Goal: Information Seeking & Learning: Learn about a topic

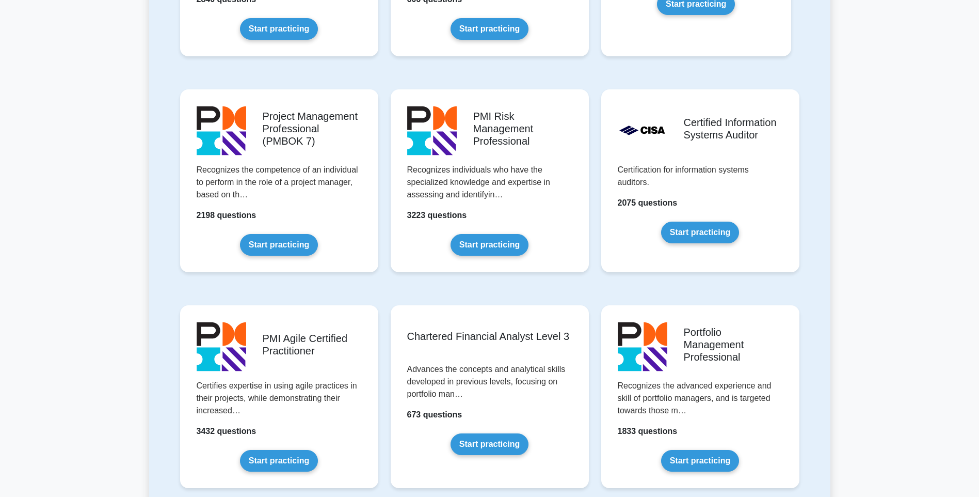
scroll to position [826, 0]
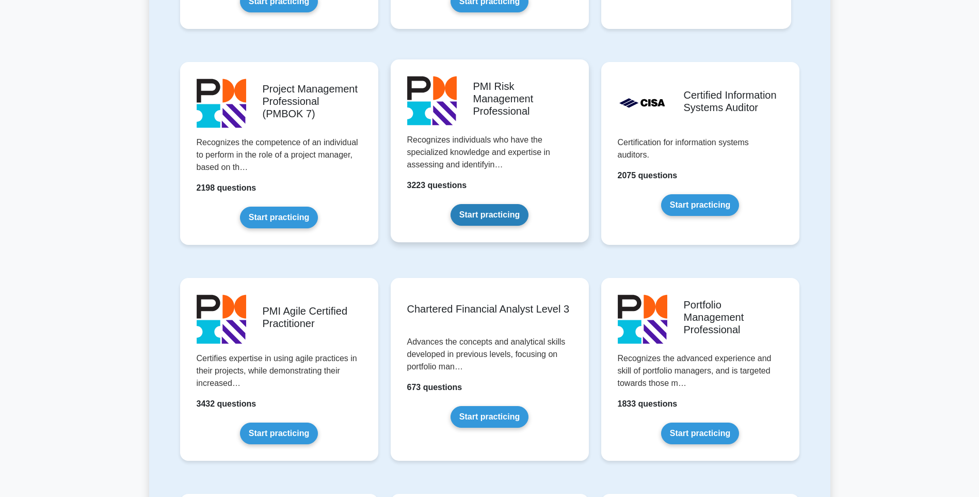
click at [485, 217] on link "Start practicing" at bounding box center [490, 215] width 78 height 22
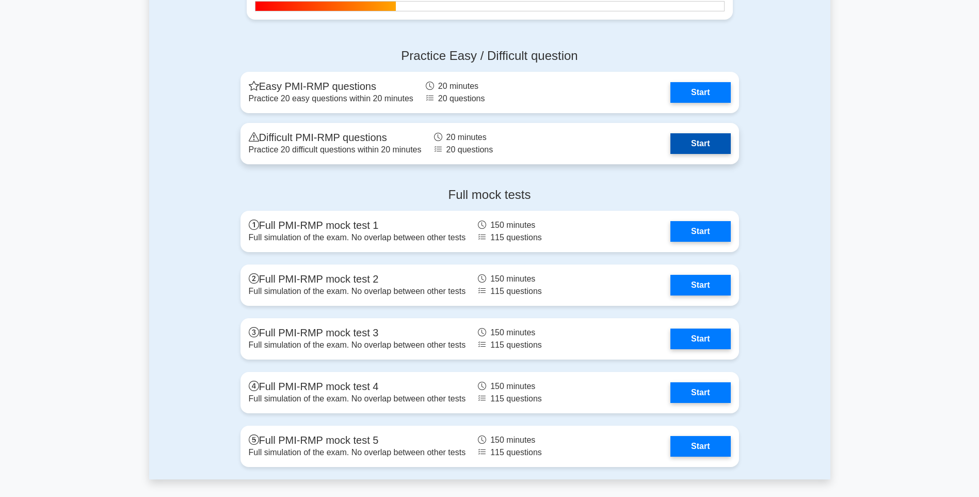
scroll to position [2495, 0]
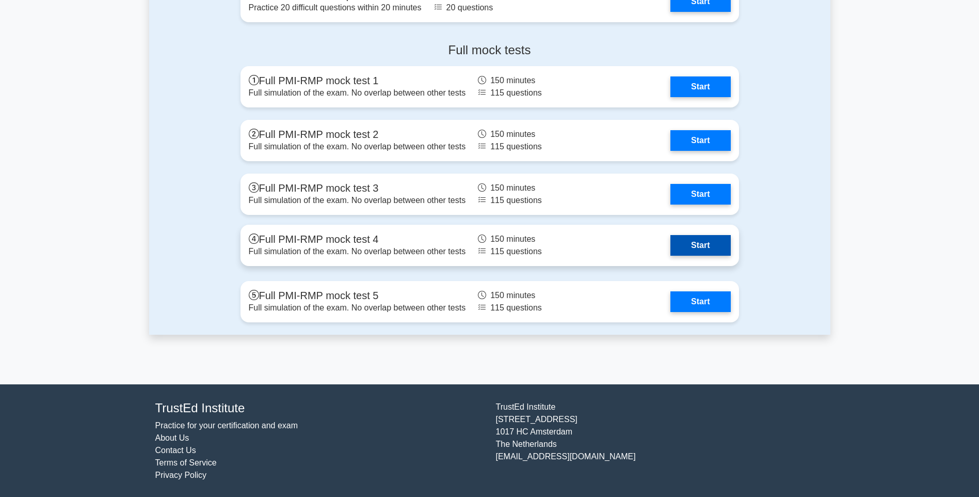
click at [709, 243] on link "Start" at bounding box center [701, 245] width 60 height 21
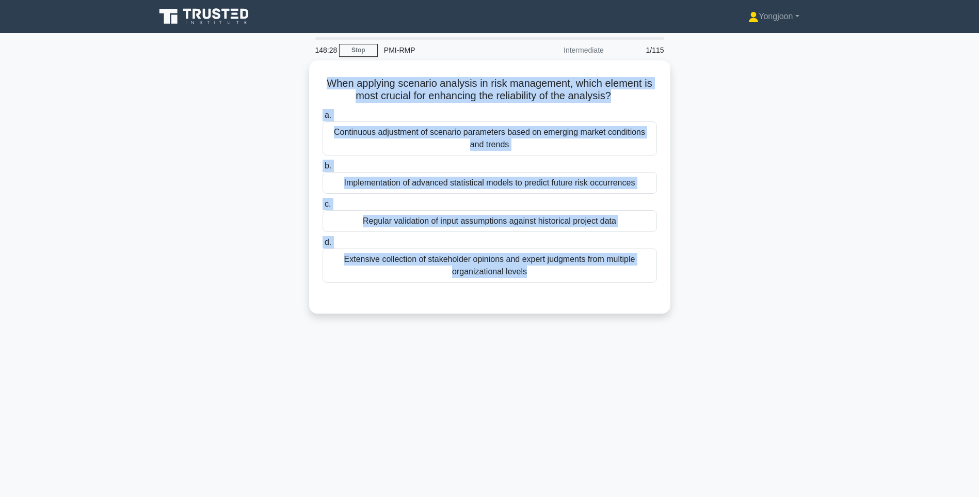
drag, startPoint x: 381, startPoint y: 136, endPoint x: 616, endPoint y: 331, distance: 305.4
click at [616, 331] on div "148:28 Stop PMI-RMP Intermediate 1/115 When applying scenario analysis in risk …" at bounding box center [489, 295] width 681 height 516
copy div "When applying scenario analysis in risk management, which element is most cruci…"
click at [735, 199] on div "When applying scenario analysis in risk management, which element is most cruci…" at bounding box center [489, 192] width 681 height 265
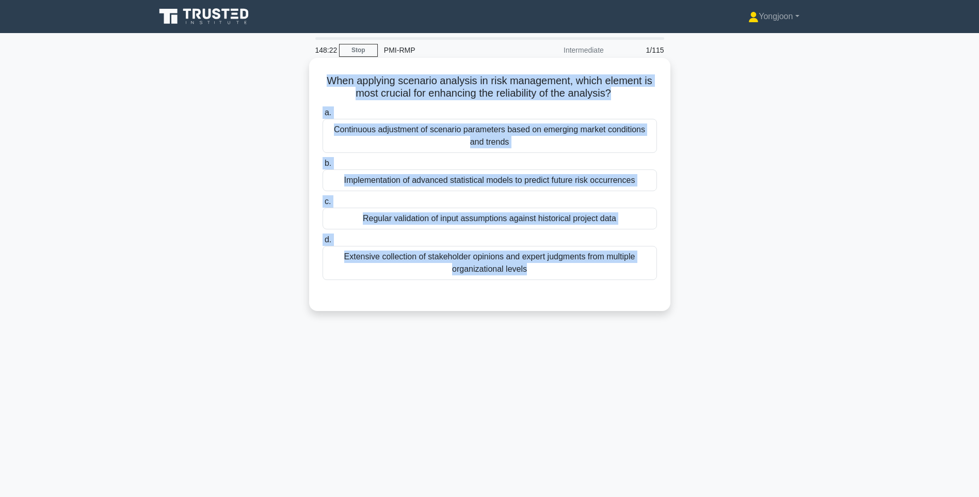
click at [559, 140] on div "Continuous adjustment of scenario parameters based on emerging market condition…" at bounding box center [490, 136] width 335 height 34
click at [323, 116] on input "a. Continuous adjustment of scenario parameters based on emerging market condit…" at bounding box center [323, 112] width 0 height 7
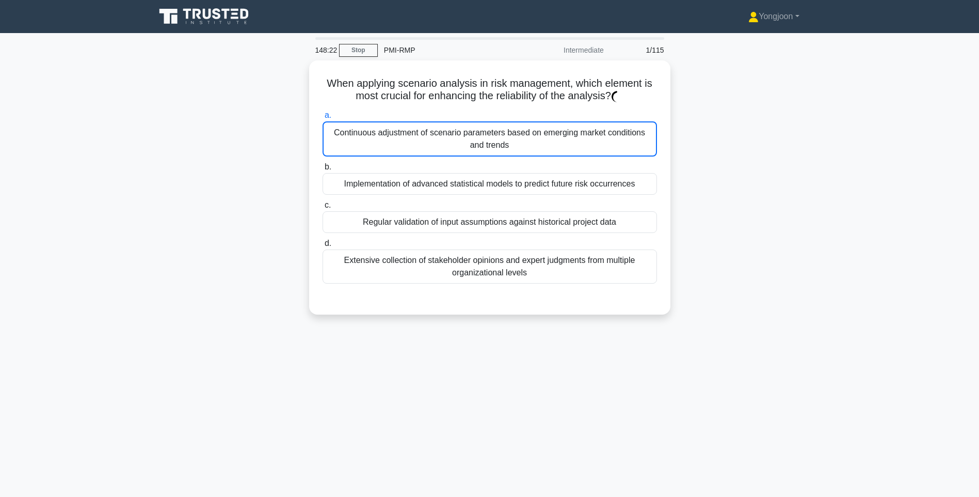
click at [772, 275] on div "When applying scenario analysis in risk management, which element is most cruci…" at bounding box center [489, 193] width 681 height 266
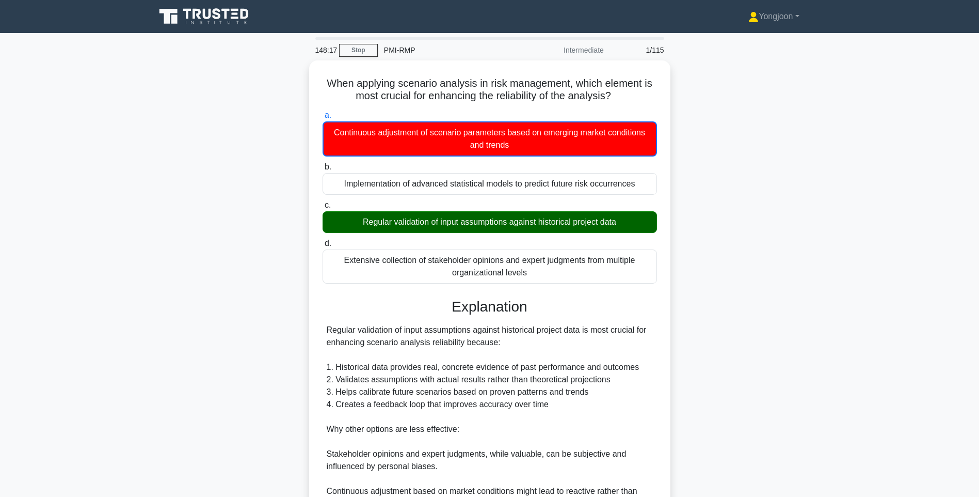
click at [754, 215] on div "When applying scenario analysis in risk management, which element is most cruci…" at bounding box center [489, 352] width 681 height 585
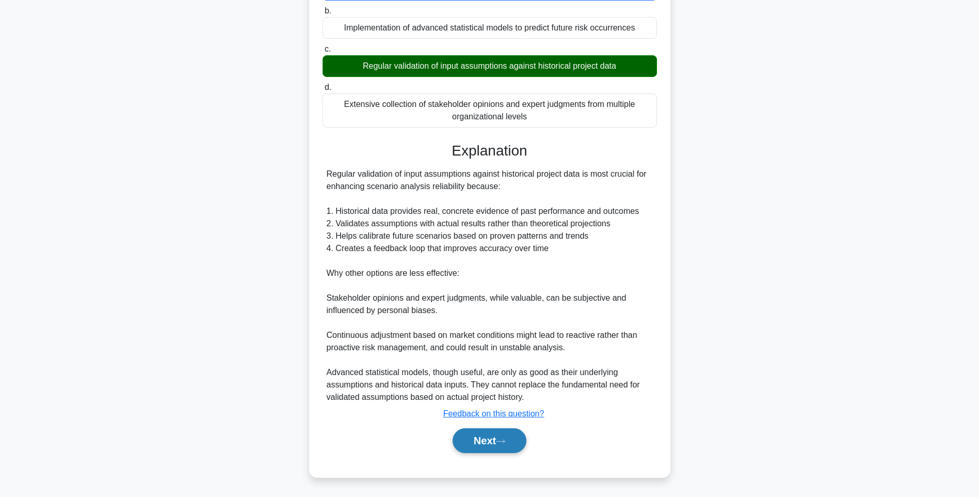
click at [507, 446] on button "Next" at bounding box center [490, 440] width 74 height 25
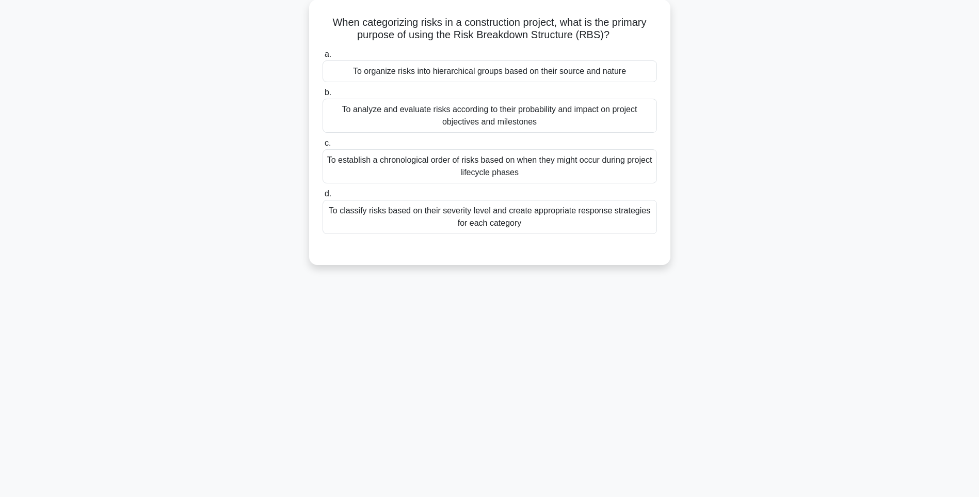
scroll to position [61, 0]
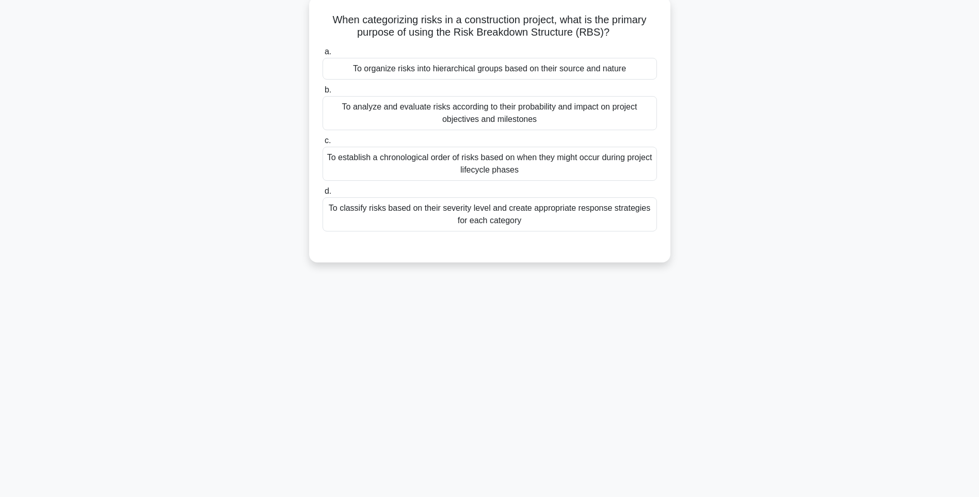
drag, startPoint x: 325, startPoint y: 13, endPoint x: 625, endPoint y: 233, distance: 371.6
click at [625, 233] on div "When categorizing risks in a construction project, what is the primary purpose …" at bounding box center [489, 129] width 353 height 257
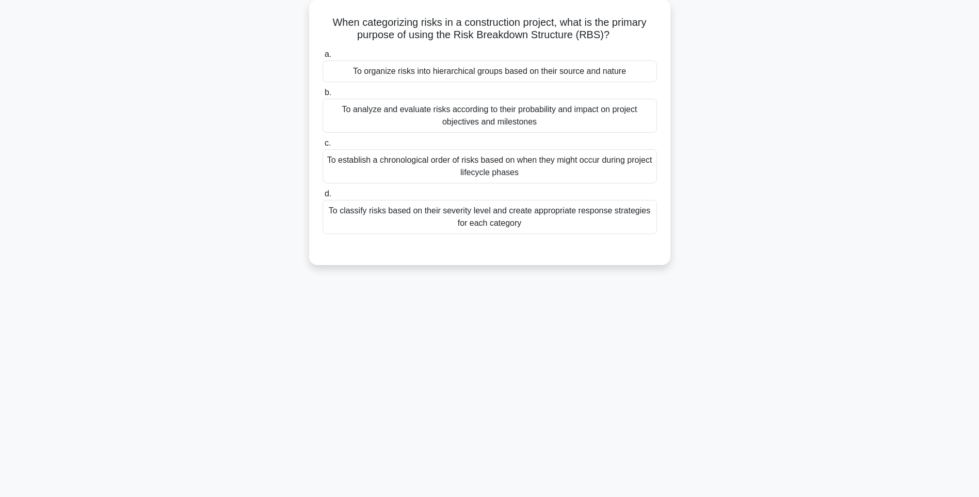
copy div "When categorizing risks in a construction project, what is the primary purpose …"
click at [517, 280] on div "148:13 Stop PMI-RMP Intermediate 2/115 When categorizing risks in a constructio…" at bounding box center [489, 234] width 681 height 516
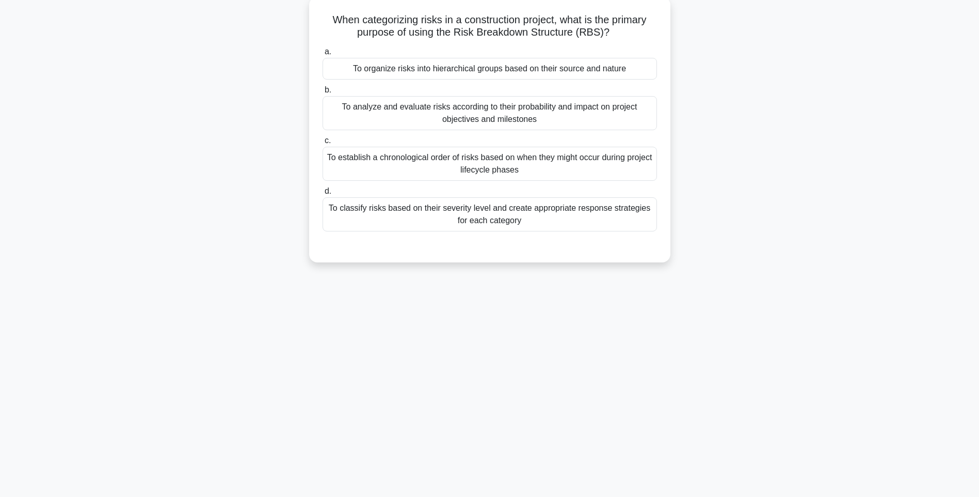
click at [493, 223] on div "To classify risks based on their severity level and create appropriate response…" at bounding box center [490, 214] width 335 height 34
click at [323, 195] on input "d. To classify risks based on their severity level and create appropriate respo…" at bounding box center [323, 191] width 0 height 7
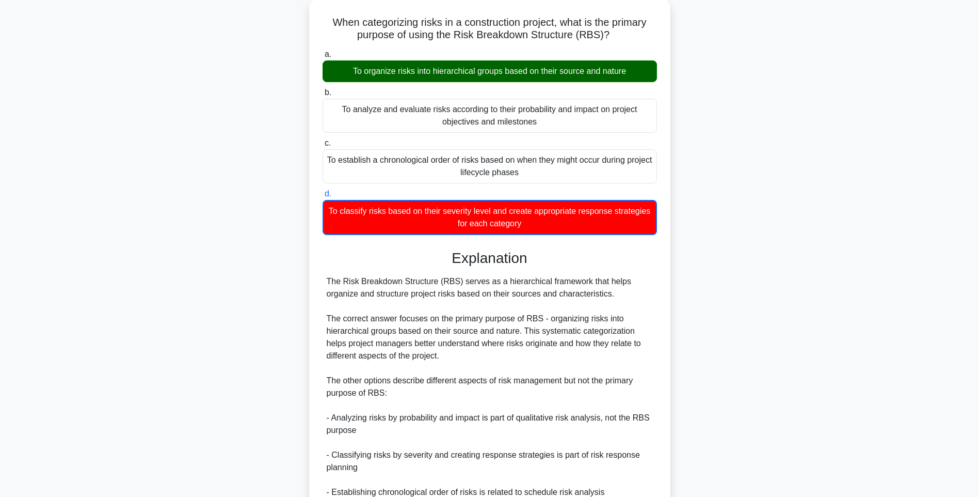
click at [745, 299] on div "When categorizing risks in a construction project, what is the primary purpose …" at bounding box center [489, 316] width 681 height 634
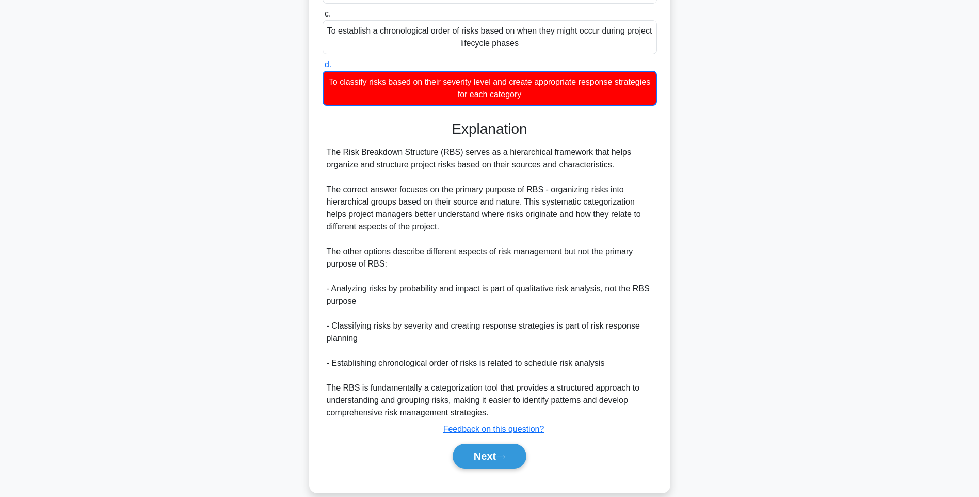
scroll to position [203, 0]
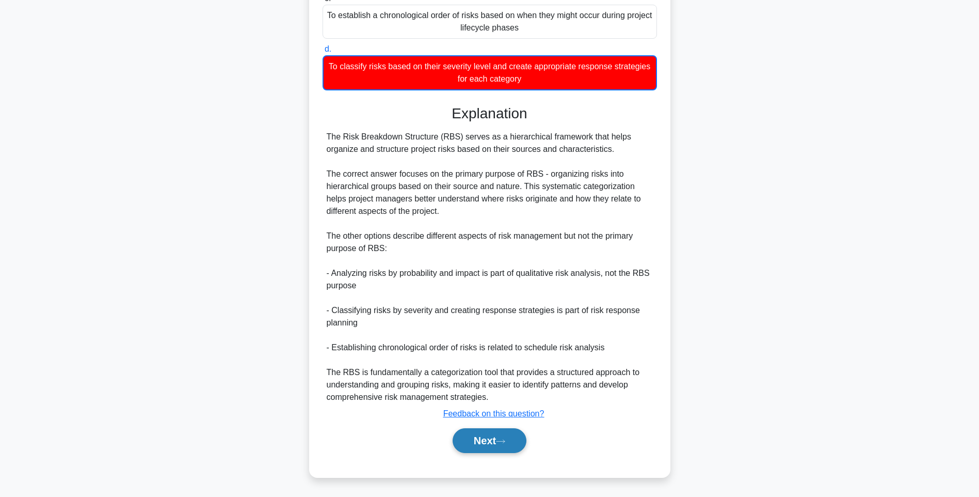
click at [482, 434] on button "Next" at bounding box center [490, 440] width 74 height 25
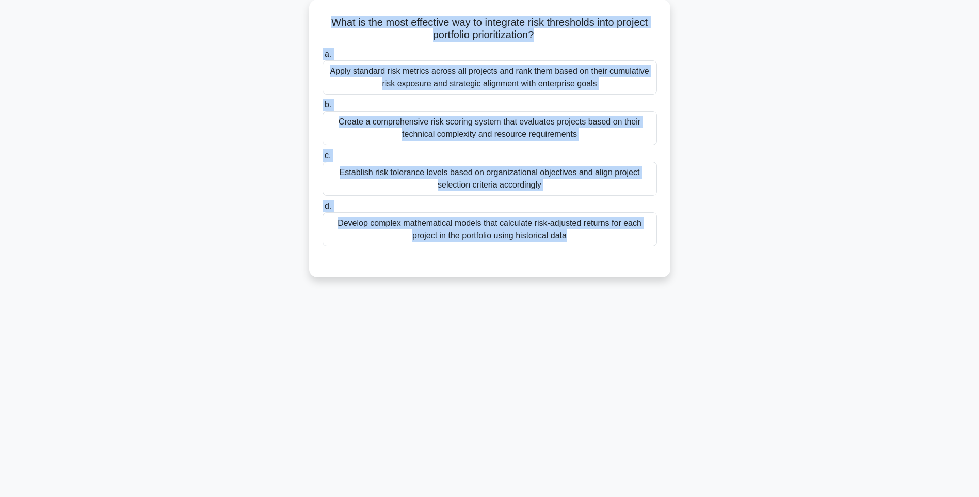
drag, startPoint x: 324, startPoint y: 18, endPoint x: 677, endPoint y: 252, distance: 424.0
click at [677, 252] on div "What is the most effective way to integrate risk thresholds into project portfo…" at bounding box center [489, 144] width 681 height 290
copy div "What is the most effective way to integrate risk thresholds into project portfo…"
click at [674, 256] on div "What is the most effective way to integrate risk thresholds into project portfo…" at bounding box center [489, 144] width 681 height 290
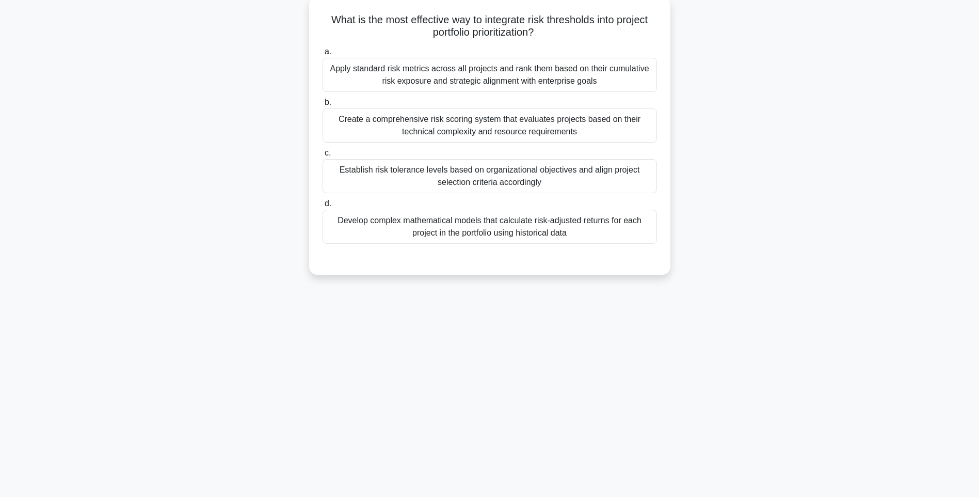
click at [550, 220] on div "Develop complex mathematical models that calculate risk-adjusted returns for ea…" at bounding box center [490, 227] width 335 height 34
click at [323, 207] on input "d. Develop complex mathematical models that calculate risk-adjusted returns for…" at bounding box center [323, 203] width 0 height 7
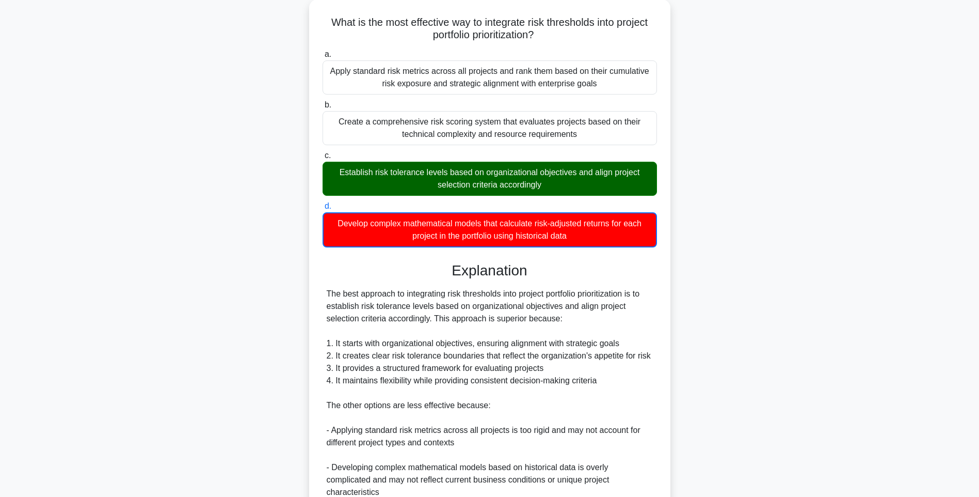
click at [779, 319] on div "What is the most effective way to integrate risk thresholds into project portfo…" at bounding box center [489, 316] width 681 height 634
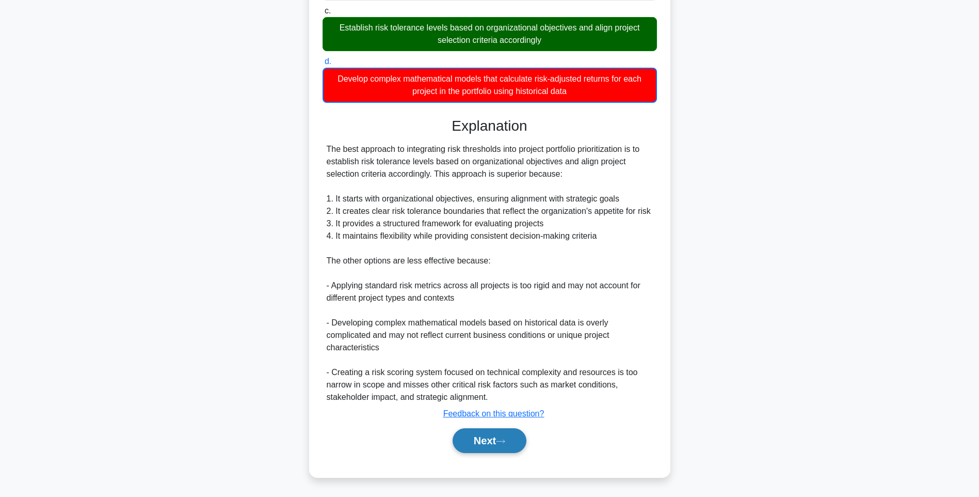
click at [497, 444] on button "Next" at bounding box center [490, 440] width 74 height 25
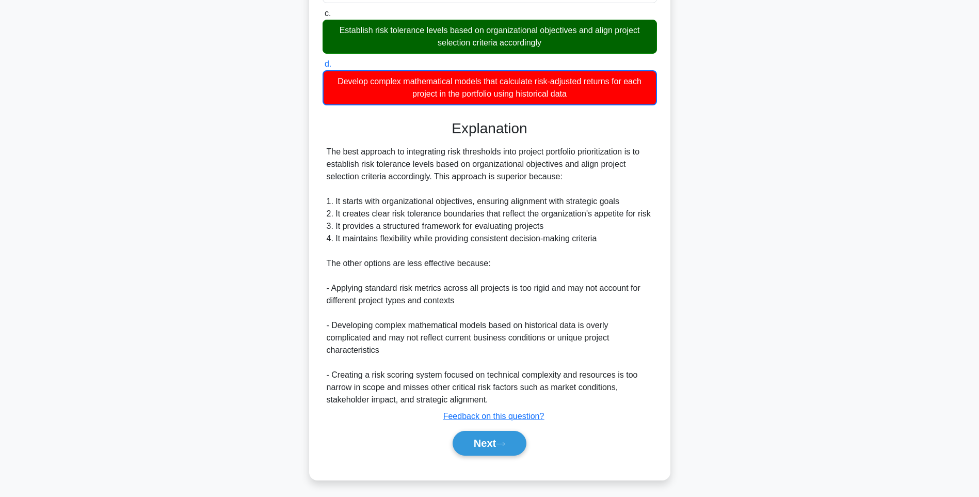
scroll to position [61, 0]
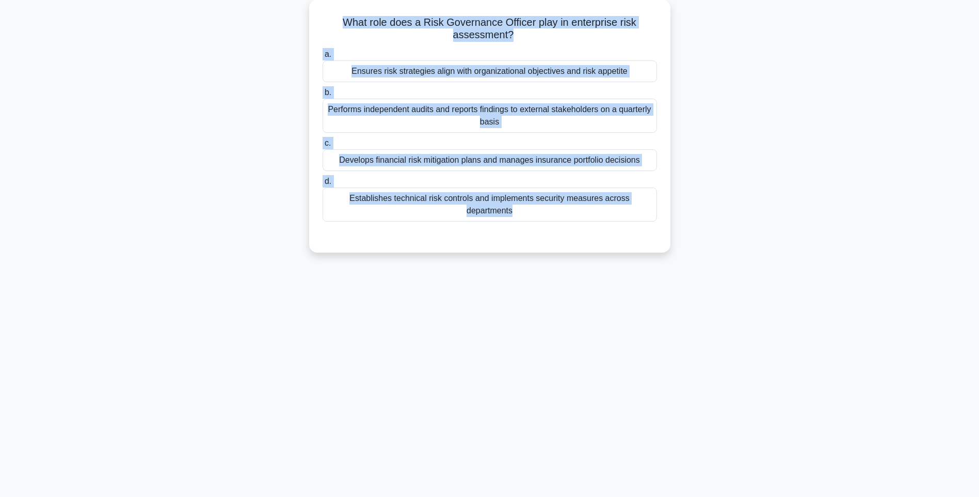
drag, startPoint x: 335, startPoint y: 14, endPoint x: 697, endPoint y: 239, distance: 426.5
click at [697, 239] on div "What role does a Risk Governance Officer play in enterprise risk assessment? .s…" at bounding box center [489, 131] width 681 height 265
copy div "What role does a Risk Governance Officer play in enterprise risk assessment? .s…"
click at [749, 314] on div "147:53 Stop PMI-RMP Intermediate 4/115 What role does a Risk Governance Officer…" at bounding box center [489, 234] width 681 height 516
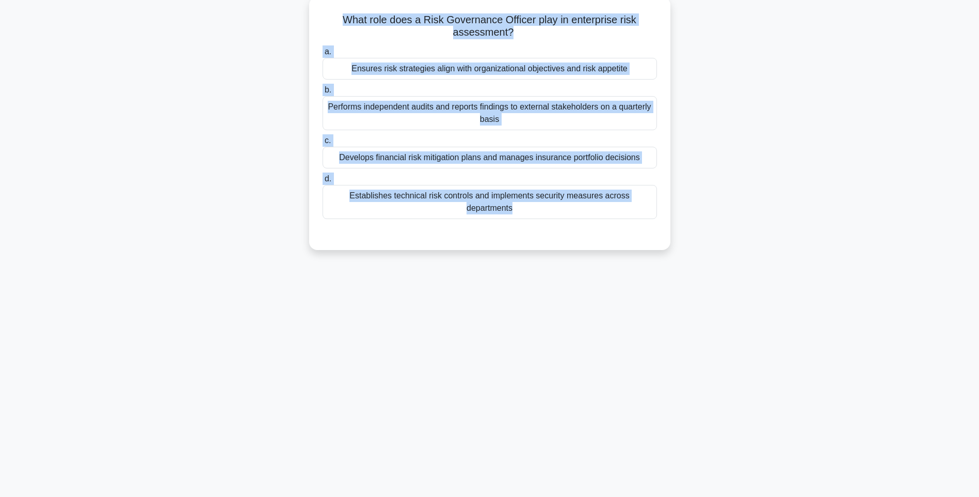
click at [592, 197] on div "Establishes technical risk controls and implements security measures across dep…" at bounding box center [490, 202] width 335 height 34
click at [323, 182] on input "d. Establishes technical risk controls and implements security measures across …" at bounding box center [323, 179] width 0 height 7
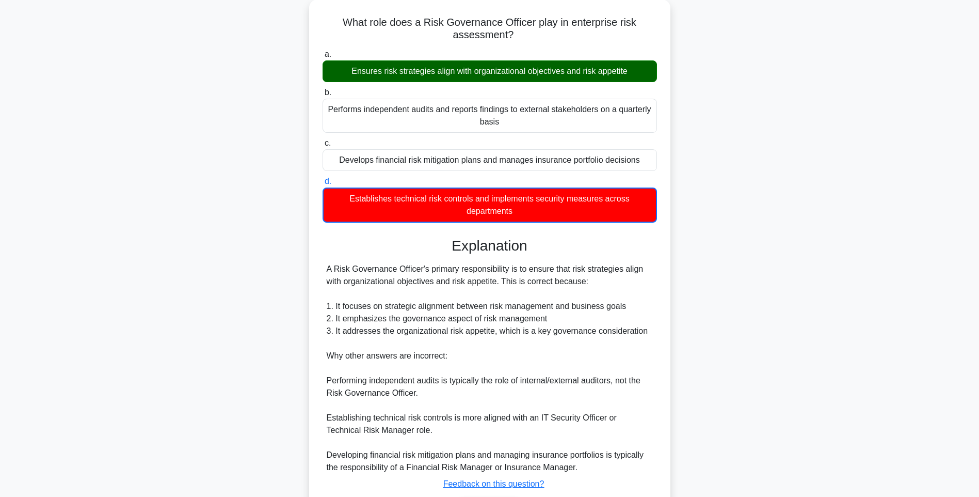
click at [760, 263] on div "What role does a Risk Governance Officer play in enterprise risk assessment? .s…" at bounding box center [489, 279] width 681 height 560
click at [812, 337] on div "What role does a Risk Governance Officer play in enterprise risk assessment? .s…" at bounding box center [489, 279] width 681 height 560
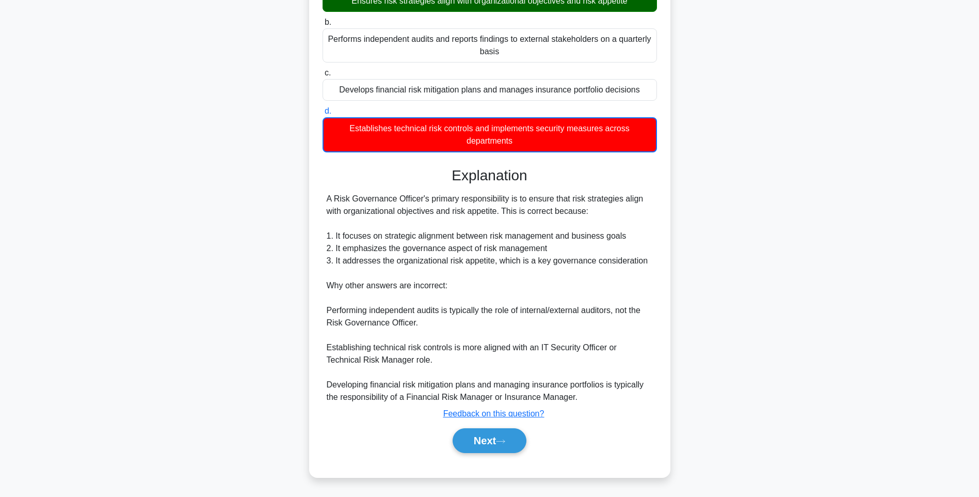
scroll to position [129, 0]
click at [498, 435] on button "Next" at bounding box center [490, 440] width 74 height 25
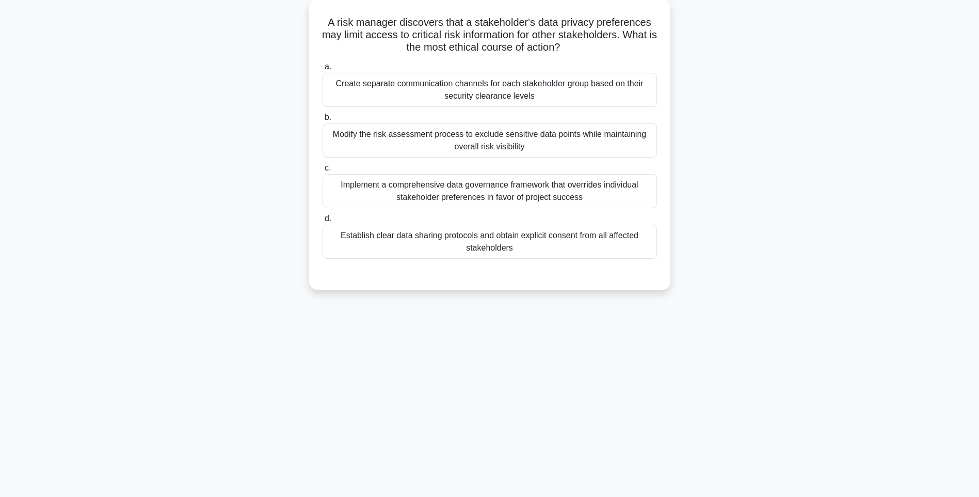
scroll to position [61, 0]
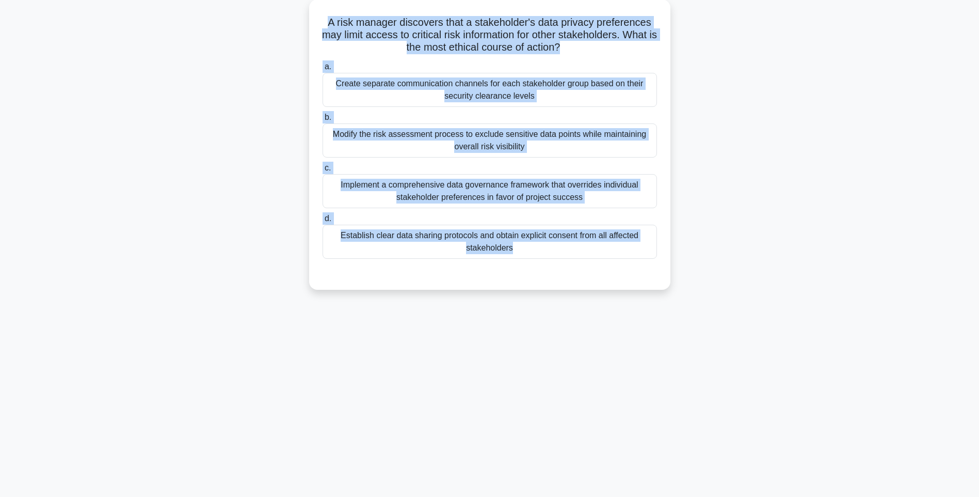
drag, startPoint x: 323, startPoint y: 19, endPoint x: 702, endPoint y: 269, distance: 453.9
click at [702, 269] on div "A risk manager discovers that a stakeholder's data privacy preferences may limi…" at bounding box center [489, 150] width 681 height 303
copy div "A risk manager discovers that a stakeholder's data privacy preferences may limi…"
click at [730, 325] on div "147:44 Stop PMI-RMP Intermediate 5/115 A risk manager discovers that a stakehol…" at bounding box center [489, 234] width 681 height 516
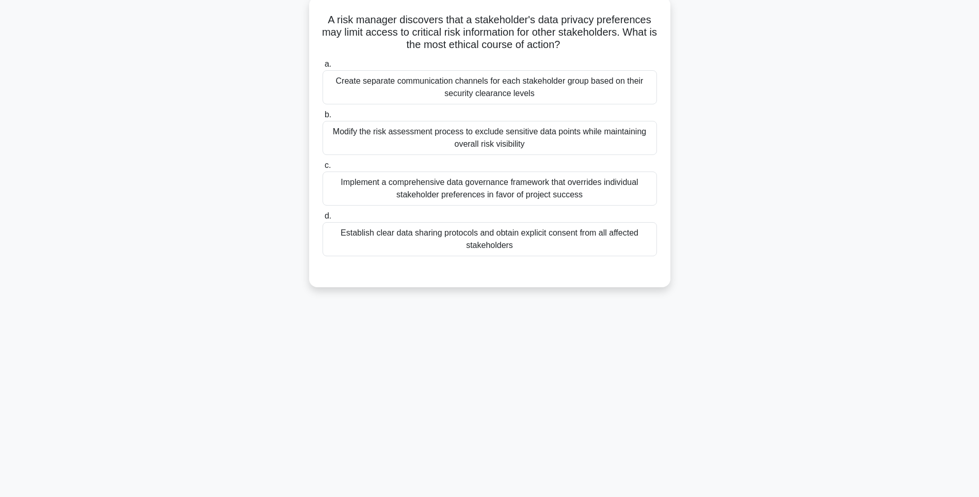
click at [550, 244] on div "Establish clear data sharing protocols and obtain explicit consent from all aff…" at bounding box center [490, 239] width 335 height 34
click at [323, 219] on input "d. Establish clear data sharing protocols and obtain explicit consent from all …" at bounding box center [323, 216] width 0 height 7
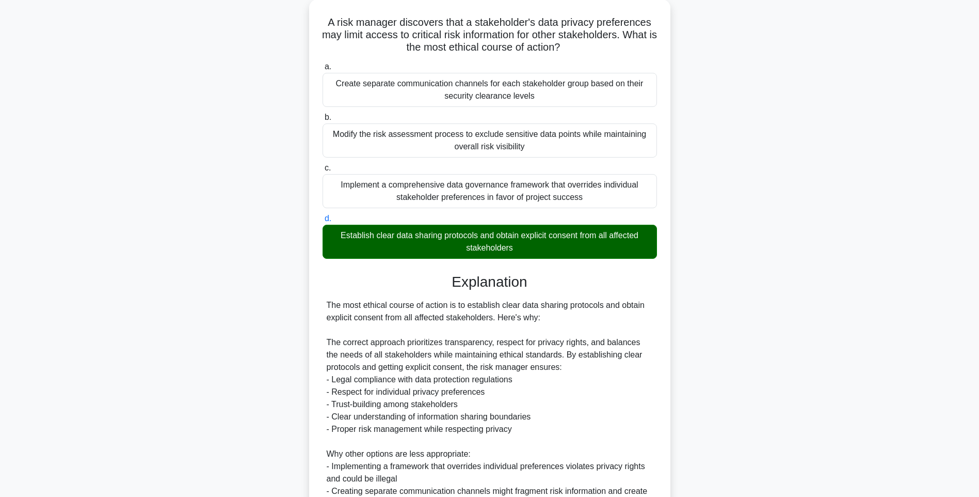
click at [820, 292] on div "A risk manager discovers that a stakeholder's data privacy preferences may limi…" at bounding box center [489, 328] width 681 height 658
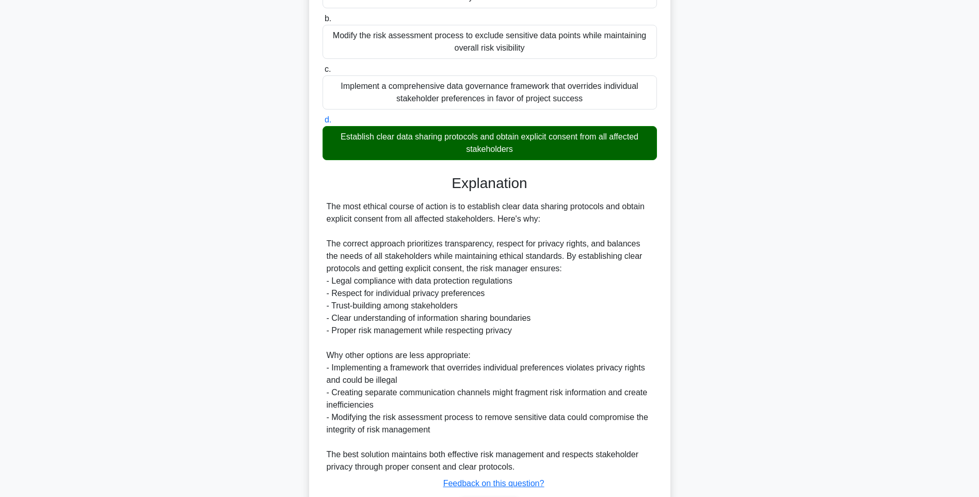
scroll to position [227, 0]
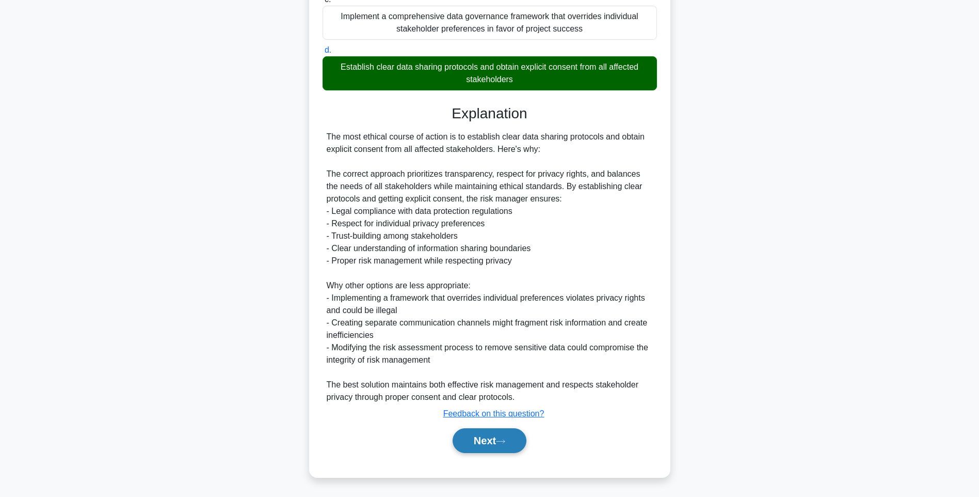
click at [505, 433] on button "Next" at bounding box center [490, 440] width 74 height 25
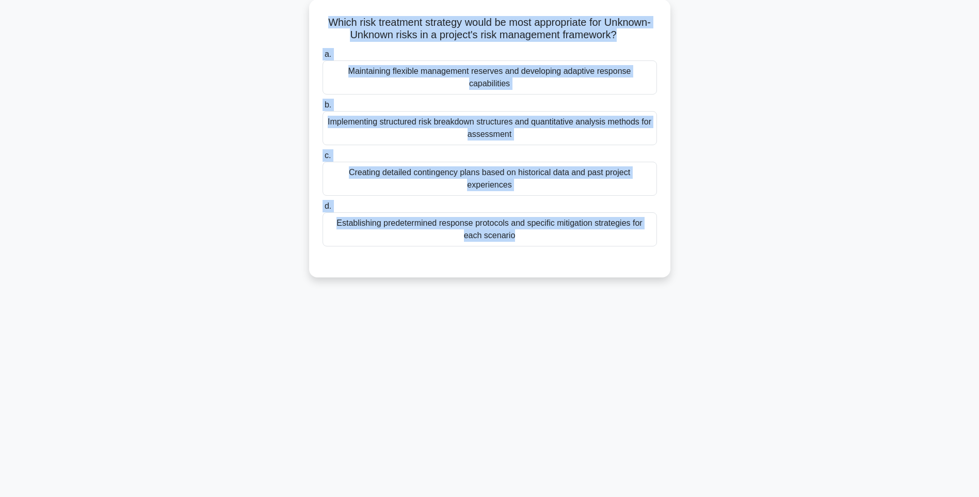
drag, startPoint x: 333, startPoint y: 17, endPoint x: 730, endPoint y: 261, distance: 466.4
click at [730, 261] on div "Which risk treatment strategy would be most appropriate for Unknown-Unknown ris…" at bounding box center [489, 144] width 681 height 290
copy div "Which risk treatment strategy would be most appropriate for Unknown-Unknown ris…"
drag, startPoint x: 762, startPoint y: 322, endPoint x: 613, endPoint y: 280, distance: 155.4
click at [762, 322] on div "147:34 Stop PMI-RMP Intermediate 6/115 Which risk treatment strategy would be m…" at bounding box center [489, 234] width 681 height 516
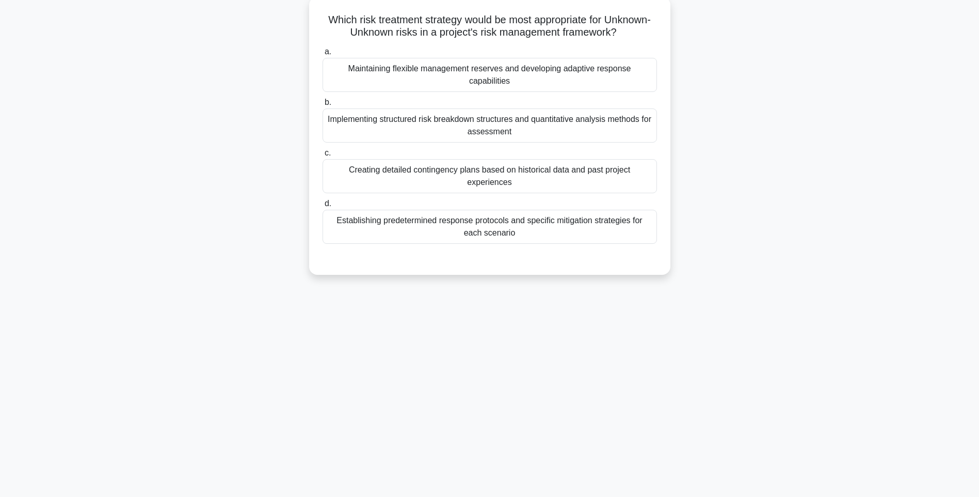
click at [547, 236] on div "Establishing predetermined response protocols and specific mitigation strategie…" at bounding box center [490, 227] width 335 height 34
click at [323, 207] on input "d. Establishing predetermined response protocols and specific mitigation strate…" at bounding box center [323, 203] width 0 height 7
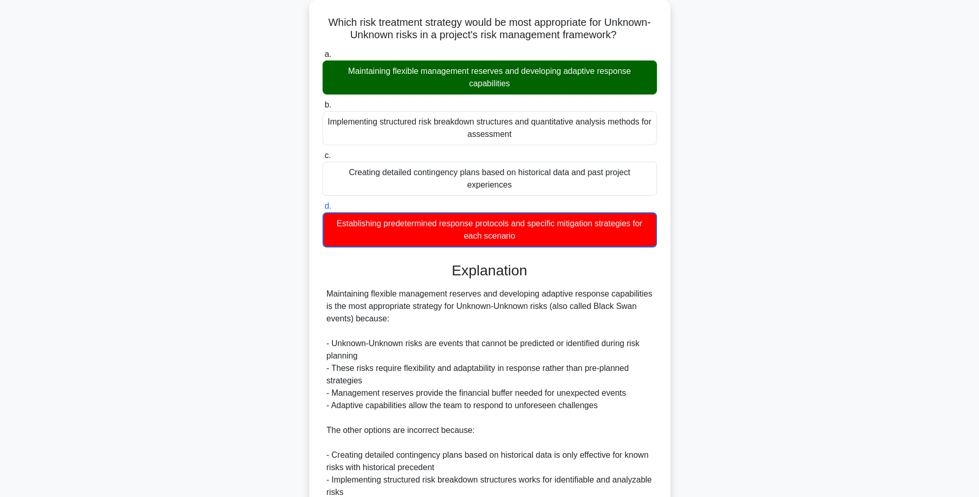
click at [757, 288] on div "Which risk treatment strategy would be most appropriate for Unknown-Unknown ris…" at bounding box center [489, 322] width 681 height 647
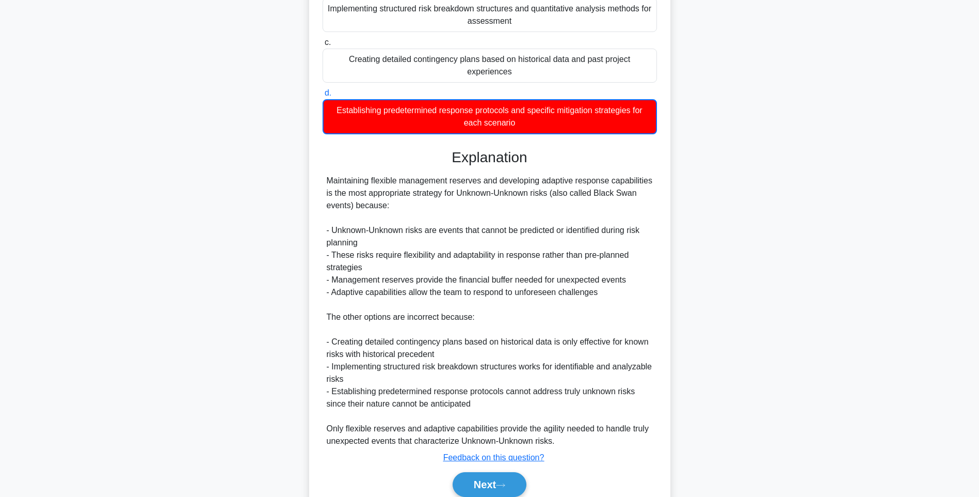
scroll to position [228, 0]
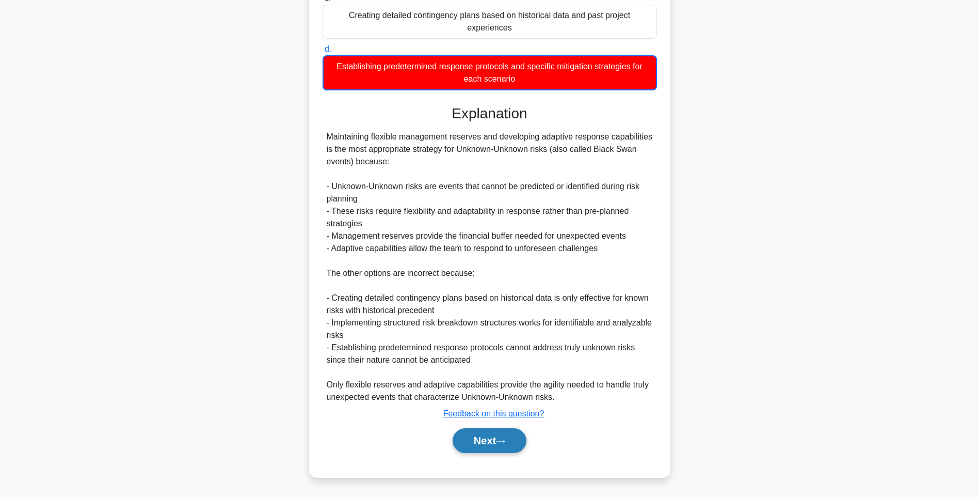
click at [479, 440] on button "Next" at bounding box center [490, 440] width 74 height 25
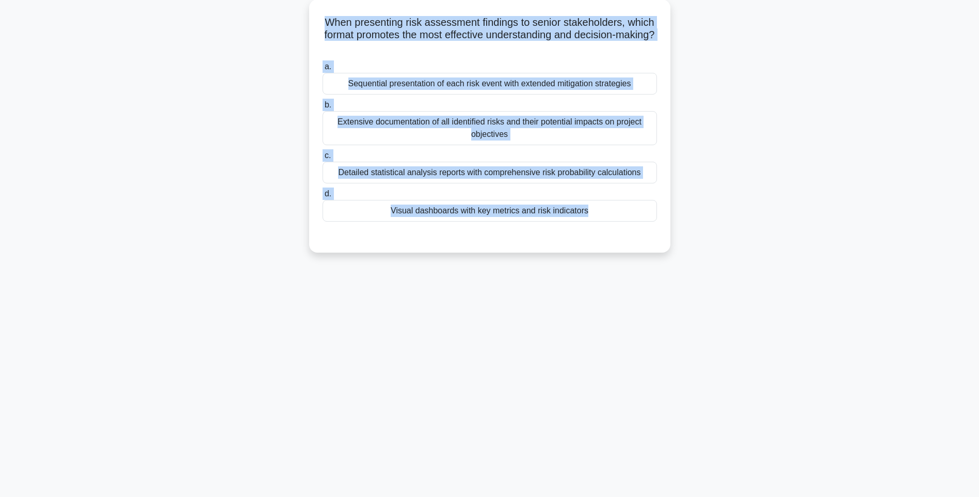
drag, startPoint x: 313, startPoint y: 13, endPoint x: 703, endPoint y: 238, distance: 449.6
click at [703, 238] on div "When presenting risk assessment findings to senior stakeholders, which format p…" at bounding box center [489, 131] width 681 height 265
copy div "When presenting risk assessment findings to senior stakeholders, which format p…"
click at [709, 308] on div "147:26 Stop PMI-RMP Intermediate 7/115 When presenting risk assessment findings…" at bounding box center [489, 234] width 681 height 516
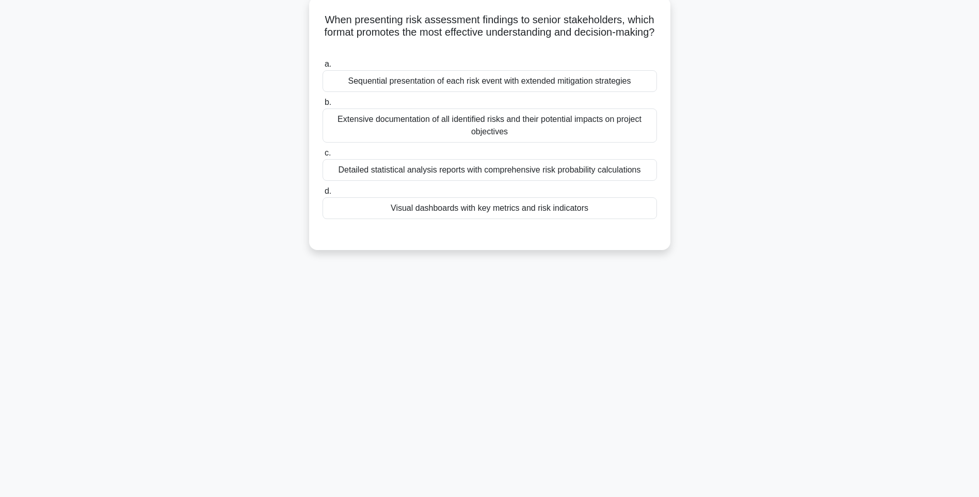
click at [554, 203] on div "Visual dashboards with key metrics and risk indicators" at bounding box center [490, 208] width 335 height 22
click at [323, 195] on input "d. Visual dashboards with key metrics and risk indicators" at bounding box center [323, 191] width 0 height 7
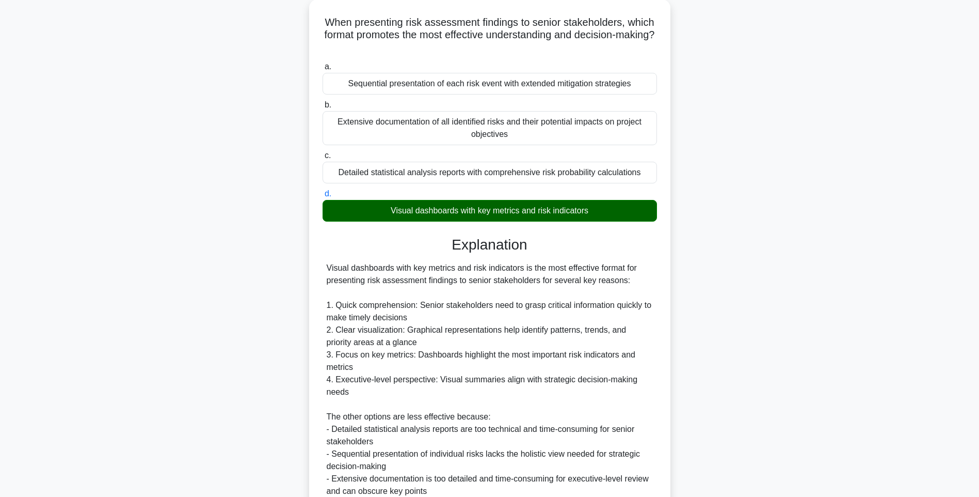
drag, startPoint x: 749, startPoint y: 329, endPoint x: 736, endPoint y: 339, distance: 16.5
click at [749, 329] on div "When presenting risk assessment findings to senior stakeholders, which format p…" at bounding box center [489, 309] width 681 height 621
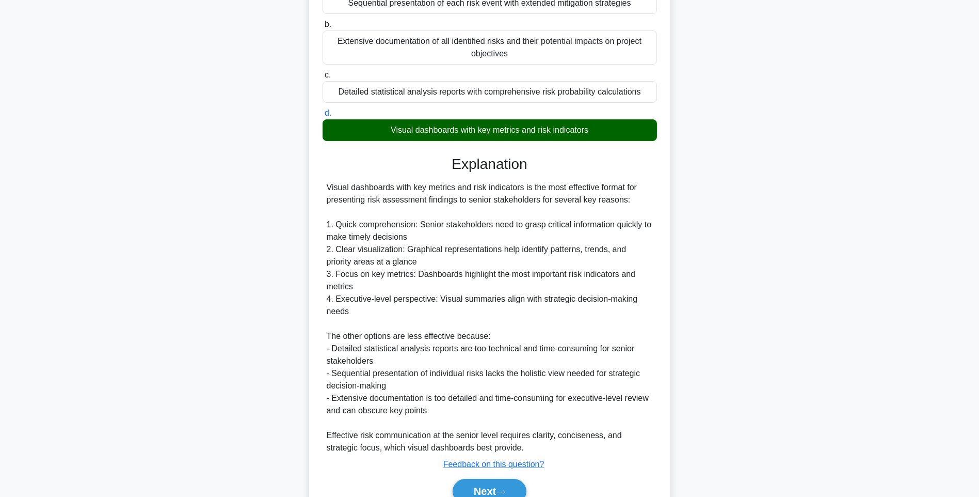
scroll to position [190, 0]
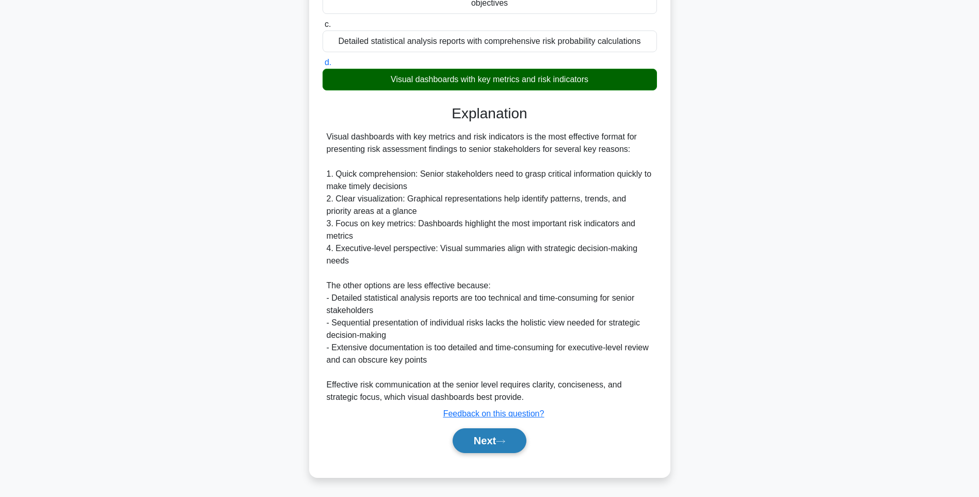
click at [499, 442] on button "Next" at bounding box center [490, 440] width 74 height 25
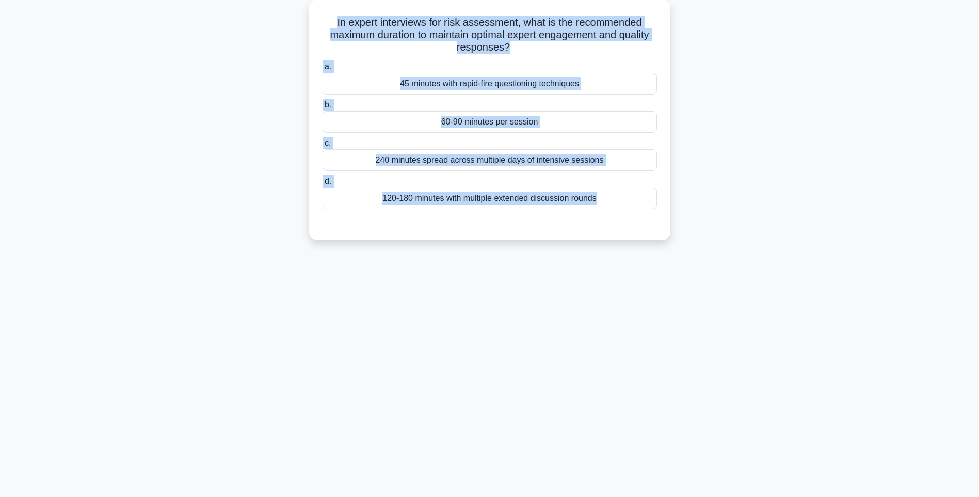
drag, startPoint x: 323, startPoint y: 20, endPoint x: 700, endPoint y: 224, distance: 428.5
click at [700, 224] on div "In expert interviews for risk assessment, what is the recommended maximum durat…" at bounding box center [489, 125] width 681 height 253
copy div "In expert interviews for risk assessment, what is the recommended maximum durat…"
click at [678, 292] on div "147:16 Stop PMI-RMP Intermediate 8/115 In expert interviews for risk assessment…" at bounding box center [489, 234] width 681 height 516
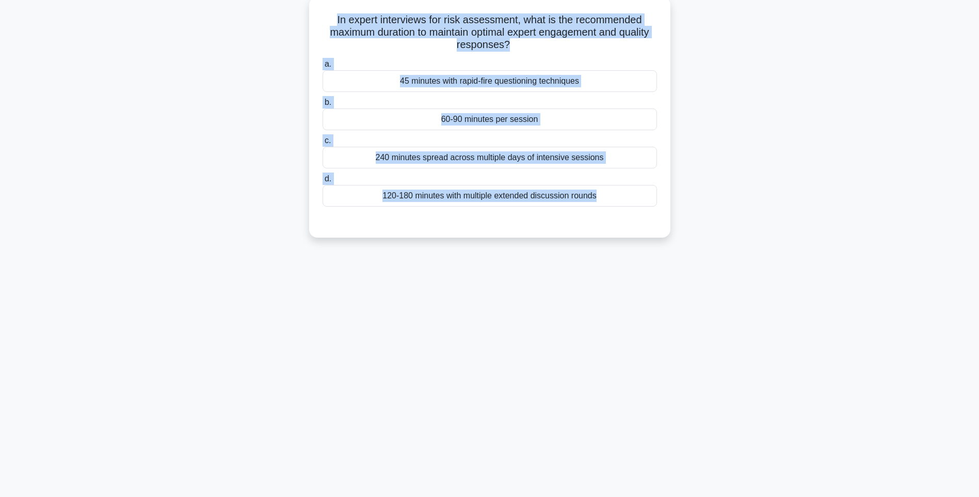
click at [561, 200] on div "120-180 minutes with multiple extended discussion rounds" at bounding box center [490, 196] width 335 height 22
click at [323, 182] on input "d. 120-180 minutes with multiple extended discussion rounds" at bounding box center [323, 179] width 0 height 7
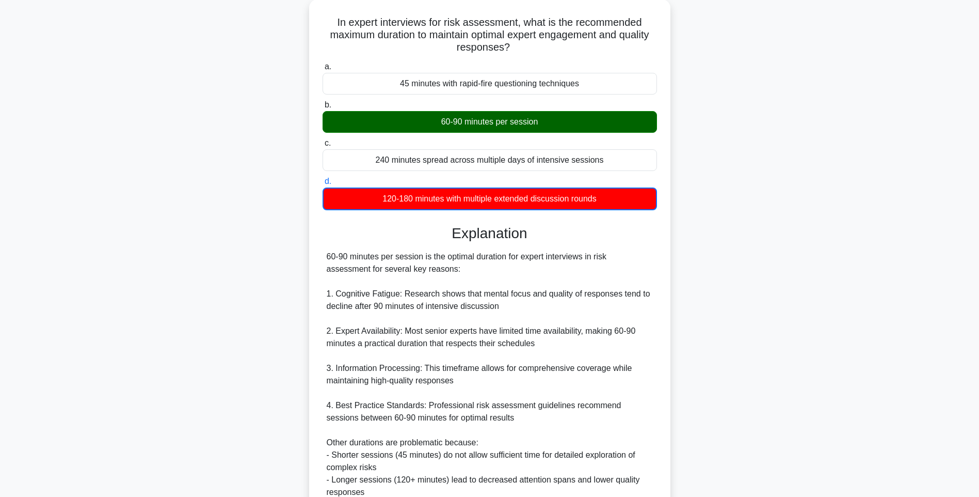
drag, startPoint x: 720, startPoint y: 293, endPoint x: 719, endPoint y: 307, distance: 13.9
click at [720, 293] on div "In expert interviews for risk assessment, what is the recommended maximum durat…" at bounding box center [489, 304] width 681 height 610
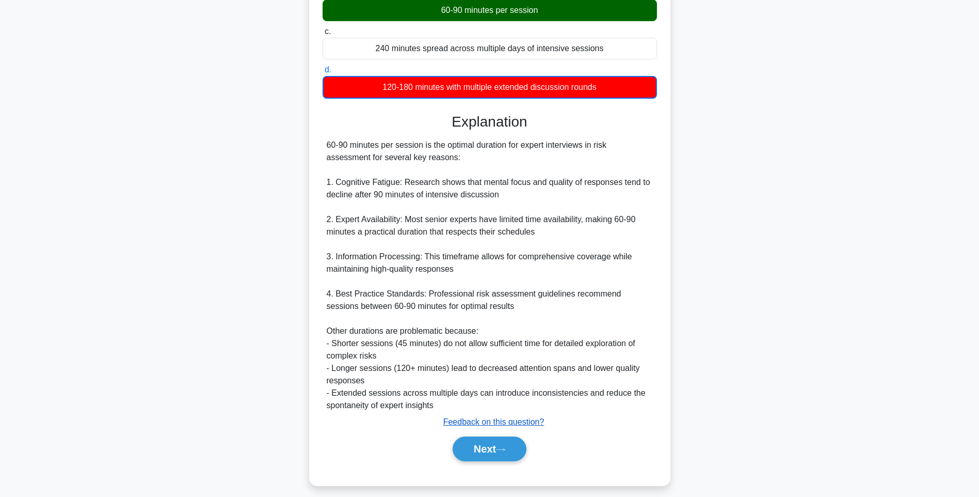
scroll to position [179, 0]
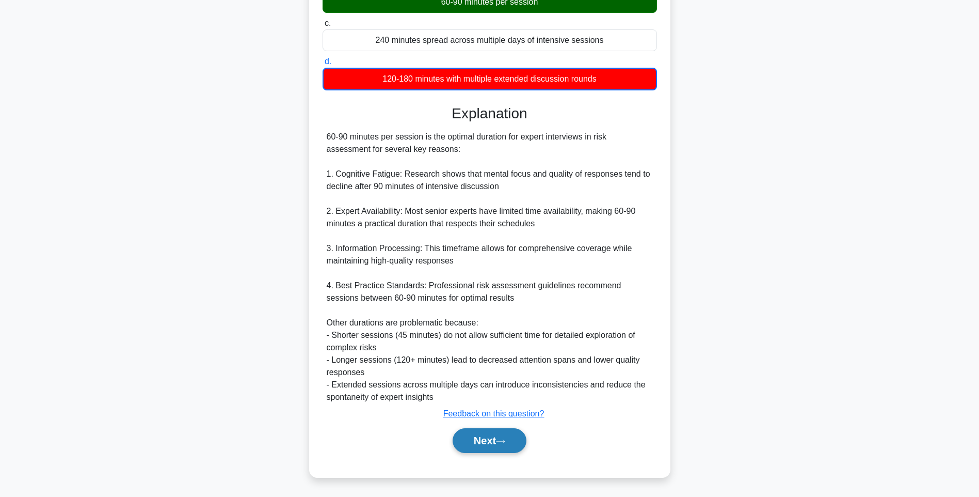
click at [501, 437] on button "Next" at bounding box center [490, 440] width 74 height 25
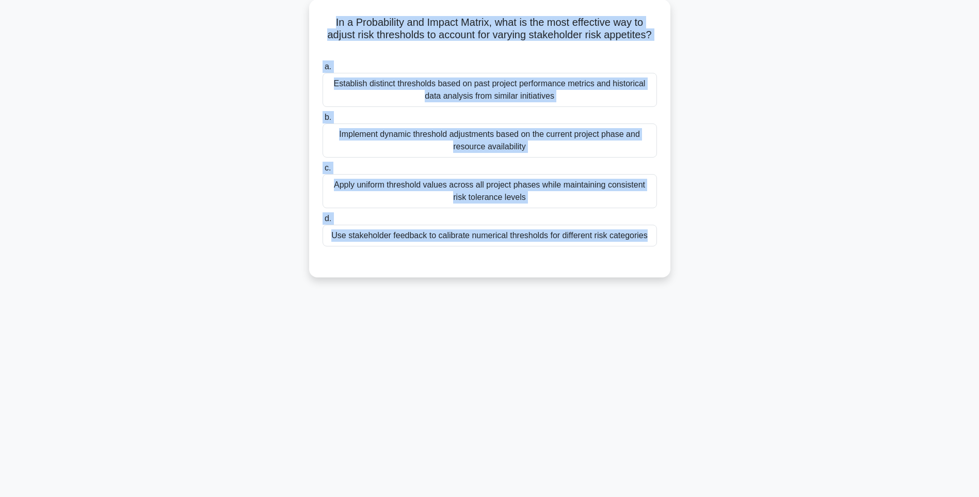
drag, startPoint x: 317, startPoint y: 14, endPoint x: 700, endPoint y: 268, distance: 458.8
click at [700, 268] on div "In a Probability and Impact Matrix, what is the most effective way to adjust ri…" at bounding box center [489, 144] width 681 height 290
copy div "In a Probability and Impact Matrix, what is the most effective way to adjust ri…"
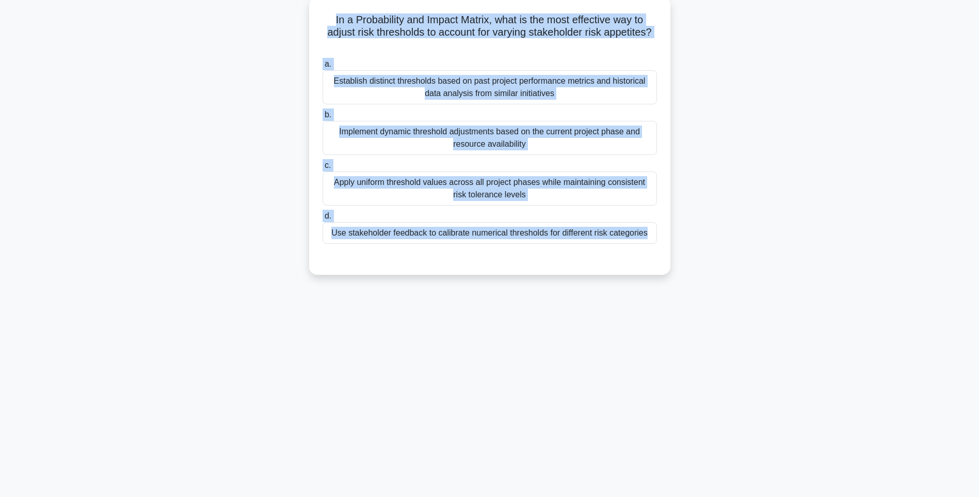
drag, startPoint x: 785, startPoint y: 310, endPoint x: 590, endPoint y: 259, distance: 201.7
click at [785, 310] on div "147:07 Stop PMI-RMP Intermediate 9/115 In a Probability and Impact Matrix, what…" at bounding box center [489, 234] width 681 height 516
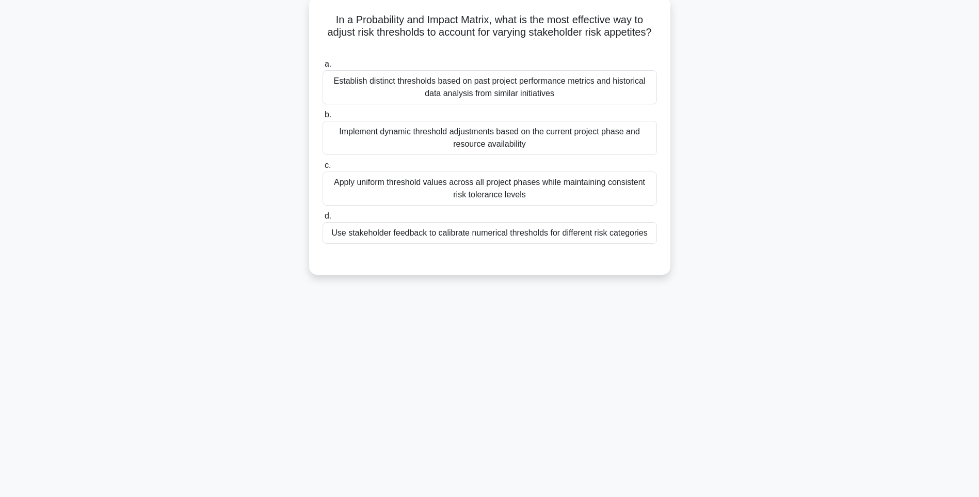
click at [553, 230] on div "Use stakeholder feedback to calibrate numerical thresholds for different risk c…" at bounding box center [490, 233] width 335 height 22
click at [323, 219] on input "d. Use stakeholder feedback to calibrate numerical thresholds for different ris…" at bounding box center [323, 216] width 0 height 7
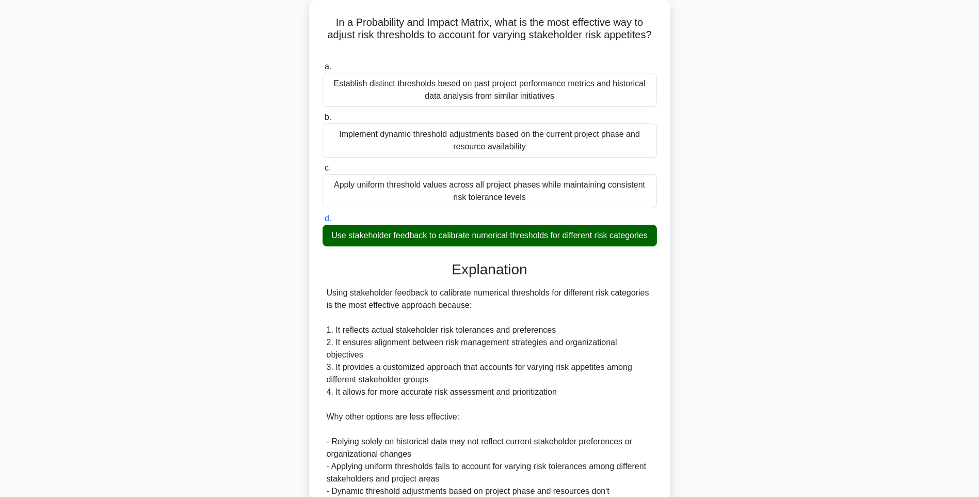
drag, startPoint x: 823, startPoint y: 279, endPoint x: 819, endPoint y: 298, distance: 20.2
click at [823, 279] on div "In a Probability and Impact Matrix, what is the most effective way to adjust ri…" at bounding box center [489, 322] width 681 height 646
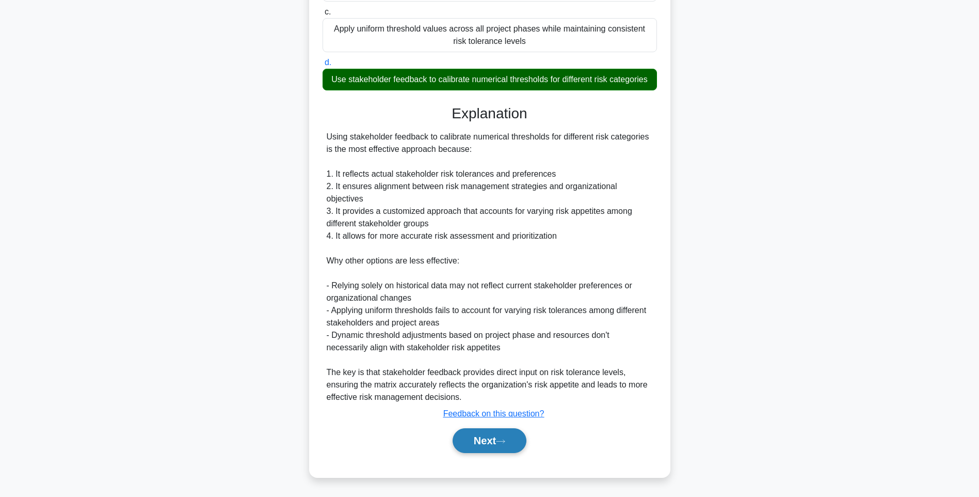
click at [507, 434] on button "Next" at bounding box center [490, 440] width 74 height 25
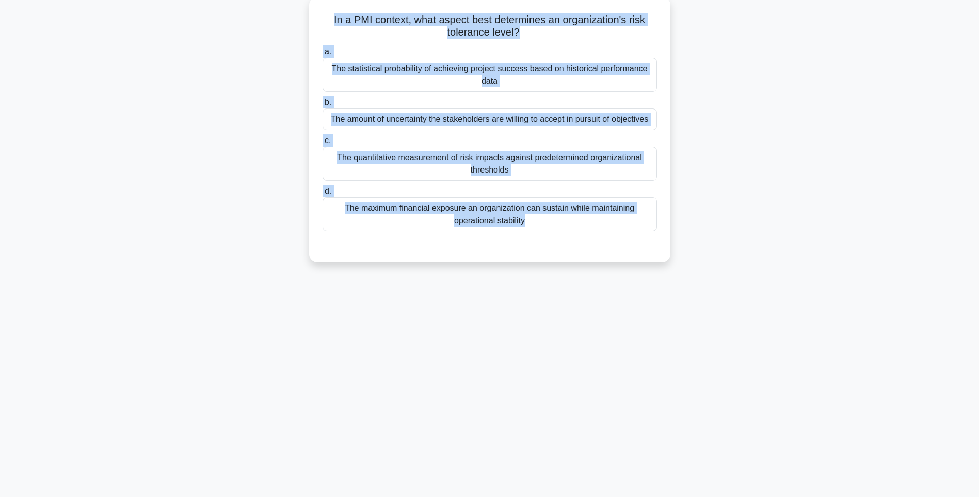
drag, startPoint x: 320, startPoint y: 18, endPoint x: 638, endPoint y: 237, distance: 385.9
click at [638, 237] on div "In a PMI context, what aspect best determines an organization's risk tolerance …" at bounding box center [489, 129] width 353 height 257
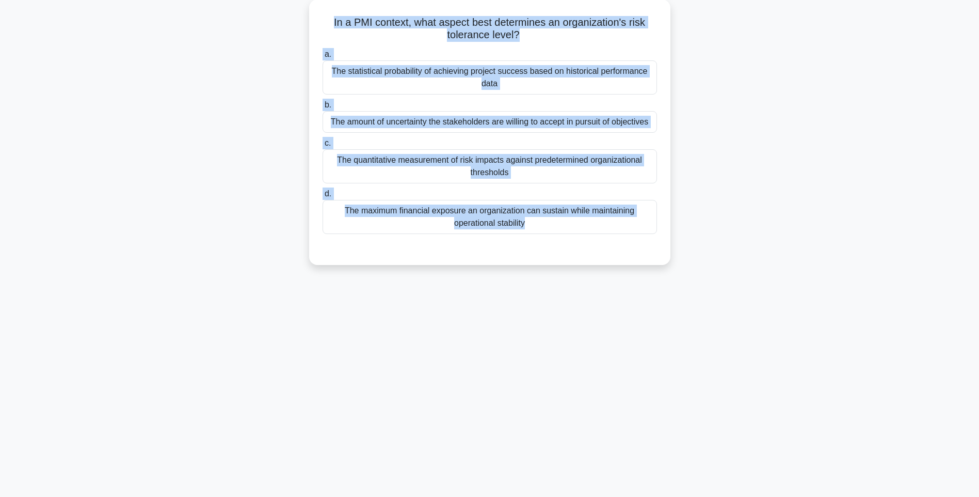
copy div "In a PMI context, what aspect best determines an organization's risk tolerance …"
drag, startPoint x: 715, startPoint y: 273, endPoint x: 596, endPoint y: 232, distance: 125.5
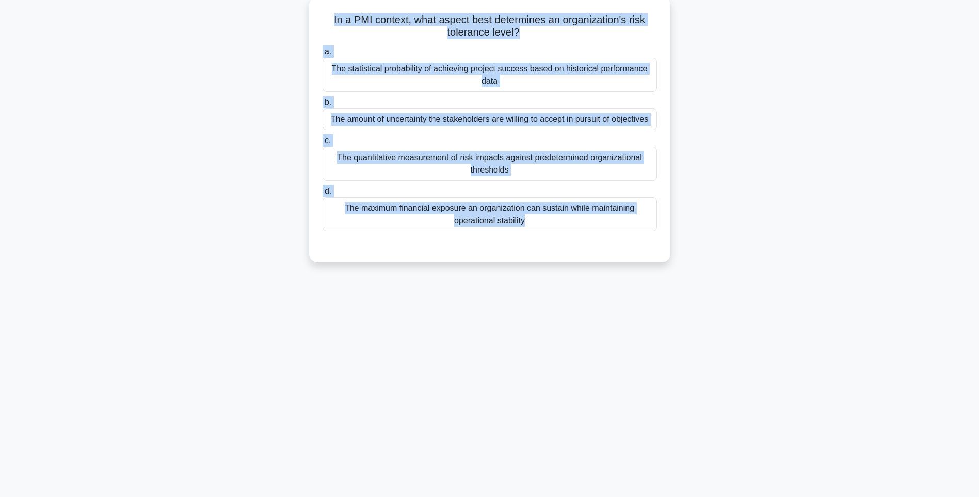
click at [715, 273] on div "In a PMI context, what aspect best determines an organization's risk tolerance …" at bounding box center [489, 138] width 681 height 278
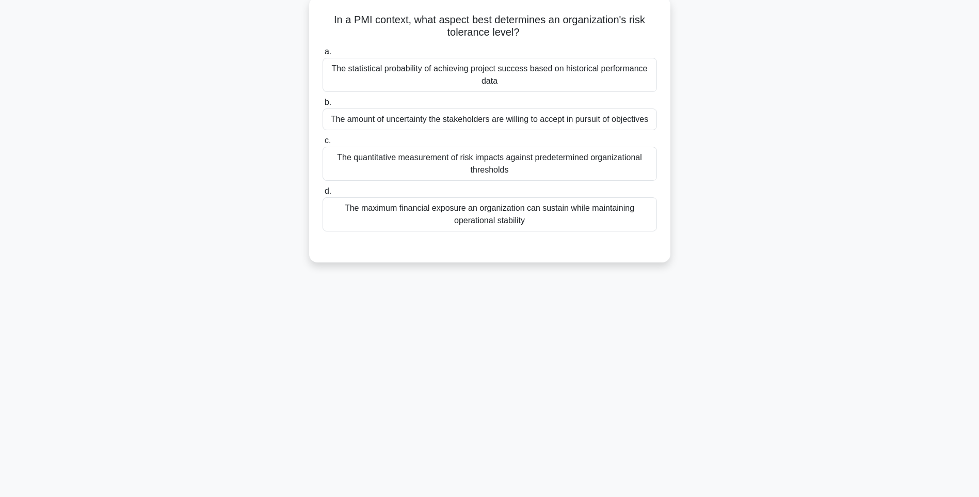
click at [567, 214] on div "The maximum financial exposure an organization can sustain while maintaining op…" at bounding box center [490, 214] width 335 height 34
click at [323, 195] on input "d. The maximum financial exposure an organization can sustain while maintaining…" at bounding box center [323, 191] width 0 height 7
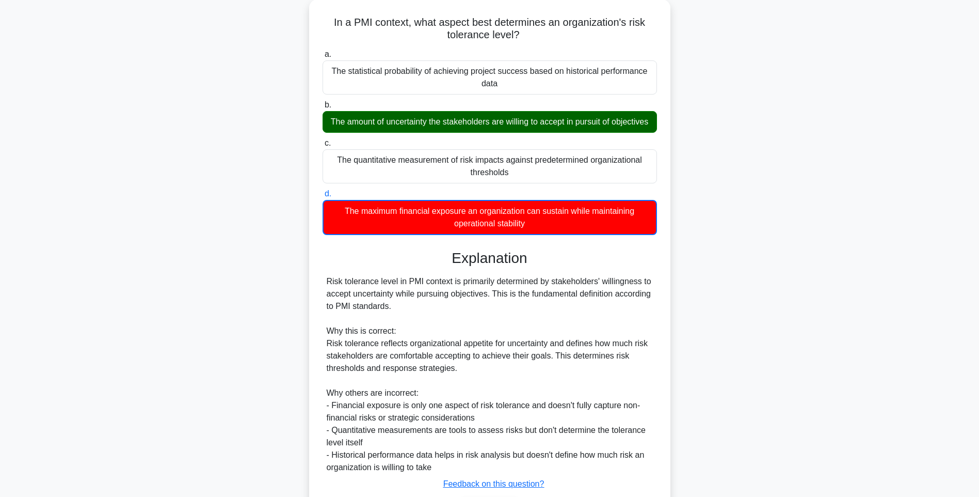
click at [741, 297] on div "In a PMI context, what aspect best determines an organization's risk tolerance …" at bounding box center [489, 279] width 681 height 560
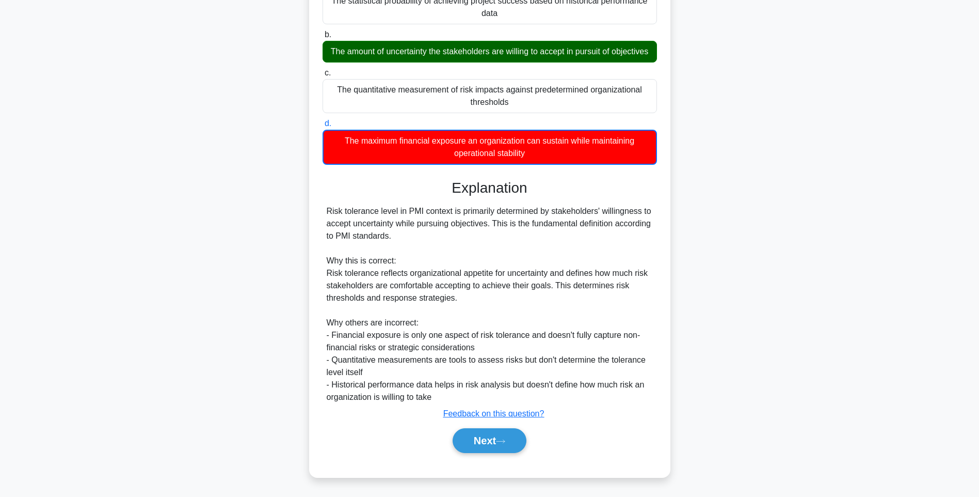
scroll to position [141, 0]
click at [490, 441] on button "Next" at bounding box center [490, 440] width 74 height 25
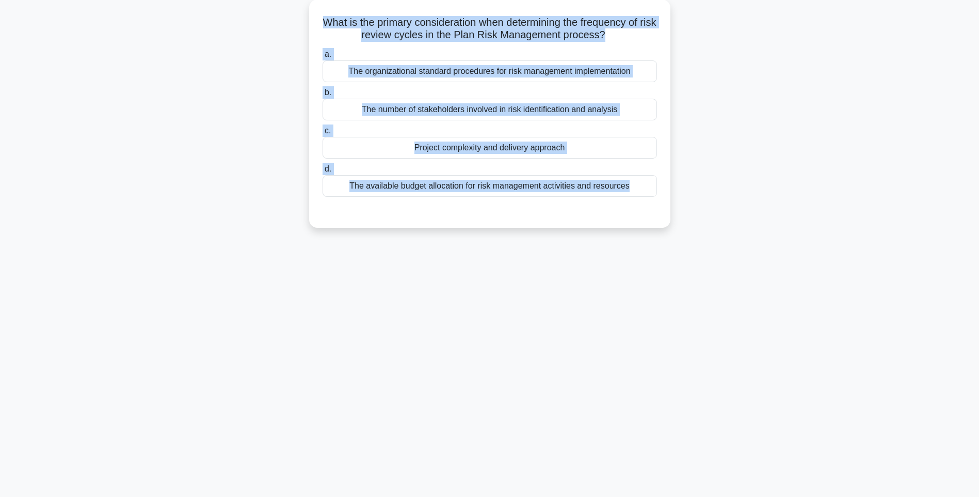
drag, startPoint x: 322, startPoint y: 20, endPoint x: 688, endPoint y: 212, distance: 413.6
click at [688, 212] on div "What is the primary consideration when determining the frequency of risk review…" at bounding box center [489, 119] width 681 height 241
click at [719, 259] on div "146:51 Stop PMI-RMP Intermediate 11/115 What is the primary consideration when …" at bounding box center [489, 234] width 681 height 516
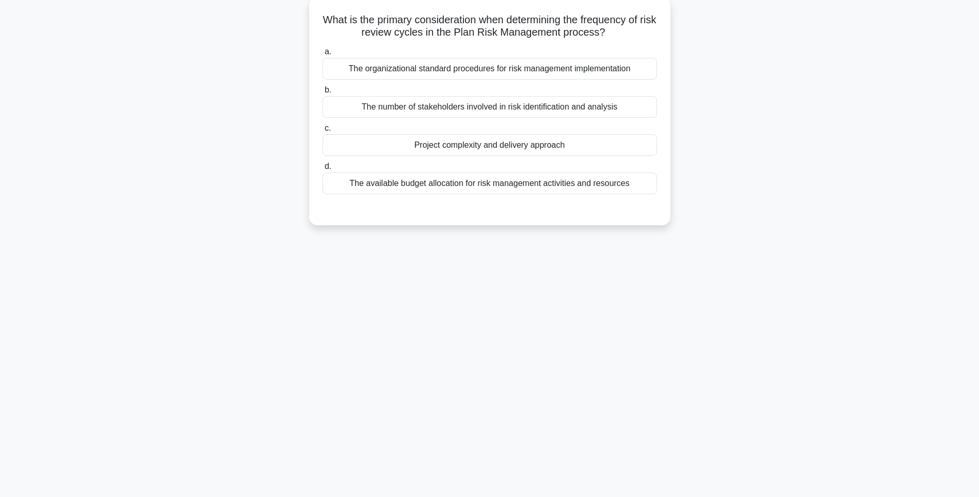
click at [515, 187] on div "The available budget allocation for risk management activities and resources" at bounding box center [490, 183] width 335 height 22
click at [323, 170] on input "d. The available budget allocation for risk management activities and resources" at bounding box center [323, 166] width 0 height 7
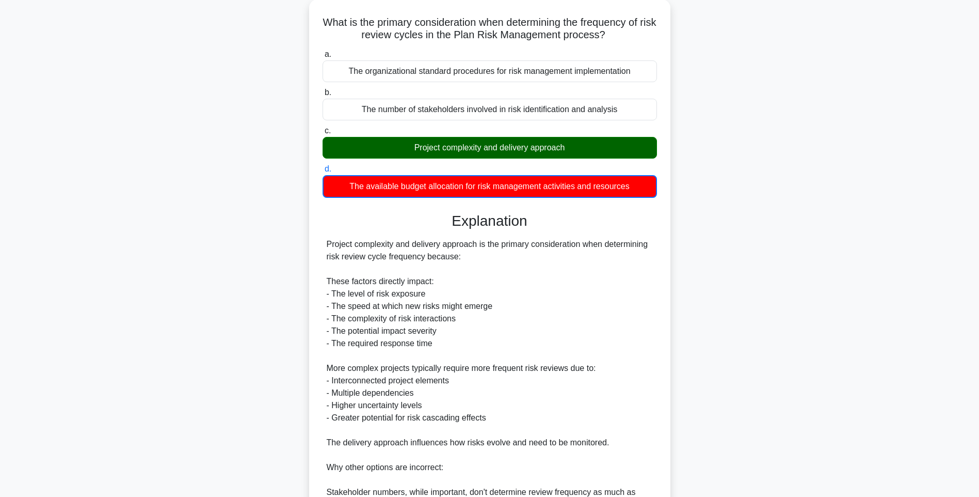
click at [760, 312] on div "What is the primary consideration when determining the frequency of risk review…" at bounding box center [489, 335] width 681 height 672
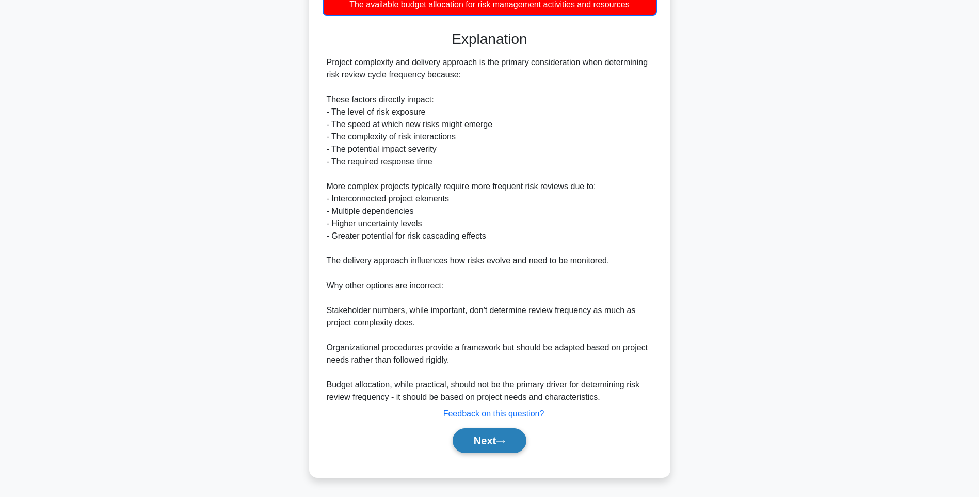
click at [491, 436] on button "Next" at bounding box center [490, 440] width 74 height 25
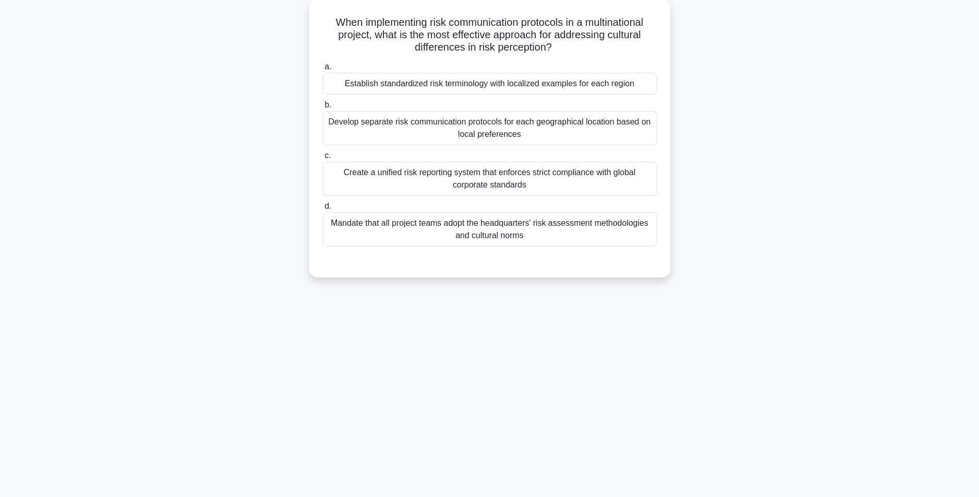
drag, startPoint x: 326, startPoint y: 12, endPoint x: 706, endPoint y: 235, distance: 441.0
click at [706, 235] on div "When implementing risk communication protocols in a multinational project, what…" at bounding box center [489, 144] width 681 height 290
click at [831, 300] on main "146:43 Stop PMI-RMP Intermediate 12/115 When implementing risk communication pr…" at bounding box center [489, 234] width 979 height 525
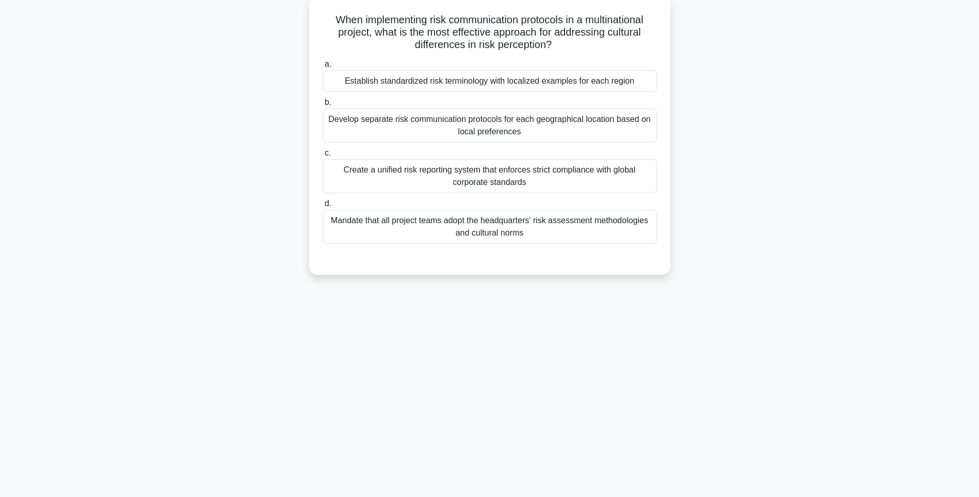
click at [630, 237] on div "Mandate that all project teams adopt the headquarters' risk assessment methodol…" at bounding box center [490, 227] width 335 height 34
click at [323, 207] on input "d. Mandate that all project teams adopt the headquarters' risk assessment metho…" at bounding box center [323, 203] width 0 height 7
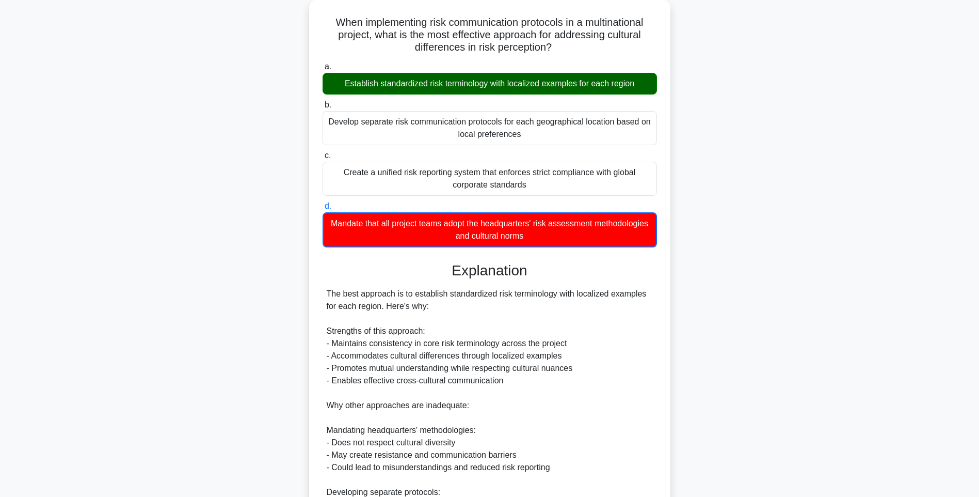
drag, startPoint x: 765, startPoint y: 282, endPoint x: 761, endPoint y: 312, distance: 30.2
click at [765, 282] on div "When implementing risk communication protocols in a multinational project, what…" at bounding box center [489, 359] width 681 height 721
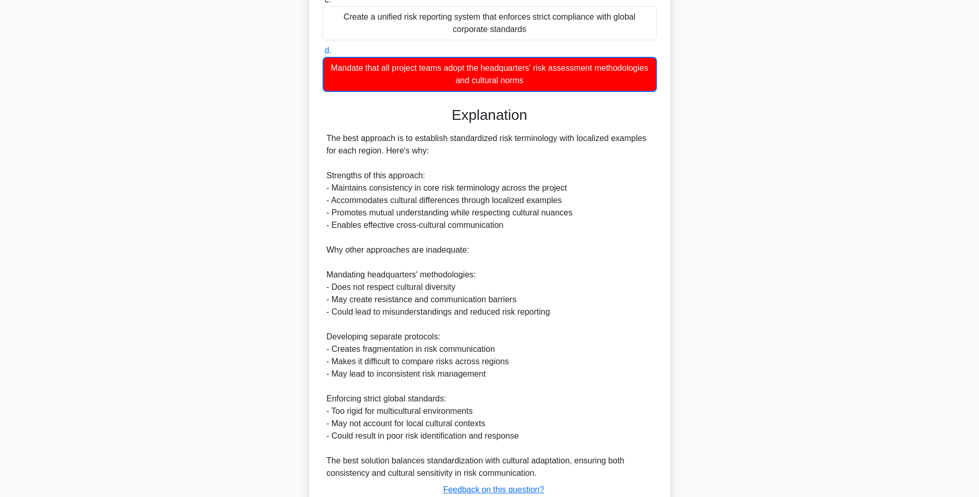
scroll to position [290, 0]
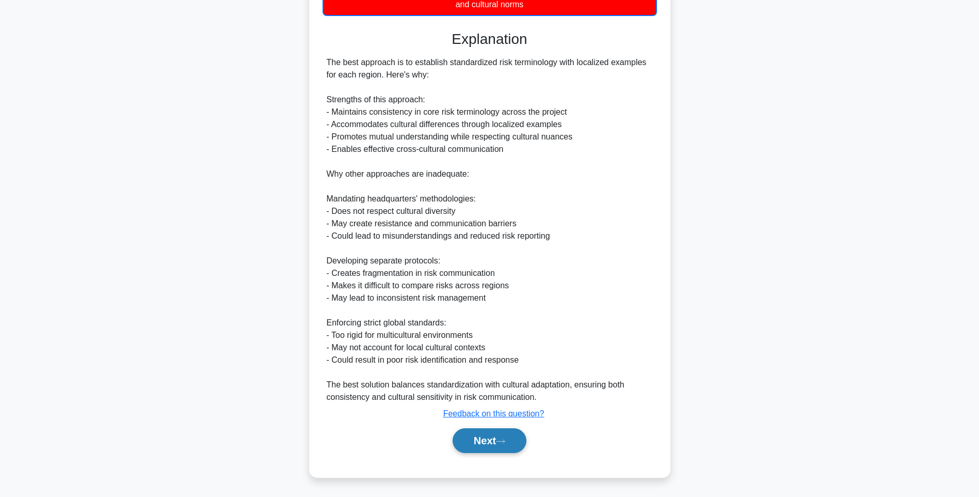
click at [507, 438] on button "Next" at bounding box center [490, 440] width 74 height 25
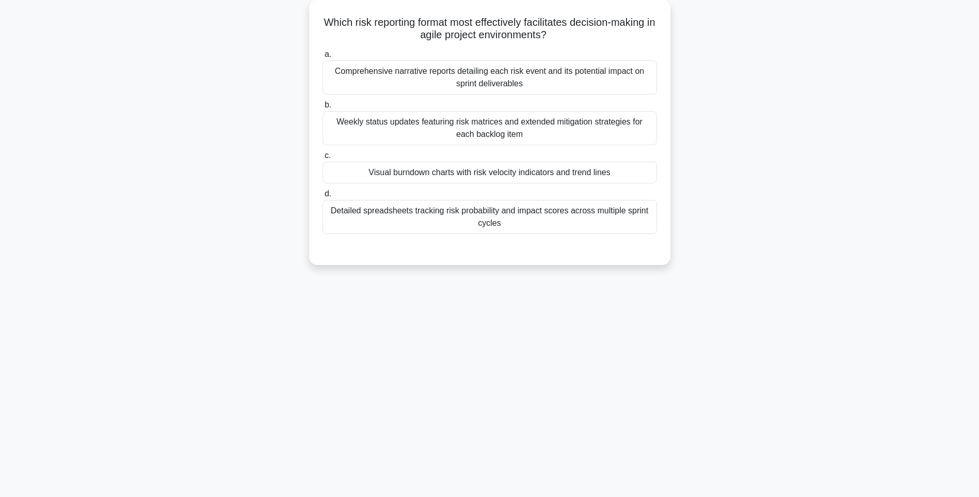
scroll to position [61, 0]
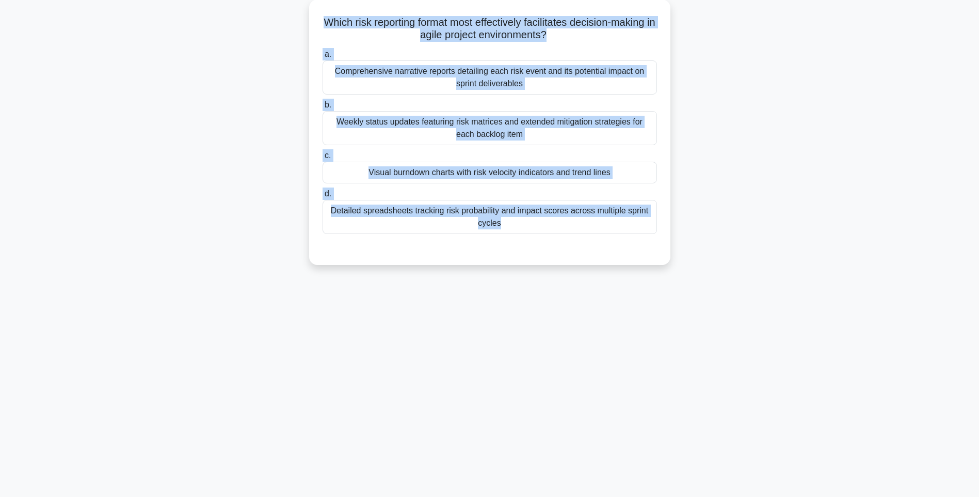
drag, startPoint x: 322, startPoint y: 15, endPoint x: 686, endPoint y: 248, distance: 432.5
click at [686, 248] on div "Which risk reporting format most effectively facilitates decision-making in agi…" at bounding box center [489, 138] width 681 height 278
click at [795, 299] on div "146:35 Stop PMI-RMP Intermediate 13/115 Which risk reporting format most effect…" at bounding box center [489, 234] width 681 height 516
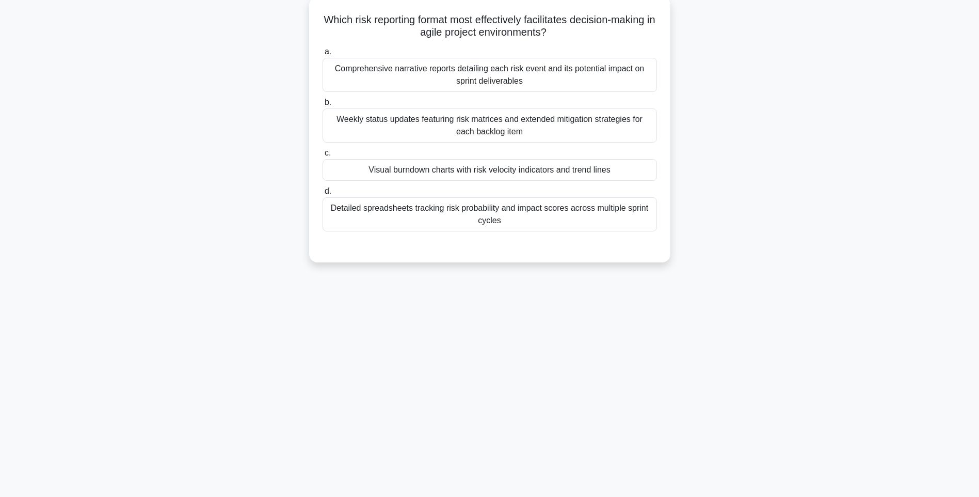
click at [561, 215] on div "Detailed spreadsheets tracking risk probability and impact scores across multip…" at bounding box center [490, 214] width 335 height 34
click at [323, 195] on input "d. Detailed spreadsheets tracking risk probability and impact scores across mul…" at bounding box center [323, 191] width 0 height 7
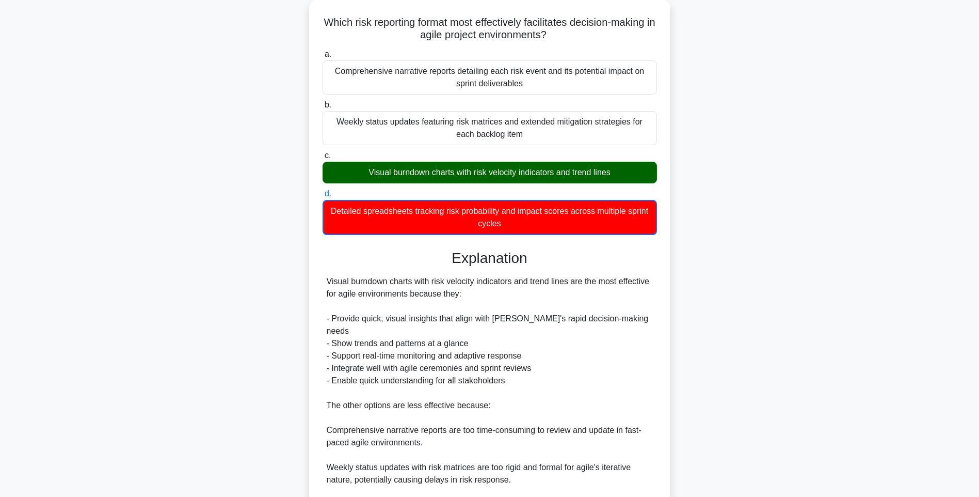
click at [734, 273] on div "Which risk reporting format most effectively facilitates decision-making in agi…" at bounding box center [489, 304] width 681 height 610
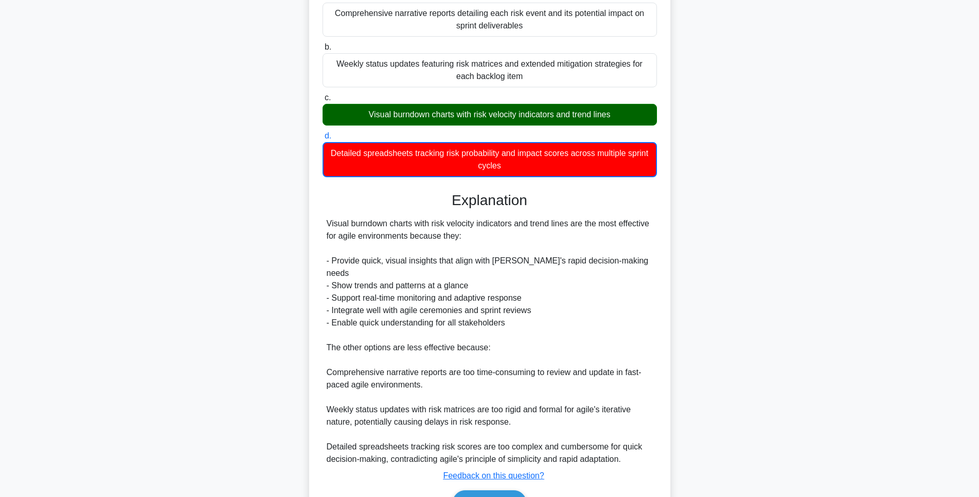
scroll to position [166, 0]
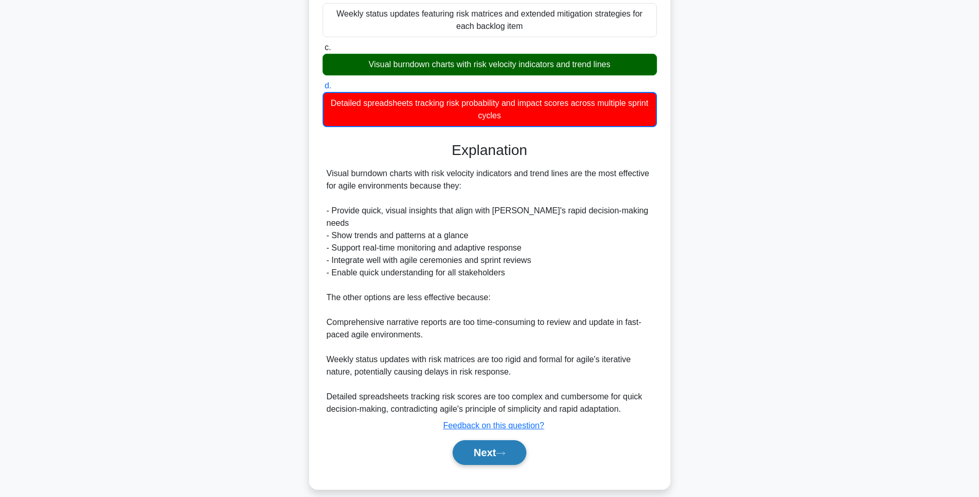
click at [479, 440] on button "Next" at bounding box center [490, 452] width 74 height 25
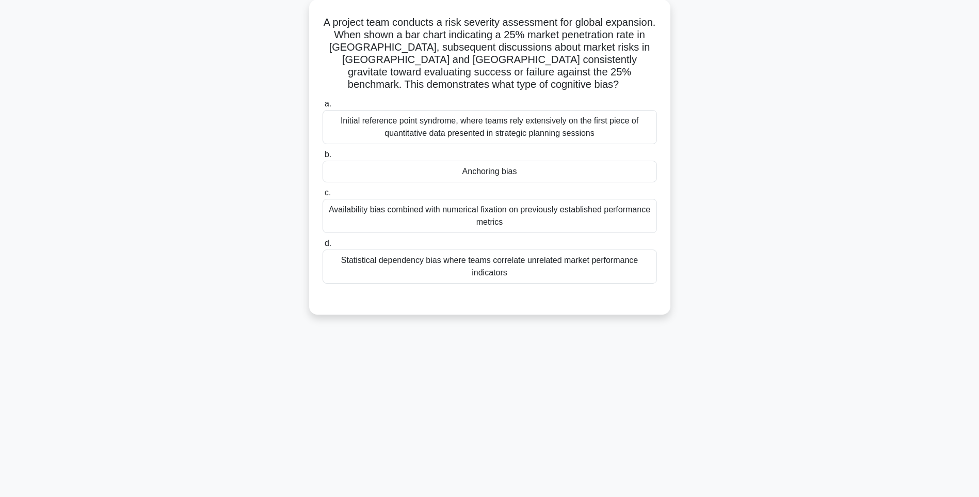
scroll to position [61, 0]
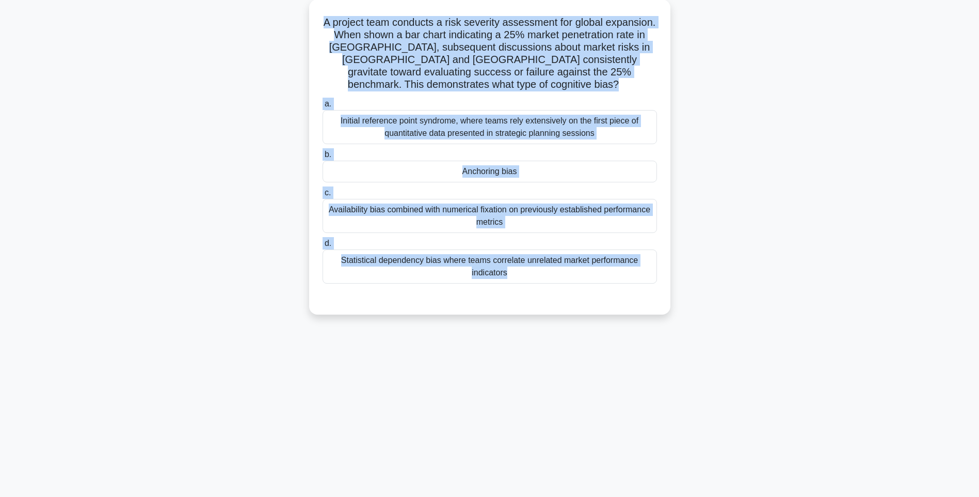
drag, startPoint x: 335, startPoint y: 13, endPoint x: 707, endPoint y: 301, distance: 471.1
click at [707, 301] on div "A project team conducts a risk severity assessment for global expansion. When s…" at bounding box center [489, 162] width 681 height 327
click at [761, 301] on div "A project team conducts a risk severity assessment for global expansion. When s…" at bounding box center [489, 162] width 681 height 327
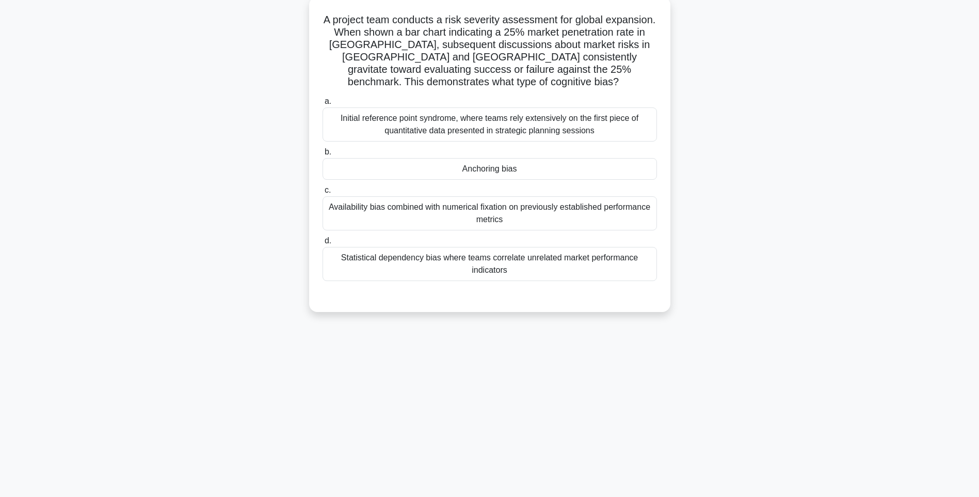
click at [552, 265] on div "Statistical dependency bias where teams correlate unrelated market performance …" at bounding box center [490, 264] width 335 height 34
click at [323, 244] on input "d. Statistical dependency bias where teams correlate unrelated market performan…" at bounding box center [323, 240] width 0 height 7
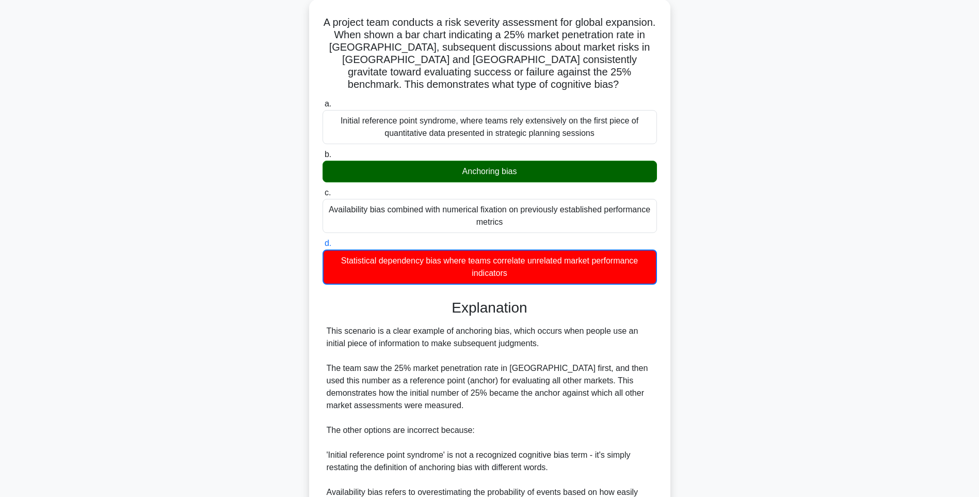
click at [877, 275] on main "146:24 Stop PMI-RMP Intermediate 14/115 A project team conducts a risk severity…" at bounding box center [489, 311] width 979 height 678
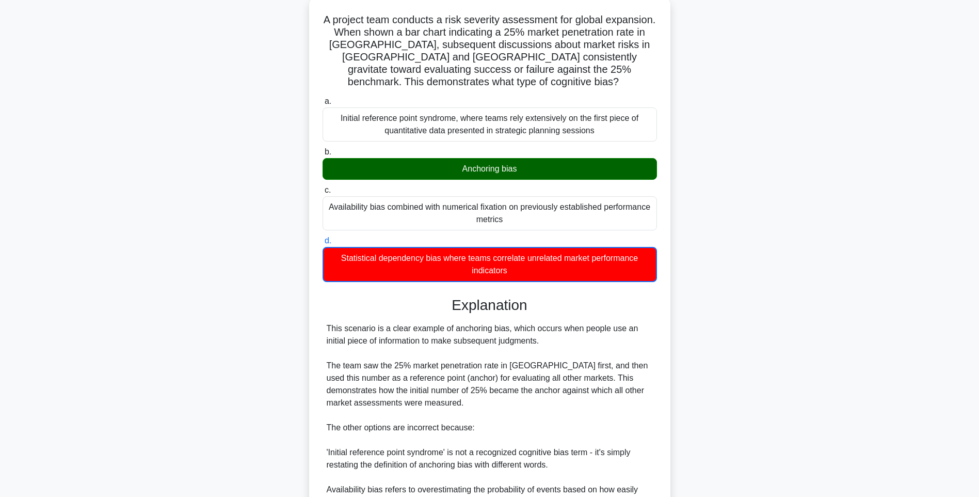
click at [656, 300] on div "Explanation" at bounding box center [490, 305] width 335 height 18
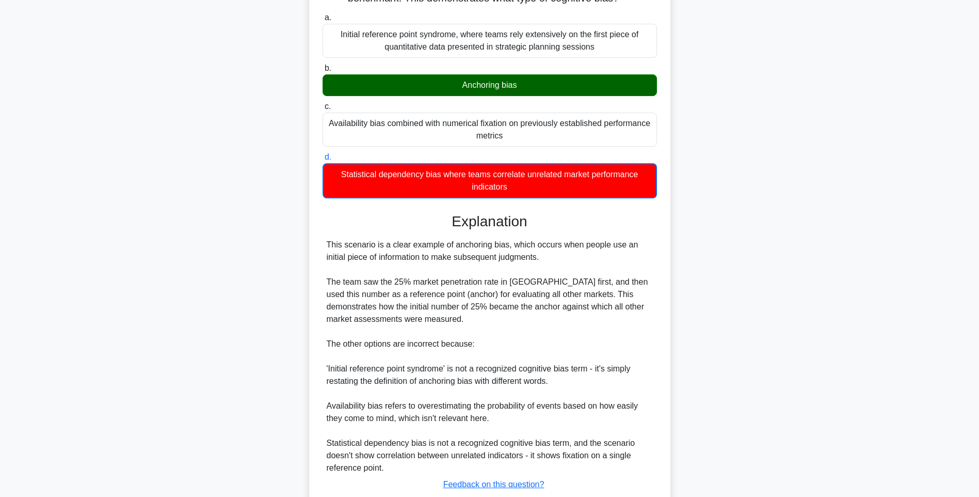
scroll to position [216, 0]
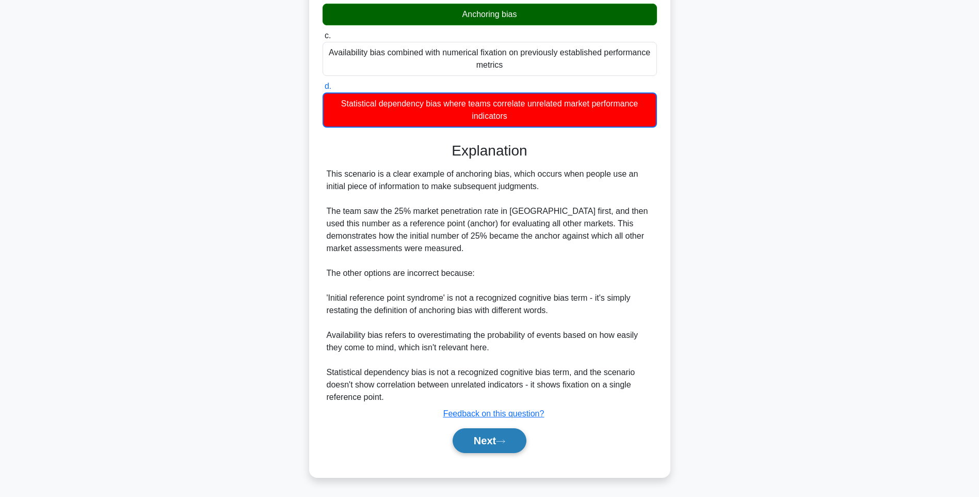
click at [478, 438] on button "Next" at bounding box center [490, 440] width 74 height 25
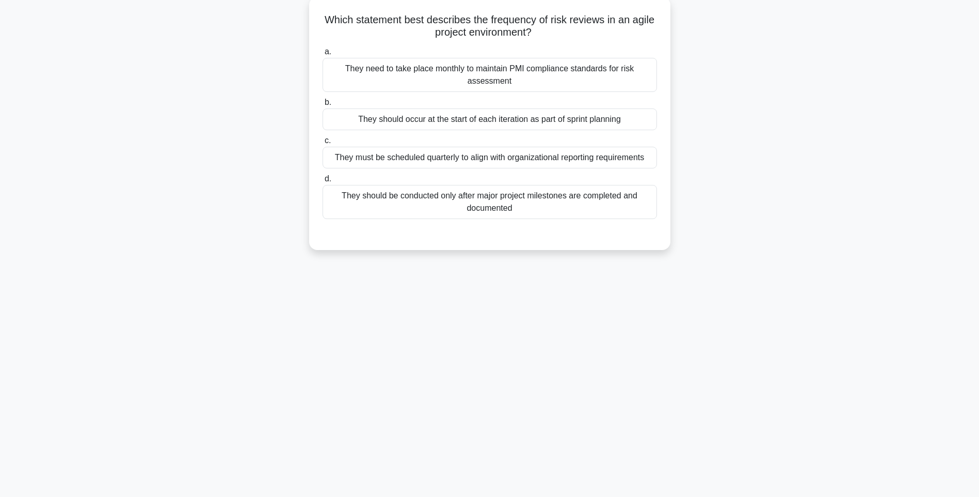
scroll to position [61, 0]
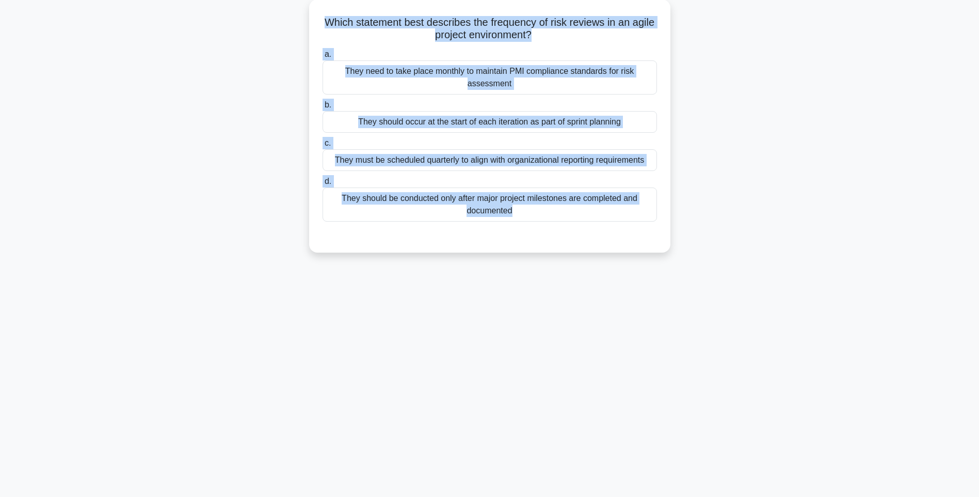
drag, startPoint x: 331, startPoint y: 15, endPoint x: 711, endPoint y: 266, distance: 455.5
click at [711, 266] on div "146:18 Stop PMI-RMP Intermediate 15/115 Which statement best describes the freq…" at bounding box center [489, 234] width 681 height 516
click at [744, 294] on div "146:16 Stop PMI-RMP Intermediate 15/115 Which statement best describes the freq…" at bounding box center [489, 234] width 681 height 516
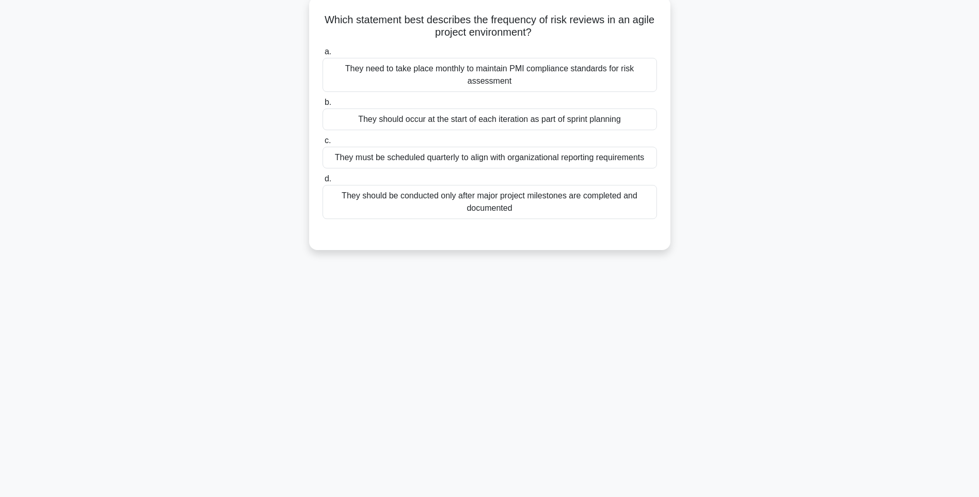
click at [638, 201] on div "They should be conducted only after major project milestones are completed and …" at bounding box center [490, 202] width 335 height 34
click at [323, 182] on input "d. They should be conducted only after major project milestones are completed a…" at bounding box center [323, 179] width 0 height 7
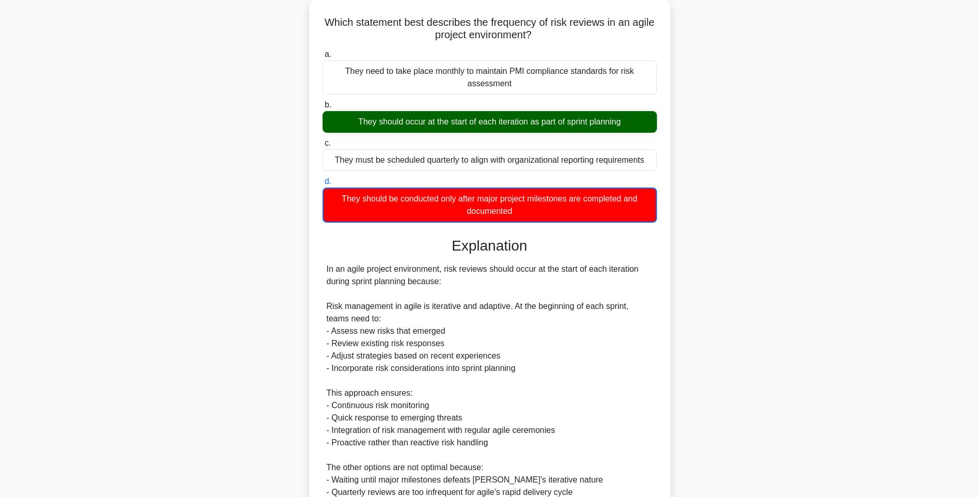
click at [781, 289] on div "Which statement best describes the frequency of risk reviews in an agile projec…" at bounding box center [489, 304] width 681 height 610
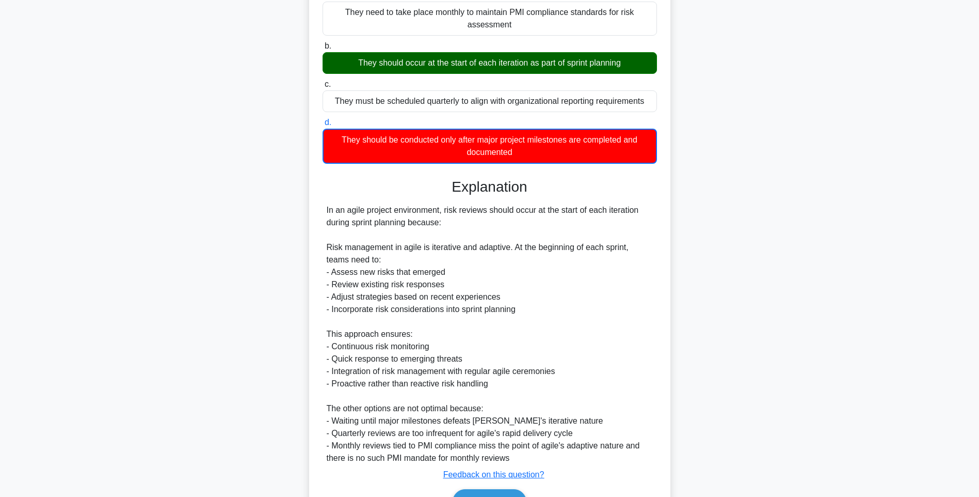
scroll to position [179, 0]
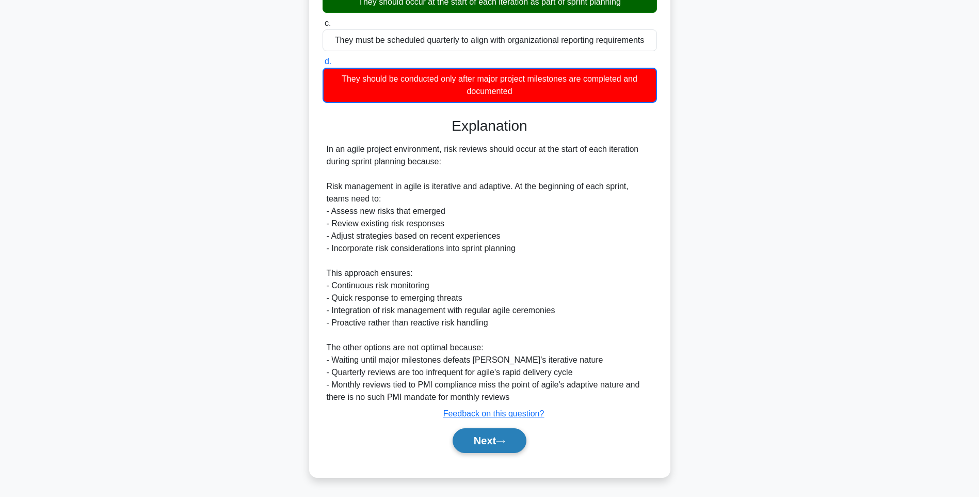
click at [464, 441] on button "Next" at bounding box center [490, 440] width 74 height 25
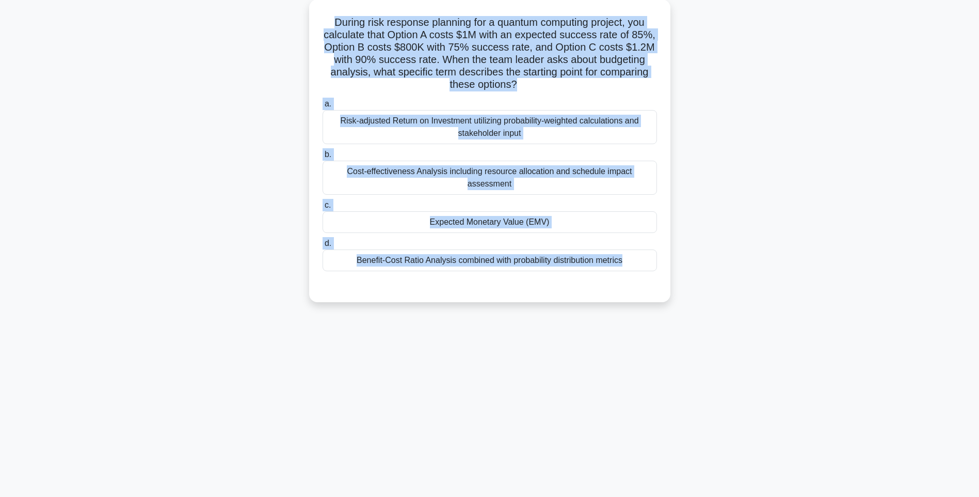
drag, startPoint x: 323, startPoint y: 19, endPoint x: 692, endPoint y: 290, distance: 458.7
click at [692, 290] on div "During risk response planning for a quantum computing project, you calculate th…" at bounding box center [489, 156] width 681 height 315
click at [754, 333] on div "146:06 Stop PMI-RMP Intermediate 16/115 During risk response planning for a qua…" at bounding box center [489, 234] width 681 height 516
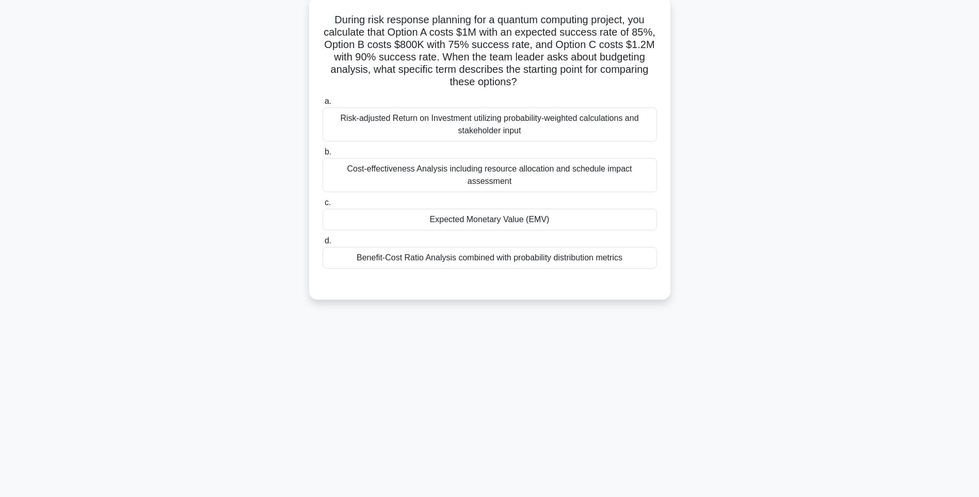
click at [609, 265] on div "Benefit-Cost Ratio Analysis combined with probability distribution metrics" at bounding box center [490, 258] width 335 height 22
click at [323, 244] on input "d. Benefit-Cost Ratio Analysis combined with probability distribution metrics" at bounding box center [323, 240] width 0 height 7
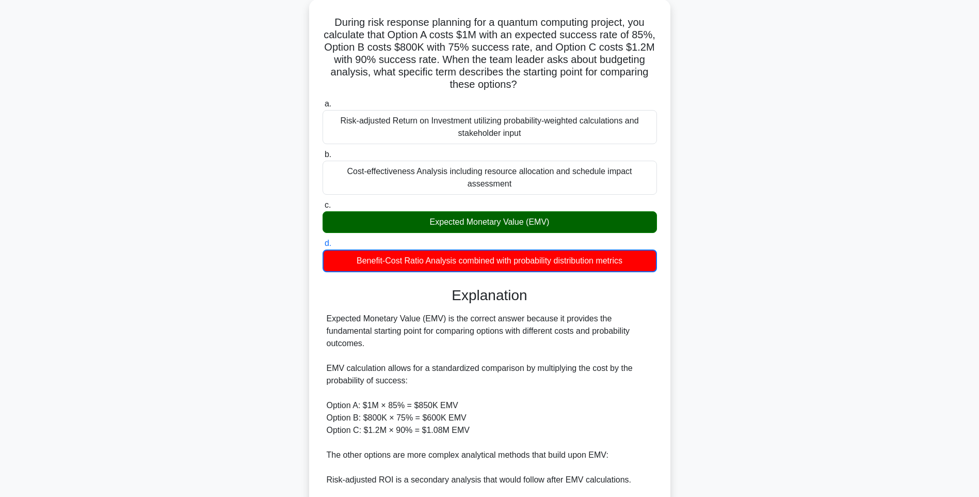
click at [807, 317] on div "During risk response planning for a quantum computing project, you calculate th…" at bounding box center [489, 322] width 681 height 647
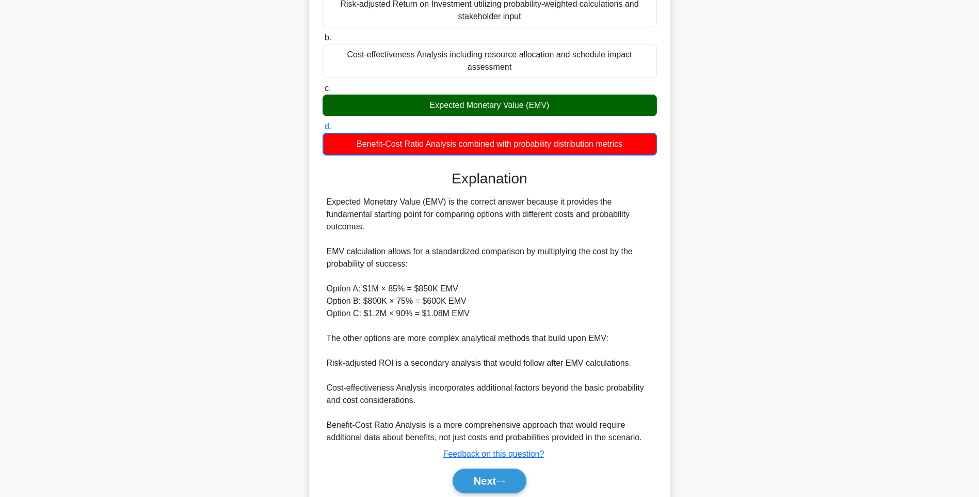
scroll to position [216, 0]
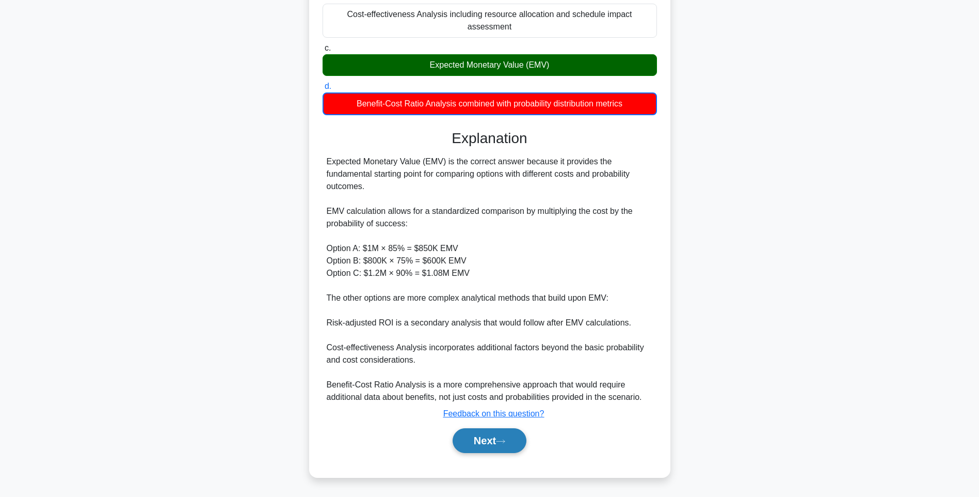
click at [476, 436] on button "Next" at bounding box center [490, 440] width 74 height 25
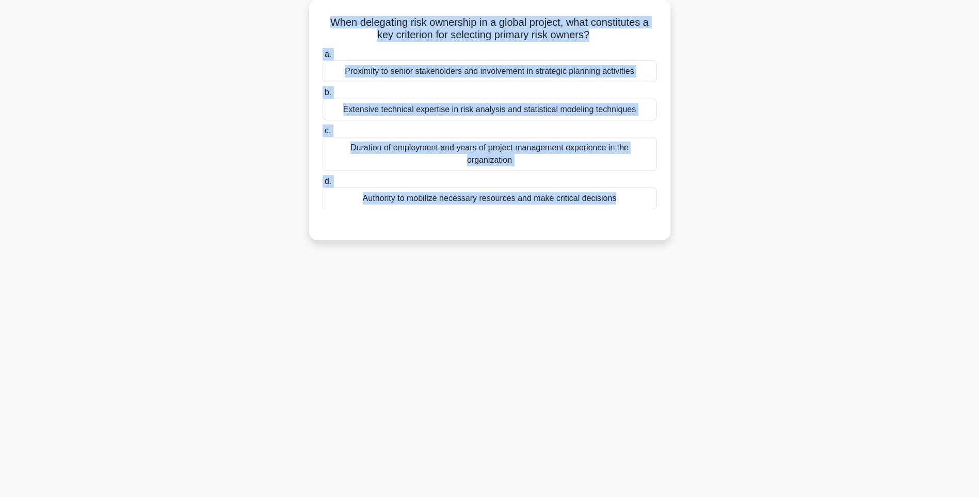
drag, startPoint x: 325, startPoint y: 14, endPoint x: 700, endPoint y: 219, distance: 427.4
click at [700, 219] on div "When delegating risk ownership in a global project, what constitutes a key crit…" at bounding box center [489, 125] width 681 height 253
click at [742, 275] on div "145:57 Stop PMI-RMP Intermediate 17/115 When delegating risk ownership in a glo…" at bounding box center [489, 234] width 681 height 516
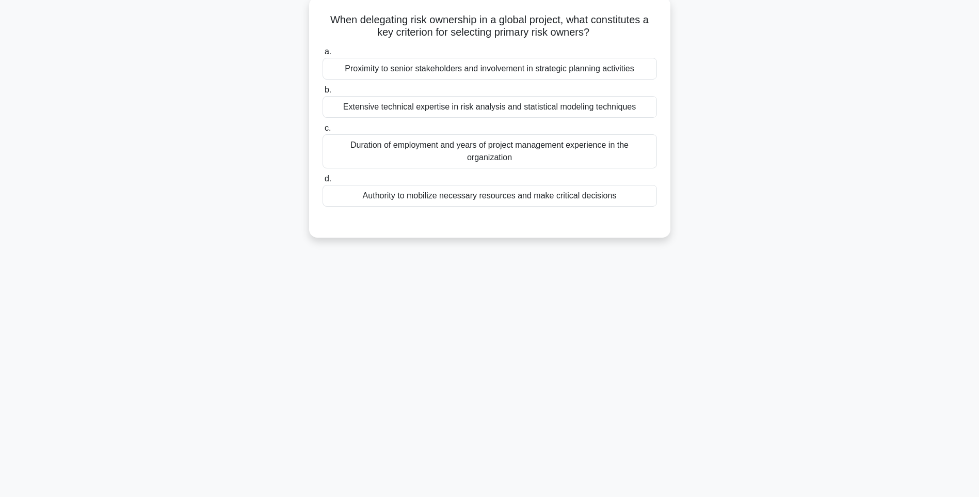
click at [603, 205] on div "Authority to mobilize necessary resources and make critical decisions" at bounding box center [490, 196] width 335 height 22
click at [323, 182] on input "d. Authority to mobilize necessary resources and make critical decisions" at bounding box center [323, 179] width 0 height 7
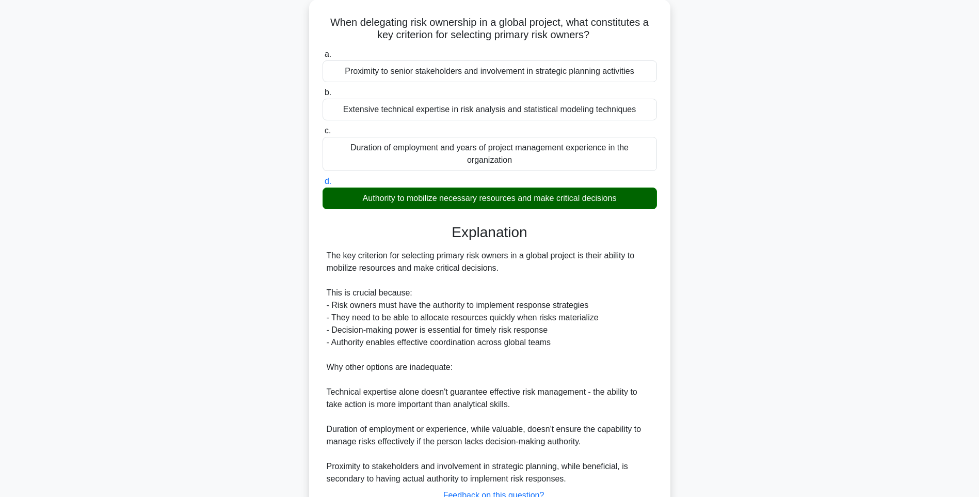
drag, startPoint x: 817, startPoint y: 292, endPoint x: 796, endPoint y: 300, distance: 22.7
click at [817, 292] on div "When delegating risk ownership in a global project, what constitutes a key crit…" at bounding box center [489, 284] width 681 height 571
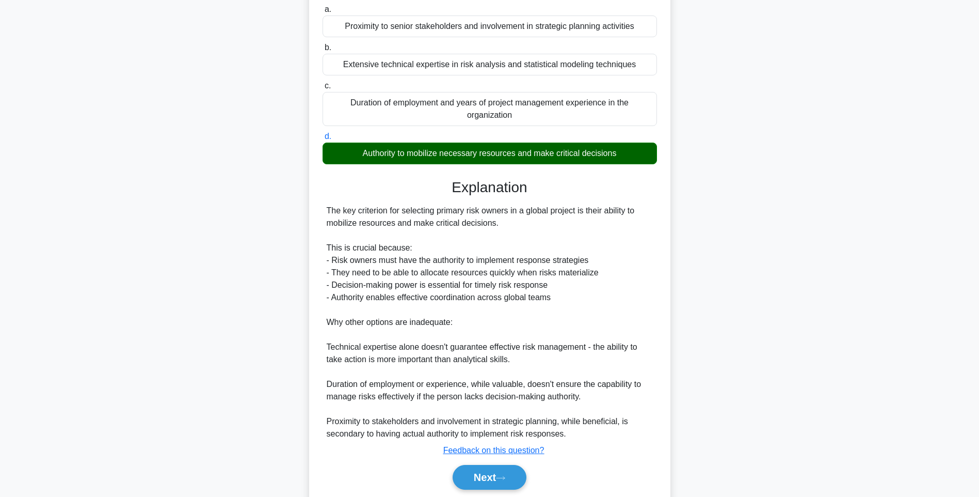
scroll to position [140, 0]
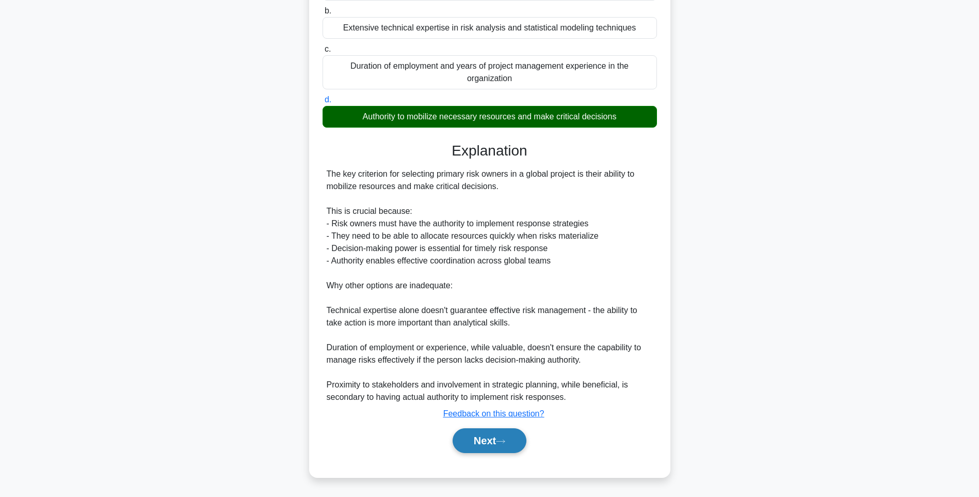
click at [482, 443] on button "Next" at bounding box center [490, 440] width 74 height 25
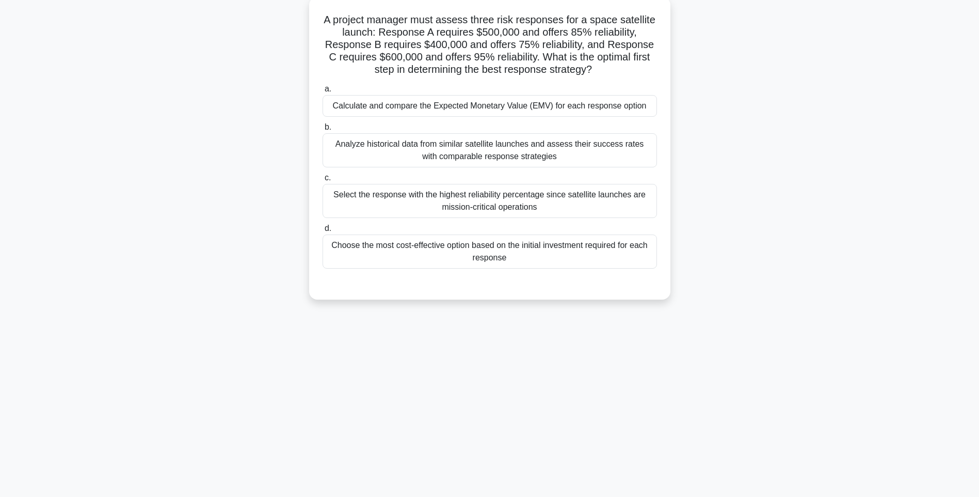
scroll to position [61, 0]
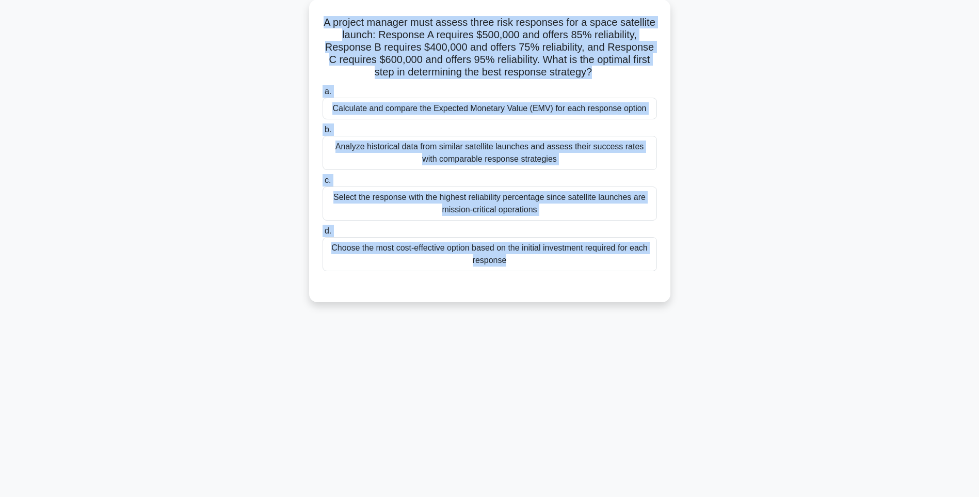
drag, startPoint x: 322, startPoint y: 20, endPoint x: 672, endPoint y: 282, distance: 437.4
click at [672, 282] on div "A project manager must assess three risk responses for a space satellite launch…" at bounding box center [489, 156] width 681 height 315
click at [832, 326] on main "145:48 Stop PMI-RMP Intermediate 18/115 A project manager must assess three ris…" at bounding box center [489, 234] width 979 height 525
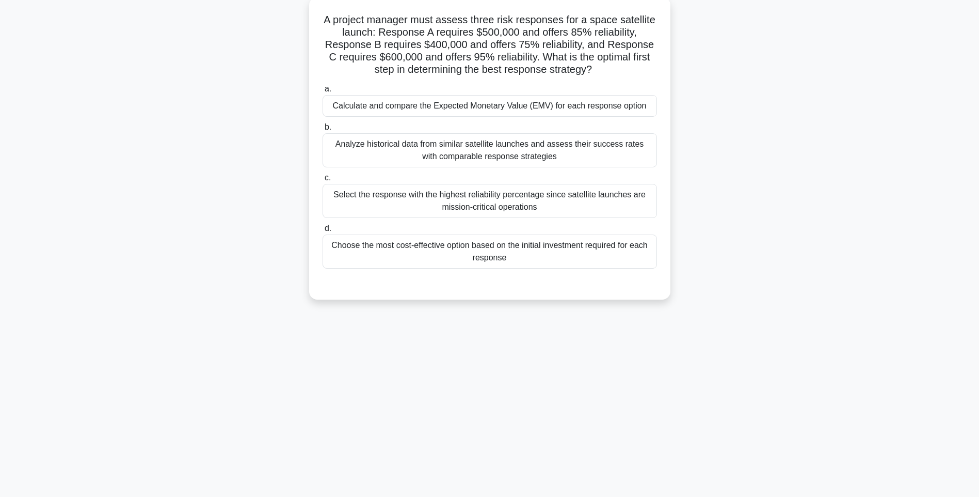
click at [551, 260] on div "Choose the most cost-effective option based on the initial investment required …" at bounding box center [490, 251] width 335 height 34
click at [323, 232] on input "d. Choose the most cost-effective option based on the initial investment requir…" at bounding box center [323, 228] width 0 height 7
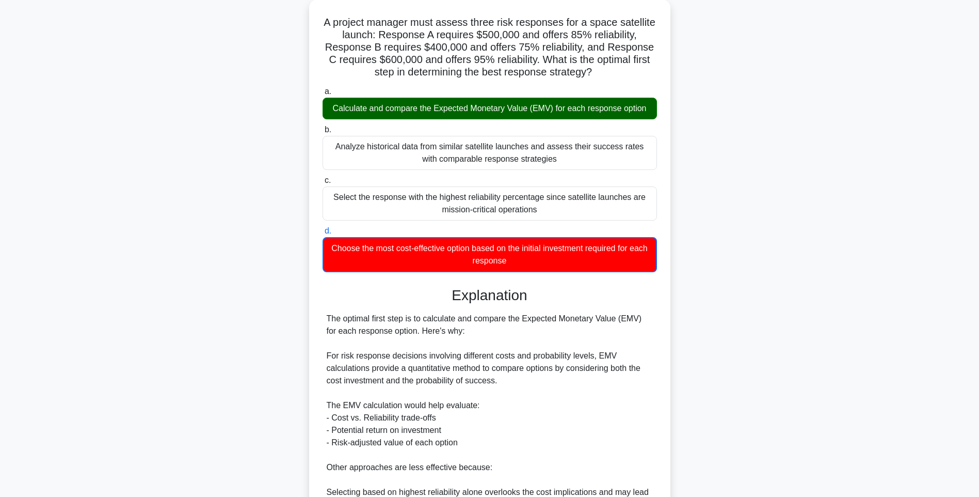
click at [748, 324] on div "A project manager must assess three risk responses for a space satellite launch…" at bounding box center [489, 335] width 681 height 672
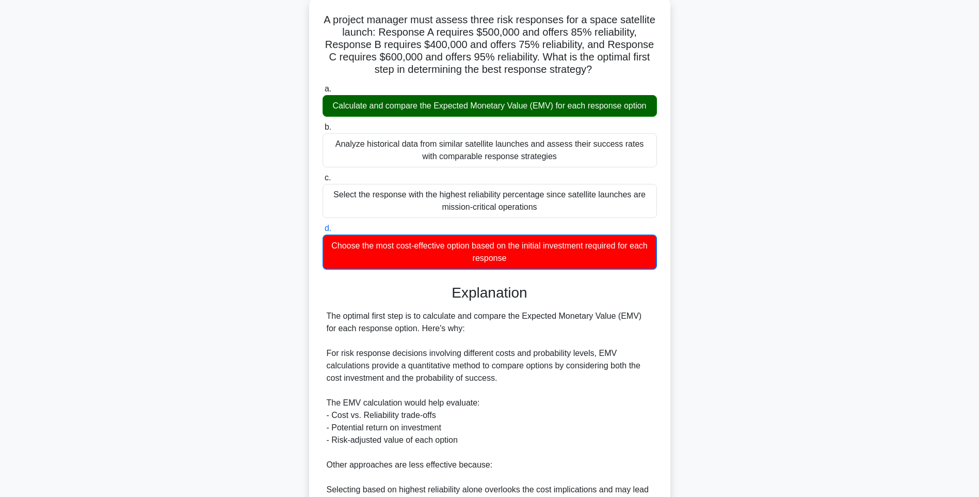
click at [591, 367] on div "The optimal first step is to calculate and compare the Expected Monetary Value …" at bounding box center [490, 446] width 326 height 273
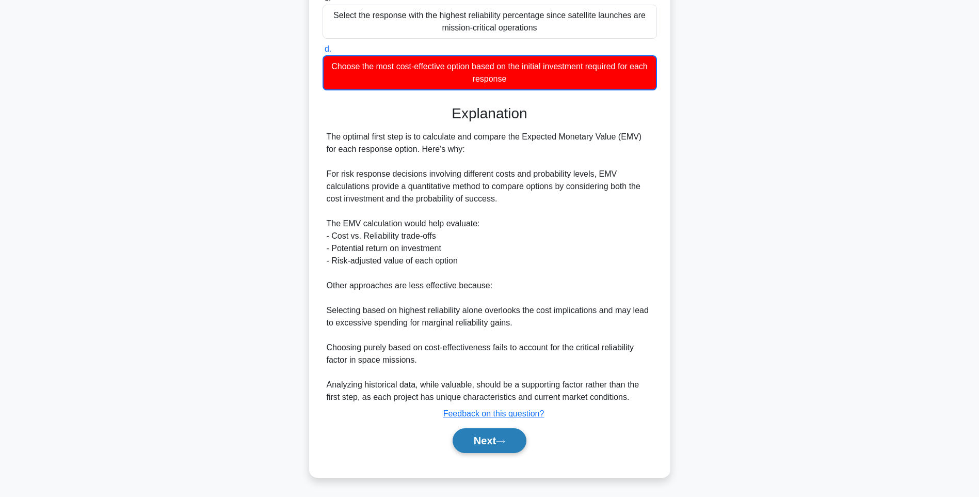
click at [472, 434] on button "Next" at bounding box center [490, 440] width 74 height 25
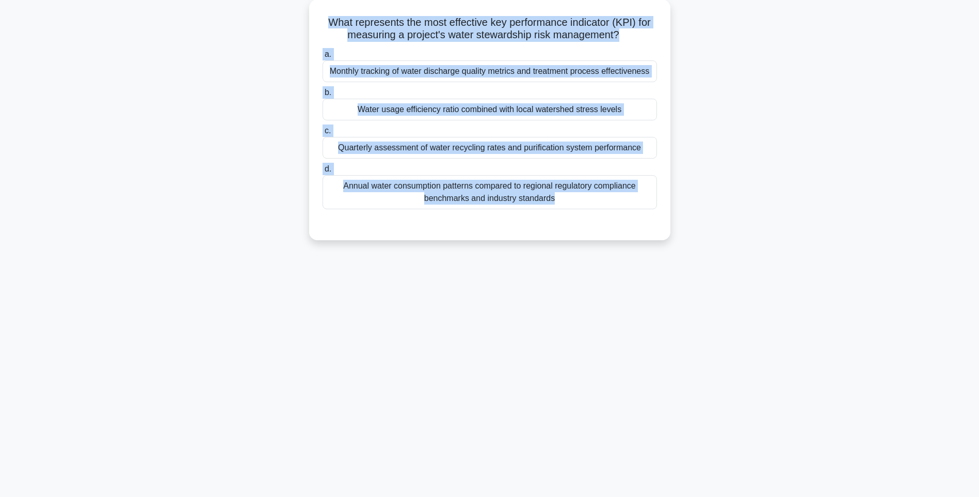
drag, startPoint x: 322, startPoint y: 13, endPoint x: 709, endPoint y: 269, distance: 464.1
click at [709, 269] on div "145:36 Stop PMI-RMP Intermediate 19/115 What represents the most effective key …" at bounding box center [489, 234] width 681 height 516
click at [821, 332] on div "145:35 Stop PMI-RMP Intermediate 19/115 What represents the most effective key …" at bounding box center [489, 234] width 681 height 516
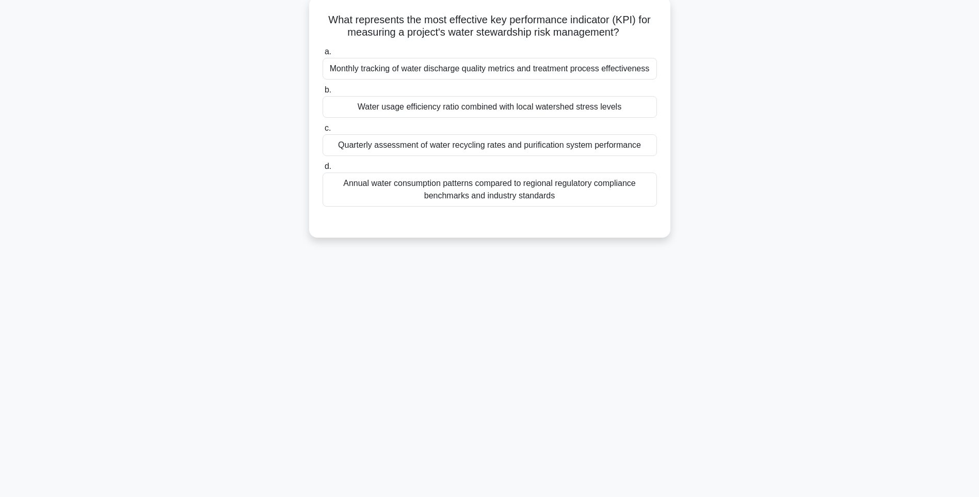
click at [552, 190] on div "Annual water consumption patterns compared to regional regulatory compliance be…" at bounding box center [490, 189] width 335 height 34
click at [323, 170] on input "d. Annual water consumption patterns compared to regional regulatory compliance…" at bounding box center [323, 166] width 0 height 7
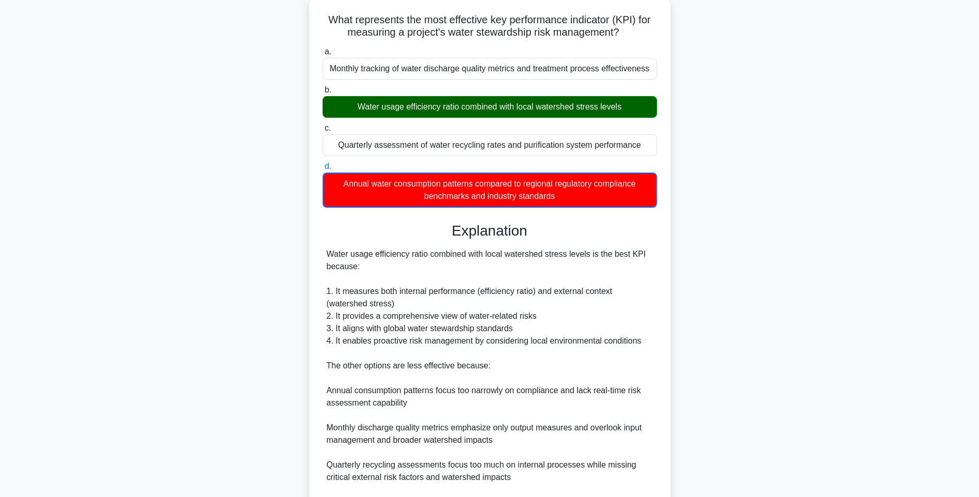
click at [604, 321] on div "Water usage efficiency ratio combined with local watershed stress levels is the…" at bounding box center [490, 390] width 326 height 285
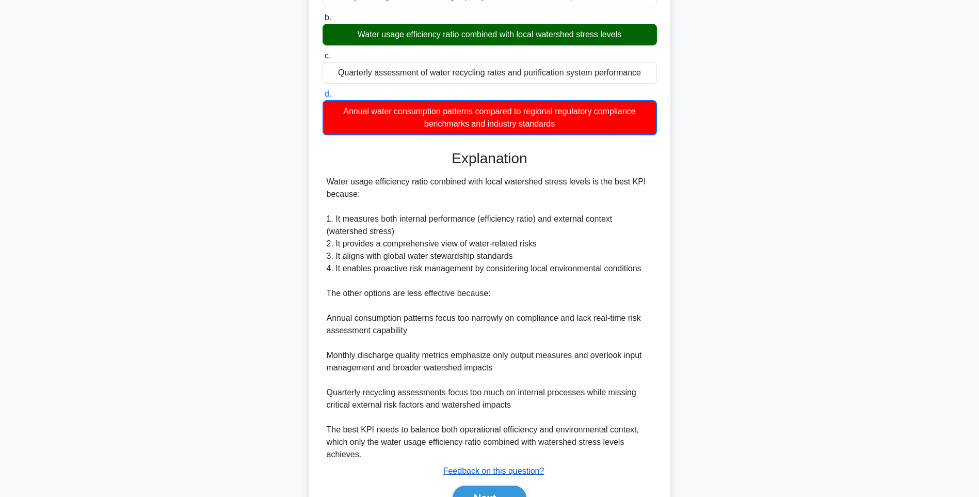
scroll to position [191, 0]
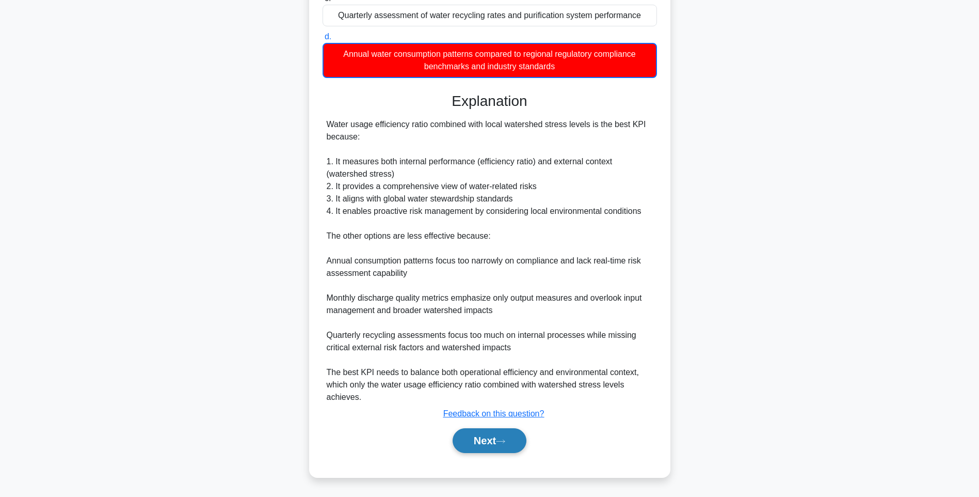
click at [486, 447] on button "Next" at bounding box center [490, 440] width 74 height 25
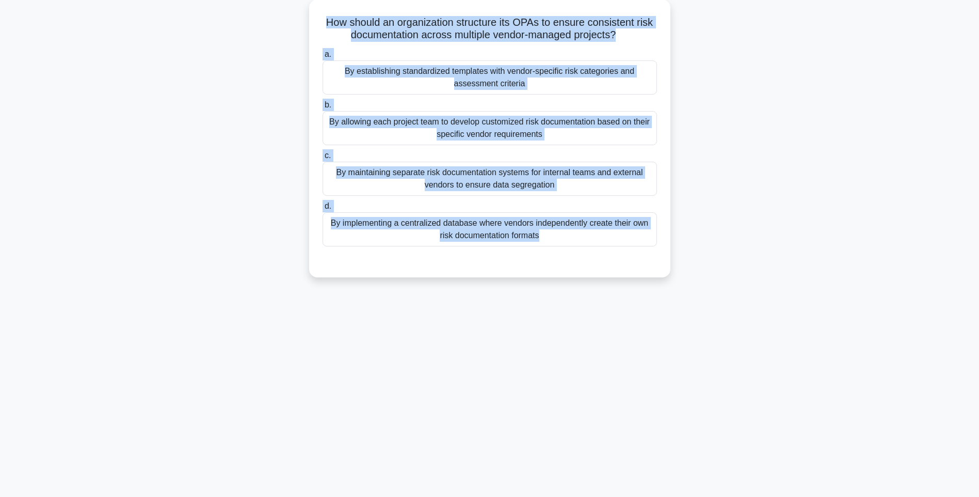
drag, startPoint x: 320, startPoint y: 19, endPoint x: 703, endPoint y: 269, distance: 457.6
click at [703, 269] on div "How should an organization structure its OPAs to ensure consistent risk documen…" at bounding box center [489, 144] width 681 height 290
drag, startPoint x: 817, startPoint y: 360, endPoint x: 687, endPoint y: 300, distance: 143.0
click at [817, 360] on div "145:24 Stop PMI-RMP Intermediate 20/115 How should an organization structure it…" at bounding box center [489, 234] width 681 height 516
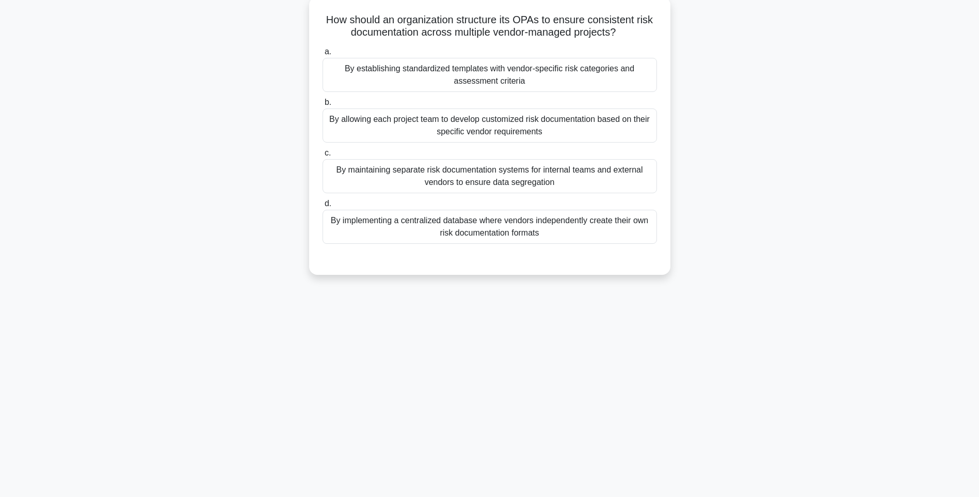
click at [601, 224] on div "By implementing a centralized database where vendors independently create their…" at bounding box center [490, 227] width 335 height 34
click at [323, 207] on input "d. By implementing a centralized database where vendors independently create th…" at bounding box center [323, 203] width 0 height 7
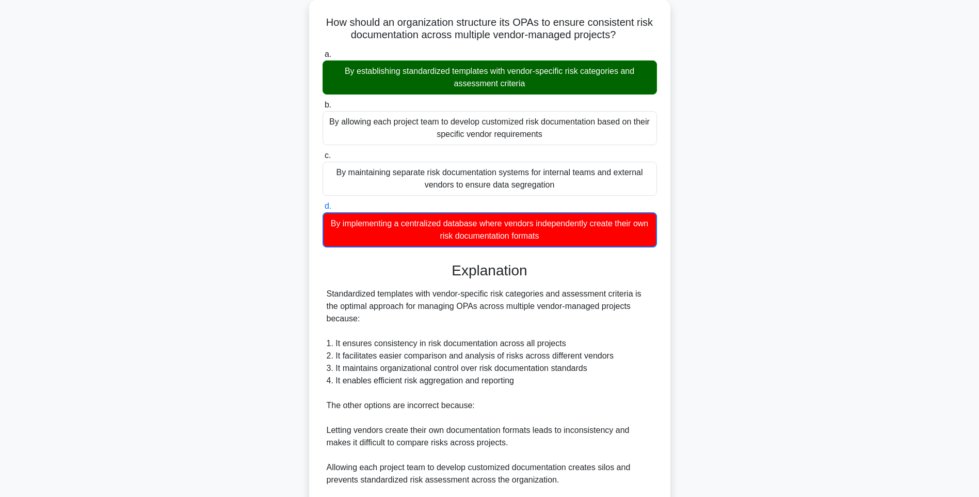
click at [675, 308] on div "How should an organization structure its OPAs to ensure consistent risk documen…" at bounding box center [489, 322] width 681 height 647
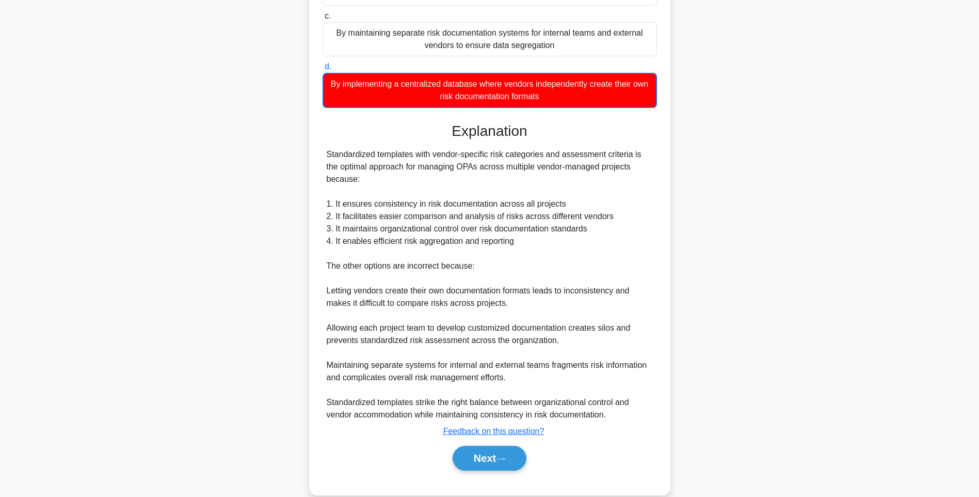
scroll to position [203, 0]
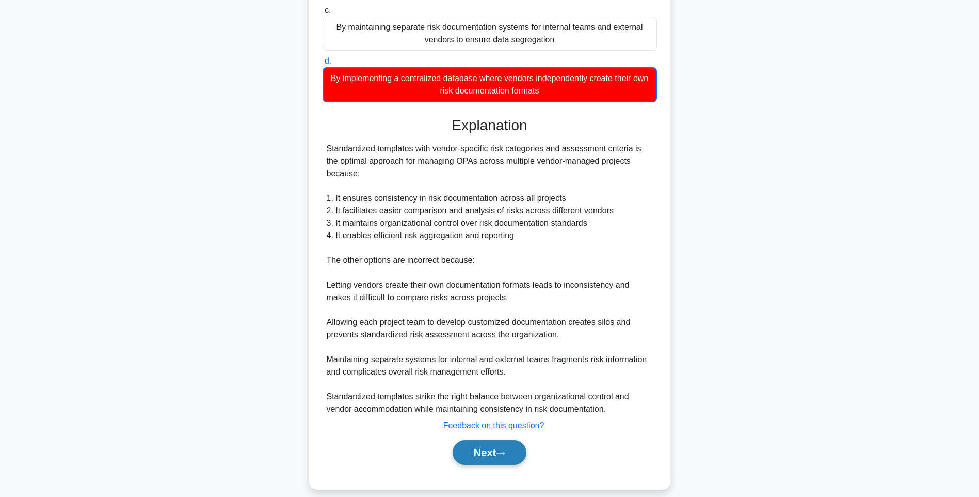
click at [512, 440] on button "Next" at bounding box center [490, 452] width 74 height 25
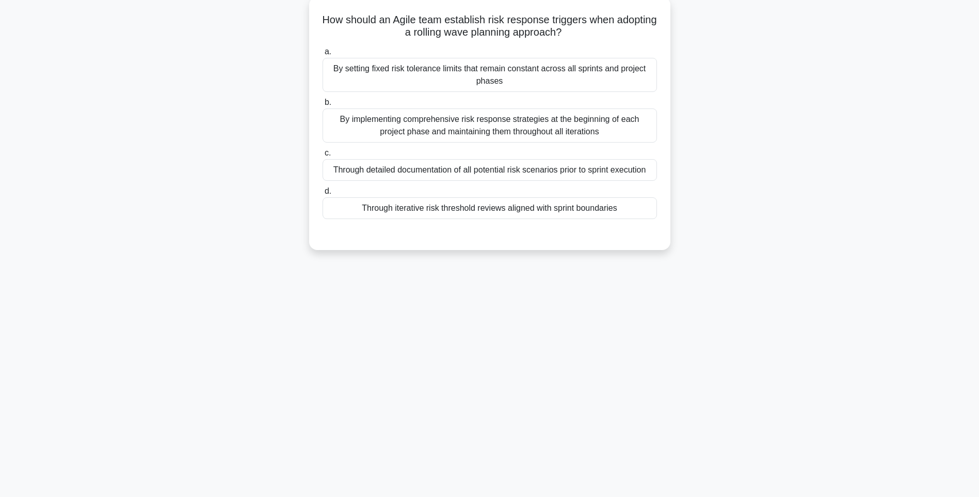
scroll to position [61, 0]
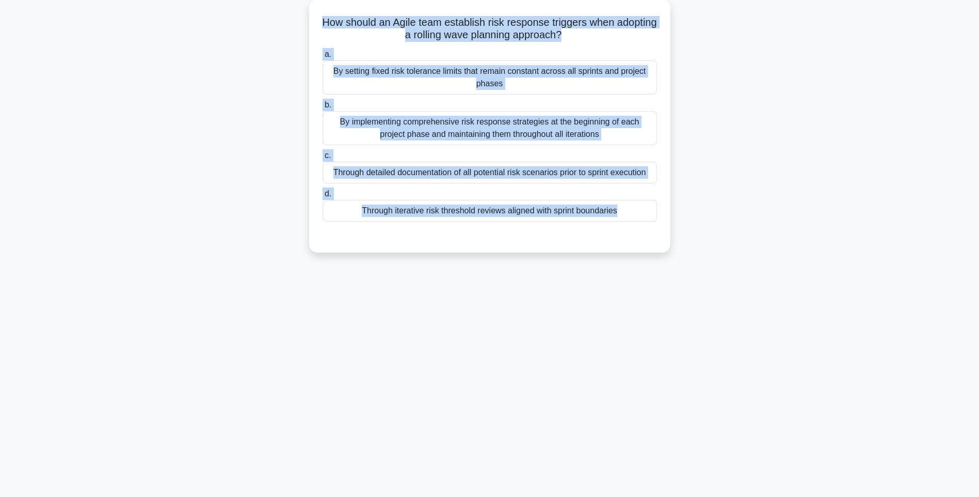
drag, startPoint x: 334, startPoint y: 22, endPoint x: 740, endPoint y: 227, distance: 454.4
click at [740, 227] on div "How should an Agile team establish risk response triggers when adopting a rolli…" at bounding box center [489, 131] width 681 height 265
drag, startPoint x: 808, startPoint y: 315, endPoint x: 755, endPoint y: 291, distance: 58.9
click at [808, 315] on div "145:15 Stop PMI-RMP Intermediate 21/115 How should an Agile team establish risk…" at bounding box center [489, 234] width 681 height 516
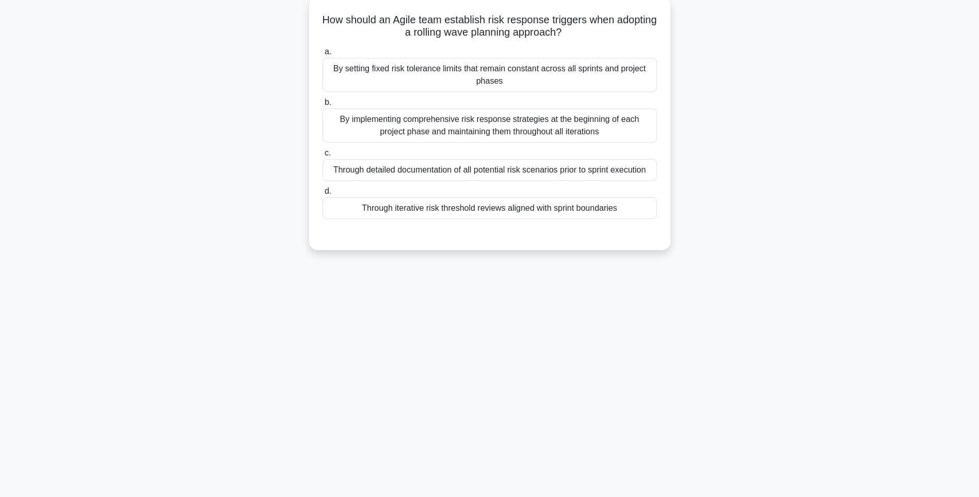
click at [622, 217] on div "Through iterative risk threshold reviews aligned with sprint boundaries" at bounding box center [490, 208] width 335 height 22
click at [323, 195] on input "d. Through iterative risk threshold reviews aligned with sprint boundaries" at bounding box center [323, 191] width 0 height 7
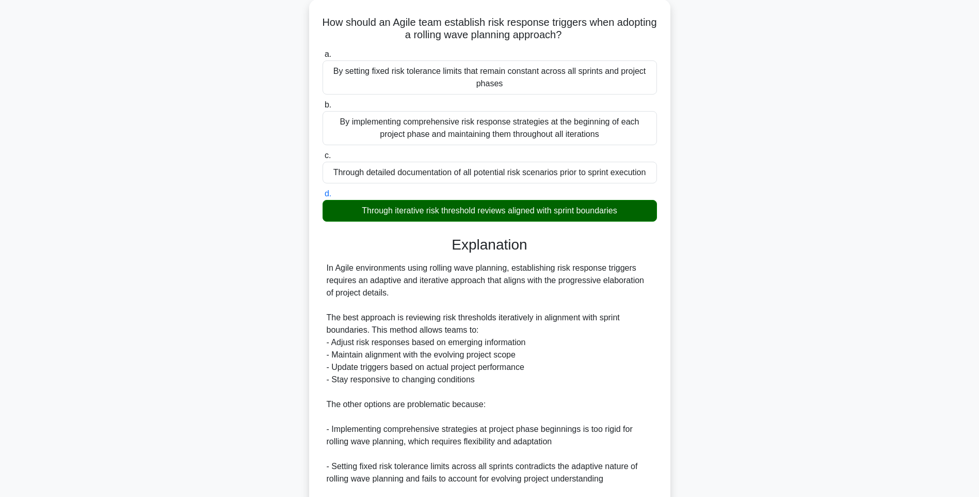
click at [718, 326] on div "How should an Agile team establish risk response triggers when adopting a rolli…" at bounding box center [489, 303] width 681 height 609
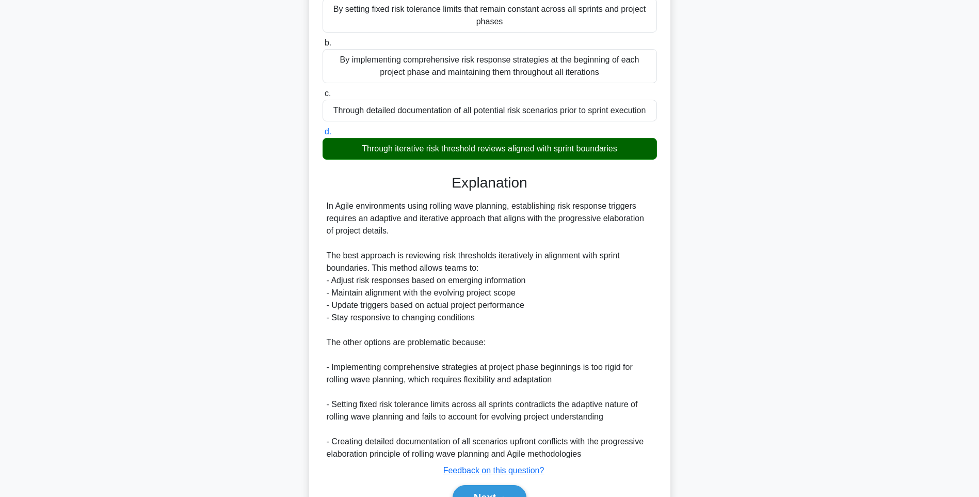
scroll to position [178, 0]
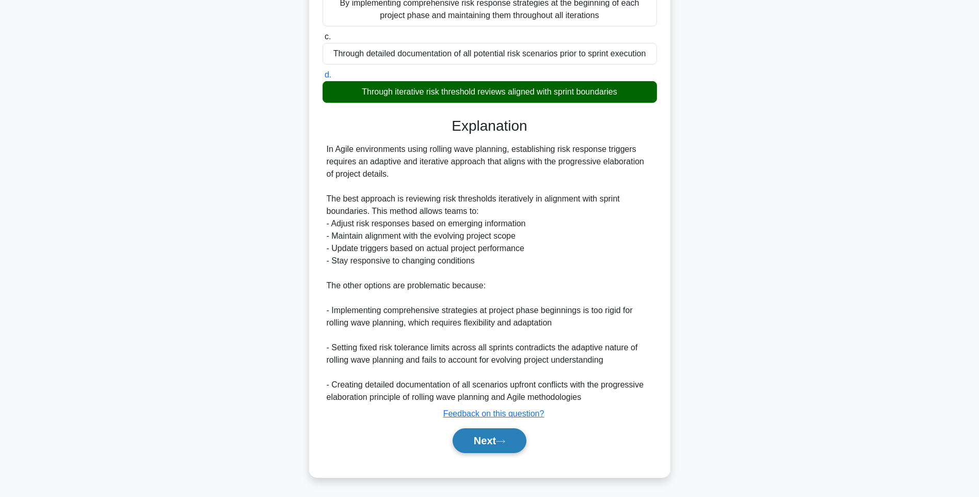
click at [476, 436] on button "Next" at bounding box center [490, 440] width 74 height 25
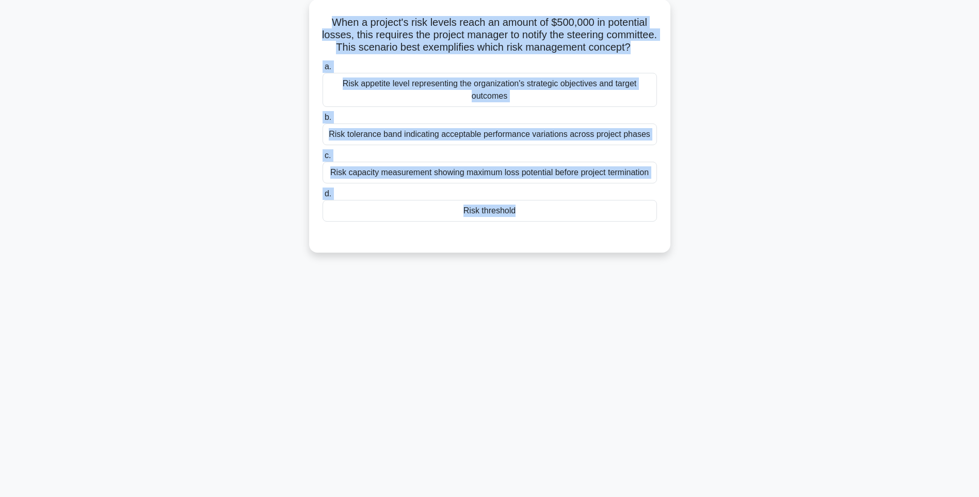
drag, startPoint x: 326, startPoint y: 12, endPoint x: 674, endPoint y: 280, distance: 439.5
click at [674, 280] on div "145:06 Stop PMI-RMP Intermediate 22/115 When a project's risk levels reach an a…" at bounding box center [489, 234] width 681 height 516
click at [716, 322] on div "145:05 Stop PMI-RMP Intermediate 22/115 When a project's risk levels reach an a…" at bounding box center [489, 234] width 681 height 516
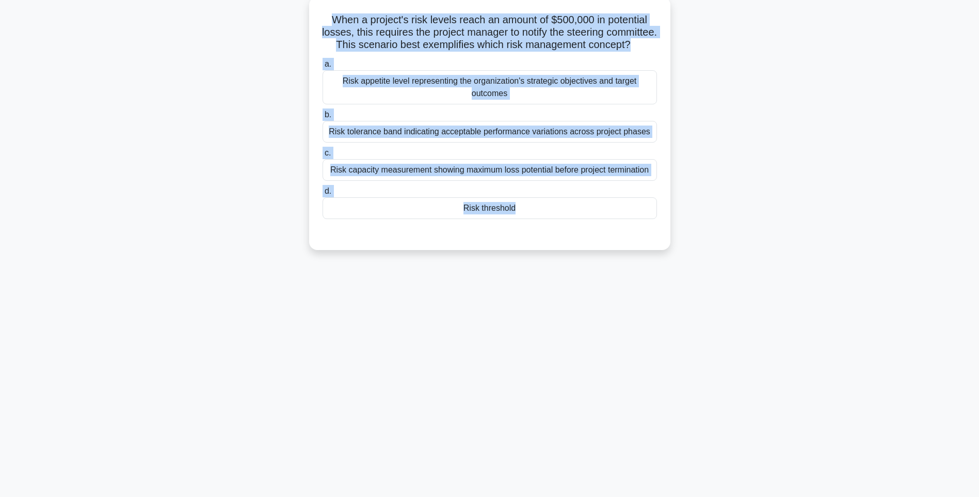
click at [557, 197] on div "a. Risk appetite level representing the organization's strategic objectives and…" at bounding box center [489, 138] width 347 height 165
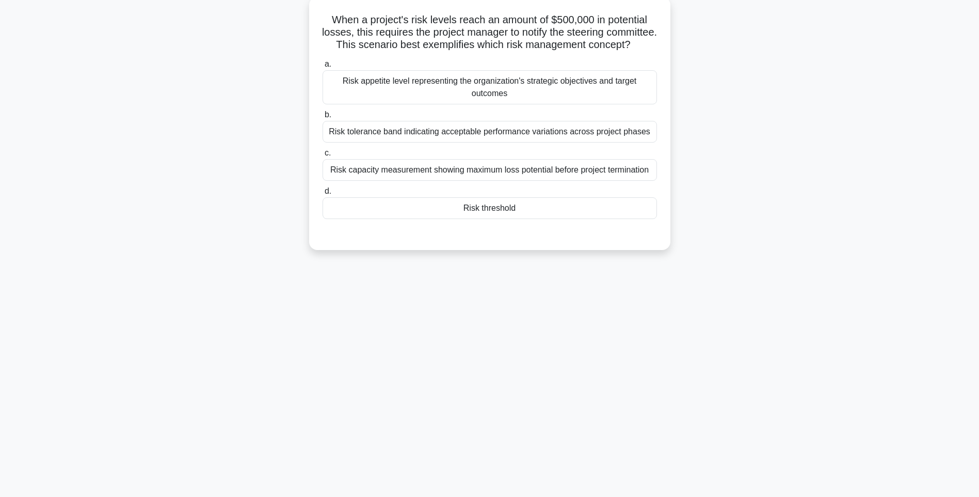
click at [551, 219] on div "Risk threshold" at bounding box center [490, 208] width 335 height 22
click at [323, 195] on input "d. Risk threshold" at bounding box center [323, 191] width 0 height 7
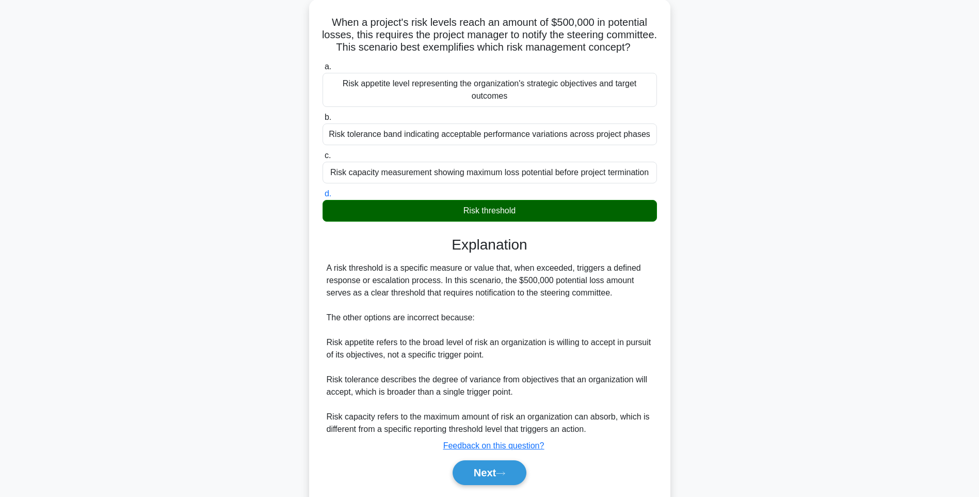
click at [764, 271] on div "When a project's risk levels reach an amount of $500,000 in potential losses, t…" at bounding box center [489, 260] width 681 height 522
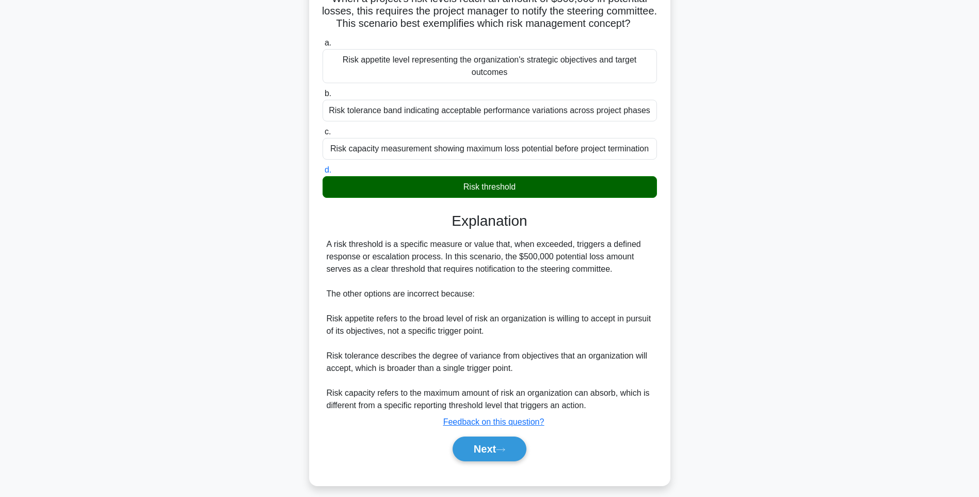
scroll to position [103, 0]
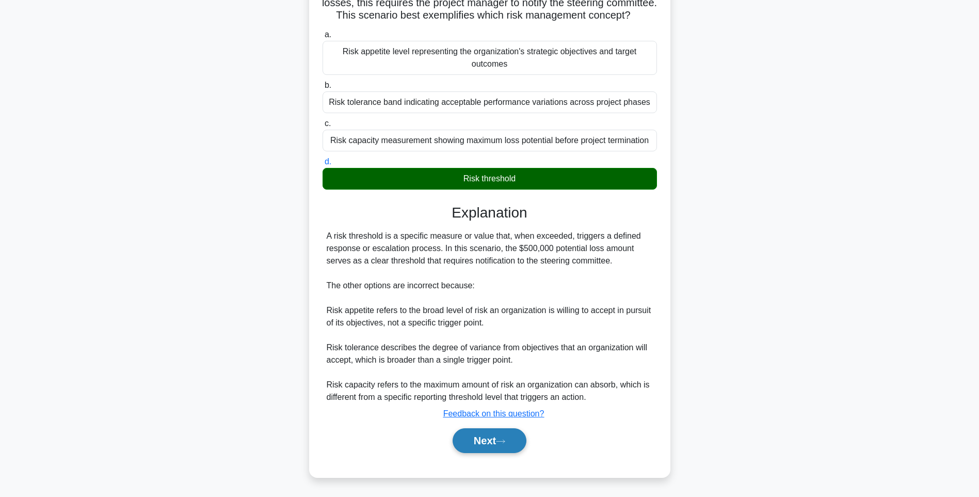
click at [513, 434] on button "Next" at bounding box center [490, 440] width 74 height 25
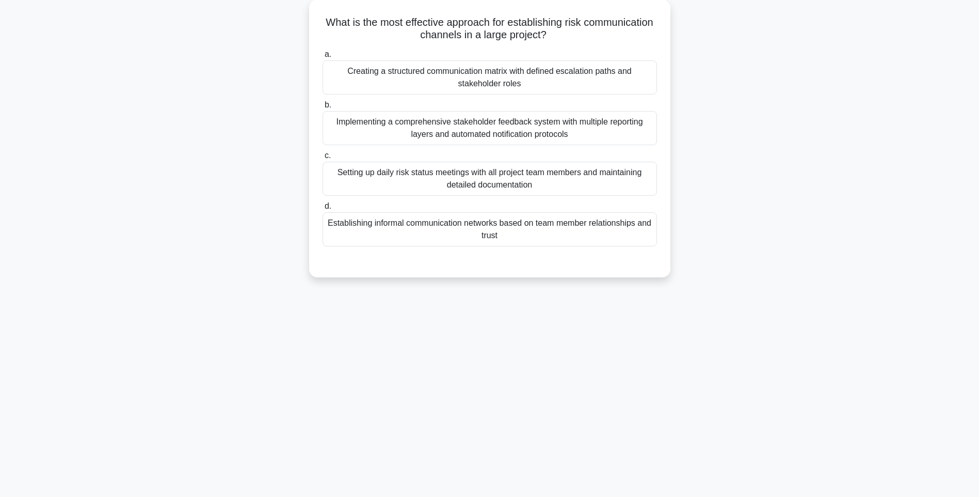
drag, startPoint x: 351, startPoint y: 14, endPoint x: 702, endPoint y: 245, distance: 420.1
click at [702, 245] on div "What is the most effective approach for establishing risk communication channel…" at bounding box center [489, 144] width 681 height 290
click at [749, 304] on div "144:56 Stop PMI-RMP Intermediate 23/115 What is the most effective approach for…" at bounding box center [489, 234] width 681 height 516
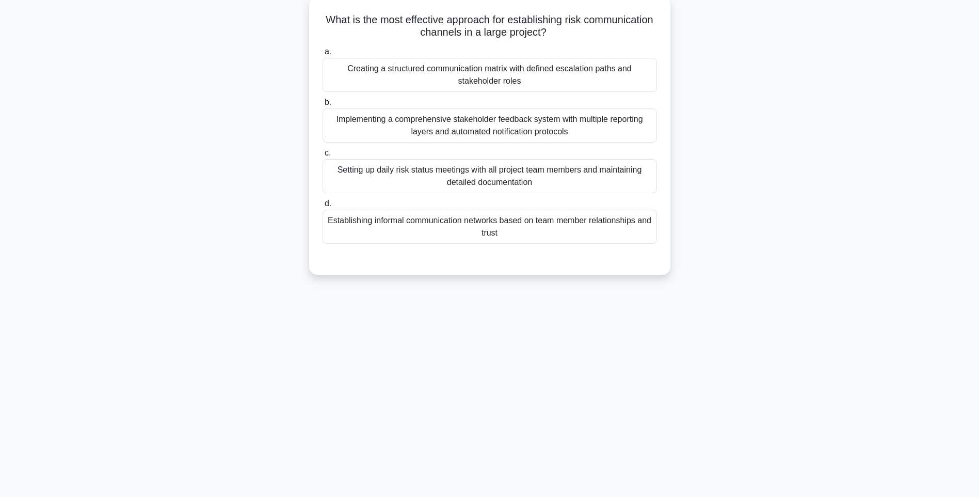
click at [584, 239] on div "Establishing informal communication networks based on team member relationships…" at bounding box center [490, 227] width 335 height 34
click at [323, 207] on input "d. Establishing informal communication networks based on team member relationsh…" at bounding box center [323, 203] width 0 height 7
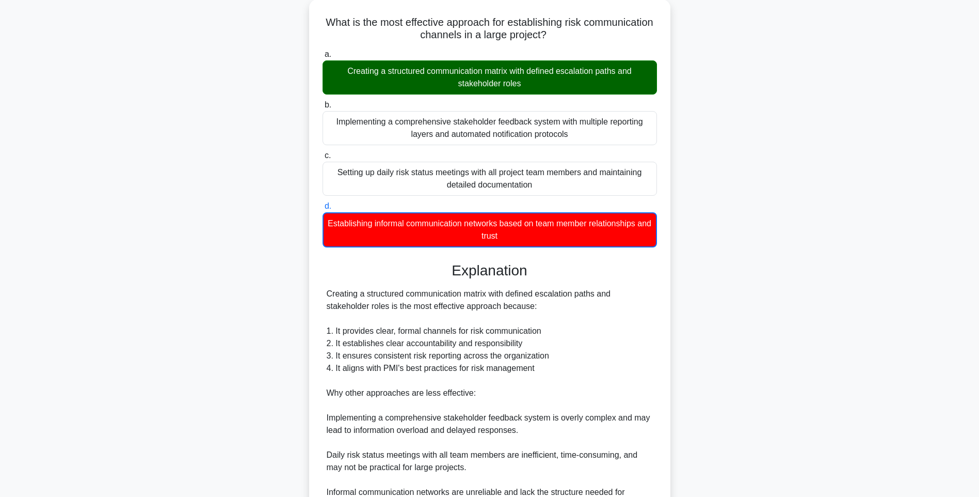
click at [743, 294] on div "What is the most effective approach for establishing risk communication channel…" at bounding box center [489, 304] width 681 height 610
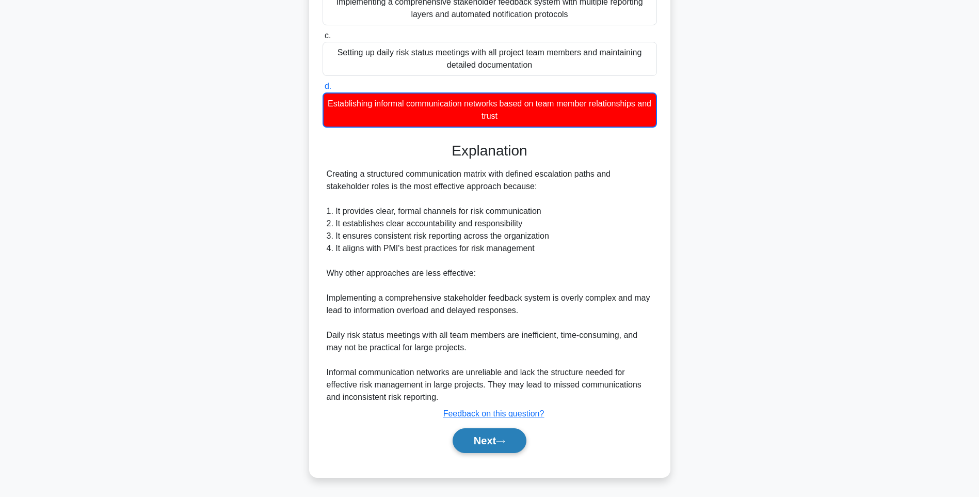
click at [485, 446] on button "Next" at bounding box center [490, 440] width 74 height 25
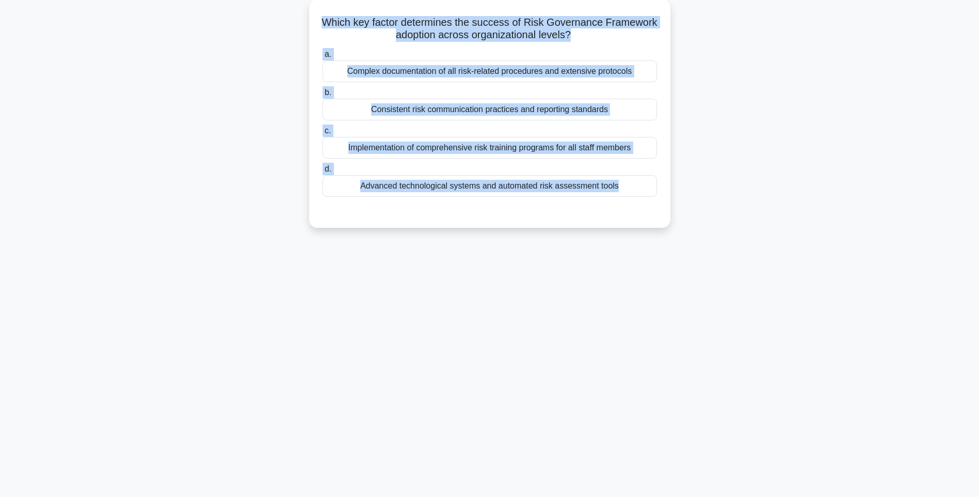
drag, startPoint x: 462, startPoint y: 89, endPoint x: 672, endPoint y: 217, distance: 246.3
click at [672, 217] on div "Which key factor determines the success of Risk Governance Framework adoption a…" at bounding box center [489, 119] width 681 height 241
click at [764, 291] on div "144:48 Stop PMI-RMP Intermediate 24/115 Which key factor determines the success…" at bounding box center [489, 234] width 681 height 516
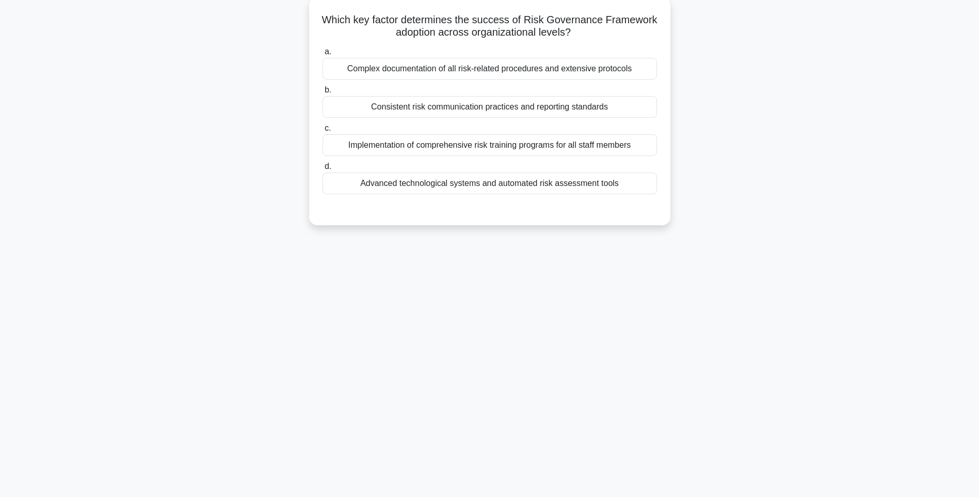
click at [564, 184] on div "Advanced technological systems and automated risk assessment tools" at bounding box center [490, 183] width 335 height 22
click at [323, 170] on input "d. Advanced technological systems and automated risk assessment tools" at bounding box center [323, 166] width 0 height 7
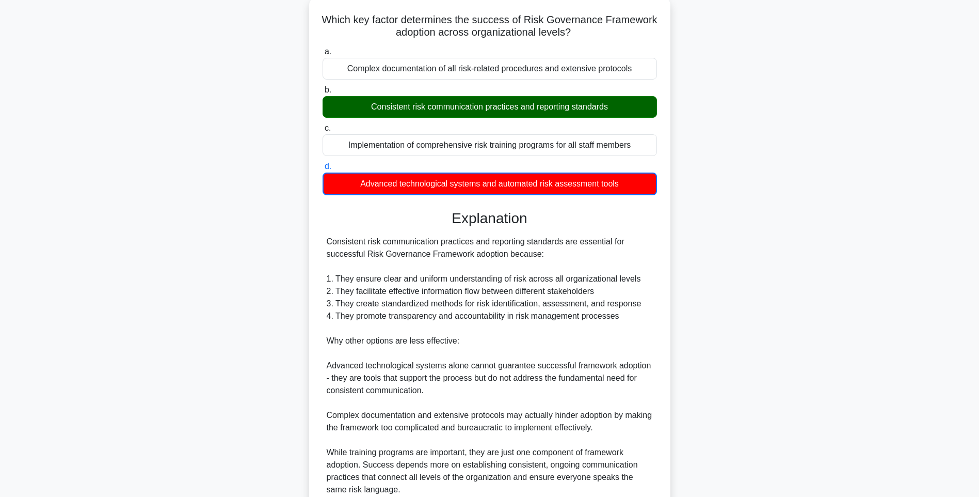
click at [547, 302] on div "Consistent risk communication practices and reporting standards are essential f…" at bounding box center [490, 365] width 326 height 260
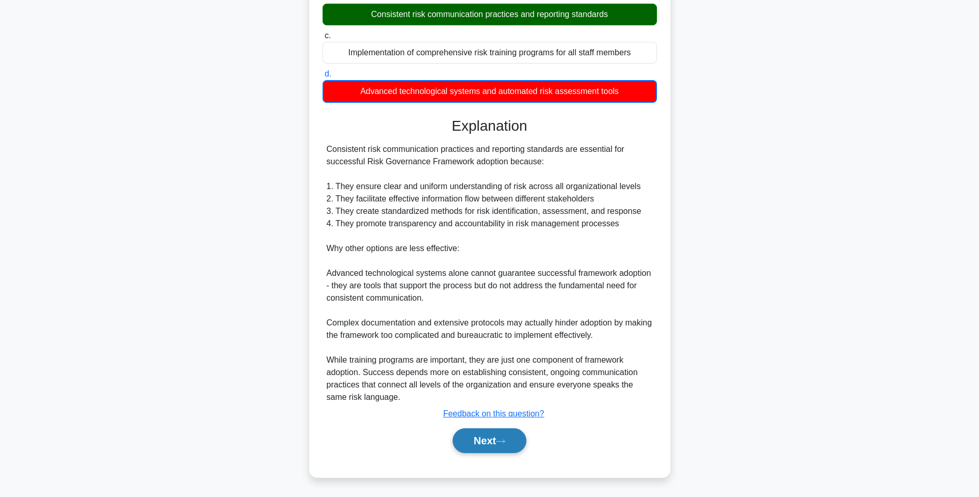
click at [495, 446] on button "Next" at bounding box center [490, 440] width 74 height 25
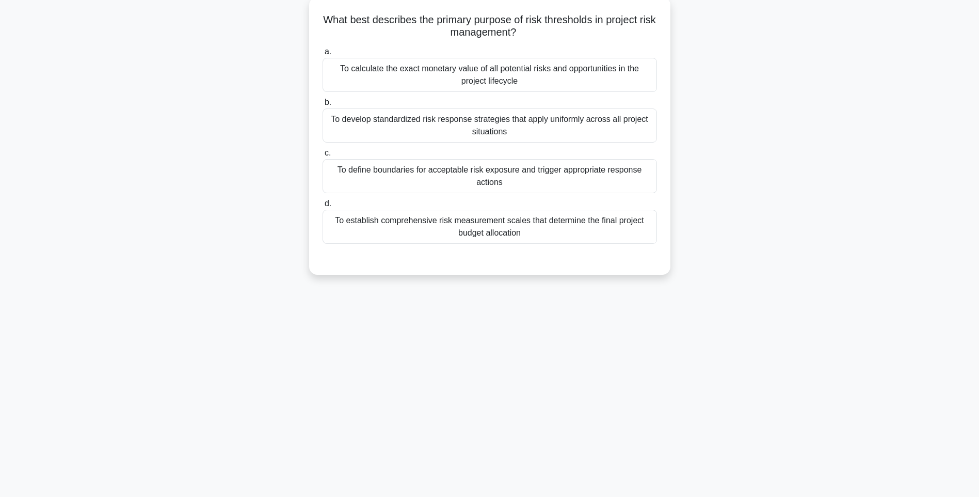
scroll to position [61, 0]
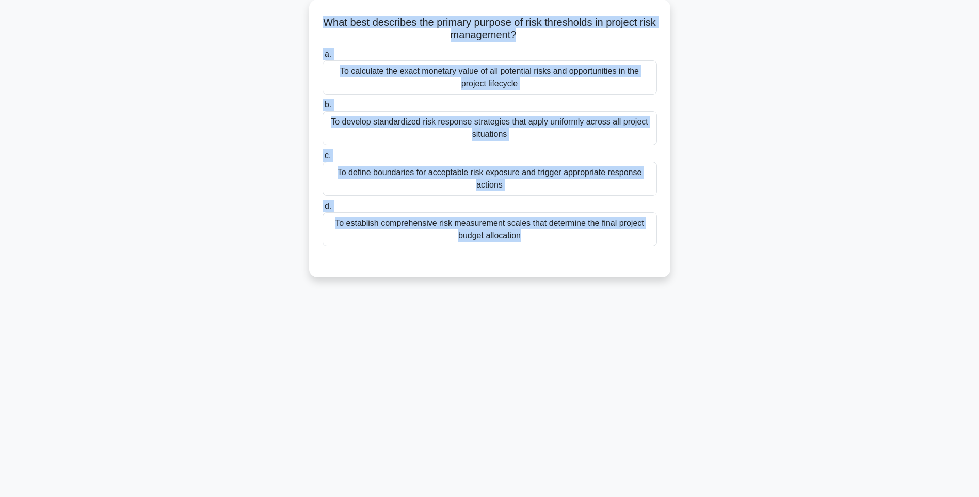
drag, startPoint x: 325, startPoint y: 14, endPoint x: 675, endPoint y: 255, distance: 425.0
click at [675, 255] on div "What best describes the primary purpose of risk thresholds in project risk mana…" at bounding box center [489, 144] width 681 height 290
click at [831, 306] on main "144:39 Stop PMI-RMP Intermediate 25/115 What best describes the primary purpose…" at bounding box center [489, 234] width 979 height 525
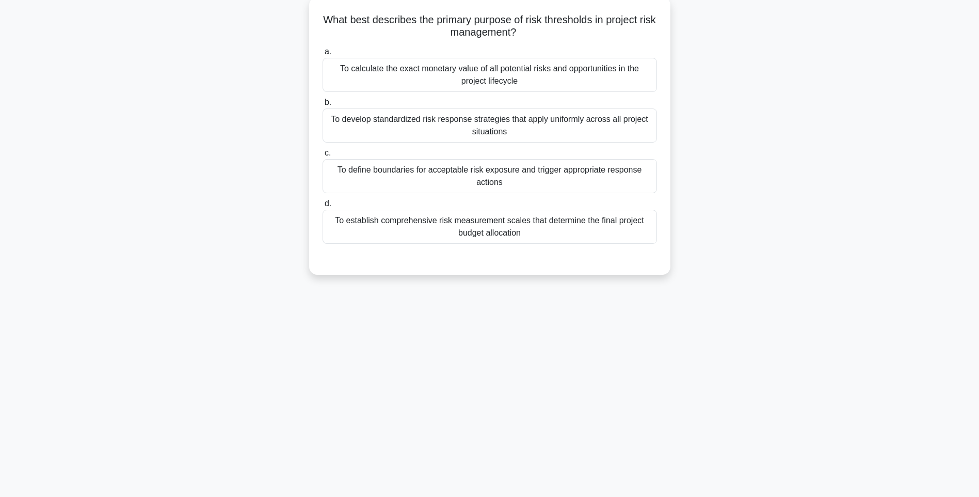
click at [579, 232] on div "To establish comprehensive risk measurement scales that determine the final pro…" at bounding box center [490, 227] width 335 height 34
click at [323, 207] on input "d. To establish comprehensive risk measurement scales that determine the final …" at bounding box center [323, 203] width 0 height 7
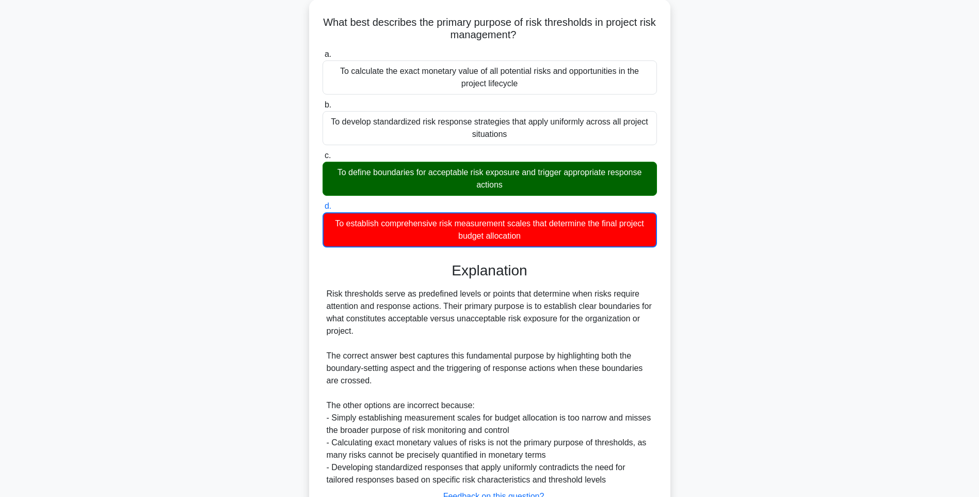
click at [743, 313] on div "What best describes the primary purpose of risk thresholds in project risk mana…" at bounding box center [489, 285] width 681 height 573
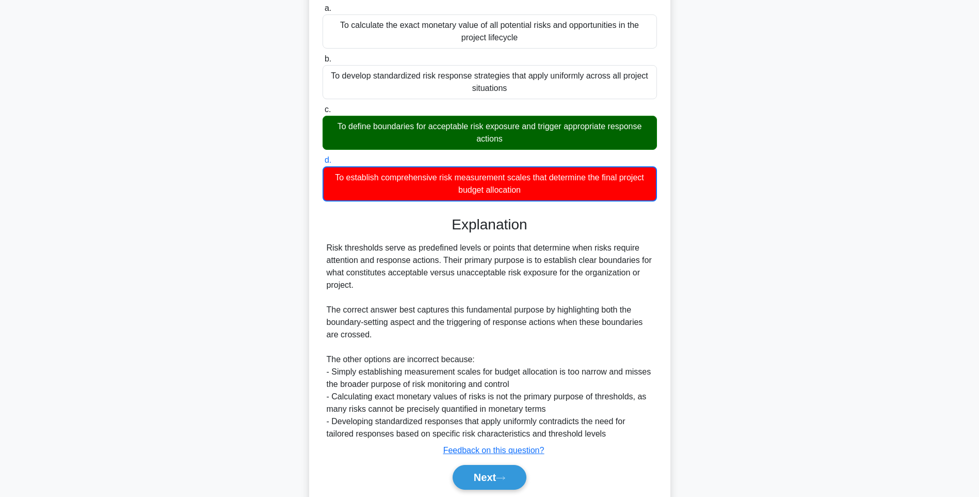
scroll to position [141, 0]
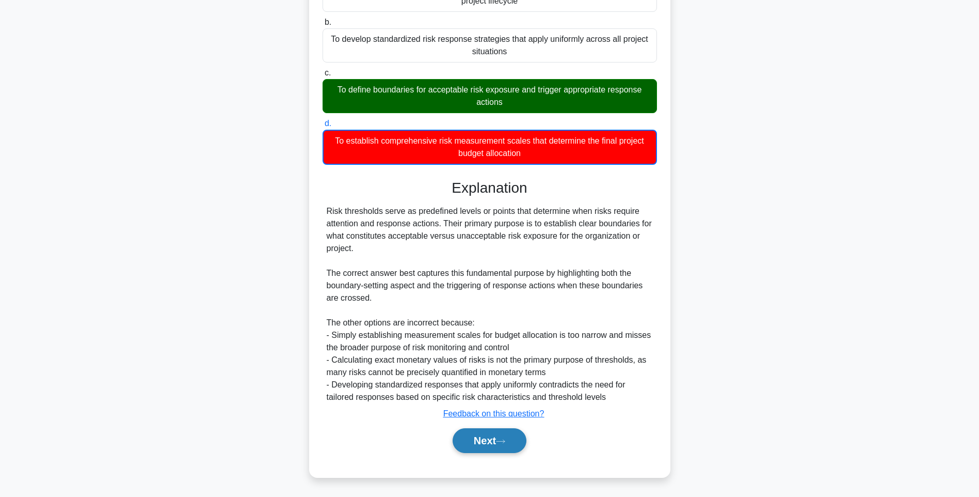
click at [470, 434] on button "Next" at bounding box center [490, 440] width 74 height 25
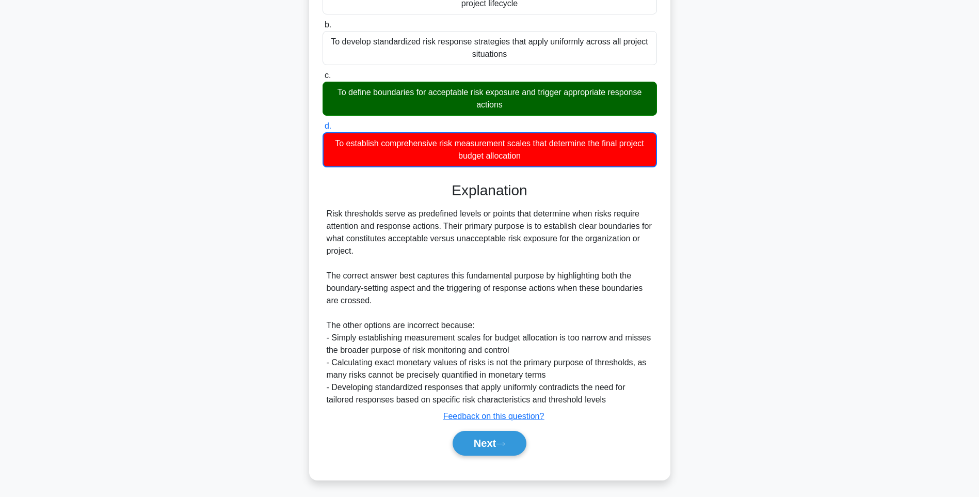
scroll to position [61, 0]
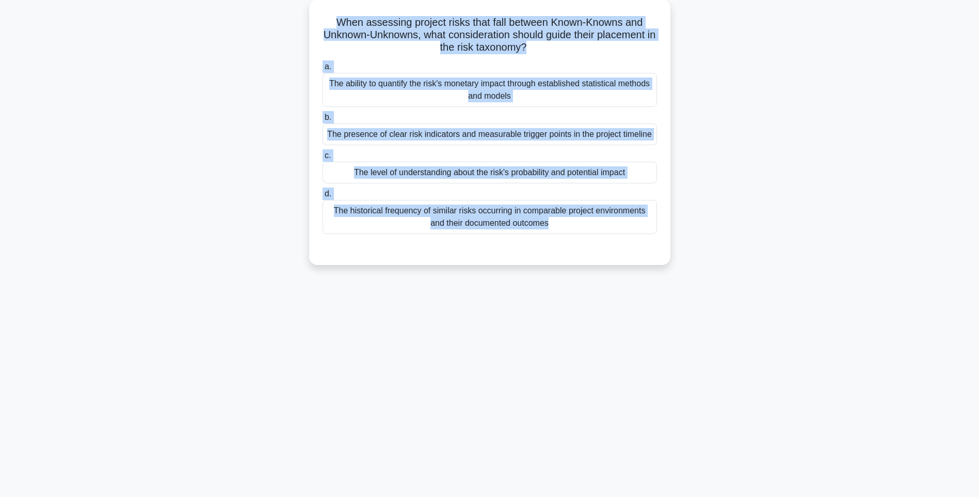
drag, startPoint x: 326, startPoint y: 16, endPoint x: 726, endPoint y: 262, distance: 469.1
click at [726, 262] on div "When assessing project risks that fall between Known-Knowns and Unknown-Unknown…" at bounding box center [489, 138] width 681 height 278
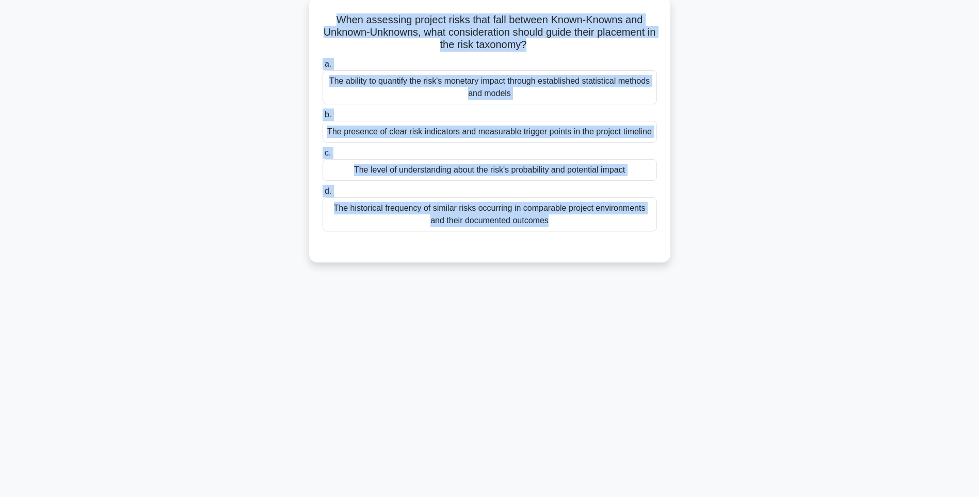
drag, startPoint x: 763, startPoint y: 301, endPoint x: 666, endPoint y: 250, distance: 109.4
click at [763, 301] on div "144:30 Stop PMI-RMP Intermediate 26/115 When assessing project risks that fall …" at bounding box center [489, 234] width 681 height 516
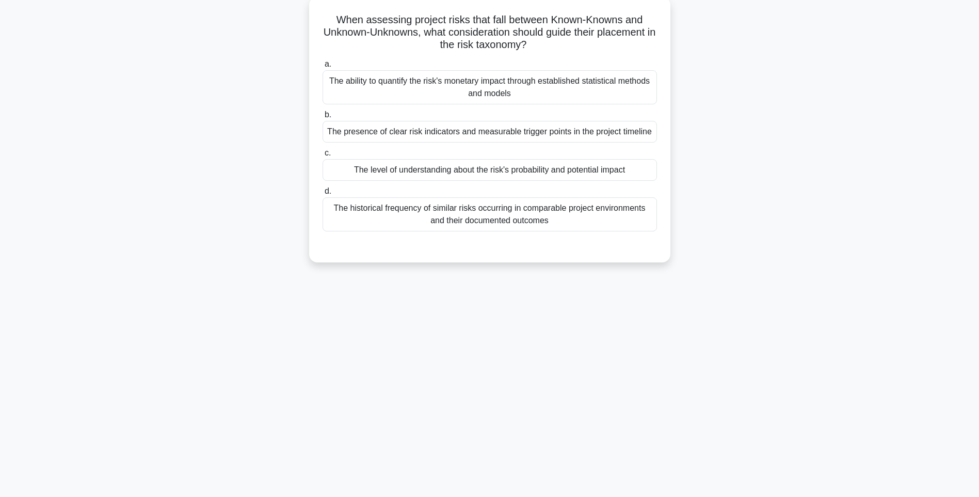
click at [598, 210] on div "The historical frequency of similar risks occurring in comparable project envir…" at bounding box center [490, 214] width 335 height 34
click at [323, 195] on input "d. The historical frequency of similar risks occurring in comparable project en…" at bounding box center [323, 191] width 0 height 7
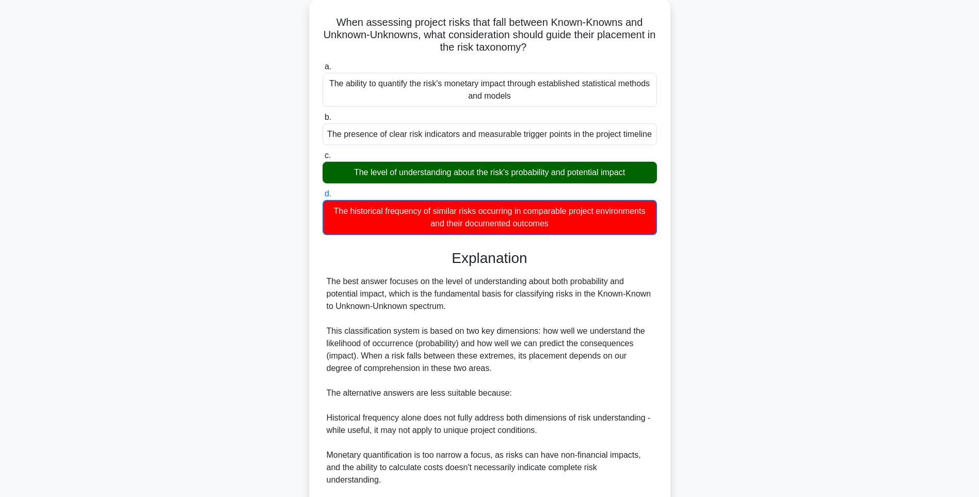
drag, startPoint x: 847, startPoint y: 278, endPoint x: 818, endPoint y: 288, distance: 30.5
click at [847, 278] on main "144:26 Stop PMI-RMP Intermediate 26/115 When assessing project risks that fall …" at bounding box center [489, 292] width 979 height 641
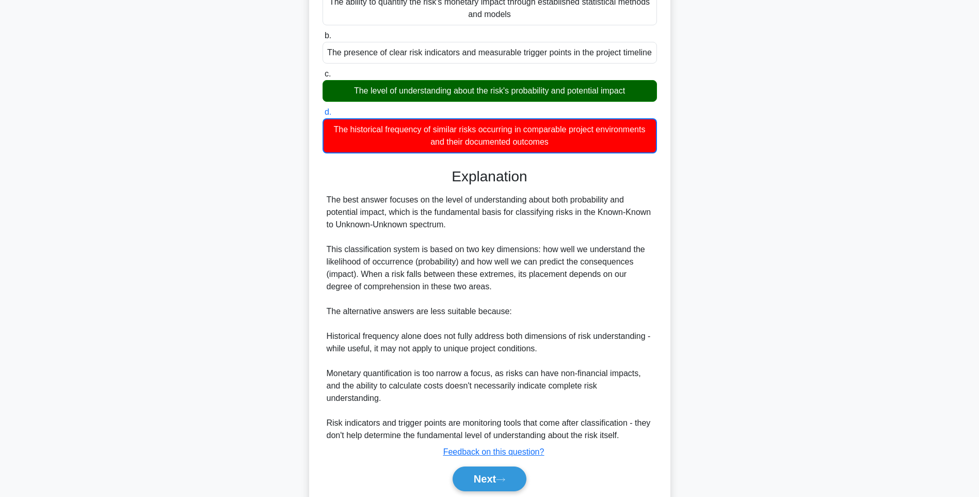
scroll to position [179, 0]
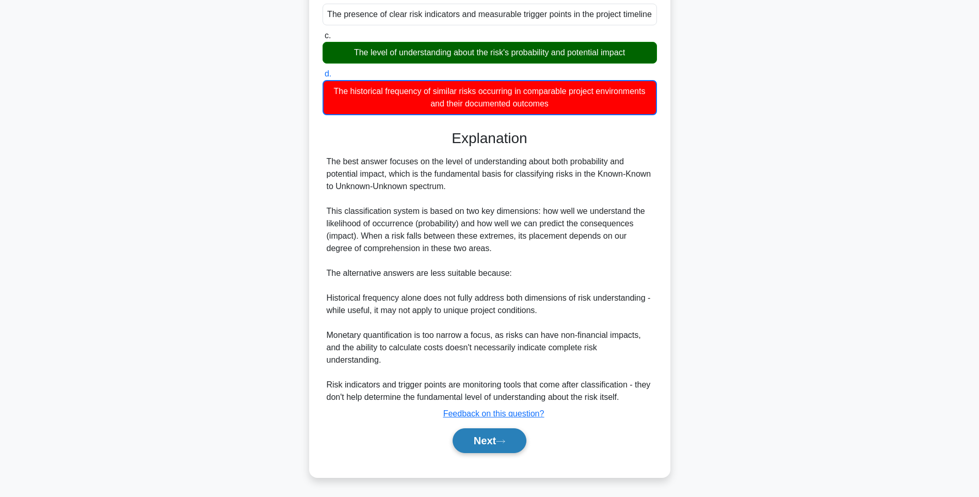
click at [481, 445] on button "Next" at bounding box center [490, 440] width 74 height 25
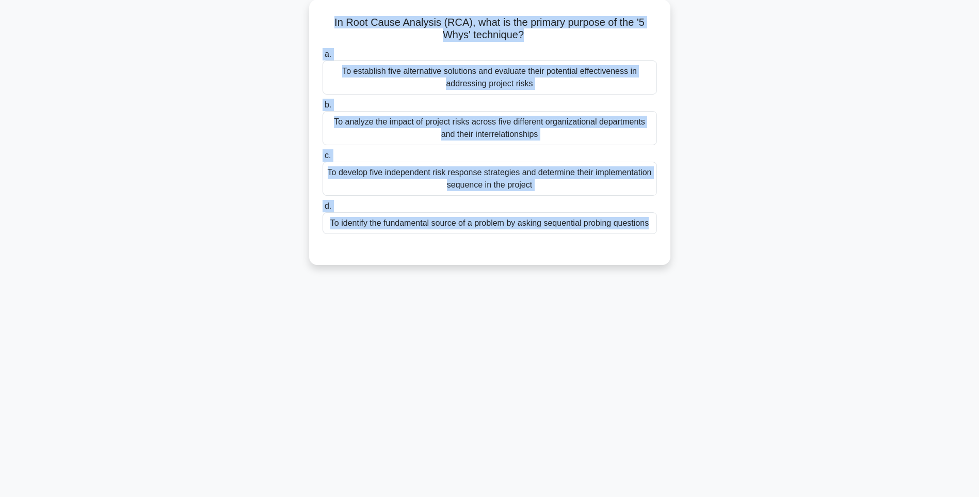
drag, startPoint x: 331, startPoint y: 16, endPoint x: 675, endPoint y: 268, distance: 426.2
click at [675, 268] on div "In Root Cause Analysis (RCA), what is the primary purpose of the '5 Whys' techn…" at bounding box center [489, 138] width 681 height 278
click at [804, 307] on div "144:22 Stop PMI-RMP Intermediate 27/115 In Root Cause Analysis (RCA), what is t…" at bounding box center [489, 234] width 681 height 516
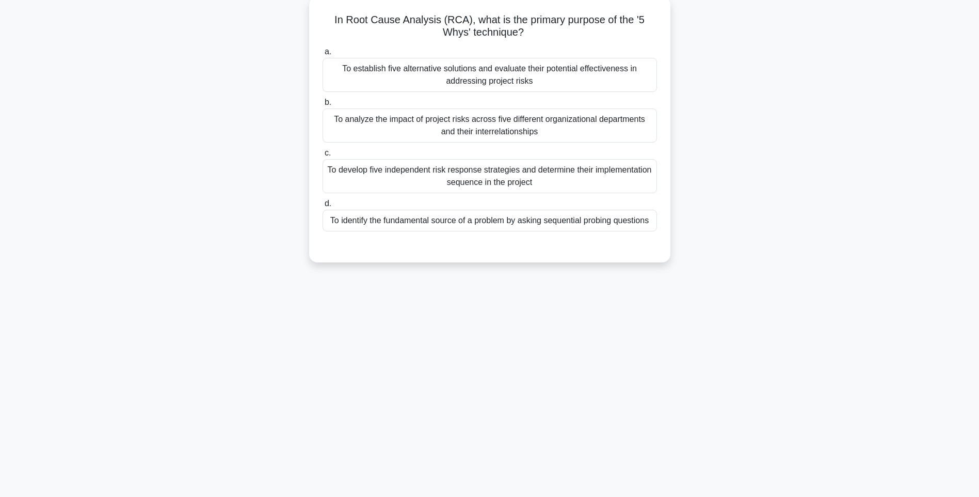
click at [629, 215] on div "To identify the fundamental source of a problem by asking sequential probing qu…" at bounding box center [490, 221] width 335 height 22
click at [323, 207] on input "d. To identify the fundamental source of a problem by asking sequential probing…" at bounding box center [323, 203] width 0 height 7
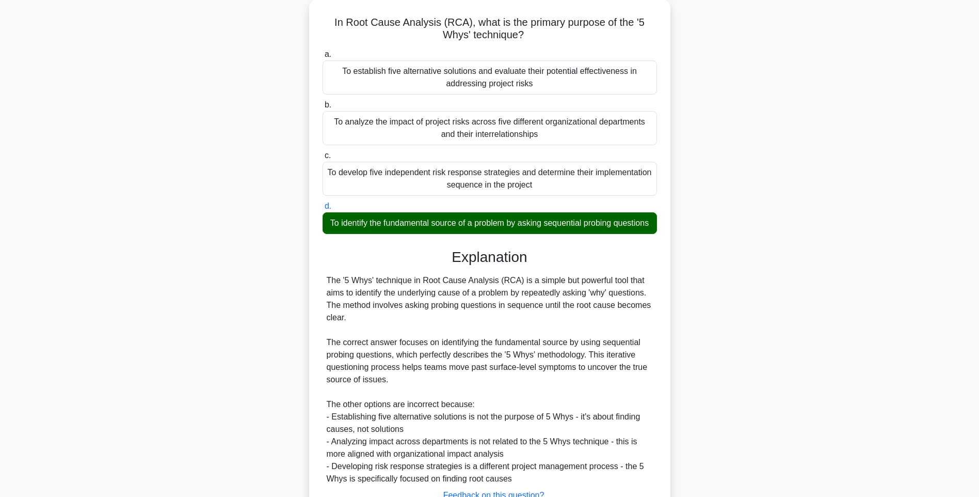
click at [815, 312] on div "In Root Cause Analysis (RCA), what is the primary purpose of the '5 Whys' techn…" at bounding box center [489, 284] width 681 height 571
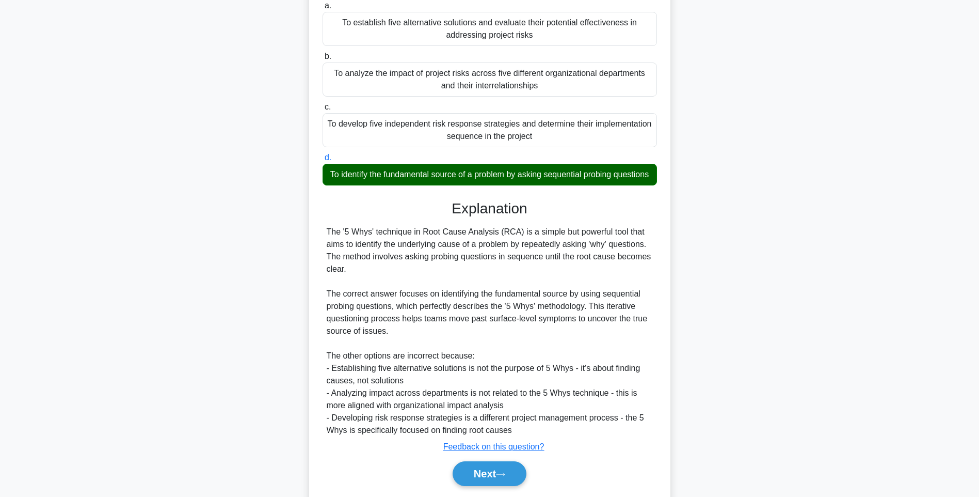
scroll to position [153, 0]
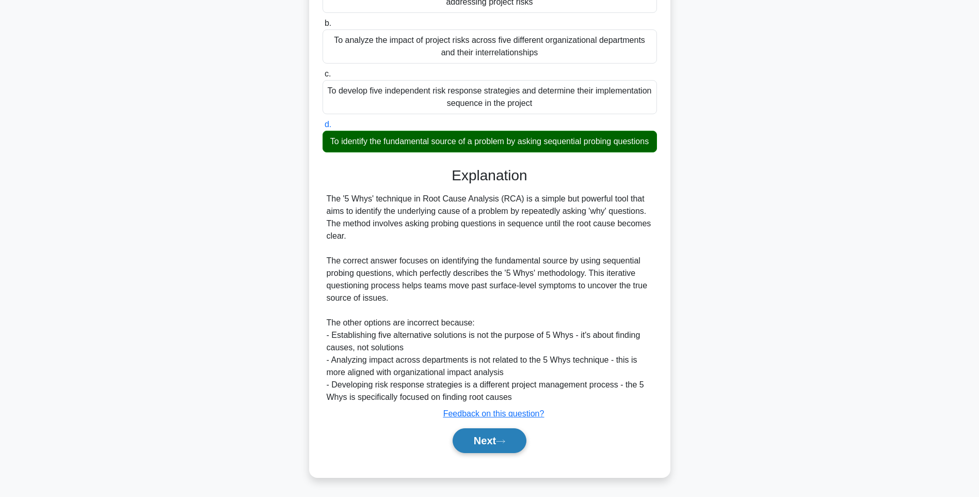
click at [497, 434] on button "Next" at bounding box center [490, 440] width 74 height 25
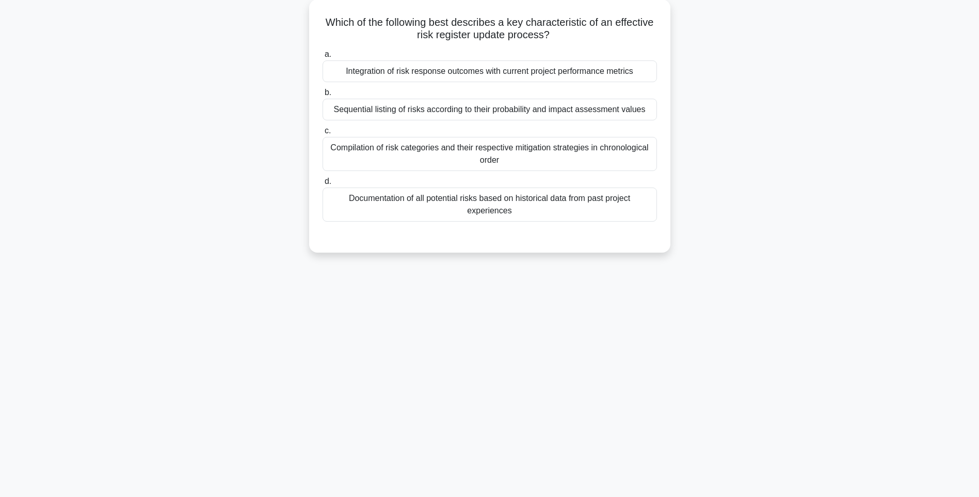
scroll to position [61, 0]
drag, startPoint x: 323, startPoint y: 19, endPoint x: 685, endPoint y: 221, distance: 414.9
click at [685, 221] on div "Which of the following best describes a key characteristic of an effective risk…" at bounding box center [489, 131] width 681 height 265
drag, startPoint x: 745, startPoint y: 285, endPoint x: 735, endPoint y: 279, distance: 12.5
click at [745, 285] on div "144:13 Stop PMI-RMP Intermediate 28/115 Which of the following best describes a…" at bounding box center [489, 234] width 681 height 516
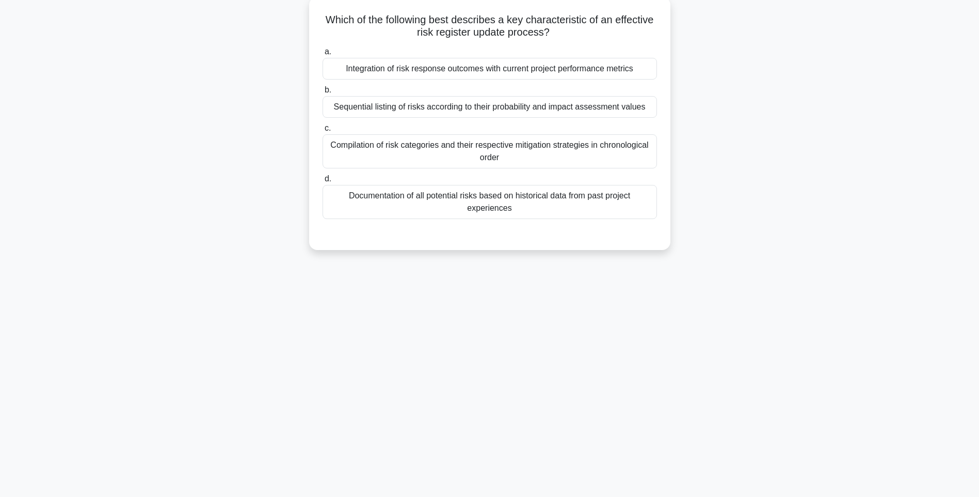
click at [606, 211] on div "Documentation of all potential risks based on historical data from past project…" at bounding box center [490, 202] width 335 height 34
click at [323, 182] on input "d. Documentation of all potential risks based on historical data from past proj…" at bounding box center [323, 179] width 0 height 7
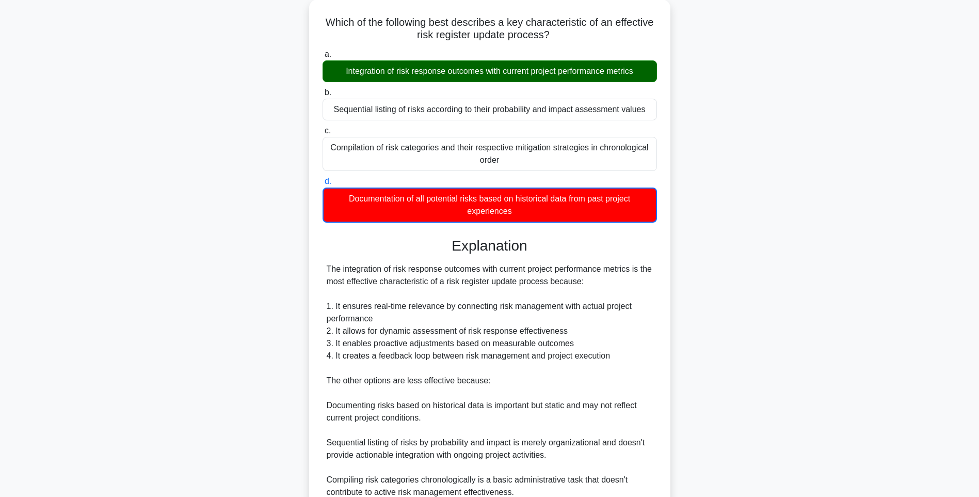
click at [683, 219] on div "Which of the following best describes a key characteristic of an effective risk…" at bounding box center [489, 291] width 681 height 585
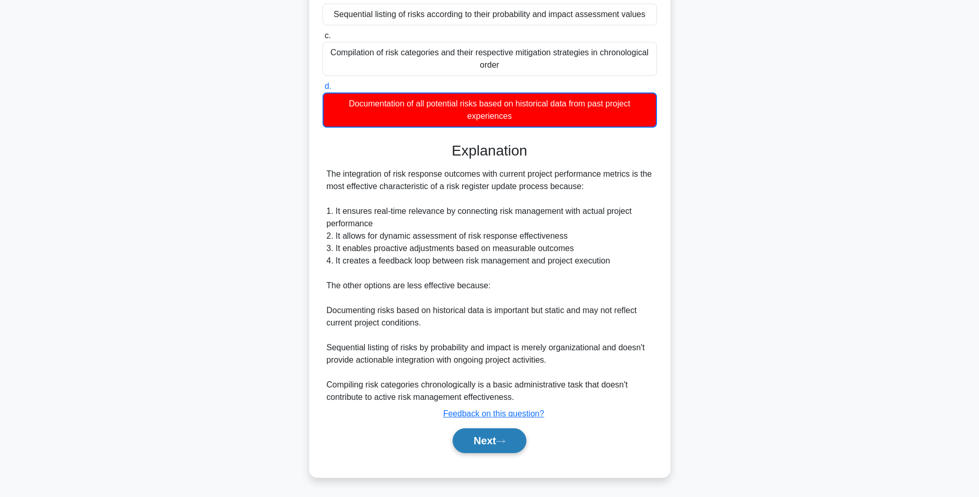
click at [509, 445] on button "Next" at bounding box center [490, 440] width 74 height 25
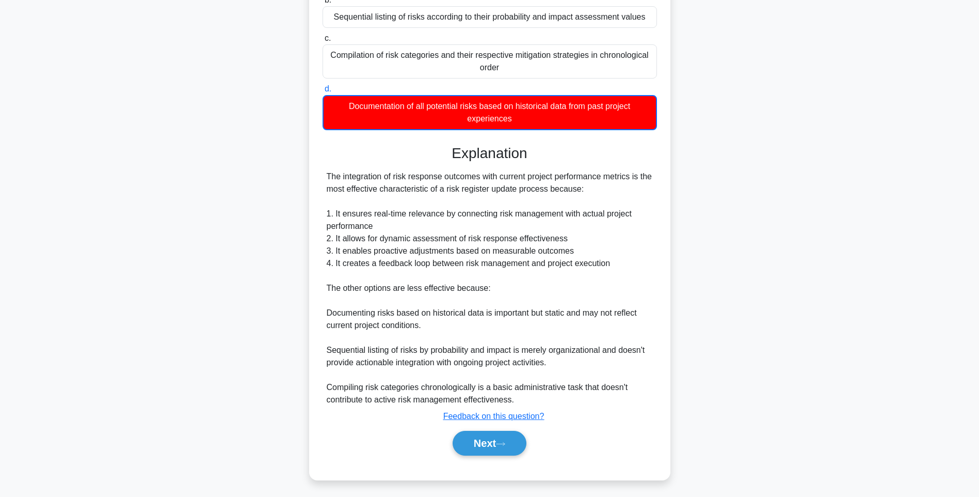
scroll to position [61, 0]
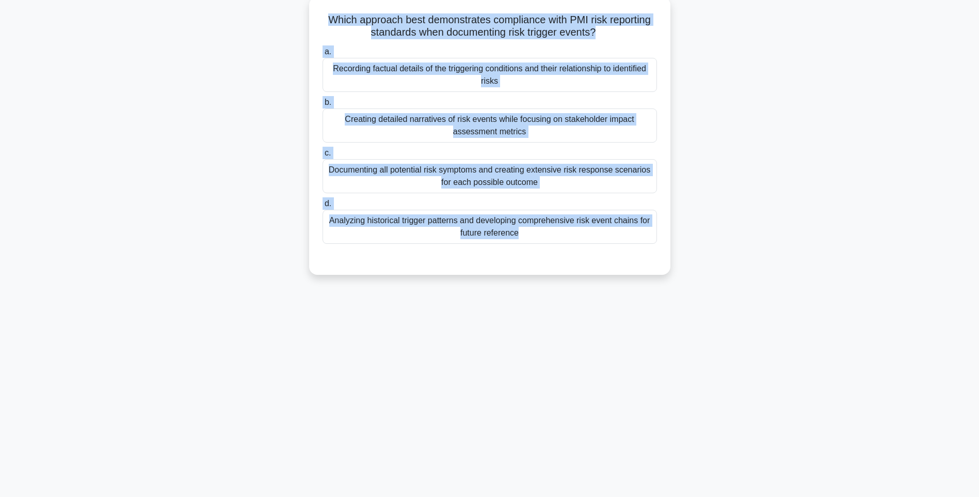
drag, startPoint x: 320, startPoint y: 17, endPoint x: 643, endPoint y: 254, distance: 400.6
click at [643, 254] on div "Which approach best demonstrates compliance with PMI risk reporting standards w…" at bounding box center [489, 135] width 353 height 269
drag, startPoint x: 658, startPoint y: 279, endPoint x: 646, endPoint y: 254, distance: 27.7
click at [658, 279] on div "Which approach best demonstrates compliance with PMI risk reporting standards w…" at bounding box center [489, 144] width 681 height 290
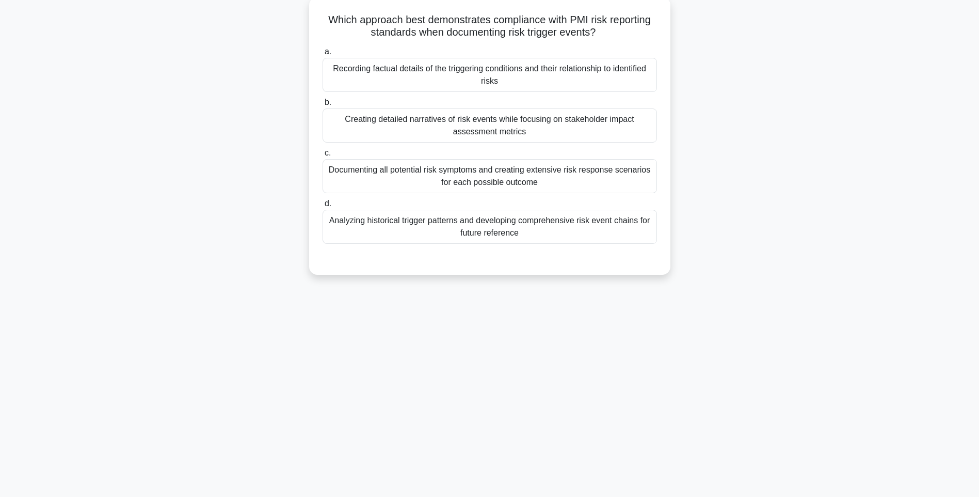
click at [623, 225] on div "Analyzing historical trigger patterns and developing comprehensive risk event c…" at bounding box center [490, 227] width 335 height 34
click at [323, 207] on input "d. Analyzing historical trigger patterns and developing comprehensive risk even…" at bounding box center [323, 203] width 0 height 7
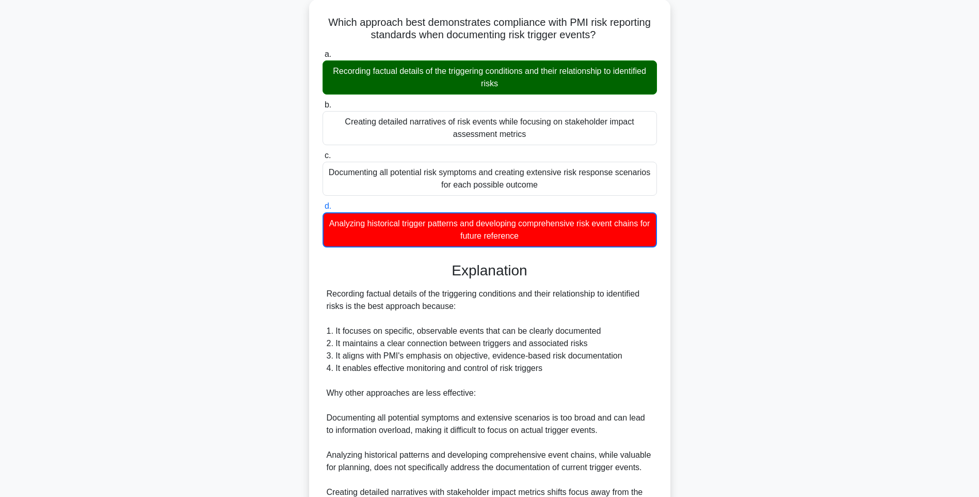
click at [694, 265] on div "Which approach best demonstrates compliance with PMI risk reporting standards w…" at bounding box center [489, 304] width 681 height 610
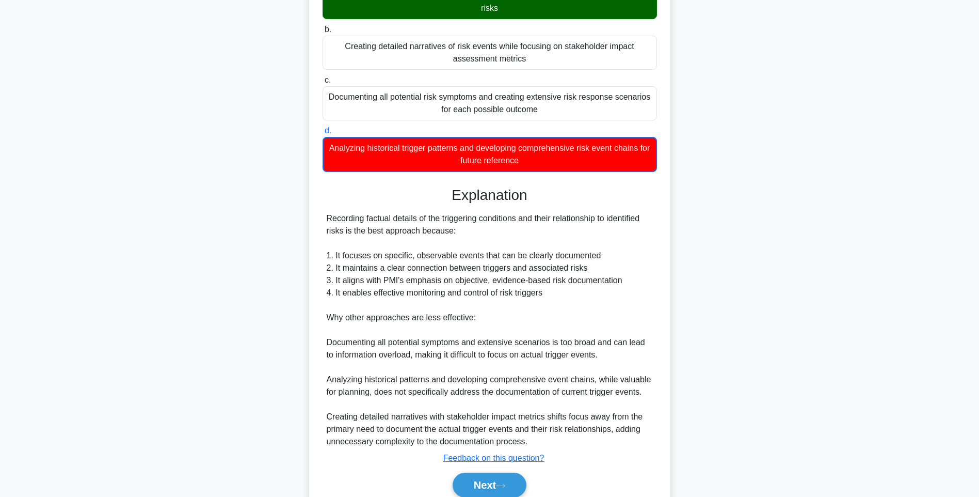
scroll to position [179, 0]
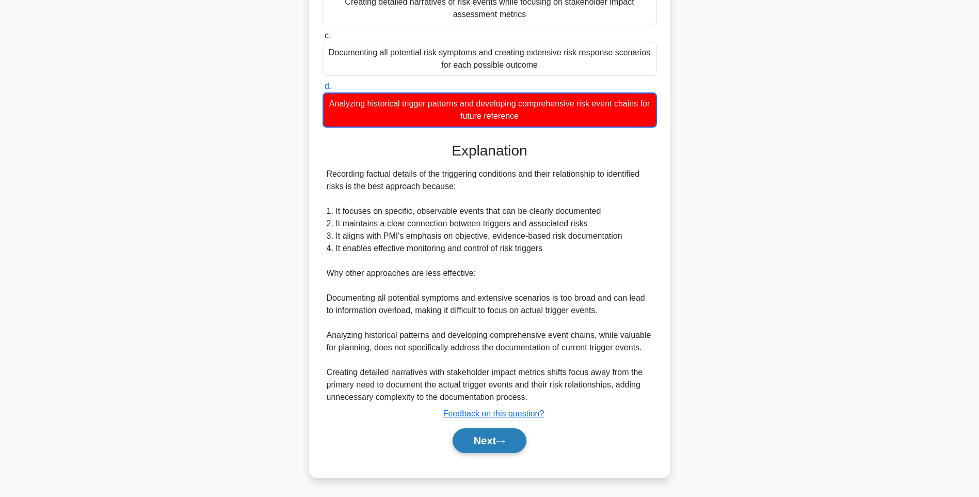
click at [487, 432] on button "Next" at bounding box center [490, 440] width 74 height 25
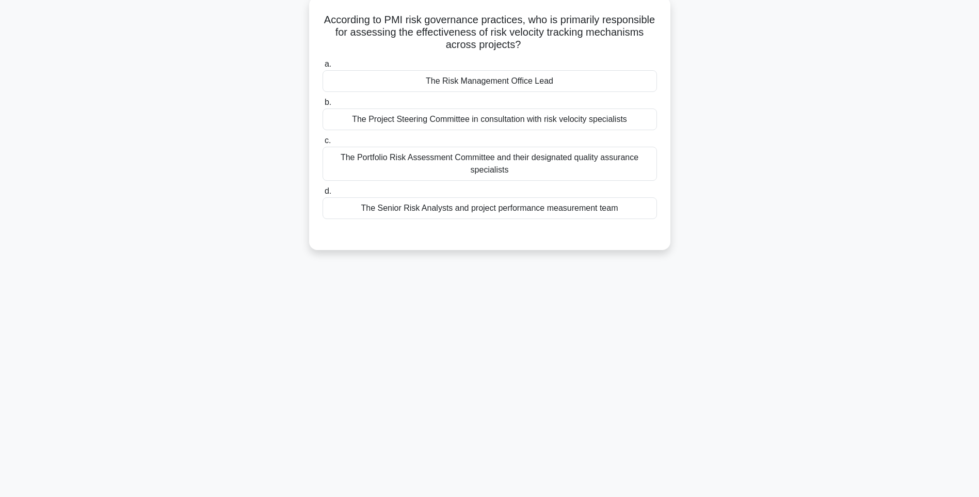
scroll to position [61, 0]
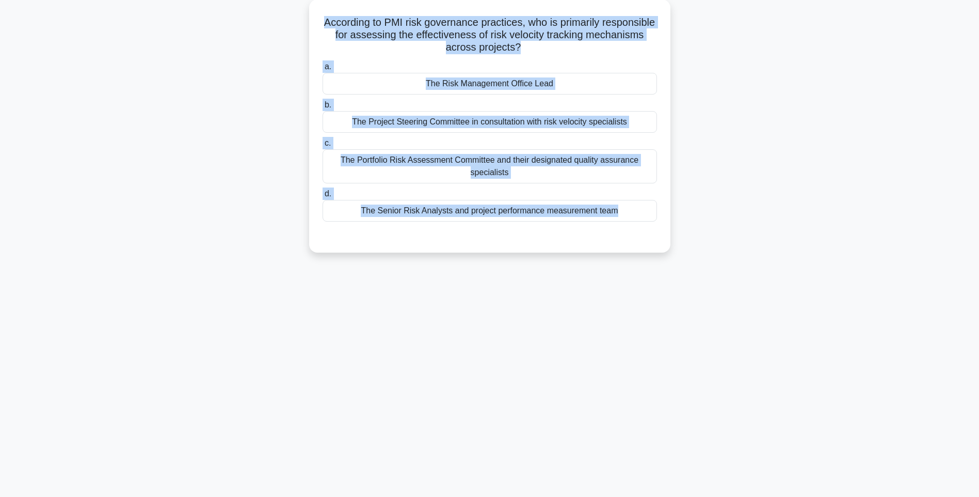
drag, startPoint x: 339, startPoint y: 12, endPoint x: 688, endPoint y: 243, distance: 418.4
click at [688, 243] on div "According to PMI risk governance practices, who is primarily responsible for as…" at bounding box center [489, 131] width 681 height 265
click at [676, 303] on div "143:51 Stop PMI-RMP Intermediate 30/115 According to PMI risk governance practi…" at bounding box center [489, 234] width 681 height 516
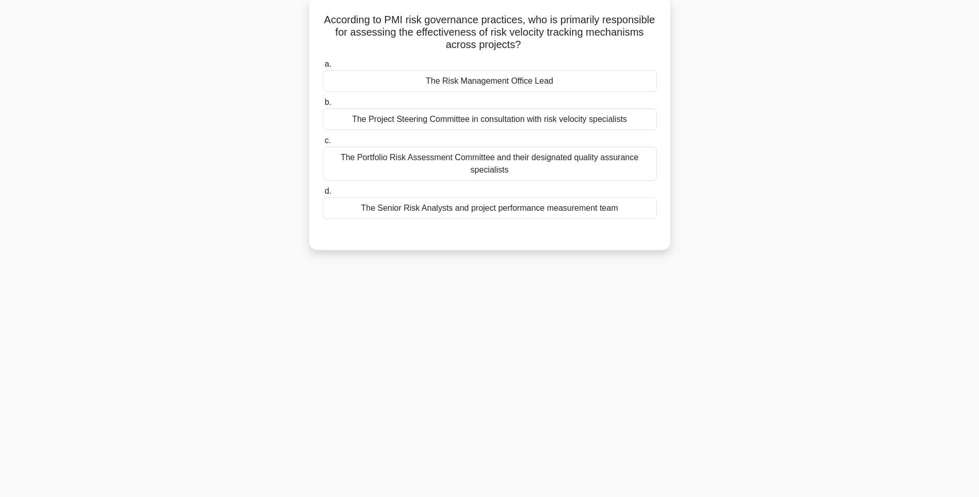
click at [528, 212] on div "The Senior Risk Analysts and project performance measurement team" at bounding box center [490, 208] width 335 height 22
click at [323, 195] on input "d. The Senior Risk Analysts and project performance measurement team" at bounding box center [323, 191] width 0 height 7
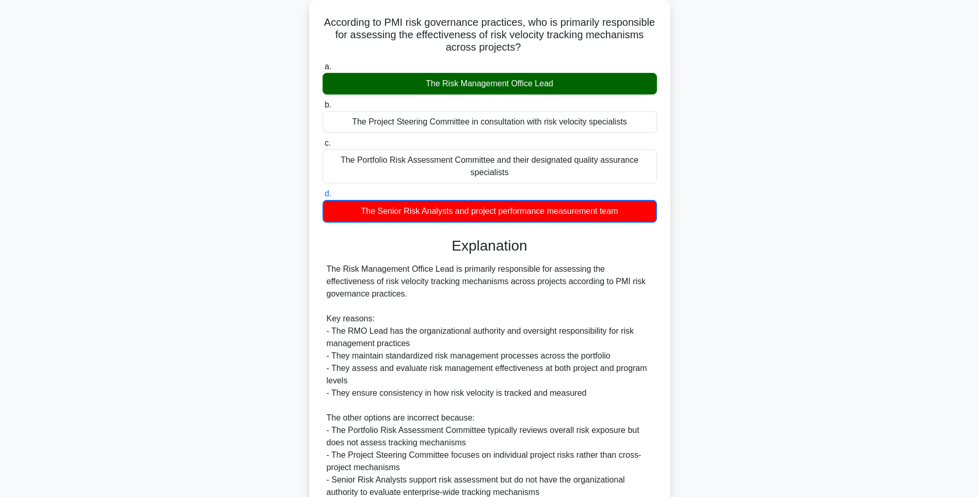
click at [758, 279] on div "According to PMI risk governance practices, who is primarily responsible for as…" at bounding box center [489, 310] width 681 height 622
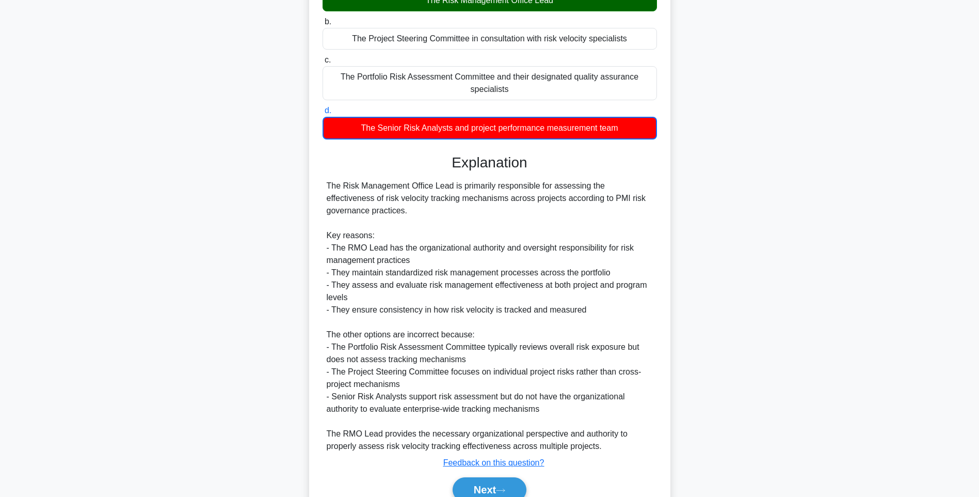
scroll to position [191, 0]
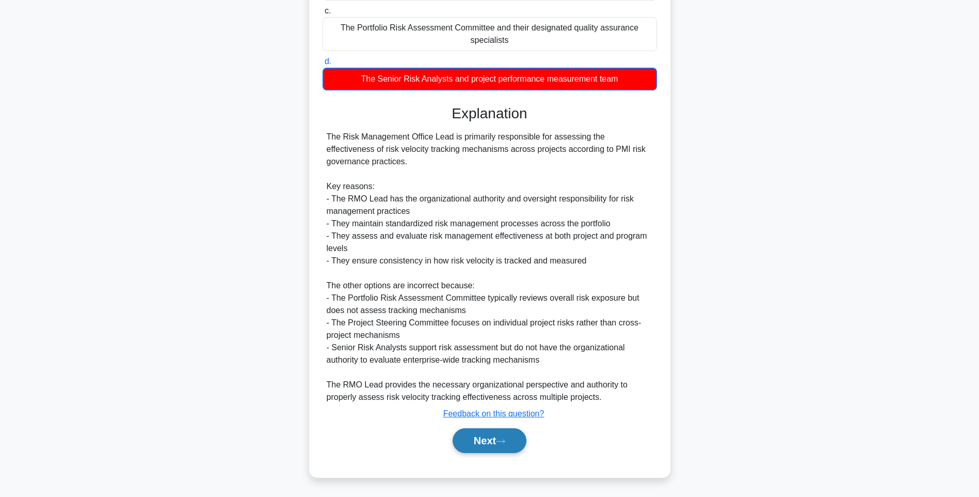
click at [487, 431] on button "Next" at bounding box center [490, 440] width 74 height 25
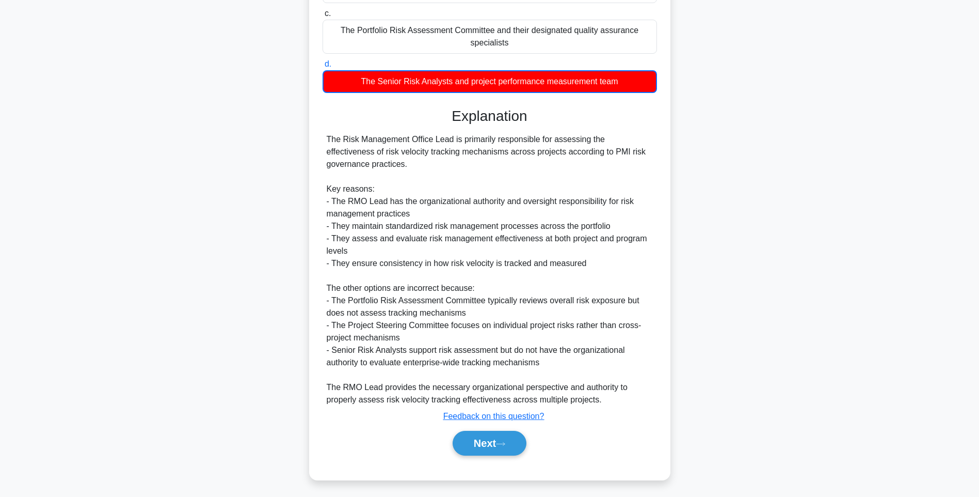
scroll to position [61, 0]
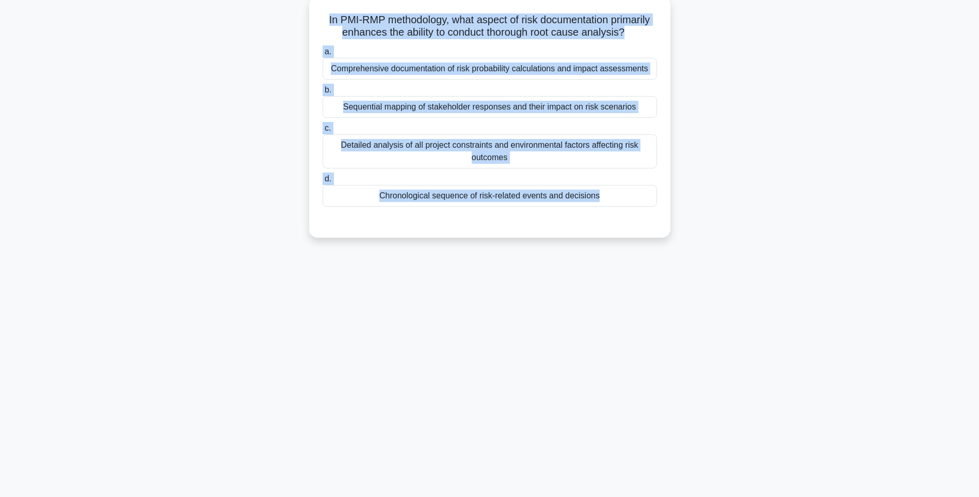
drag, startPoint x: 323, startPoint y: 13, endPoint x: 613, endPoint y: 211, distance: 350.8
click at [613, 211] on div "In PMI-RMP methodology, what aspect of risk documentation primarily enhances th…" at bounding box center [489, 117] width 353 height 232
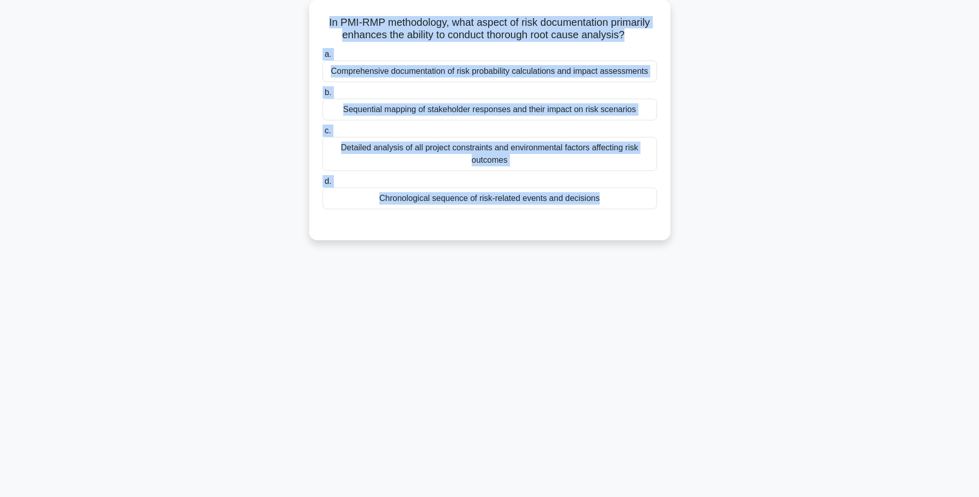
drag, startPoint x: 633, startPoint y: 292, endPoint x: 575, endPoint y: 265, distance: 64.4
click at [633, 292] on div "143:40 Stop PMI-RMP Intermediate 31/115 In PMI-RMP methodology, what aspect of …" at bounding box center [489, 234] width 681 height 516
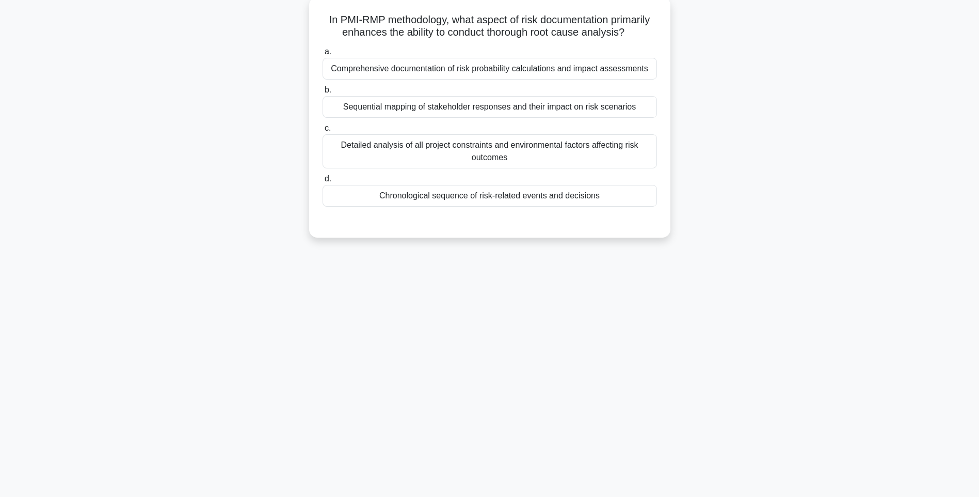
click at [514, 203] on div "Chronological sequence of risk-related events and decisions" at bounding box center [490, 196] width 335 height 22
click at [323, 182] on input "d. Chronological sequence of risk-related events and decisions" at bounding box center [323, 179] width 0 height 7
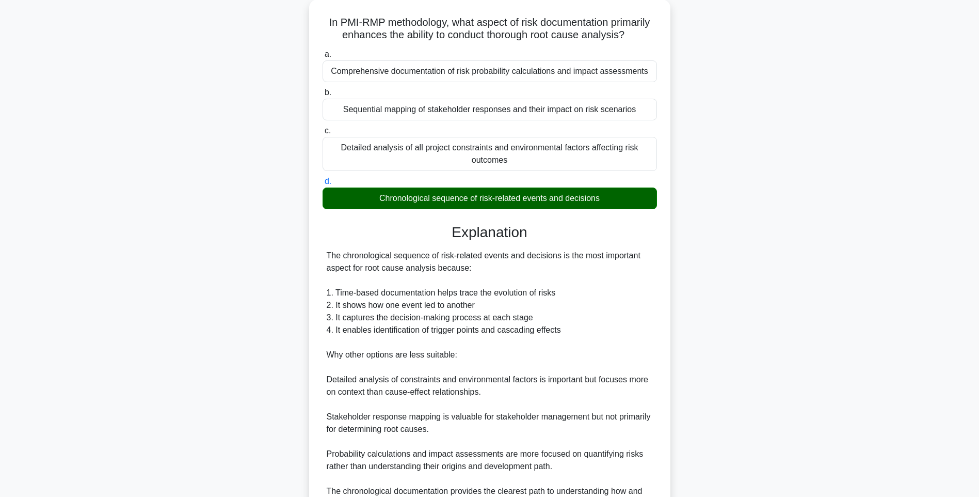
click at [726, 297] on div "In PMI-RMP methodology, what aspect of risk documentation primarily enhances th…" at bounding box center [489, 297] width 681 height 596
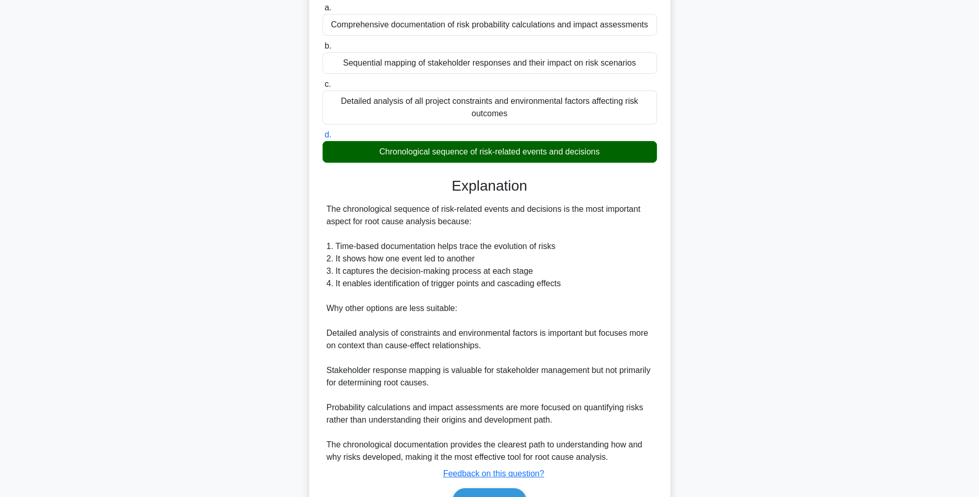
scroll to position [165, 0]
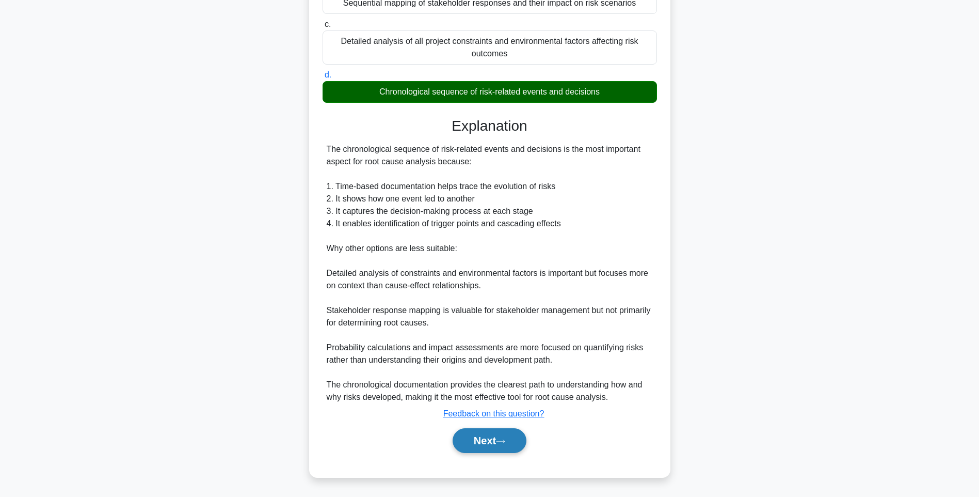
click at [489, 432] on button "Next" at bounding box center [490, 440] width 74 height 25
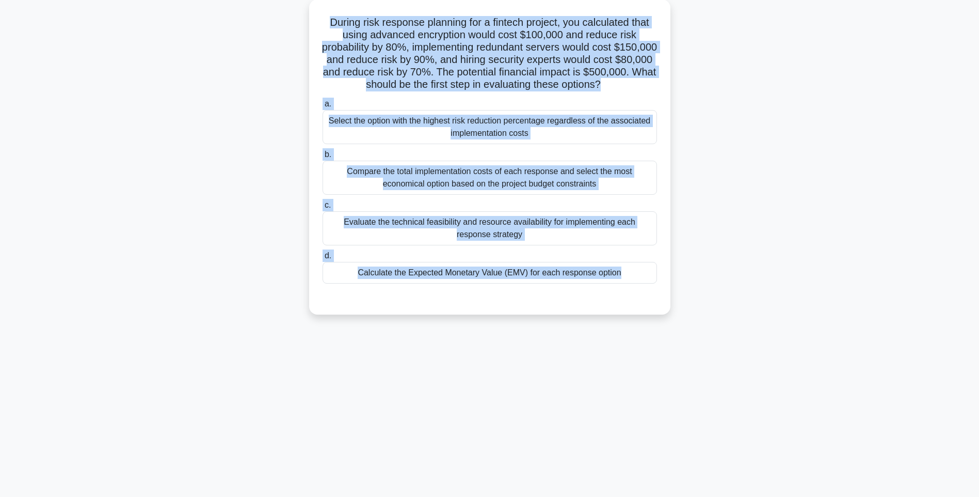
drag, startPoint x: 536, startPoint y: 171, endPoint x: 692, endPoint y: 298, distance: 201.4
click at [692, 298] on div "During risk response planning for a fintech project, you calculated that using …" at bounding box center [489, 162] width 681 height 327
drag, startPoint x: 735, startPoint y: 296, endPoint x: 691, endPoint y: 290, distance: 44.8
click at [735, 296] on div "During risk response planning for a fintech project, you calculated that using …" at bounding box center [489, 162] width 681 height 327
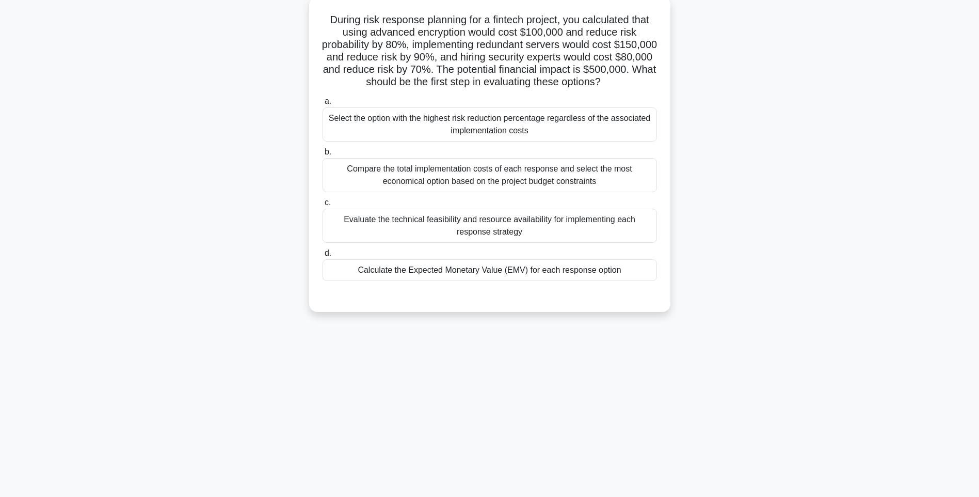
click at [544, 276] on div "Calculate the Expected Monetary Value (EMV) for each response option" at bounding box center [490, 270] width 335 height 22
click at [323, 257] on input "d. Calculate the Expected Monetary Value (EMV) for each response option" at bounding box center [323, 253] width 0 height 7
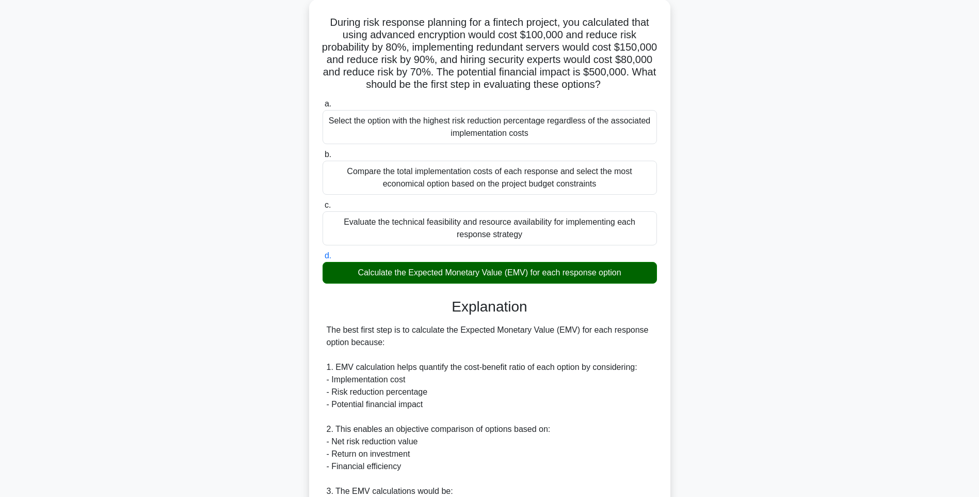
click at [743, 353] on div "During risk response planning for a fintech project, you calculated that using …" at bounding box center [489, 427] width 681 height 856
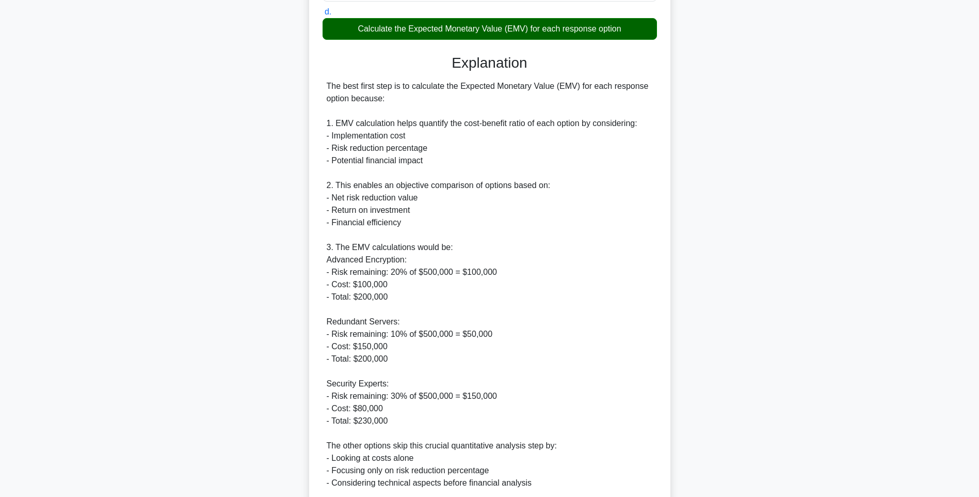
scroll to position [371, 0]
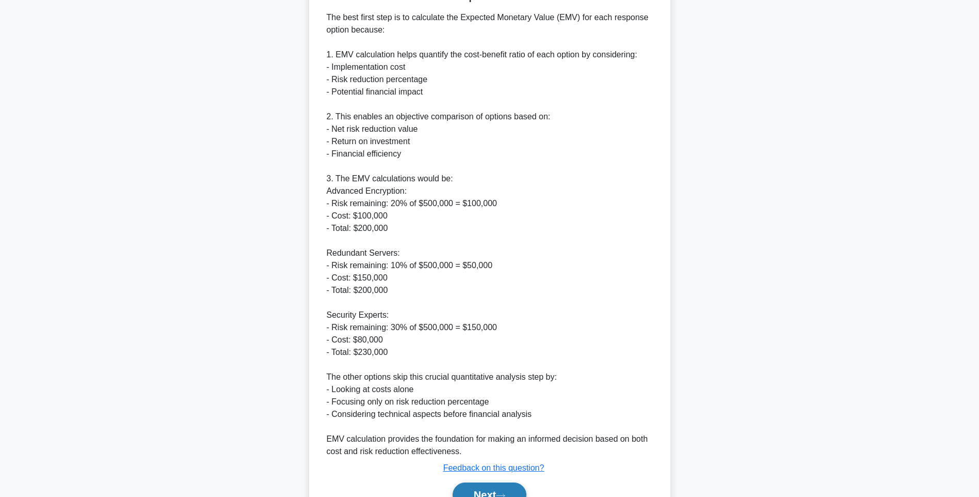
click at [472, 490] on button "Next" at bounding box center [490, 494] width 74 height 25
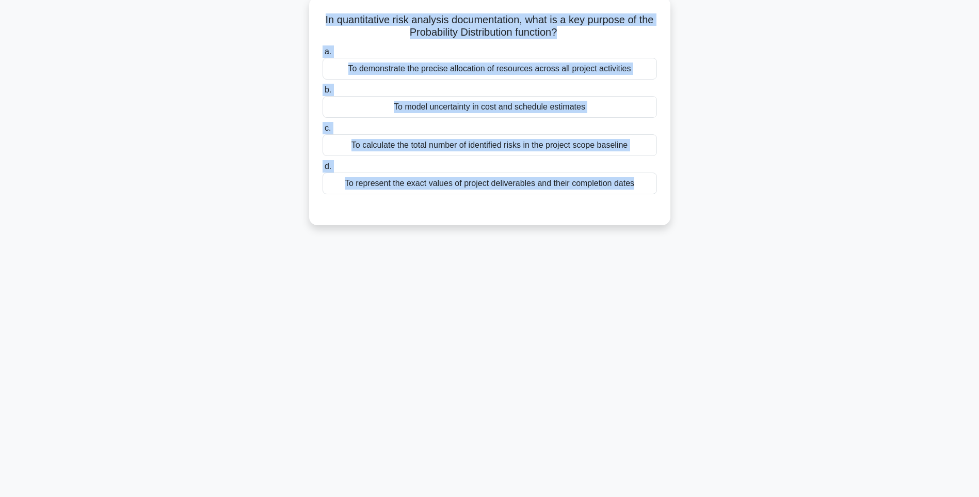
drag, startPoint x: 324, startPoint y: 17, endPoint x: 639, endPoint y: 209, distance: 368.8
click at [639, 209] on div "In quantitative risk analysis documentation, what is a key purpose of the Proba…" at bounding box center [489, 111] width 353 height 220
drag, startPoint x: 642, startPoint y: 232, endPoint x: 604, endPoint y: 204, distance: 46.6
click at [642, 232] on div "In quantitative risk analysis documentation, what is a key purpose of the Proba…" at bounding box center [489, 119] width 681 height 241
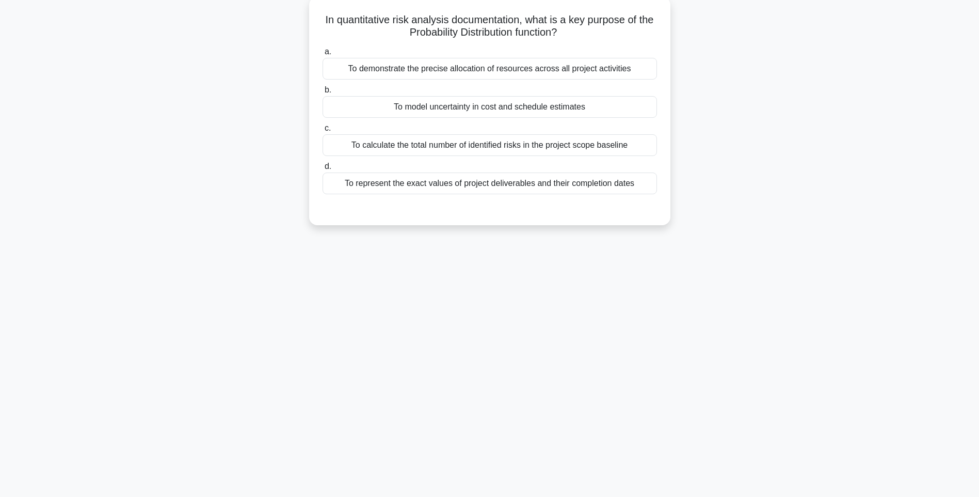
click at [596, 190] on div "To represent the exact values of project deliverables and their completion dates" at bounding box center [490, 183] width 335 height 22
click at [323, 170] on input "d. To represent the exact values of project deliverables and their completion d…" at bounding box center [323, 166] width 0 height 7
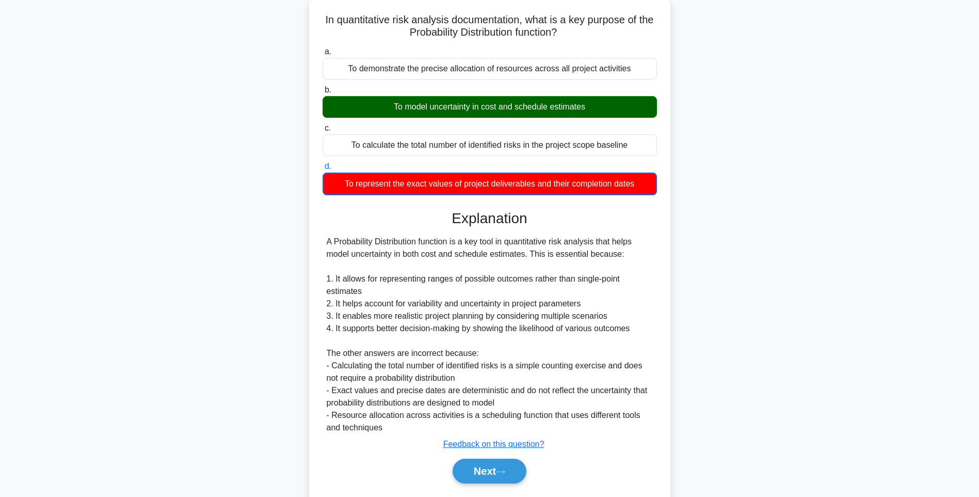
drag, startPoint x: 629, startPoint y: 315, endPoint x: 630, endPoint y: 325, distance: 9.3
click at [629, 315] on div "A Probability Distribution function is a key tool in quantitative risk analysis…" at bounding box center [490, 334] width 326 height 198
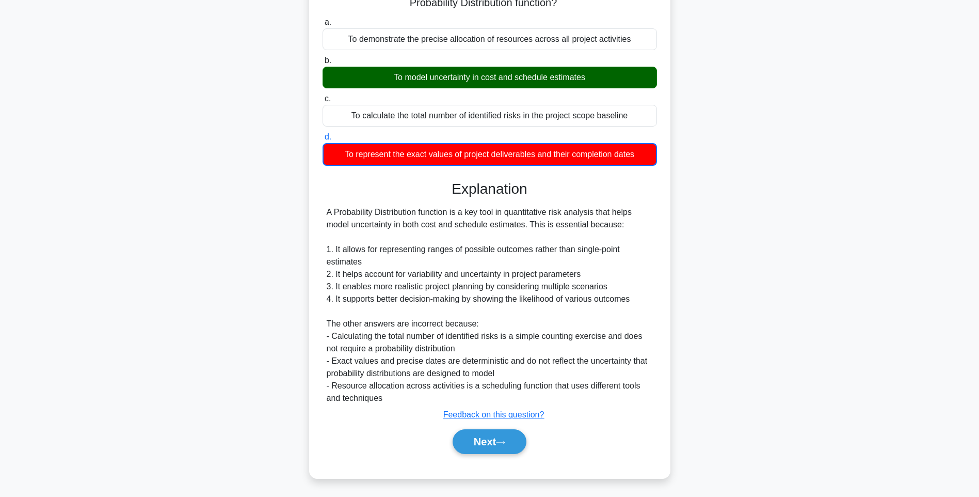
scroll to position [92, 0]
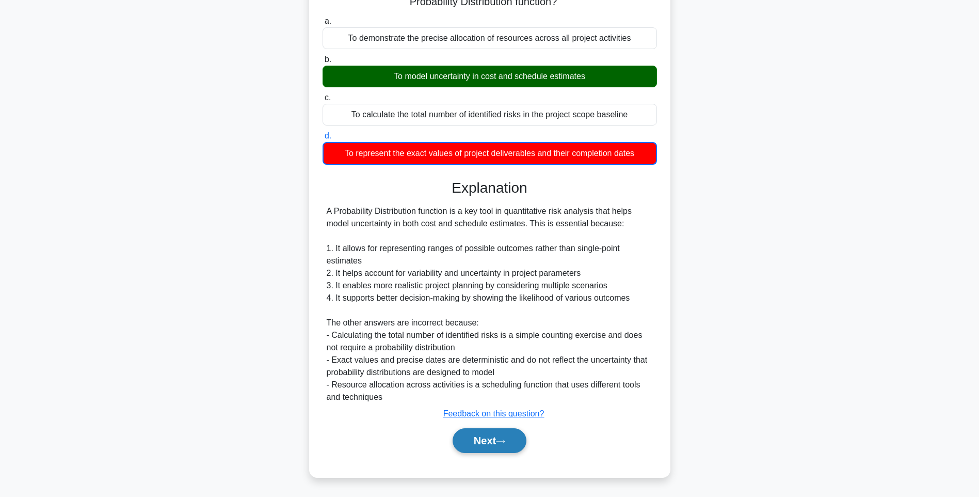
drag, startPoint x: 492, startPoint y: 438, endPoint x: 485, endPoint y: 428, distance: 12.2
click at [492, 438] on button "Next" at bounding box center [490, 440] width 74 height 25
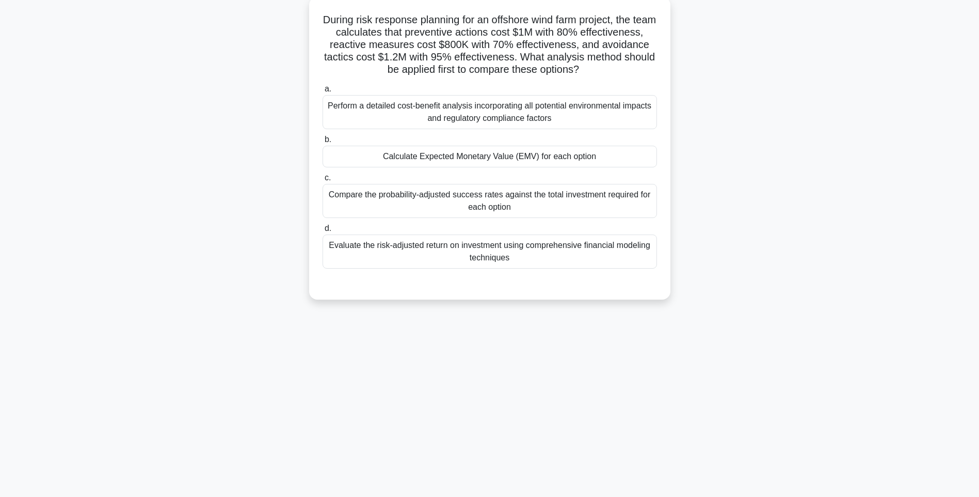
scroll to position [61, 0]
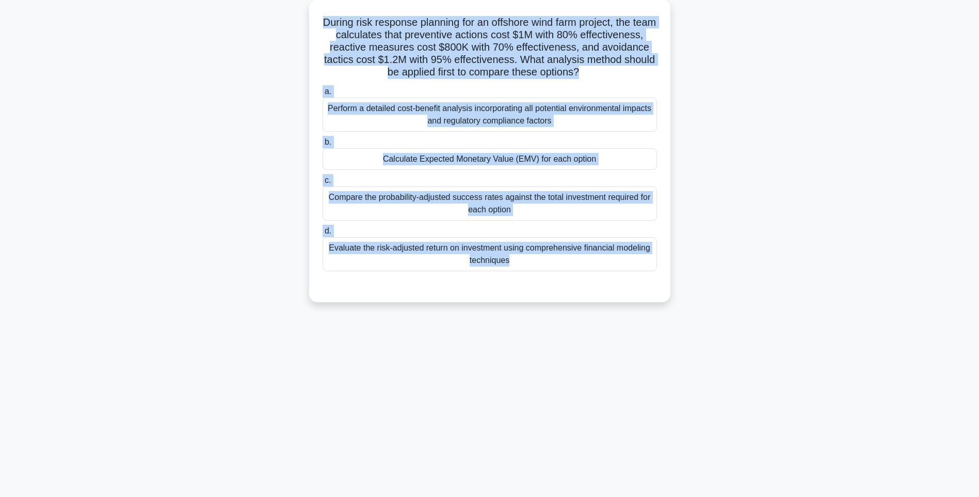
drag, startPoint x: 324, startPoint y: 15, endPoint x: 697, endPoint y: 291, distance: 463.9
click at [697, 291] on div "During risk response planning for an offshore wind farm project, the team calcu…" at bounding box center [489, 156] width 681 height 315
drag, startPoint x: 776, startPoint y: 346, endPoint x: 666, endPoint y: 301, distance: 118.8
click at [776, 346] on div "143:09 Stop PMI-RMP Intermediate 34/115 During risk response planning for an of…" at bounding box center [489, 234] width 681 height 516
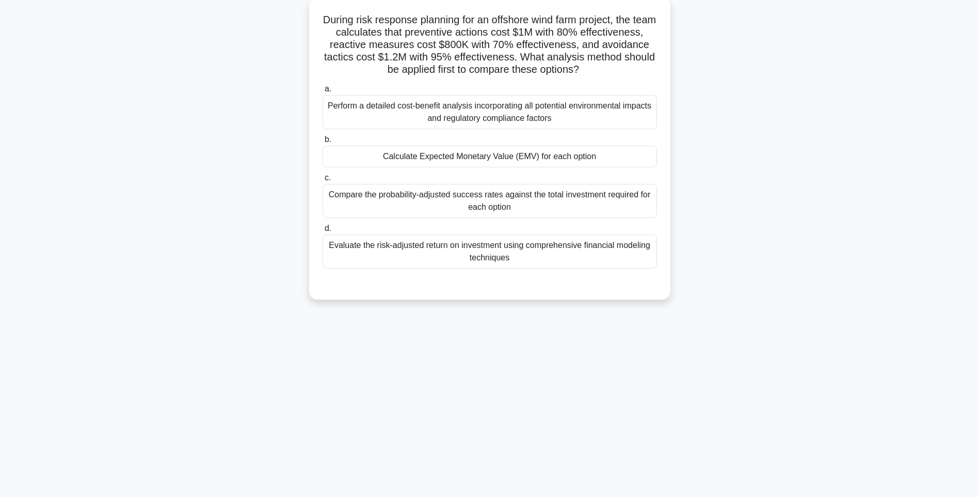
click at [571, 256] on div "Evaluate the risk-adjusted return on investment using comprehensive financial m…" at bounding box center [490, 251] width 335 height 34
click at [323, 232] on input "d. Evaluate the risk-adjusted return on investment using comprehensive financia…" at bounding box center [323, 228] width 0 height 7
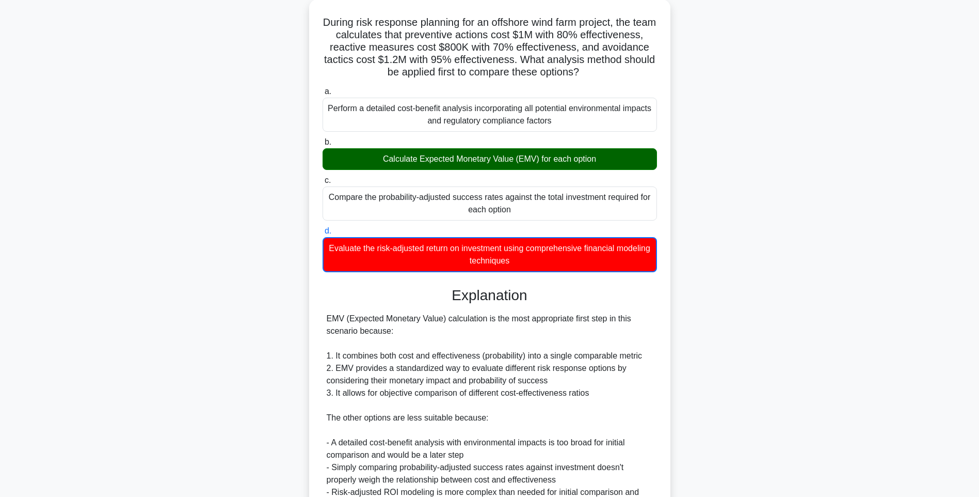
click at [702, 328] on div "During risk response planning for an offshore wind farm project, the team calcu…" at bounding box center [489, 341] width 681 height 684
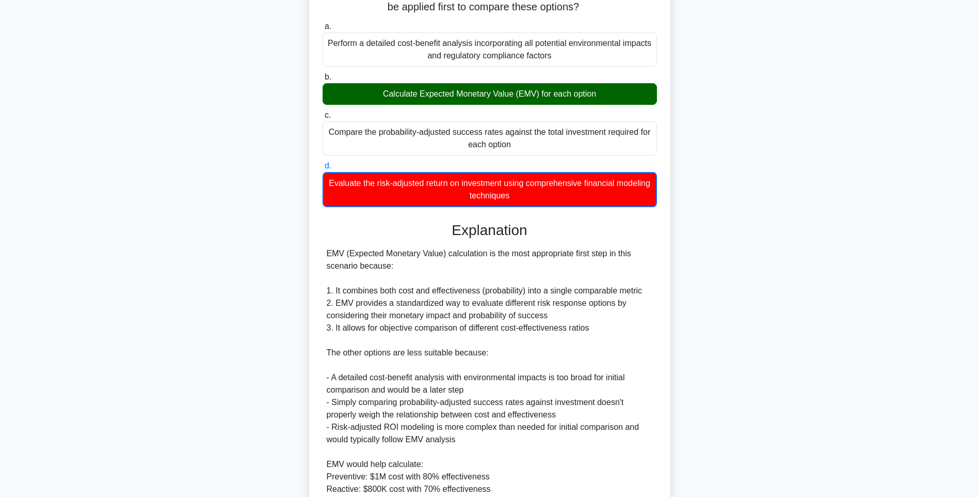
scroll to position [253, 0]
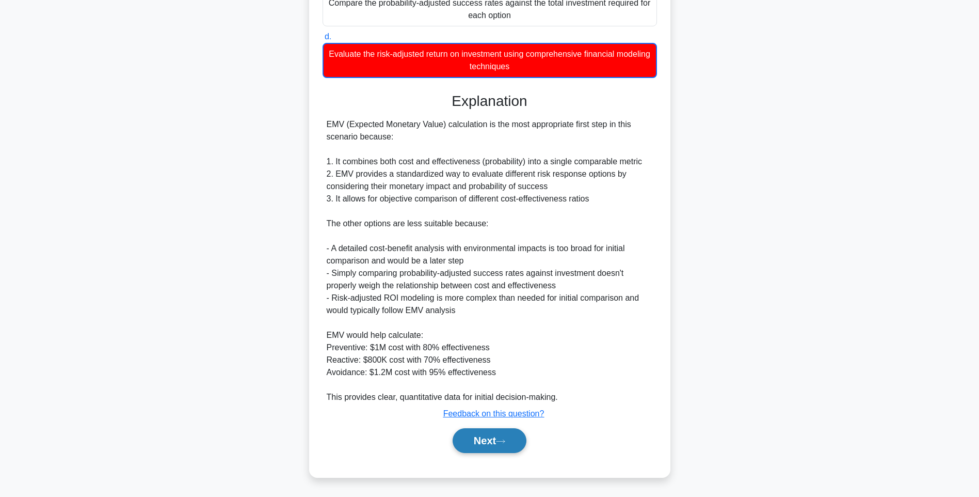
click at [493, 439] on button "Next" at bounding box center [490, 440] width 74 height 25
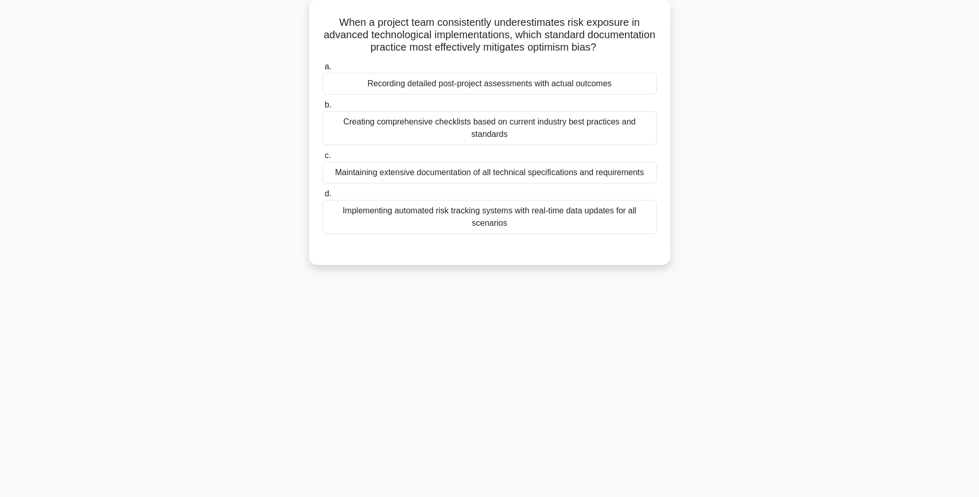
scroll to position [61, 0]
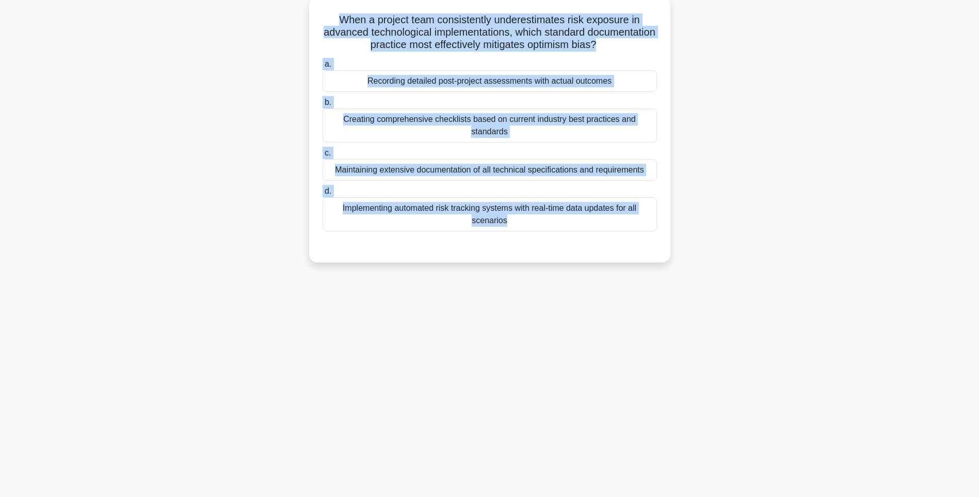
drag, startPoint x: 383, startPoint y: 60, endPoint x: 627, endPoint y: 238, distance: 301.9
click at [627, 238] on div "When a project team consistently underestimates risk exposure in advanced techn…" at bounding box center [489, 129] width 353 height 257
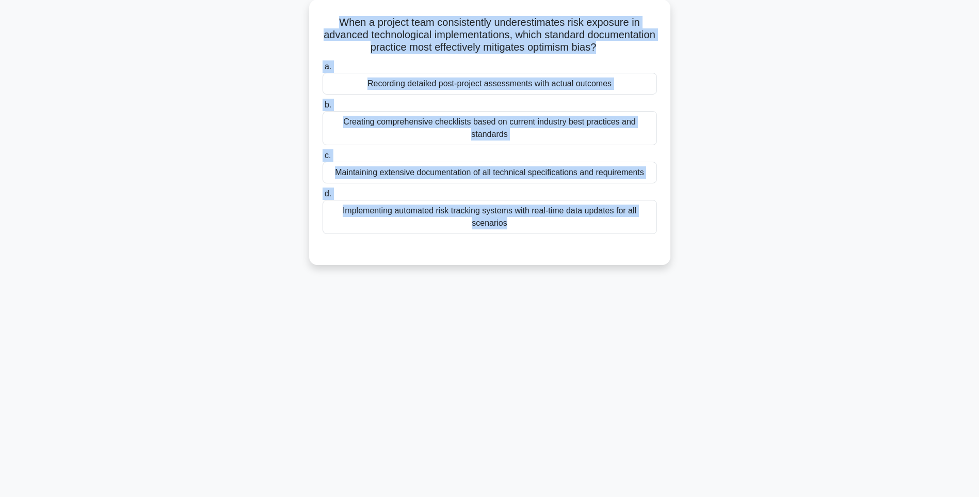
click at [769, 337] on div "143:00 Stop PMI-RMP Intermediate 35/115 When a project team consistently undere…" at bounding box center [489, 234] width 681 height 516
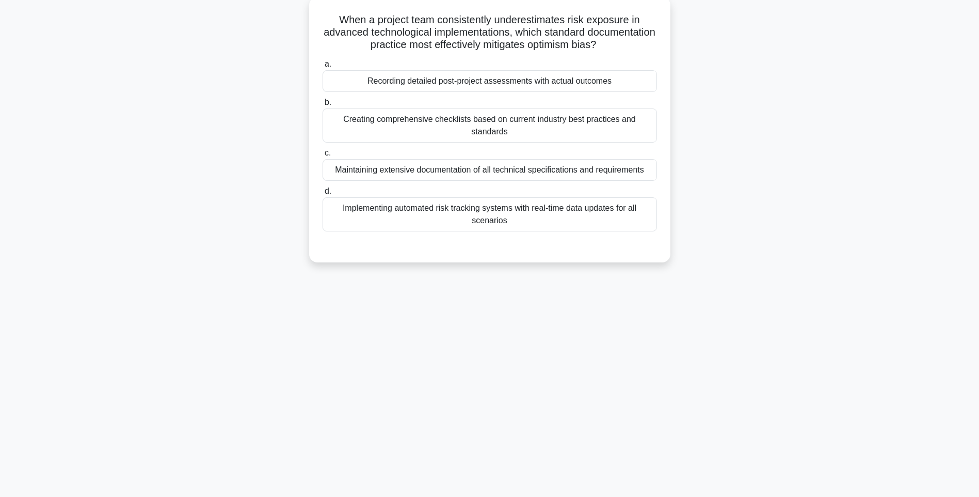
click at [607, 224] on div "Implementing automated risk tracking systems with real-time data updates for al…" at bounding box center [490, 214] width 335 height 34
click at [323, 195] on input "d. Implementing automated risk tracking systems with real-time data updates for…" at bounding box center [323, 191] width 0 height 7
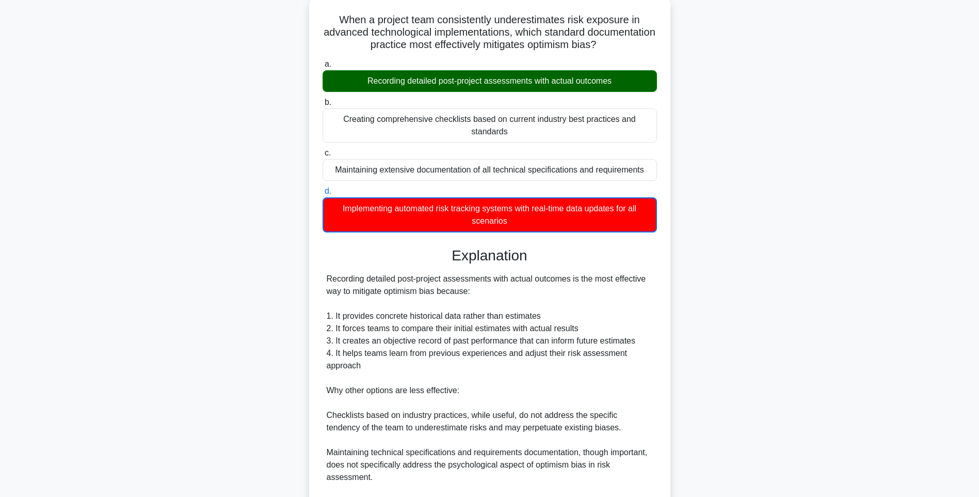
click at [640, 359] on div "Recording detailed post-project assessments with actual outcomes is the most ef…" at bounding box center [490, 403] width 326 height 260
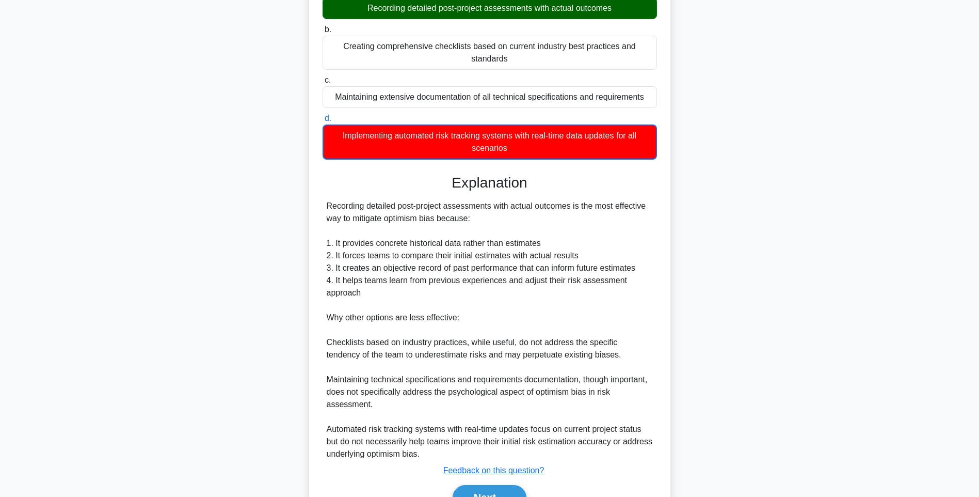
scroll to position [191, 0]
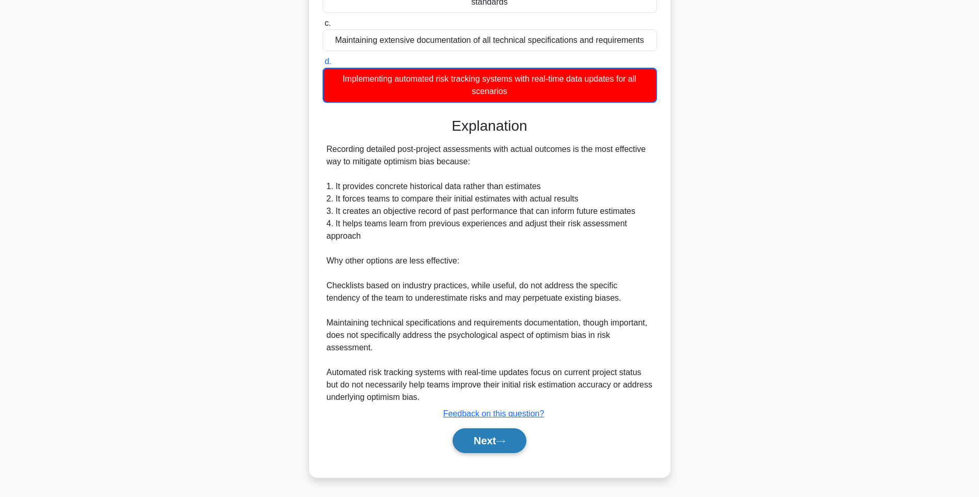
click at [490, 437] on button "Next" at bounding box center [490, 440] width 74 height 25
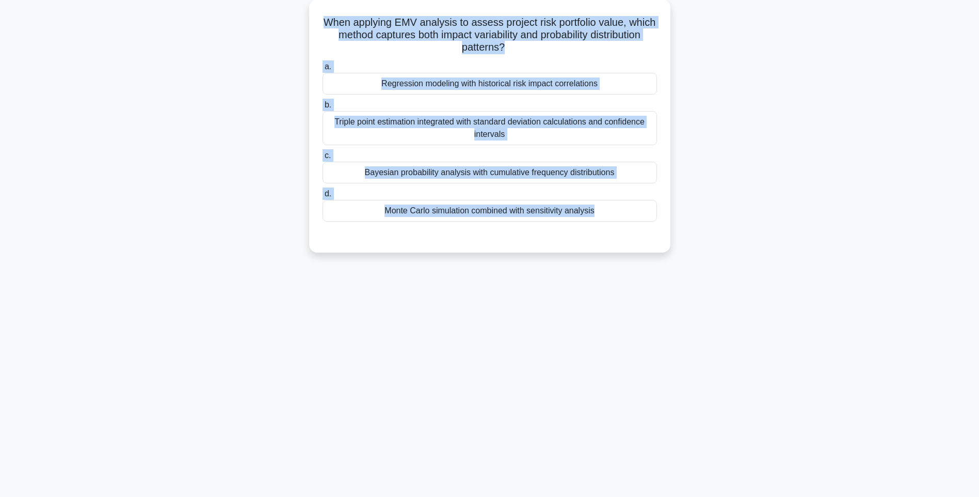
drag, startPoint x: 405, startPoint y: 77, endPoint x: 678, endPoint y: 249, distance: 322.7
click at [678, 249] on div "When applying EMV analysis to assess project risk portfolio value, which method…" at bounding box center [489, 131] width 681 height 265
drag, startPoint x: 757, startPoint y: 309, endPoint x: 629, endPoint y: 240, distance: 146.0
click at [757, 308] on div "142:51 Stop PMI-RMP Intermediate 36/115 When applying EMV analysis to assess pr…" at bounding box center [489, 234] width 681 height 516
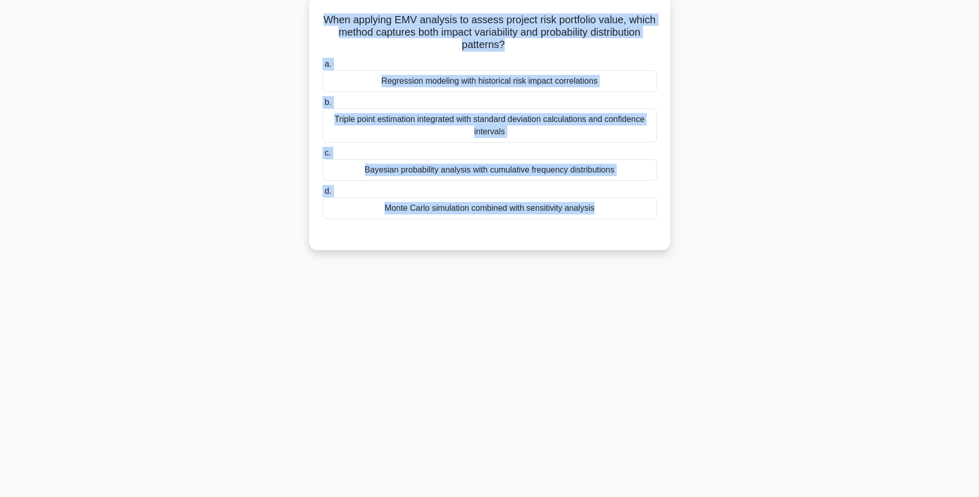
click at [567, 215] on div "Monte Carlo simulation combined with sensitivity analysis" at bounding box center [490, 208] width 335 height 22
click at [323, 195] on input "d. Monte Carlo simulation combined with sensitivity analysis" at bounding box center [323, 191] width 0 height 7
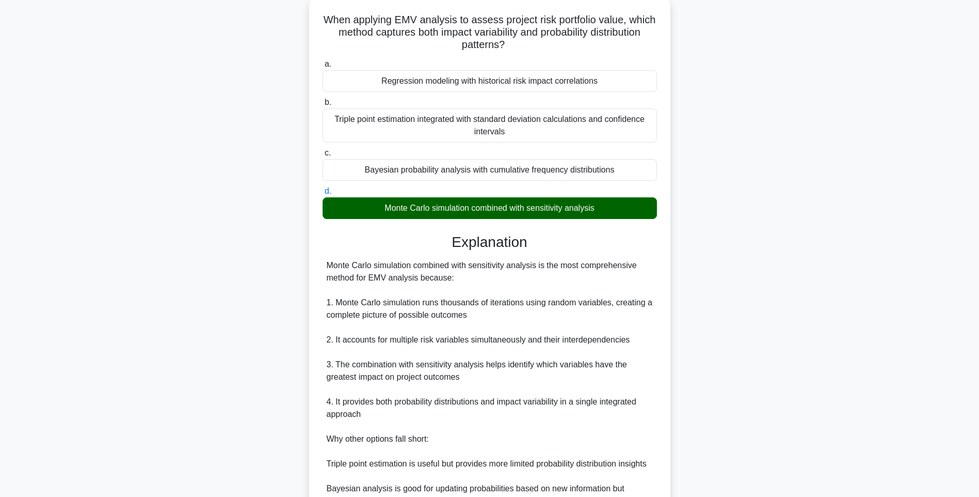
click at [617, 324] on div "Monte Carlo simulation combined with sensitivity analysis is the most comprehen…" at bounding box center [490, 401] width 326 height 285
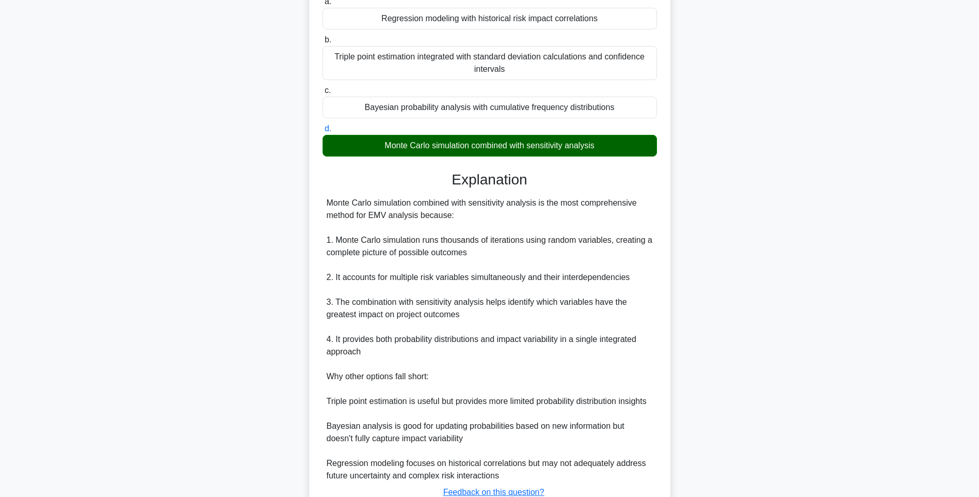
scroll to position [202, 0]
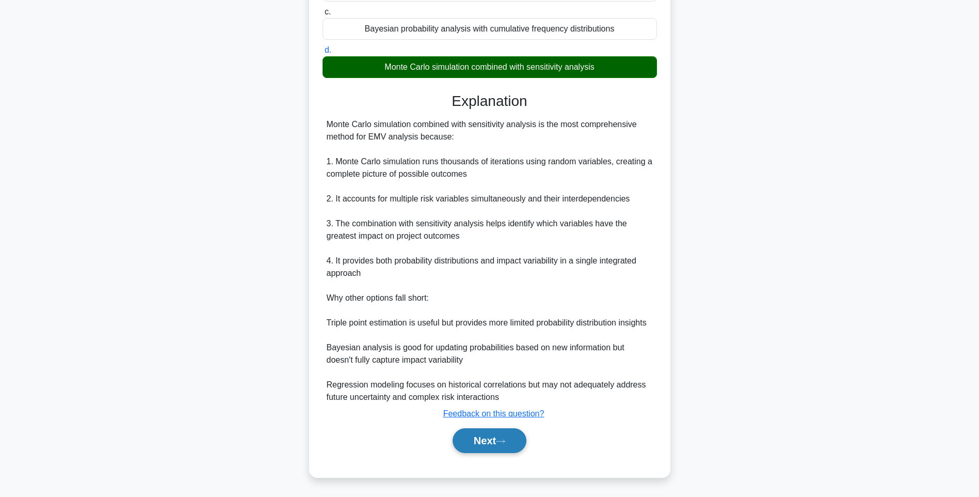
click at [470, 437] on button "Next" at bounding box center [490, 440] width 74 height 25
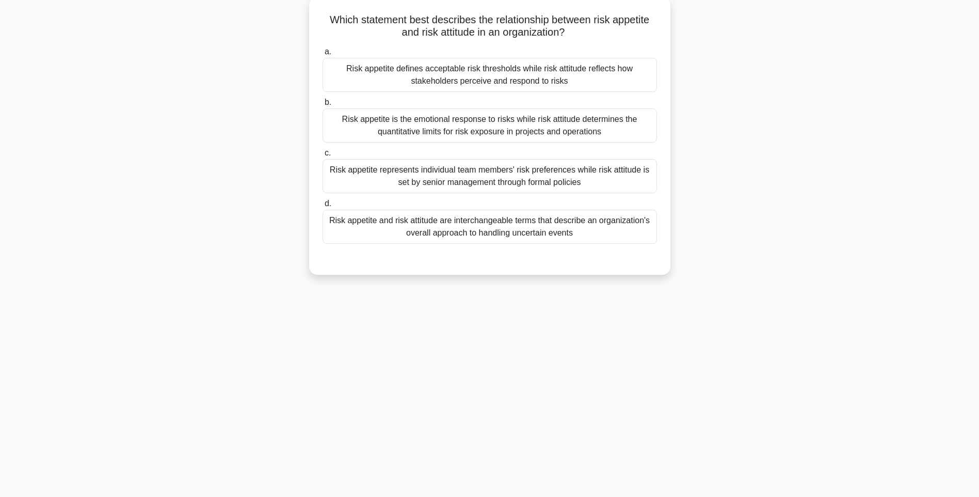
scroll to position [61, 0]
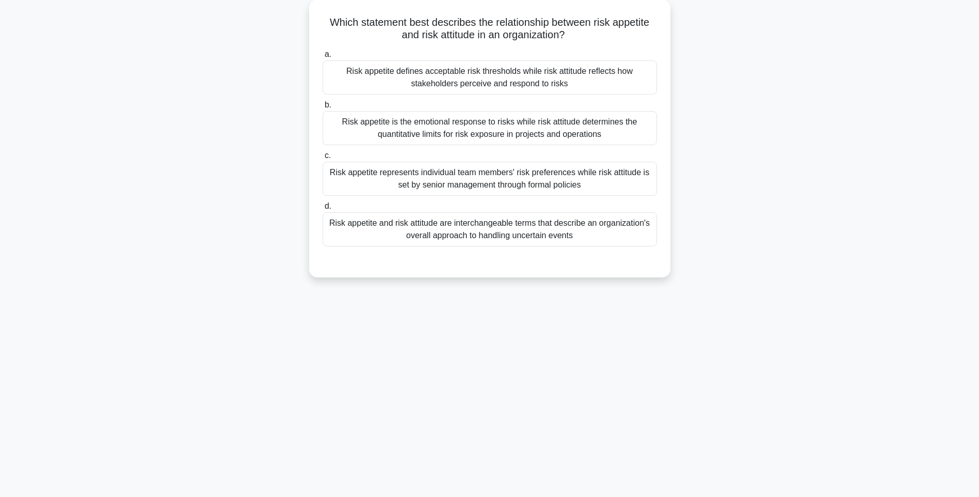
drag, startPoint x: 320, startPoint y: 14, endPoint x: 683, endPoint y: 235, distance: 425.3
click at [683, 235] on div "Which statement best describes the relationship between risk appetite and risk …" at bounding box center [489, 144] width 681 height 290
drag, startPoint x: 773, startPoint y: 342, endPoint x: 721, endPoint y: 327, distance: 54.1
click at [773, 342] on div "142:42 Stop PMI-RMP Intermediate 37/115 Which statement best describes the rela…" at bounding box center [489, 234] width 681 height 516
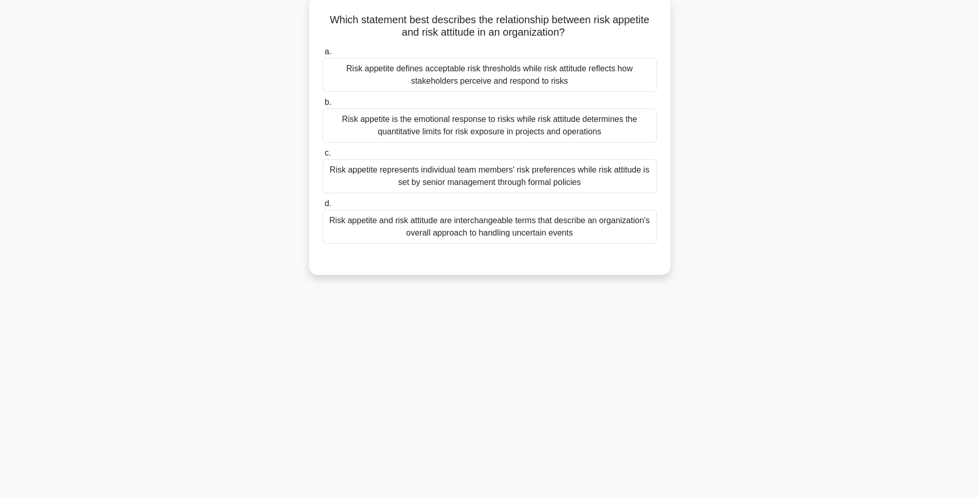
click at [544, 227] on div "Risk appetite and risk attitude are interchangeable terms that describe an orga…" at bounding box center [490, 227] width 335 height 34
click at [323, 207] on input "d. Risk appetite and risk attitude are interchangeable terms that describe an o…" at bounding box center [323, 203] width 0 height 7
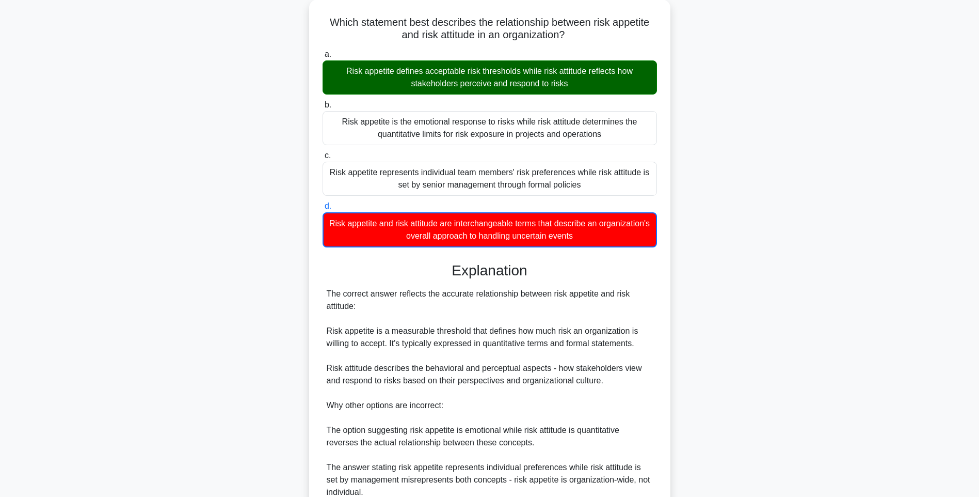
click at [783, 281] on div "Which statement best describes the relationship between risk appetite and risk …" at bounding box center [489, 316] width 681 height 634
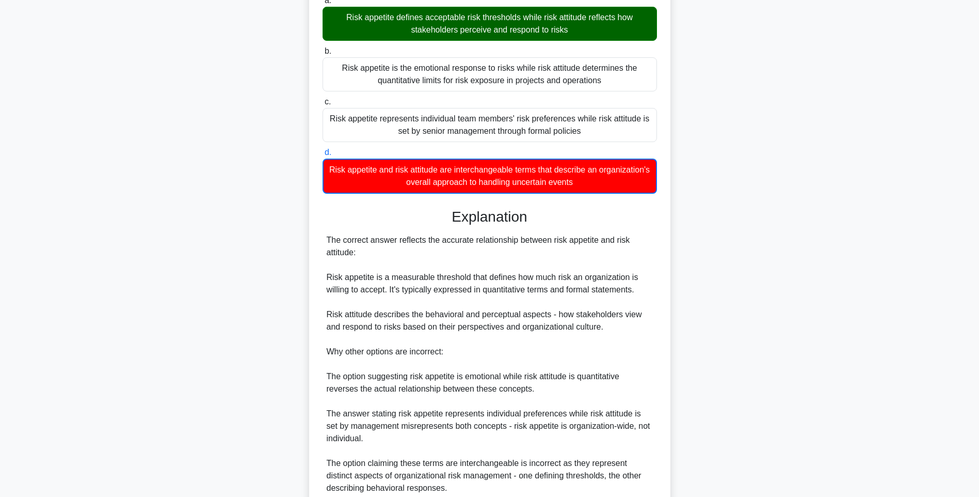
scroll to position [203, 0]
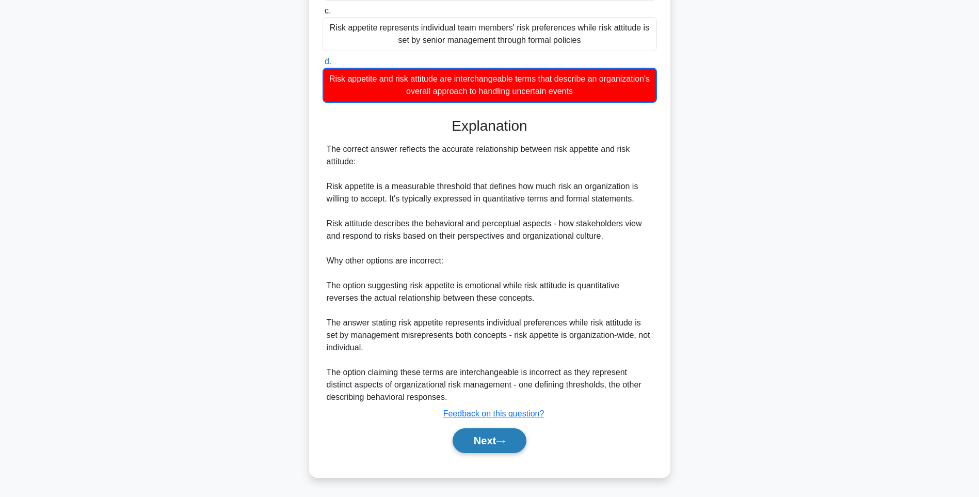
click at [502, 435] on button "Next" at bounding box center [490, 440] width 74 height 25
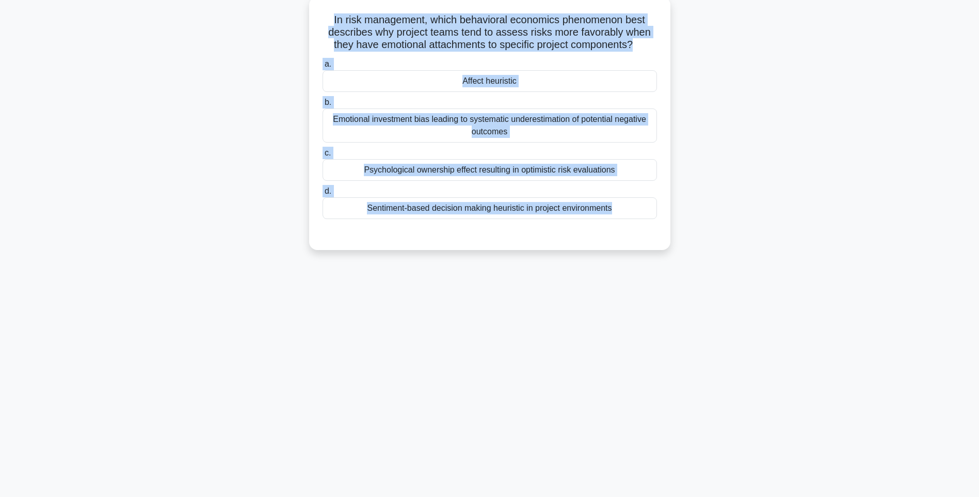
drag, startPoint x: 323, startPoint y: 20, endPoint x: 666, endPoint y: 237, distance: 406.3
click at [666, 237] on div "In risk management, which behavioral economics phenomenon best describes why pr…" at bounding box center [489, 123] width 353 height 245
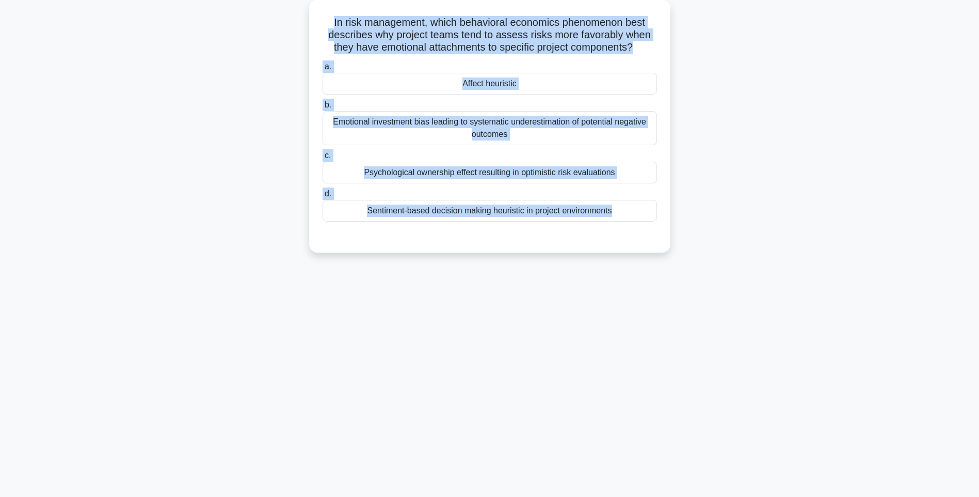
click at [734, 316] on div "142:34 Stop PMI-RMP Intermediate 38/115 In risk management, which behavioral ec…" at bounding box center [489, 234] width 681 height 516
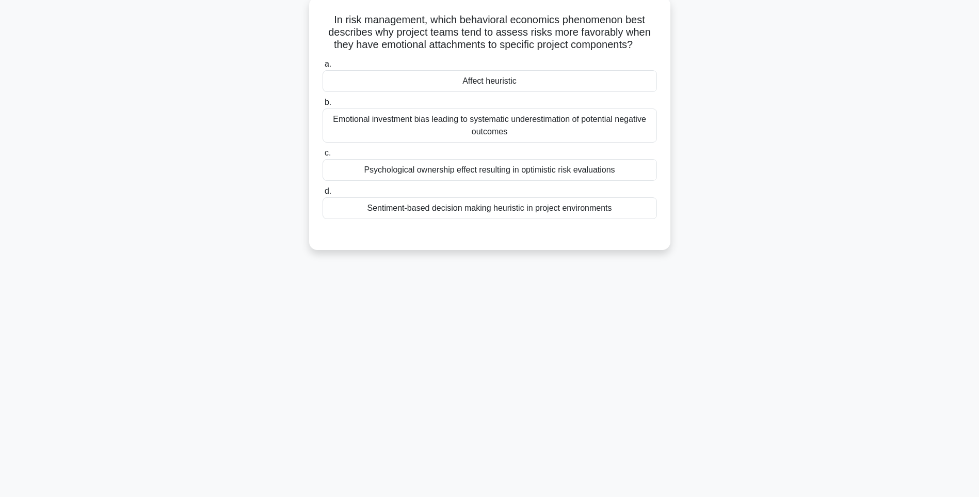
click at [574, 220] on div "a. Affect heuristic b. Emotional investment bias leading to systematic underest…" at bounding box center [489, 138] width 347 height 165
click at [571, 210] on div "Sentiment-based decision making heuristic in project environments" at bounding box center [490, 208] width 335 height 22
click at [323, 195] on input "d. Sentiment-based decision making heuristic in project environments" at bounding box center [323, 191] width 0 height 7
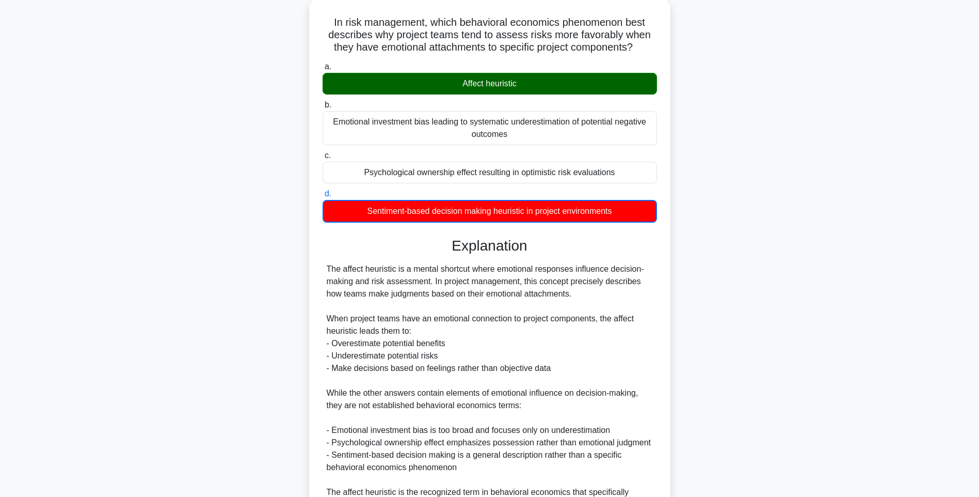
click at [718, 310] on div "In risk management, which behavioral economics phenomenon best describes why pr…" at bounding box center [489, 297] width 681 height 597
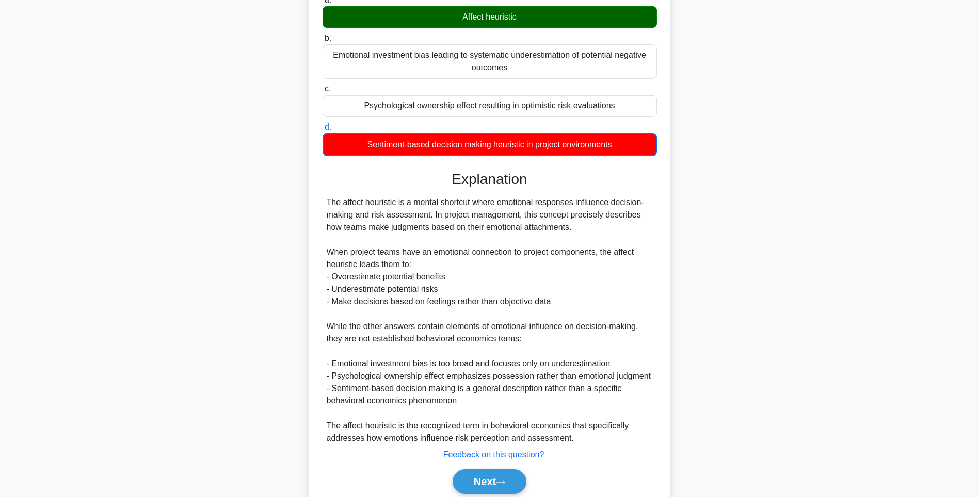
scroll to position [166, 0]
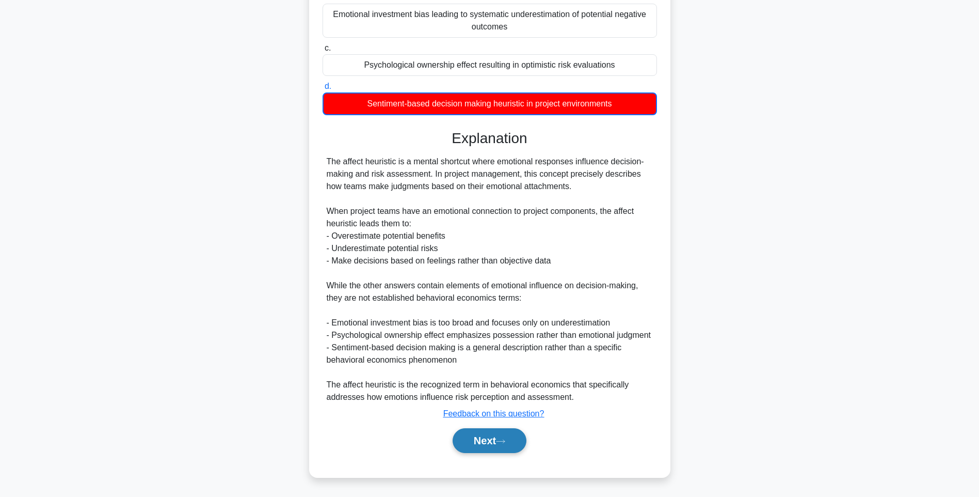
click at [491, 438] on button "Next" at bounding box center [490, 440] width 74 height 25
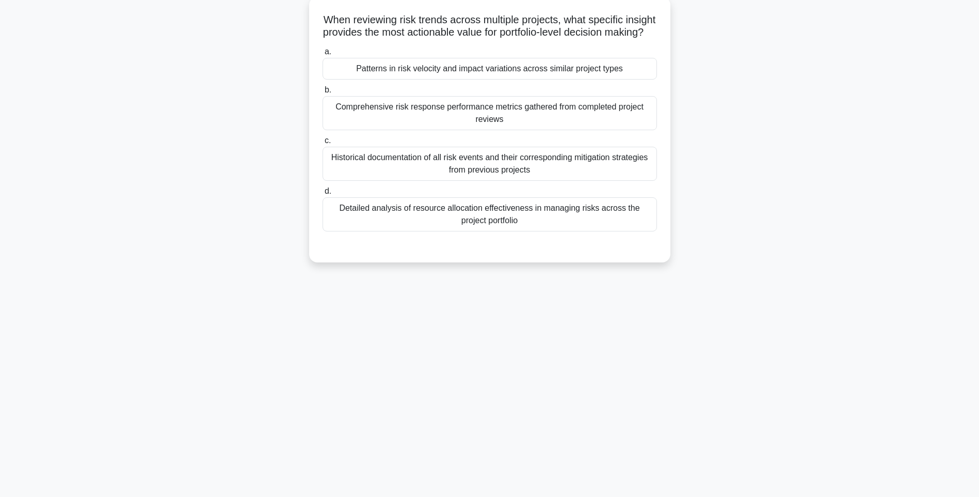
drag, startPoint x: 327, startPoint y: 19, endPoint x: 665, endPoint y: 240, distance: 404.4
click at [665, 240] on div "When reviewing risk trends across multiple projects, what specific insight prov…" at bounding box center [489, 129] width 353 height 257
click at [586, 223] on div "Detailed analysis of resource allocation effectiveness in managing risks across…" at bounding box center [490, 214] width 335 height 34
click at [323, 195] on input "d. Detailed analysis of resource allocation effectiveness in managing risks acr…" at bounding box center [323, 191] width 0 height 7
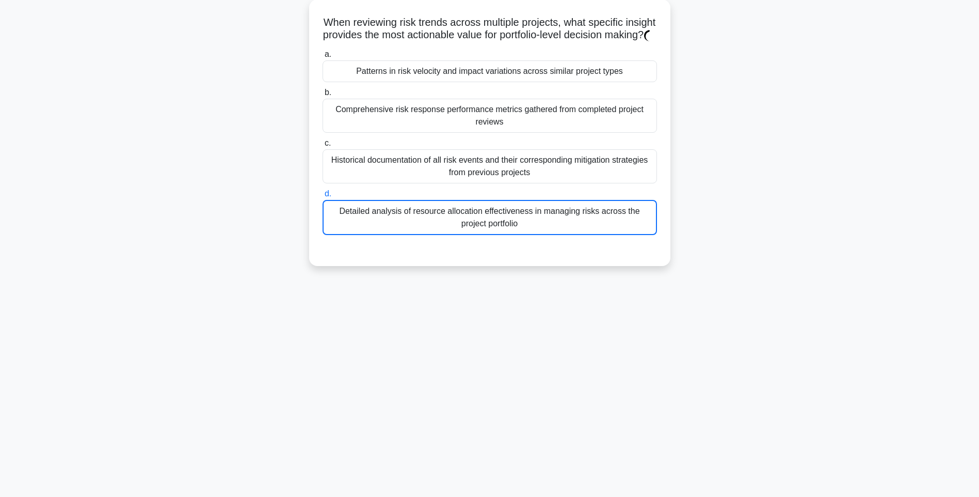
click at [794, 260] on div "When reviewing risk trends across multiple projects, what specific insight prov…" at bounding box center [489, 138] width 681 height 279
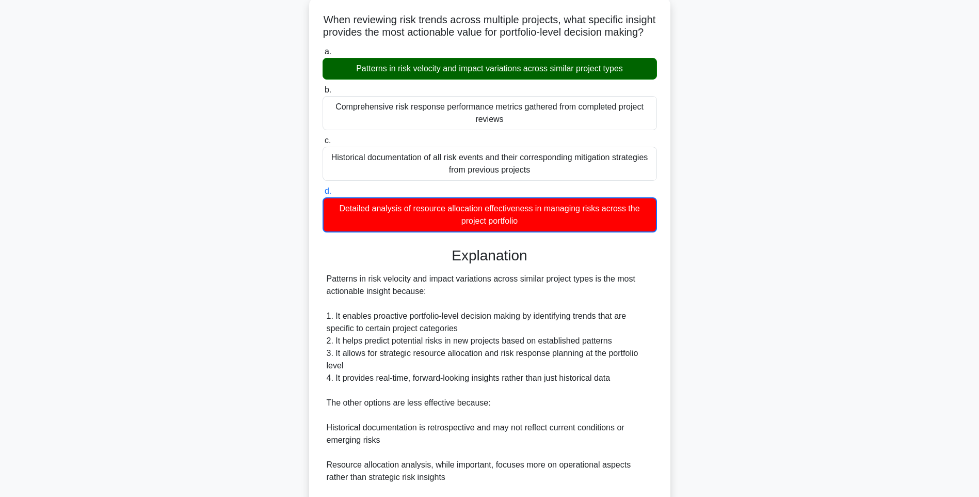
click at [598, 303] on div "Patterns in risk velocity and impact variations across similar project types is…" at bounding box center [490, 403] width 326 height 260
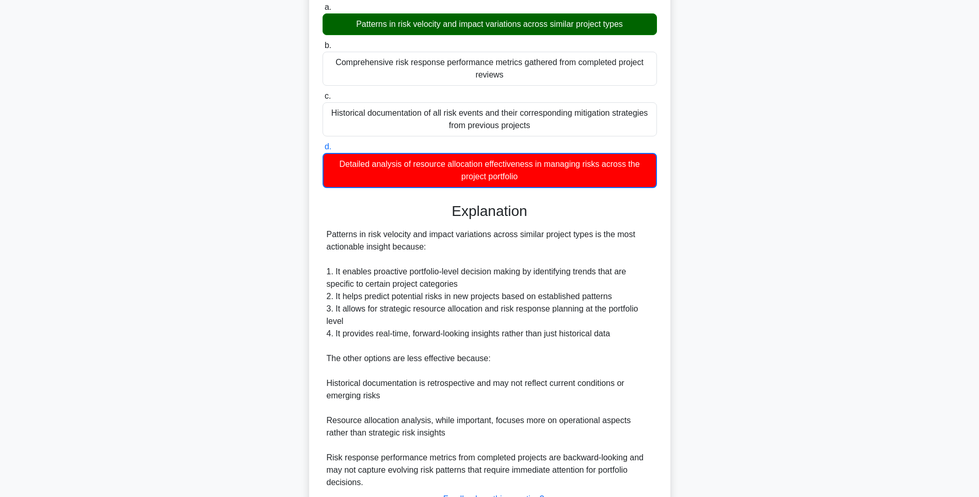
scroll to position [203, 0]
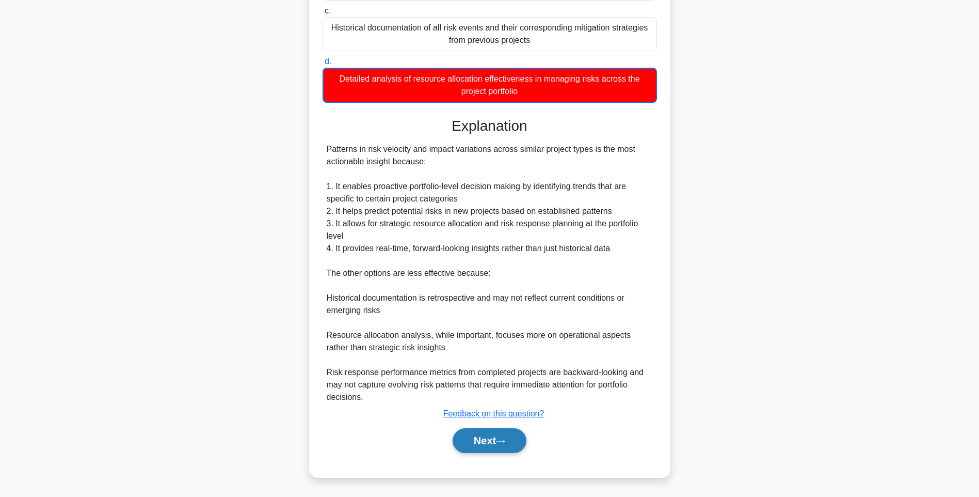
click at [490, 443] on button "Next" at bounding box center [490, 440] width 74 height 25
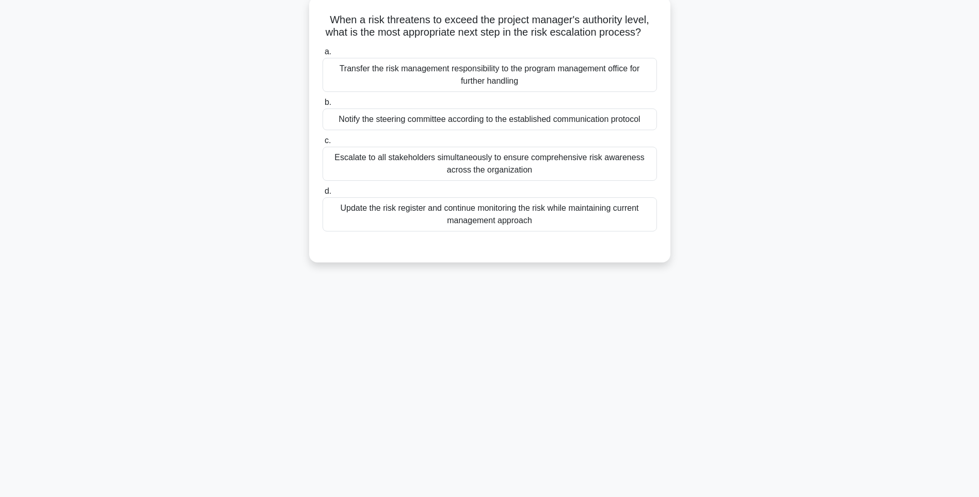
drag, startPoint x: 321, startPoint y: 18, endPoint x: 599, endPoint y: 245, distance: 359.2
click at [599, 245] on div "When a risk threatens to exceed the project manager's authority level, what is …" at bounding box center [489, 129] width 353 height 257
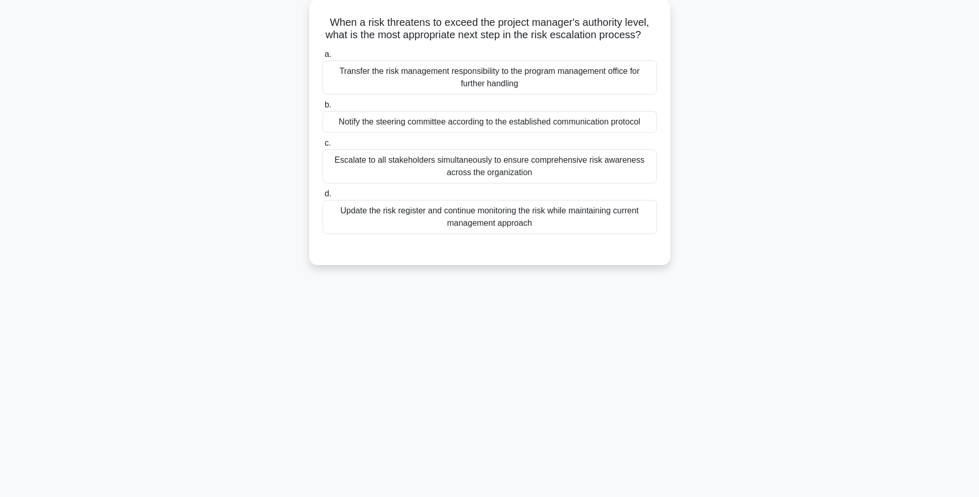
drag, startPoint x: 808, startPoint y: 250, endPoint x: 677, endPoint y: 237, distance: 131.8
click at [808, 250] on div "When a risk threatens to exceed the project manager's authority level, what is …" at bounding box center [489, 138] width 681 height 278
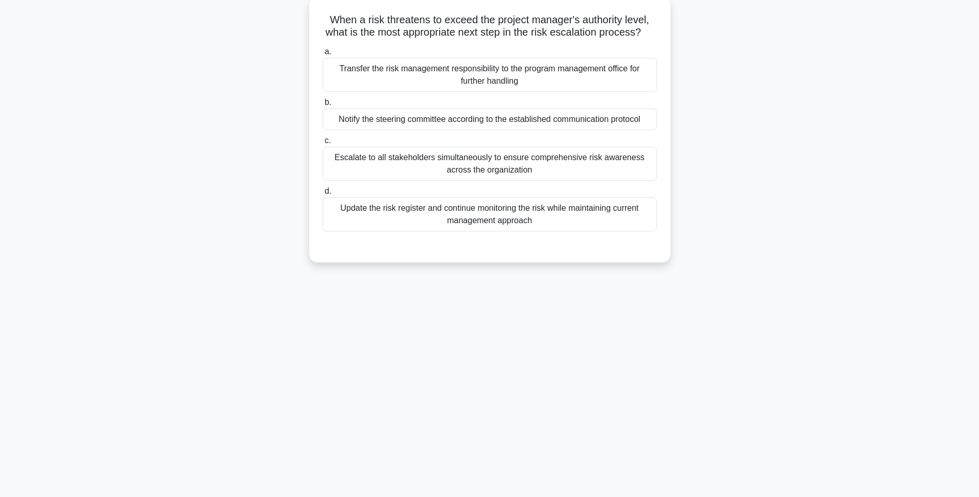
click at [608, 231] on div "Update the risk register and continue monitoring the risk while maintaining cur…" at bounding box center [490, 214] width 335 height 34
click at [323, 195] on input "d. Update the risk register and continue monitoring the risk while maintaining …" at bounding box center [323, 191] width 0 height 7
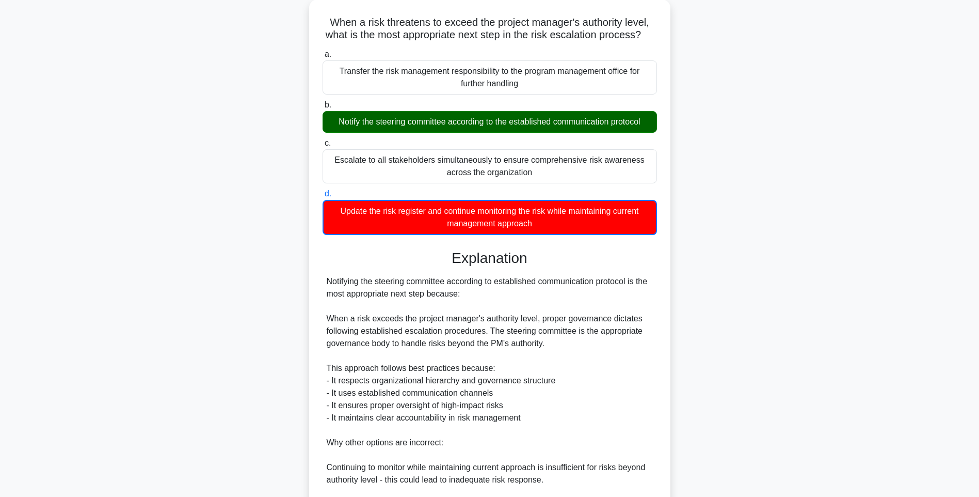
click at [791, 305] on div "When a risk threatens to exceed the project manager's authority level, what is …" at bounding box center [489, 328] width 681 height 659
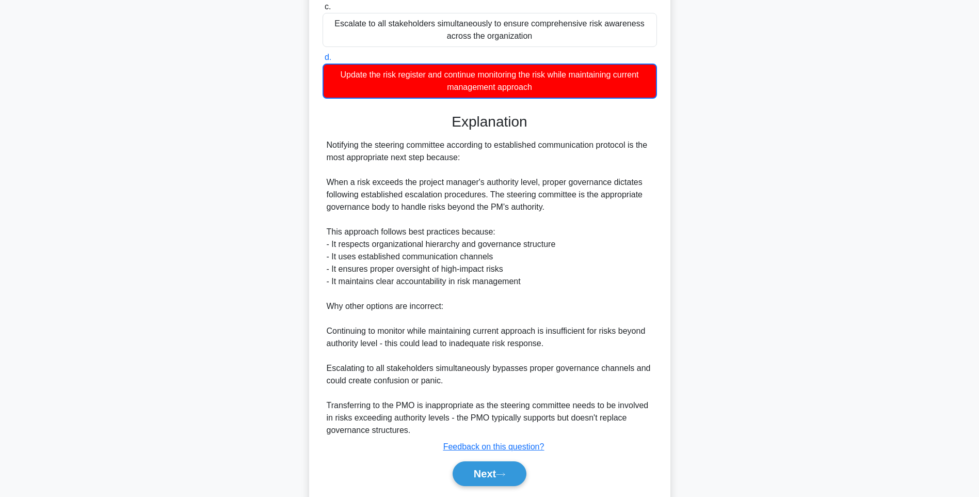
scroll to position [241, 0]
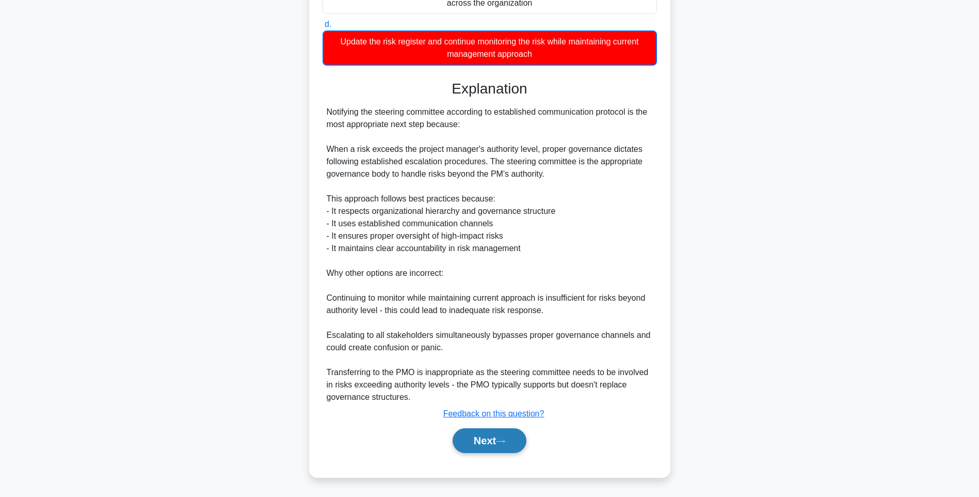
click at [514, 448] on button "Next" at bounding box center [490, 440] width 74 height 25
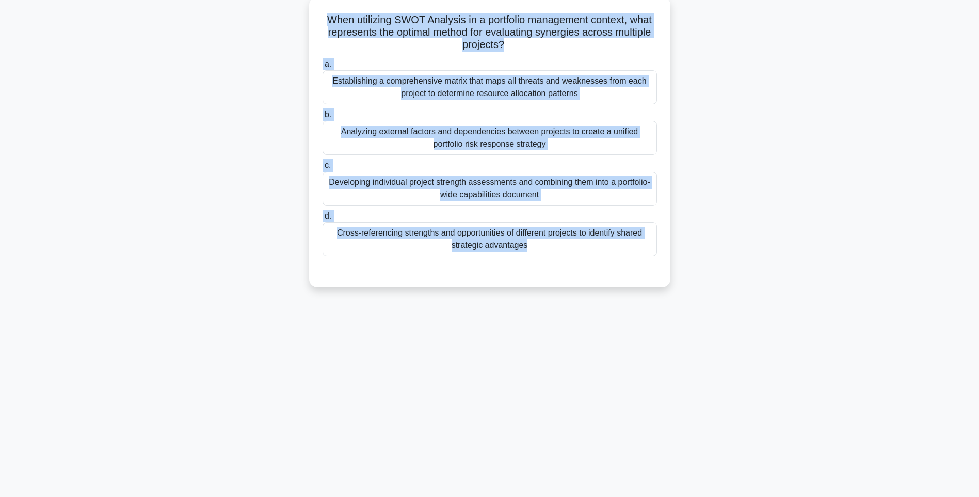
drag, startPoint x: 319, startPoint y: 17, endPoint x: 664, endPoint y: 266, distance: 426.4
click at [664, 266] on div "When utilizing SWOT Analysis in a portfolio management context, what represents…" at bounding box center [489, 142] width 353 height 282
drag, startPoint x: 688, startPoint y: 276, endPoint x: 614, endPoint y: 253, distance: 77.9
click at [688, 276] on div "When utilizing SWOT Analysis in a portfolio management context, what represents…" at bounding box center [489, 150] width 681 height 303
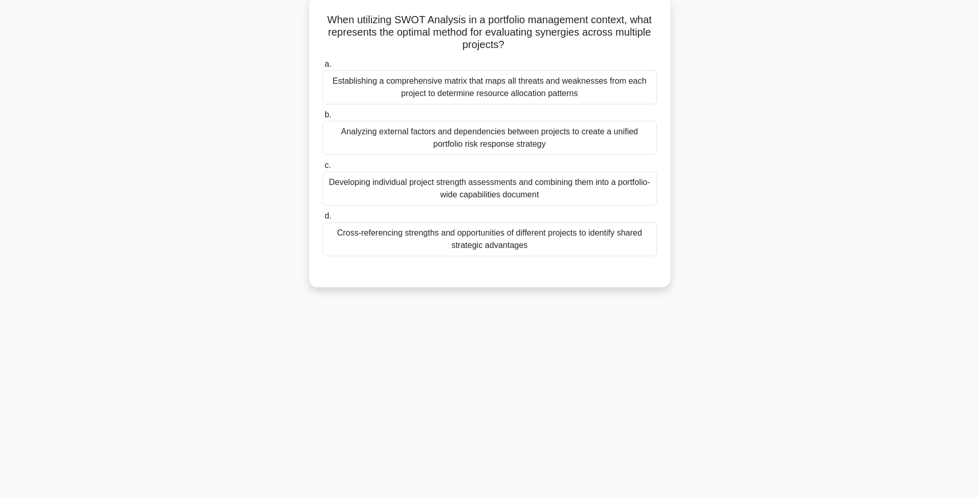
click at [600, 246] on div "Cross-referencing strengths and opportunities of different projects to identify…" at bounding box center [490, 239] width 335 height 34
click at [323, 219] on input "d. Cross-referencing strengths and opportunities of different projects to ident…" at bounding box center [323, 216] width 0 height 7
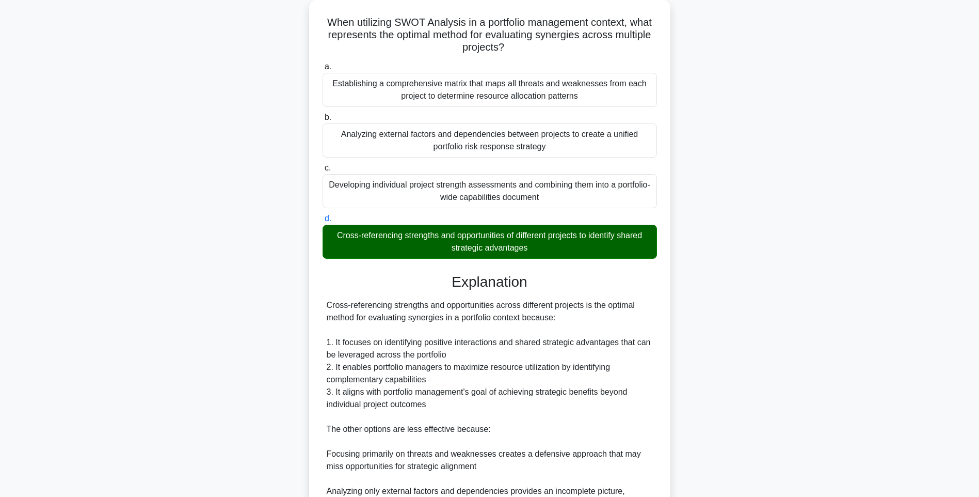
click at [709, 310] on div "When utilizing SWOT Analysis in a portfolio management context, what represents…" at bounding box center [489, 322] width 681 height 646
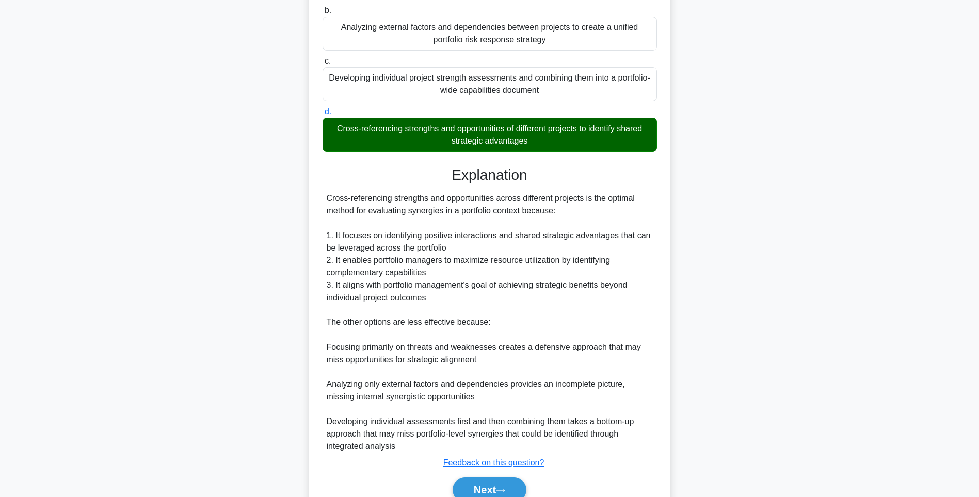
scroll to position [215, 0]
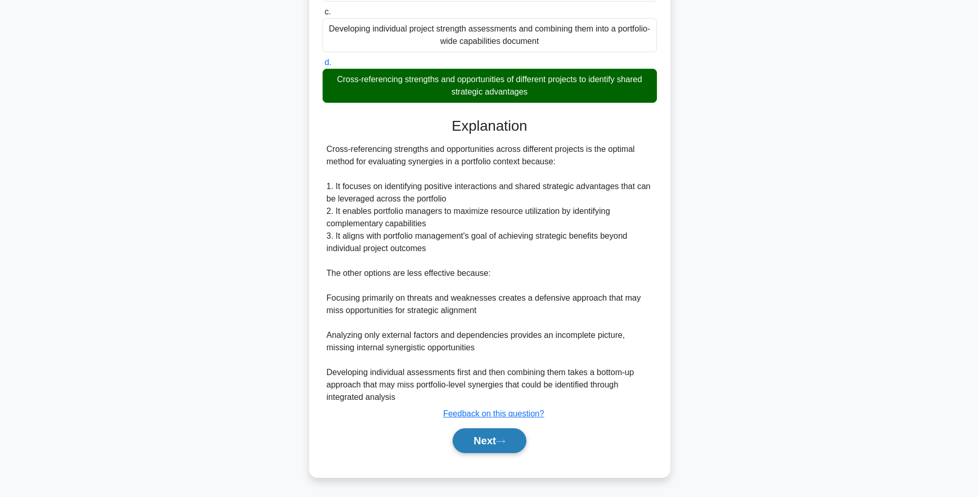
click at [492, 442] on button "Next" at bounding box center [490, 440] width 74 height 25
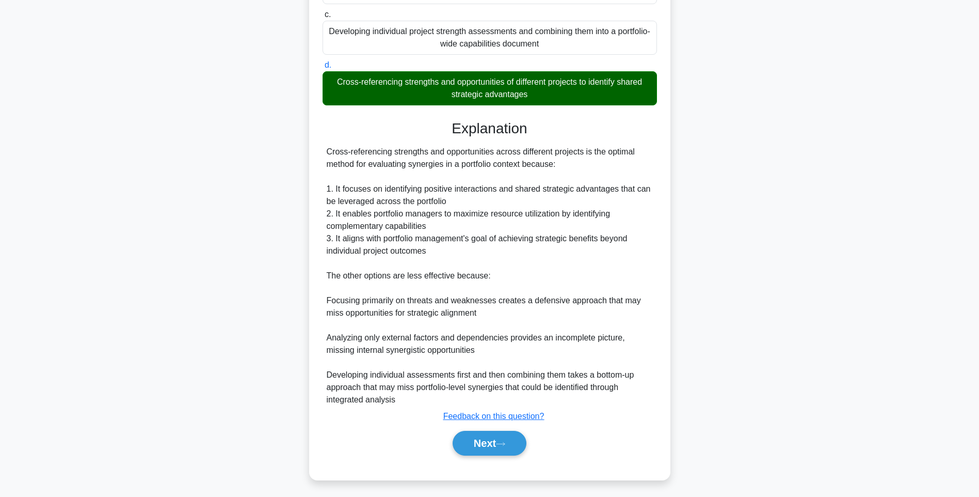
scroll to position [61, 0]
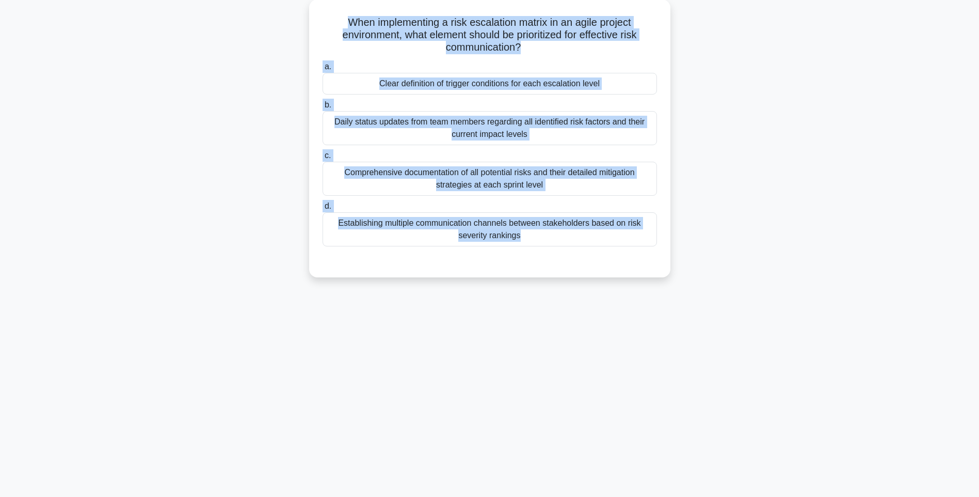
drag, startPoint x: 333, startPoint y: 13, endPoint x: 709, endPoint y: 273, distance: 456.5
click at [709, 273] on div "When implementing a risk escalation matrix in an agile project environment, wha…" at bounding box center [489, 144] width 681 height 290
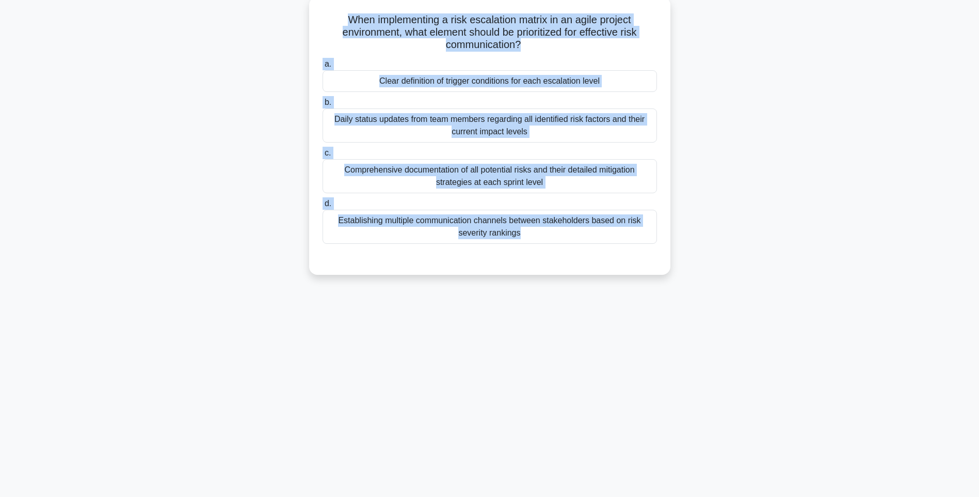
drag, startPoint x: 806, startPoint y: 278, endPoint x: 633, endPoint y: 229, distance: 179.8
click at [806, 278] on div "When implementing a risk escalation matrix in an agile project environment, wha…" at bounding box center [489, 144] width 681 height 290
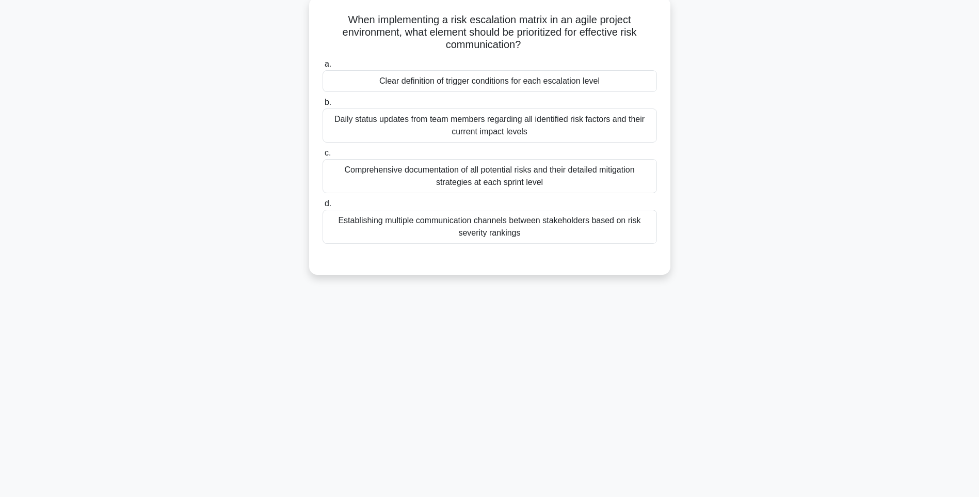
click at [595, 218] on div "Establishing multiple communication channels between stakeholders based on risk…" at bounding box center [490, 227] width 335 height 34
click at [323, 207] on input "d. Establishing multiple communication channels between stakeholders based on r…" at bounding box center [323, 203] width 0 height 7
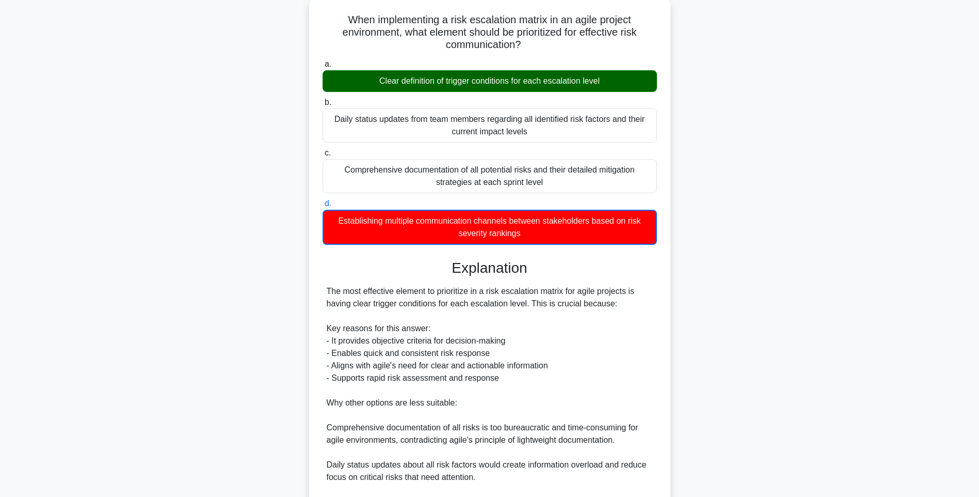
click at [667, 315] on div "When implementing a risk escalation matrix in an agile project environment, wha…" at bounding box center [489, 320] width 361 height 647
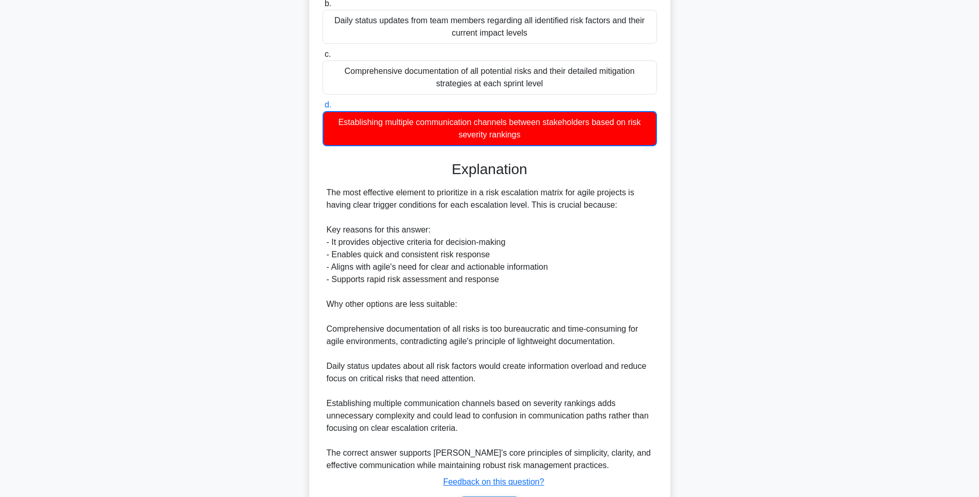
scroll to position [228, 0]
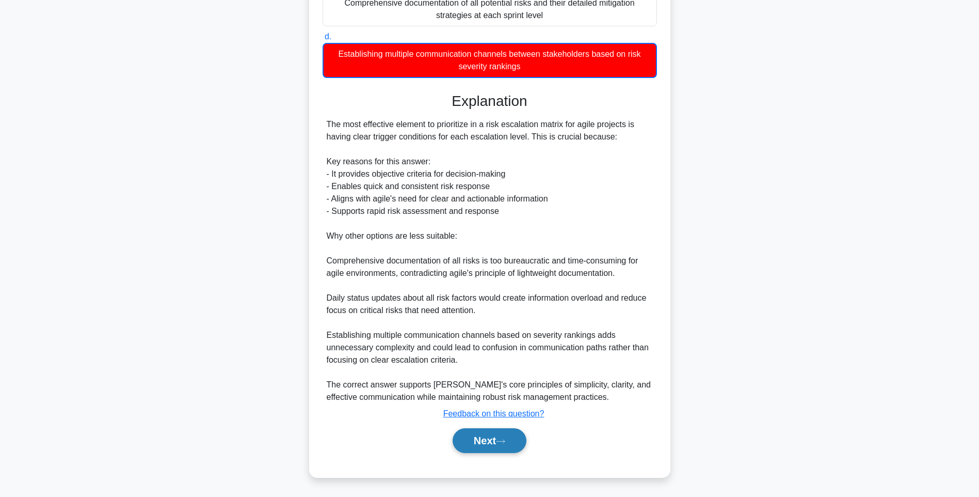
click at [504, 435] on button "Next" at bounding box center [490, 440] width 74 height 25
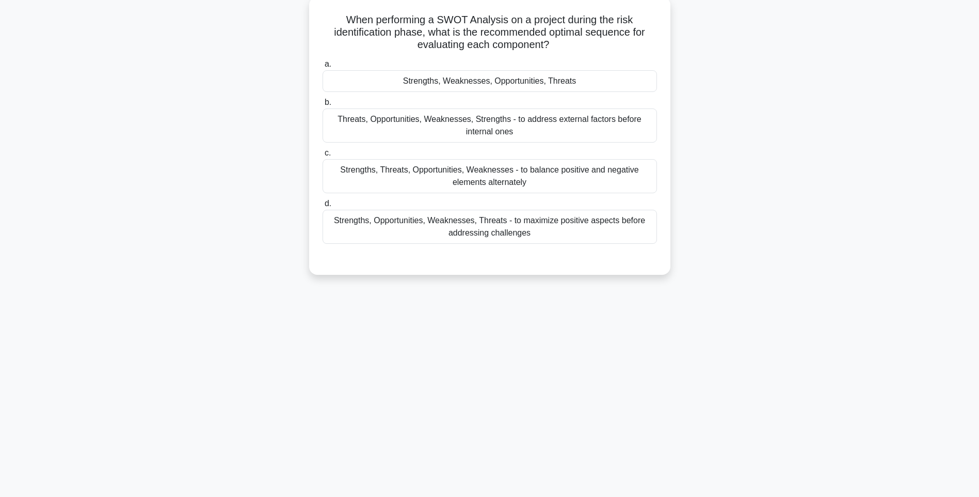
scroll to position [61, 0]
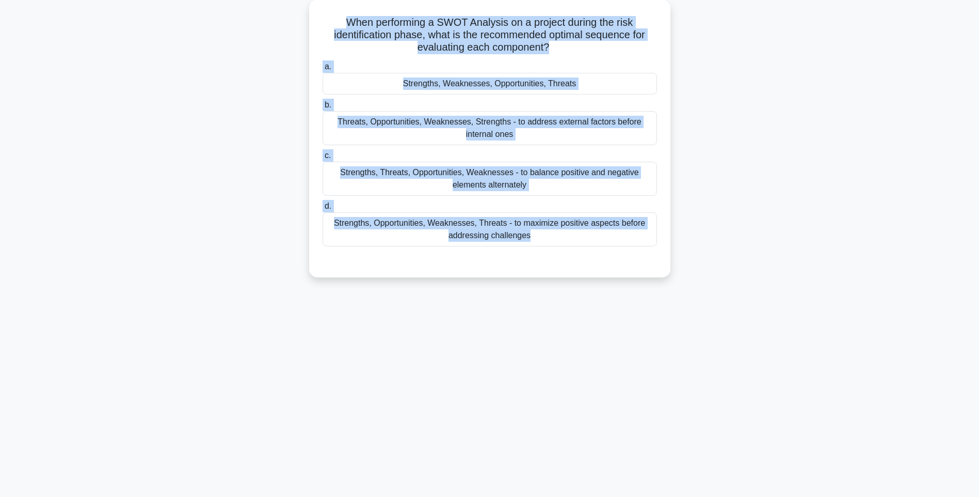
drag, startPoint x: 335, startPoint y: 15, endPoint x: 695, endPoint y: 284, distance: 450.1
click at [695, 284] on div "When performing a SWOT Analysis on a project during the risk identification pha…" at bounding box center [489, 144] width 681 height 290
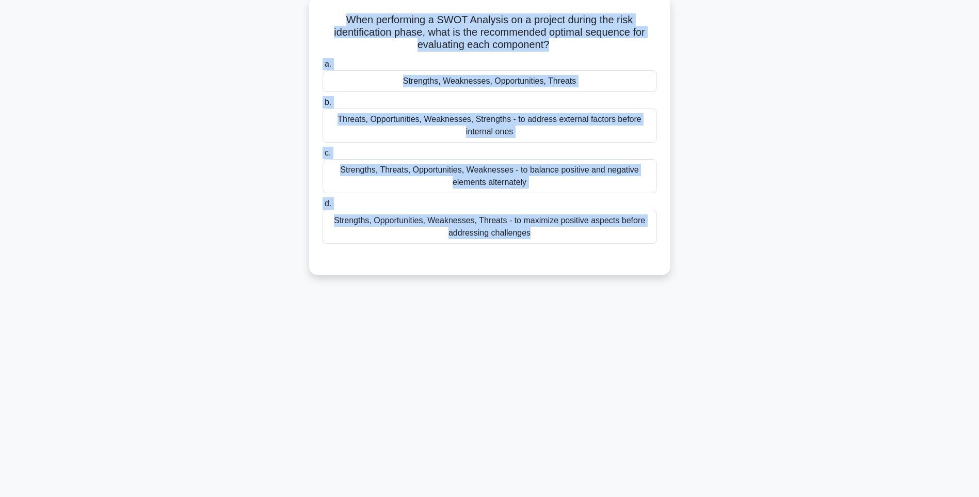
drag, startPoint x: 750, startPoint y: 326, endPoint x: 648, endPoint y: 267, distance: 117.8
click at [750, 326] on div "141:46 Stop PMI-RMP Intermediate 43/115 When performing a SWOT Analysis on a pr…" at bounding box center [489, 234] width 681 height 516
click at [599, 221] on div "Strengths, Opportunities, Weaknesses, Threats - to maximize positive aspects be…" at bounding box center [490, 227] width 335 height 34
click at [323, 207] on input "d. Strengths, Opportunities, Weaknesses, Threats - to maximize positive aspects…" at bounding box center [323, 203] width 0 height 7
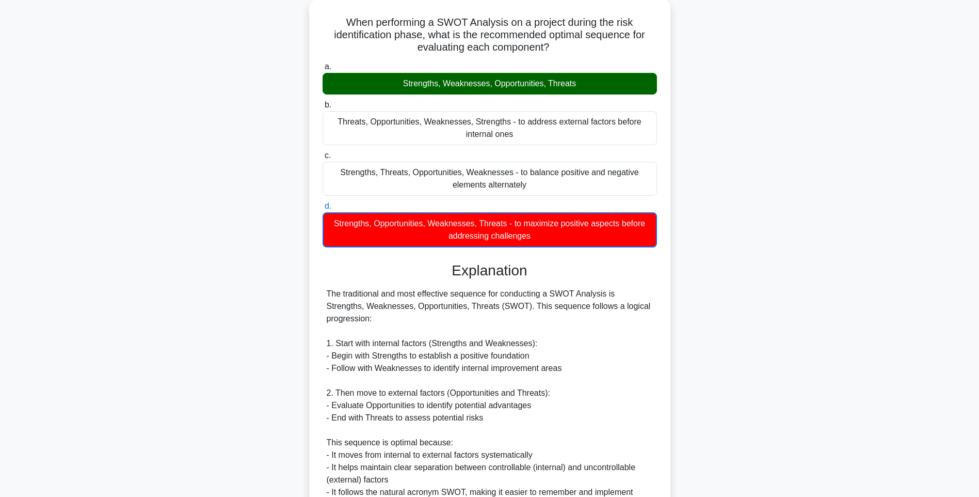
drag, startPoint x: 766, startPoint y: 355, endPoint x: 775, endPoint y: 369, distance: 16.6
click at [766, 355] on div "When performing a SWOT Analysis on a project during the risk identification pha…" at bounding box center [489, 322] width 681 height 647
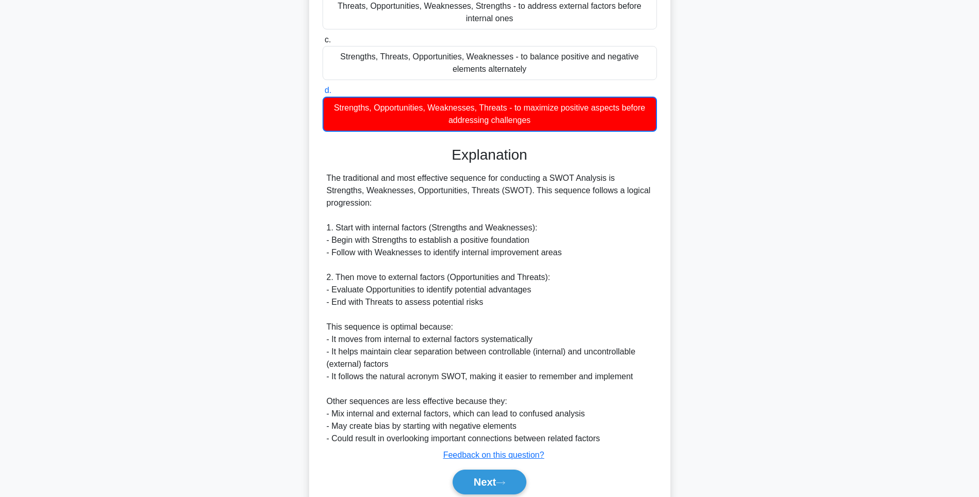
scroll to position [203, 0]
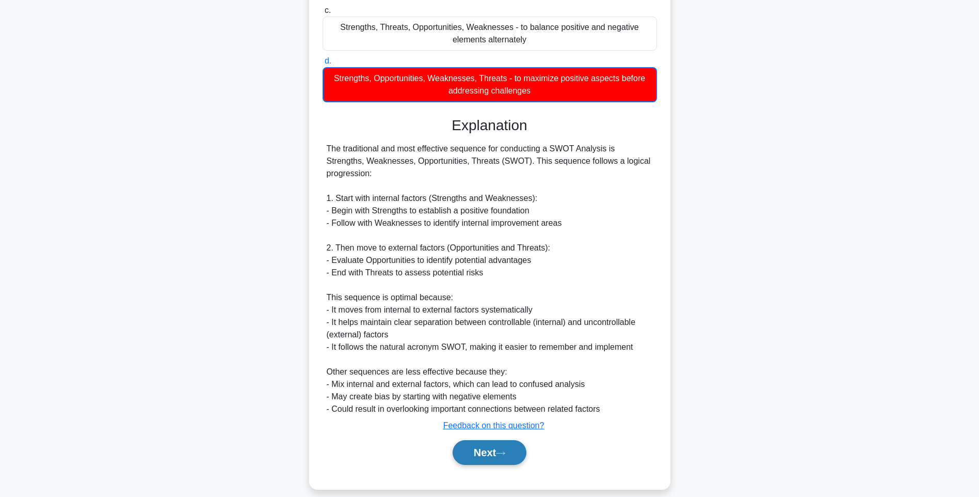
click at [494, 440] on button "Next" at bounding box center [490, 452] width 74 height 25
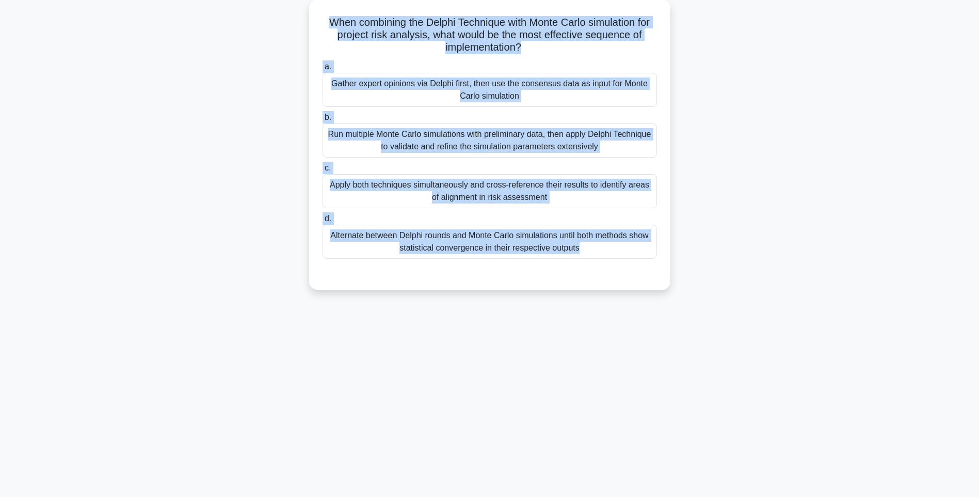
drag, startPoint x: 317, startPoint y: 16, endPoint x: 679, endPoint y: 263, distance: 437.9
click at [679, 263] on div "When combining the Delphi Technique with Monte Carlo simulation for project ris…" at bounding box center [489, 150] width 681 height 303
drag, startPoint x: 778, startPoint y: 271, endPoint x: 681, endPoint y: 239, distance: 102.4
click at [777, 271] on div "When combining the Delphi Technique with Monte Carlo simulation for project ris…" at bounding box center [489, 150] width 681 height 303
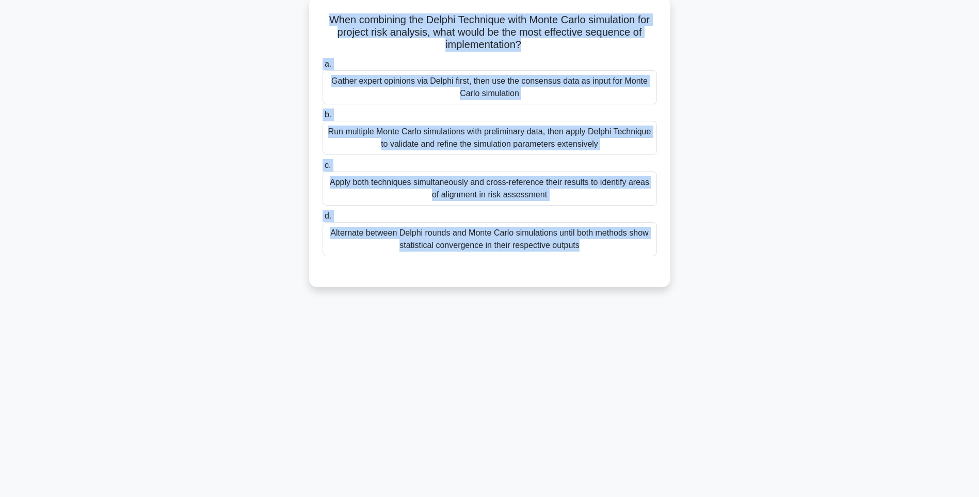
click at [627, 228] on div "Alternate between Delphi rounds and Monte Carlo simulations until both methods …" at bounding box center [490, 239] width 335 height 34
click at [323, 219] on input "d. Alternate between Delphi rounds and Monte Carlo simulations until both metho…" at bounding box center [323, 216] width 0 height 7
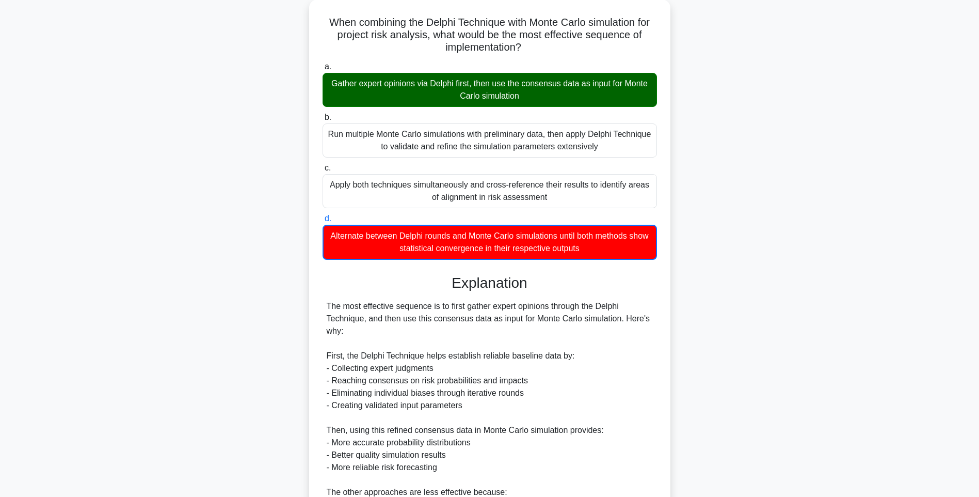
click at [790, 275] on div "When combining the Delphi Technique with Monte Carlo simulation for project ris…" at bounding box center [489, 347] width 681 height 696
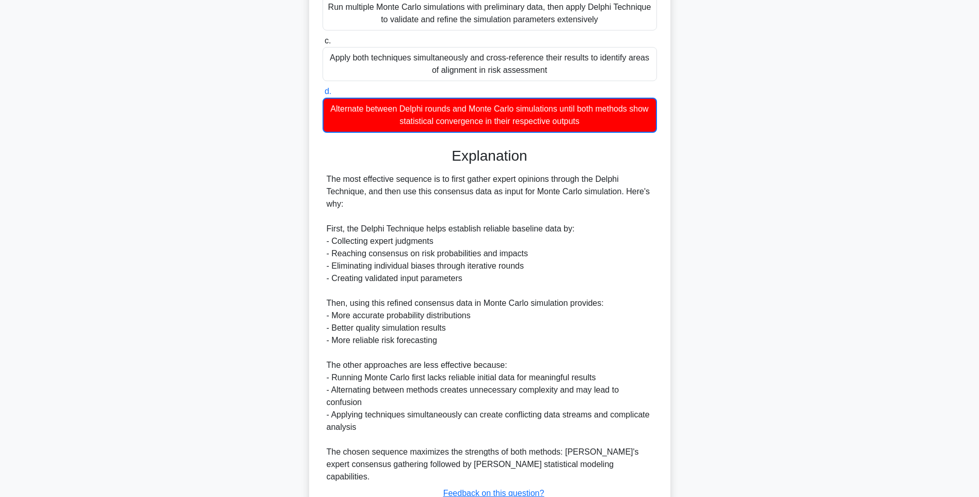
scroll to position [253, 0]
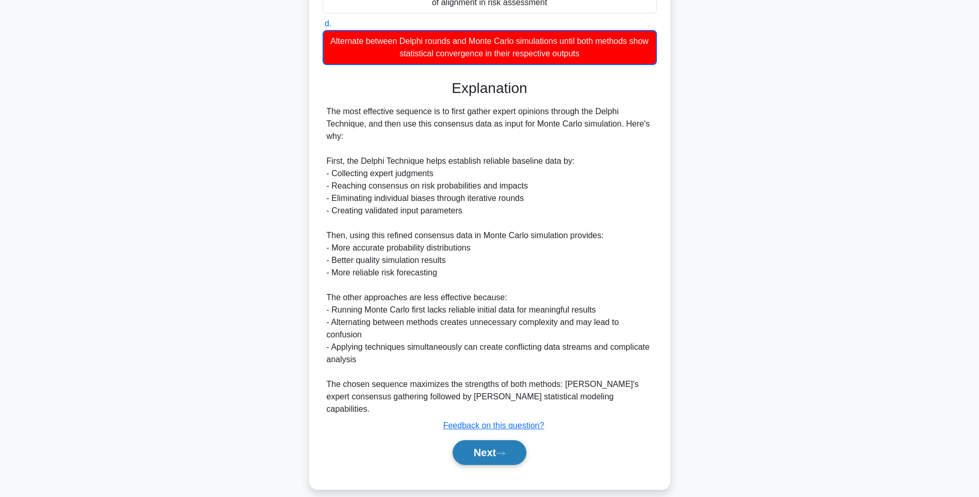
click at [475, 440] on button "Next" at bounding box center [490, 452] width 74 height 25
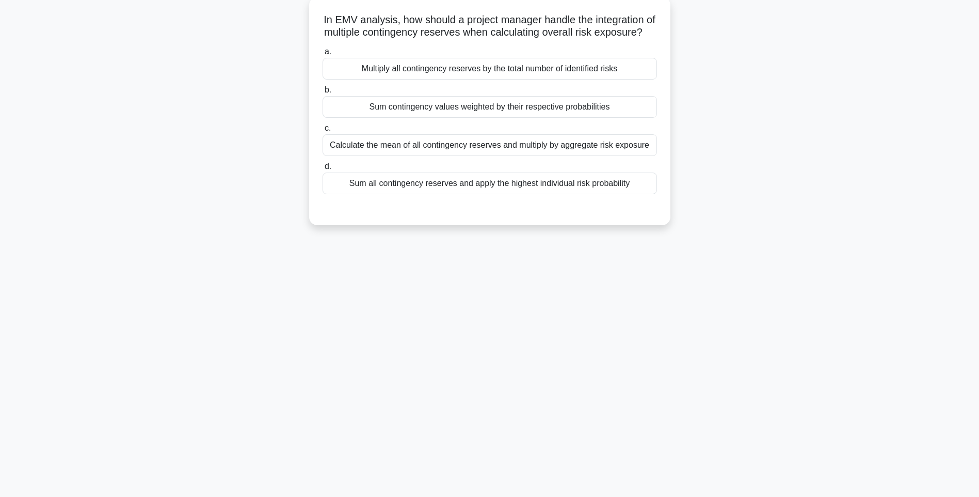
scroll to position [61, 0]
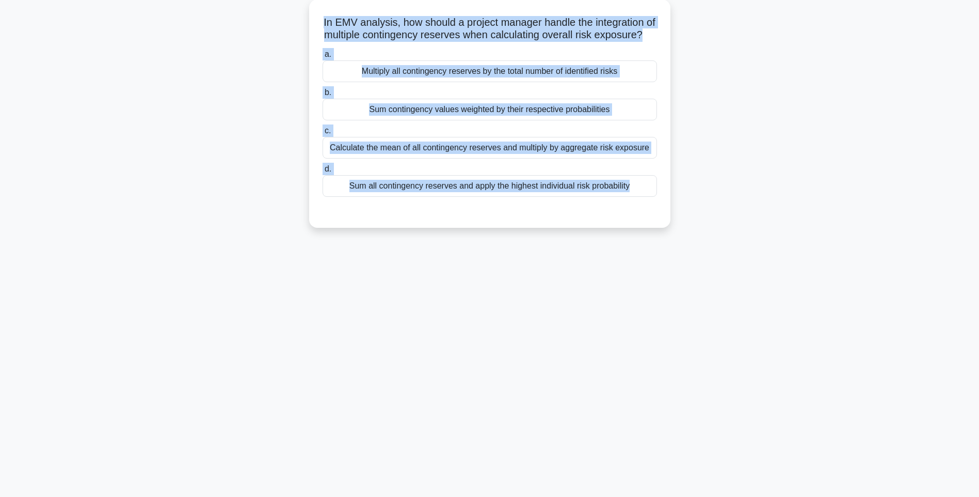
drag, startPoint x: 323, startPoint y: 15, endPoint x: 695, endPoint y: 246, distance: 437.5
click at [695, 240] on div "In EMV analysis, how should a project manager handle the integration of multipl…" at bounding box center [489, 119] width 681 height 241
click at [704, 285] on div "141:30 Stop PMI-RMP Intermediate 45/115 In EMV analysis, how should a project m…" at bounding box center [489, 234] width 681 height 516
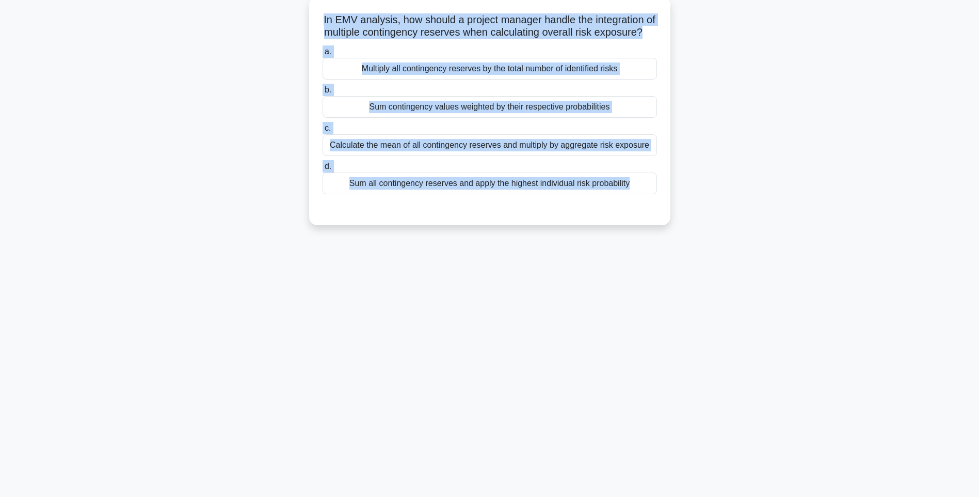
click at [553, 191] on div "Sum all contingency reserves and apply the highest individual risk probability" at bounding box center [490, 183] width 335 height 22
click at [323, 170] on input "d. Sum all contingency reserves and apply the highest individual risk probabili…" at bounding box center [323, 166] width 0 height 7
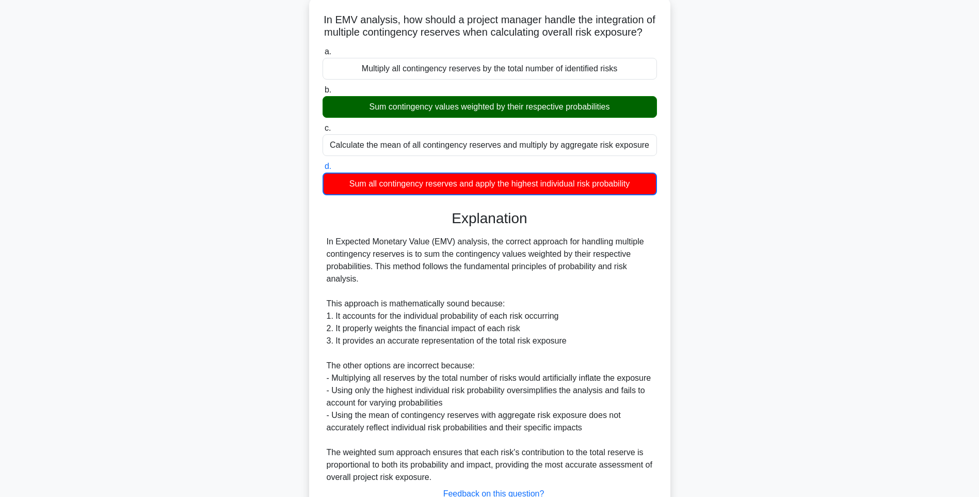
click at [620, 281] on div "In Expected Monetary Value (EMV) analysis, the correct approach for handling mu…" at bounding box center [490, 359] width 326 height 248
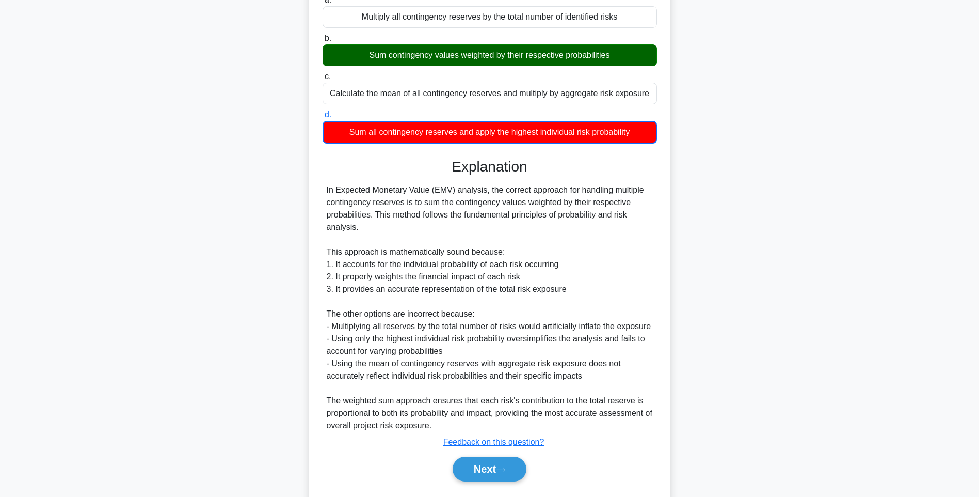
scroll to position [166, 0]
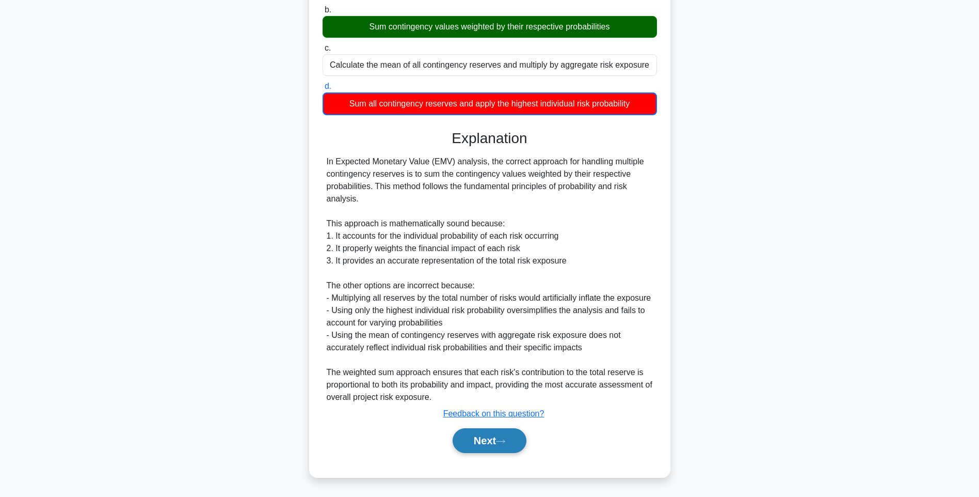
click at [515, 441] on button "Next" at bounding box center [490, 440] width 74 height 25
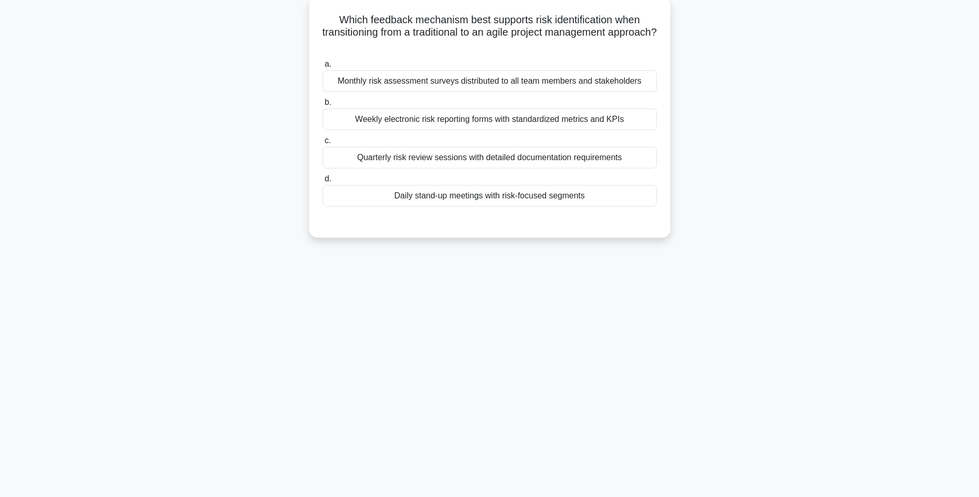
scroll to position [61, 0]
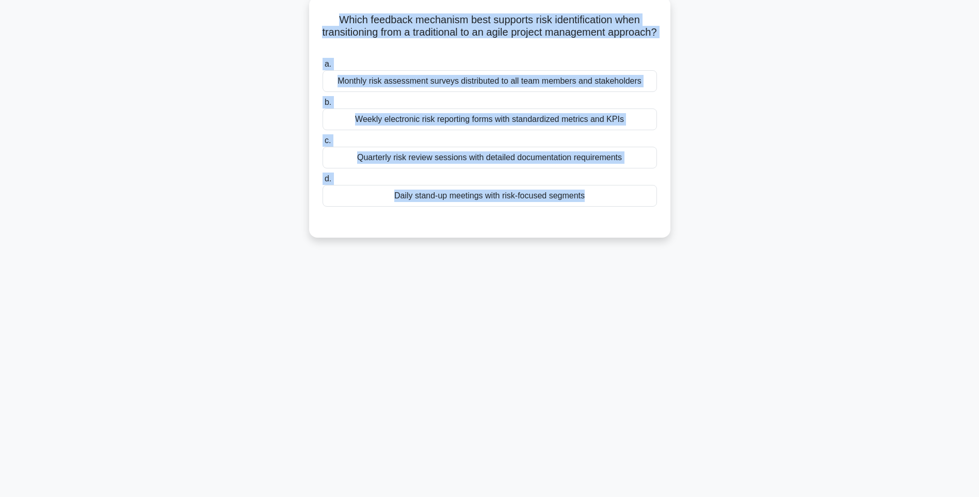
drag, startPoint x: 330, startPoint y: 13, endPoint x: 634, endPoint y: 221, distance: 368.3
click at [634, 221] on div "Which feedback mechanism best supports risk identification when transitioning f…" at bounding box center [489, 117] width 353 height 232
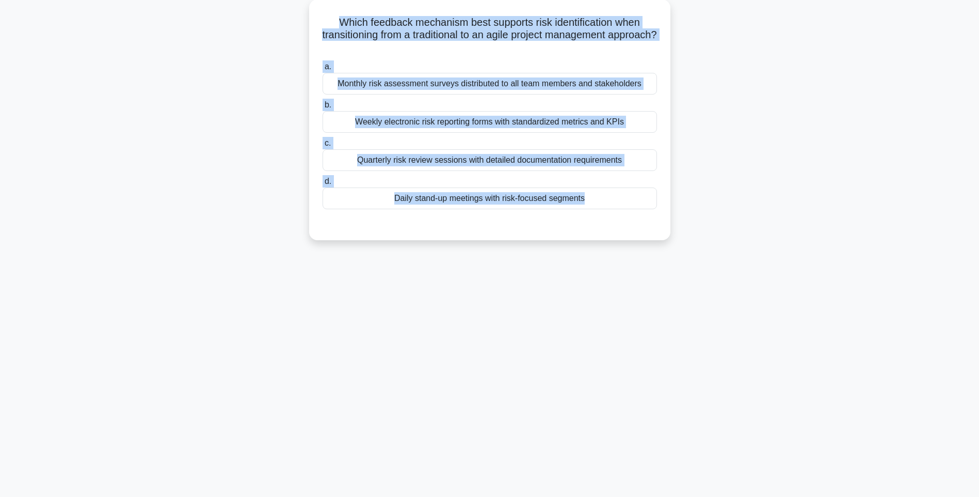
click at [819, 275] on div "141:20 Stop PMI-RMP Intermediate 46/115 Which feedback mechanism best supports …" at bounding box center [489, 234] width 681 height 516
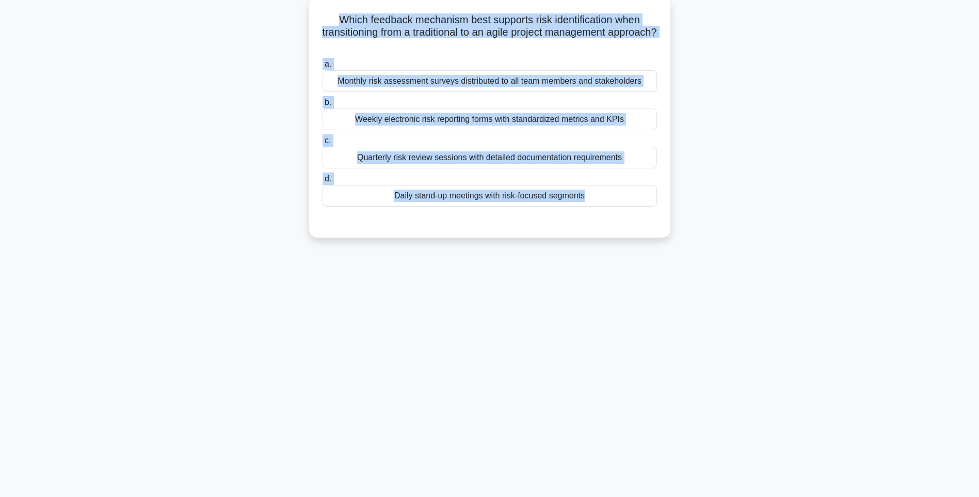
click at [584, 209] on div "a. Monthly risk assessment surveys distributed to all team members and stakehol…" at bounding box center [489, 132] width 347 height 153
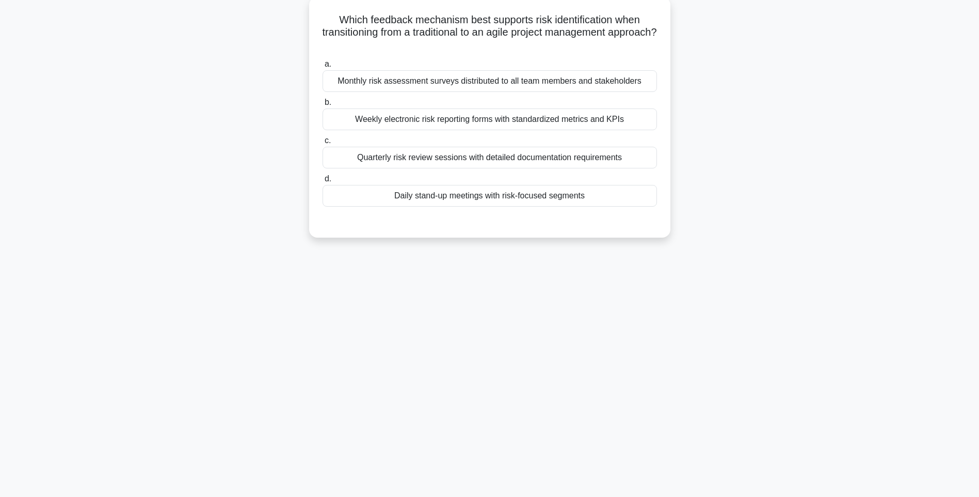
click at [587, 198] on div "Daily stand-up meetings with risk-focused segments" at bounding box center [490, 196] width 335 height 22
click at [323, 182] on input "d. Daily stand-up meetings with risk-focused segments" at bounding box center [323, 179] width 0 height 7
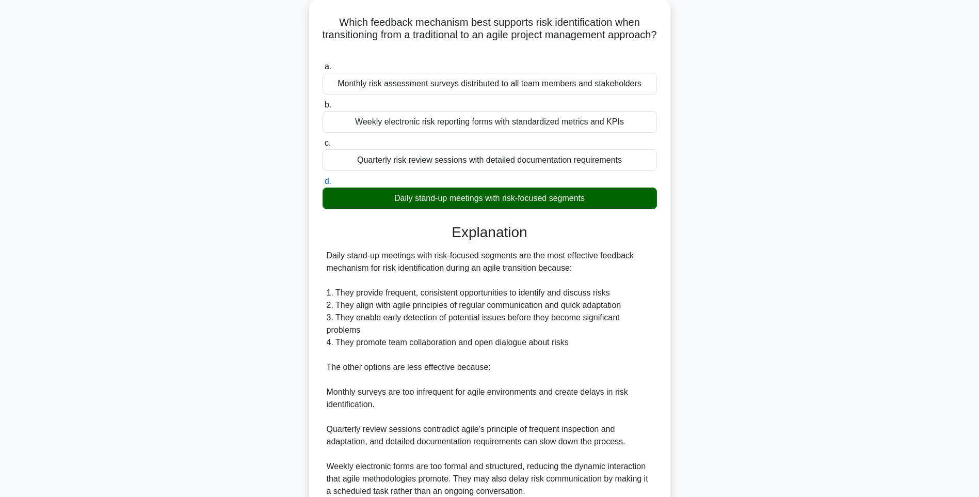
click at [754, 300] on div "Which feedback mechanism best supports risk identification when transitioning f…" at bounding box center [489, 291] width 681 height 584
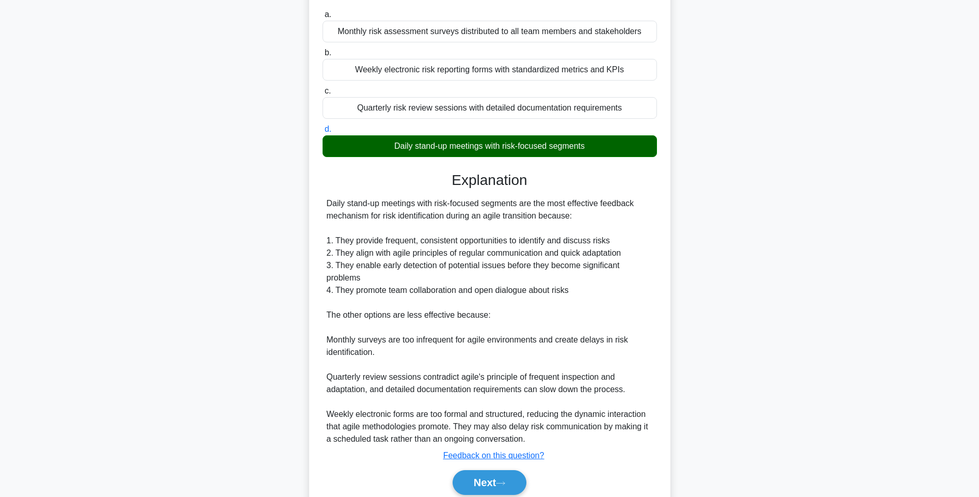
scroll to position [153, 0]
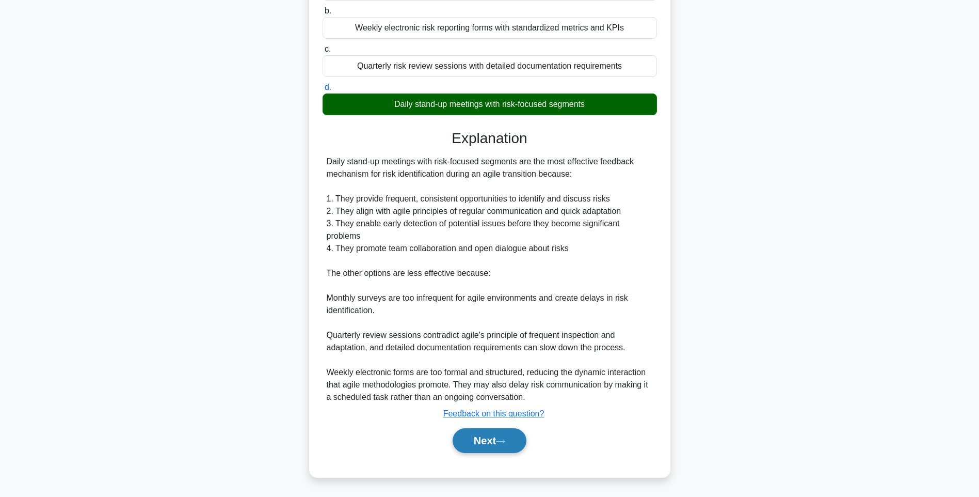
click at [470, 443] on button "Next" at bounding box center [490, 440] width 74 height 25
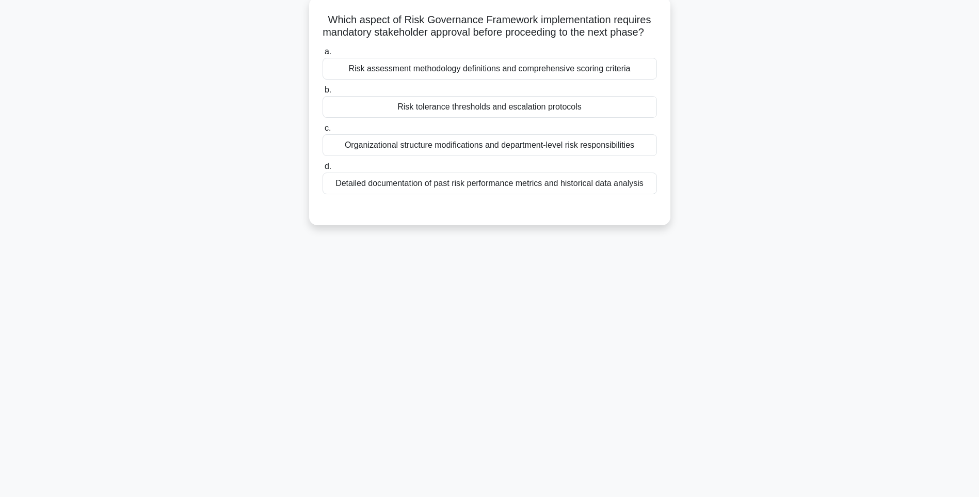
drag, startPoint x: 321, startPoint y: 16, endPoint x: 669, endPoint y: 209, distance: 397.5
click at [669, 209] on div "Which aspect of Risk Governance Framework implementation requires mandatory sta…" at bounding box center [489, 111] width 361 height 228
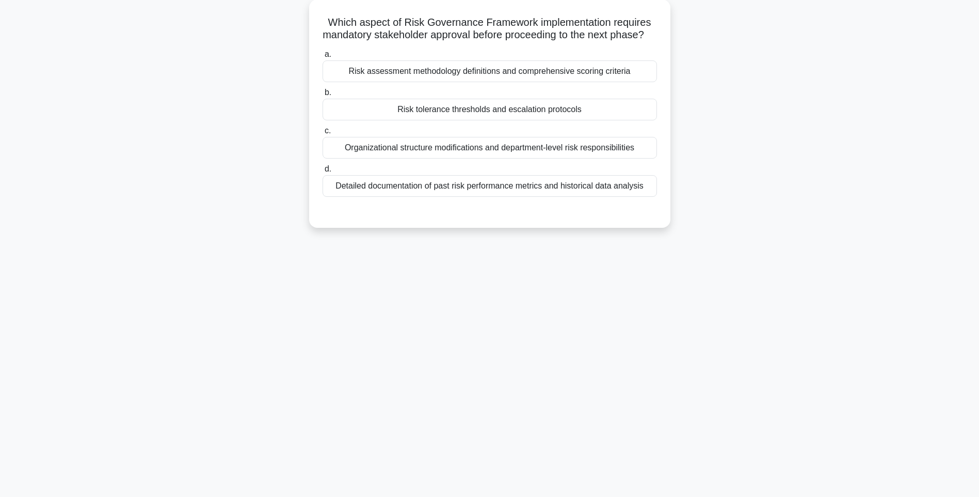
drag, startPoint x: 774, startPoint y: 293, endPoint x: 732, endPoint y: 275, distance: 46.5
click at [774, 293] on div "141:11 Stop PMI-RMP Intermediate 47/115 Which aspect of Risk Governance Framewo…" at bounding box center [489, 234] width 681 height 516
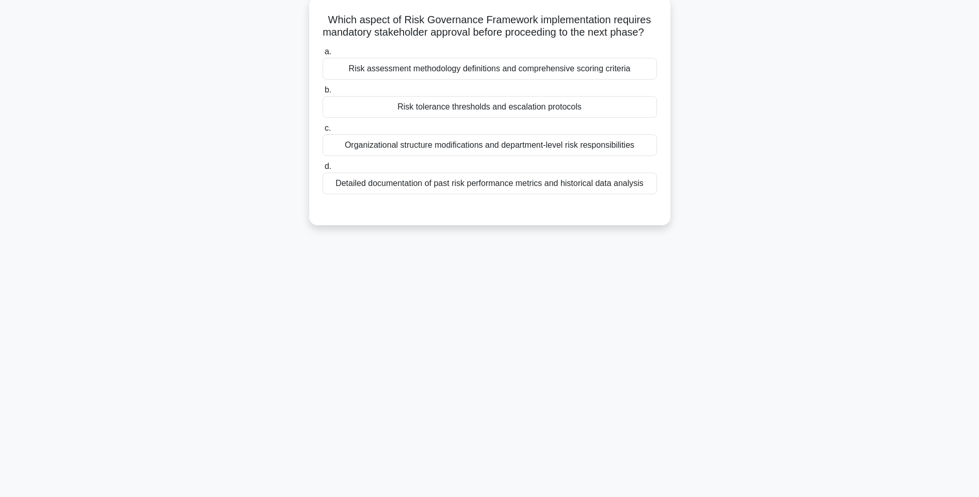
click at [595, 194] on div "Detailed documentation of past risk performance metrics and historical data ana…" at bounding box center [490, 183] width 335 height 22
click at [323, 170] on input "d. Detailed documentation of past risk performance metrics and historical data …" at bounding box center [323, 166] width 0 height 7
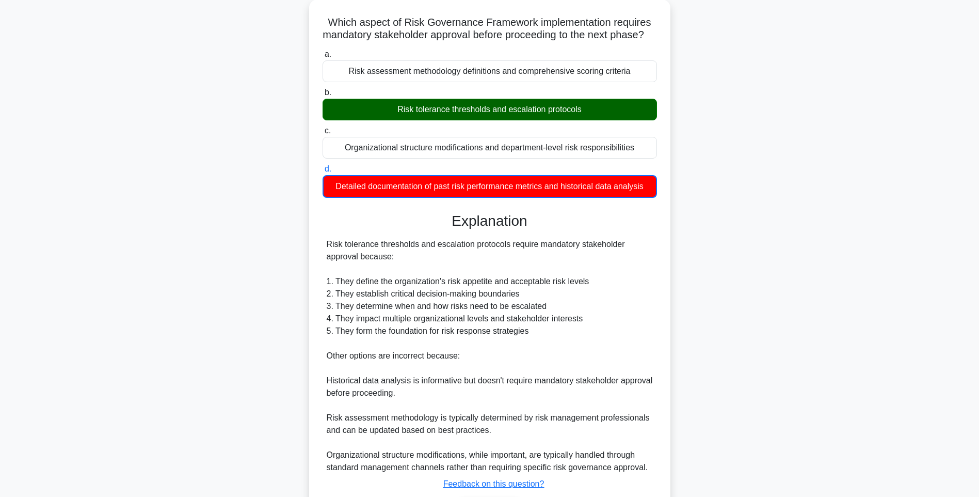
click at [826, 296] on div "Which aspect of Risk Governance Framework implementation requires mandatory sta…" at bounding box center [489, 279] width 681 height 560
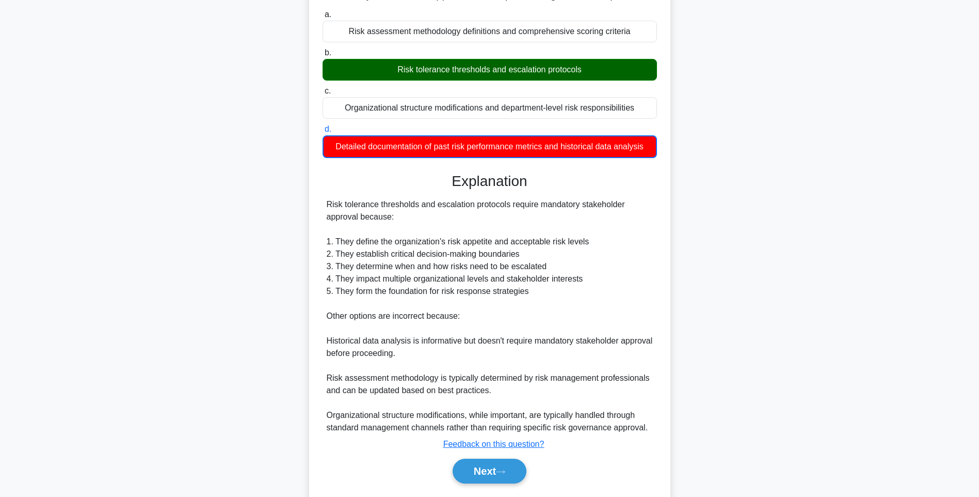
scroll to position [141, 0]
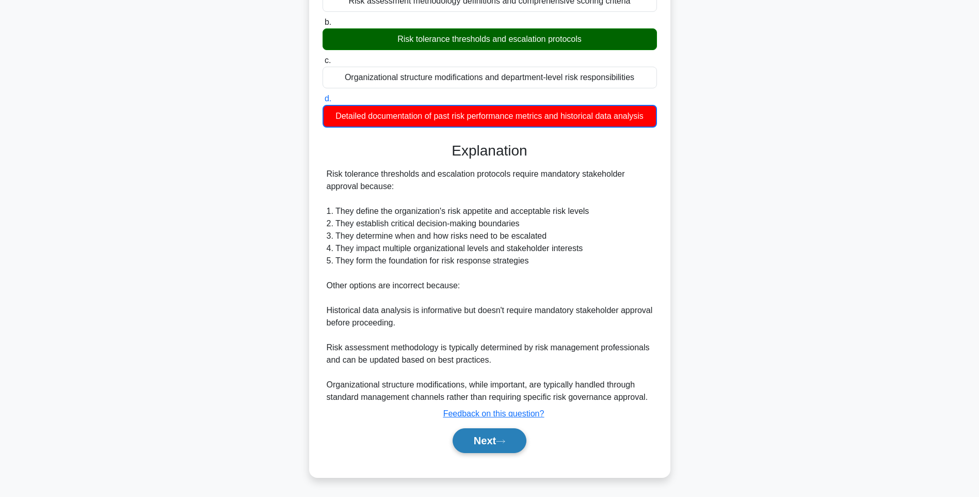
click at [501, 440] on button "Next" at bounding box center [490, 440] width 74 height 25
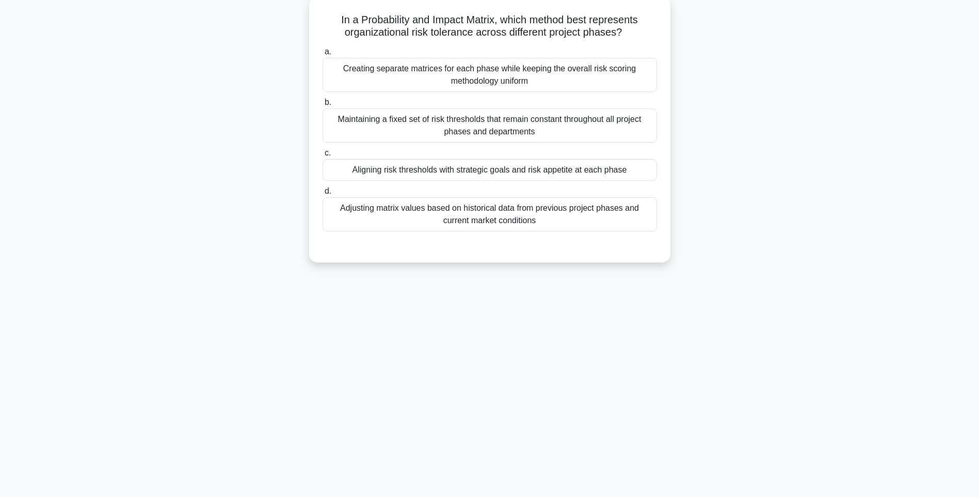
scroll to position [61, 0]
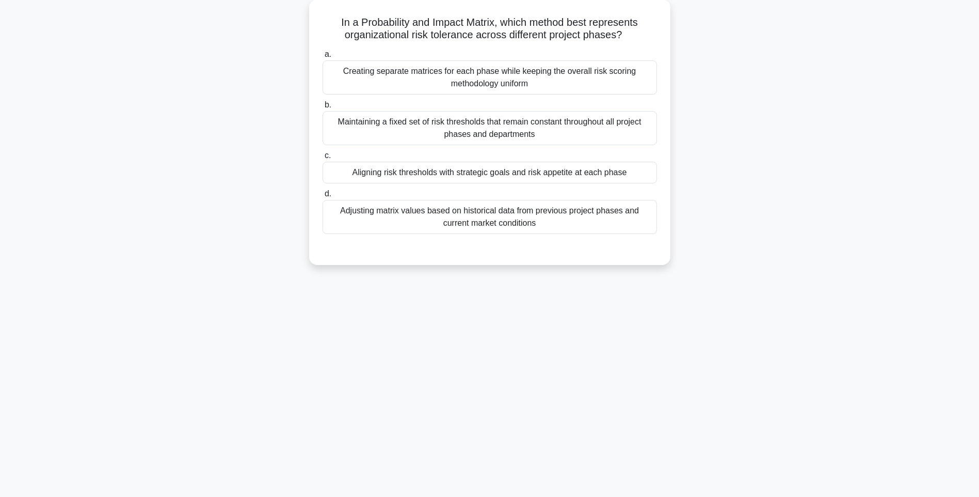
drag, startPoint x: 325, startPoint y: 19, endPoint x: 697, endPoint y: 221, distance: 424.4
click at [697, 221] on div "In a Probability and Impact Matrix, which method best represents organizational…" at bounding box center [489, 138] width 681 height 278
click at [690, 288] on div "141:02 Stop PMI-RMP Intermediate 48/115 In a Probability and Impact Matrix, whi…" at bounding box center [489, 234] width 681 height 516
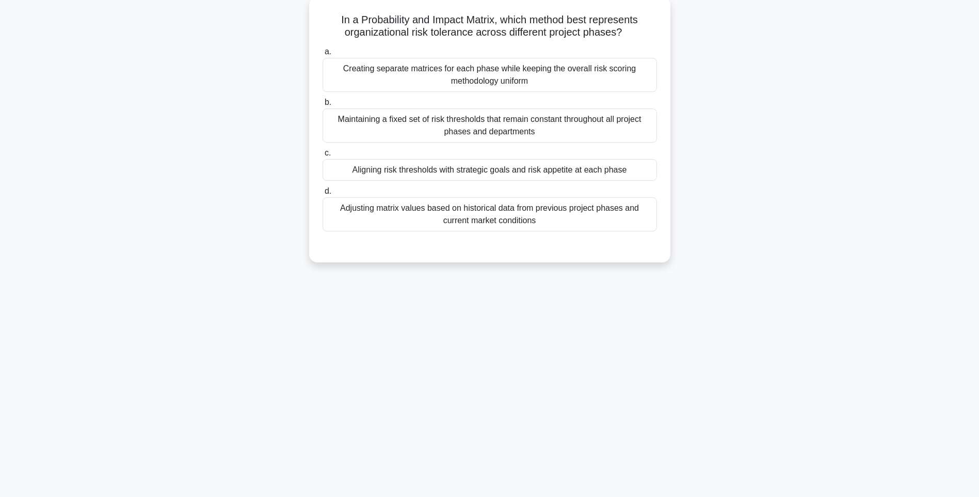
click at [559, 216] on div "Adjusting matrix values based on historical data from previous project phases a…" at bounding box center [490, 214] width 335 height 34
click at [323, 195] on input "d. Adjusting matrix values based on historical data from previous project phase…" at bounding box center [323, 191] width 0 height 7
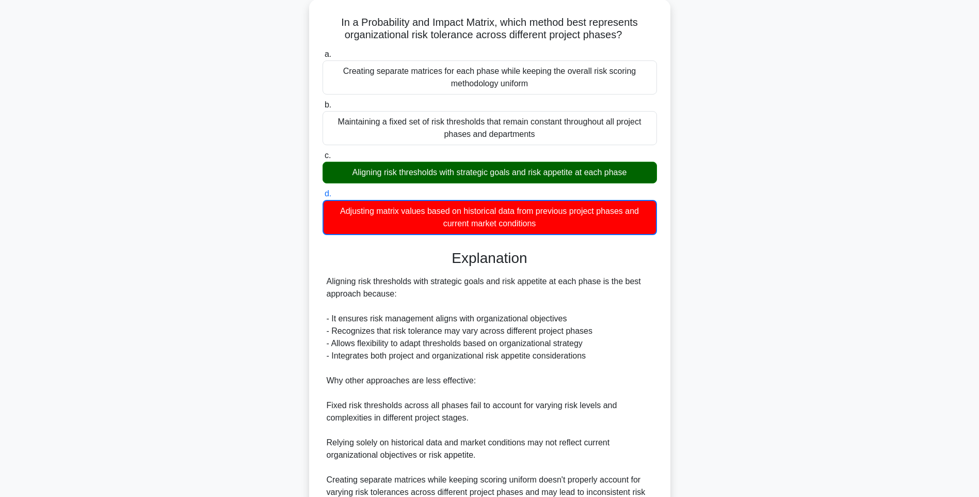
click at [692, 288] on div "In a Probability and Impact Matrix, which method best represents organizational…" at bounding box center [489, 297] width 681 height 597
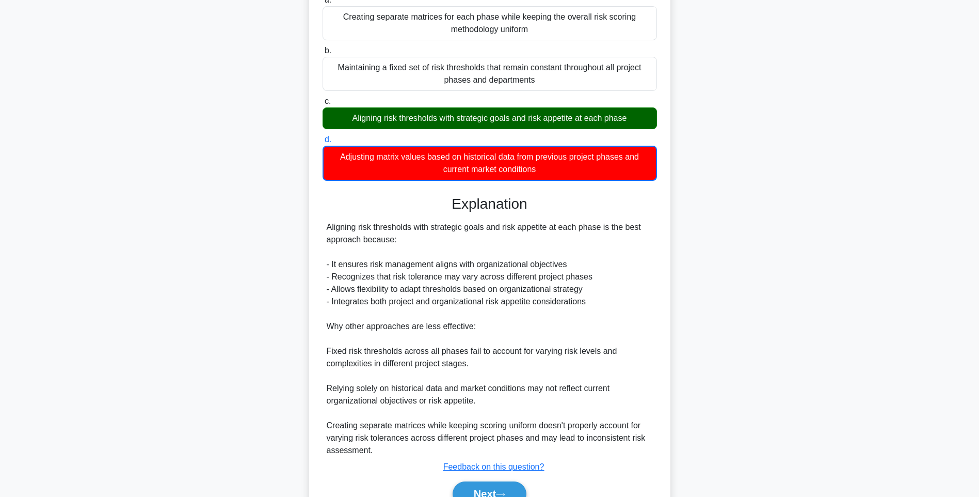
scroll to position [166, 0]
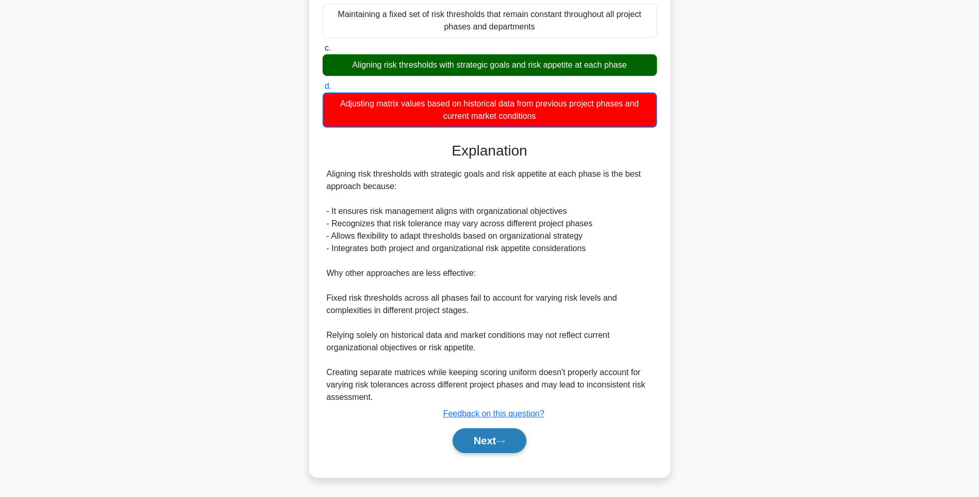
click at [500, 446] on button "Next" at bounding box center [490, 440] width 74 height 25
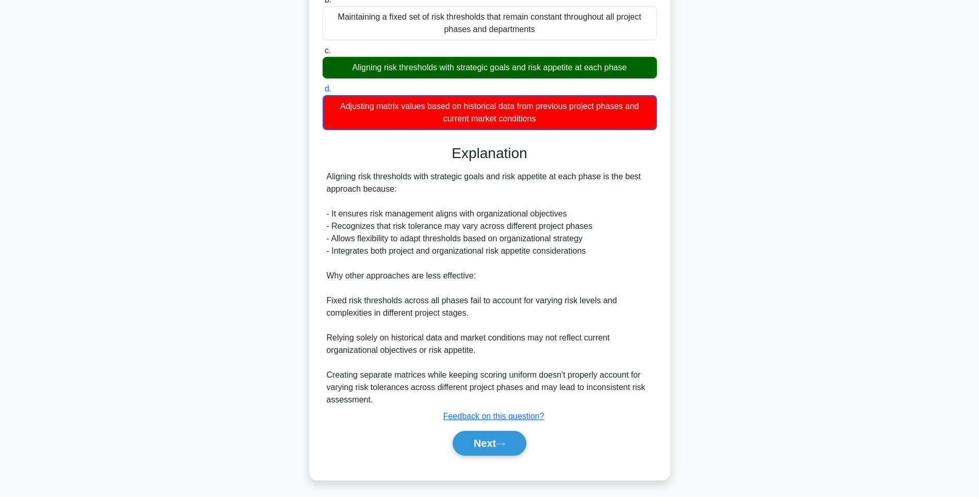
scroll to position [61, 0]
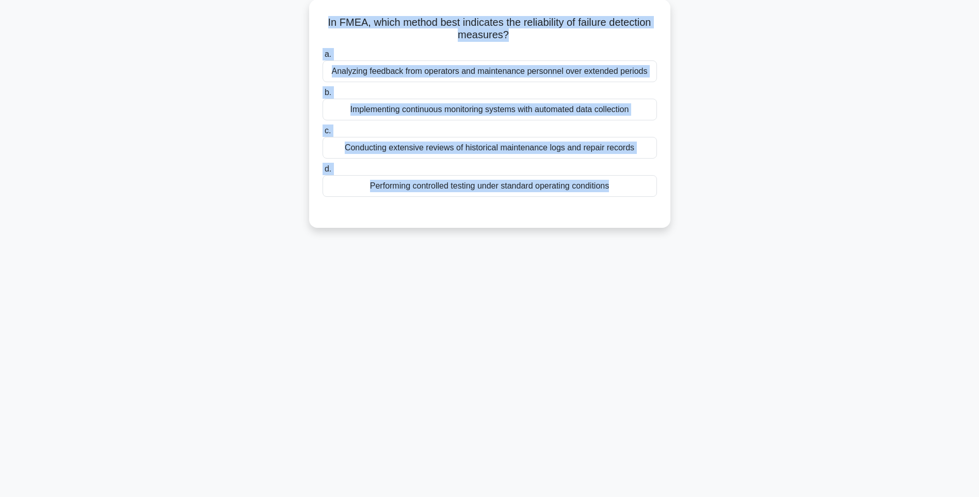
drag, startPoint x: 318, startPoint y: 20, endPoint x: 744, endPoint y: 229, distance: 474.2
click at [744, 229] on div "In FMEA, which method best indicates the reliability of failure detection measu…" at bounding box center [489, 119] width 681 height 241
click at [756, 296] on div "140:54 Stop PMI-RMP Intermediate 49/115 In FMEA, which method best indicates th…" at bounding box center [489, 234] width 681 height 516
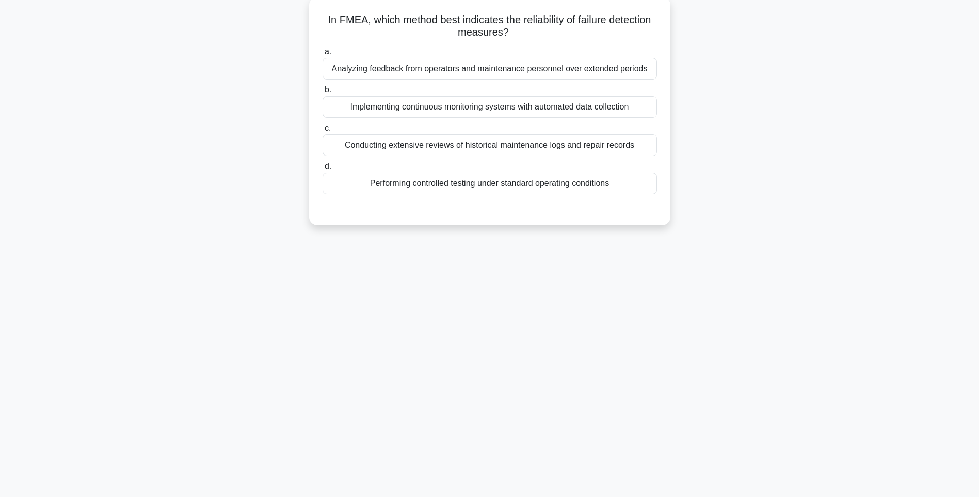
click at [582, 190] on div "Performing controlled testing under standard operating conditions" at bounding box center [490, 183] width 335 height 22
click at [323, 170] on input "d. Performing controlled testing under standard operating conditions" at bounding box center [323, 166] width 0 height 7
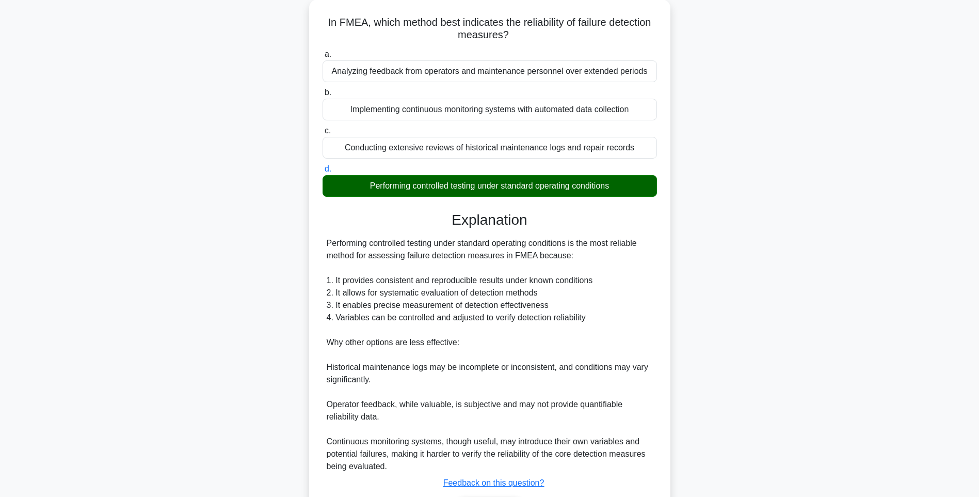
click at [686, 315] on div "In FMEA, which method best indicates the reliability of failure detection measu…" at bounding box center [489, 278] width 681 height 559
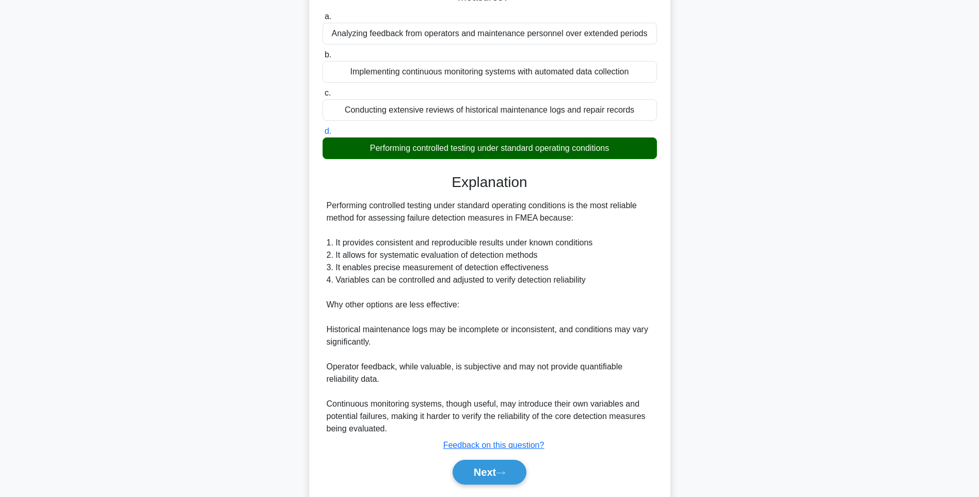
scroll to position [128, 0]
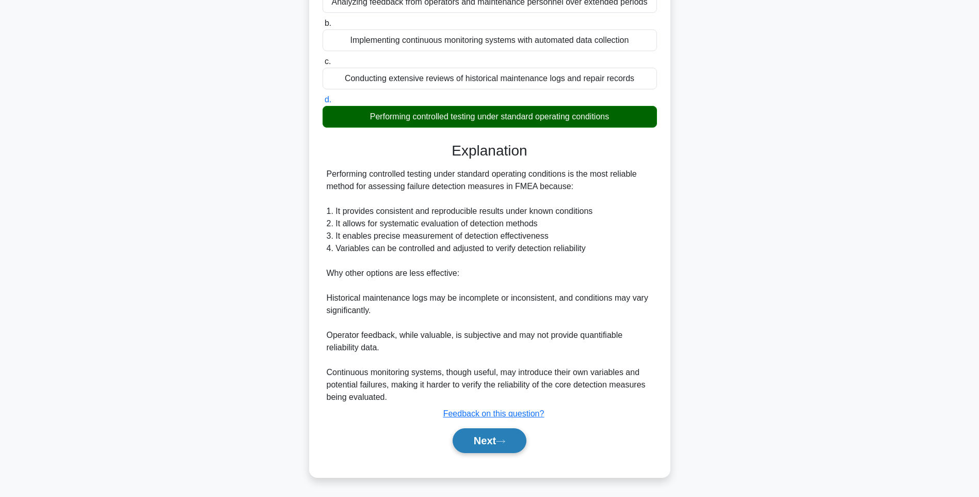
click at [497, 440] on button "Next" at bounding box center [490, 440] width 74 height 25
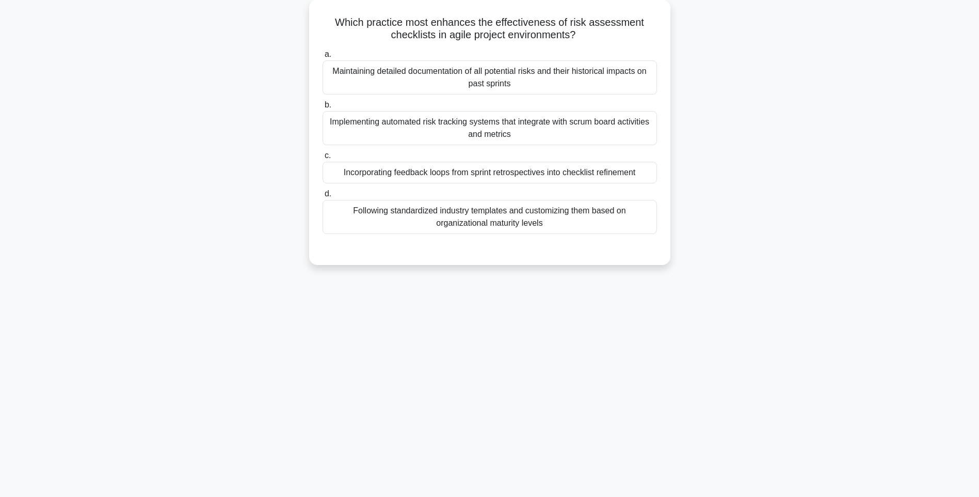
scroll to position [61, 0]
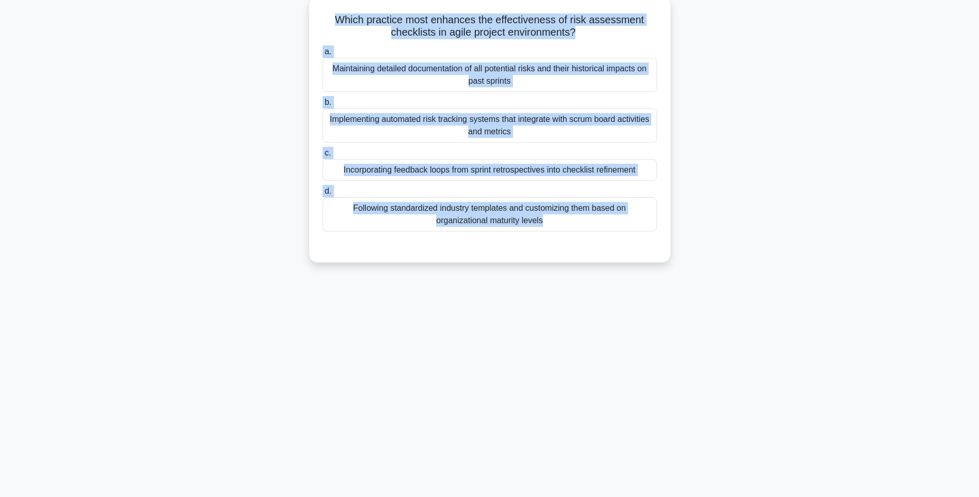
drag, startPoint x: 320, startPoint y: 8, endPoint x: 655, endPoint y: 255, distance: 416.4
click at [655, 255] on div "Which practice most enhances the effectiveness of risk assessment checklists in…" at bounding box center [489, 129] width 353 height 257
drag, startPoint x: 739, startPoint y: 286, endPoint x: 635, endPoint y: 259, distance: 107.3
click at [739, 286] on div "140:45 Stop PMI-RMP Intermediate 50/115 Which practice most enhances the effect…" at bounding box center [489, 234] width 681 height 516
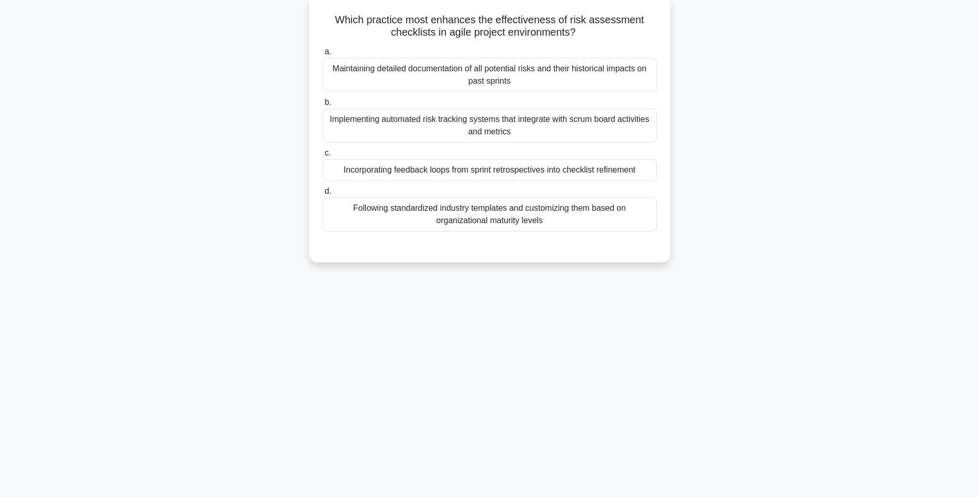
click at [557, 217] on div "Following standardized industry templates and customizing them based on organiz…" at bounding box center [490, 214] width 335 height 34
click at [323, 195] on input "d. Following standardized industry templates and customizing them based on orga…" at bounding box center [323, 191] width 0 height 7
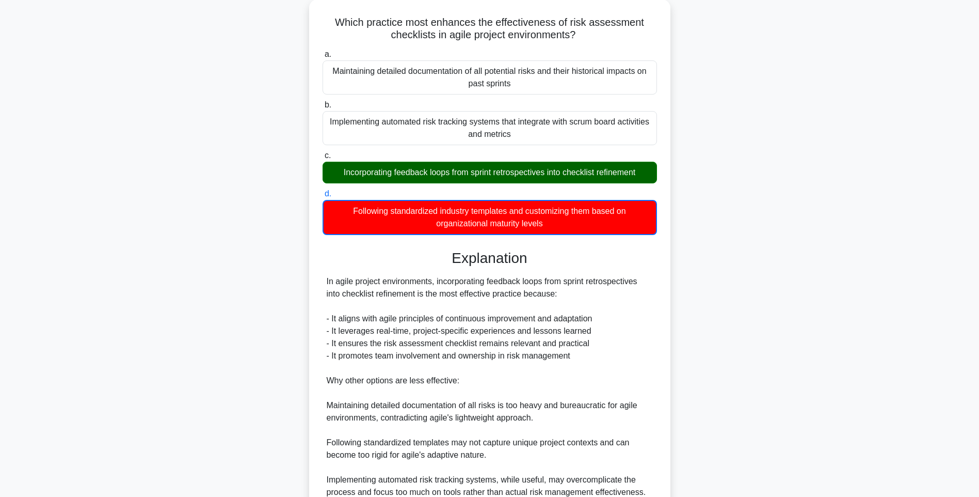
click at [753, 286] on div "Which practice most enhances the effectiveness of risk assessment checklists in…" at bounding box center [489, 316] width 681 height 634
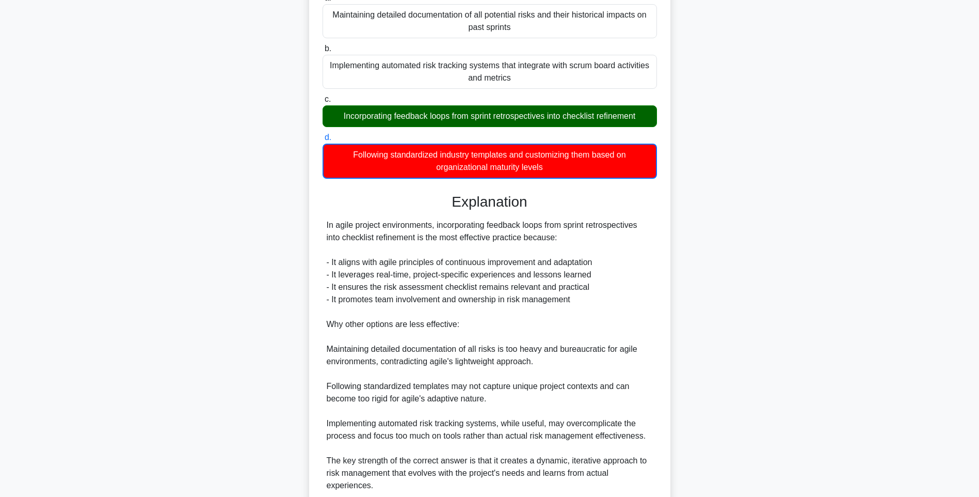
scroll to position [203, 0]
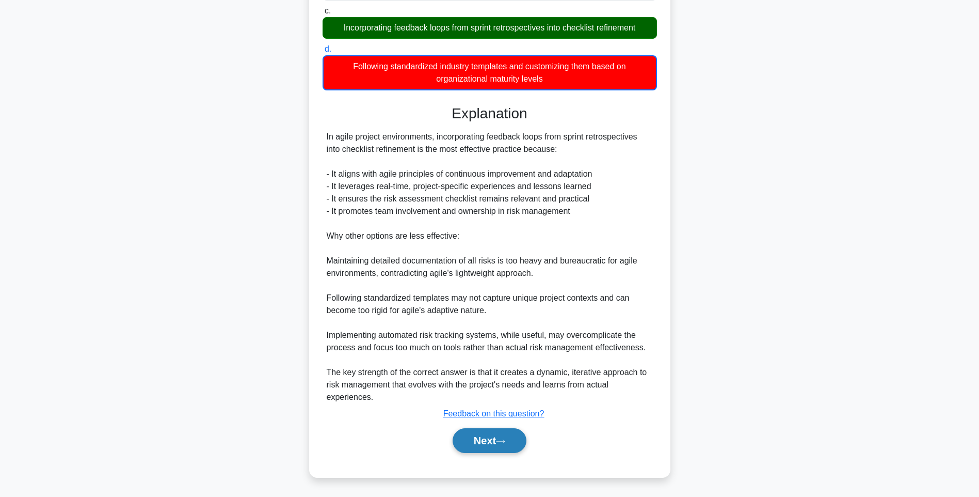
click at [495, 444] on button "Next" at bounding box center [490, 440] width 74 height 25
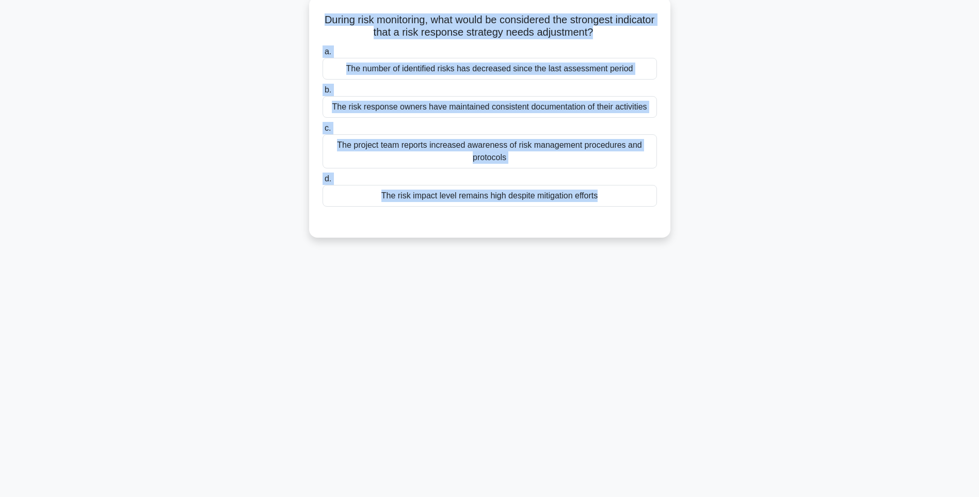
drag, startPoint x: 324, startPoint y: 16, endPoint x: 653, endPoint y: 216, distance: 384.8
click at [653, 216] on div "During risk monitoring, what would be considered the strongest indicator that a…" at bounding box center [489, 117] width 353 height 232
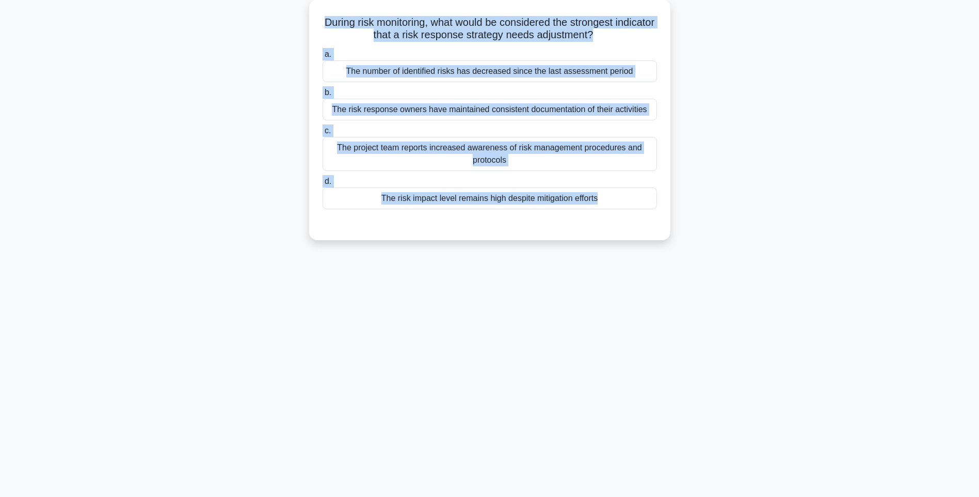
drag, startPoint x: 749, startPoint y: 285, endPoint x: 673, endPoint y: 251, distance: 83.0
click at [749, 285] on div "140:38 Stop PMI-RMP Intermediate 51/115 During risk monitoring, what would be c…" at bounding box center [489, 234] width 681 height 516
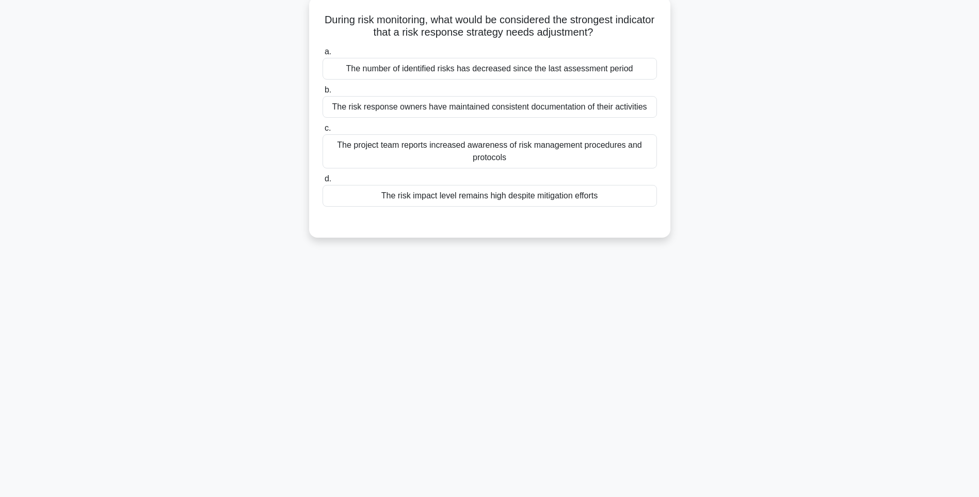
click at [570, 200] on div "The risk impact level remains high despite mitigation efforts" at bounding box center [490, 196] width 335 height 22
click at [323, 182] on input "d. The risk impact level remains high despite mitigation efforts" at bounding box center [323, 179] width 0 height 7
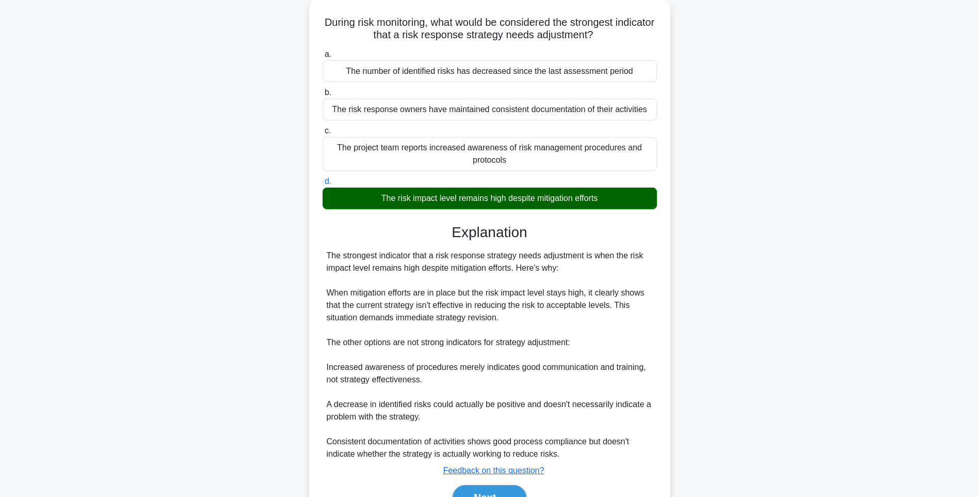
click at [766, 277] on div "During risk monitoring, what would be considered the strongest indicator that a…" at bounding box center [489, 272] width 681 height 547
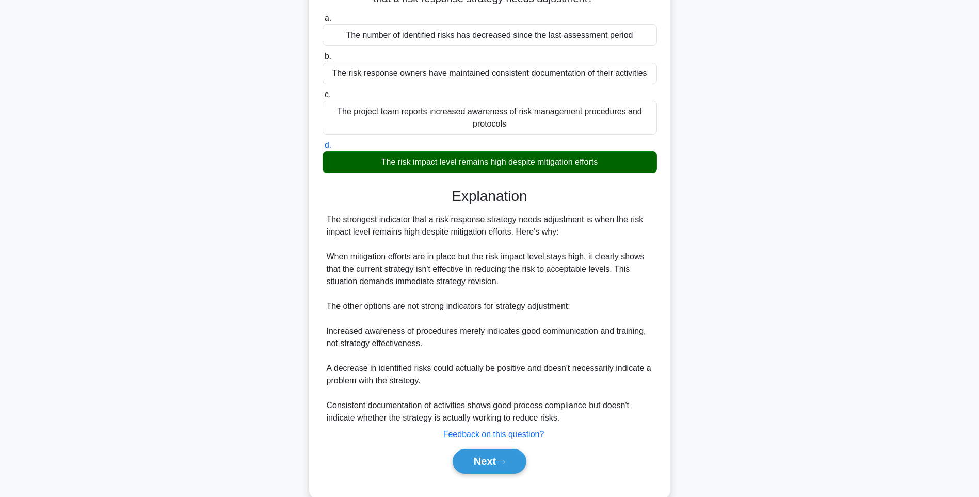
scroll to position [116, 0]
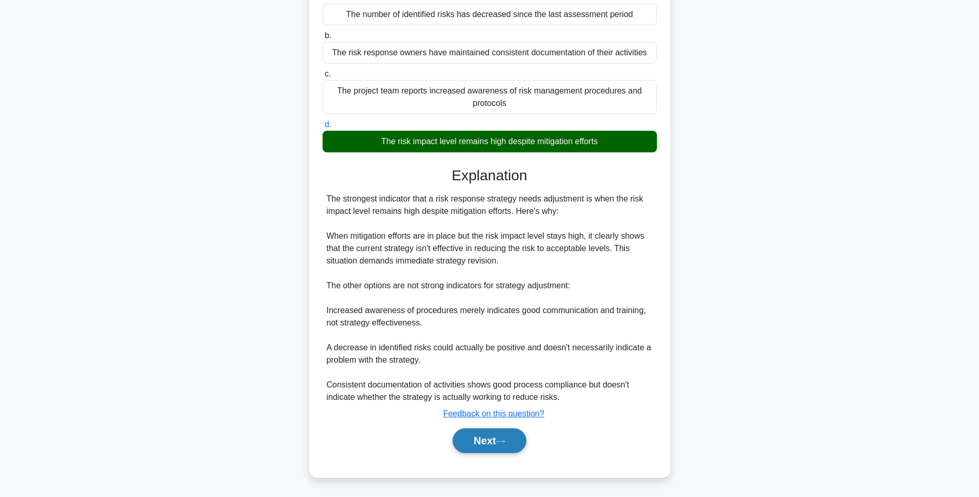
click at [485, 434] on button "Next" at bounding box center [490, 440] width 74 height 25
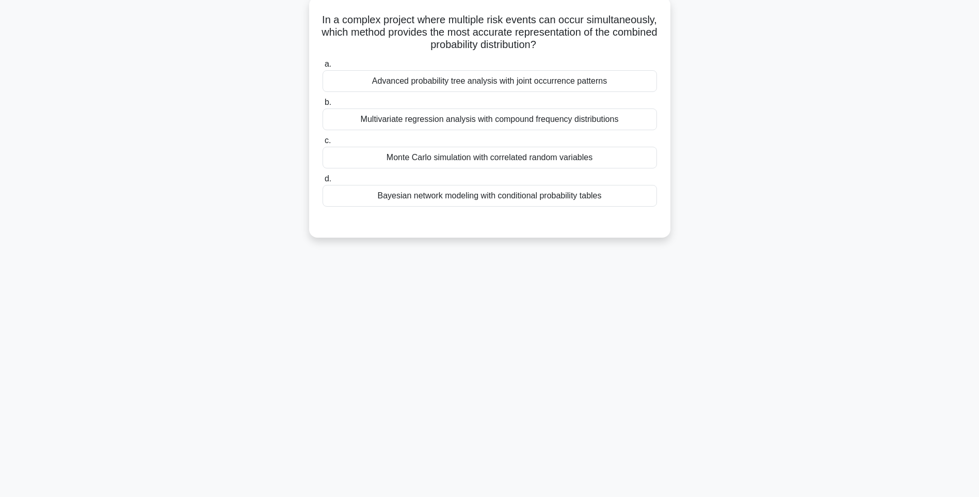
scroll to position [61, 0]
drag, startPoint x: 345, startPoint y: 14, endPoint x: 663, endPoint y: 198, distance: 367.3
click at [663, 198] on div "In a complex project where multiple risk events can occur simultaneously, which…" at bounding box center [489, 117] width 353 height 232
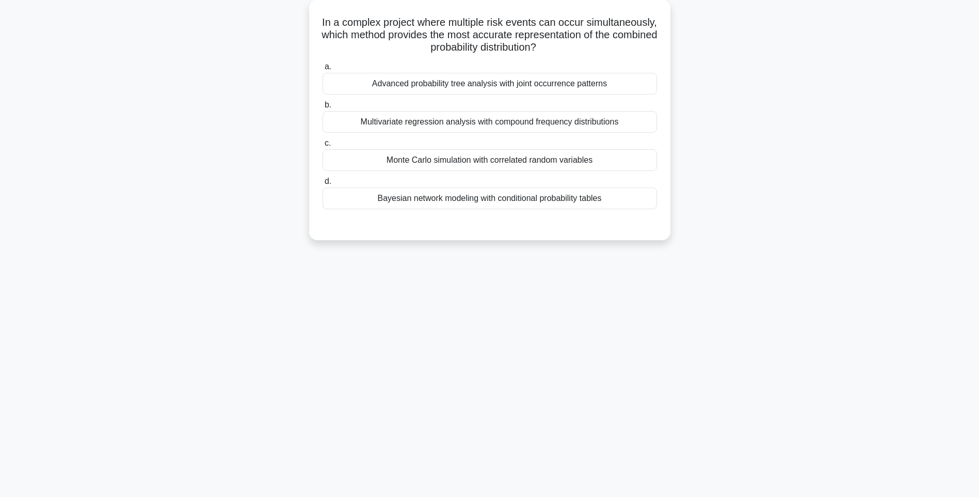
click at [742, 286] on div "140:30 Stop PMI-RMP Intermediate 52/115 In a complex project where multiple ris…" at bounding box center [489, 234] width 681 height 516
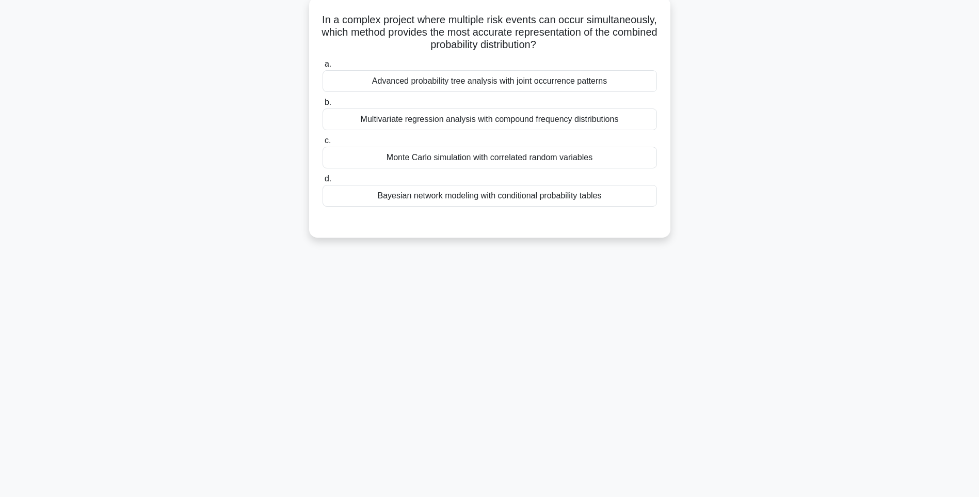
click at [585, 195] on div "Bayesian network modeling with conditional probability tables" at bounding box center [490, 196] width 335 height 22
click at [323, 182] on input "d. Bayesian network modeling with conditional probability tables" at bounding box center [323, 179] width 0 height 7
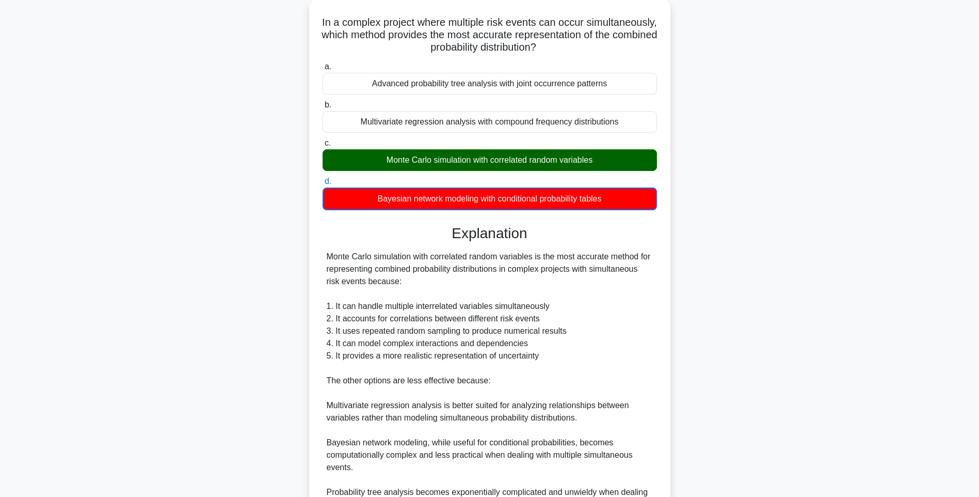
click at [738, 290] on div "In a complex project where multiple risk events can occur simultaneously, which…" at bounding box center [489, 297] width 681 height 597
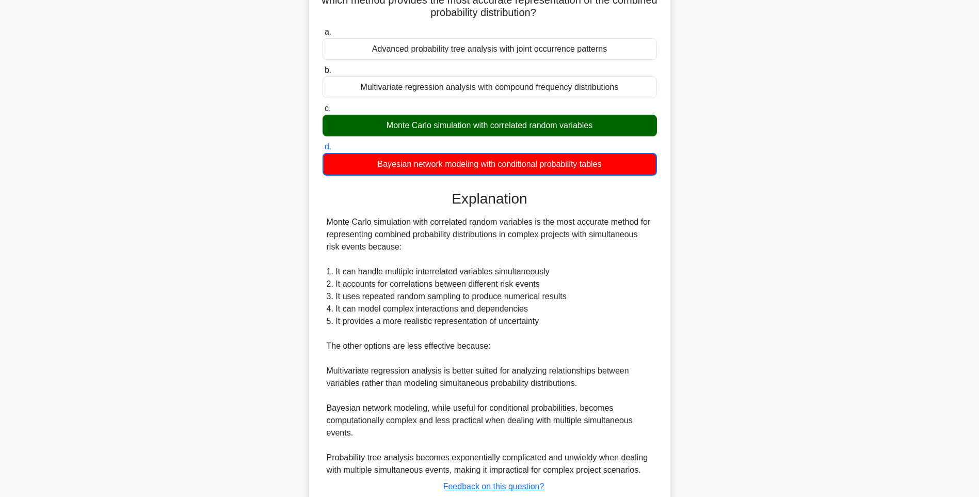
scroll to position [166, 0]
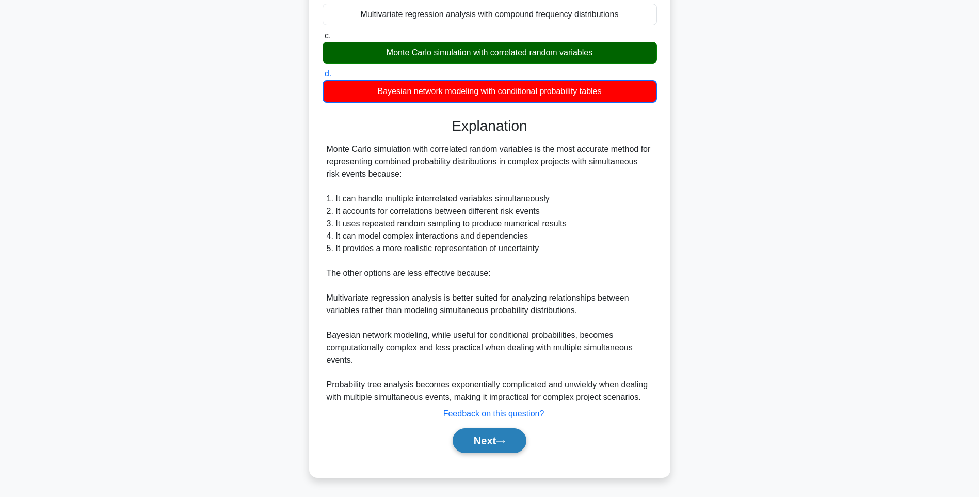
click at [496, 448] on button "Next" at bounding box center [490, 440] width 74 height 25
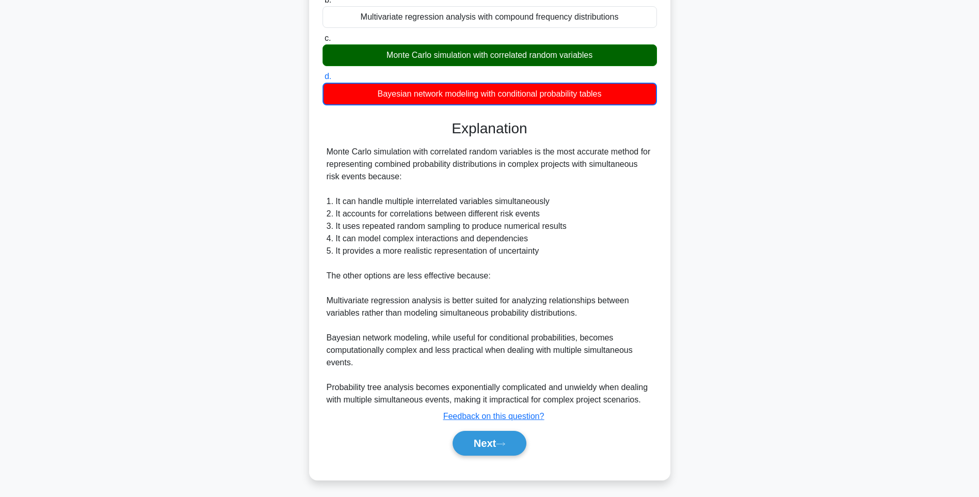
scroll to position [61, 0]
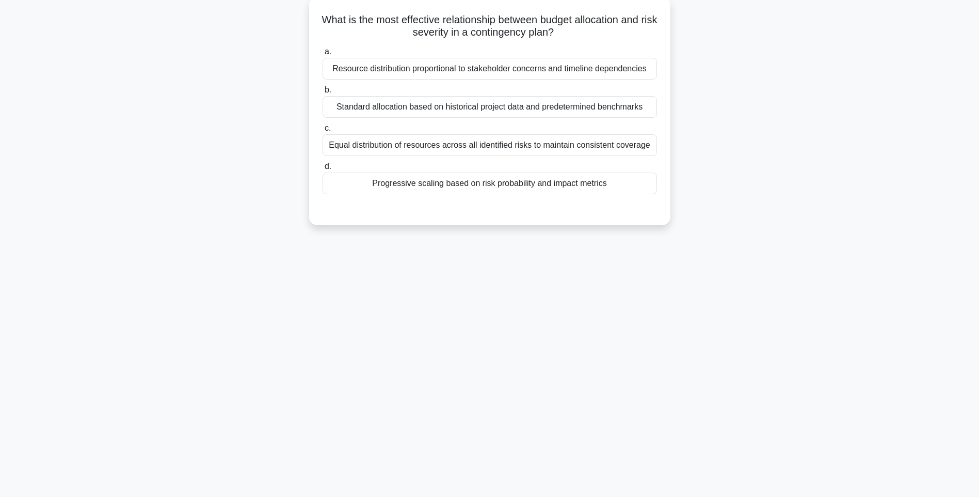
drag, startPoint x: 323, startPoint y: 14, endPoint x: 647, endPoint y: 191, distance: 369.4
click at [647, 191] on div "What is the most effective relationship between budget allocation and risk seve…" at bounding box center [489, 111] width 353 height 220
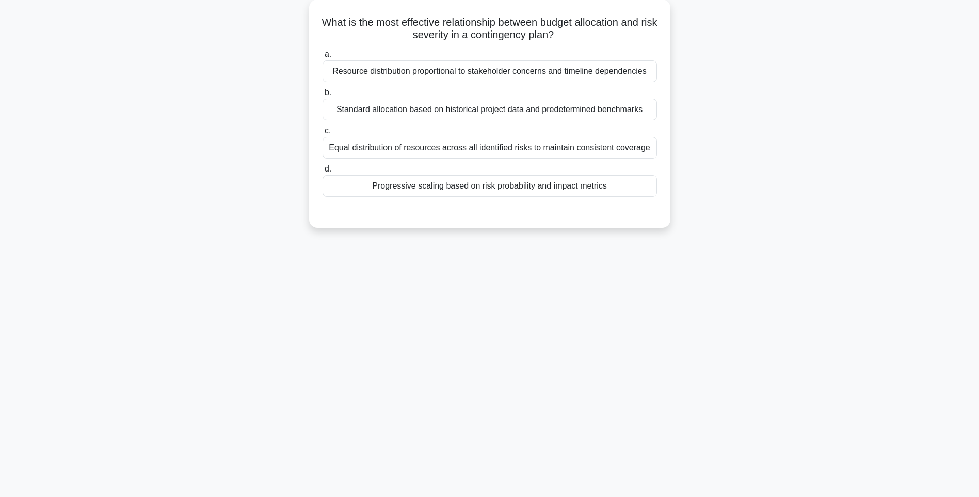
drag, startPoint x: 706, startPoint y: 299, endPoint x: 628, endPoint y: 245, distance: 94.9
click at [706, 299] on div "140:23 Stop PMI-RMP Intermediate 53/115 What is the most effective relationship…" at bounding box center [489, 234] width 681 height 516
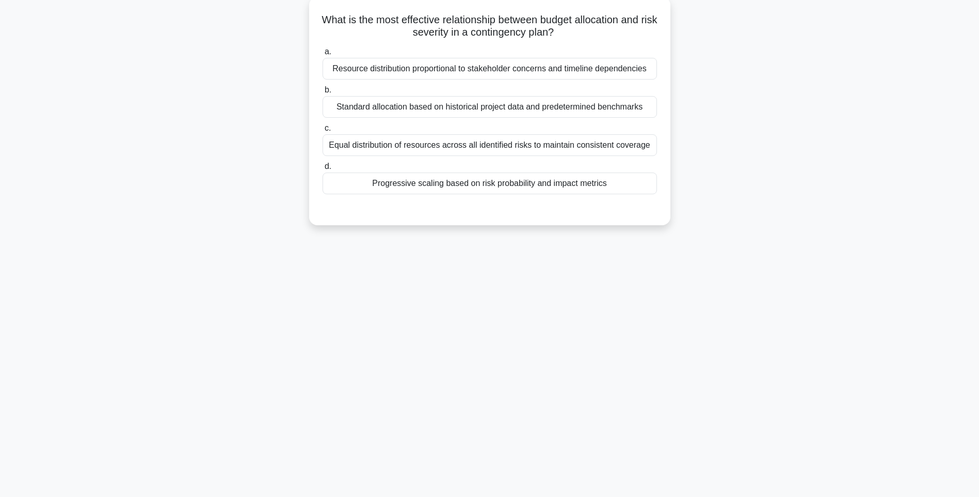
click at [566, 189] on div "Progressive scaling based on risk probability and impact metrics" at bounding box center [490, 183] width 335 height 22
click at [323, 170] on input "d. Progressive scaling based on risk probability and impact metrics" at bounding box center [323, 166] width 0 height 7
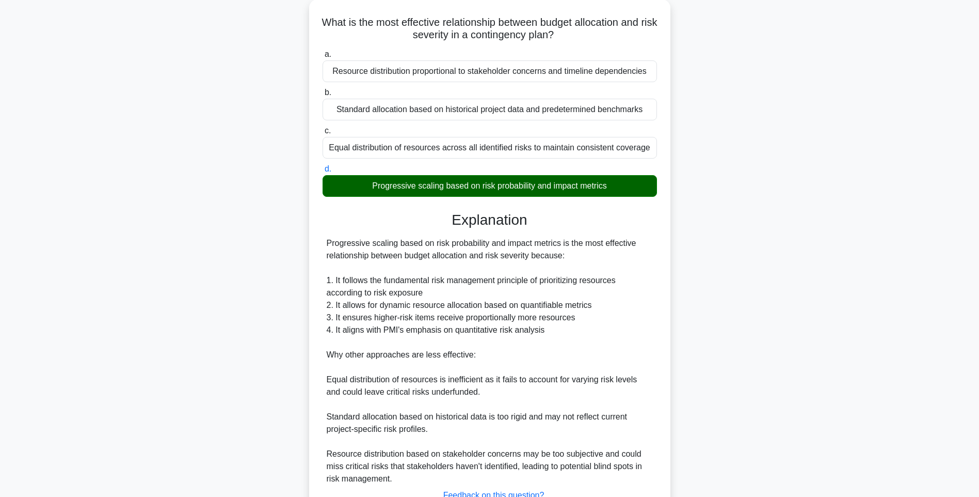
click at [688, 298] on div "What is the most effective relationship between budget allocation and risk seve…" at bounding box center [489, 284] width 681 height 571
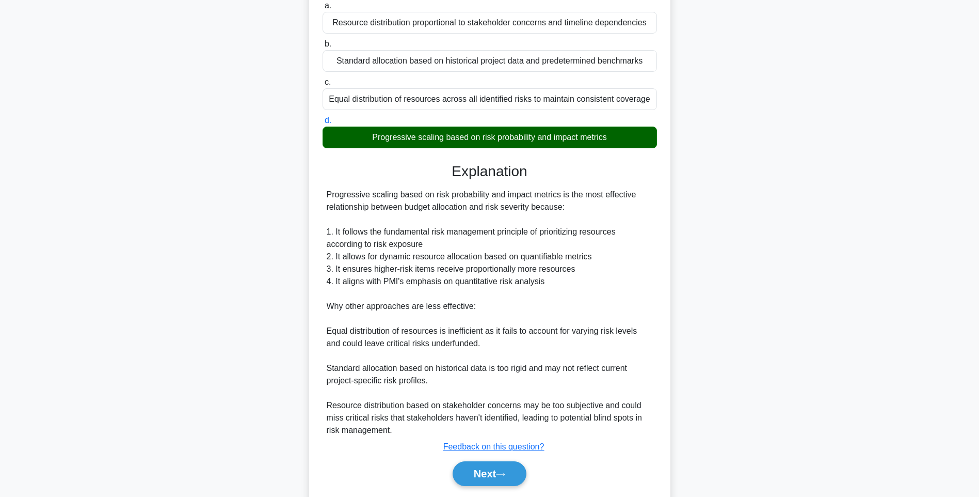
scroll to position [140, 0]
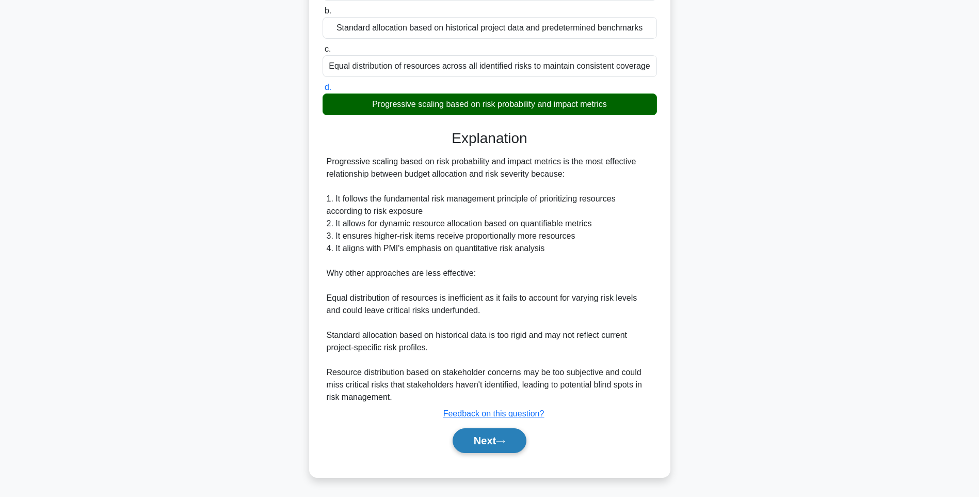
click at [490, 438] on button "Next" at bounding box center [490, 440] width 74 height 25
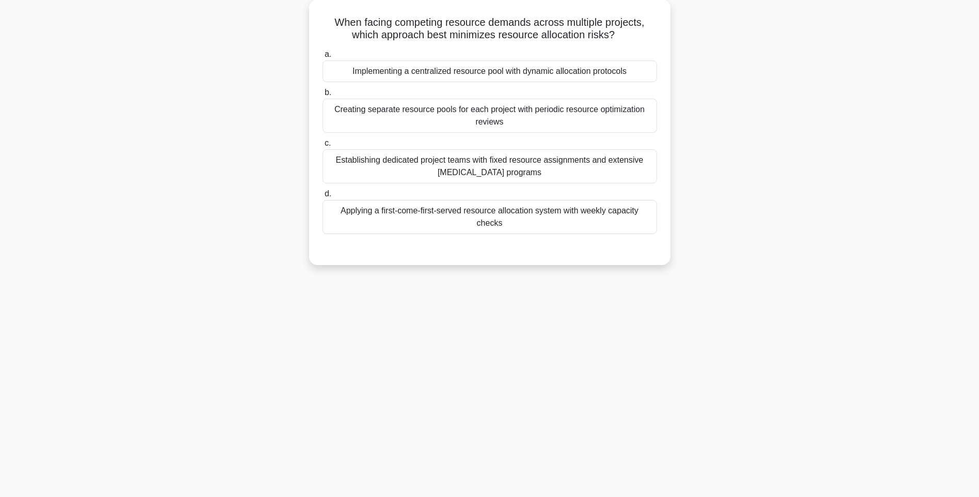
scroll to position [61, 0]
drag, startPoint x: 322, startPoint y: 18, endPoint x: 680, endPoint y: 221, distance: 411.3
click at [680, 221] on div "When facing competing resource demands across multiple projects, which approach…" at bounding box center [489, 138] width 681 height 278
click at [725, 309] on div "140:13 Stop PMI-RMP Intermediate 54/115 When facing competing resource demands …" at bounding box center [489, 234] width 681 height 516
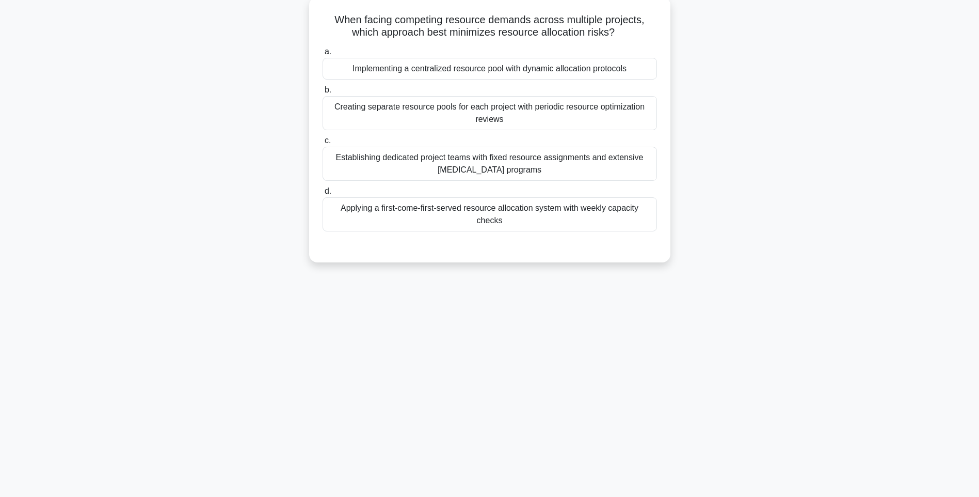
click at [587, 206] on div "Applying a first-come-first-served resource allocation system with weekly capac…" at bounding box center [490, 214] width 335 height 34
click at [323, 195] on input "d. Applying a first-come-first-served resource allocation system with weekly ca…" at bounding box center [323, 191] width 0 height 7
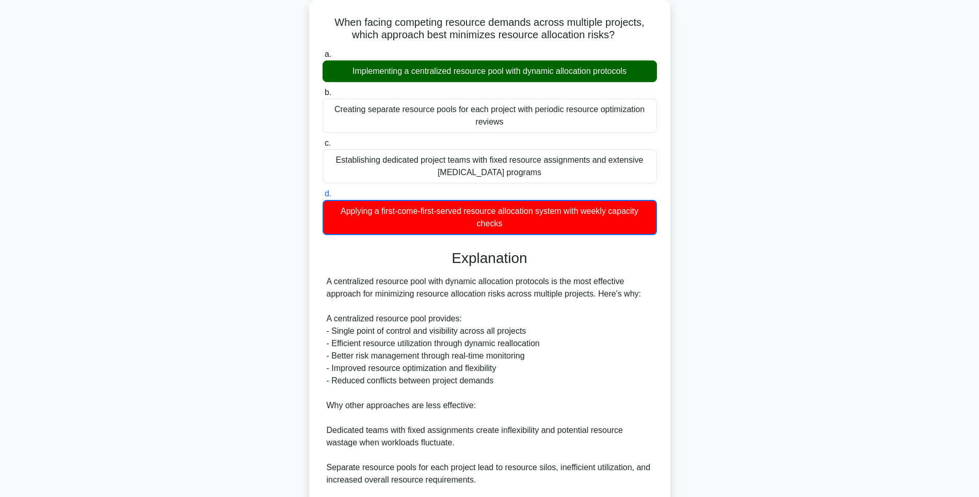
click at [748, 306] on div "When facing competing resource demands across multiple projects, which approach…" at bounding box center [489, 304] width 681 height 610
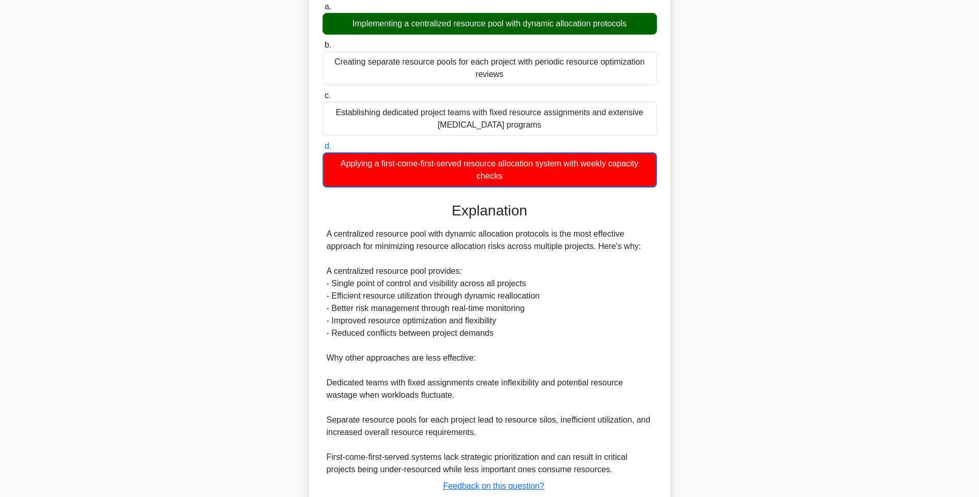
scroll to position [179, 0]
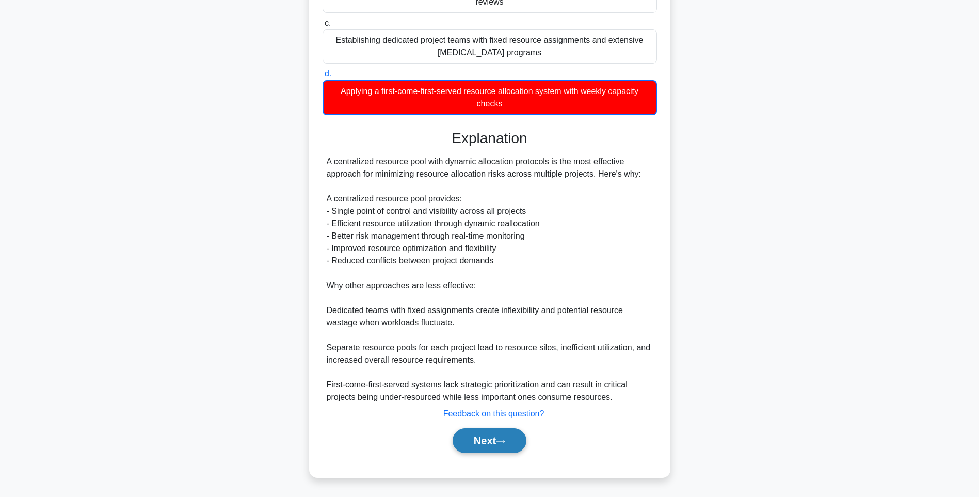
click at [474, 437] on button "Next" at bounding box center [490, 440] width 74 height 25
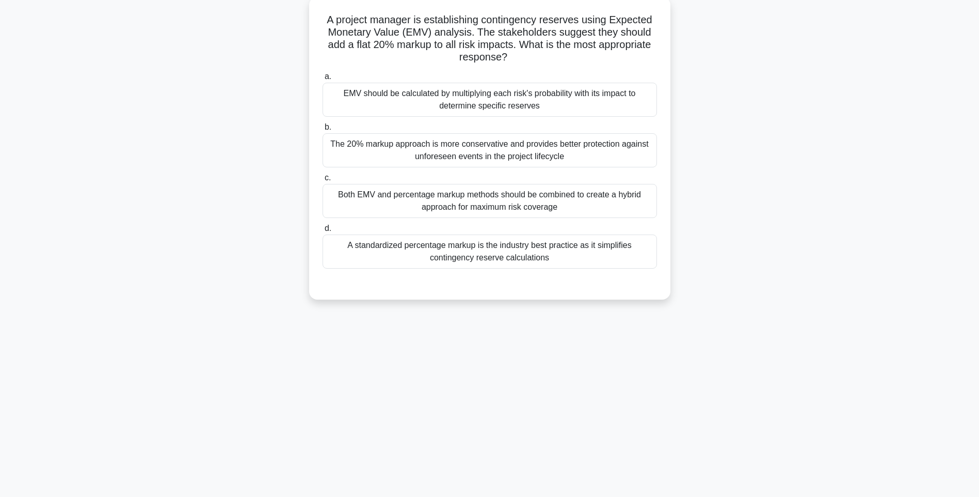
scroll to position [61, 0]
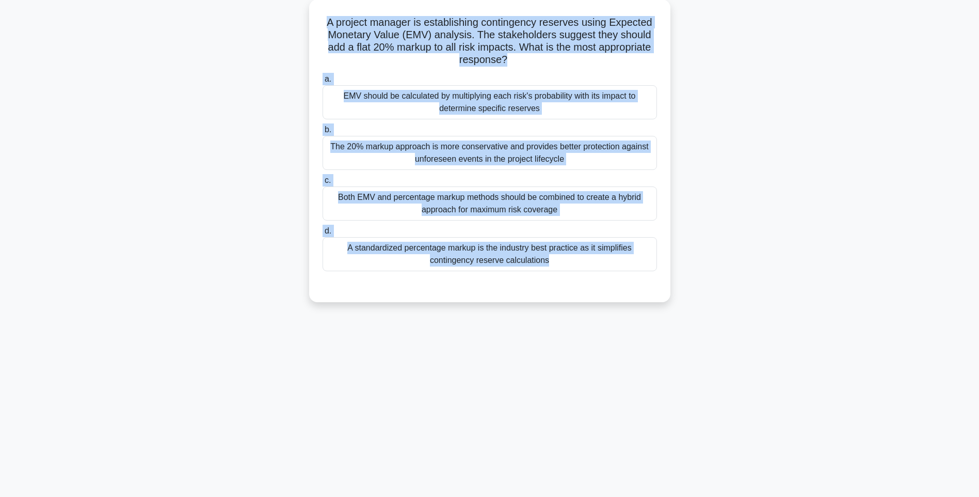
drag, startPoint x: 317, startPoint y: 15, endPoint x: 710, endPoint y: 287, distance: 477.6
click at [710, 287] on div "A project manager is establishing contingency reserves using Expected Monetary …" at bounding box center [489, 156] width 681 height 315
click at [764, 296] on div "A project manager is establishing contingency reserves using Expected Monetary …" at bounding box center [489, 156] width 681 height 315
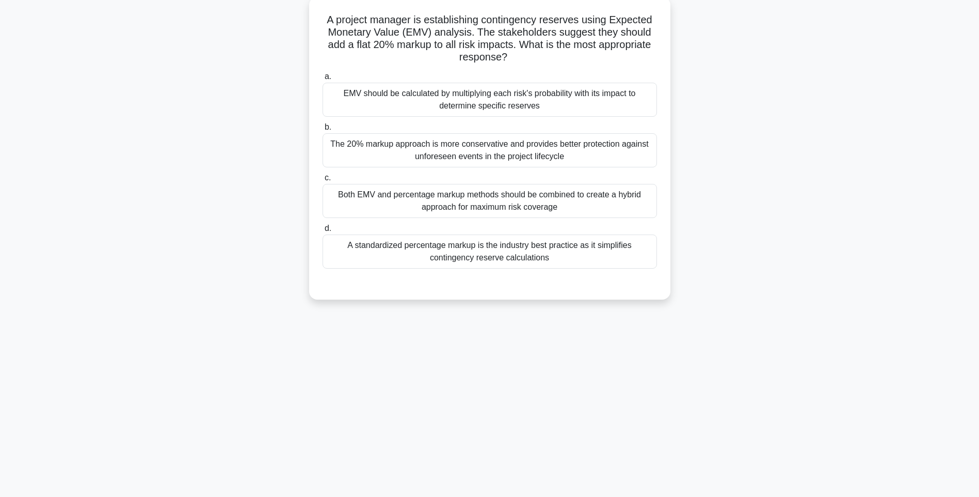
click at [568, 256] on div "A standardized percentage markup is the industry best practice as it simplifies…" at bounding box center [490, 251] width 335 height 34
click at [323, 232] on input "d. A standardized percentage markup is the industry best practice as it simplif…" at bounding box center [323, 228] width 0 height 7
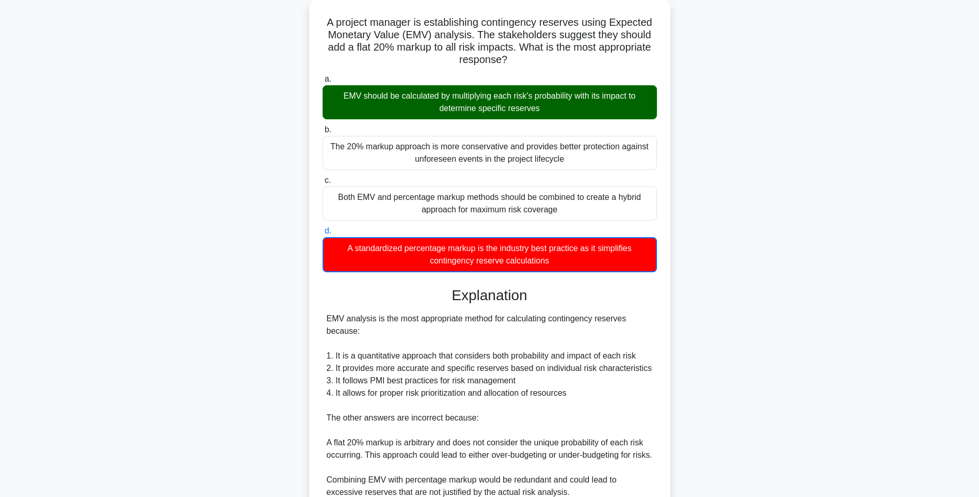
click at [687, 299] on div "A project manager is establishing contingency reserves using Expected Monetary …" at bounding box center [489, 316] width 681 height 634
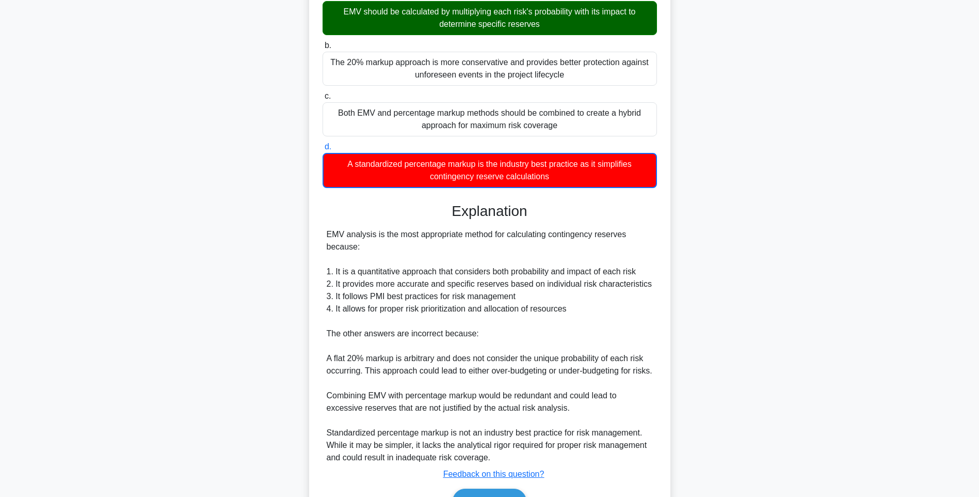
scroll to position [216, 0]
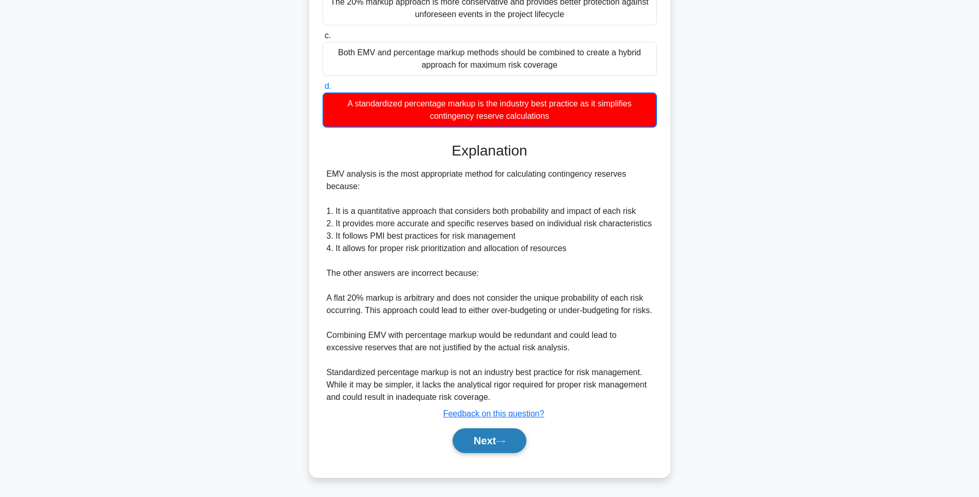
click at [478, 432] on button "Next" at bounding box center [490, 440] width 74 height 25
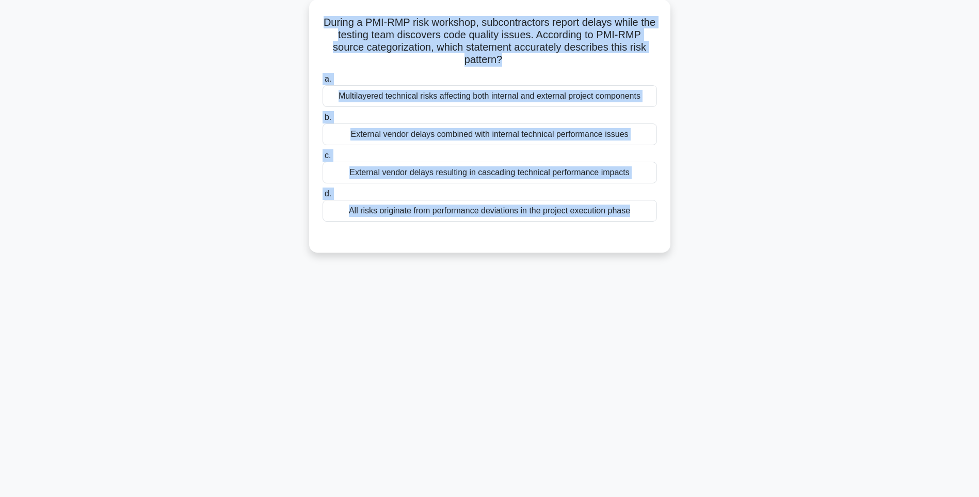
drag, startPoint x: 327, startPoint y: 15, endPoint x: 692, endPoint y: 245, distance: 430.8
click at [692, 245] on div "During a PMI-RMP risk workshop, subcontractors report delays while the testing …" at bounding box center [489, 131] width 681 height 265
click at [766, 277] on div "139:54 Stop PMI-RMP Intermediate 56/115 During a PMI-RMP risk workshop, subcont…" at bounding box center [489, 234] width 681 height 516
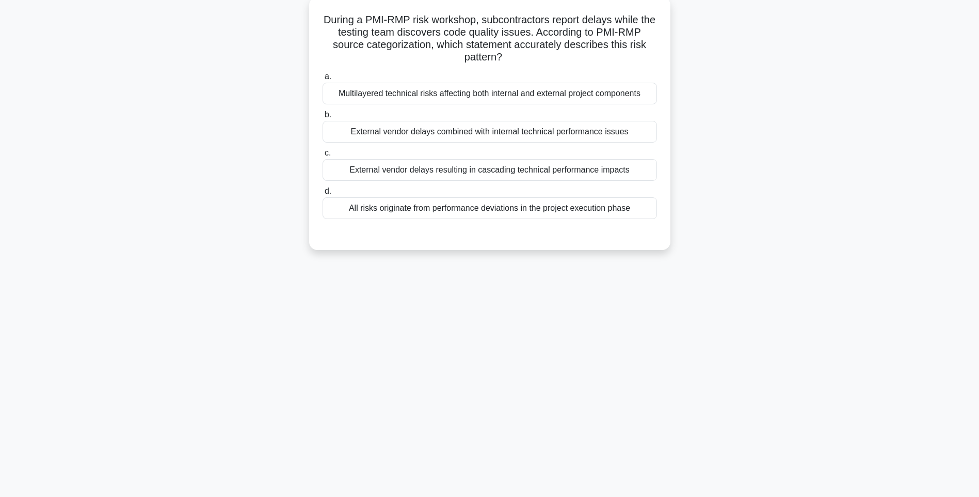
click at [590, 217] on div "All risks originate from performance deviations in the project execution phase" at bounding box center [490, 208] width 335 height 22
click at [323, 195] on input "d. All risks originate from performance deviations in the project execution pha…" at bounding box center [323, 191] width 0 height 7
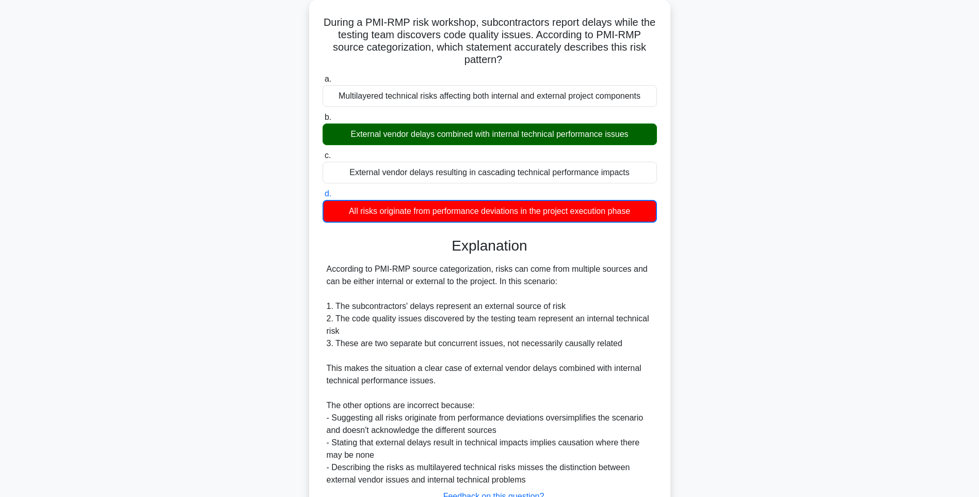
click at [683, 292] on div "During a PMI-RMP risk workshop, subcontractors report delays while the testing …" at bounding box center [489, 285] width 681 height 573
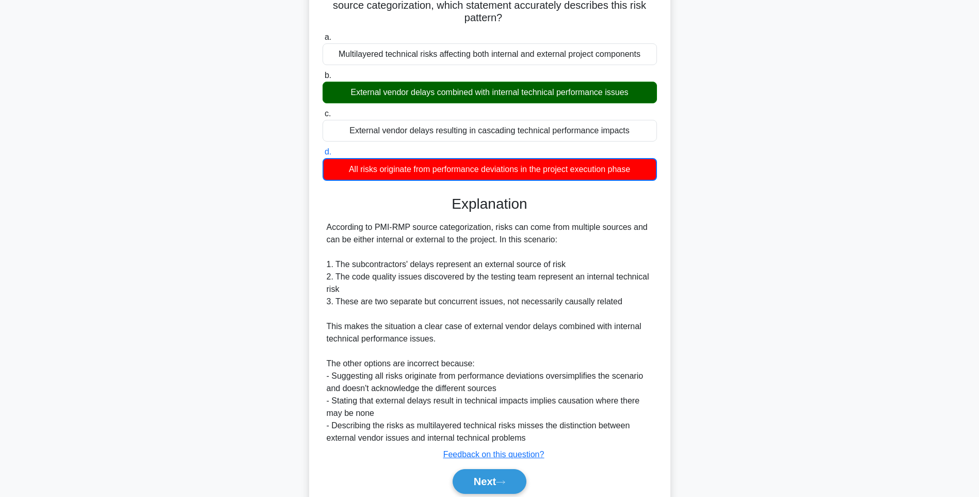
scroll to position [141, 0]
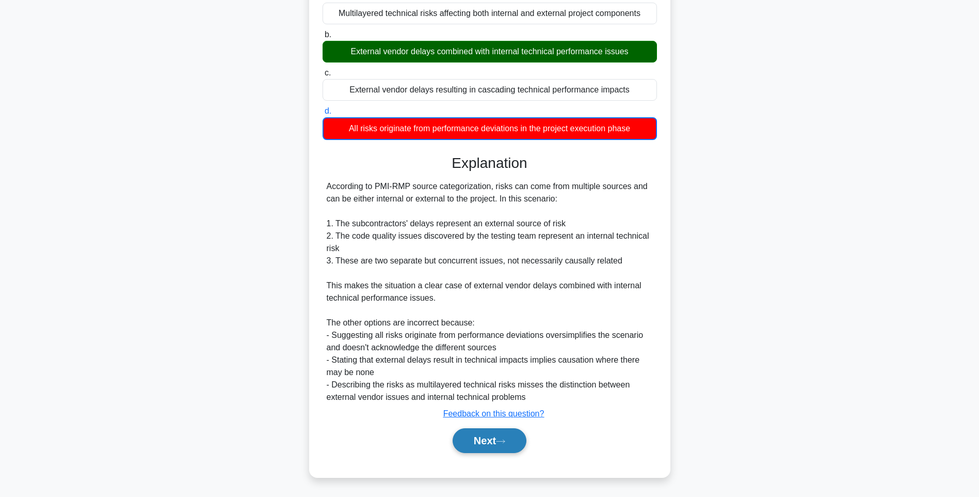
click at [503, 443] on icon at bounding box center [500, 441] width 9 height 6
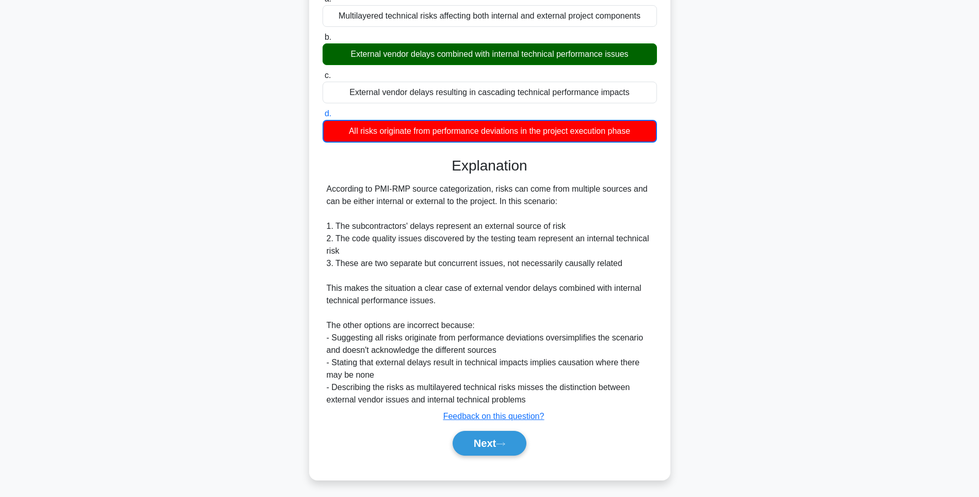
scroll to position [61, 0]
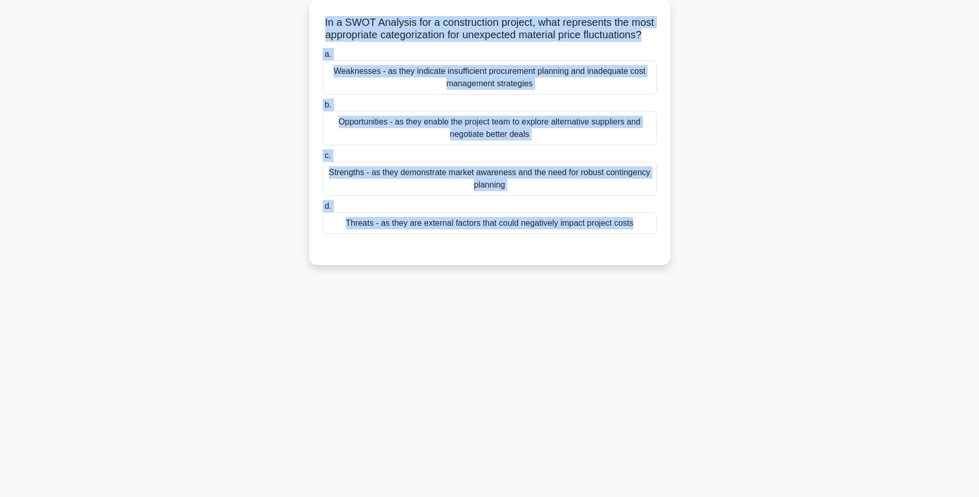
drag, startPoint x: 324, startPoint y: 25, endPoint x: 733, endPoint y: 292, distance: 488.3
click at [733, 292] on div "139:47 Stop PMI-RMP Intermediate 57/115 In a SWOT Analysis for a construction p…" at bounding box center [489, 234] width 681 height 516
click at [738, 336] on div "139:46 Stop PMI-RMP Intermediate 57/115 In a SWOT Analysis for a construction p…" at bounding box center [489, 234] width 681 height 516
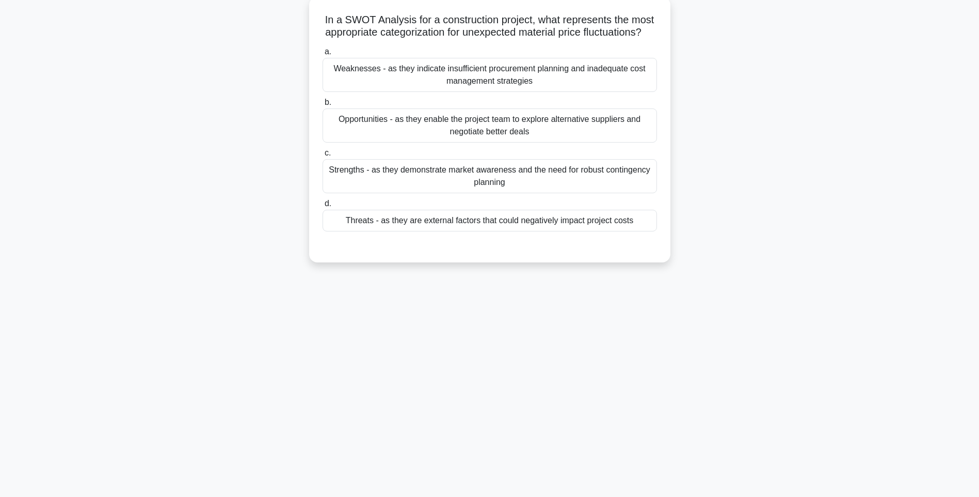
click at [603, 231] on div "Threats - as they are external factors that could negatively impact project cos…" at bounding box center [490, 221] width 335 height 22
click at [323, 207] on input "d. Threats - as they are external factors that could negatively impact project …" at bounding box center [323, 203] width 0 height 7
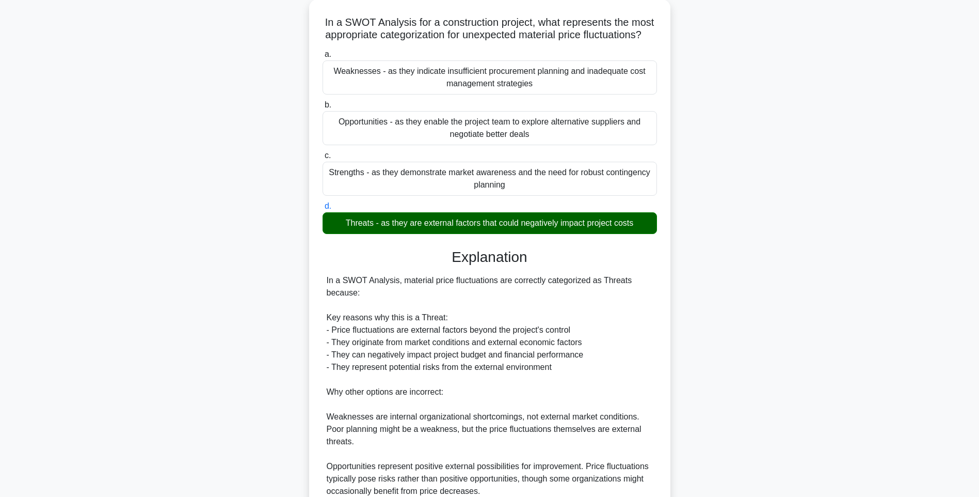
click at [749, 308] on div "In a SWOT Analysis for a construction project, what represents the most appropr…" at bounding box center [489, 309] width 681 height 621
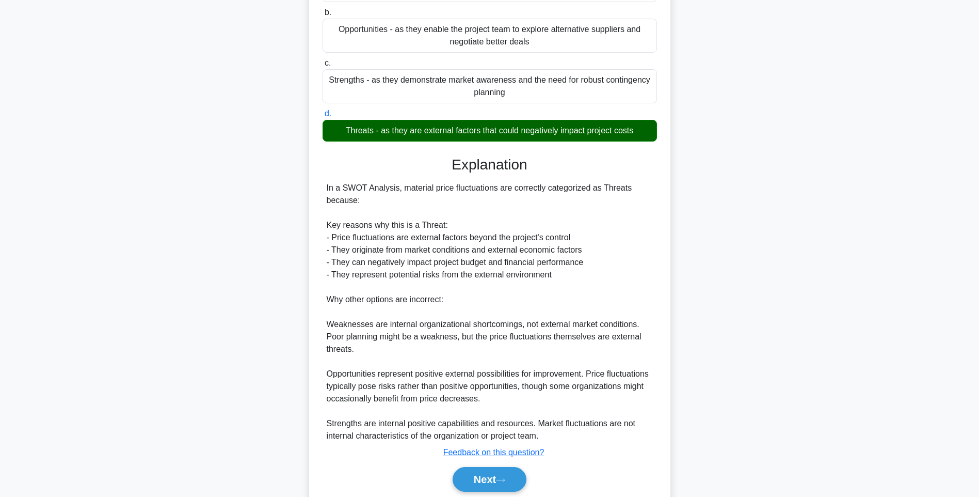
scroll to position [202, 0]
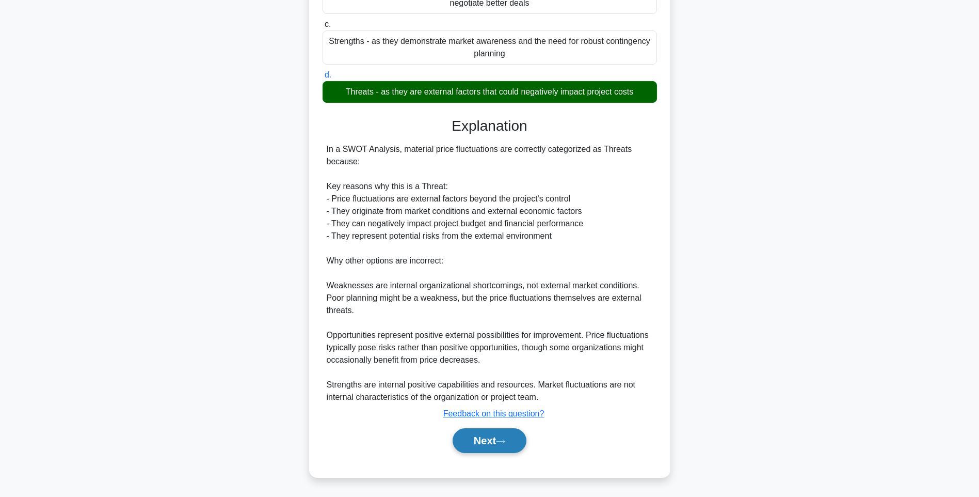
click at [490, 439] on button "Next" at bounding box center [490, 440] width 74 height 25
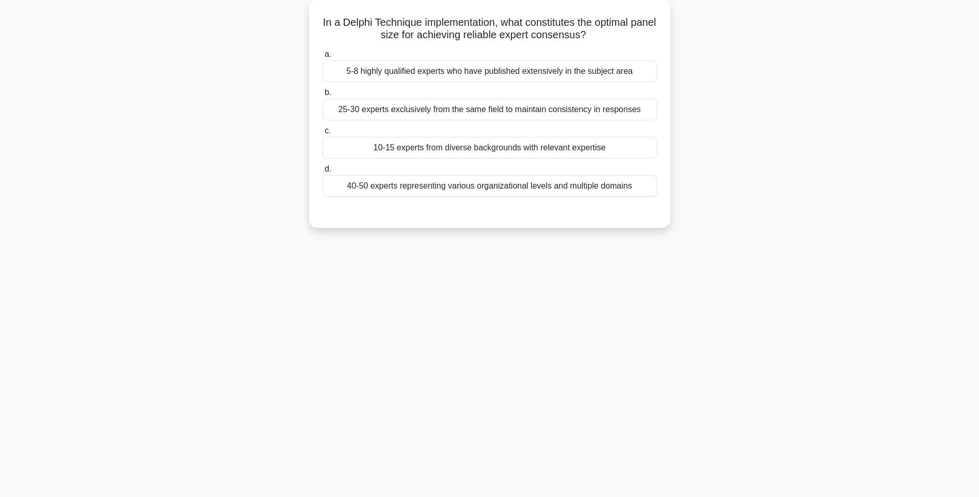
scroll to position [61, 0]
drag, startPoint x: 330, startPoint y: 18, endPoint x: 724, endPoint y: 188, distance: 429.0
click at [724, 188] on div "In a Delphi Technique implementation, what constitutes the optimal panel size f…" at bounding box center [489, 119] width 681 height 241
drag, startPoint x: 740, startPoint y: 292, endPoint x: 726, endPoint y: 287, distance: 15.5
click at [740, 292] on div "139:37 Stop PMI-RMP Intermediate 58/115 In a Delphi Technique implementation, w…" at bounding box center [489, 234] width 681 height 516
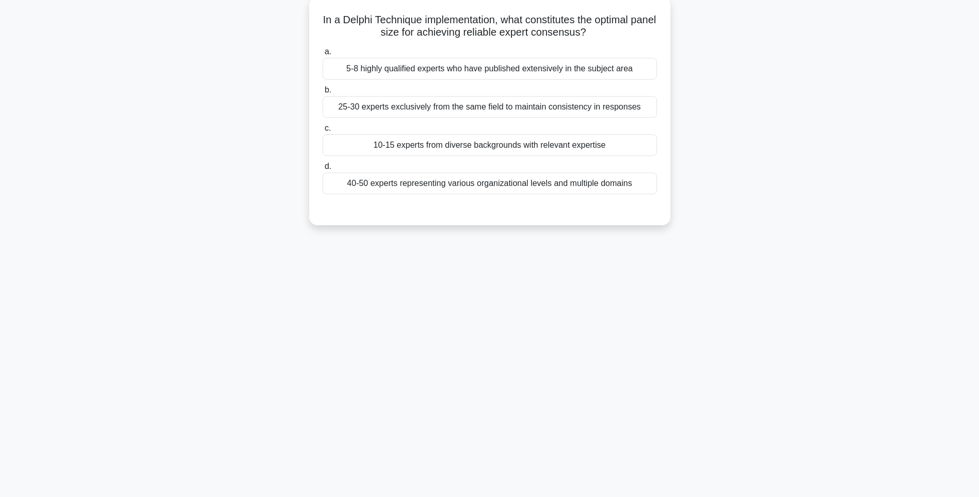
click at [561, 182] on div "40-50 experts representing various organizational levels and multiple domains" at bounding box center [490, 183] width 335 height 22
click at [323, 170] on input "d. 40-50 experts representing various organizational levels and multiple domains" at bounding box center [323, 166] width 0 height 7
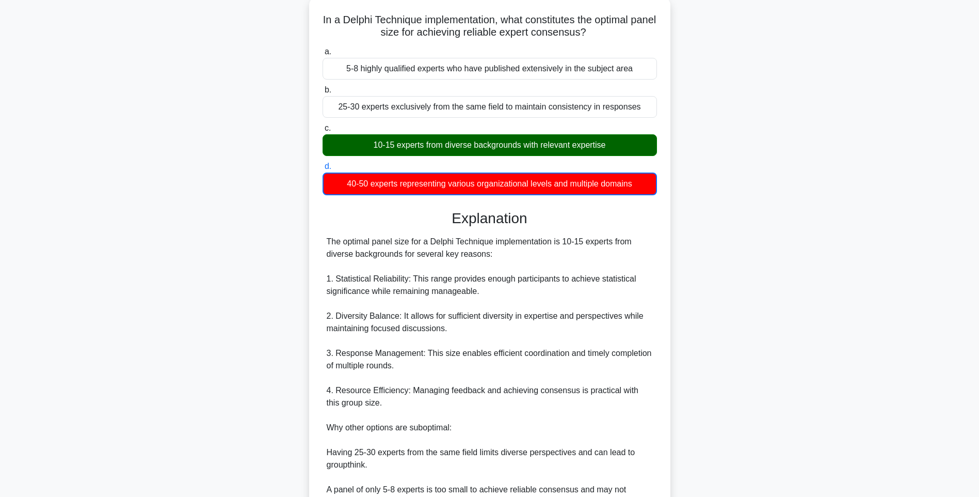
click at [522, 339] on div "The optimal panel size for a Delphi Technique implementation is 10-15 experts f…" at bounding box center [490, 408] width 326 height 347
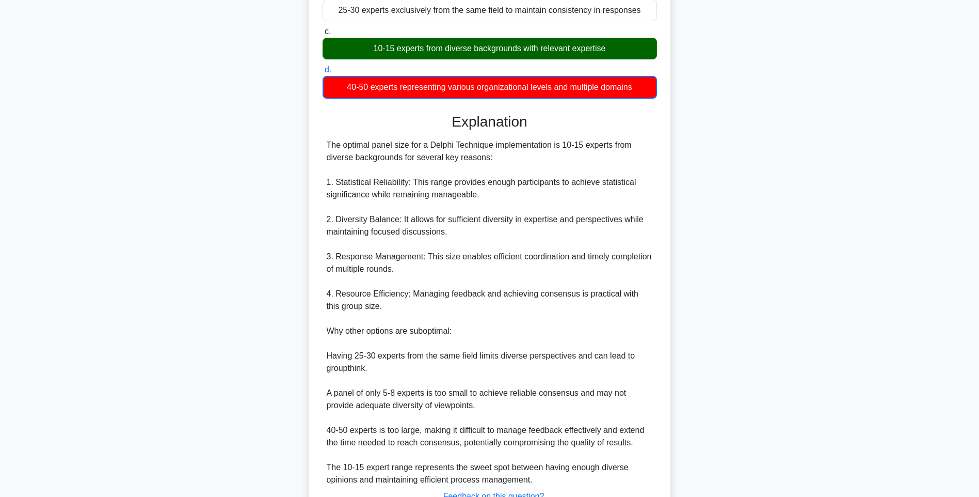
scroll to position [241, 0]
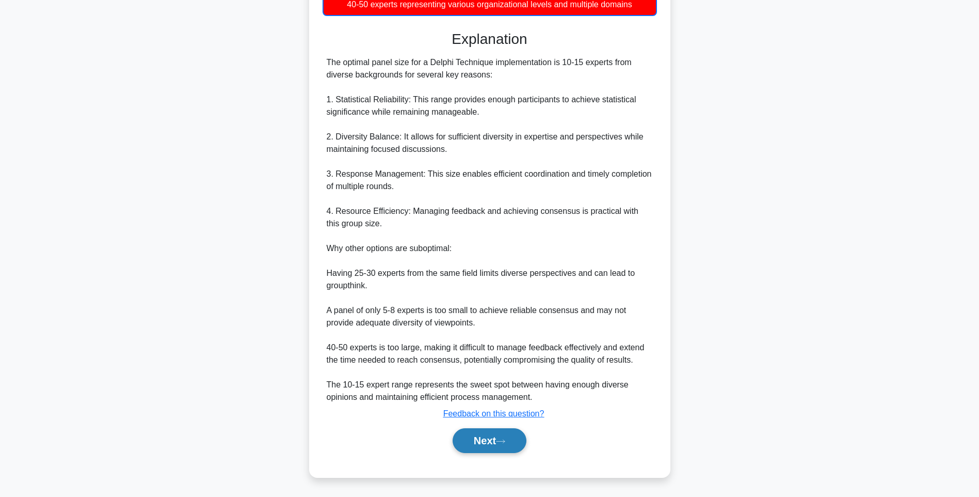
click at [482, 437] on button "Next" at bounding box center [490, 440] width 74 height 25
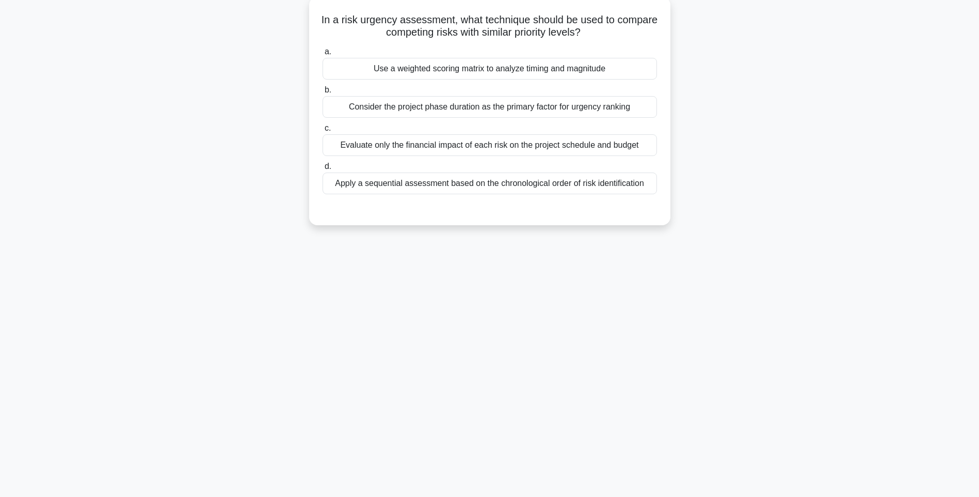
scroll to position [61, 0]
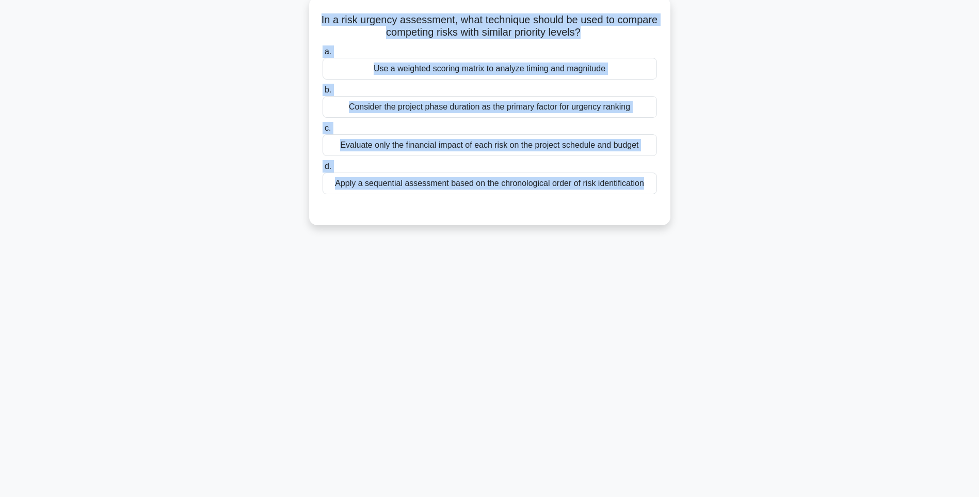
drag, startPoint x: 353, startPoint y: 29, endPoint x: 670, endPoint y: 211, distance: 364.7
click at [670, 211] on div "In a risk urgency assessment, what technique should be used to compare competin…" at bounding box center [489, 111] width 361 height 228
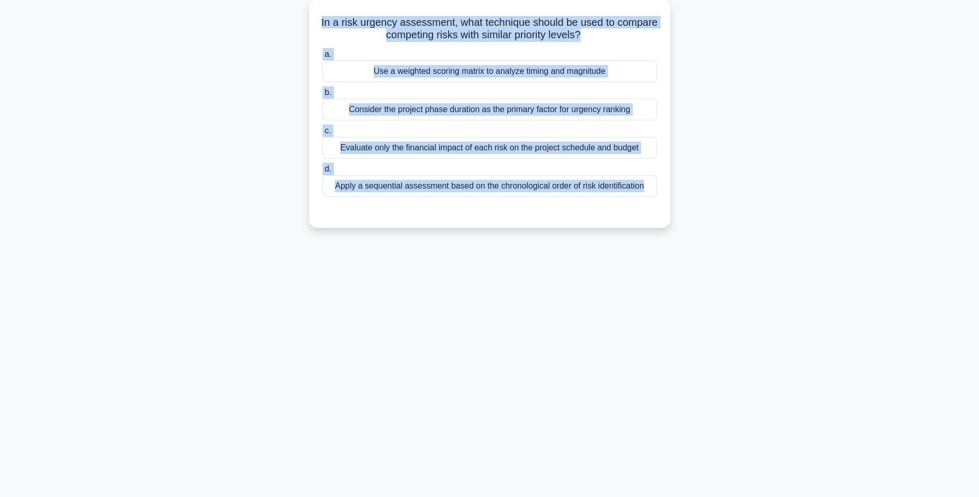
click at [830, 279] on div "139:28 Stop PMI-RMP Intermediate 59/115 In a risk urgency assessment, what tech…" at bounding box center [489, 234] width 681 height 516
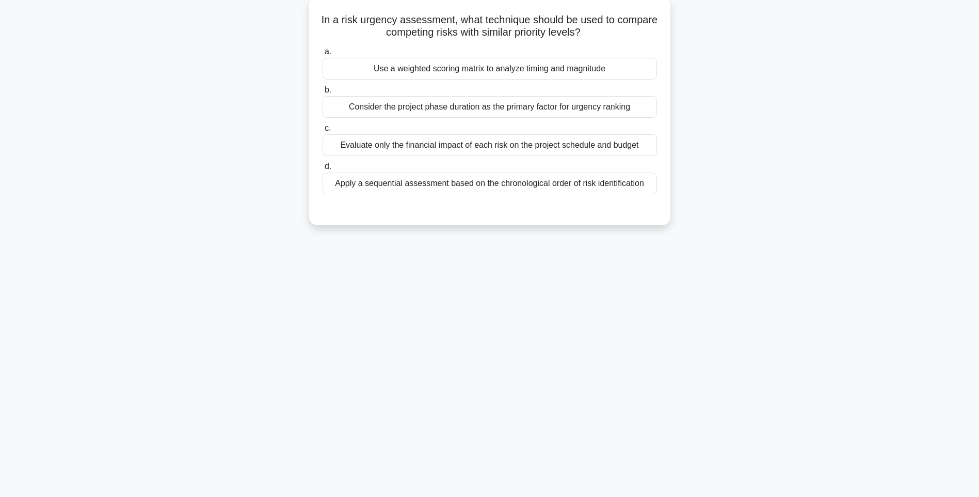
click at [610, 186] on div "Apply a sequential assessment based on the chronological order of risk identifi…" at bounding box center [490, 183] width 335 height 22
click at [323, 170] on input "d. Apply a sequential assessment based on the chronological order of risk ident…" at bounding box center [323, 166] width 0 height 7
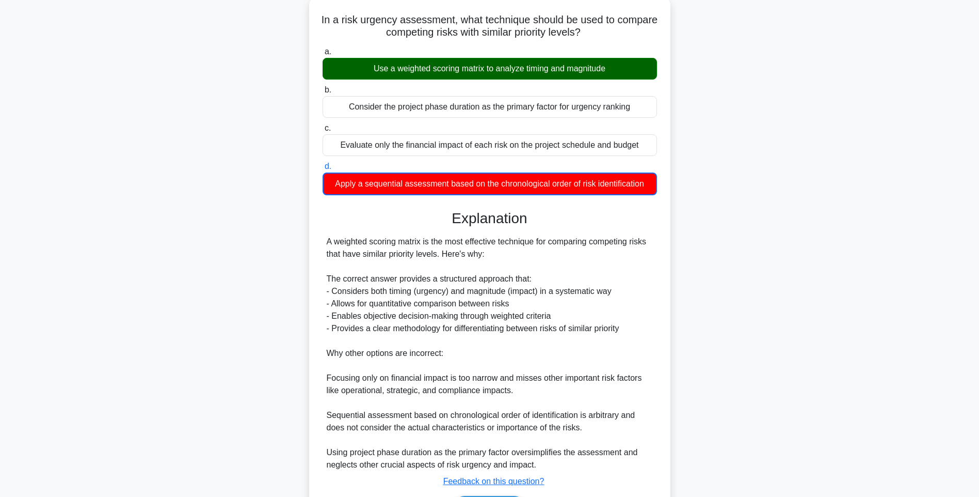
click at [664, 261] on div "In a risk urgency assessment, what technique should be used to compare competin…" at bounding box center [489, 270] width 353 height 539
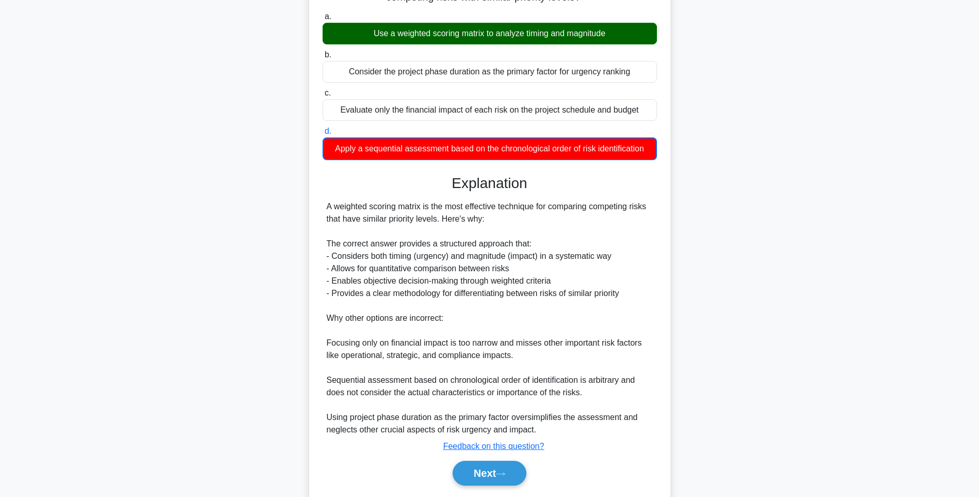
scroll to position [129, 0]
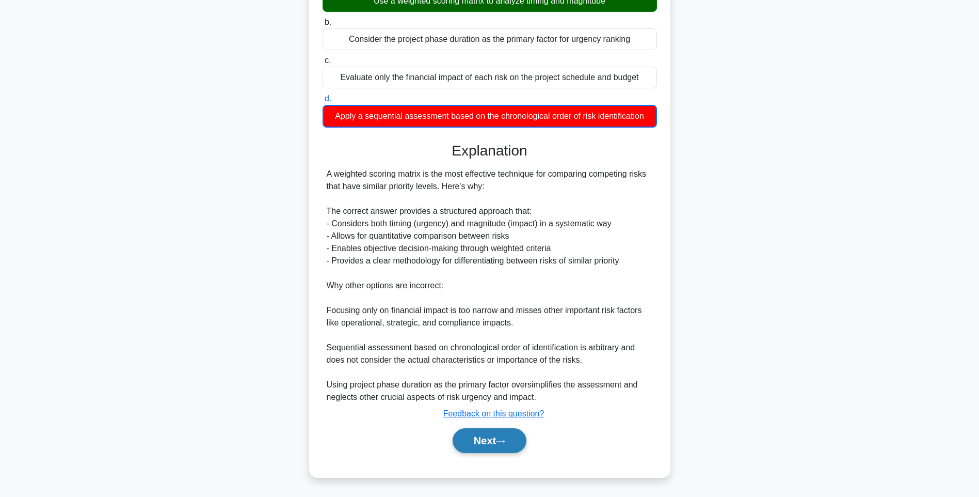
click at [494, 444] on button "Next" at bounding box center [490, 440] width 74 height 25
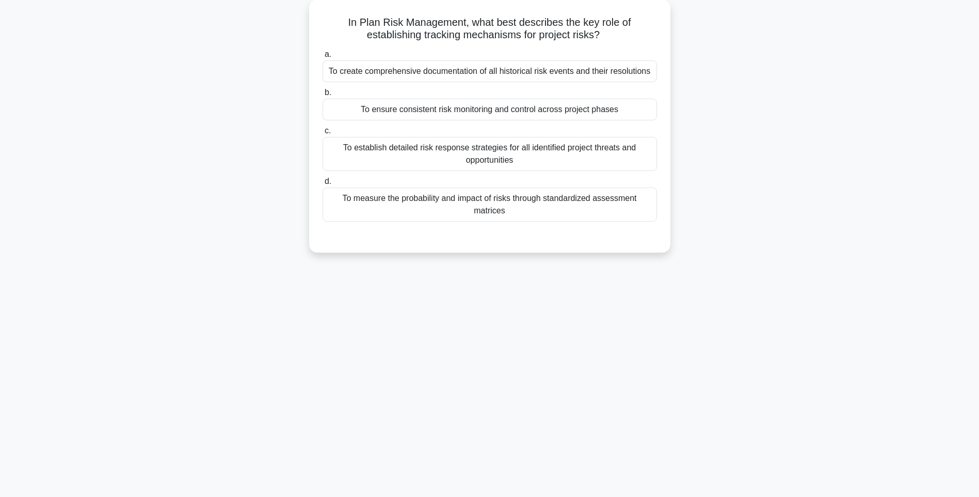
drag, startPoint x: 348, startPoint y: 15, endPoint x: 727, endPoint y: 195, distance: 419.6
click at [727, 195] on div "In Plan Risk Management, what best describes the key role of establishing track…" at bounding box center [489, 131] width 681 height 265
click at [308, 36] on div "In Plan Risk Management, what best describes the key role of establishing track…" at bounding box center [489, 131] width 681 height 265
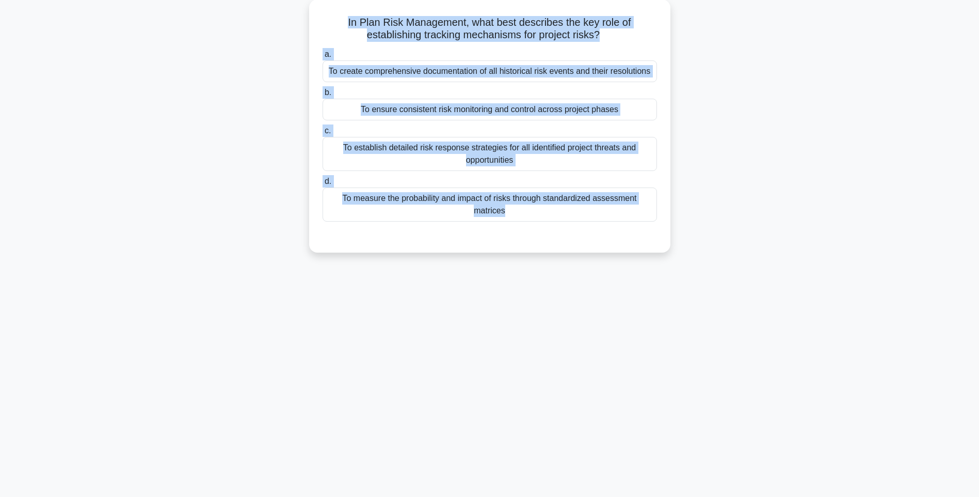
drag, startPoint x: 335, startPoint y: 18, endPoint x: 716, endPoint y: 245, distance: 443.6
click at [716, 245] on div "In Plan Risk Management, what best describes the key role of establishing track…" at bounding box center [489, 131] width 681 height 265
drag, startPoint x: 711, startPoint y: 237, endPoint x: 696, endPoint y: 229, distance: 17.6
click at [711, 237] on div "In Plan Risk Management, what best describes the key role of establishing track…" at bounding box center [489, 131] width 681 height 265
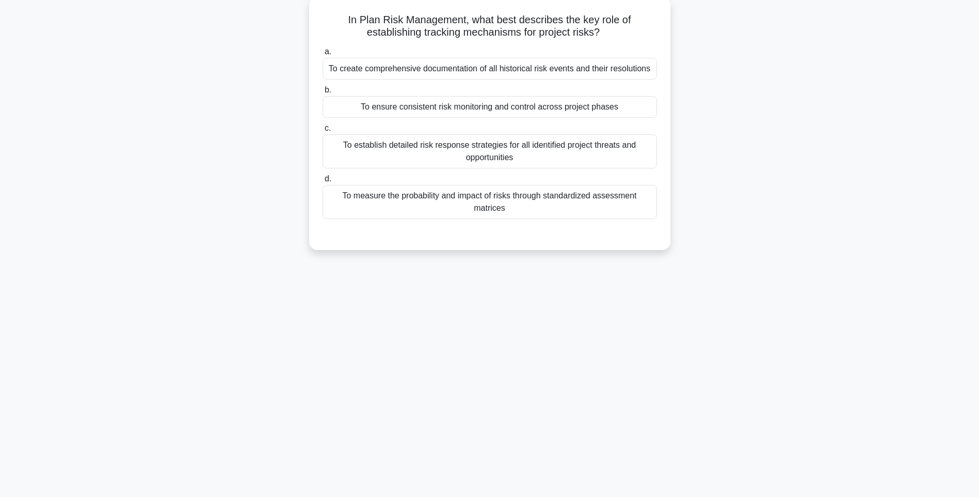
click at [601, 219] on div "To measure the probability and impact of risks through standardized assessment …" at bounding box center [490, 202] width 335 height 34
click at [323, 182] on input "d. To measure the probability and impact of risks through standardized assessme…" at bounding box center [323, 179] width 0 height 7
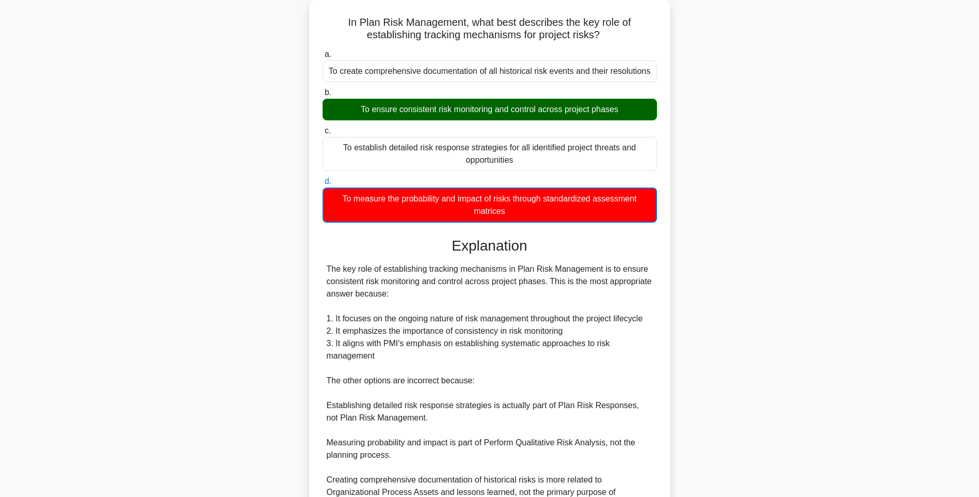
drag, startPoint x: 714, startPoint y: 217, endPoint x: 727, endPoint y: 243, distance: 28.9
click at [714, 217] on div "In Plan Risk Management, what best describes the key role of establishing track…" at bounding box center [489, 297] width 681 height 597
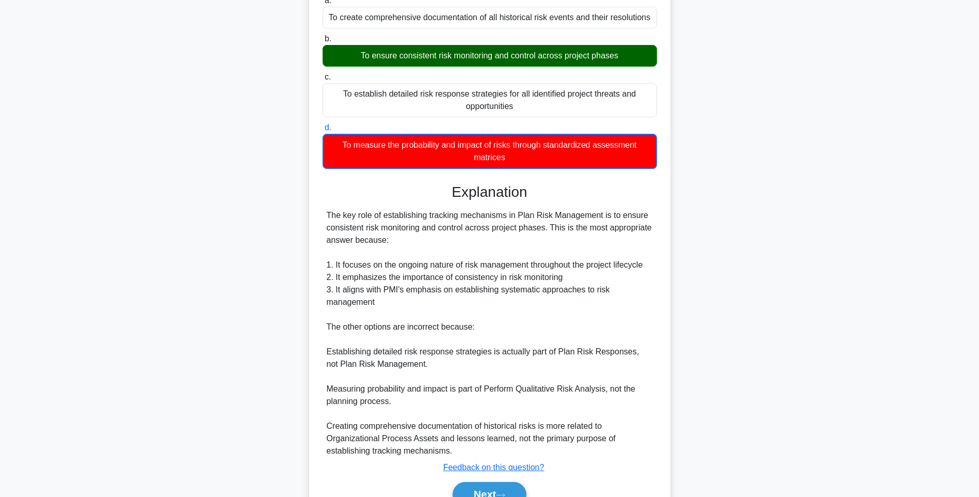
scroll to position [166, 0]
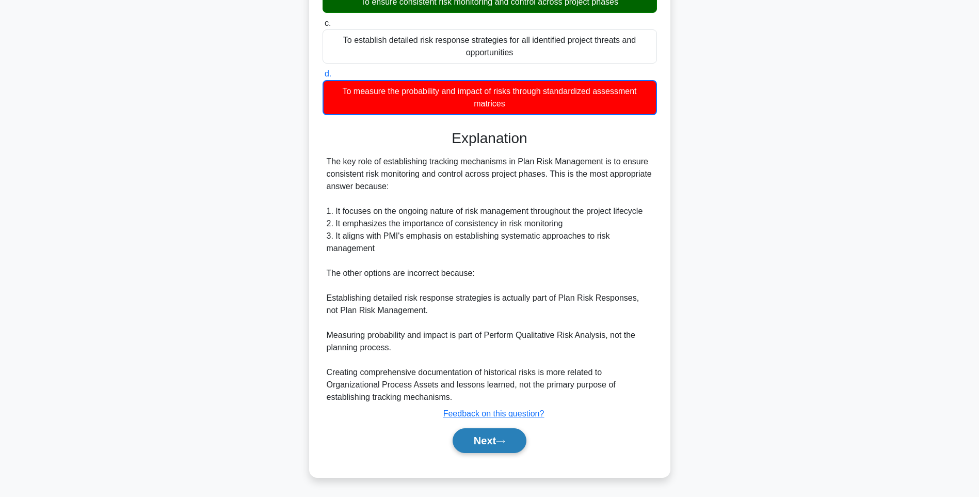
click at [515, 438] on button "Next" at bounding box center [490, 440] width 74 height 25
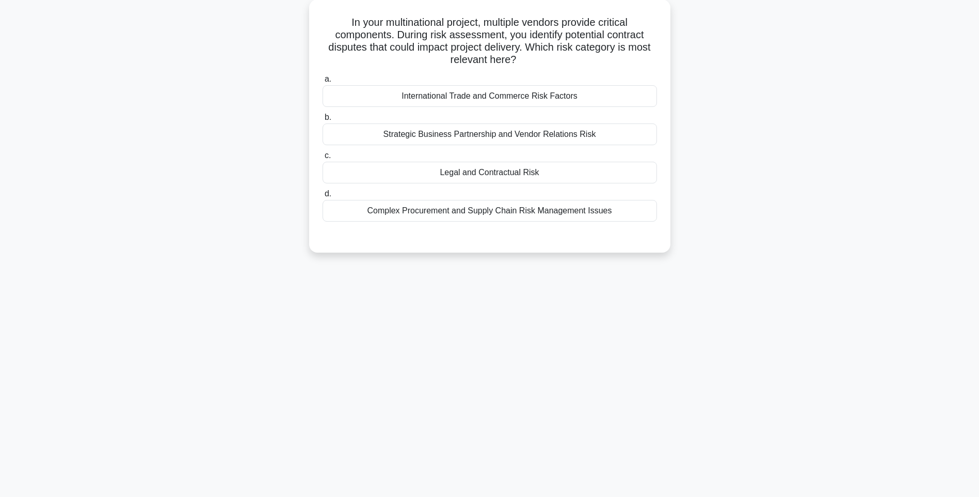
drag, startPoint x: 339, startPoint y: 19, endPoint x: 678, endPoint y: 209, distance: 388.8
click at [678, 209] on div "In your multinational project, multiple vendors provide critical components. Du…" at bounding box center [489, 131] width 681 height 265
drag, startPoint x: 796, startPoint y: 218, endPoint x: 754, endPoint y: 221, distance: 41.9
click at [796, 218] on div "In your multinational project, multiple vendors provide critical components. Du…" at bounding box center [489, 131] width 681 height 265
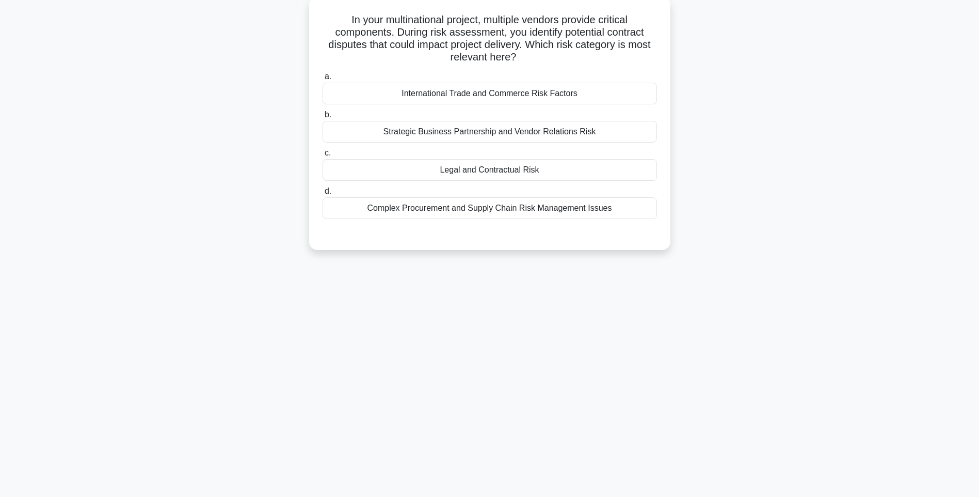
click at [585, 204] on div "Complex Procurement and Supply Chain Risk Management Issues" at bounding box center [490, 208] width 335 height 22
click at [323, 195] on input "d. Complex Procurement and Supply Chain Risk Management Issues" at bounding box center [323, 191] width 0 height 7
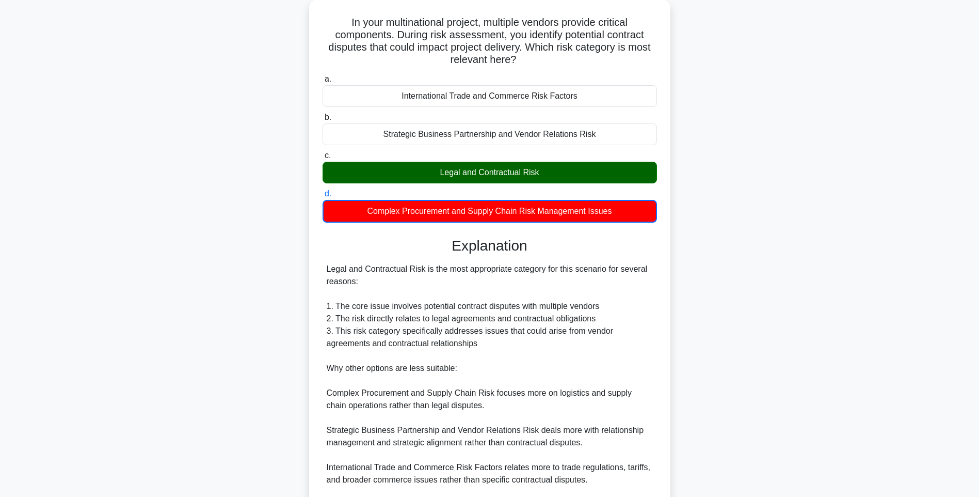
click at [765, 240] on div "In your multinational project, multiple vendors provide critical components. Du…" at bounding box center [489, 316] width 681 height 634
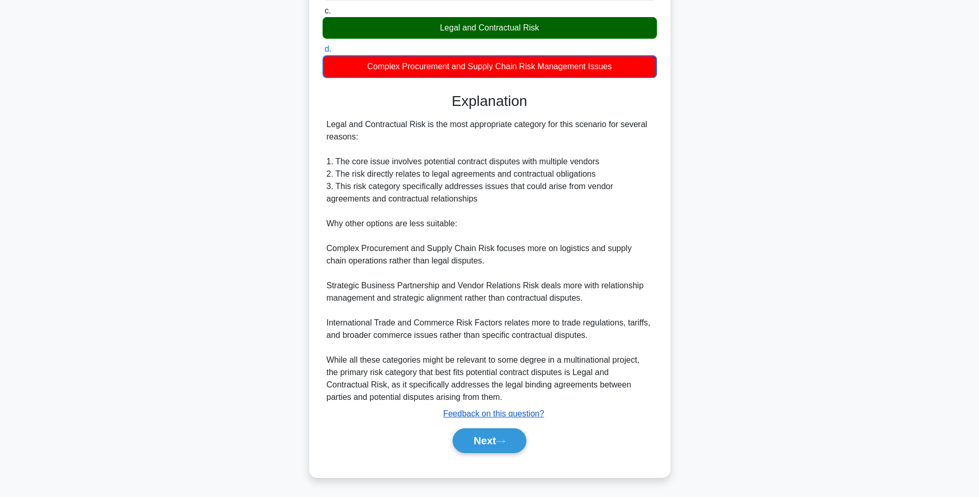
drag, startPoint x: 510, startPoint y: 435, endPoint x: 511, endPoint y: 416, distance: 19.1
click at [510, 435] on button "Next" at bounding box center [490, 440] width 74 height 25
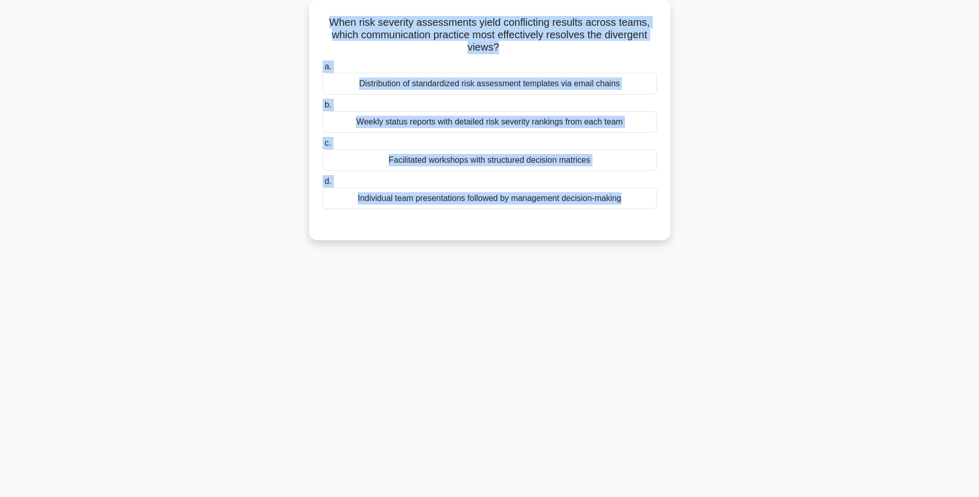
drag, startPoint x: 324, startPoint y: 12, endPoint x: 755, endPoint y: 248, distance: 491.6
click at [755, 248] on div "When risk severity assessments yield conflicting results across teams, which co…" at bounding box center [489, 125] width 681 height 253
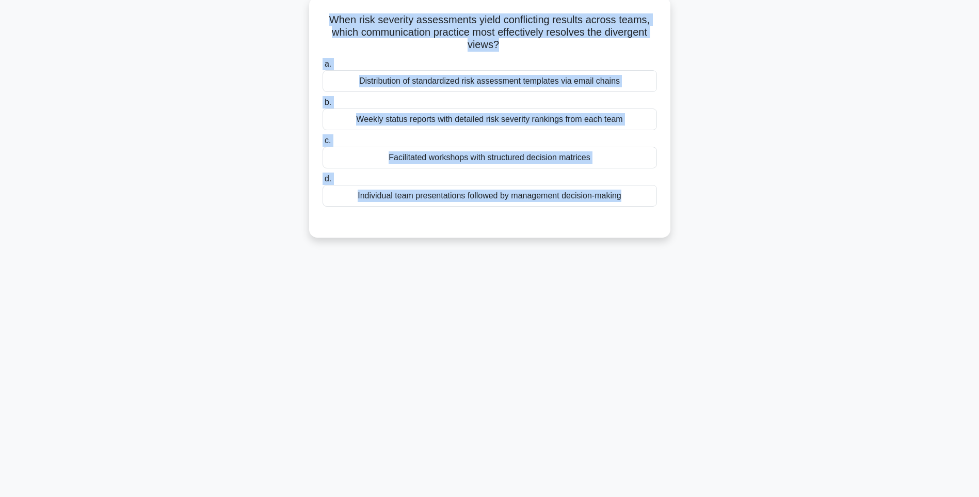
drag, startPoint x: 698, startPoint y: 251, endPoint x: 607, endPoint y: 226, distance: 95.2
click at [698, 251] on div "When risk severity assessments yield conflicting results across teams, which co…" at bounding box center [489, 125] width 681 height 253
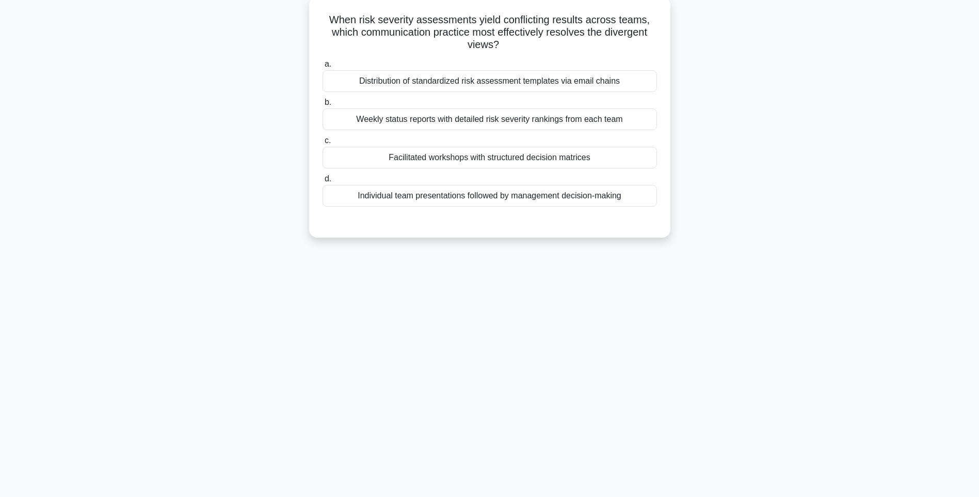
click at [574, 199] on div "Individual team presentations followed by management decision-making" at bounding box center [490, 196] width 335 height 22
click at [323, 182] on input "d. Individual team presentations followed by management decision-making" at bounding box center [323, 179] width 0 height 7
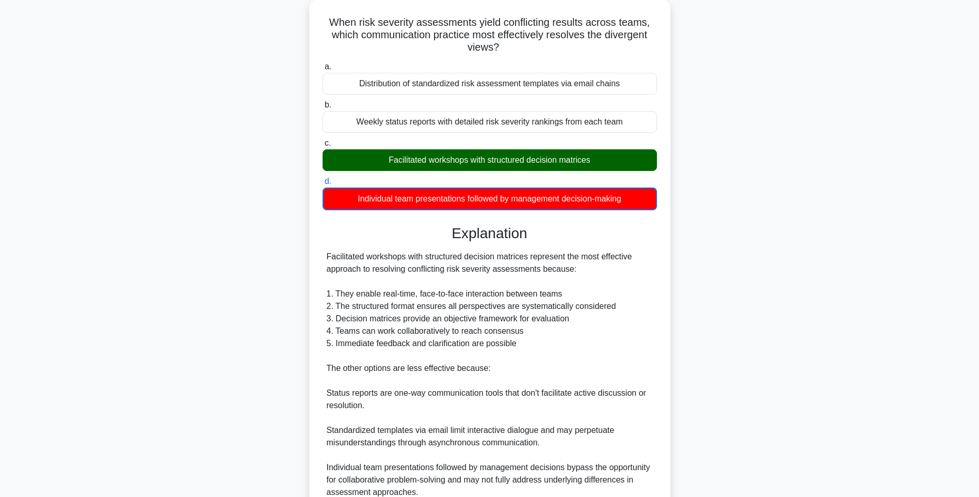
click at [752, 277] on div "When risk severity assessments yield conflicting results across teams, which co…" at bounding box center [489, 291] width 681 height 585
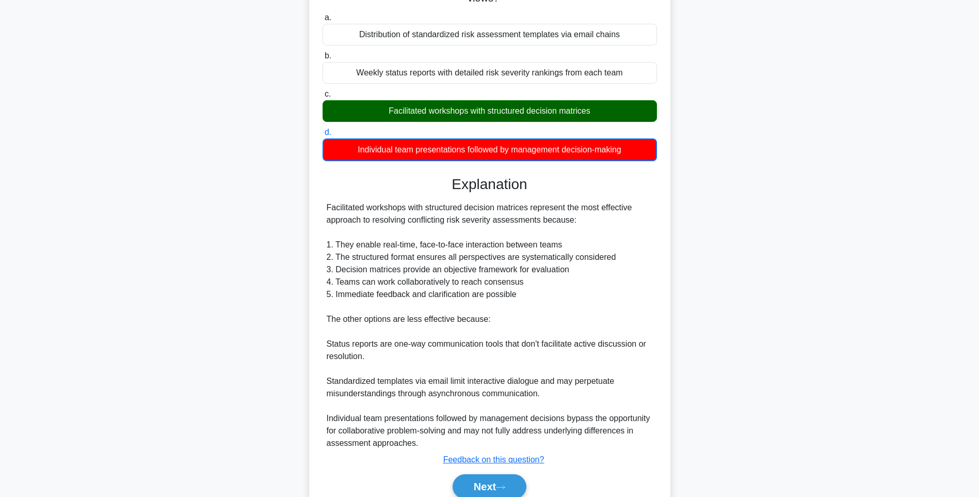
scroll to position [154, 0]
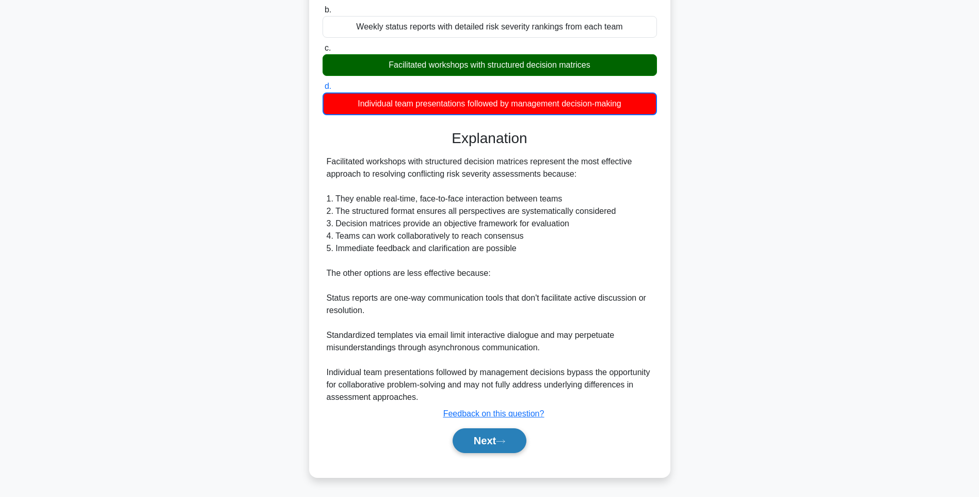
click at [489, 437] on button "Next" at bounding box center [490, 440] width 74 height 25
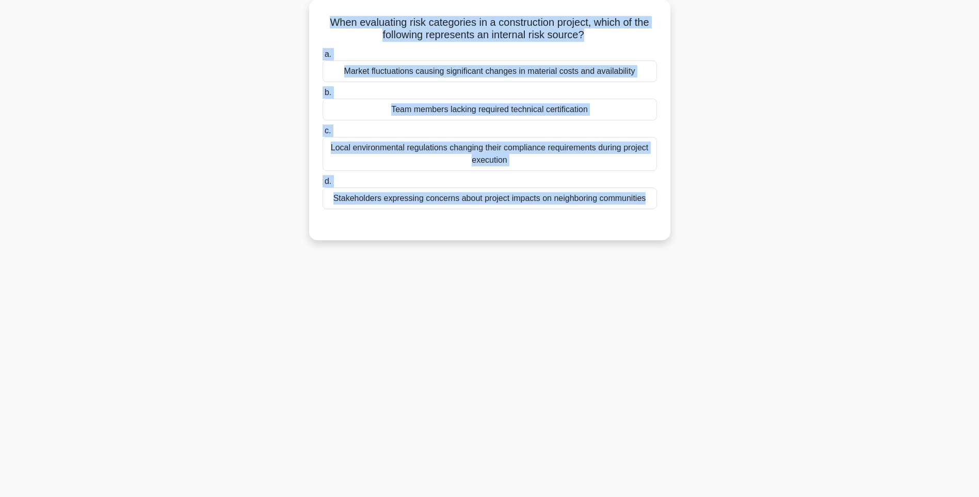
drag, startPoint x: 322, startPoint y: 19, endPoint x: 762, endPoint y: 244, distance: 495.2
click at [762, 244] on div "When evaluating risk categories in a construction project, which of the followi…" at bounding box center [489, 125] width 681 height 253
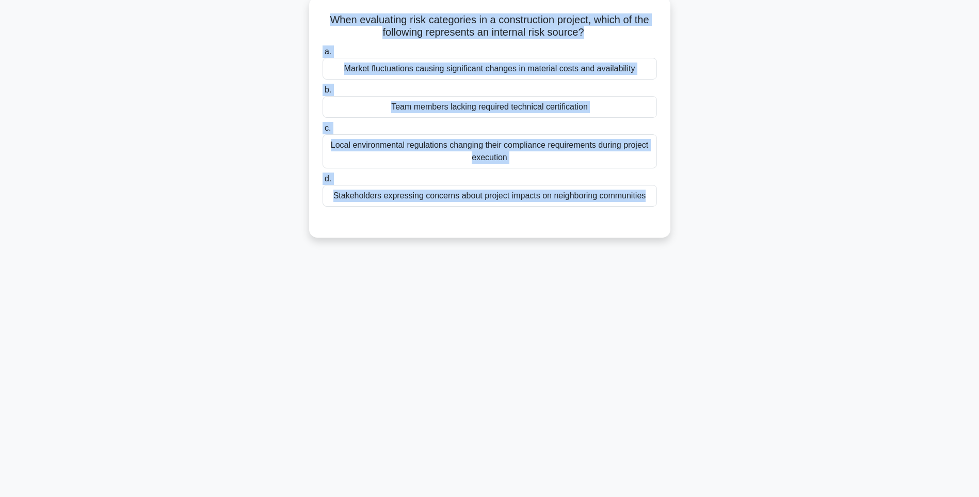
click at [659, 225] on div "When evaluating risk categories in a construction project, which of the followi…" at bounding box center [489, 117] width 353 height 232
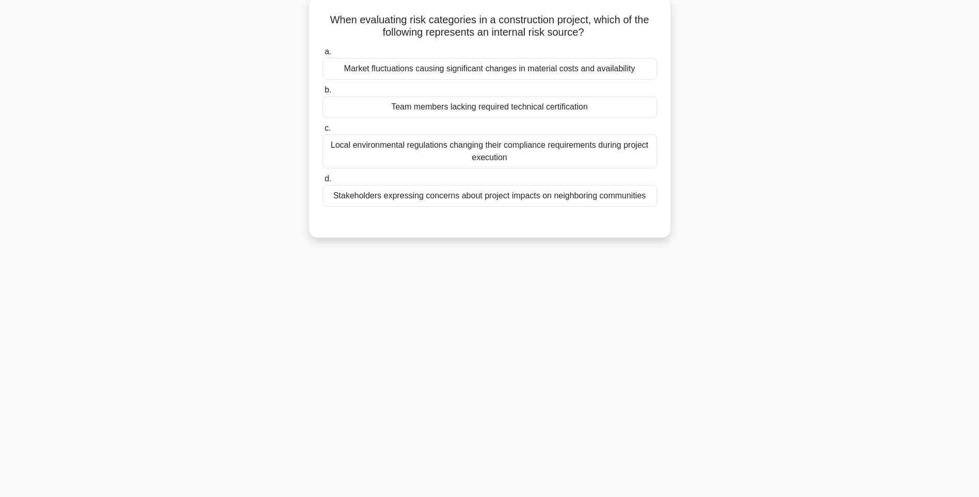
click at [590, 192] on div "Stakeholders expressing concerns about project impacts on neighboring communiti…" at bounding box center [490, 196] width 335 height 22
click at [323, 182] on input "d. Stakeholders expressing concerns about project impacts on neighboring commun…" at bounding box center [323, 179] width 0 height 7
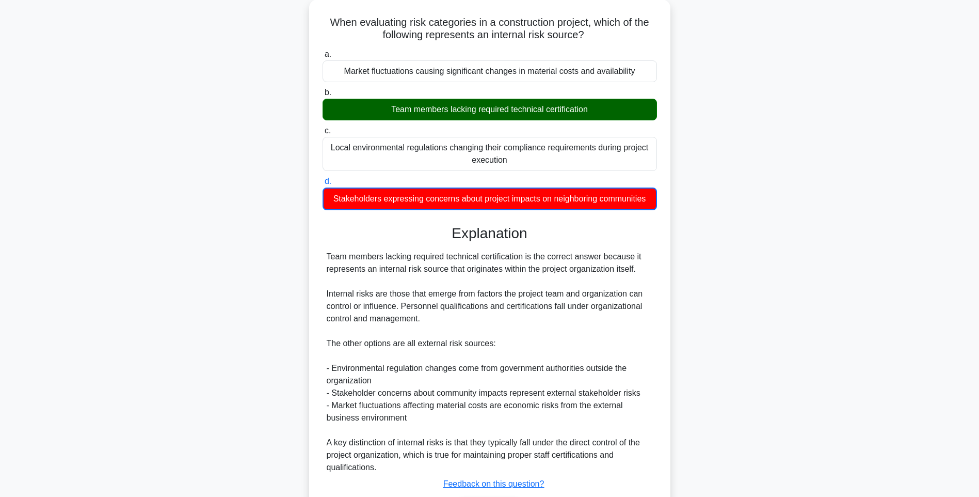
click at [801, 248] on div "When evaluating risk categories in a construction project, which of the followi…" at bounding box center [489, 279] width 681 height 560
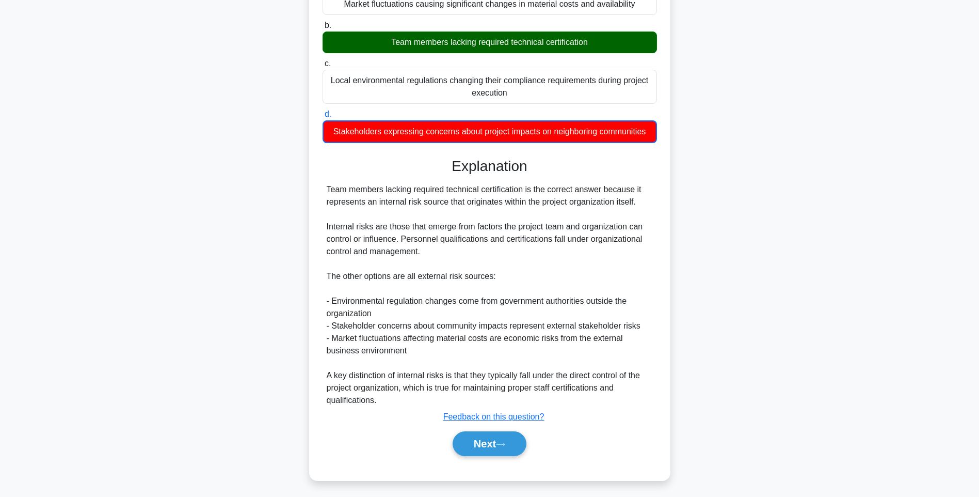
scroll to position [129, 0]
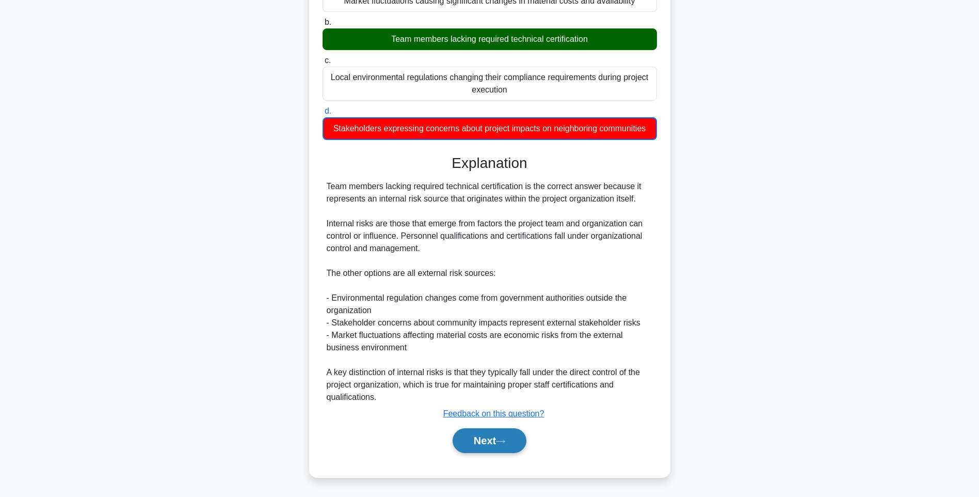
click at [494, 446] on button "Next" at bounding box center [490, 440] width 74 height 25
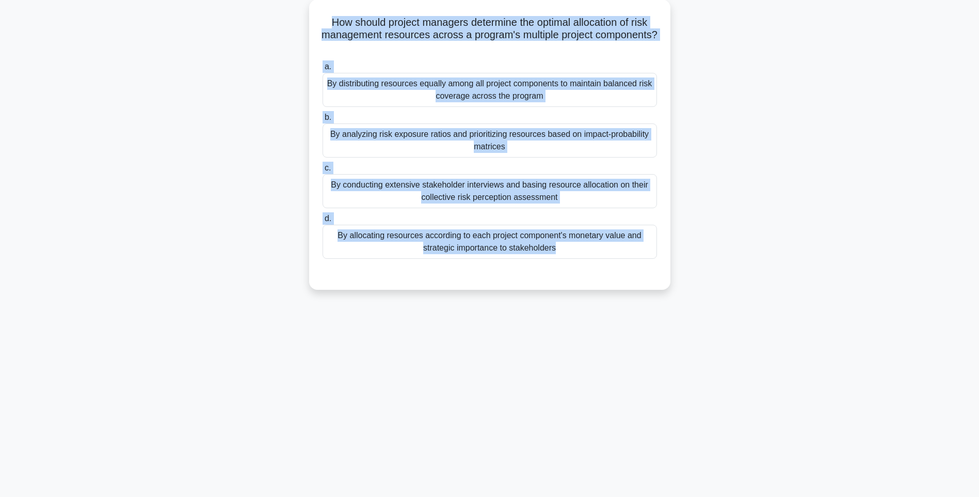
drag, startPoint x: 427, startPoint y: 76, endPoint x: 757, endPoint y: 291, distance: 394.1
click at [757, 291] on div "How should project managers determine the optimal allocation of risk management…" at bounding box center [489, 150] width 681 height 303
drag, startPoint x: 791, startPoint y: 283, endPoint x: 736, endPoint y: 278, distance: 56.0
click at [791, 283] on div "How should project managers determine the optimal allocation of risk management…" at bounding box center [489, 150] width 681 height 303
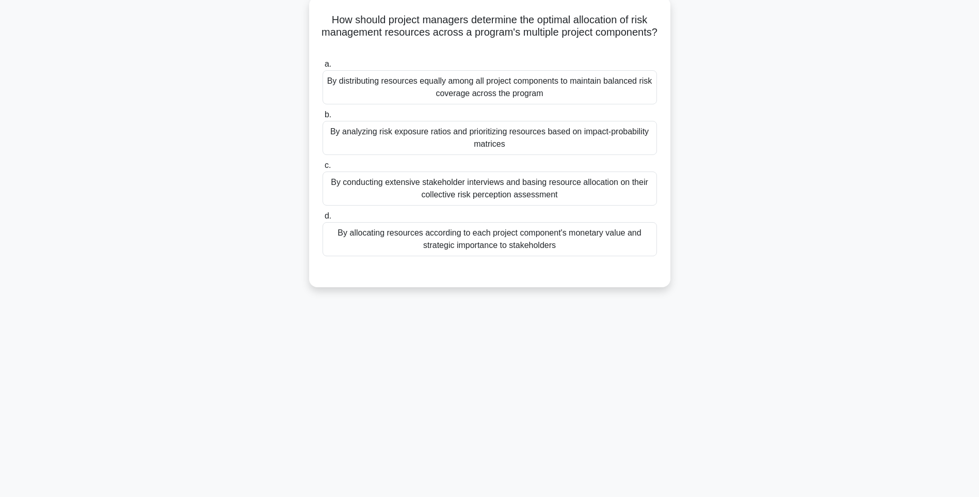
click at [655, 256] on label "d. By allocating resources according to each project component's monetary value…" at bounding box center [490, 233] width 335 height 46
click at [323, 219] on input "d. By allocating resources according to each project component's monetary value…" at bounding box center [323, 216] width 0 height 7
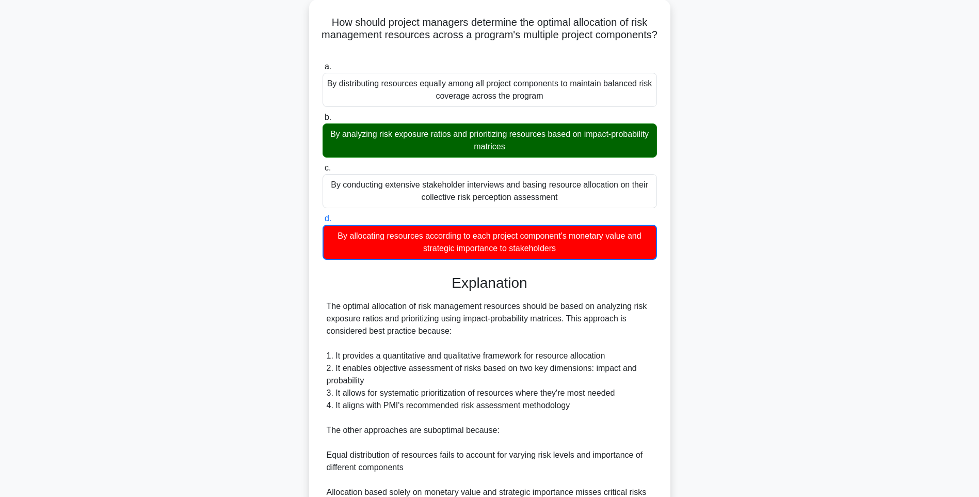
click at [786, 281] on div "How should project managers determine the optimal allocation of risk management…" at bounding box center [489, 316] width 681 height 634
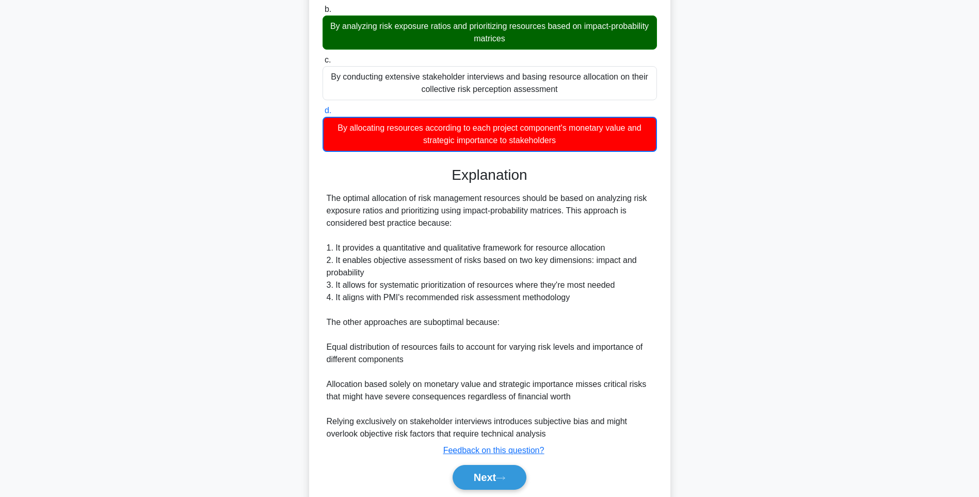
scroll to position [203, 0]
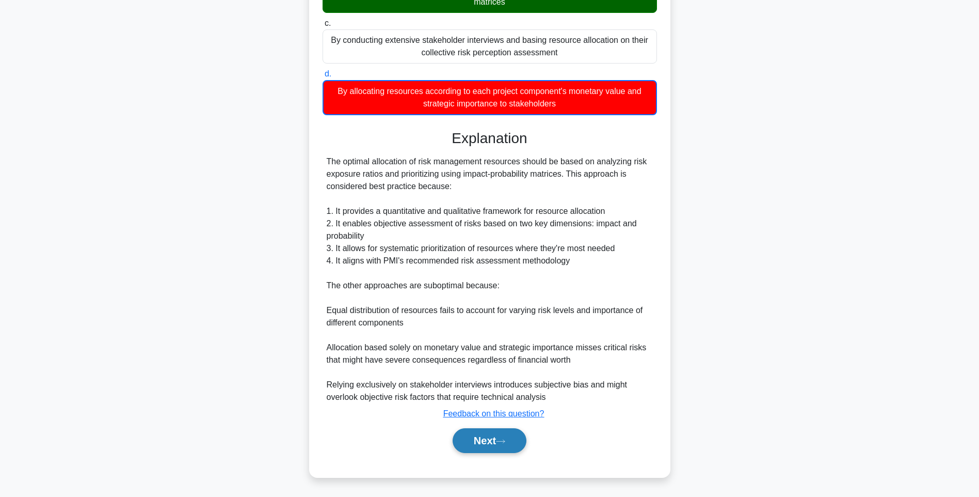
click at [495, 437] on button "Next" at bounding box center [490, 440] width 74 height 25
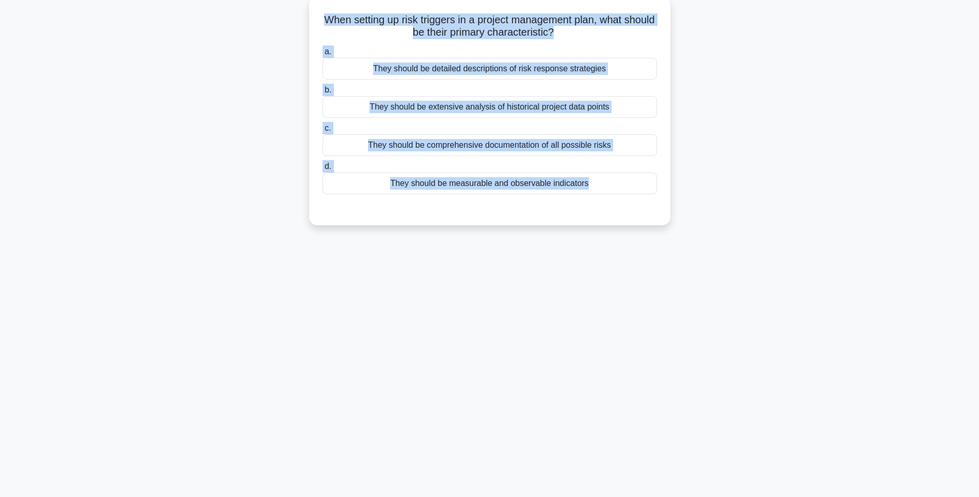
drag, startPoint x: 327, startPoint y: 17, endPoint x: 650, endPoint y: 214, distance: 378.8
click at [650, 214] on div "When setting up risk triggers in a project management plan, what should be thei…" at bounding box center [489, 111] width 353 height 220
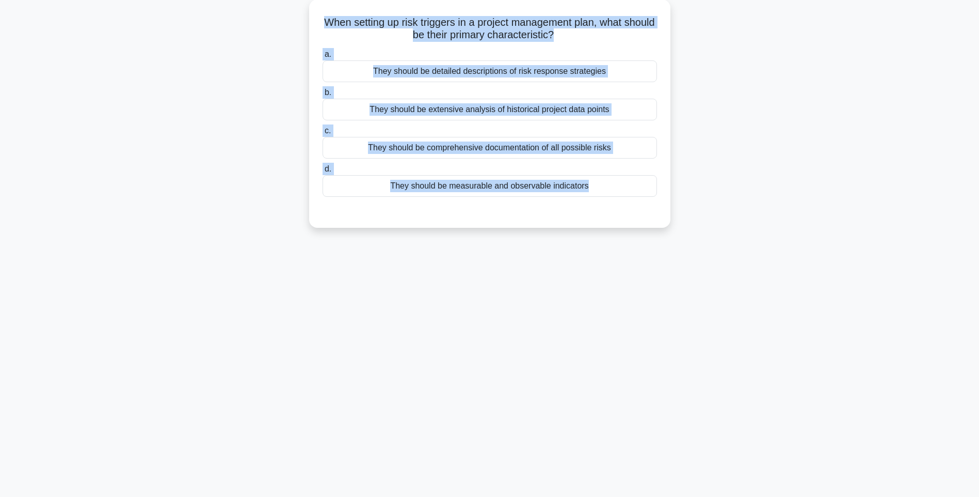
drag, startPoint x: 752, startPoint y: 275, endPoint x: 743, endPoint y: 273, distance: 8.9
click at [752, 275] on div "138:26 Stop PMI-RMP Intermediate 65/115 When setting up risk triggers in a proj…" at bounding box center [489, 234] width 681 height 516
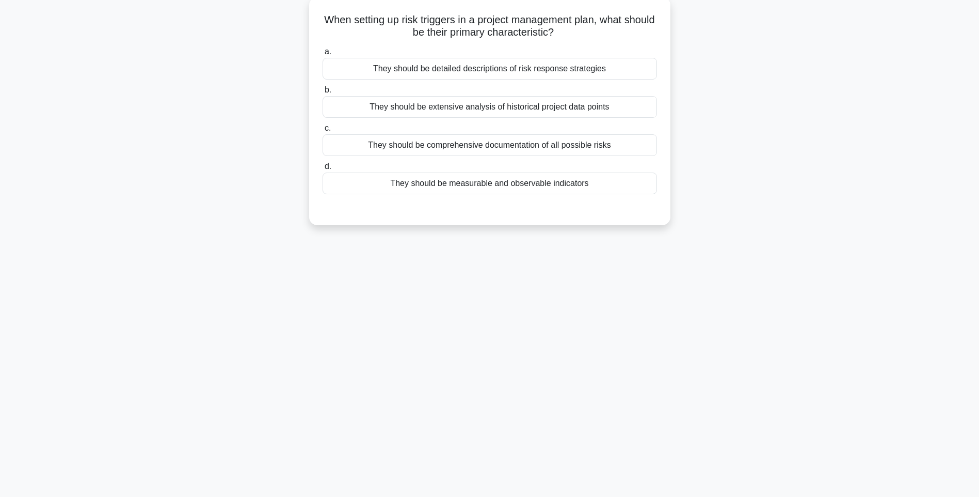
click at [580, 191] on div "They should be measurable and observable indicators" at bounding box center [490, 183] width 335 height 22
click at [323, 170] on input "d. They should be measurable and observable indicators" at bounding box center [323, 166] width 0 height 7
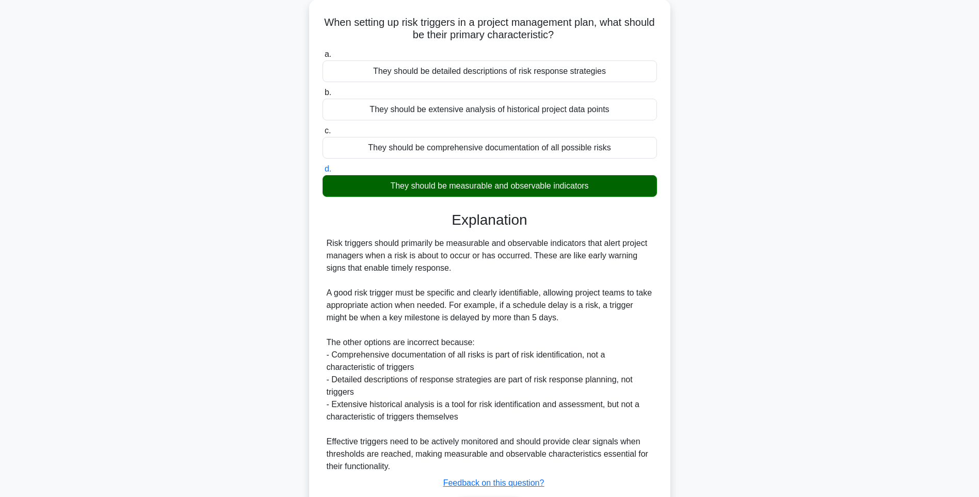
click at [749, 279] on div "When setting up risk triggers in a project management plan, what should be thei…" at bounding box center [489, 278] width 681 height 559
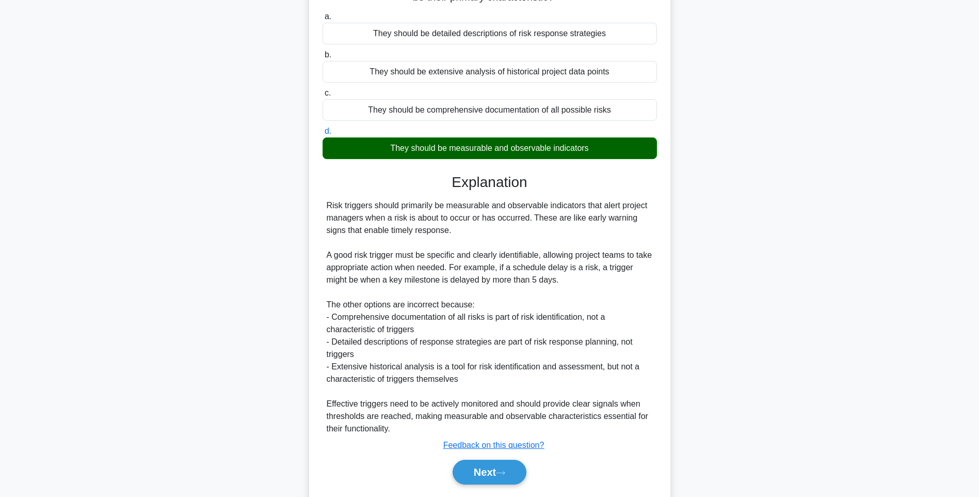
scroll to position [128, 0]
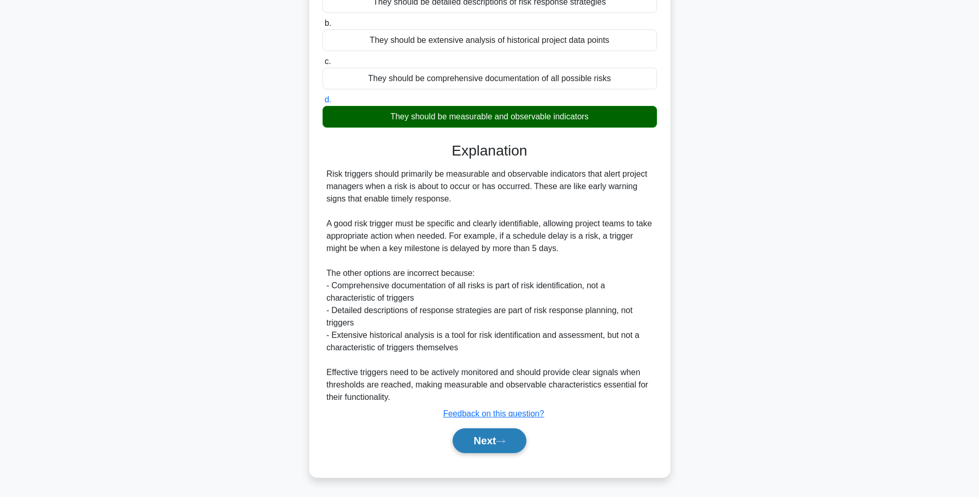
click at [472, 437] on button "Next" at bounding box center [490, 440] width 74 height 25
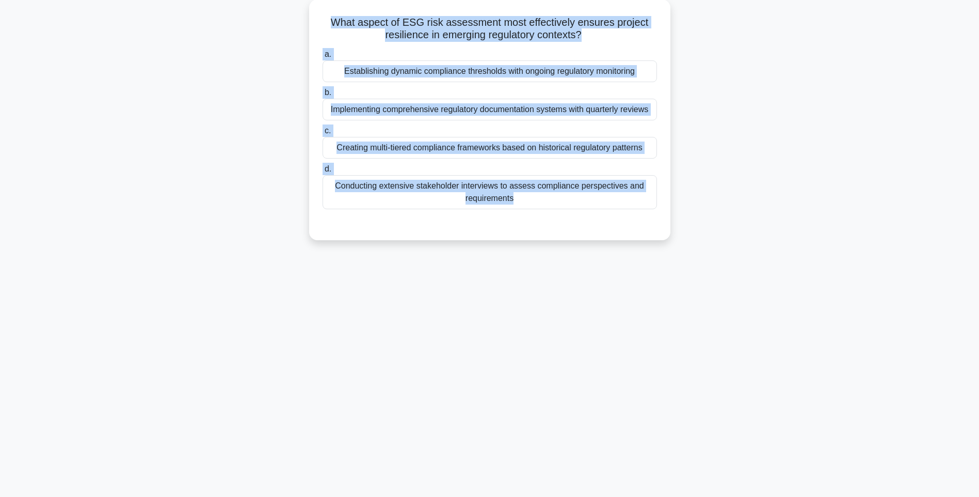
drag, startPoint x: 320, startPoint y: 13, endPoint x: 768, endPoint y: 239, distance: 501.2
click at [768, 239] on div "What aspect of ESG risk assessment most effectively ensures project resilience …" at bounding box center [489, 125] width 681 height 253
click at [733, 311] on div "138:15 Stop PMI-RMP Intermediate 66/115 What aspect of ESG risk assessment most…" at bounding box center [489, 234] width 681 height 516
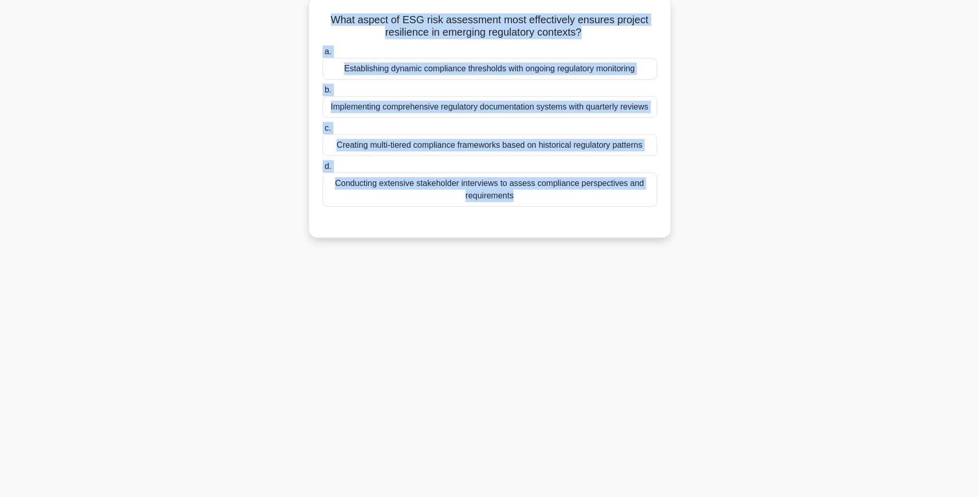
click at [571, 186] on div "Conducting extensive stakeholder interviews to assess compliance perspectives a…" at bounding box center [490, 189] width 335 height 34
click at [323, 170] on input "d. Conducting extensive stakeholder interviews to assess compliance perspective…" at bounding box center [323, 166] width 0 height 7
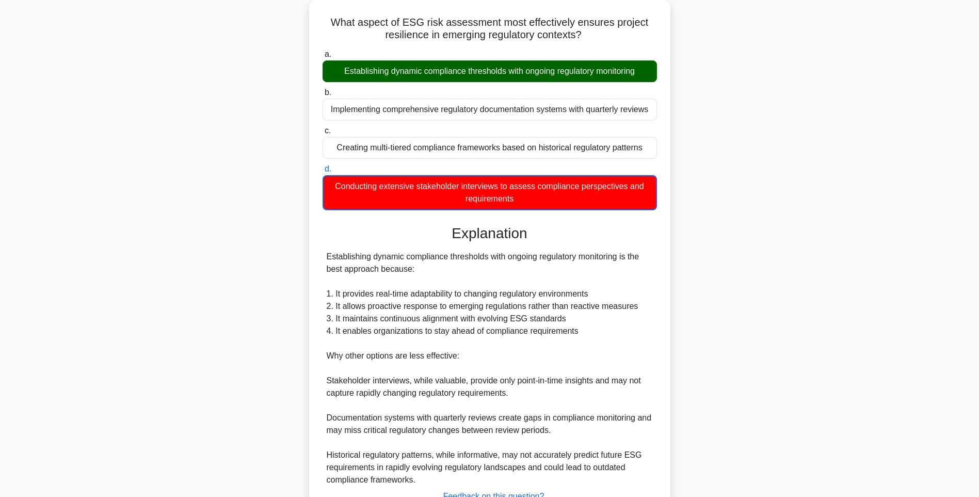
drag, startPoint x: 831, startPoint y: 290, endPoint x: 805, endPoint y: 295, distance: 25.7
click at [830, 290] on main "138:12 Stop PMI-RMP Intermediate 66/115 What aspect of ESG risk assessment most…" at bounding box center [489, 274] width 979 height 604
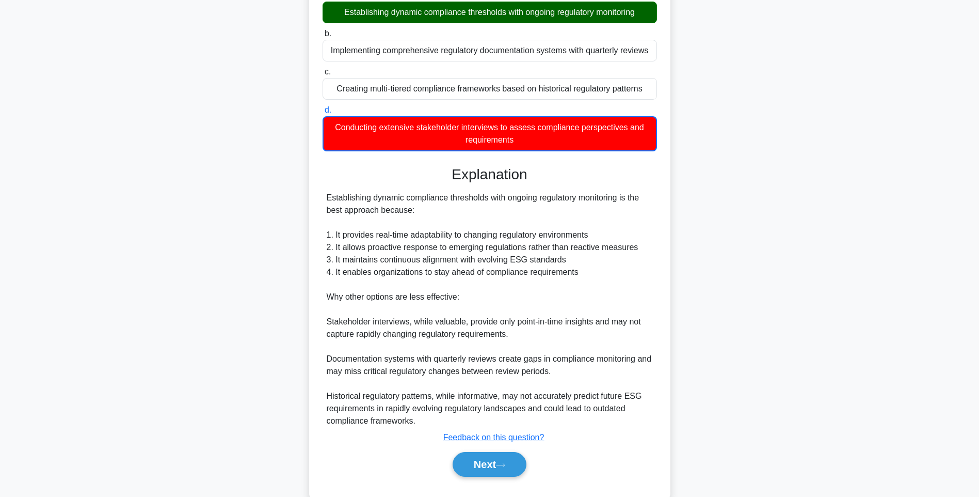
scroll to position [141, 0]
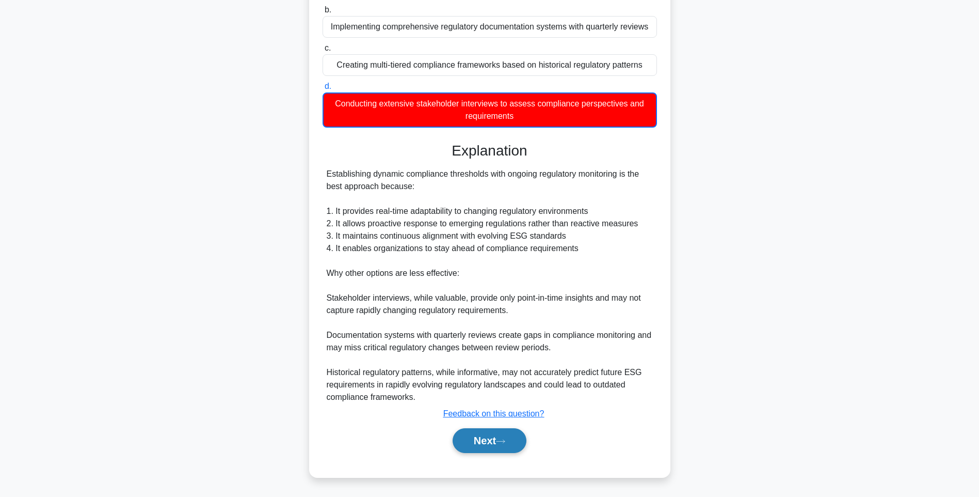
click at [480, 443] on button "Next" at bounding box center [490, 440] width 74 height 25
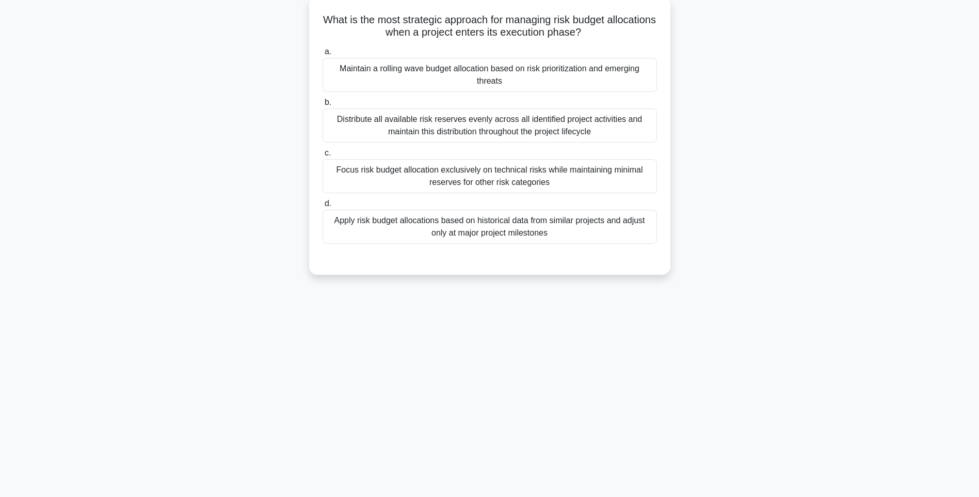
scroll to position [61, 0]
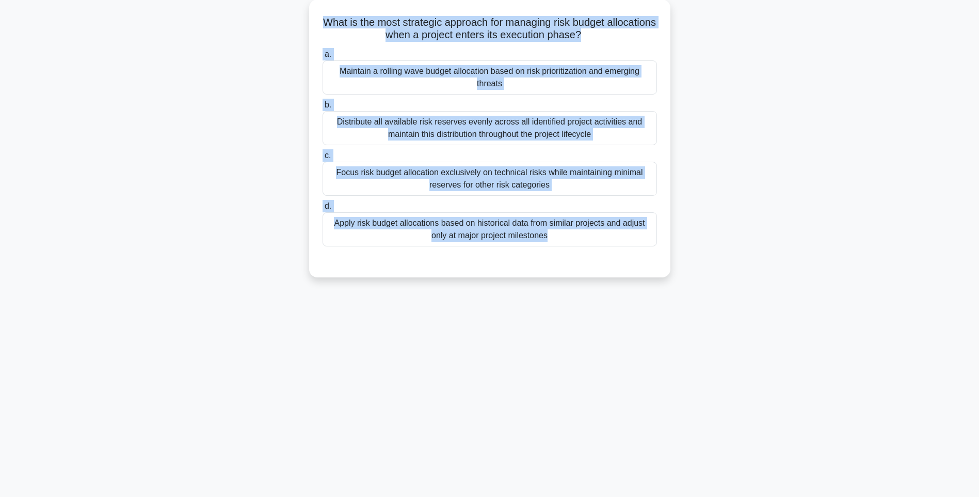
drag, startPoint x: 335, startPoint y: 12, endPoint x: 730, endPoint y: 271, distance: 472.9
click at [730, 271] on div "What is the most strategic approach for managing risk budget allocations when a…" at bounding box center [489, 144] width 681 height 290
click at [794, 318] on div "138:07 Stop PMI-RMP Intermediate 67/115 What is the most strategic approach for…" at bounding box center [489, 234] width 681 height 516
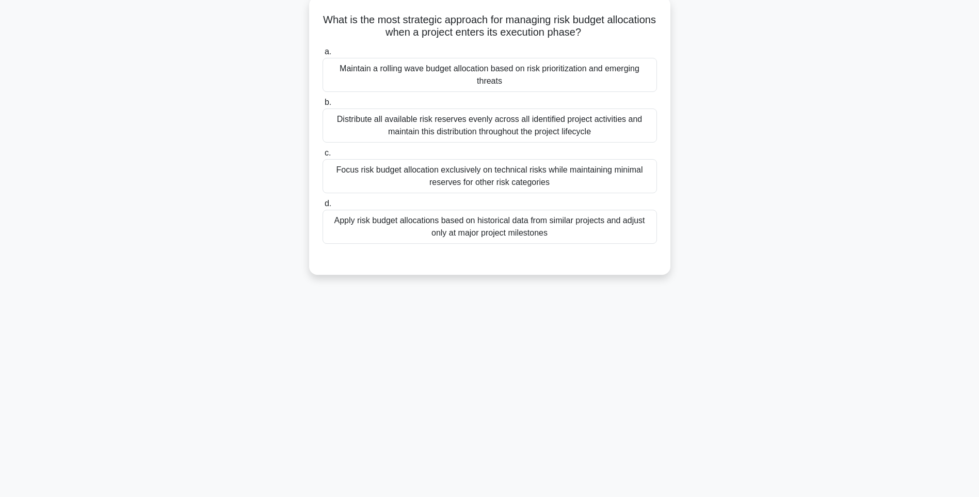
click at [539, 229] on div "Apply risk budget allocations based on historical data from similar projects an…" at bounding box center [490, 227] width 335 height 34
click at [323, 207] on input "d. Apply risk budget allocations based on historical data from similar projects…" at bounding box center [323, 203] width 0 height 7
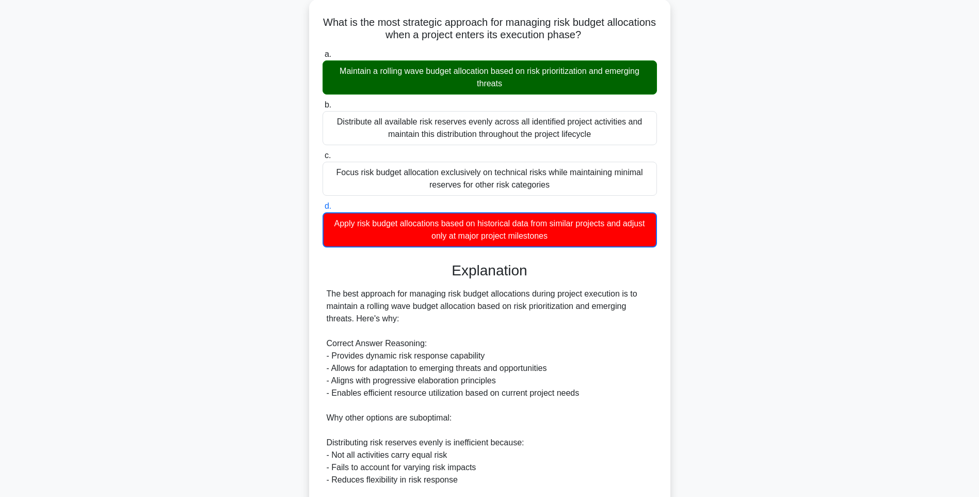
click at [763, 277] on div "What is the most strategic approach for managing risk budget allocations when a…" at bounding box center [489, 347] width 681 height 696
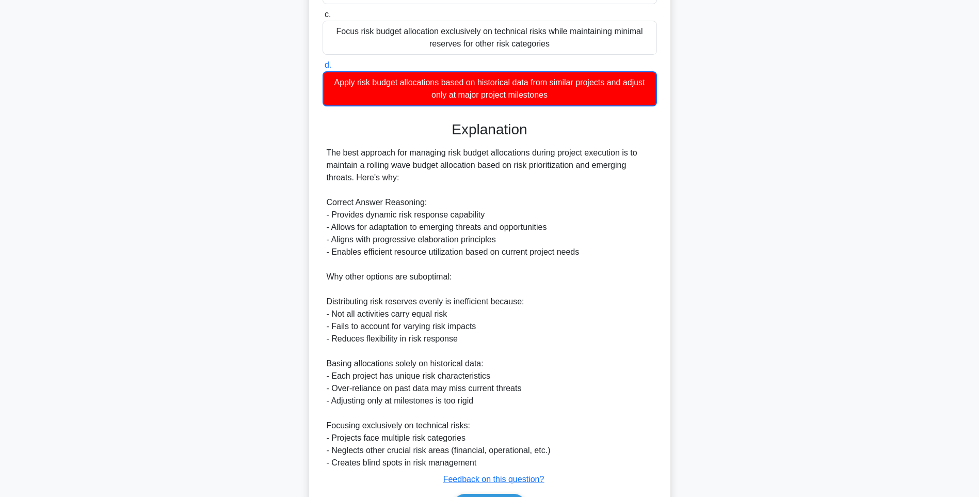
scroll to position [265, 0]
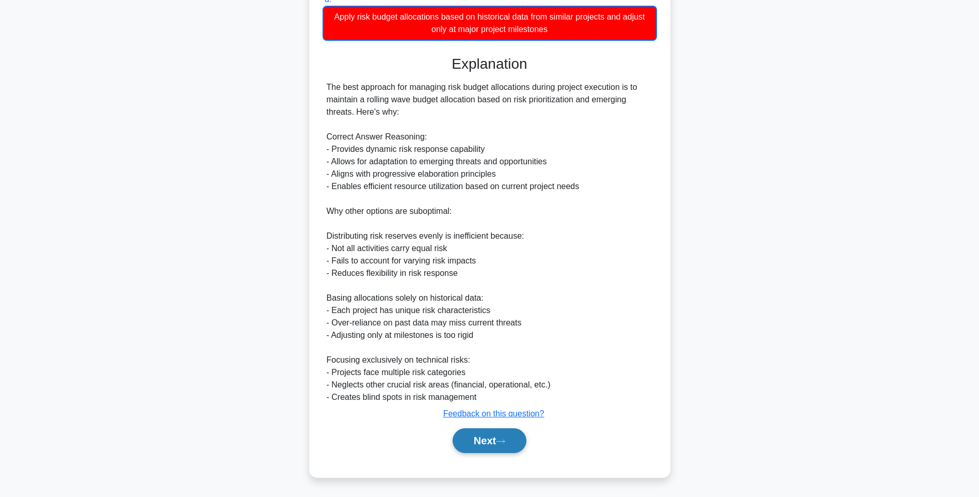
click at [500, 433] on button "Next" at bounding box center [490, 440] width 74 height 25
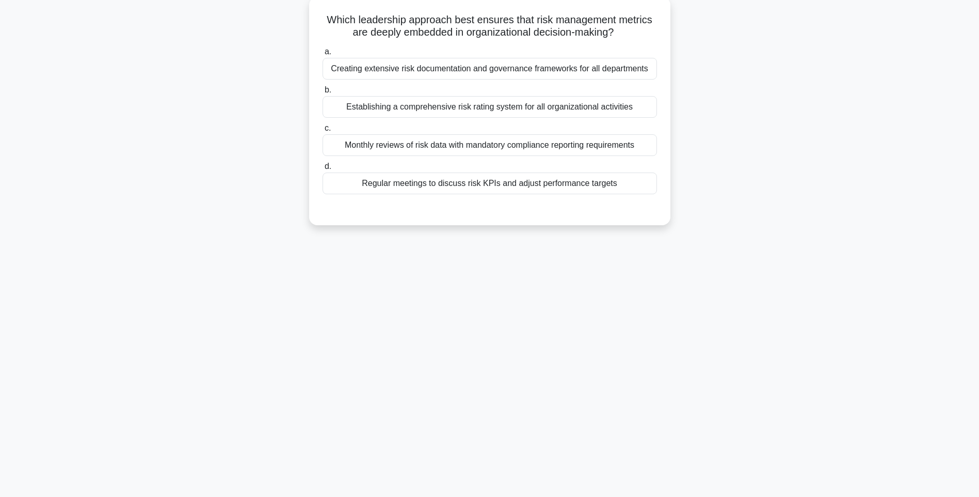
drag, startPoint x: 325, startPoint y: 14, endPoint x: 660, endPoint y: 194, distance: 380.2
click at [660, 194] on div "Which leadership approach best ensures that risk management metrics are deeply …" at bounding box center [489, 111] width 353 height 220
drag, startPoint x: 735, startPoint y: 286, endPoint x: 637, endPoint y: 223, distance: 116.6
click at [735, 286] on div "137:58 Stop PMI-RMP Intermediate 68/115 Which leadership approach best ensures …" at bounding box center [489, 234] width 681 height 516
click at [565, 185] on div "Regular meetings to discuss risk KPIs and adjust performance targets" at bounding box center [490, 183] width 335 height 22
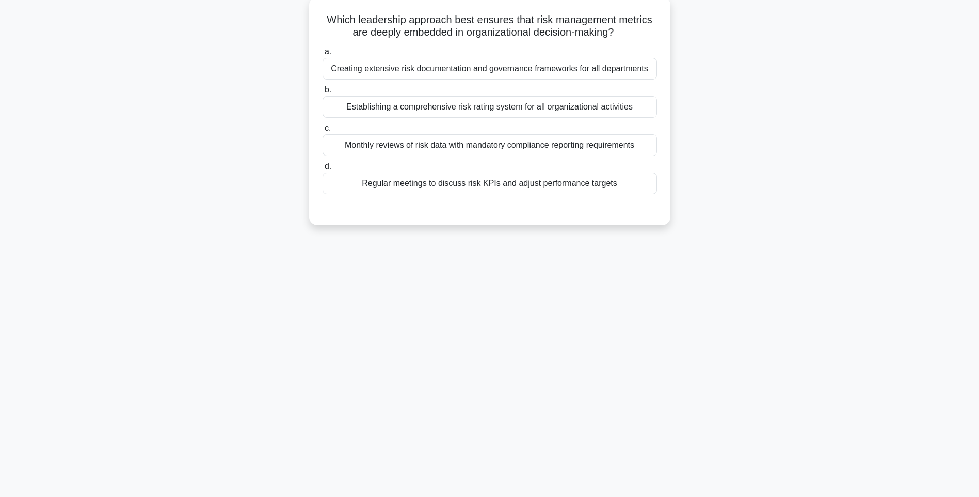
click at [323, 170] on input "d. Regular meetings to discuss risk KPIs and adjust performance targets" at bounding box center [323, 166] width 0 height 7
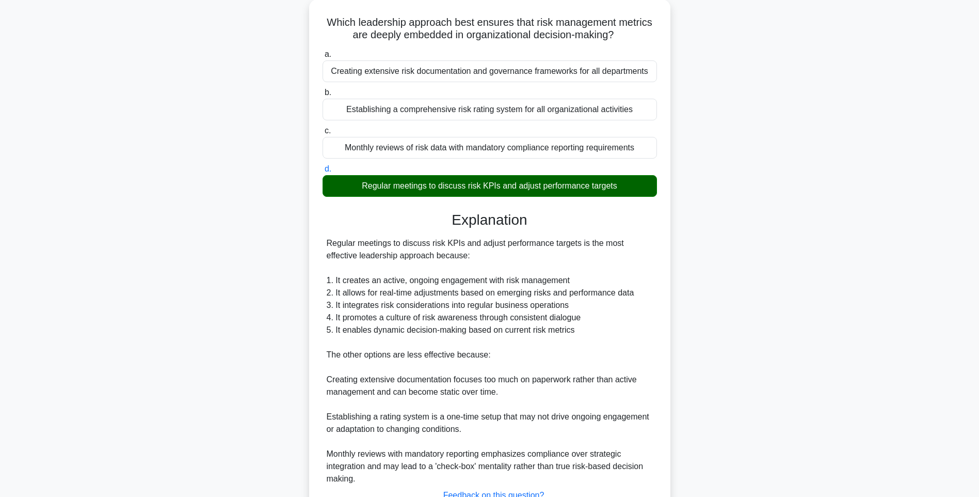
click at [722, 287] on div "Which leadership approach best ensures that risk management metrics are deeply …" at bounding box center [489, 284] width 681 height 571
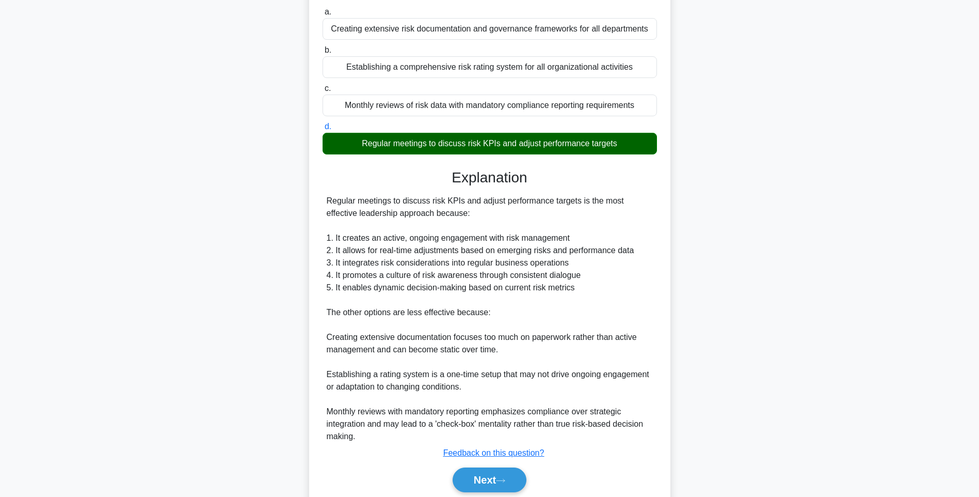
scroll to position [140, 0]
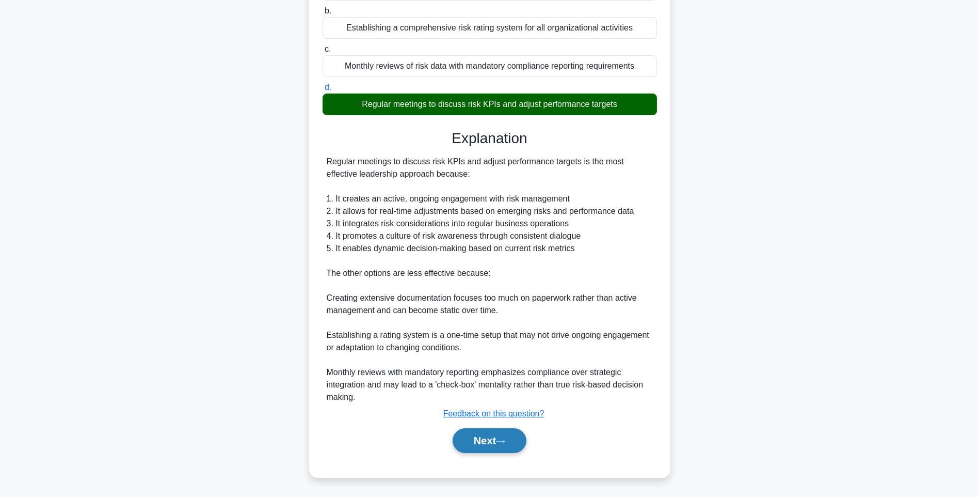
click at [501, 430] on button "Next" at bounding box center [490, 440] width 74 height 25
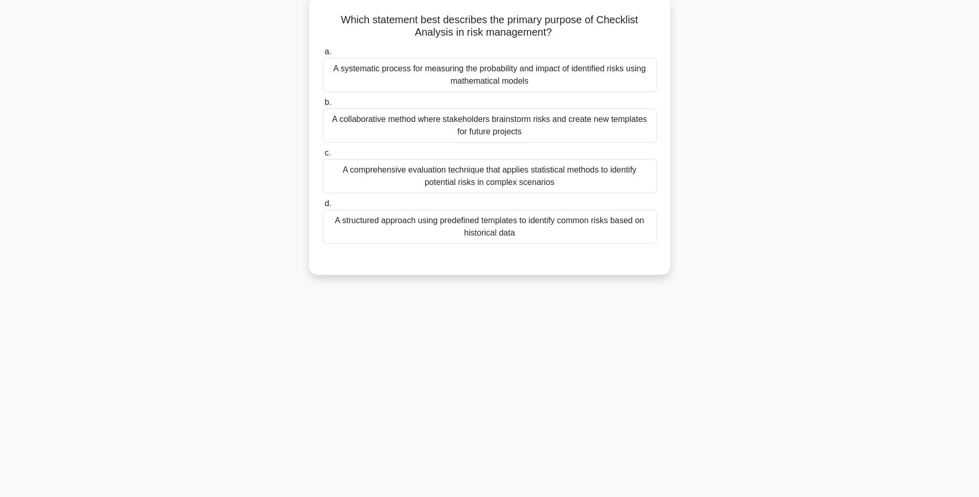
scroll to position [61, 0]
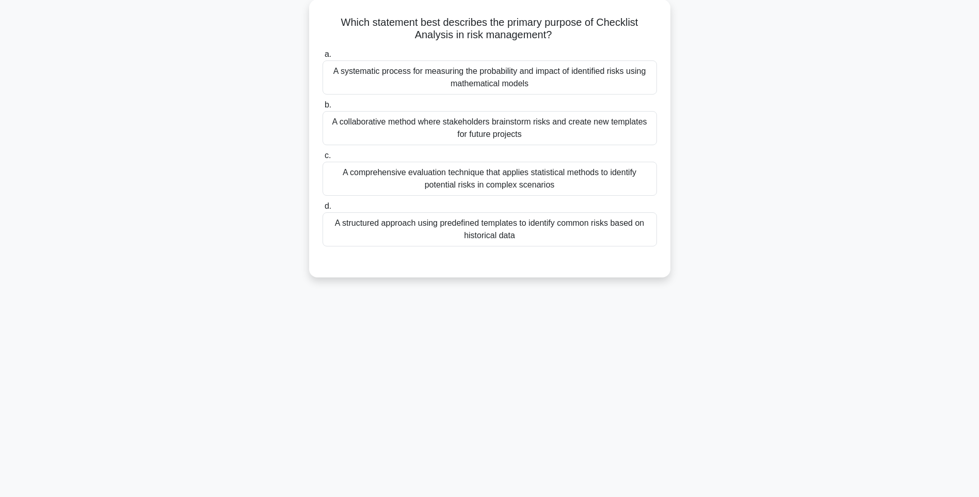
drag, startPoint x: 325, startPoint y: 15, endPoint x: 741, endPoint y: 241, distance: 473.3
click at [741, 241] on div "Which statement best describes the primary purpose of Checklist Analysis in ris…" at bounding box center [489, 144] width 681 height 290
drag, startPoint x: 785, startPoint y: 292, endPoint x: 713, endPoint y: 271, distance: 75.0
click at [785, 292] on div "137:51 Stop PMI-RMP Intermediate 69/115 Which statement best describes the prim…" at bounding box center [489, 234] width 681 height 516
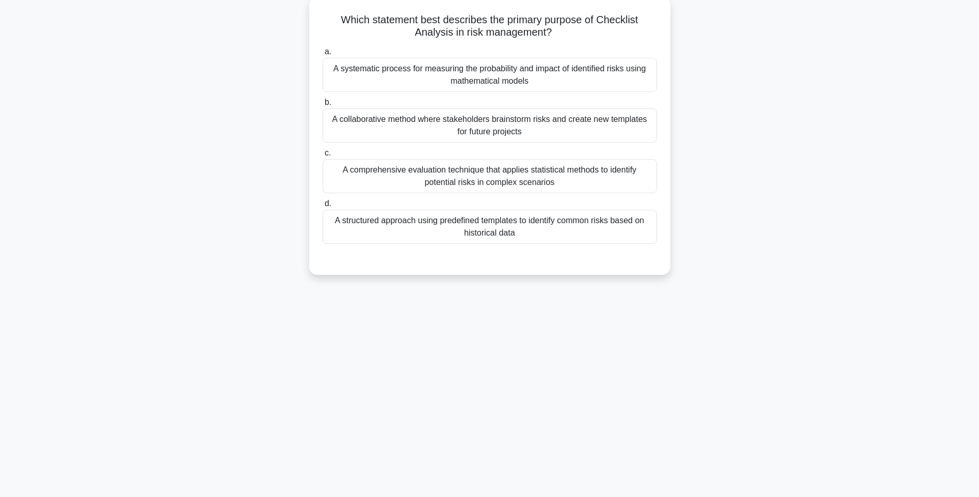
click at [592, 234] on div "A structured approach using predefined templates to identify common risks based…" at bounding box center [490, 227] width 335 height 34
click at [323, 207] on input "d. A structured approach using predefined templates to identify common risks ba…" at bounding box center [323, 203] width 0 height 7
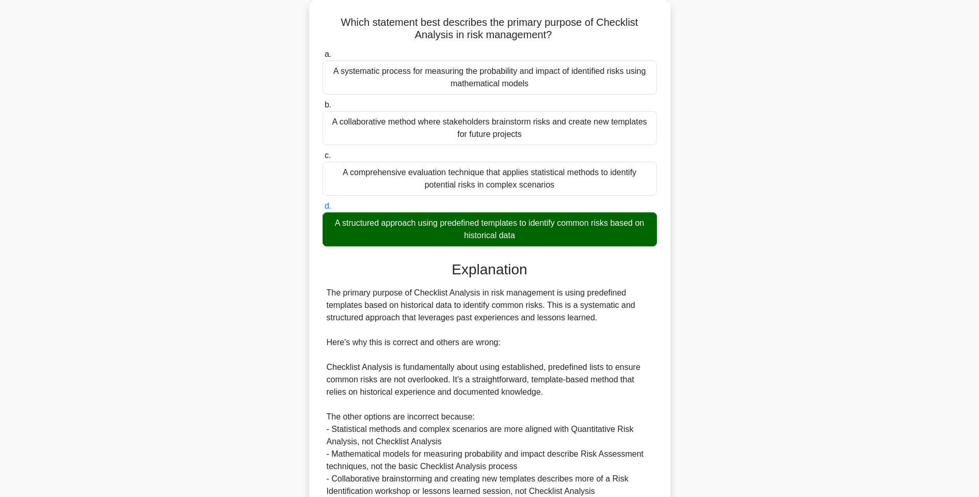
click at [697, 279] on div "Which statement best describes the primary purpose of Checklist Analysis in ris…" at bounding box center [489, 291] width 681 height 584
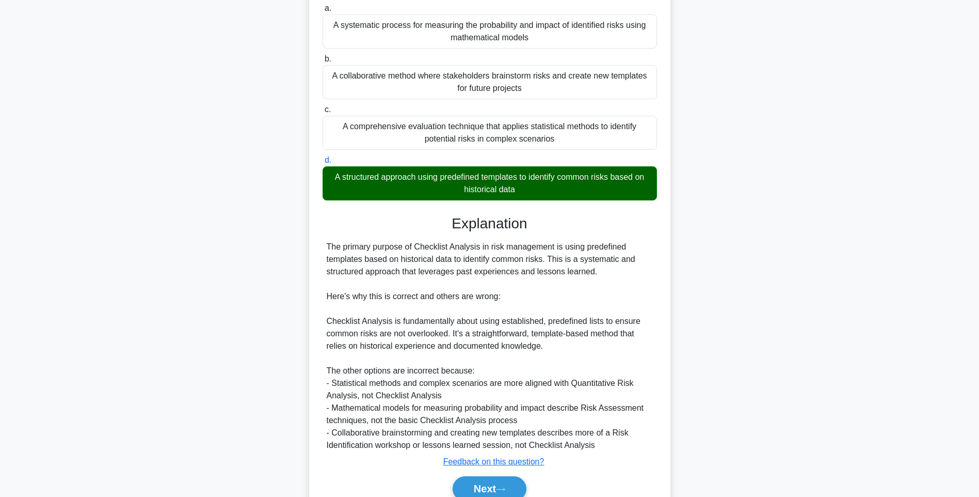
scroll to position [153, 0]
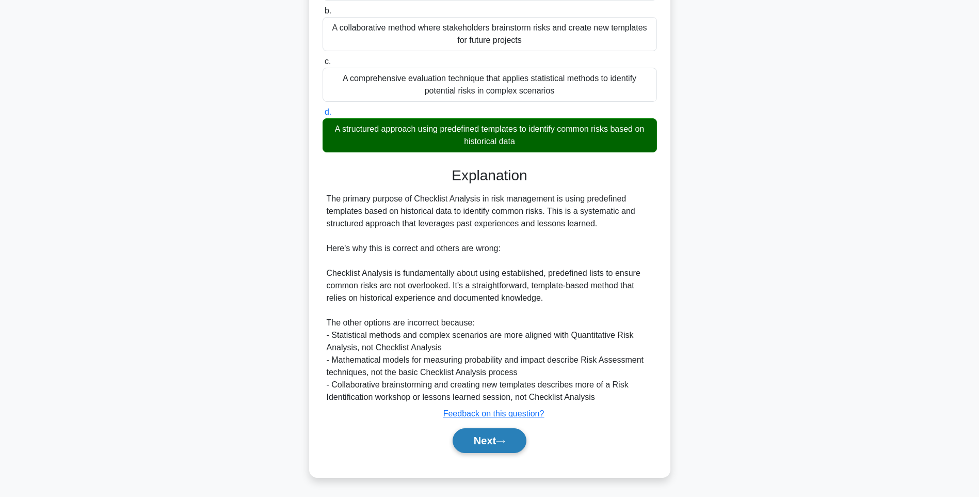
click at [476, 438] on button "Next" at bounding box center [490, 440] width 74 height 25
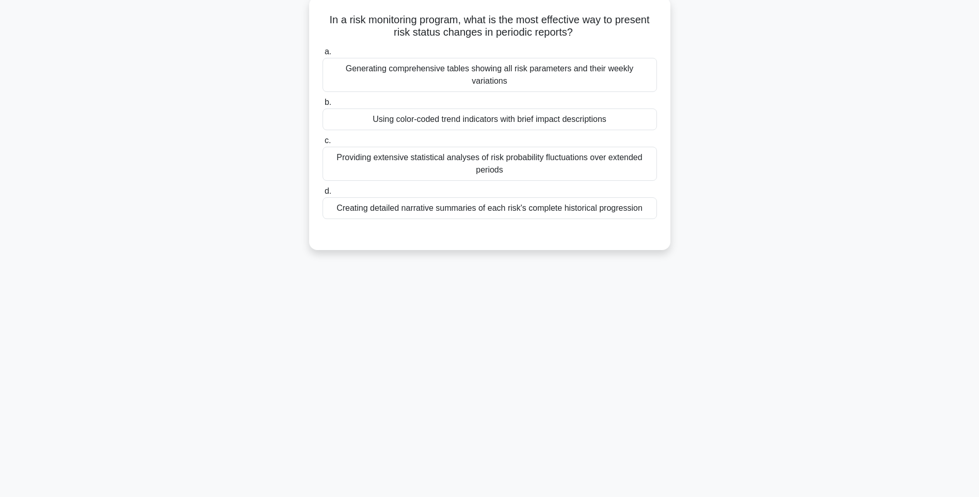
scroll to position [61, 0]
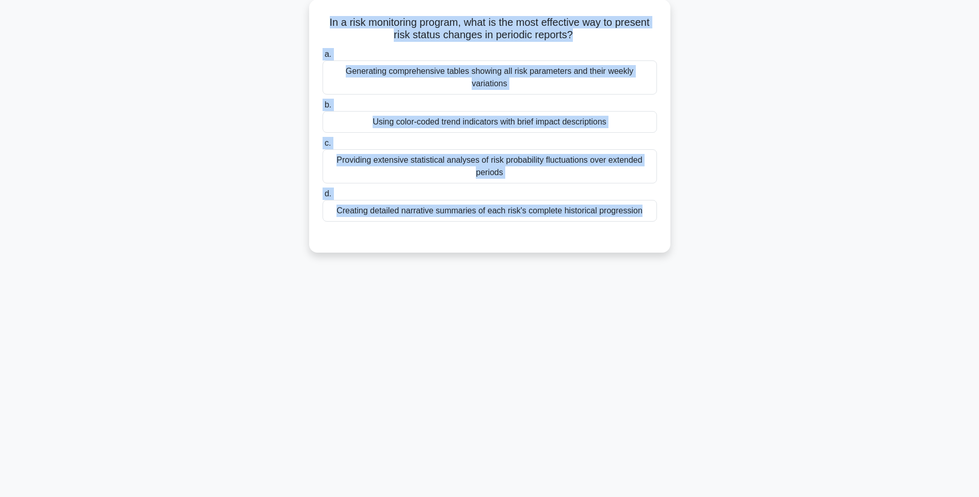
drag, startPoint x: 393, startPoint y: 59, endPoint x: 686, endPoint y: 221, distance: 334.6
click at [686, 221] on div "In a risk monitoring program, what is the most effective way to present risk st…" at bounding box center [489, 131] width 681 height 265
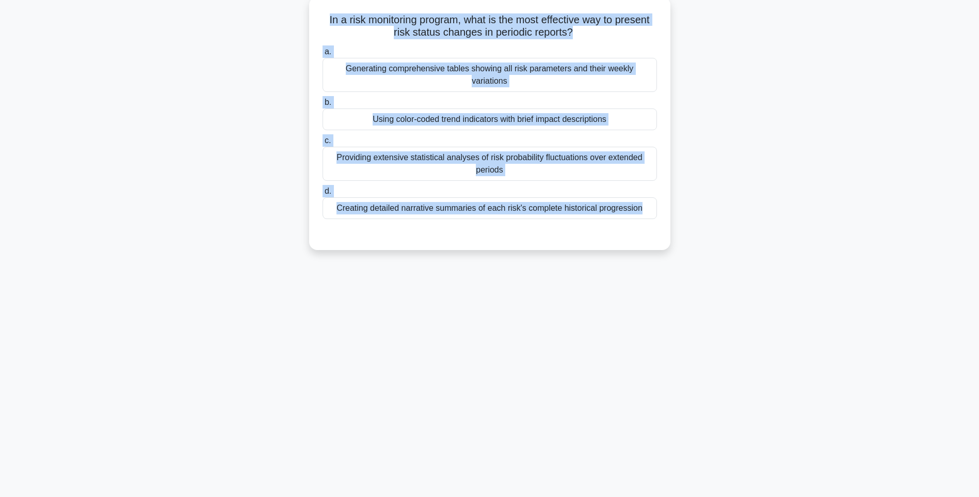
drag, startPoint x: 718, startPoint y: 191, endPoint x: 651, endPoint y: 185, distance: 66.9
click at [718, 191] on div "In a risk monitoring program, what is the most effective way to present risk st…" at bounding box center [489, 131] width 681 height 265
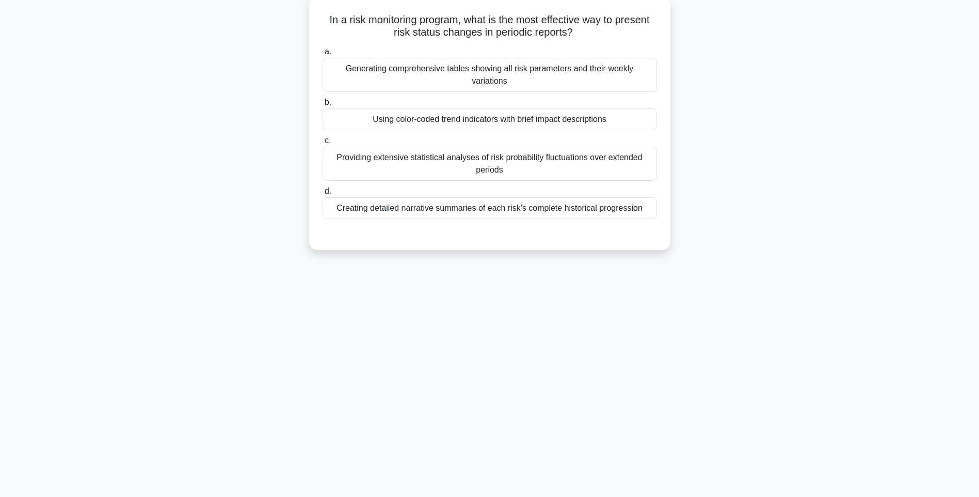
click at [592, 197] on div "Creating detailed narrative summaries of each risk's complete historical progre…" at bounding box center [490, 208] width 335 height 22
click at [323, 188] on input "d. Creating detailed narrative summaries of each risk's complete historical pro…" at bounding box center [323, 191] width 0 height 7
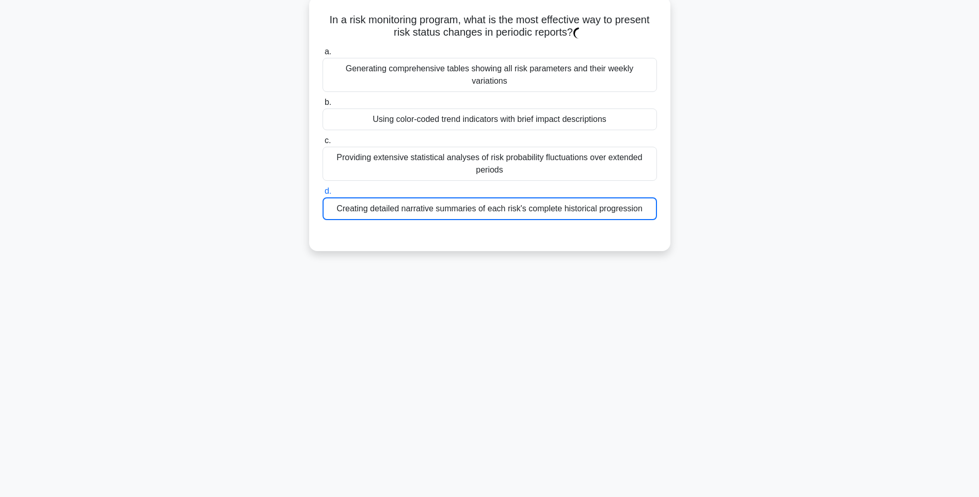
click at [583, 199] on div "Creating detailed narrative summaries of each risk's complete historical progre…" at bounding box center [490, 208] width 335 height 23
click at [323, 195] on input "d. Creating detailed narrative summaries of each risk's complete historical pro…" at bounding box center [323, 191] width 0 height 7
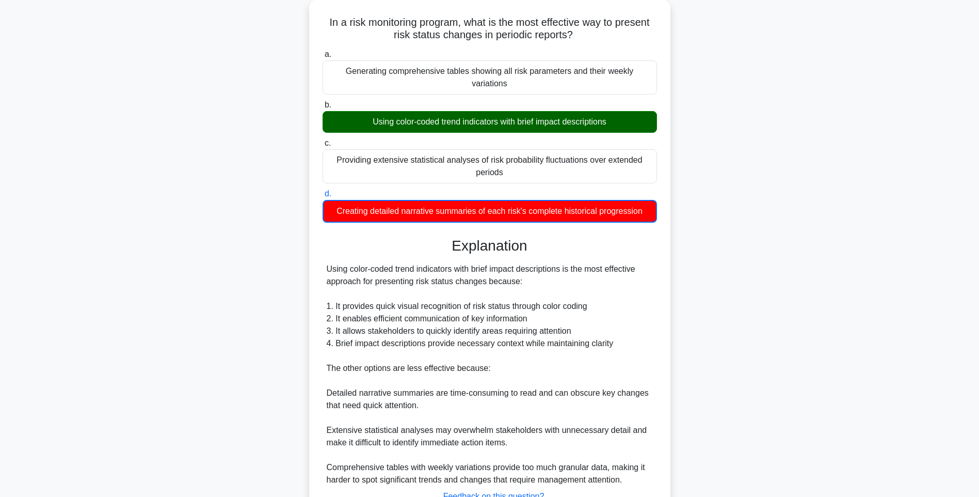
click at [824, 241] on div "In a risk monitoring program, what is the most effective way to present risk st…" at bounding box center [489, 285] width 681 height 573
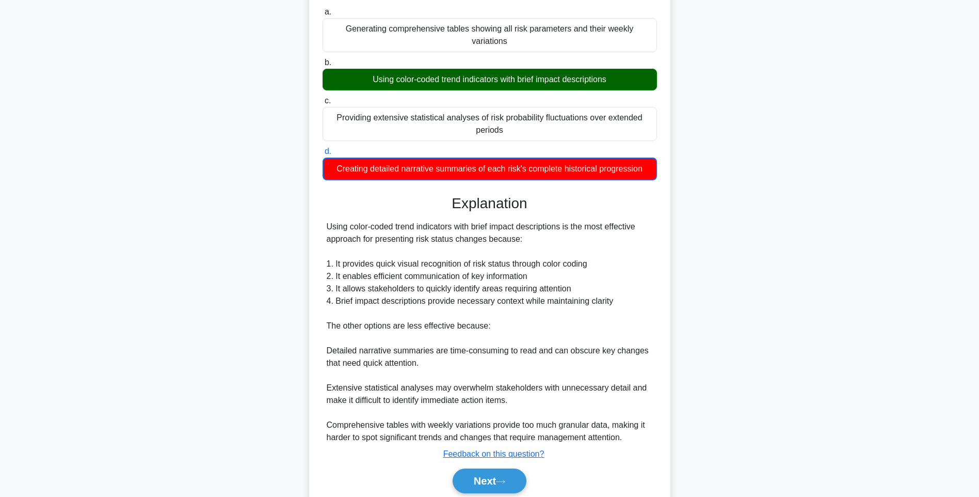
scroll to position [129, 0]
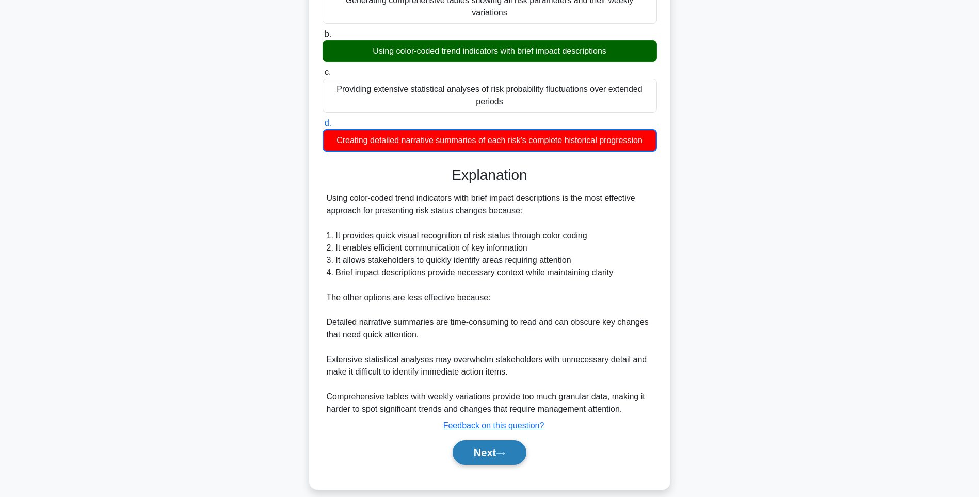
click at [513, 440] on button "Next" at bounding box center [490, 452] width 74 height 25
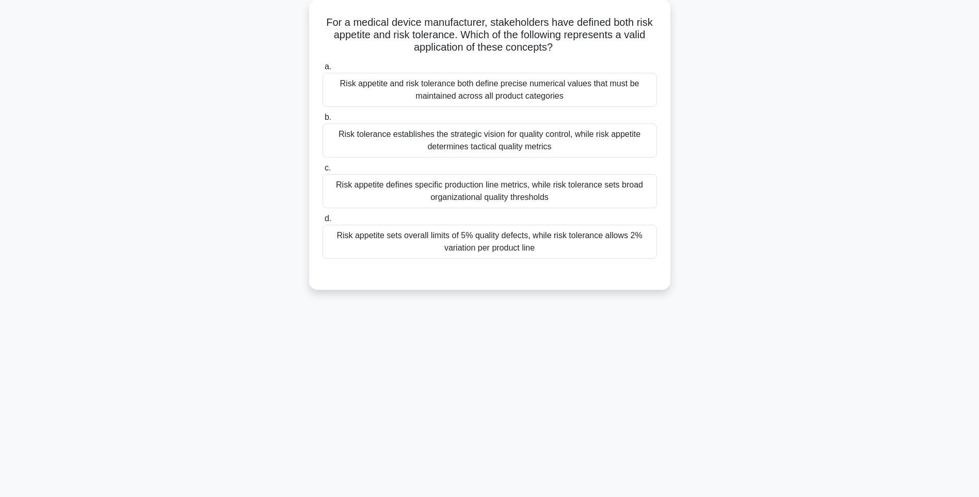
drag, startPoint x: 321, startPoint y: 18, endPoint x: 672, endPoint y: 241, distance: 415.9
click at [672, 241] on div "For a medical device manufacturer, stakeholders have defined both risk appetite…" at bounding box center [489, 150] width 681 height 303
click at [273, 33] on div "For a medical device manufacturer, stakeholders have defined both risk appetite…" at bounding box center [489, 150] width 681 height 303
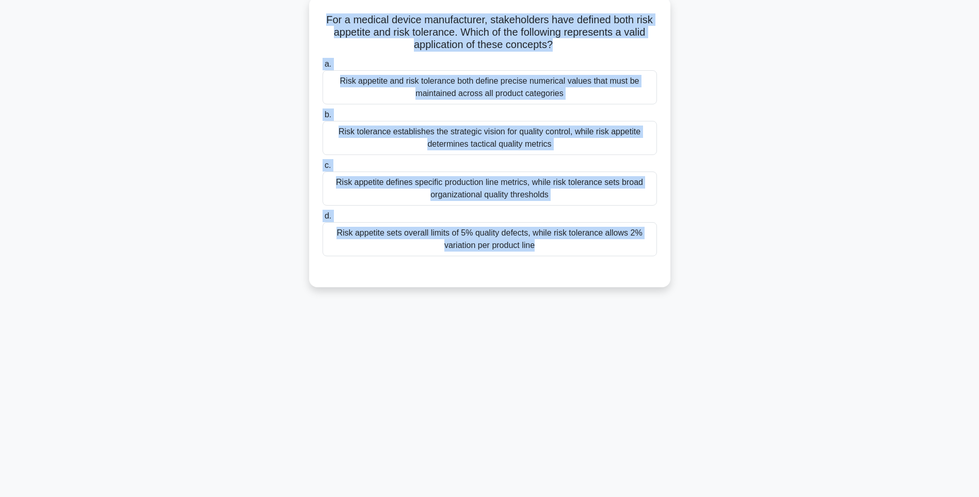
drag, startPoint x: 324, startPoint y: 19, endPoint x: 623, endPoint y: 267, distance: 388.3
click at [623, 267] on div "For a medical device manufacturer, stakeholders have defined both risk appetite…" at bounding box center [489, 142] width 353 height 282
drag, startPoint x: 868, startPoint y: 279, endPoint x: 659, endPoint y: 265, distance: 209.0
click at [868, 279] on main "137:31 Stop PMI-RMP Intermediate 71/115 For a medical device manufacturer, stak…" at bounding box center [489, 234] width 979 height 525
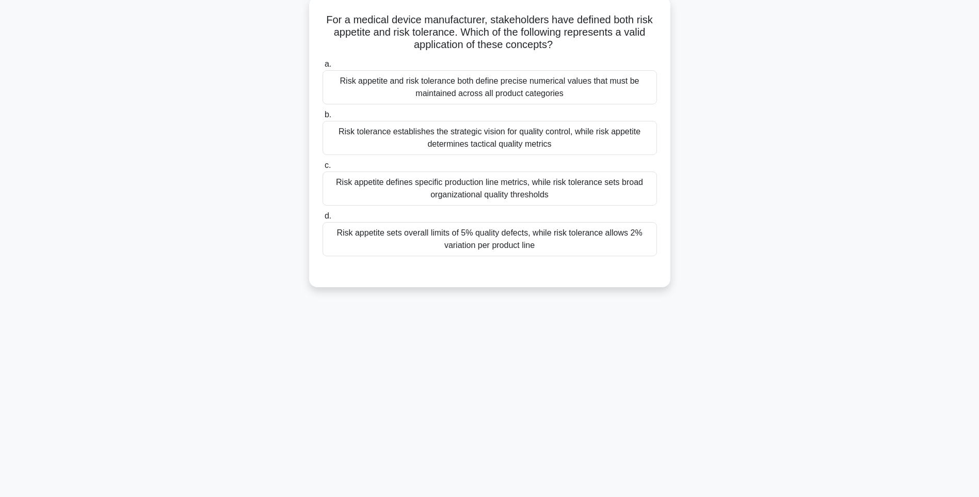
click at [571, 249] on div "Risk appetite sets overall limits of 5% quality defects, while risk tolerance a…" at bounding box center [490, 239] width 335 height 34
click at [323, 219] on input "d. Risk appetite sets overall limits of 5% quality defects, while risk toleranc…" at bounding box center [323, 216] width 0 height 7
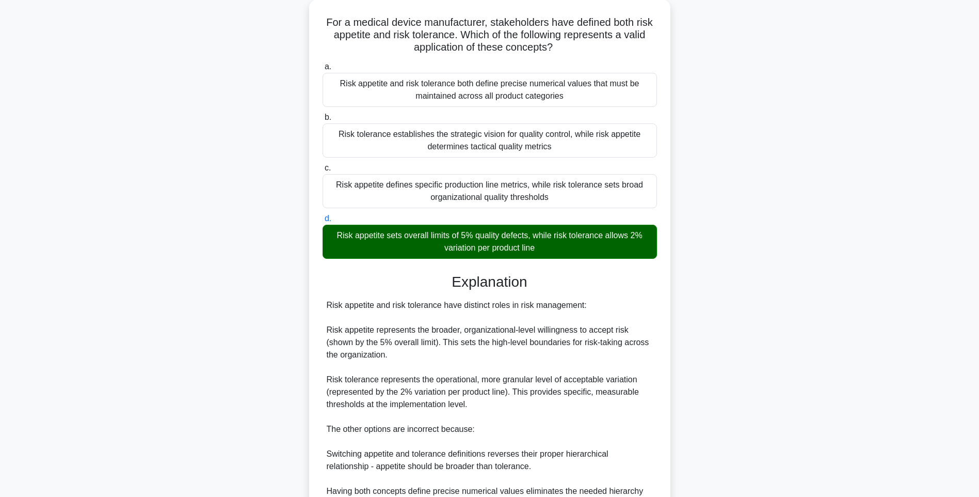
drag, startPoint x: 836, startPoint y: 242, endPoint x: 834, endPoint y: 250, distance: 9.0
click at [836, 242] on main "137:28 Stop PMI-RMP Intermediate 71/115 For a medical device manufacturer, stak…" at bounding box center [489, 304] width 979 height 665
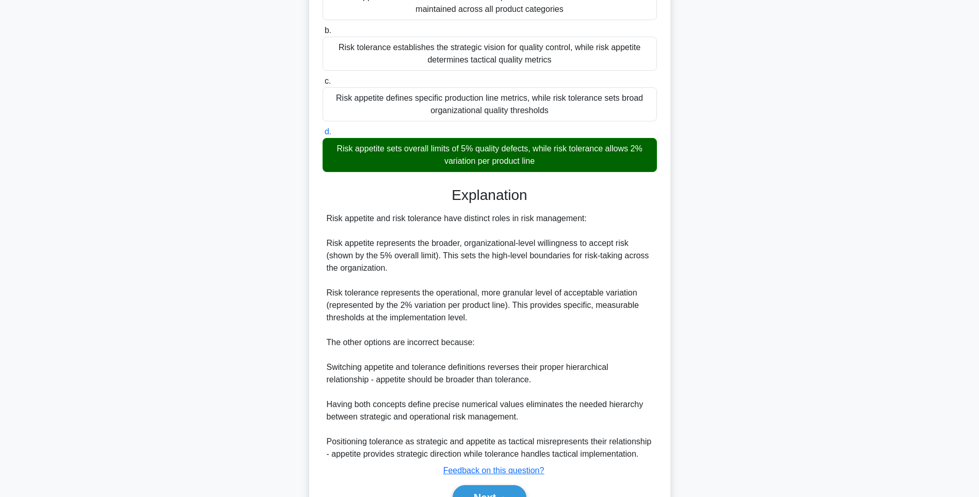
scroll to position [202, 0]
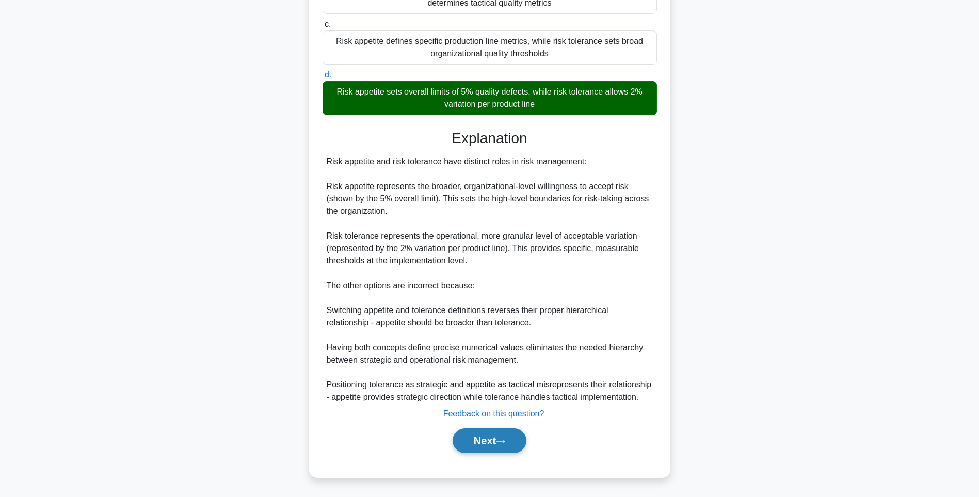
click at [491, 435] on button "Next" at bounding box center [490, 440] width 74 height 25
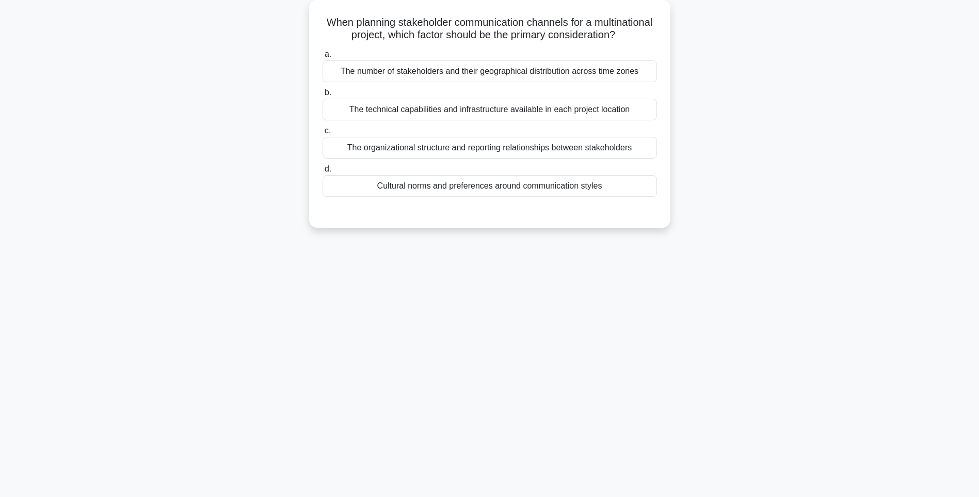
scroll to position [61, 0]
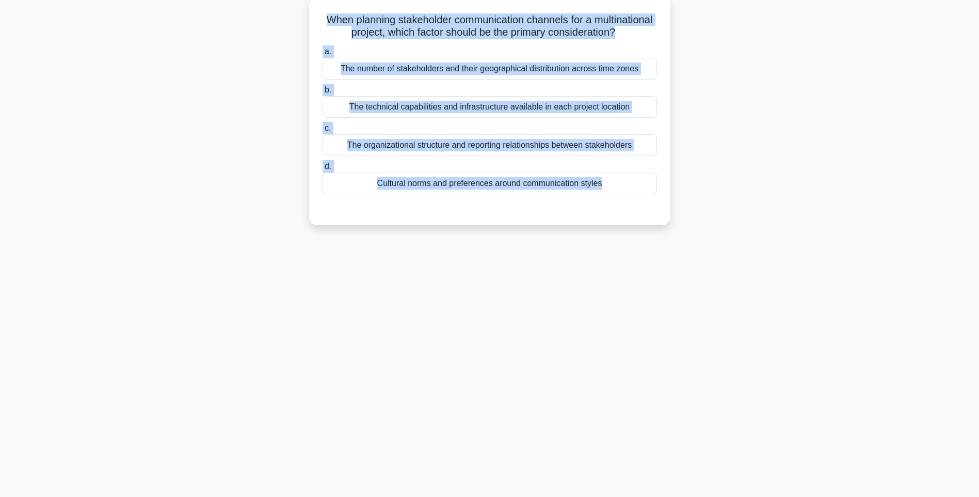
drag, startPoint x: 331, startPoint y: 15, endPoint x: 670, endPoint y: 217, distance: 393.5
click at [670, 217] on div "When planning stakeholder communication channels for a multinational project, w…" at bounding box center [489, 111] width 361 height 228
drag, startPoint x: 714, startPoint y: 247, endPoint x: 637, endPoint y: 223, distance: 81.1
click at [714, 240] on div "When planning stakeholder communication channels for a multinational project, w…" at bounding box center [489, 119] width 681 height 241
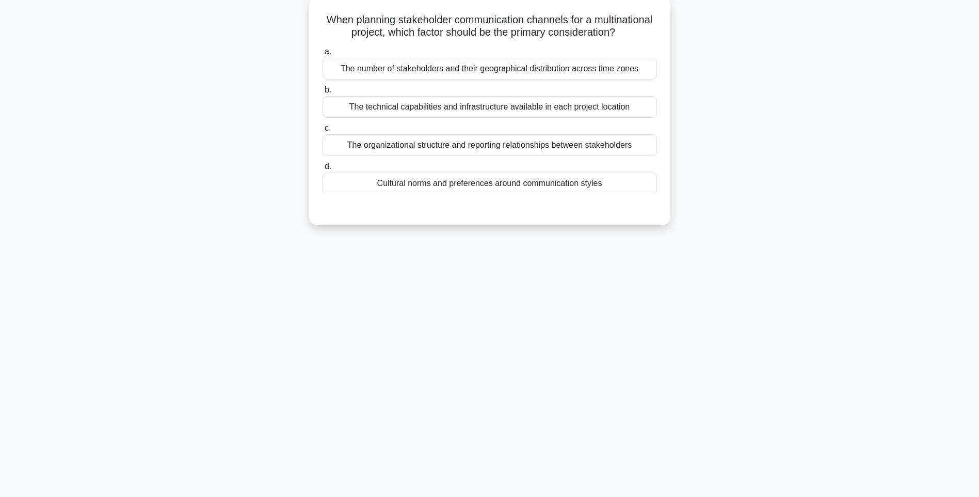
click at [548, 194] on div "Cultural norms and preferences around communication styles" at bounding box center [490, 183] width 335 height 22
click at [323, 170] on input "d. Cultural norms and preferences around communication styles" at bounding box center [323, 166] width 0 height 7
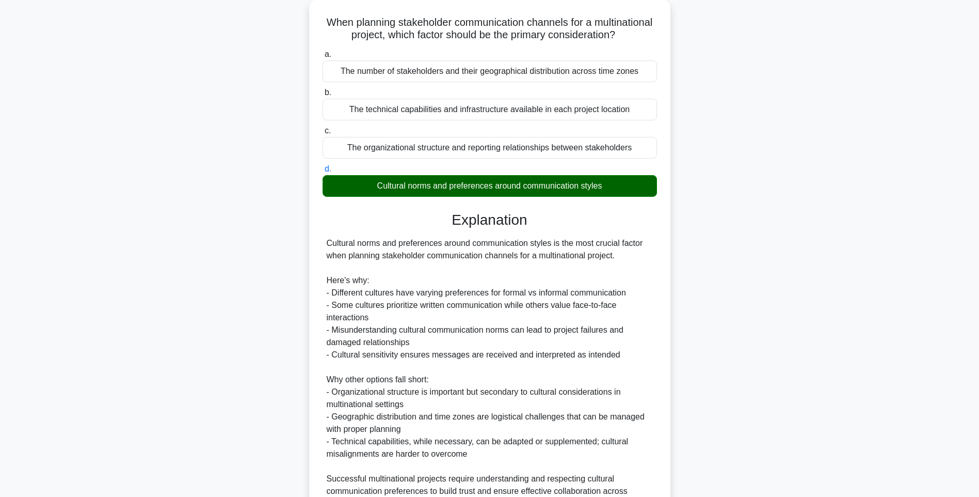
click at [735, 227] on div "When planning stakeholder communication channels for a multinational project, w…" at bounding box center [489, 297] width 681 height 596
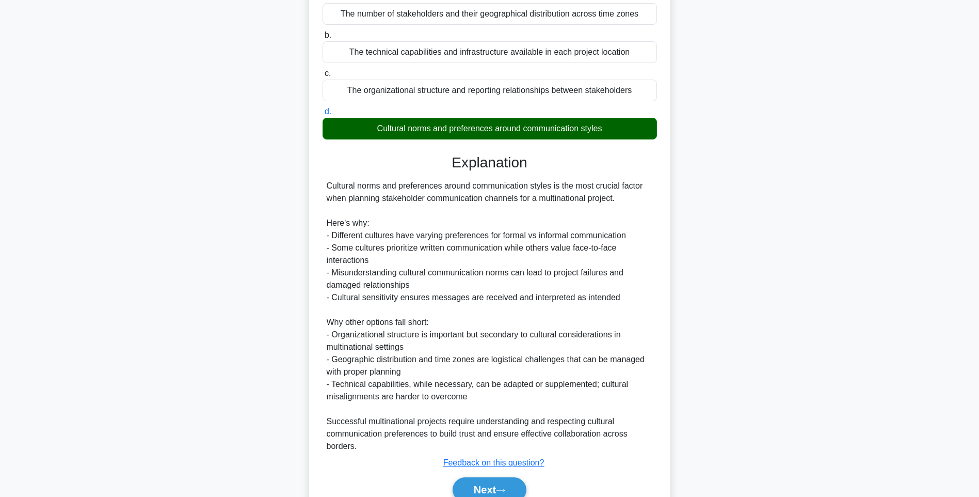
scroll to position [178, 0]
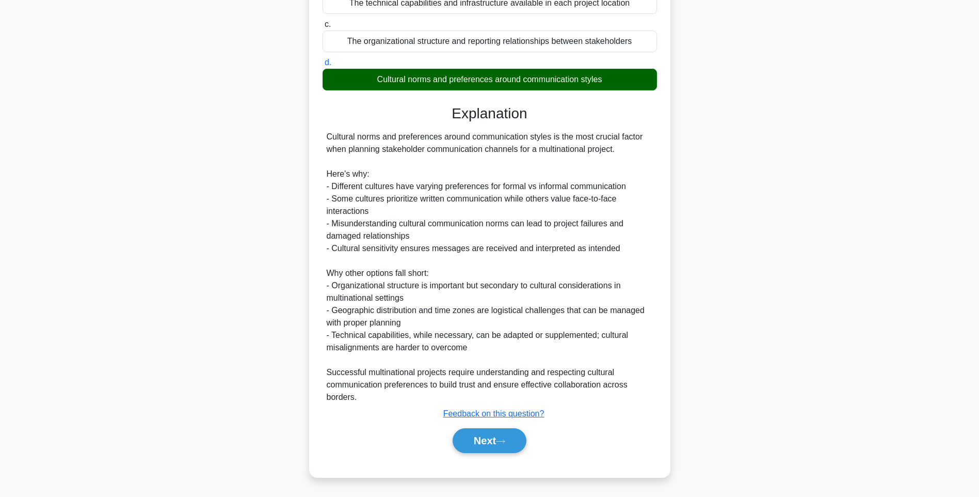
drag, startPoint x: 518, startPoint y: 437, endPoint x: 476, endPoint y: 368, distance: 81.3
click at [518, 437] on button "Next" at bounding box center [490, 440] width 74 height 25
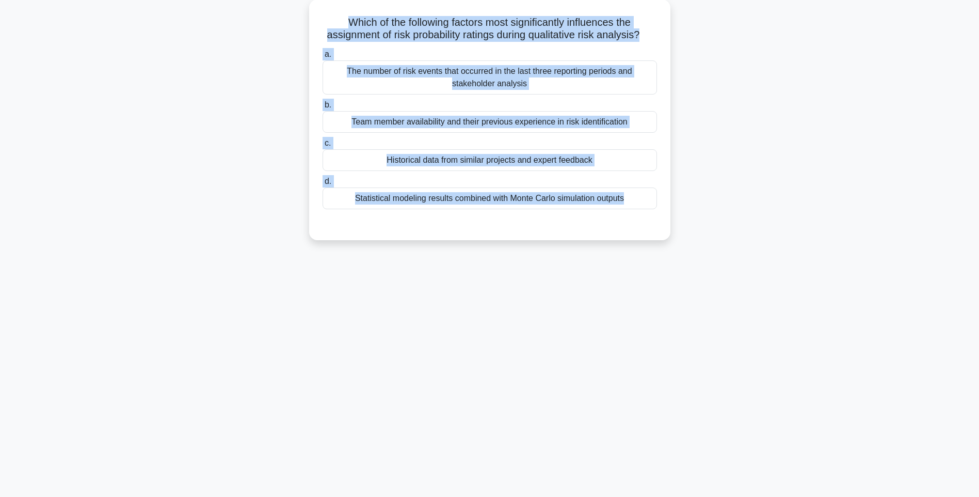
drag, startPoint x: 327, startPoint y: 14, endPoint x: 704, endPoint y: 247, distance: 442.5
click at [704, 247] on div "Which of the following factors most significantly influences the assignment of …" at bounding box center [489, 125] width 681 height 253
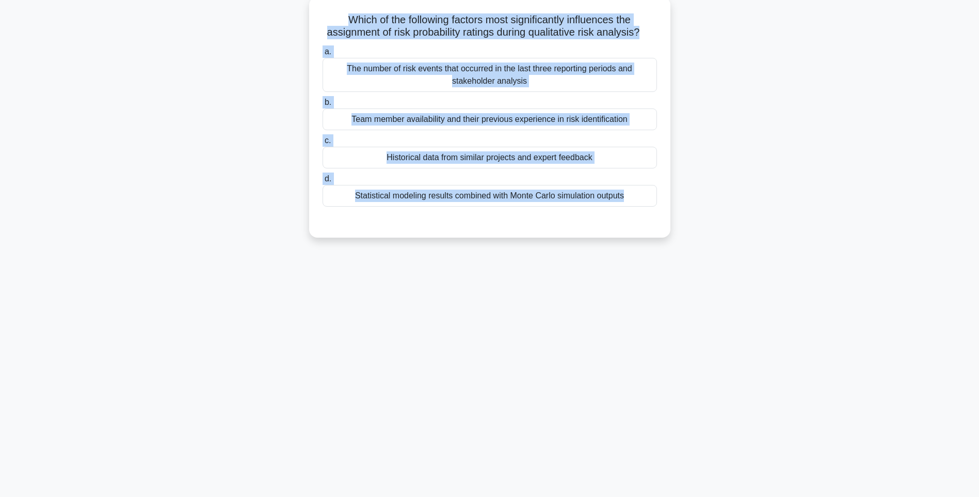
drag, startPoint x: 723, startPoint y: 279, endPoint x: 645, endPoint y: 244, distance: 85.3
click at [723, 279] on div "137:16 Stop PMI-RMP Intermediate 73/115 Which of the following factors most sig…" at bounding box center [489, 234] width 681 height 516
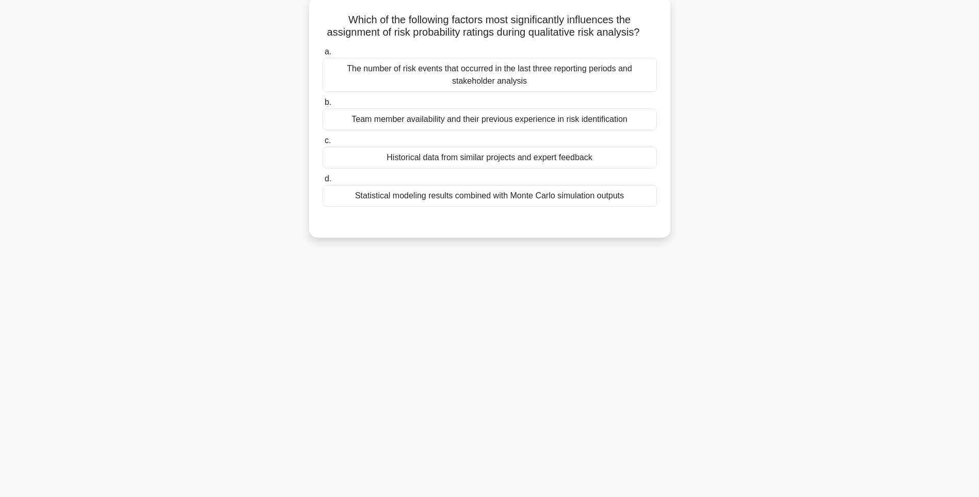
click at [578, 206] on div "Statistical modeling results combined with Monte Carlo simulation outputs" at bounding box center [490, 196] width 335 height 22
click at [323, 182] on input "d. Statistical modeling results combined with Monte Carlo simulation outputs" at bounding box center [323, 179] width 0 height 7
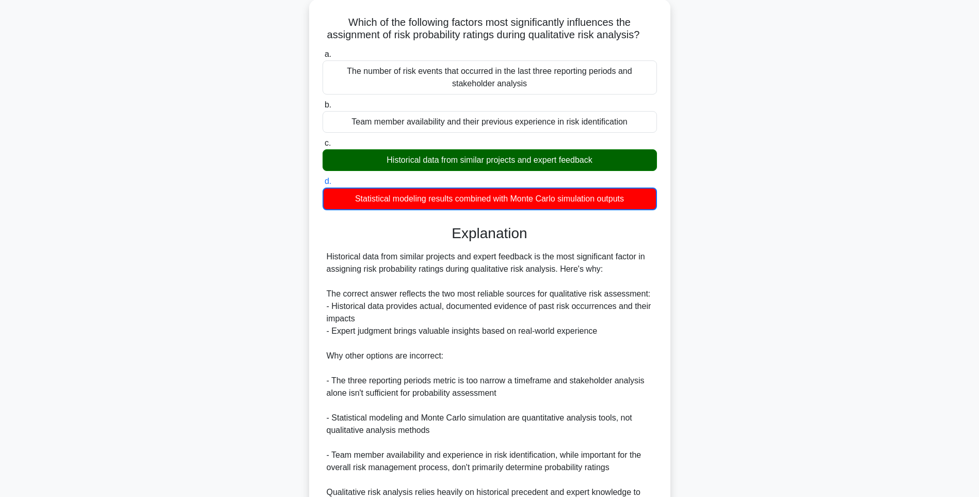
click at [750, 273] on div "Which of the following factors most significantly influences the assignment of …" at bounding box center [489, 297] width 681 height 597
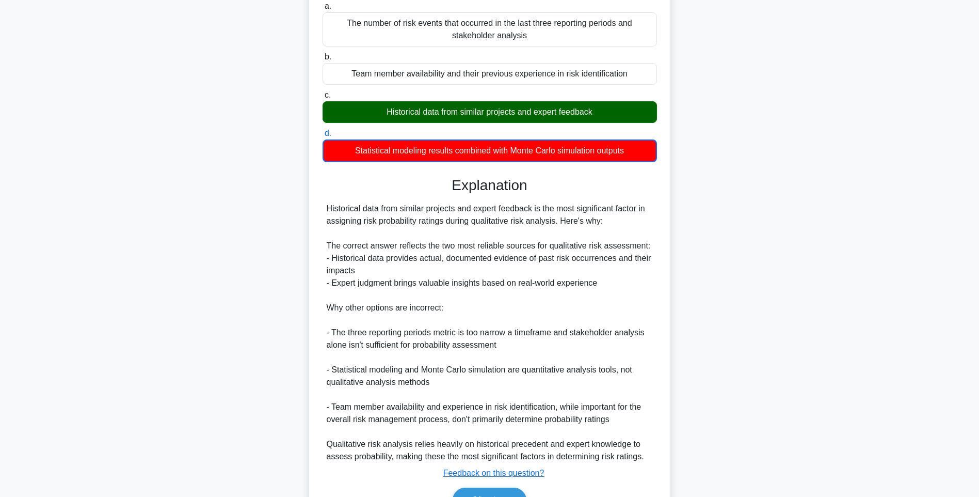
scroll to position [179, 0]
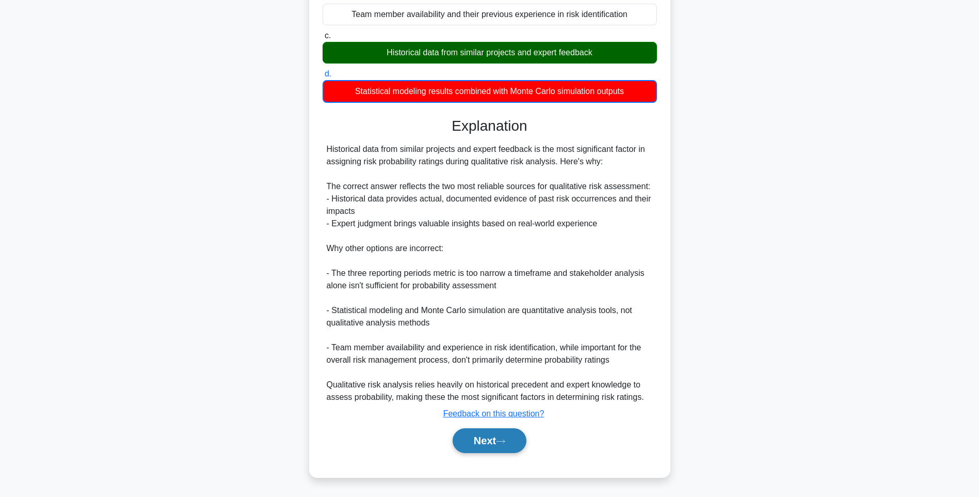
click at [517, 449] on button "Next" at bounding box center [490, 440] width 74 height 25
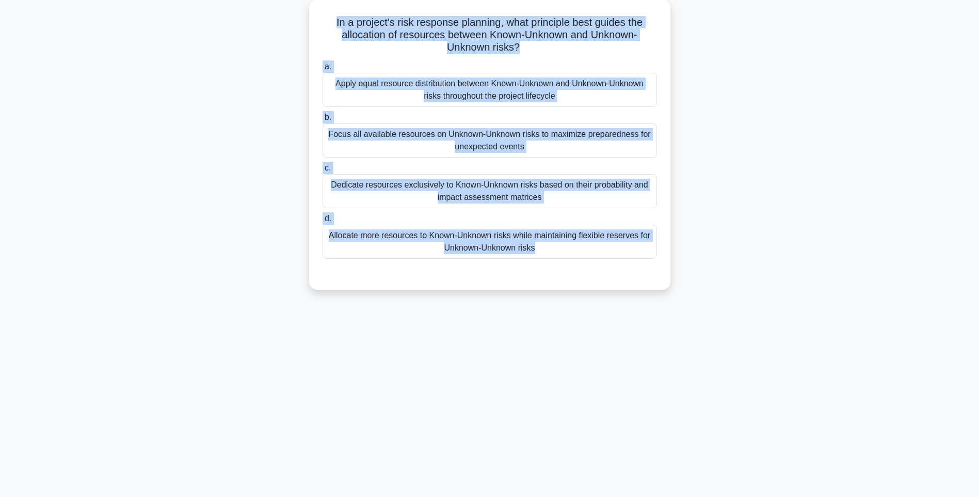
drag, startPoint x: 326, startPoint y: 19, endPoint x: 682, endPoint y: 269, distance: 434.7
click at [682, 269] on div "In a project's risk response planning, what principle best guides the allocatio…" at bounding box center [489, 150] width 681 height 303
drag, startPoint x: 776, startPoint y: 248, endPoint x: 722, endPoint y: 238, distance: 55.2
click at [776, 248] on div "In a project's risk response planning, what principle best guides the allocatio…" at bounding box center [489, 150] width 681 height 303
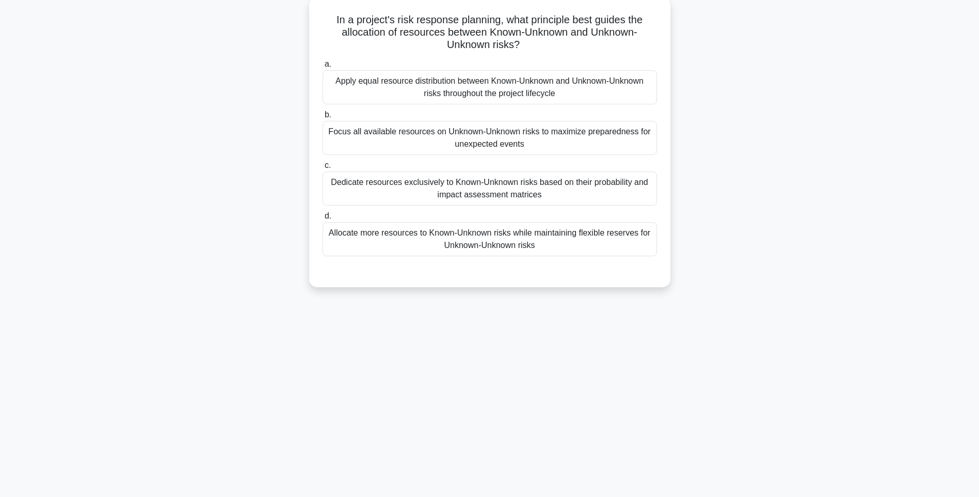
click at [581, 245] on div "Allocate more resources to Known-Unknown risks while maintaining flexible reser…" at bounding box center [490, 239] width 335 height 34
click at [323, 219] on input "d. Allocate more resources to Known-Unknown risks while maintaining flexible re…" at bounding box center [323, 216] width 0 height 7
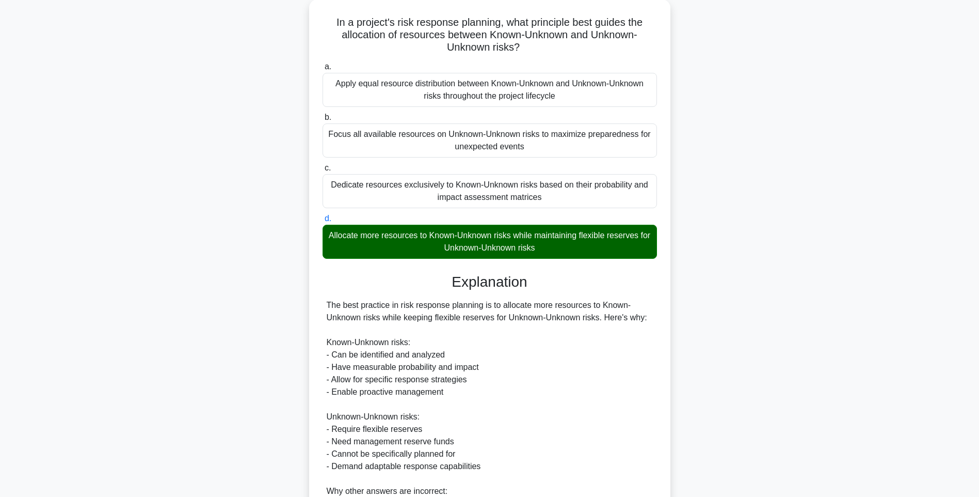
click at [795, 315] on div "In a project's risk response planning, what principle best guides the allocatio…" at bounding box center [489, 346] width 681 height 695
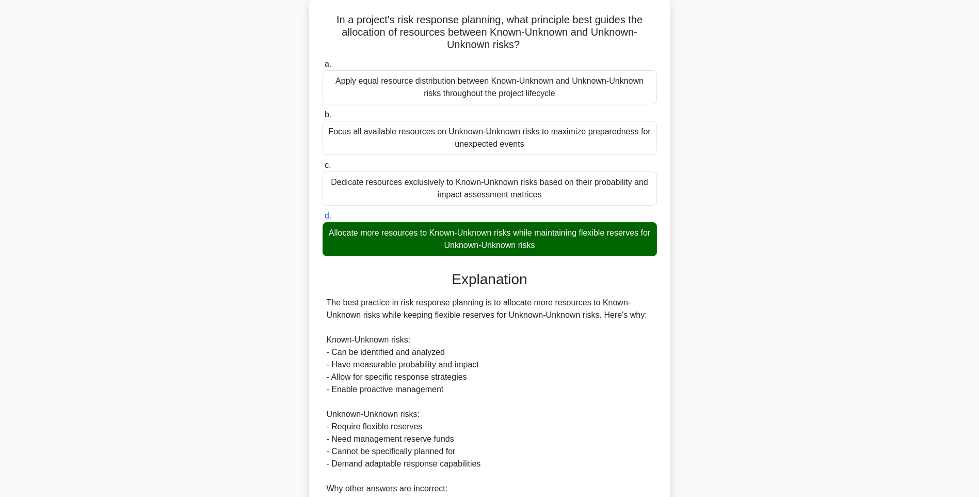
scroll to position [216, 0]
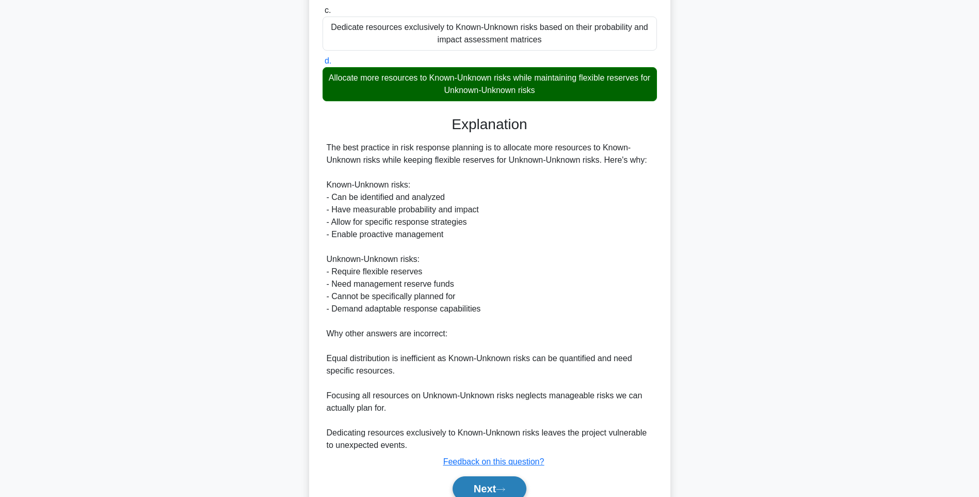
click at [487, 483] on button "Next" at bounding box center [490, 488] width 74 height 25
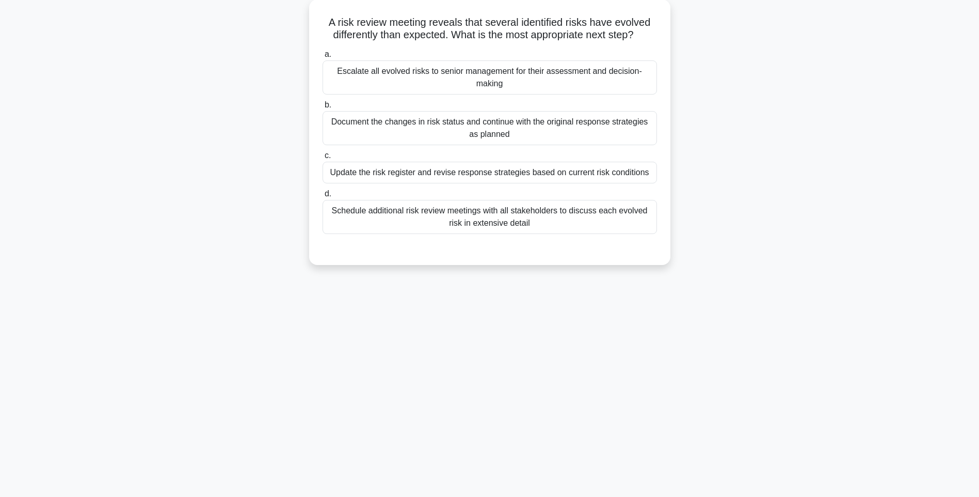
drag, startPoint x: 323, startPoint y: 14, endPoint x: 694, endPoint y: 224, distance: 425.6
click at [694, 224] on div "A risk review meeting reveals that several identified risks have evolved differ…" at bounding box center [489, 138] width 681 height 278
click at [777, 247] on div "A risk review meeting reveals that several identified risks have evolved differ…" at bounding box center [489, 138] width 681 height 278
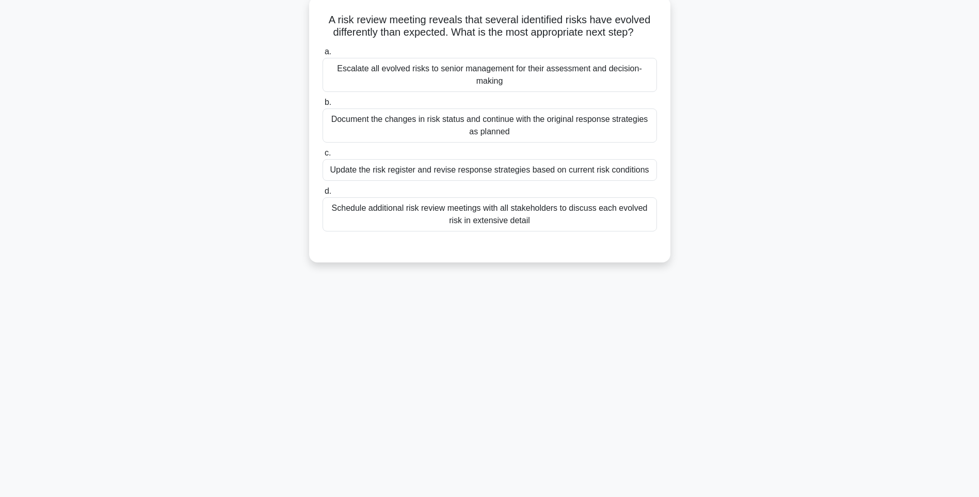
click at [595, 226] on div "Schedule additional risk review meetings with all stakeholders to discuss each …" at bounding box center [490, 214] width 335 height 34
click at [323, 195] on input "d. Schedule additional risk review meetings with all stakeholders to discuss ea…" at bounding box center [323, 191] width 0 height 7
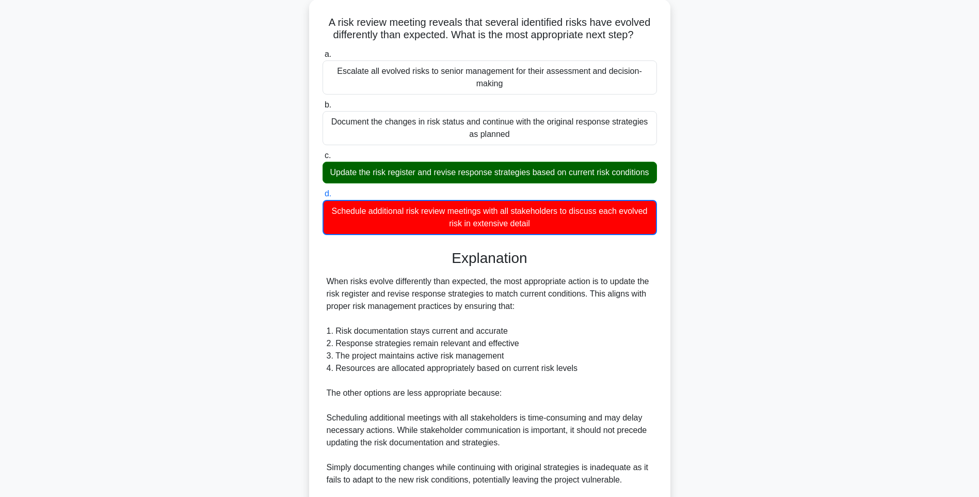
drag, startPoint x: 747, startPoint y: 236, endPoint x: 742, endPoint y: 248, distance: 13.2
click at [747, 235] on div "A risk review meeting reveals that several identified risks have evolved differ…" at bounding box center [489, 310] width 681 height 622
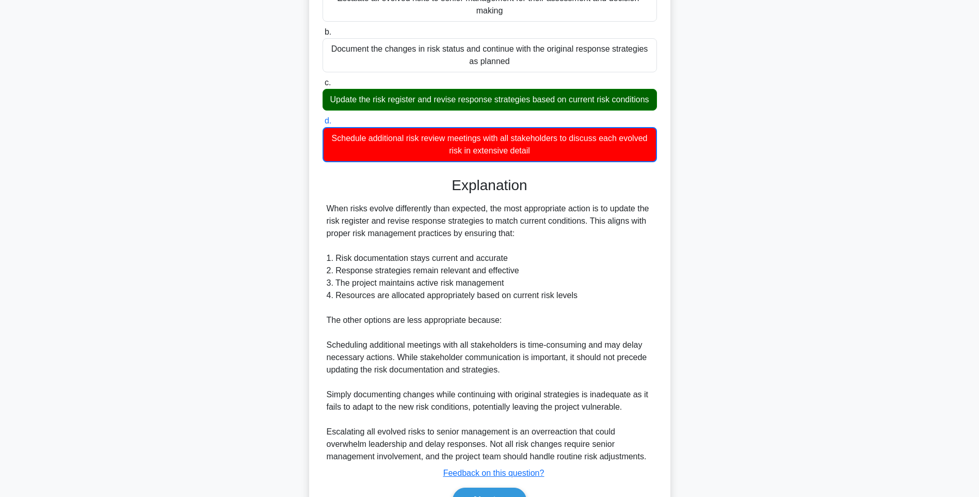
scroll to position [203, 0]
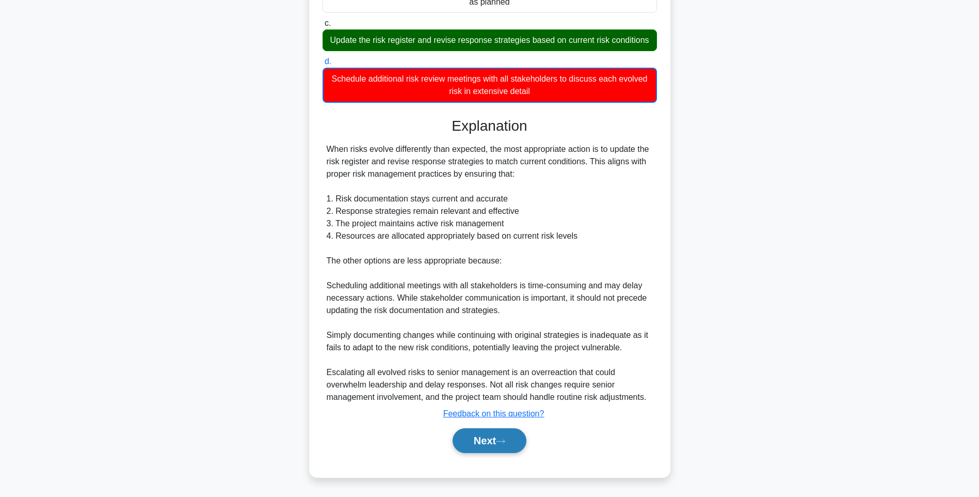
click at [481, 441] on button "Next" at bounding box center [490, 440] width 74 height 25
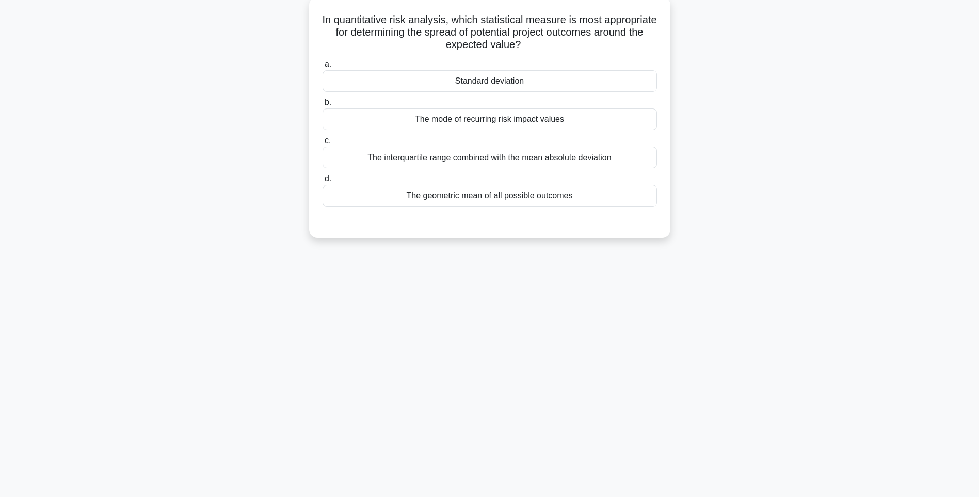
drag, startPoint x: 332, startPoint y: 15, endPoint x: 622, endPoint y: 205, distance: 345.6
click at [622, 205] on div "In quantitative risk analysis, which statistical measure is most appropriate fo…" at bounding box center [489, 117] width 353 height 232
drag, startPoint x: 767, startPoint y: 235, endPoint x: 570, endPoint y: 201, distance: 199.6
click at [767, 235] on div "In quantitative risk analysis, which statistical measure is most appropriate fo…" at bounding box center [489, 125] width 681 height 253
click at [526, 188] on div "The geometric mean of all possible outcomes" at bounding box center [490, 196] width 335 height 22
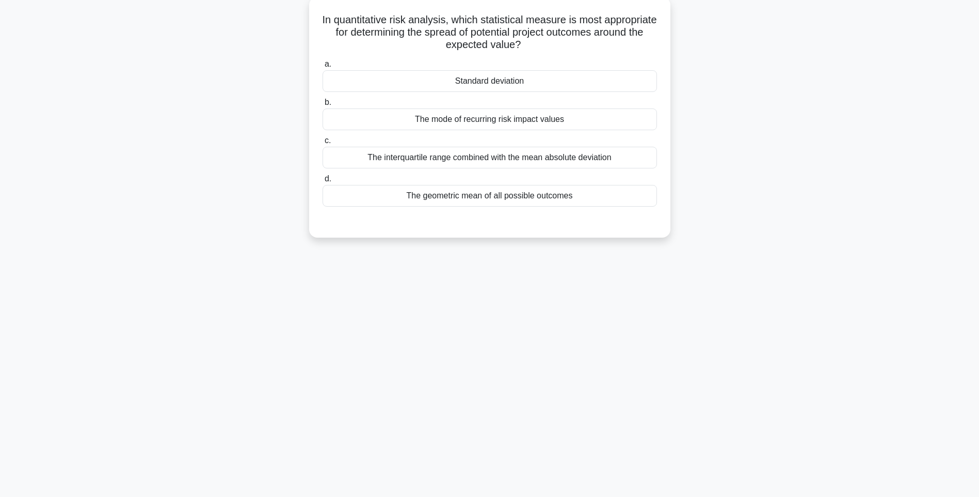
click at [323, 182] on input "d. The geometric mean of all possible outcomes" at bounding box center [323, 179] width 0 height 7
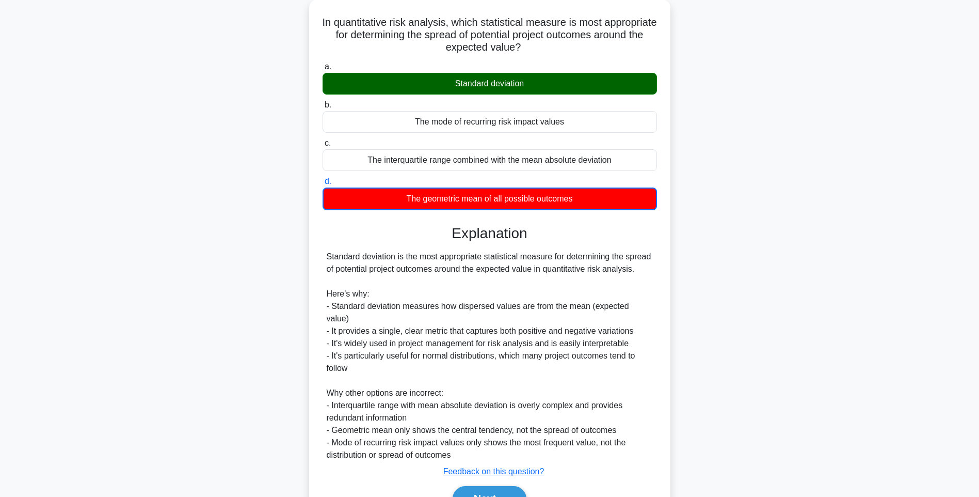
click at [766, 259] on div "In quantitative risk analysis, which statistical measure is most appropriate fo…" at bounding box center [489, 273] width 681 height 548
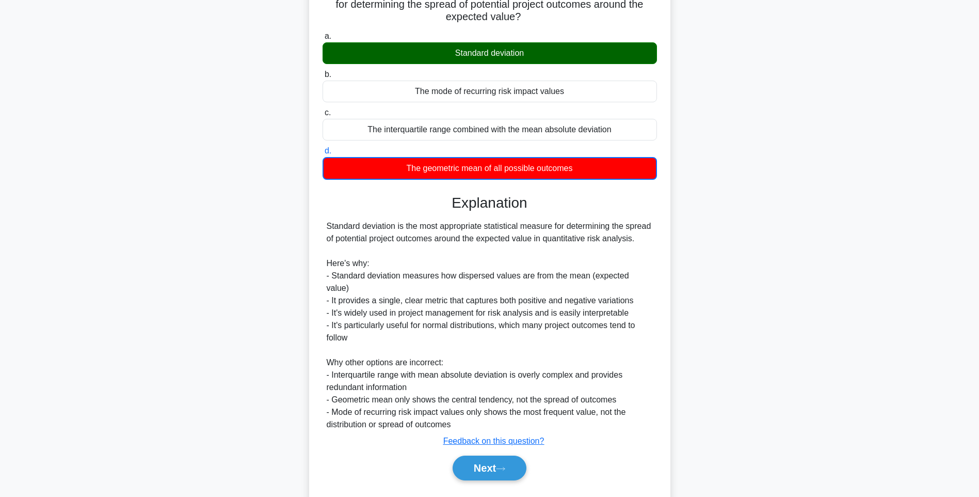
scroll to position [104, 0]
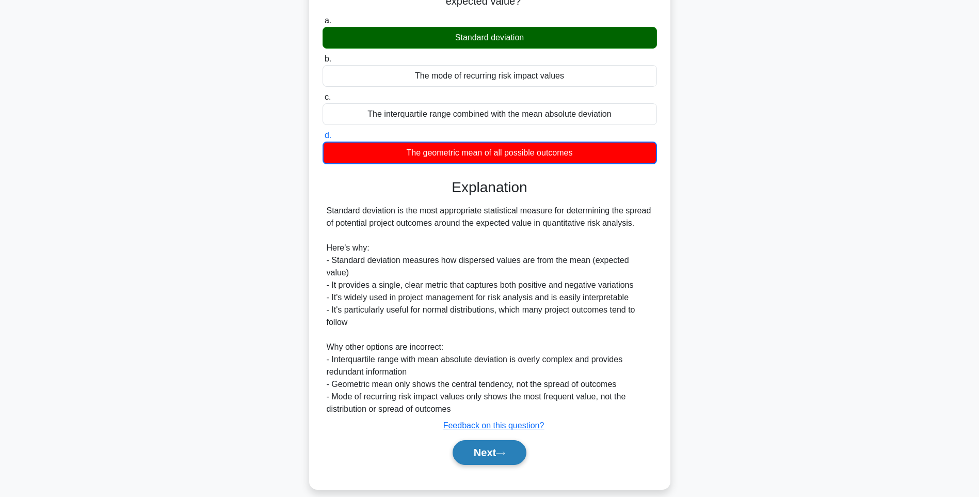
click at [499, 440] on button "Next" at bounding box center [490, 452] width 74 height 25
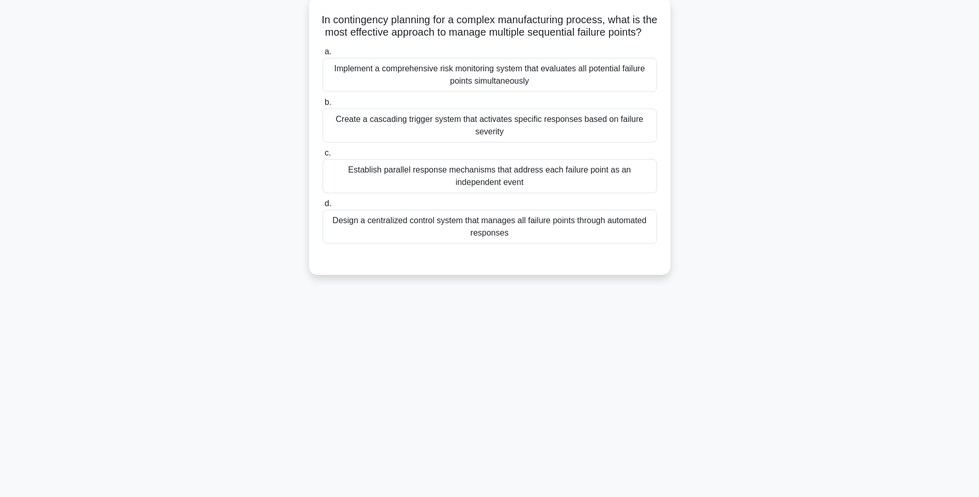
scroll to position [61, 0]
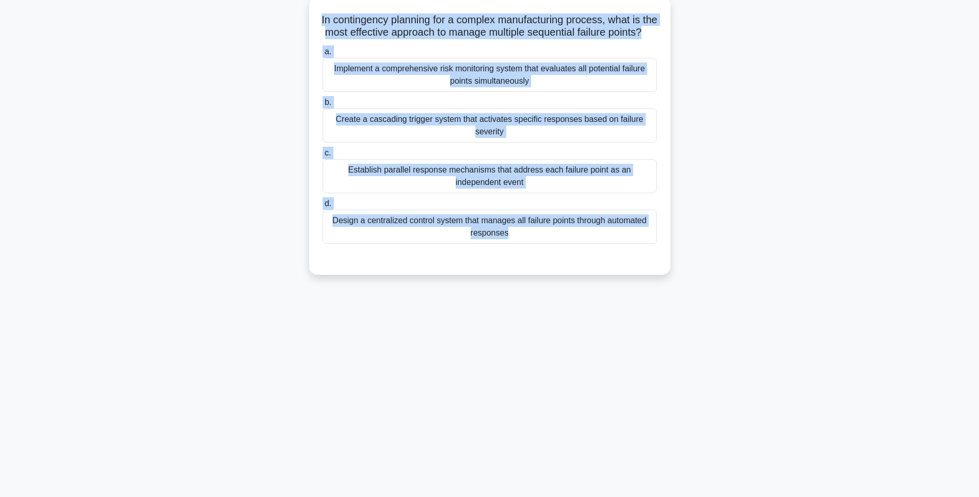
drag, startPoint x: 319, startPoint y: 15, endPoint x: 663, endPoint y: 287, distance: 439.3
click at [663, 275] on div "In contingency planning for a complex manufacturing process, what is the most e…" at bounding box center [489, 136] width 361 height 278
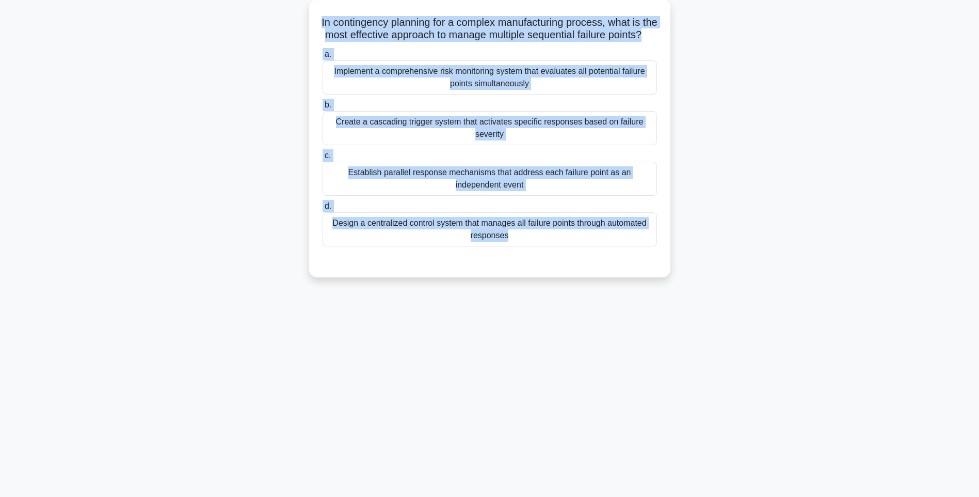
drag, startPoint x: 828, startPoint y: 268, endPoint x: 733, endPoint y: 247, distance: 96.7
click at [828, 268] on div "In contingency planning for a complex manufacturing process, what is the most e…" at bounding box center [489, 144] width 681 height 290
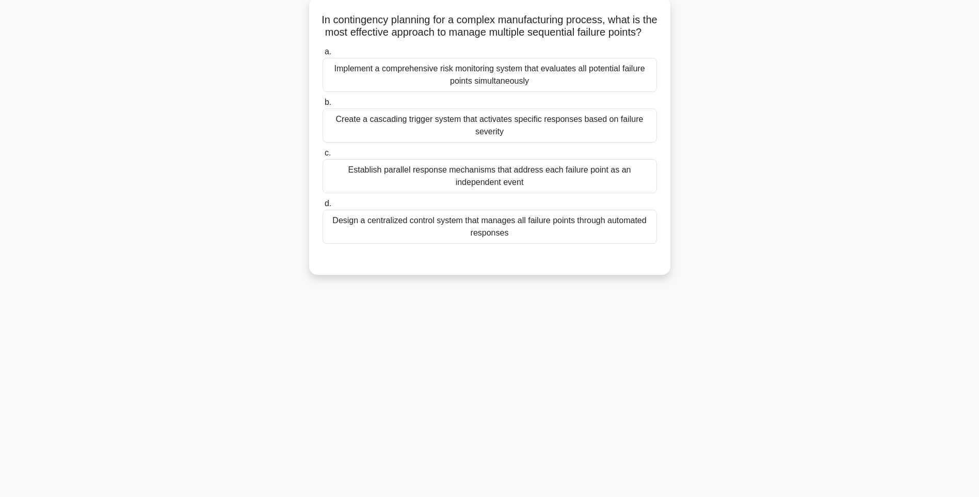
click at [597, 244] on div "Design a centralized control system that manages all failure points through aut…" at bounding box center [490, 227] width 335 height 34
click at [323, 207] on input "d. Design a centralized control system that manages all failure points through …" at bounding box center [323, 203] width 0 height 7
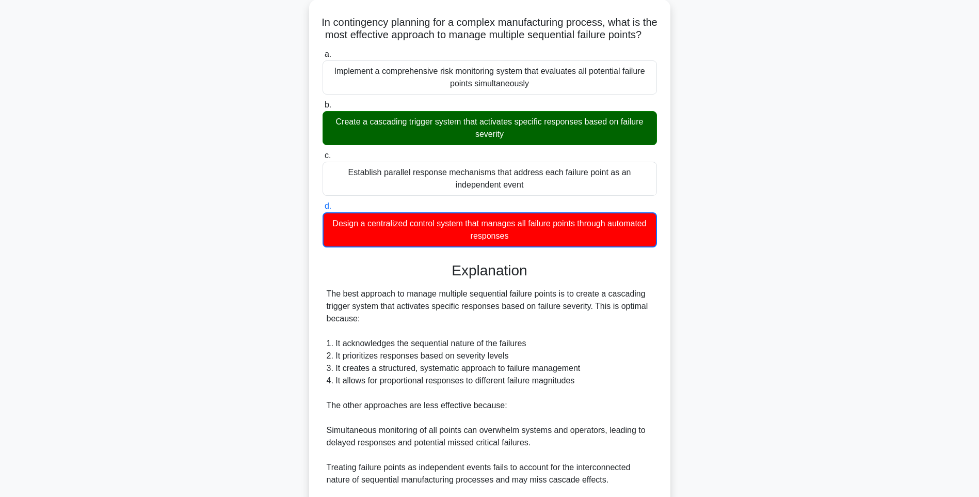
drag, startPoint x: 804, startPoint y: 274, endPoint x: 800, endPoint y: 285, distance: 12.3
click at [804, 274] on div "In contingency planning for a complex manufacturing process, what is the most e…" at bounding box center [489, 310] width 681 height 622
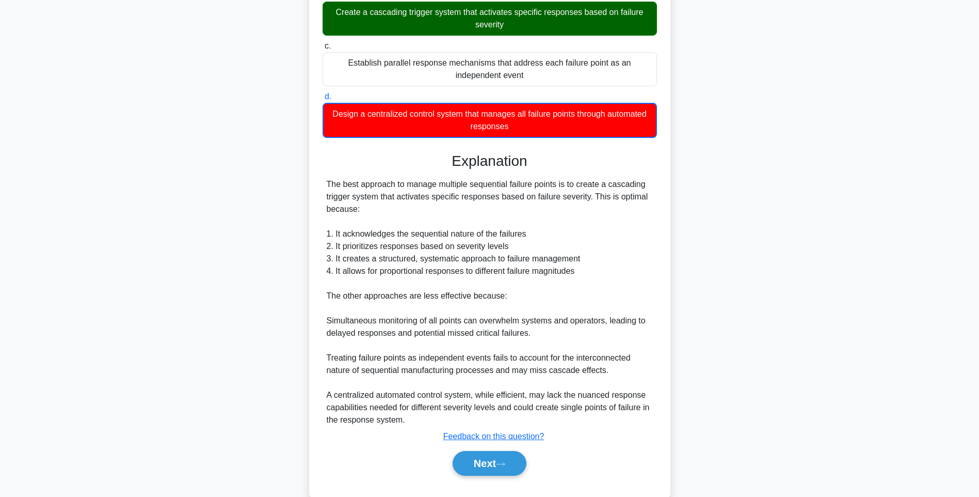
scroll to position [203, 0]
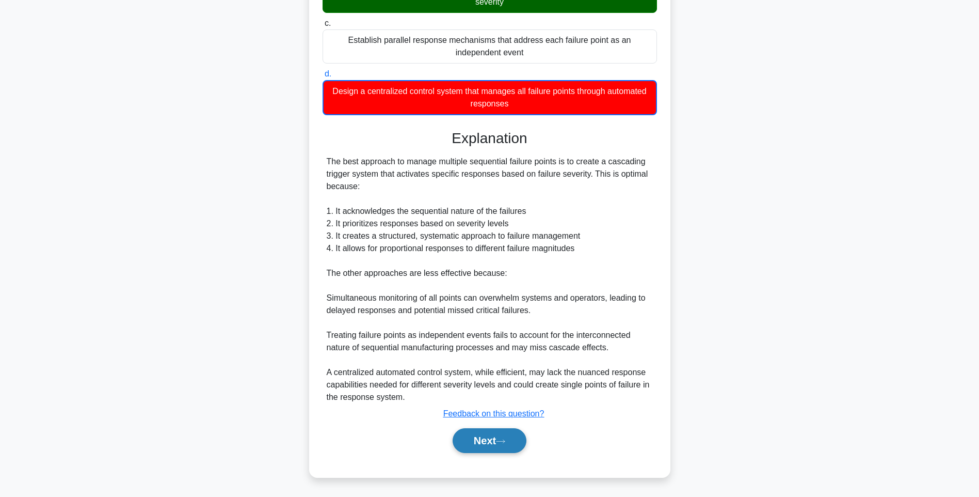
click at [499, 444] on button "Next" at bounding box center [490, 440] width 74 height 25
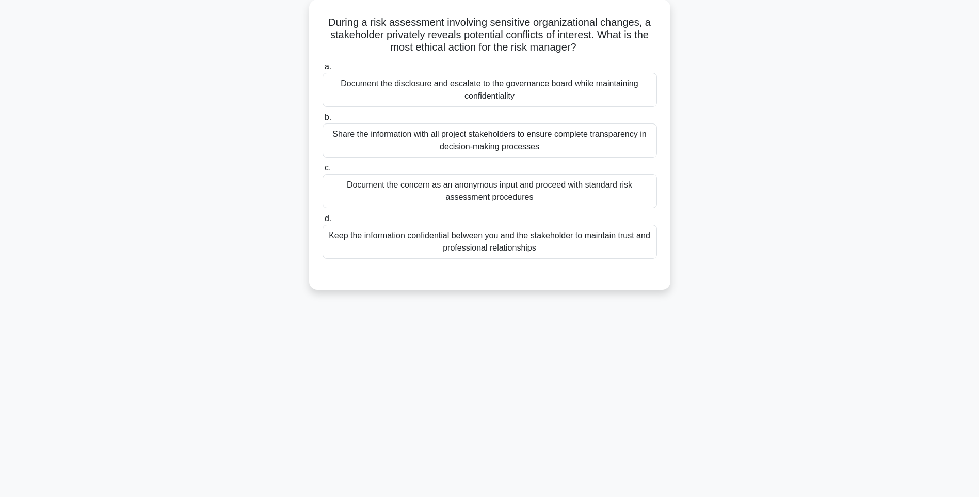
drag, startPoint x: 326, startPoint y: 19, endPoint x: 689, endPoint y: 257, distance: 434.3
click at [689, 257] on div "During a risk assessment involving sensitive organizational changes, a stakehol…" at bounding box center [489, 150] width 681 height 303
click at [779, 291] on div "During a risk assessment involving sensitive organizational changes, a stakehol…" at bounding box center [489, 150] width 681 height 303
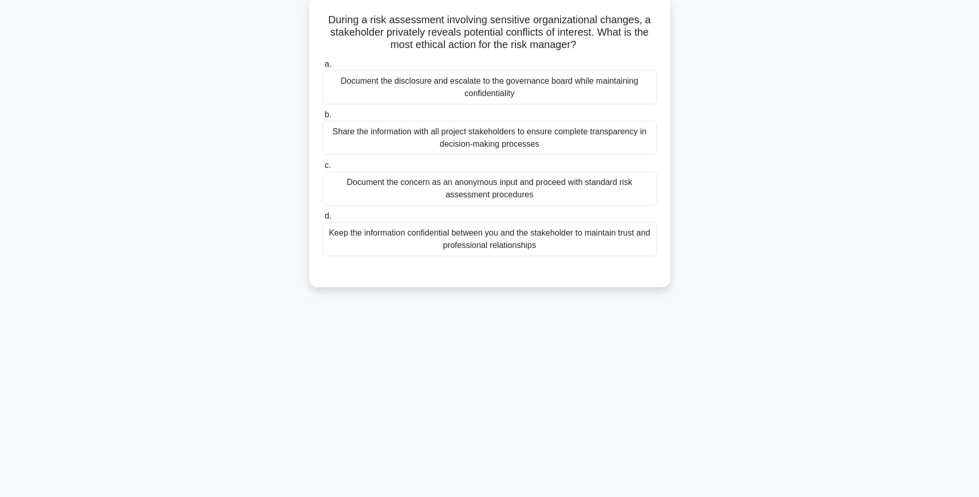
click at [562, 246] on div "Keep the information confidential between you and the stakeholder to maintain t…" at bounding box center [490, 239] width 335 height 34
click at [323, 219] on input "d. Keep the information confidential between you and the stakeholder to maintai…" at bounding box center [323, 216] width 0 height 7
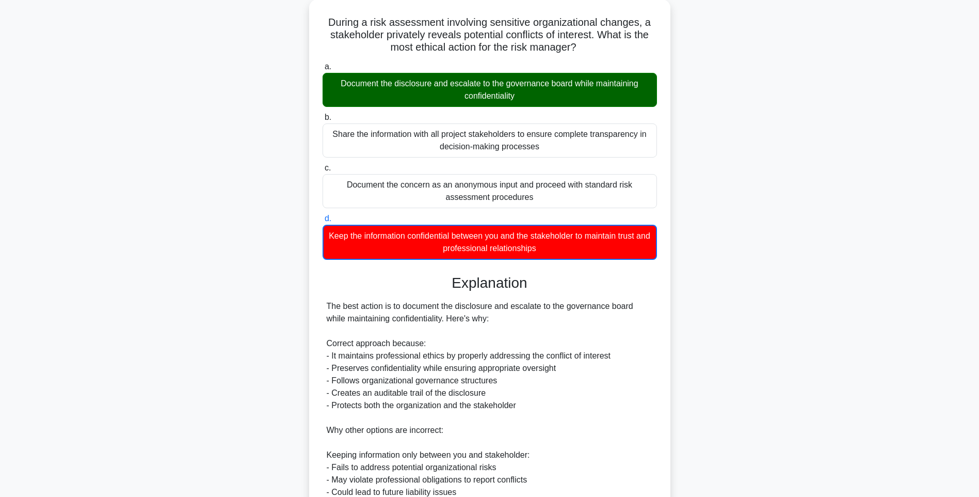
click at [775, 292] on div "During a risk assessment involving sensitive organizational changes, a stakehol…" at bounding box center [489, 359] width 681 height 721
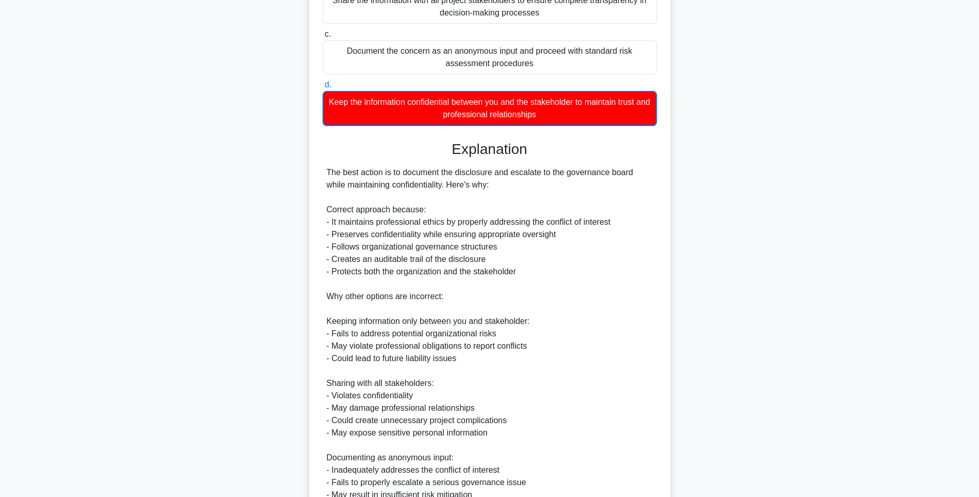
scroll to position [290, 0]
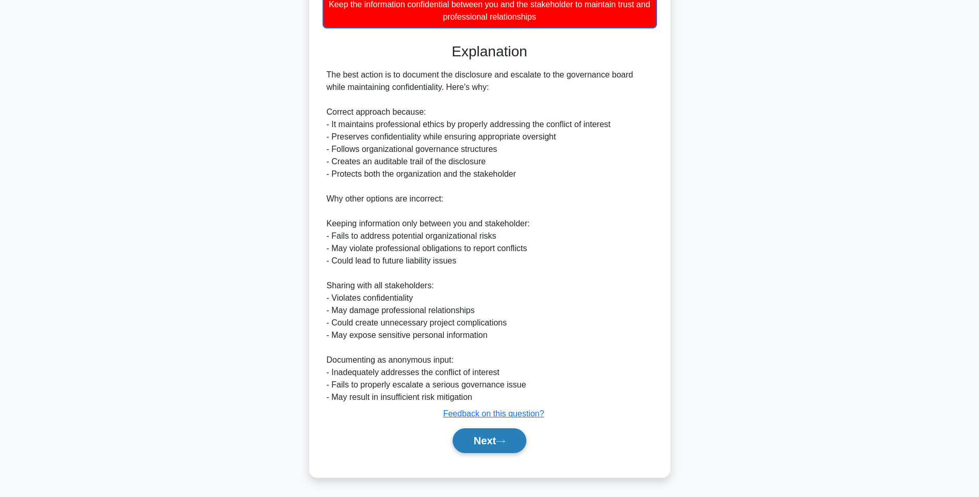
click at [457, 438] on button "Next" at bounding box center [490, 440] width 74 height 25
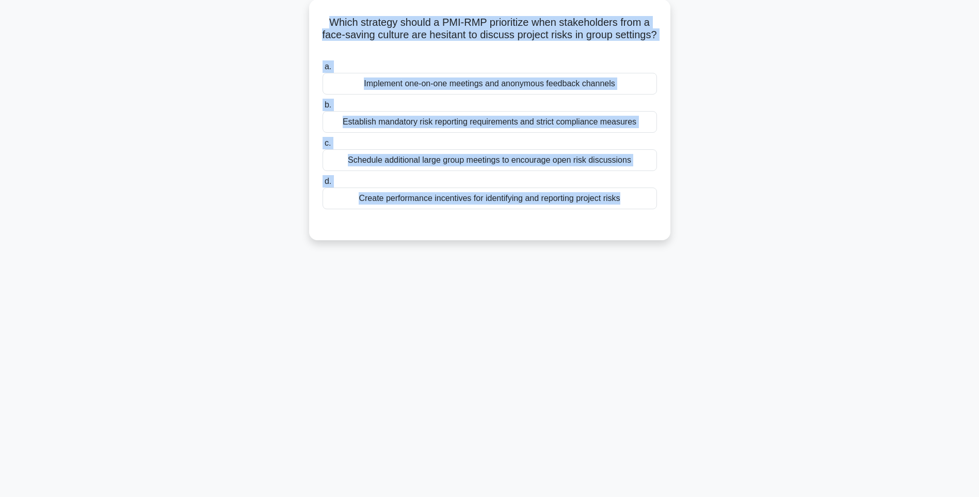
drag, startPoint x: 326, startPoint y: 15, endPoint x: 723, endPoint y: 244, distance: 458.2
click at [723, 244] on div "Which strategy should a PMI-RMP prioritize when stakeholders from a face-saving…" at bounding box center [489, 125] width 681 height 253
click at [805, 287] on div "136:25 Stop PMI-RMP Intermediate 79/115 Which strategy should a PMI-RMP priorit…" at bounding box center [489, 234] width 681 height 516
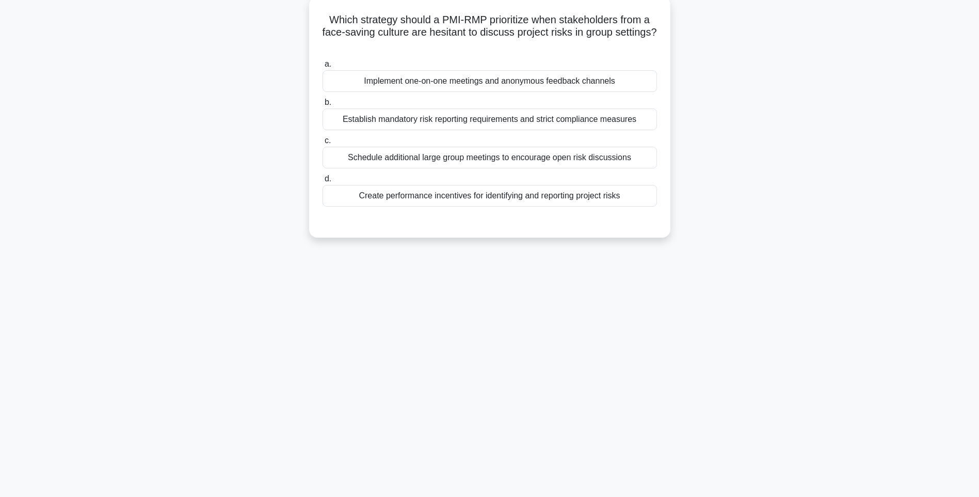
click at [640, 198] on div "Create performance incentives for identifying and reporting project risks" at bounding box center [490, 196] width 335 height 22
click at [323, 182] on input "d. Create performance incentives for identifying and reporting project risks" at bounding box center [323, 179] width 0 height 7
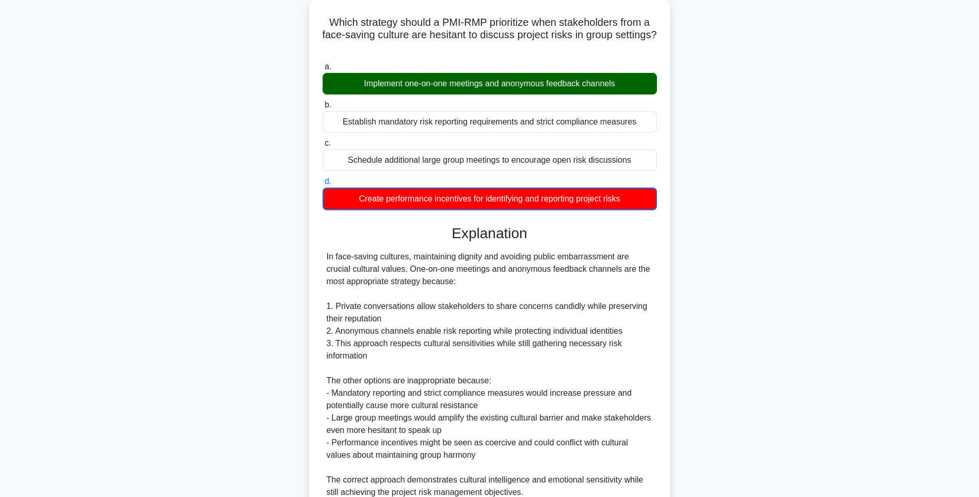
click at [818, 252] on div "Which strategy should a PMI-RMP prioritize when stakeholders from a face-saving…" at bounding box center [489, 291] width 681 height 585
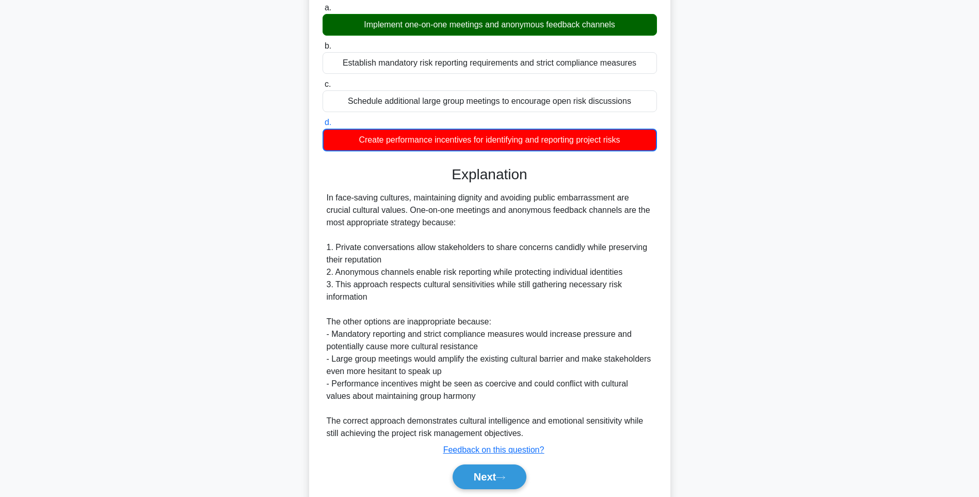
scroll to position [154, 0]
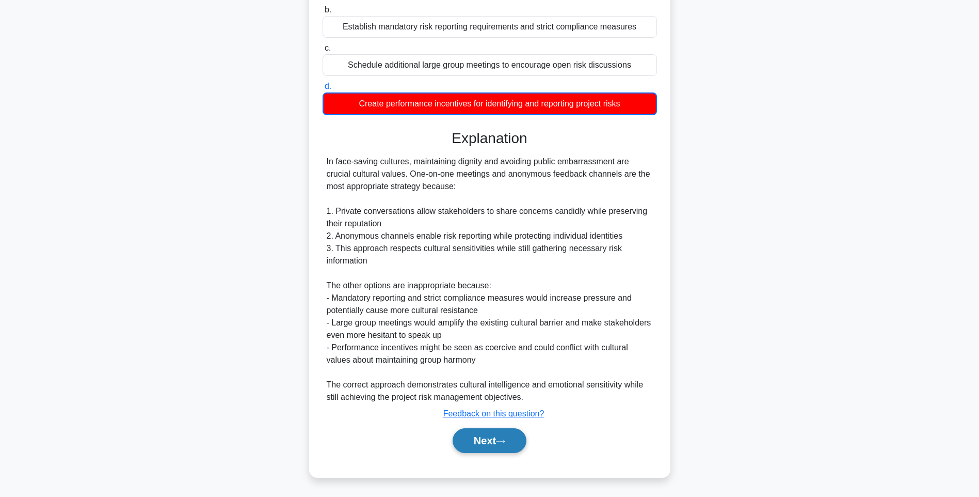
click at [479, 438] on button "Next" at bounding box center [490, 440] width 74 height 25
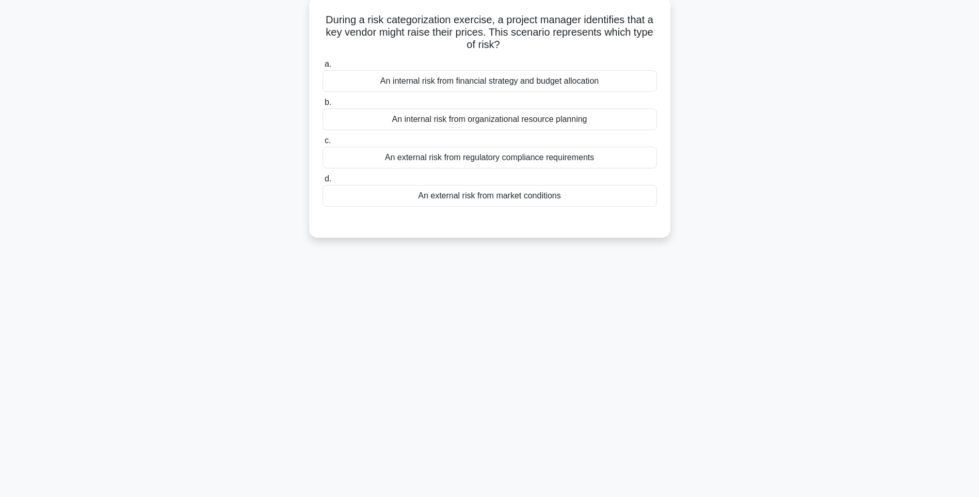
scroll to position [61, 0]
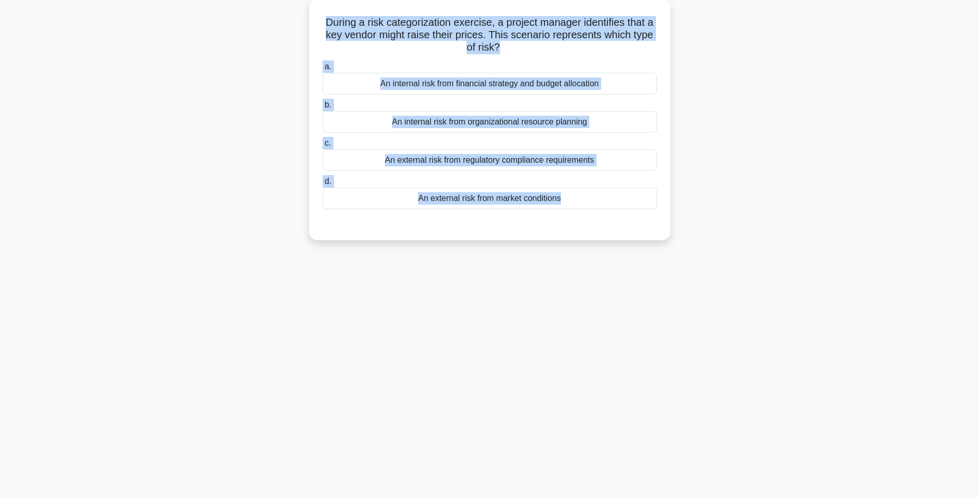
drag, startPoint x: 347, startPoint y: 33, endPoint x: 656, endPoint y: 240, distance: 372.1
click at [656, 240] on div "During a risk categorization exercise, a project manager identifies that a key …" at bounding box center [489, 125] width 681 height 253
drag, startPoint x: 811, startPoint y: 225, endPoint x: 750, endPoint y: 226, distance: 60.9
click at [811, 225] on div "During a risk categorization exercise, a project manager identifies that a key …" at bounding box center [489, 125] width 681 height 253
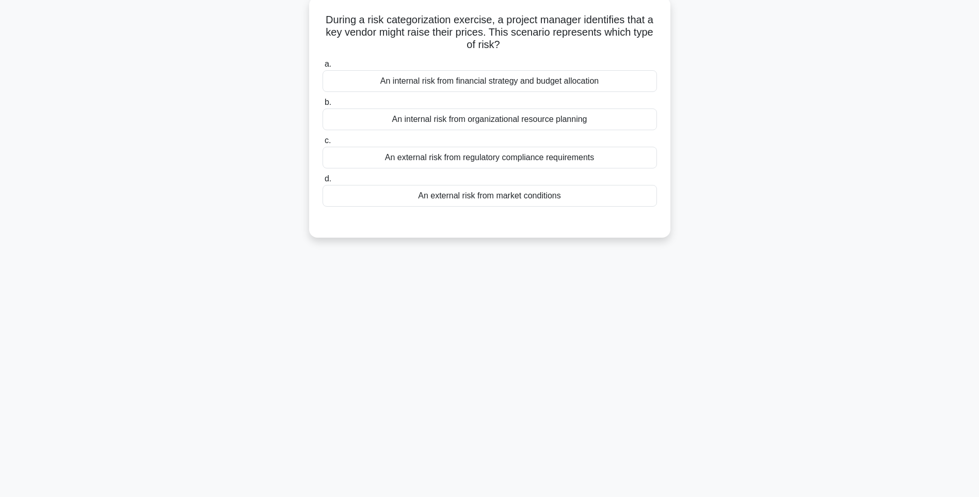
click at [576, 195] on div "An external risk from market conditions" at bounding box center [490, 196] width 335 height 22
click at [323, 182] on input "d. An external risk from market conditions" at bounding box center [323, 179] width 0 height 7
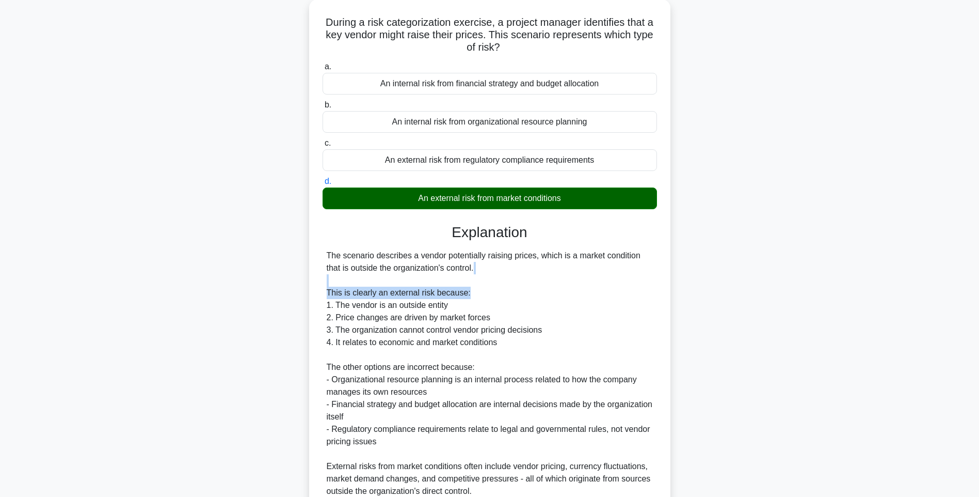
click at [744, 287] on div "During a risk categorization exercise, a project manager identifies that a key …" at bounding box center [489, 291] width 681 height 584
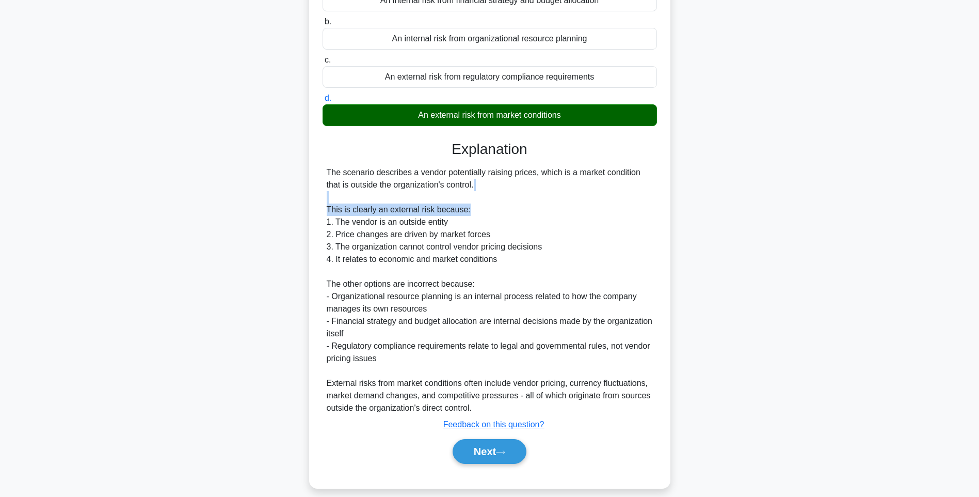
scroll to position [153, 0]
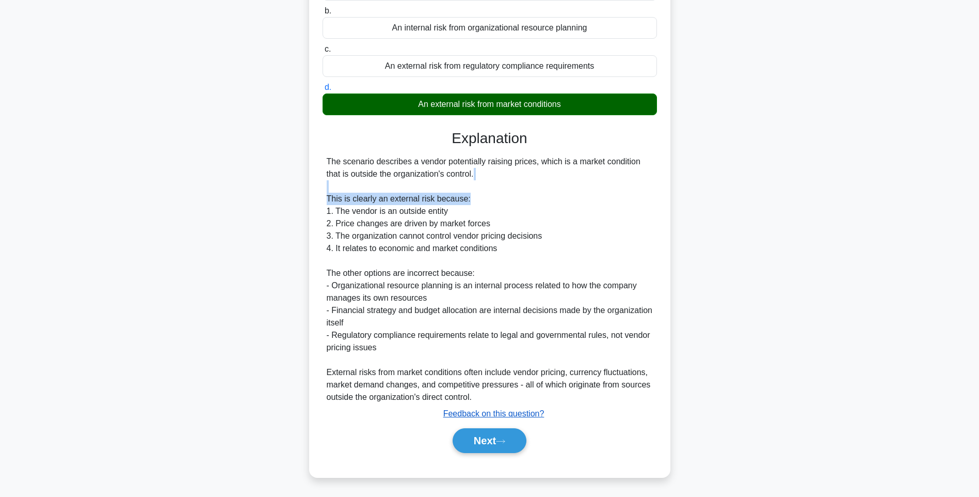
drag, startPoint x: 498, startPoint y: 440, endPoint x: 489, endPoint y: 414, distance: 28.2
click at [498, 440] on button "Next" at bounding box center [490, 440] width 74 height 25
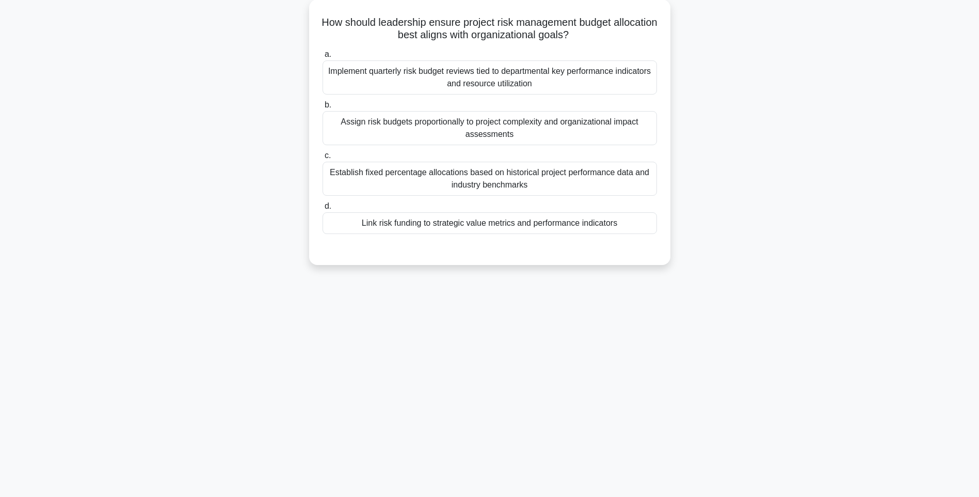
drag, startPoint x: 328, startPoint y: 10, endPoint x: 706, endPoint y: 233, distance: 438.8
click at [706, 233] on div "How should leadership ensure project risk management budget allocation best ali…" at bounding box center [489, 138] width 681 height 278
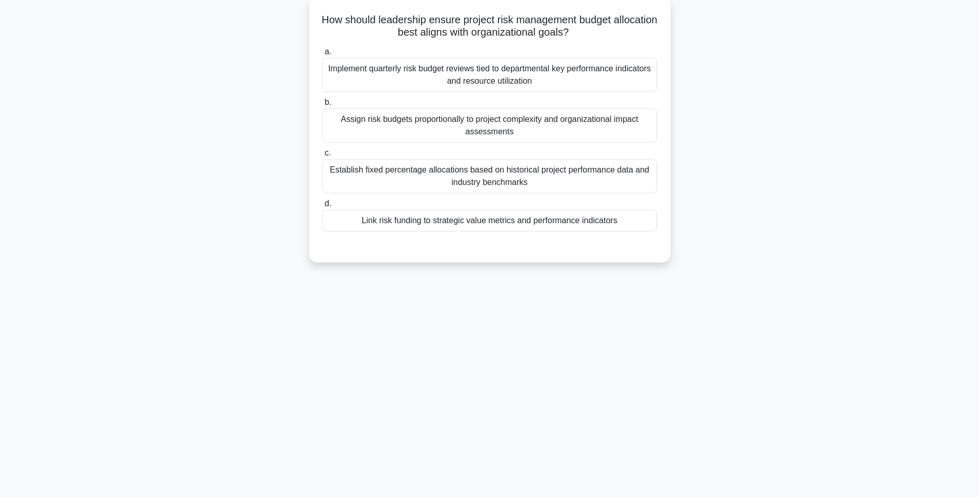
drag, startPoint x: 715, startPoint y: 283, endPoint x: 597, endPoint y: 244, distance: 124.6
click at [715, 283] on div "136:09 Stop PMI-RMP Intermediate 81/115 How should leadership ensure project ri…" at bounding box center [489, 234] width 681 height 516
click at [578, 225] on div "Link risk funding to strategic value metrics and performance indicators" at bounding box center [490, 221] width 335 height 22
click at [323, 207] on input "d. Link risk funding to strategic value metrics and performance indicators" at bounding box center [323, 203] width 0 height 7
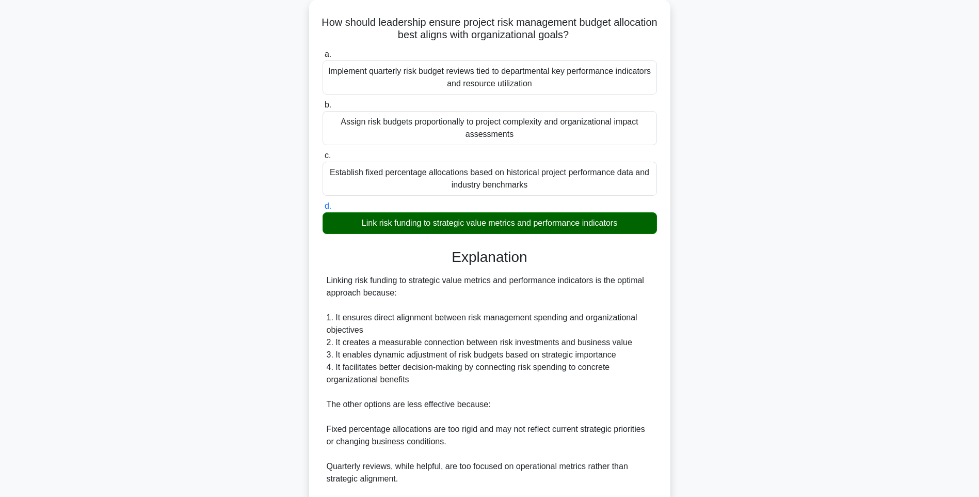
drag, startPoint x: 836, startPoint y: 270, endPoint x: 839, endPoint y: 283, distance: 13.7
click at [836, 270] on main "136:05 Stop PMI-RMP Intermediate 81/115 How should leadership ensure project ri…" at bounding box center [489, 298] width 979 height 653
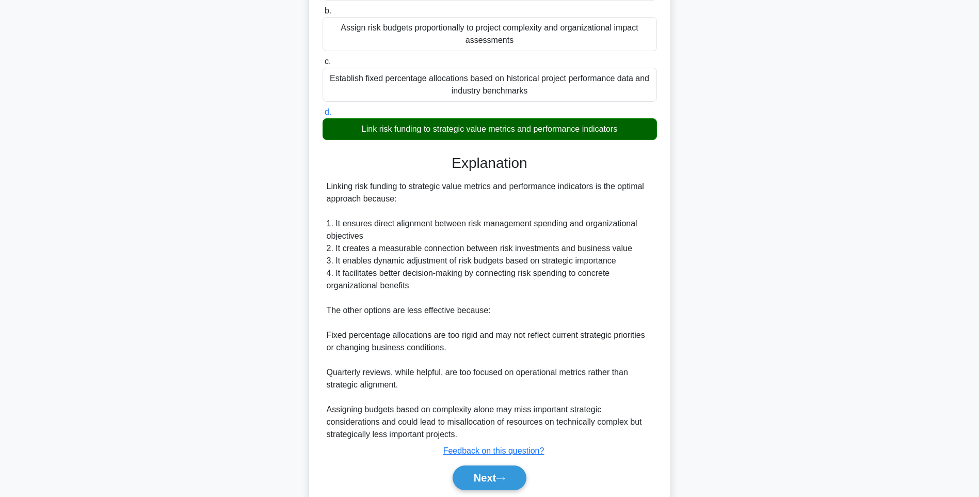
scroll to position [190, 0]
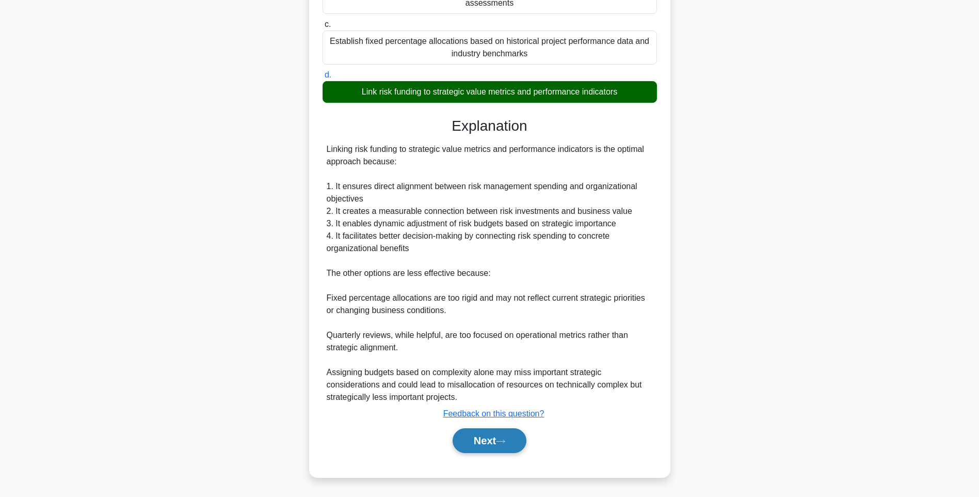
click at [482, 428] on button "Next" at bounding box center [490, 440] width 74 height 25
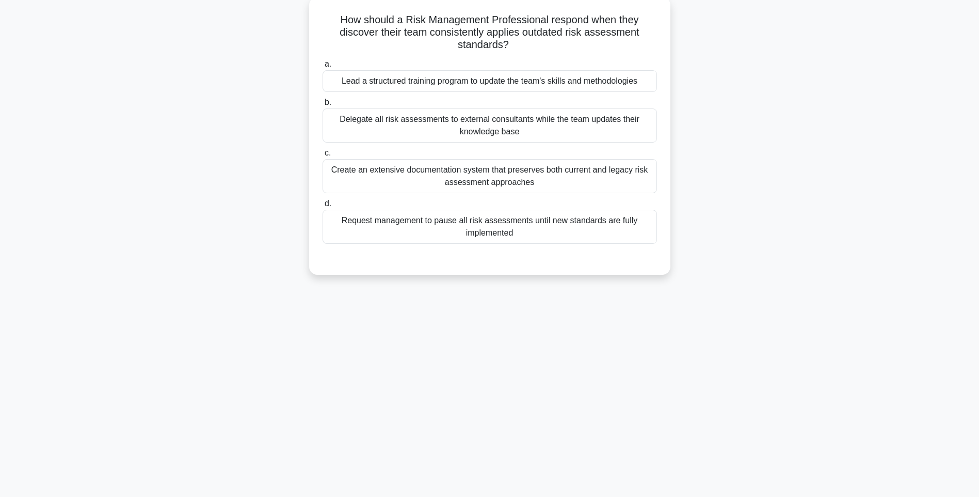
scroll to position [61, 0]
drag, startPoint x: 335, startPoint y: 18, endPoint x: 649, endPoint y: 244, distance: 387.7
click at [649, 244] on div "How should a Risk Management Professional respond when they discover their team…" at bounding box center [489, 135] width 353 height 269
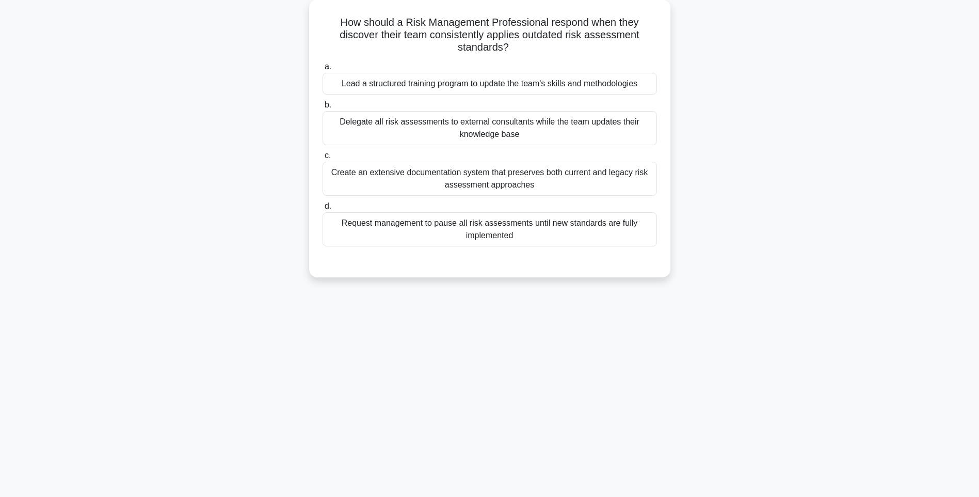
click at [738, 265] on div "How should a Risk Management Professional respond when they discover their team…" at bounding box center [489, 144] width 681 height 290
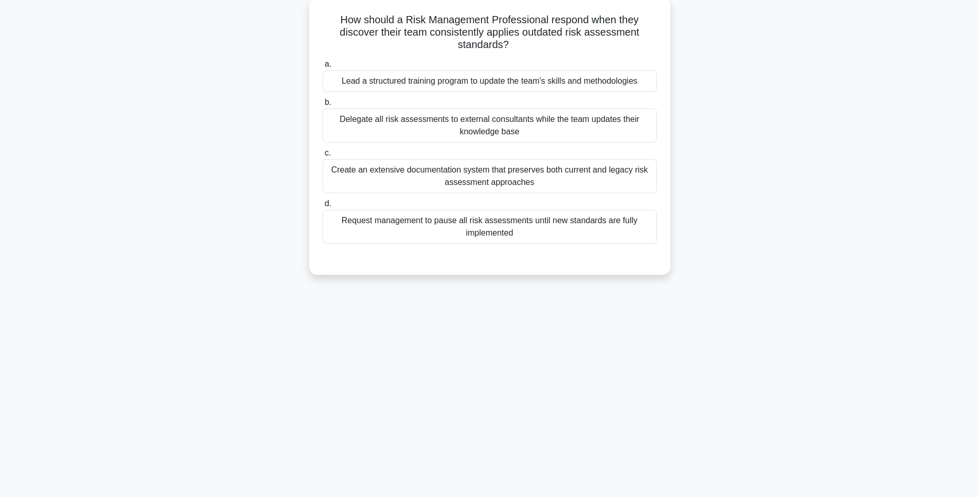
click at [567, 236] on div "Request management to pause all risk assessments until new standards are fully …" at bounding box center [490, 227] width 335 height 34
click at [323, 207] on input "d. Request management to pause all risk assessments until new standards are ful…" at bounding box center [323, 203] width 0 height 7
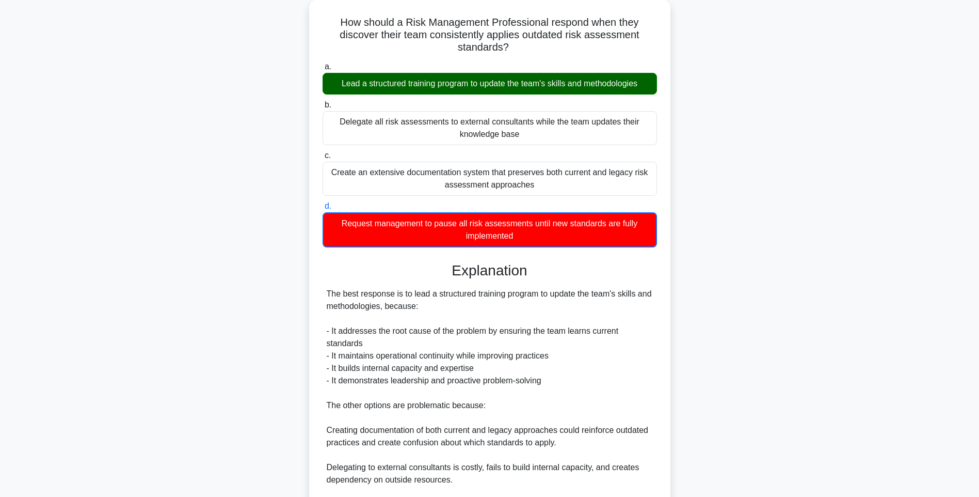
click at [723, 241] on div "How should a Risk Management Professional respond when they discover their team…" at bounding box center [489, 322] width 681 height 647
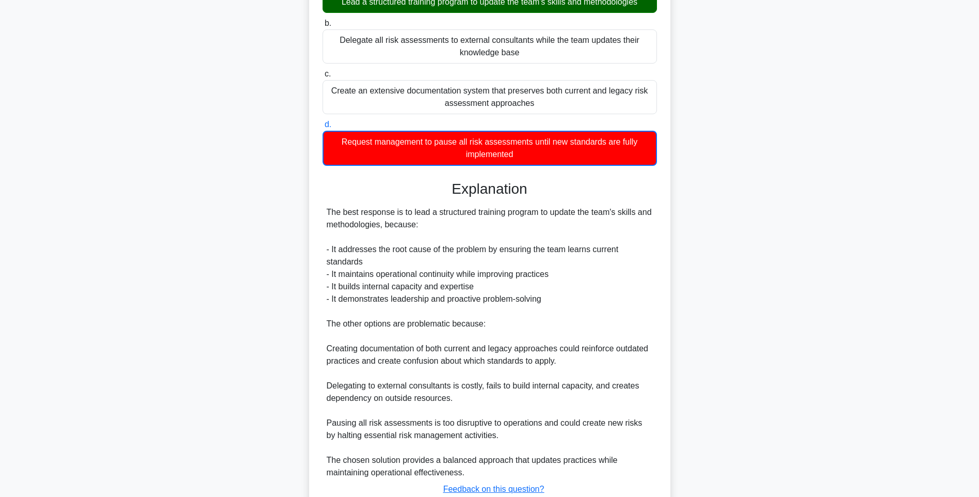
scroll to position [216, 0]
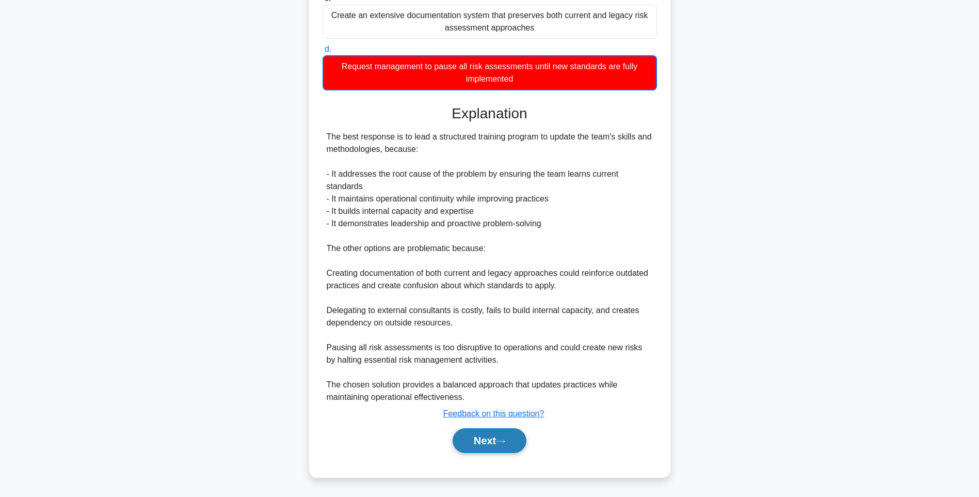
click at [487, 444] on button "Next" at bounding box center [490, 440] width 74 height 25
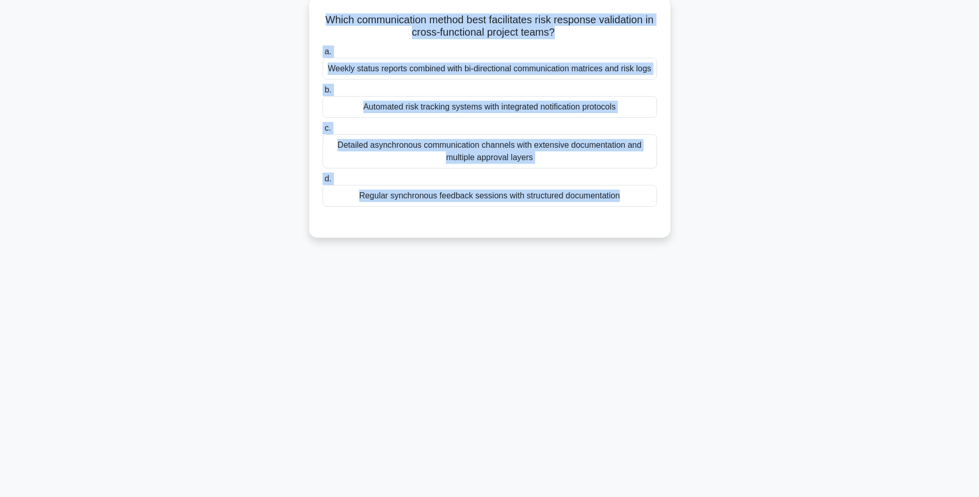
drag, startPoint x: 325, startPoint y: 16, endPoint x: 656, endPoint y: 230, distance: 393.8
click at [656, 230] on div "Which communication method best facilitates risk response validation in cross-f…" at bounding box center [489, 117] width 353 height 232
drag, startPoint x: 790, startPoint y: 279, endPoint x: 613, endPoint y: 245, distance: 179.7
click at [790, 279] on div "135:51 Stop PMI-RMP Intermediate 83/115 Which communication method best facilit…" at bounding box center [489, 234] width 681 height 516
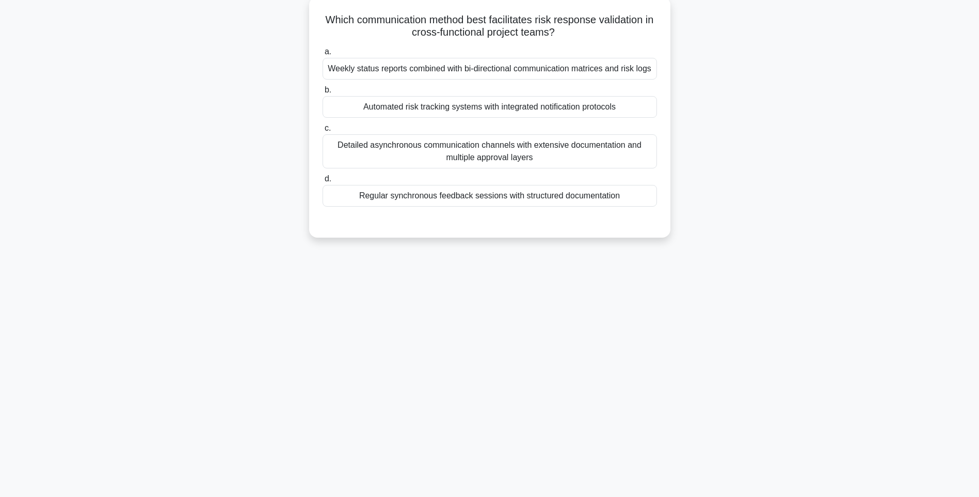
click at [552, 206] on div "Regular synchronous feedback sessions with structured documentation" at bounding box center [490, 196] width 335 height 22
click at [323, 182] on input "d. Regular synchronous feedback sessions with structured documentation" at bounding box center [323, 179] width 0 height 7
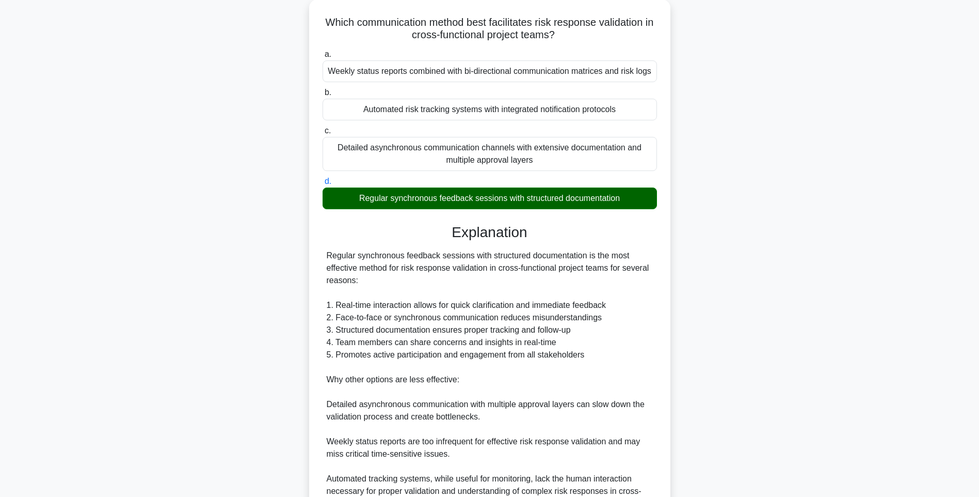
click at [671, 236] on div "Which communication method best facilitates risk response validation in cross-f…" at bounding box center [489, 297] width 681 height 596
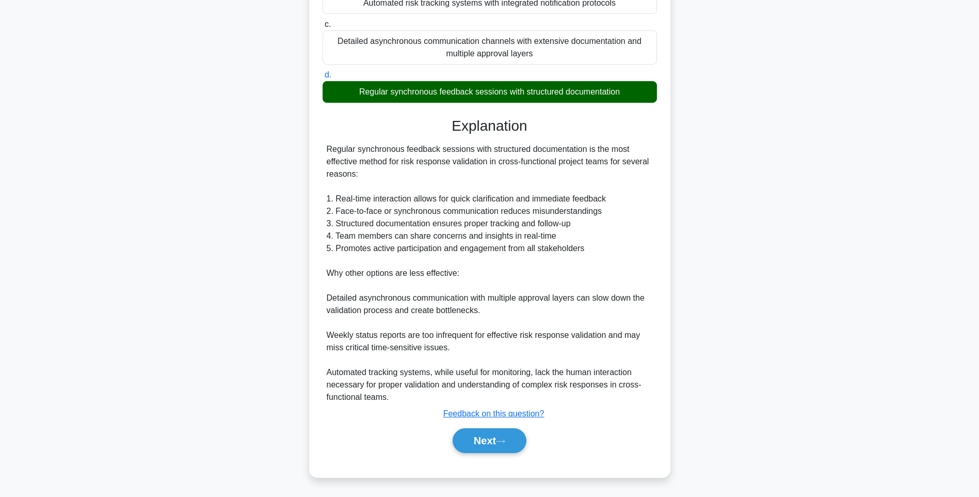
scroll to position [178, 0]
click at [515, 437] on button "Next" at bounding box center [490, 440] width 74 height 25
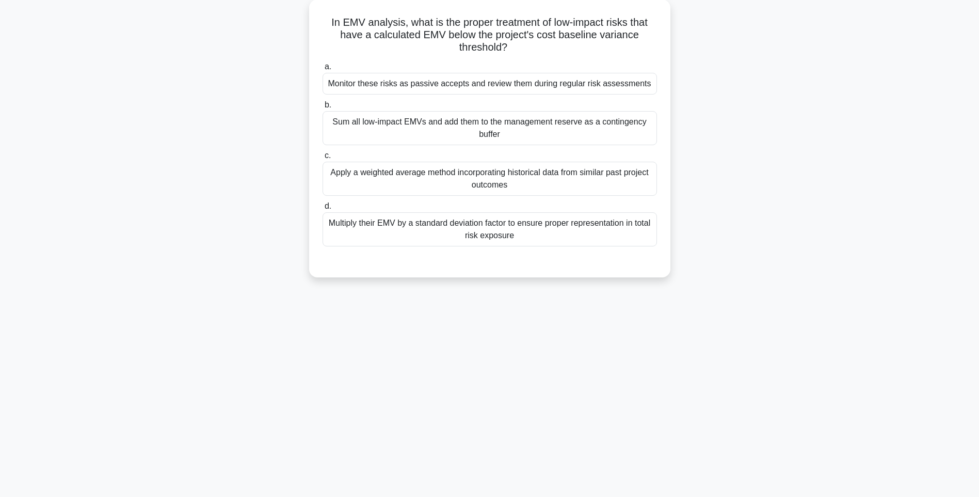
scroll to position [61, 0]
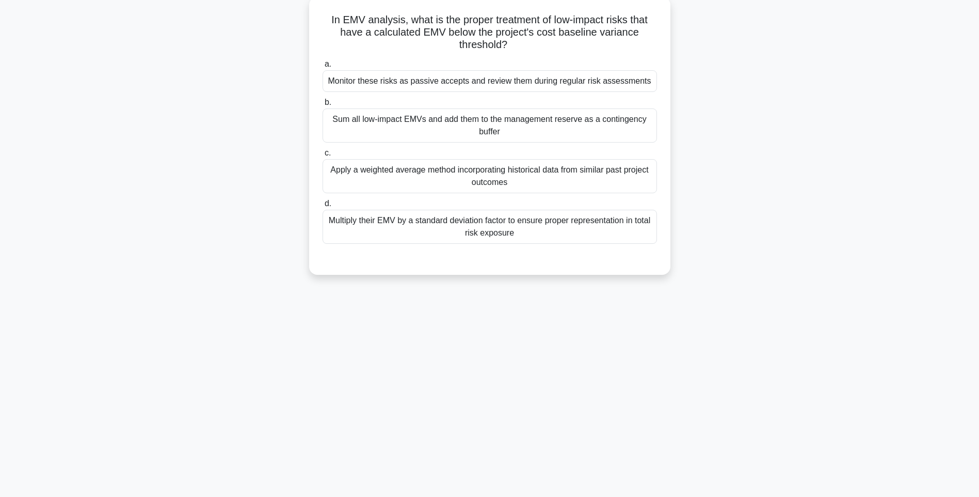
drag, startPoint x: 321, startPoint y: 18, endPoint x: 622, endPoint y: 240, distance: 374.0
click at [622, 240] on div "In EMV analysis, what is the proper treatment of low-impact risks that have a c…" at bounding box center [489, 135] width 353 height 269
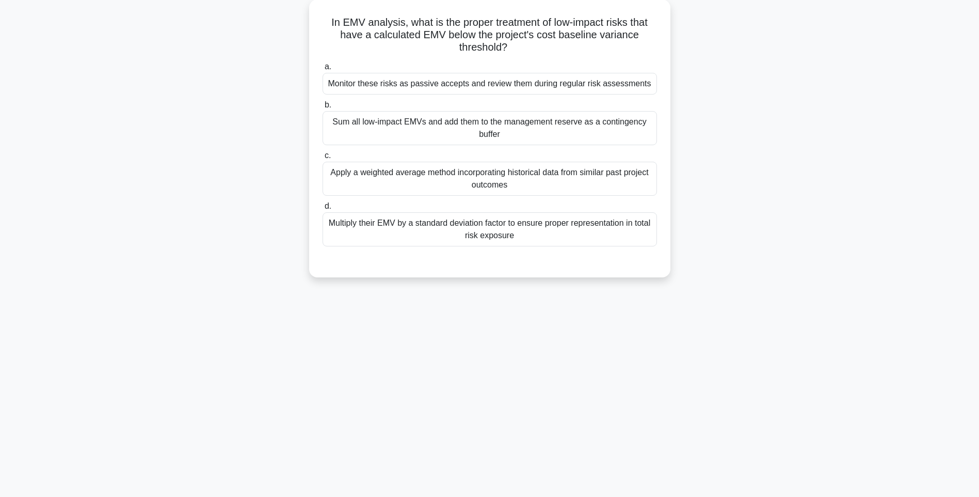
drag, startPoint x: 756, startPoint y: 250, endPoint x: 591, endPoint y: 232, distance: 166.7
click at [754, 250] on div "In EMV analysis, what is the proper treatment of low-impact risks that have a c…" at bounding box center [489, 144] width 681 height 290
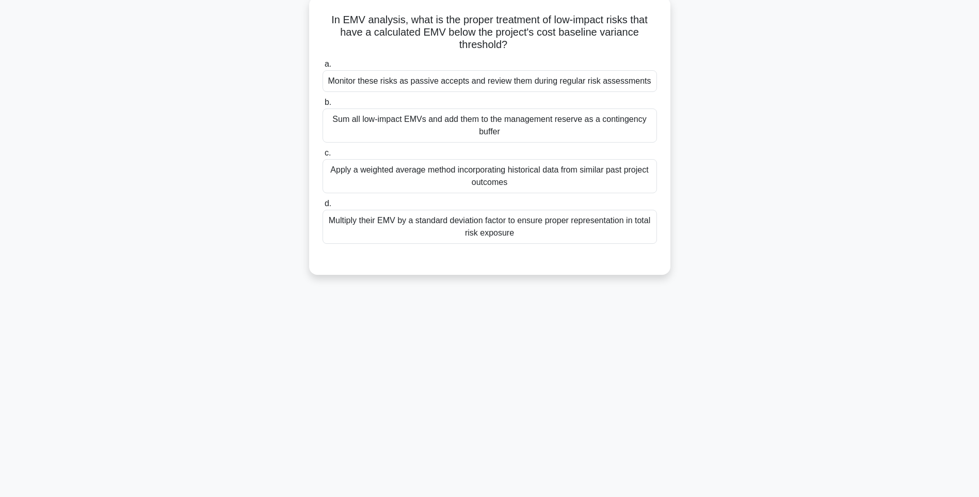
click at [582, 229] on div "Multiply their EMV by a standard deviation factor to ensure proper representati…" at bounding box center [490, 227] width 335 height 34
click at [323, 207] on input "d. Multiply their EMV by a standard deviation factor to ensure proper represent…" at bounding box center [323, 203] width 0 height 7
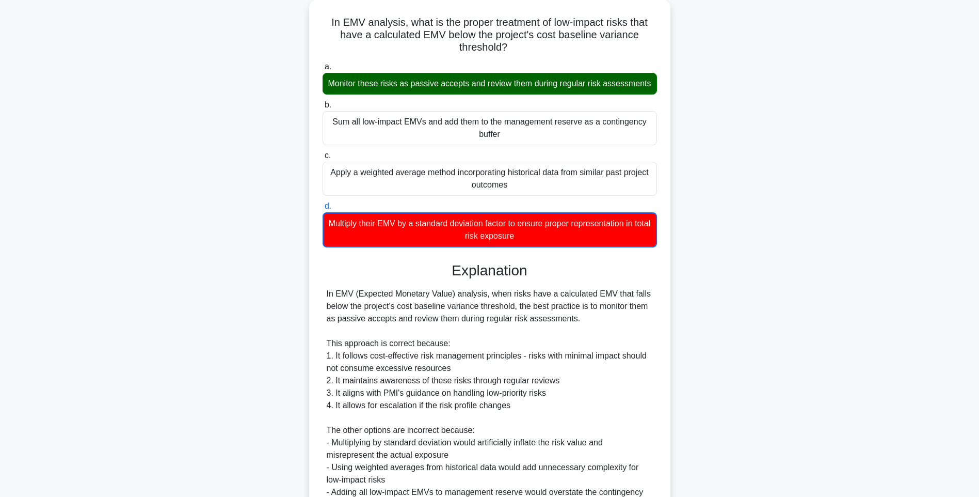
click at [791, 259] on div "In EMV analysis, what is the proper treatment of low-impact risks that have a c…" at bounding box center [489, 297] width 681 height 597
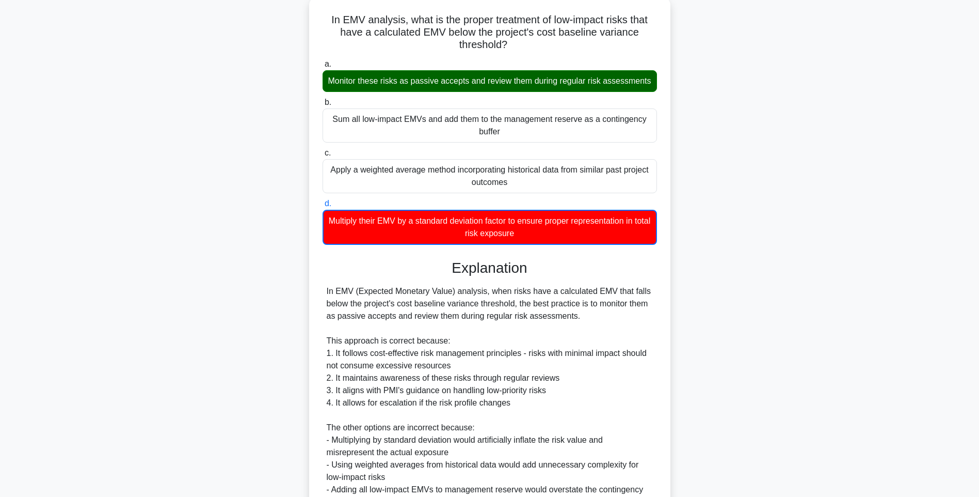
scroll to position [179, 0]
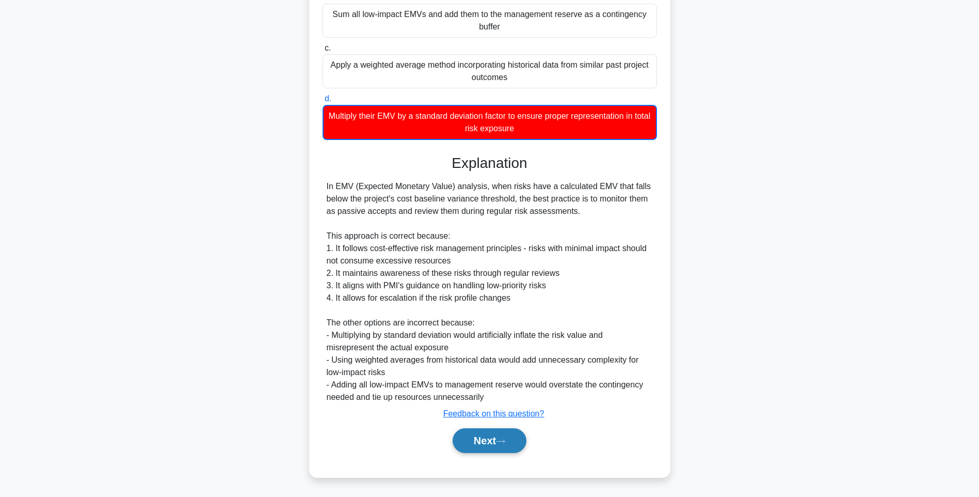
click at [487, 439] on button "Next" at bounding box center [490, 440] width 74 height 25
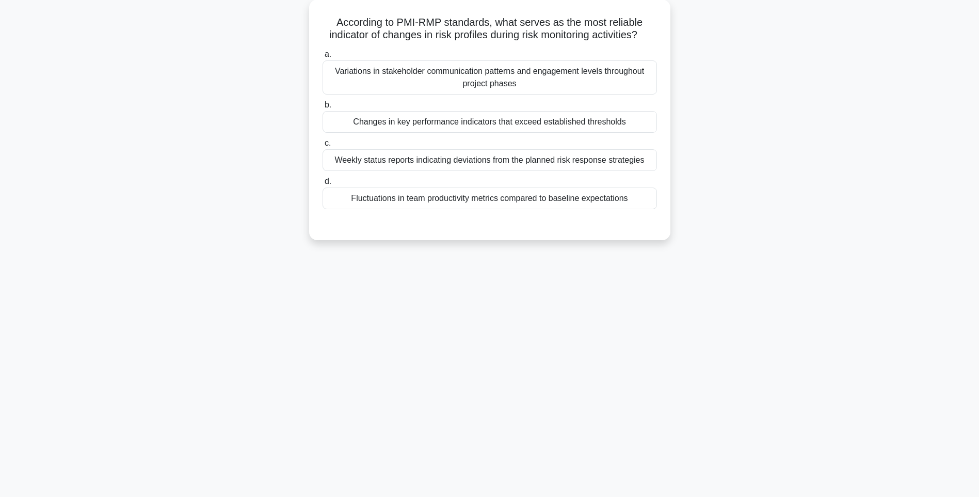
scroll to position [61, 0]
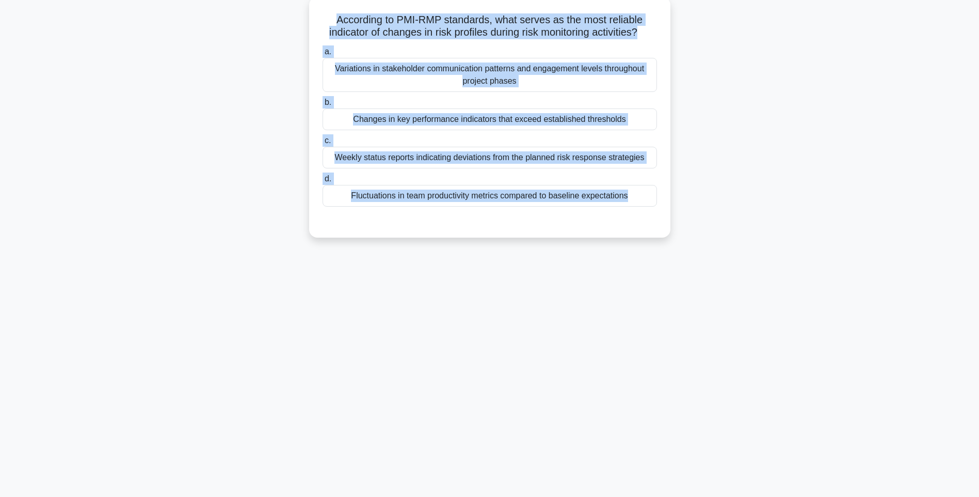
drag, startPoint x: 327, startPoint y: 13, endPoint x: 622, endPoint y: 232, distance: 367.1
click at [622, 232] on div "According to PMI-RMP standards, what serves as the most reliable indicator of c…" at bounding box center [489, 117] width 353 height 232
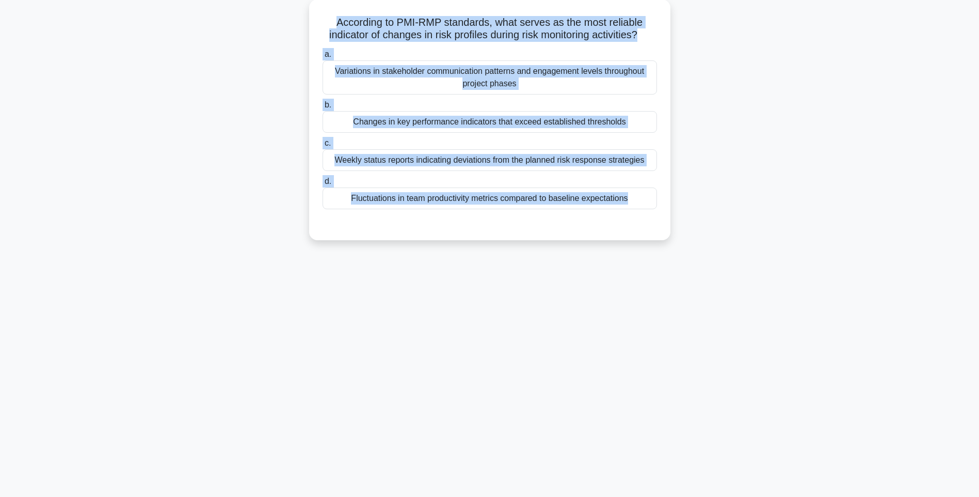
click at [738, 271] on div "135:32 Stop PMI-RMP Intermediate 85/115 According to PMI-RMP standards, what se…" at bounding box center [489, 234] width 681 height 516
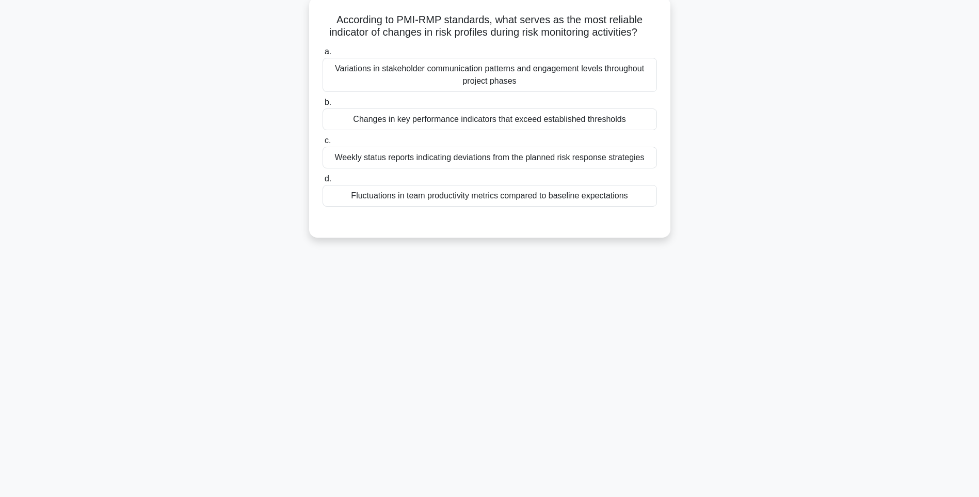
click at [525, 202] on div "Fluctuations in team productivity metrics compared to baseline expectations" at bounding box center [490, 196] width 335 height 22
click at [323, 182] on input "d. Fluctuations in team productivity metrics compared to baseline expectations" at bounding box center [323, 179] width 0 height 7
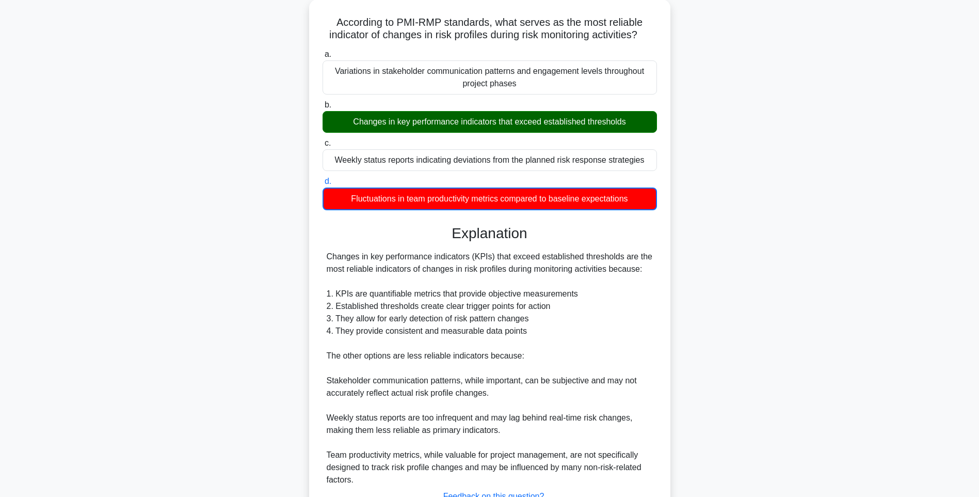
click at [757, 223] on div "According to PMI-RMP standards, what serves as the most reliable indicator of c…" at bounding box center [489, 285] width 681 height 573
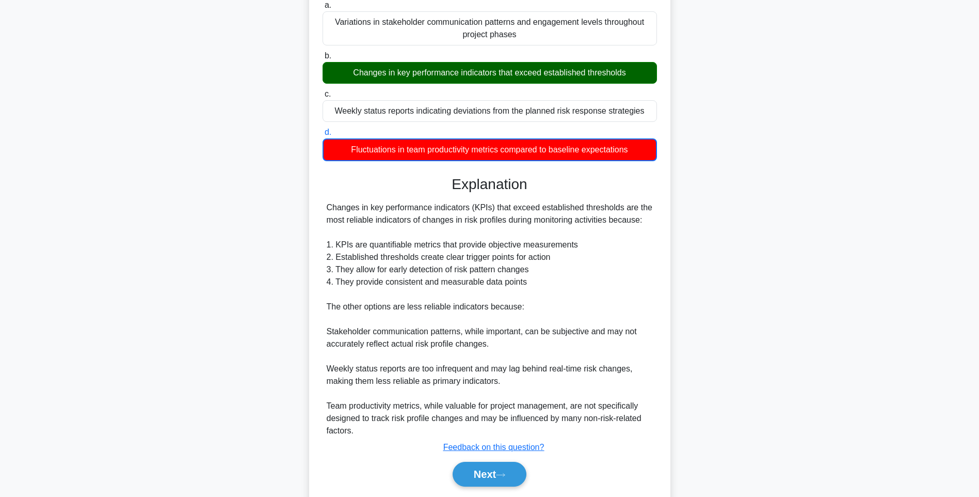
scroll to position [141, 0]
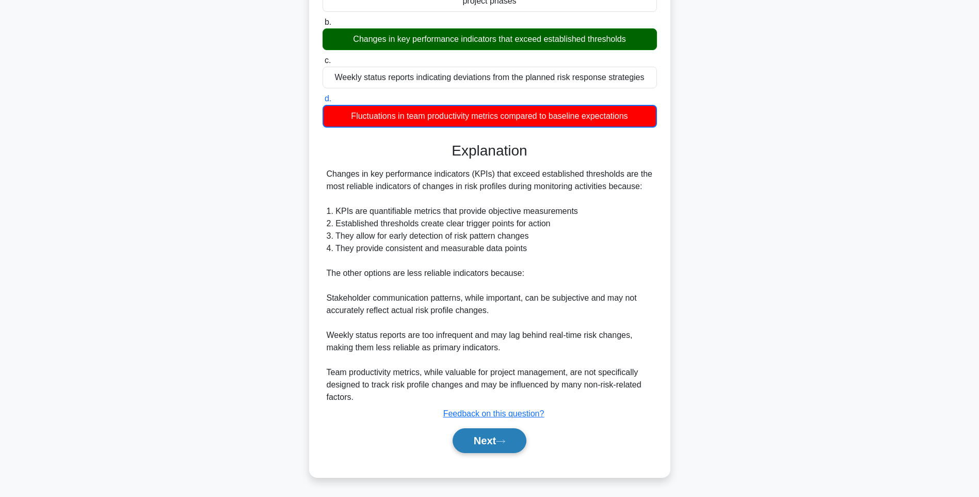
click at [472, 436] on button "Next" at bounding box center [490, 440] width 74 height 25
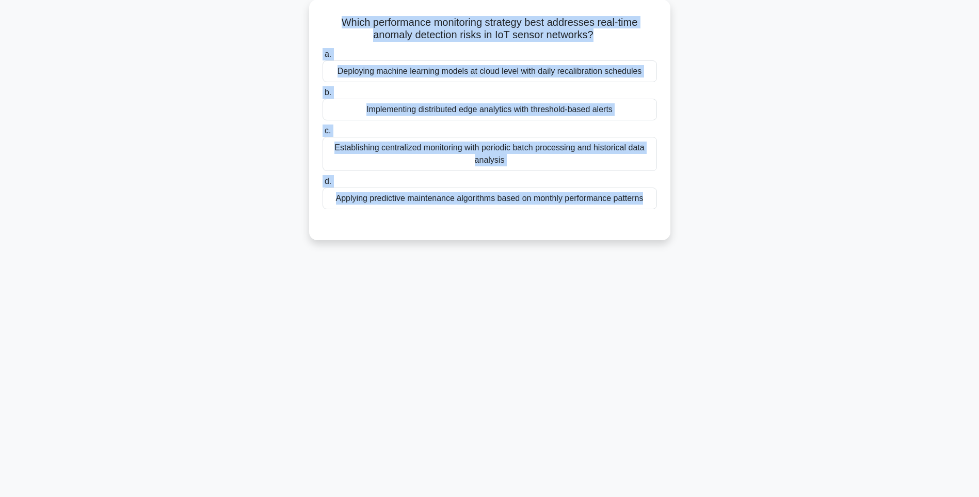
drag, startPoint x: 328, startPoint y: 15, endPoint x: 695, endPoint y: 248, distance: 435.1
click at [695, 248] on div "Which performance monitoring strategy best addresses real-time anomaly detectio…" at bounding box center [489, 125] width 681 height 253
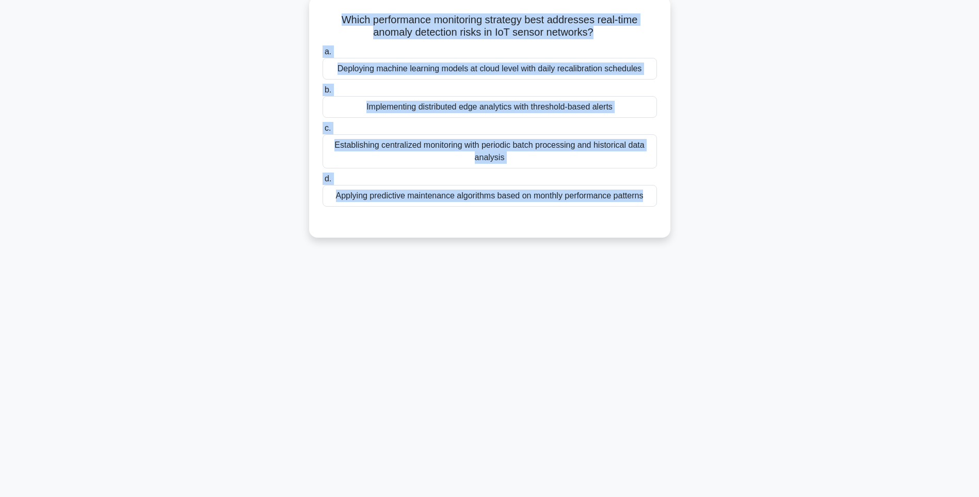
drag, startPoint x: 689, startPoint y: 253, endPoint x: 638, endPoint y: 233, distance: 54.9
click at [689, 253] on div "135:23 Stop PMI-RMP Intermediate 86/115 Which performance monitoring strategy b…" at bounding box center [489, 234] width 681 height 516
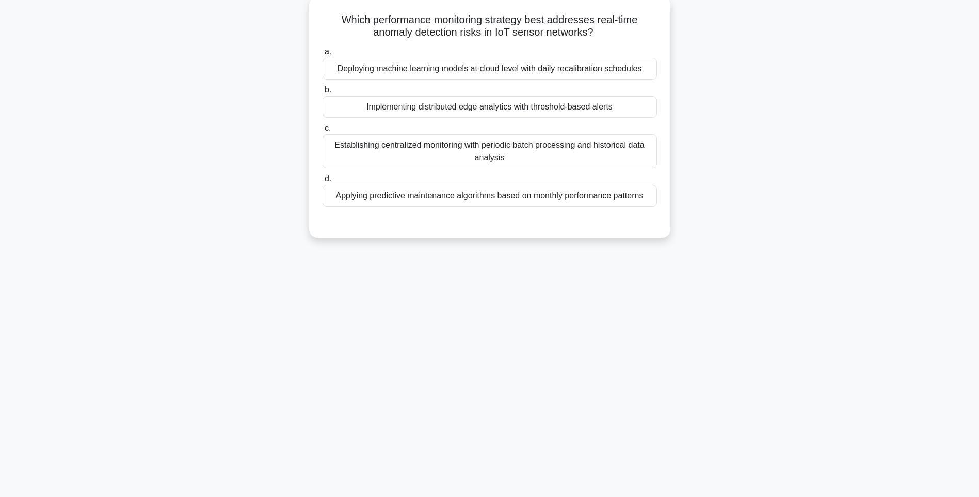
click at [538, 194] on div "Applying predictive maintenance algorithms based on monthly performance patterns" at bounding box center [490, 196] width 335 height 22
click at [323, 182] on input "d. Applying predictive maintenance algorithms based on monthly performance patt…" at bounding box center [323, 179] width 0 height 7
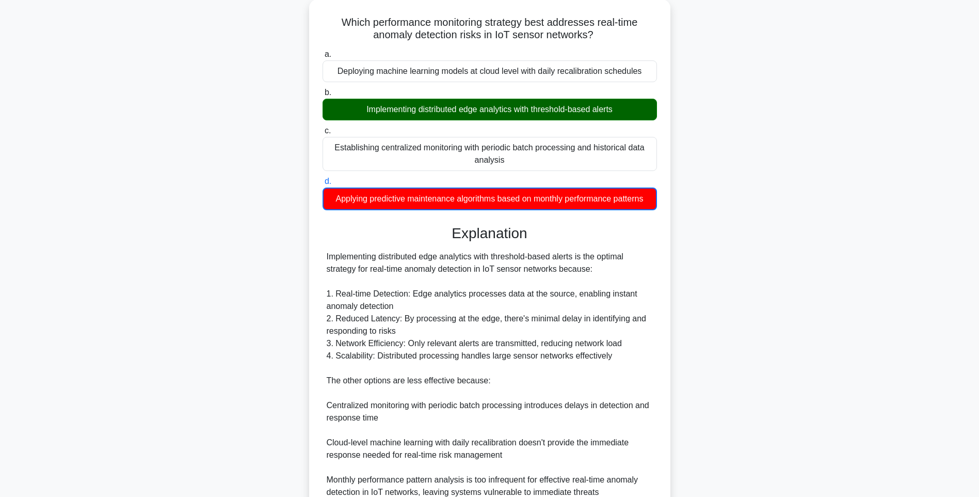
drag, startPoint x: 777, startPoint y: 258, endPoint x: 777, endPoint y: 265, distance: 7.7
click at [777, 258] on div "Which performance monitoring strategy best addresses real-time anomaly detectio…" at bounding box center [489, 291] width 681 height 585
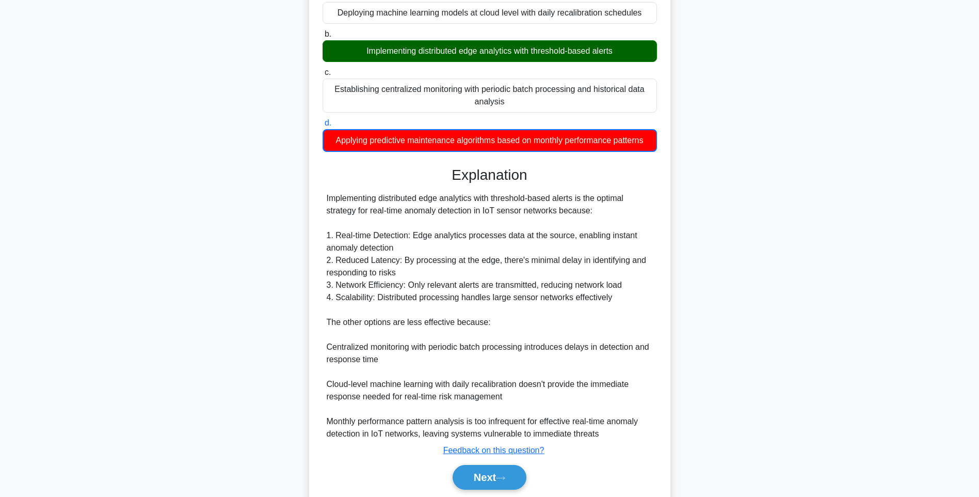
scroll to position [154, 0]
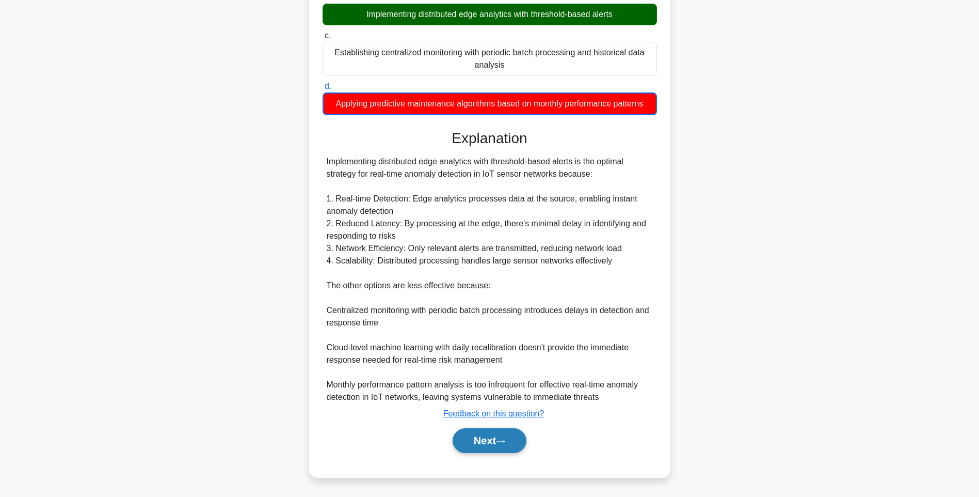
click at [481, 444] on button "Next" at bounding box center [490, 440] width 74 height 25
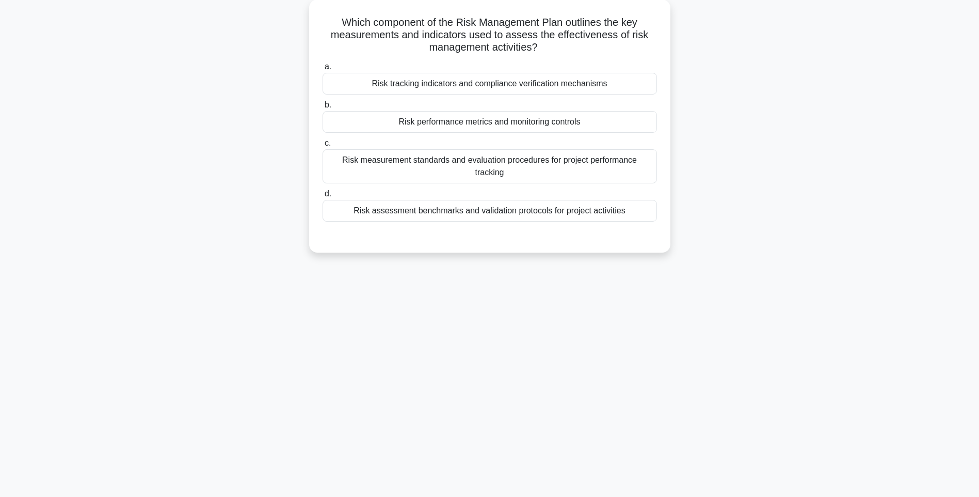
scroll to position [61, 0]
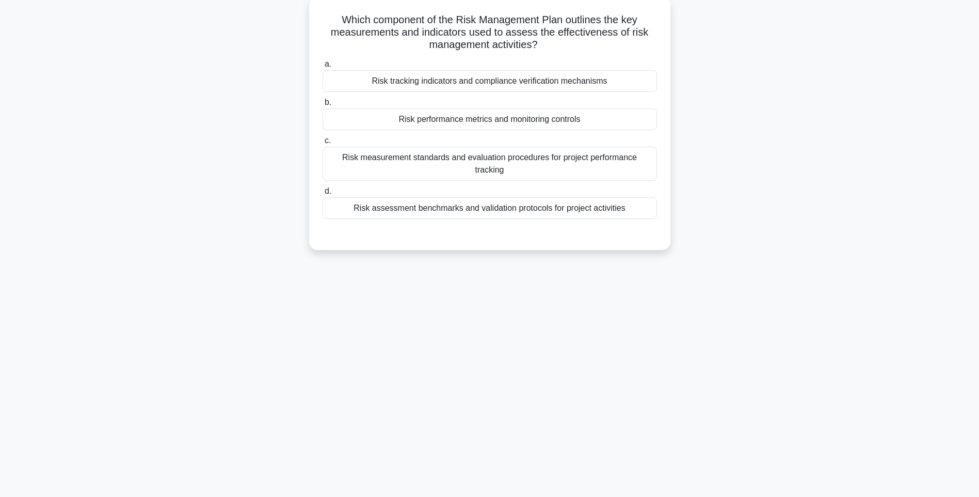
drag, startPoint x: 325, startPoint y: 17, endPoint x: 661, endPoint y: 207, distance: 385.9
click at [661, 207] on div "Which component of the Risk Management Plan outlines the key measurements and i…" at bounding box center [489, 123] width 353 height 245
drag, startPoint x: 741, startPoint y: 256, endPoint x: 646, endPoint y: 210, distance: 105.5
click at [741, 256] on div "135:14 Stop PMI-RMP Intermediate 87/115 Which component of the Risk Management …" at bounding box center [489, 234] width 681 height 516
click at [603, 156] on div "Risk measurement standards and evaluation procedures for project performance tr…" at bounding box center [490, 164] width 335 height 34
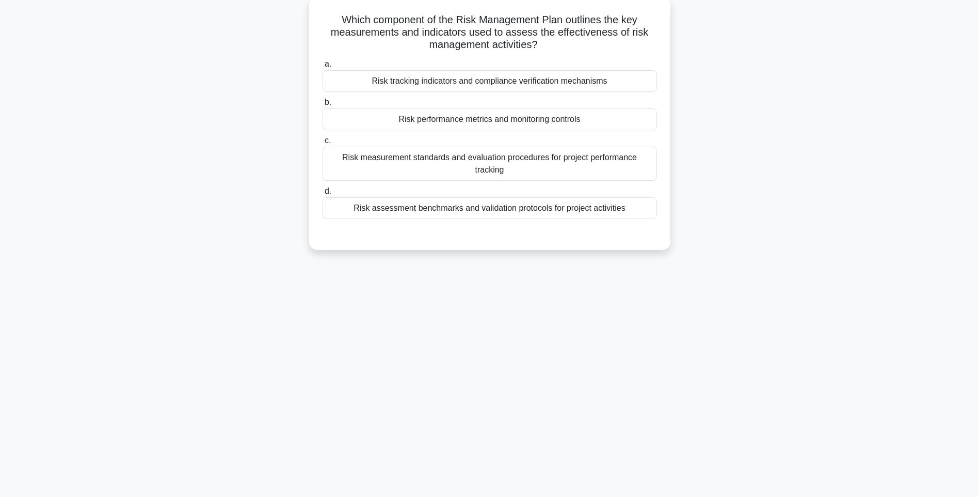
click at [323, 144] on input "c. Risk measurement standards and evaluation procedures for project performance…" at bounding box center [323, 140] width 0 height 7
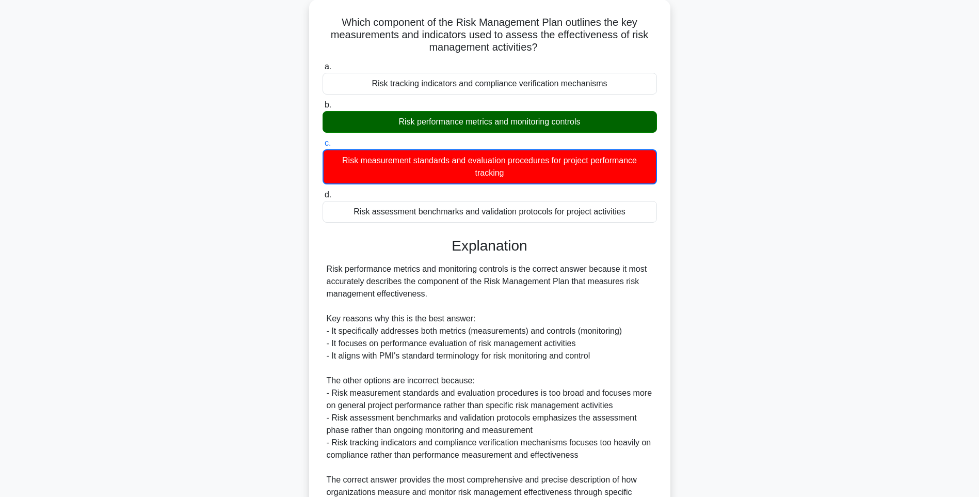
click at [713, 269] on div "Which component of the Risk Management Plan outlines the key measurements and i…" at bounding box center [489, 297] width 681 height 597
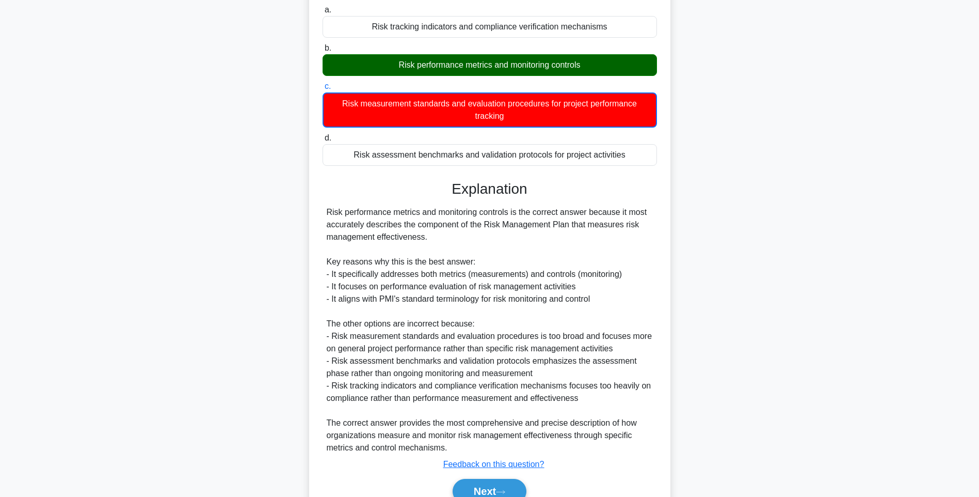
scroll to position [166, 0]
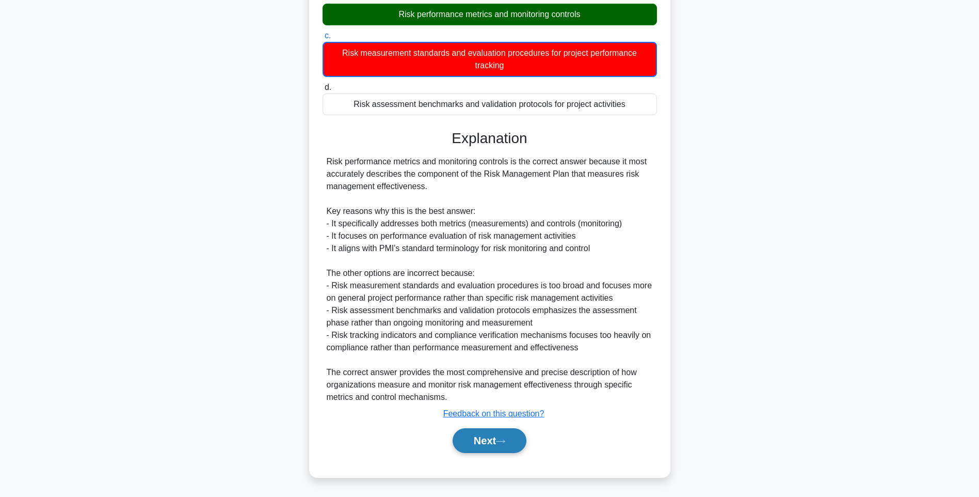
click at [490, 438] on button "Next" at bounding box center [490, 440] width 74 height 25
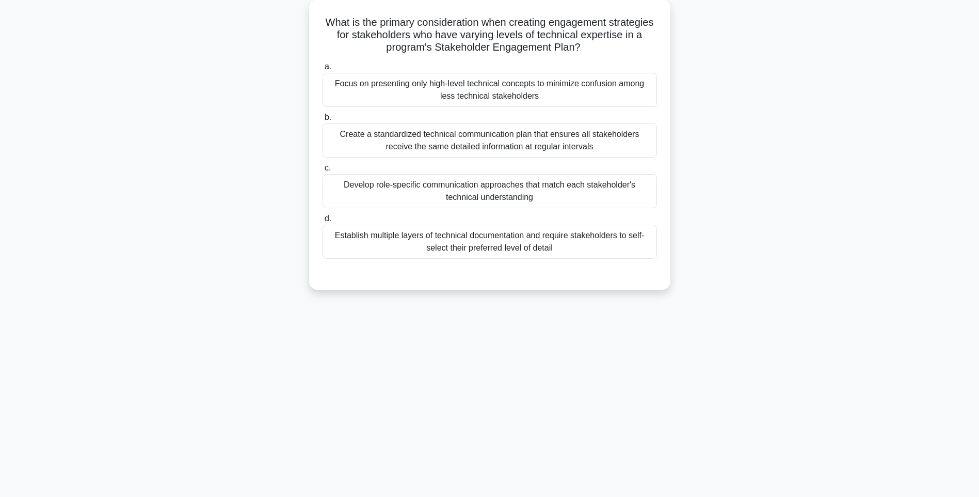
scroll to position [61, 0]
drag, startPoint x: 324, startPoint y: 17, endPoint x: 724, endPoint y: 258, distance: 466.7
click at [724, 258] on div "What is the primary consideration when creating engagement strategies for stake…" at bounding box center [489, 150] width 681 height 303
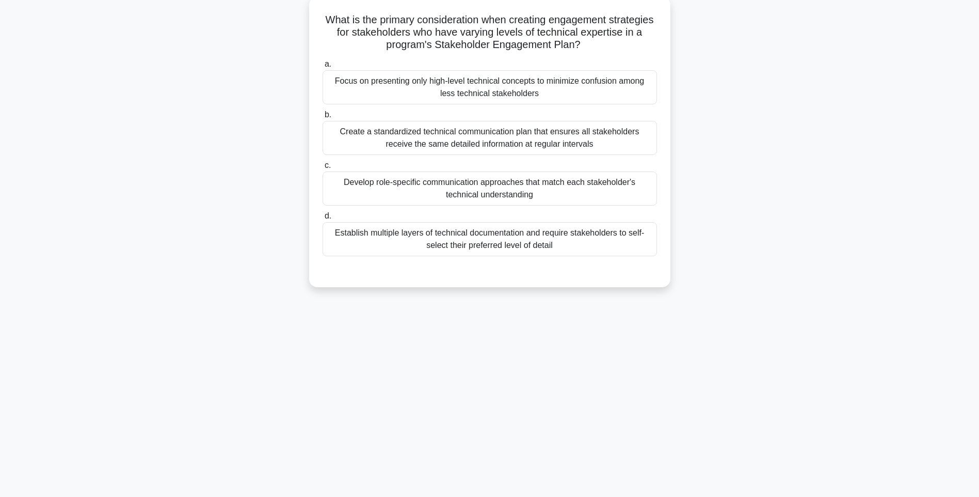
click at [607, 247] on div "Establish multiple layers of technical documentation and require stakeholders t…" at bounding box center [490, 239] width 335 height 34
click at [323, 219] on input "d. Establish multiple layers of technical documentation and require stakeholder…" at bounding box center [323, 216] width 0 height 7
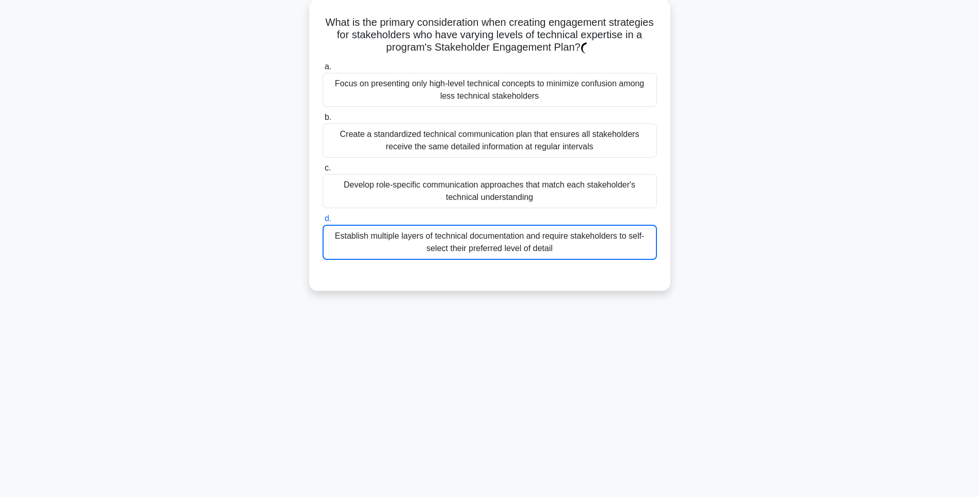
click at [744, 248] on div "What is the primary consideration when creating engagement strategies for stake…" at bounding box center [489, 151] width 681 height 304
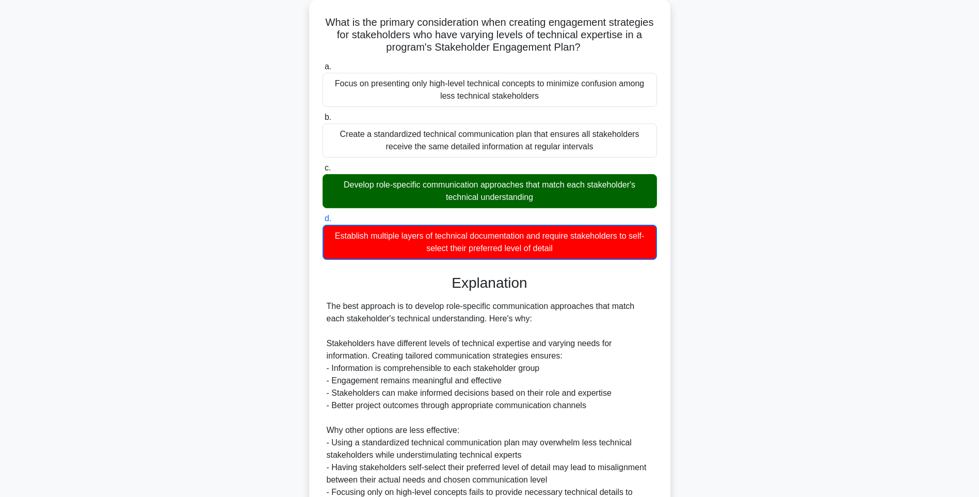
click at [802, 294] on div "What is the primary consideration when creating engagement strategies for stake…" at bounding box center [489, 297] width 681 height 597
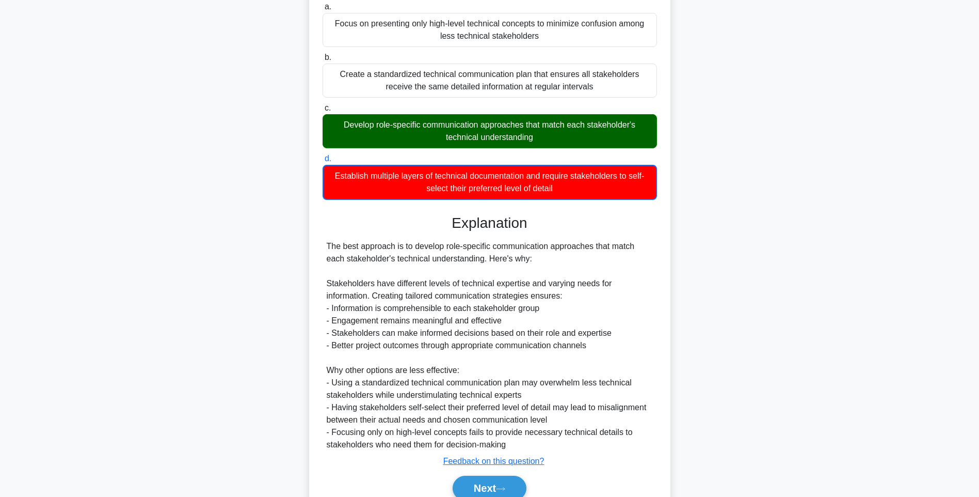
scroll to position [166, 0]
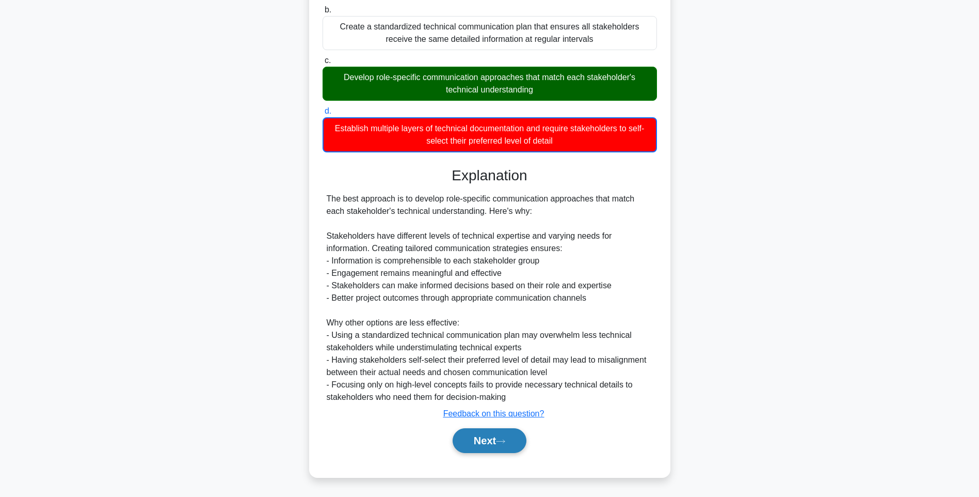
click at [485, 440] on button "Next" at bounding box center [490, 440] width 74 height 25
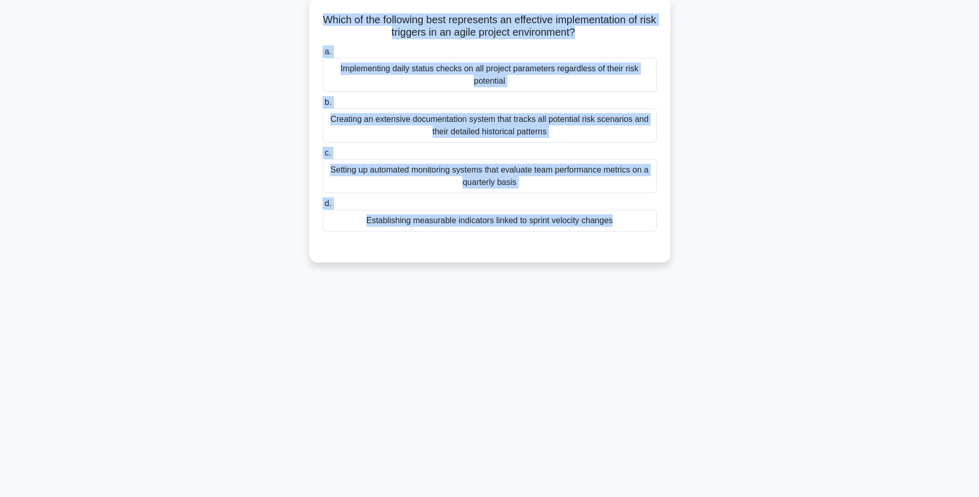
drag, startPoint x: 325, startPoint y: 14, endPoint x: 626, endPoint y: 248, distance: 381.1
click at [626, 248] on div "Which of the following best represents an effective implementation of risk trig…" at bounding box center [489, 129] width 353 height 257
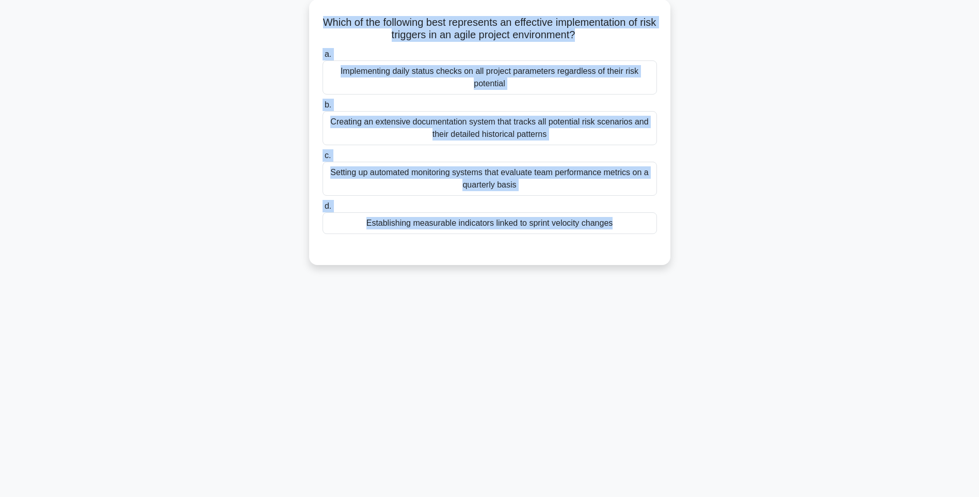
drag, startPoint x: 696, startPoint y: 276, endPoint x: 672, endPoint y: 270, distance: 25.5
click at [696, 276] on div "Which of the following best represents an effective implementation of risk trig…" at bounding box center [489, 138] width 681 height 278
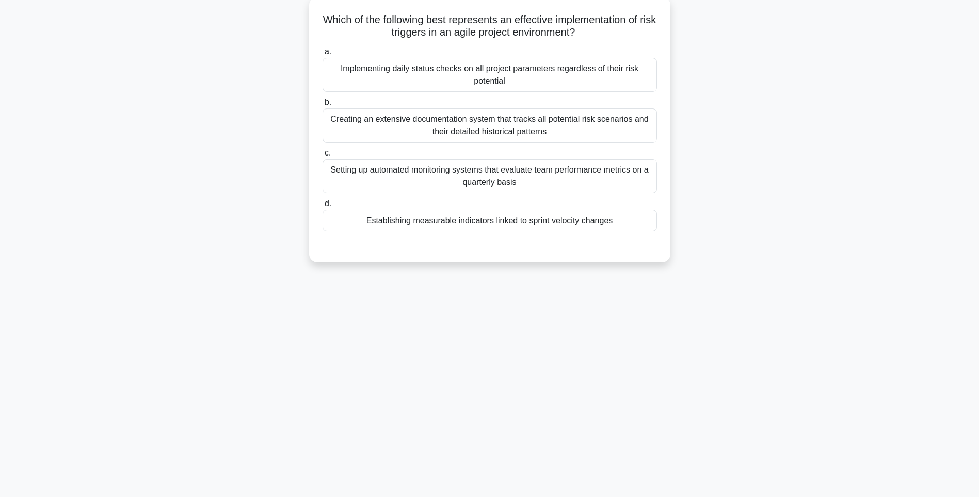
click at [570, 235] on div "a. Implementing daily status checks on all project parameters regardless of the…" at bounding box center [490, 146] width 337 height 206
click at [609, 228] on div "Establishing measurable indicators linked to sprint velocity changes" at bounding box center [490, 221] width 335 height 22
click at [323, 207] on input "d. Establishing measurable indicators linked to sprint velocity changes" at bounding box center [323, 203] width 0 height 7
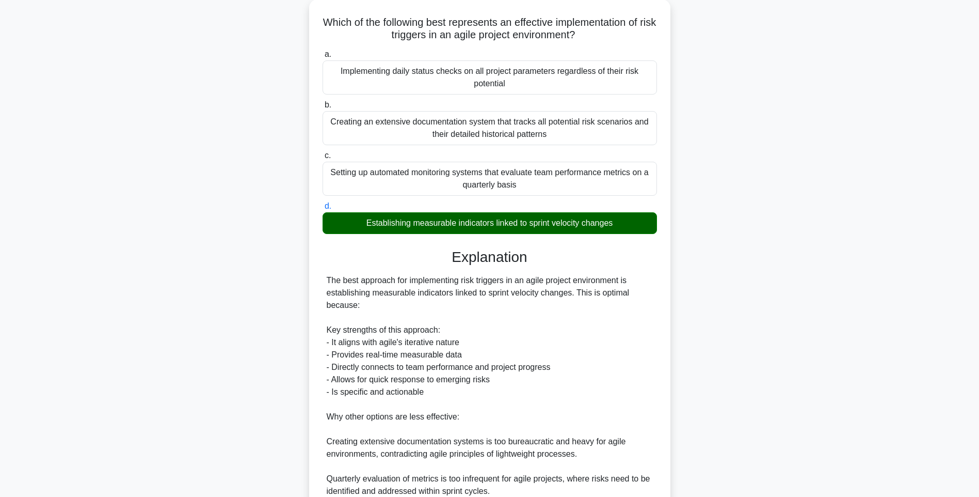
click at [767, 281] on div "Which of the following best represents an effective implementation of risk trig…" at bounding box center [489, 309] width 681 height 621
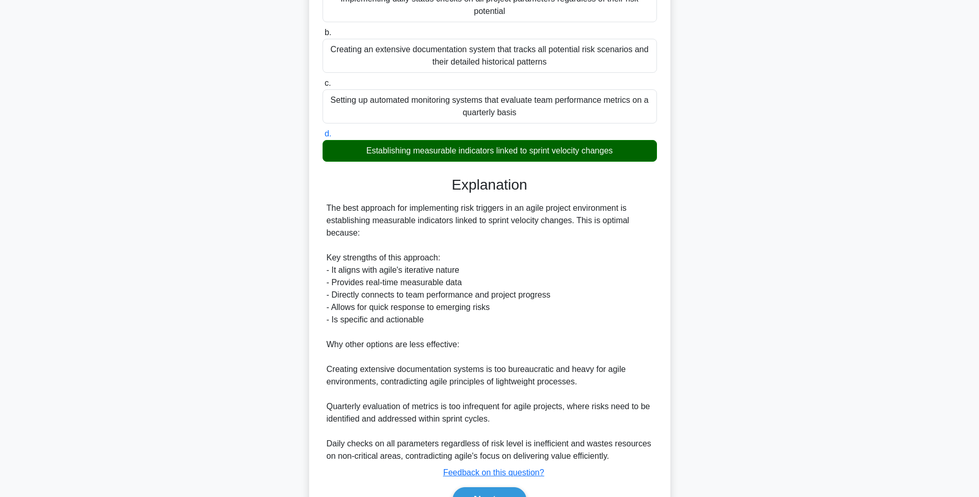
scroll to position [190, 0]
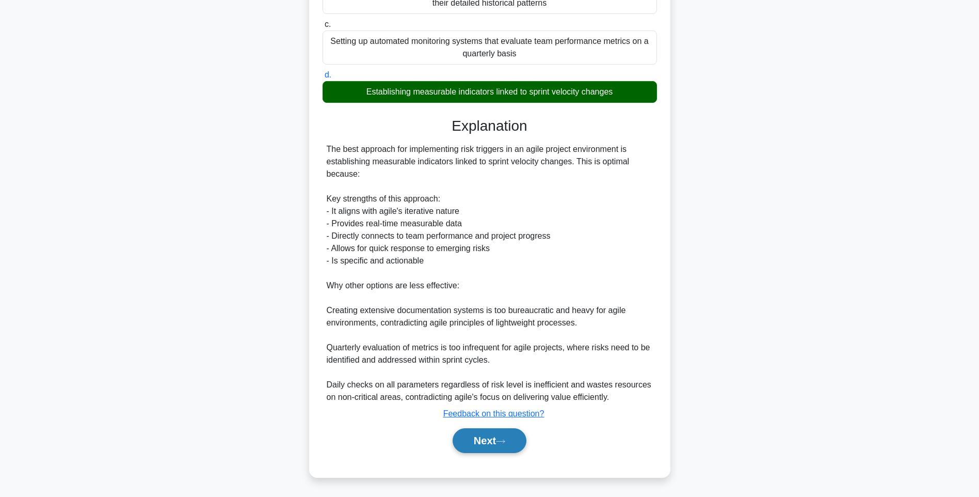
click at [517, 435] on button "Next" at bounding box center [490, 440] width 74 height 25
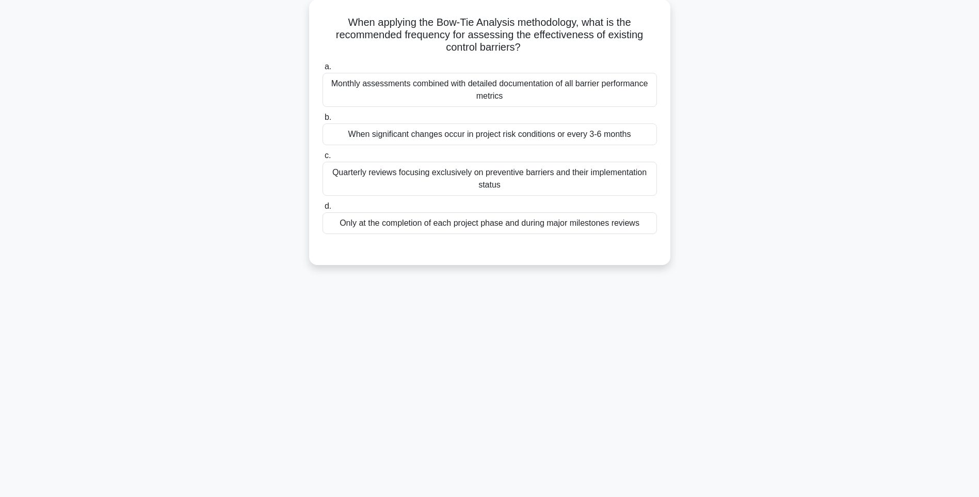
drag, startPoint x: 337, startPoint y: 18, endPoint x: 684, endPoint y: 224, distance: 403.5
click at [684, 224] on div "When applying the Bow-Tie Analysis methodology, what is the recommended frequen…" at bounding box center [489, 138] width 681 height 278
click at [764, 293] on div "134:14 Stop PMI-RMP Intermediate 90/115 When applying the Bow-Tie Analysis meth…" at bounding box center [489, 234] width 681 height 516
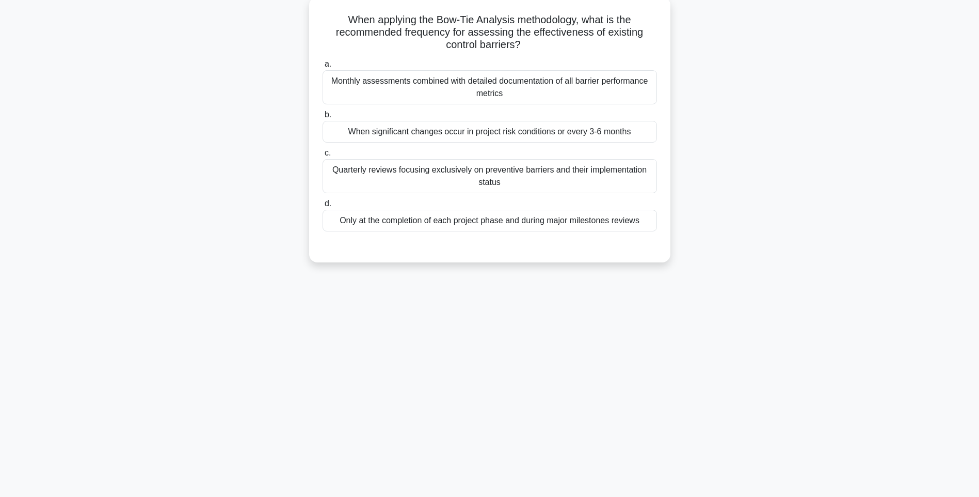
click at [613, 219] on div "Only at the completion of each project phase and during major milestones reviews" at bounding box center [490, 221] width 335 height 22
click at [323, 207] on input "d. Only at the completion of each project phase and during major milestones rev…" at bounding box center [323, 203] width 0 height 7
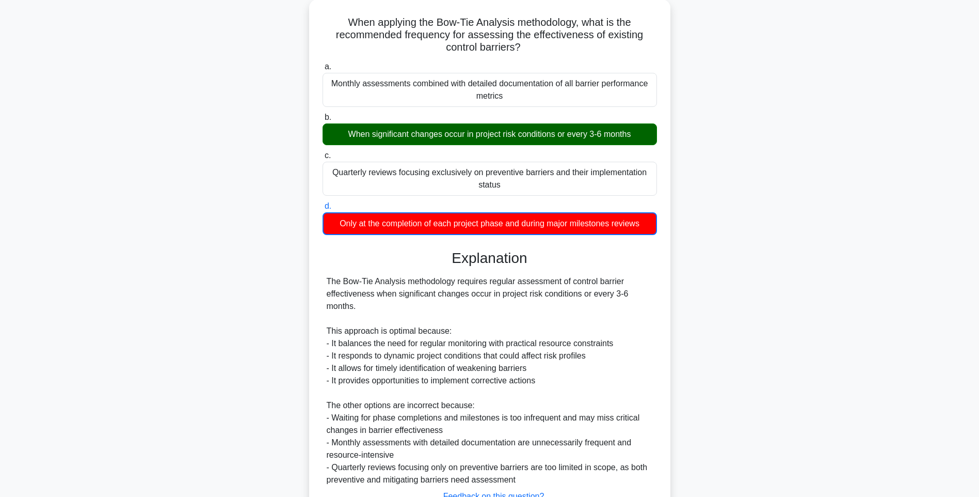
drag, startPoint x: 745, startPoint y: 293, endPoint x: 752, endPoint y: 306, distance: 14.5
click at [745, 293] on div "When applying the Bow-Tie Analysis methodology, what is the recommended frequen…" at bounding box center [489, 285] width 681 height 573
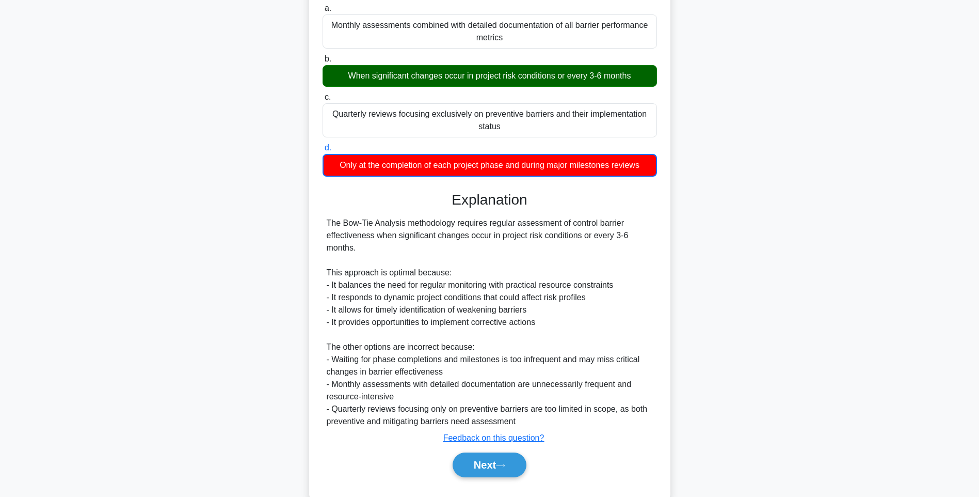
scroll to position [141, 0]
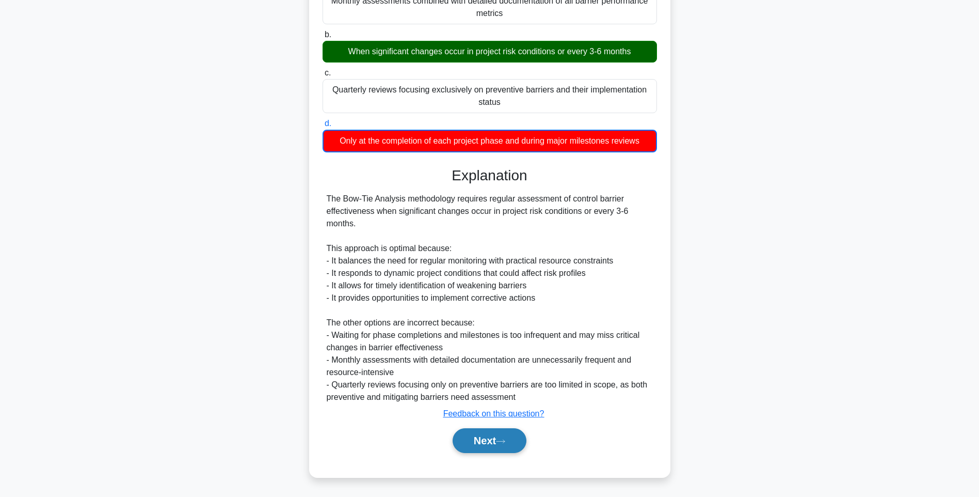
click at [490, 430] on button "Next" at bounding box center [490, 440] width 74 height 25
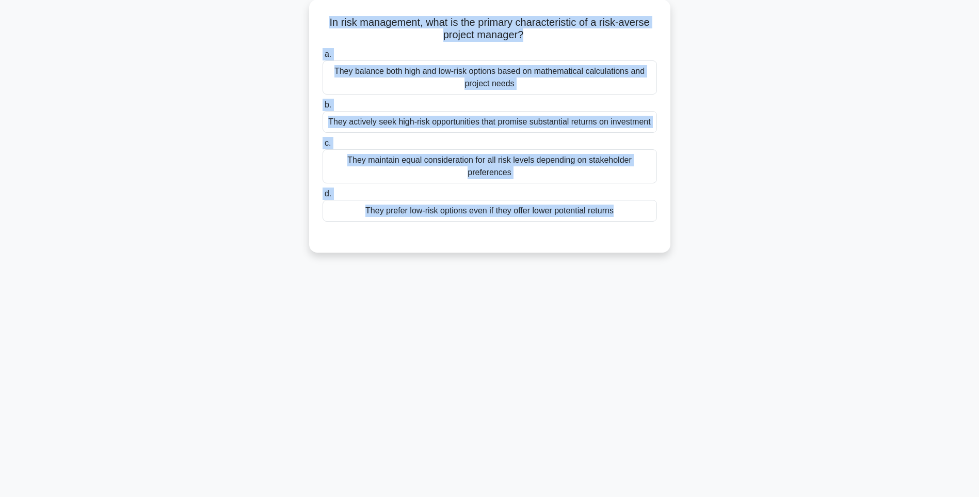
drag, startPoint x: 315, startPoint y: 14, endPoint x: 695, endPoint y: 253, distance: 448.9
click at [695, 253] on div "In risk management, what is the primary characteristic of a risk-averse project…" at bounding box center [489, 131] width 681 height 265
drag, startPoint x: 755, startPoint y: 280, endPoint x: 727, endPoint y: 262, distance: 32.8
click at [755, 280] on div "134:06 Stop PMI-RMP Intermediate 91/115 In risk management, what is the primary…" at bounding box center [489, 234] width 681 height 516
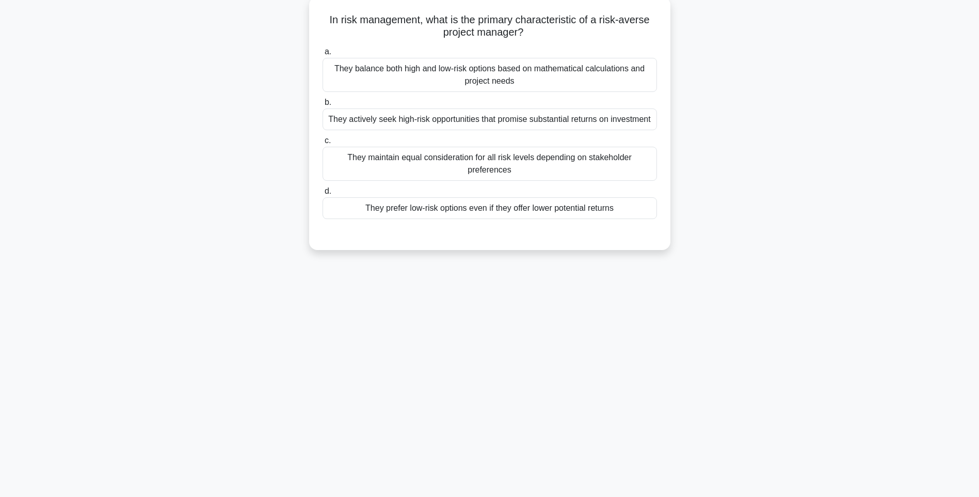
click at [614, 206] on div "They prefer low-risk options even if they offer lower potential returns" at bounding box center [490, 208] width 335 height 22
click at [323, 195] on input "d. They prefer low-risk options even if they offer lower potential returns" at bounding box center [323, 191] width 0 height 7
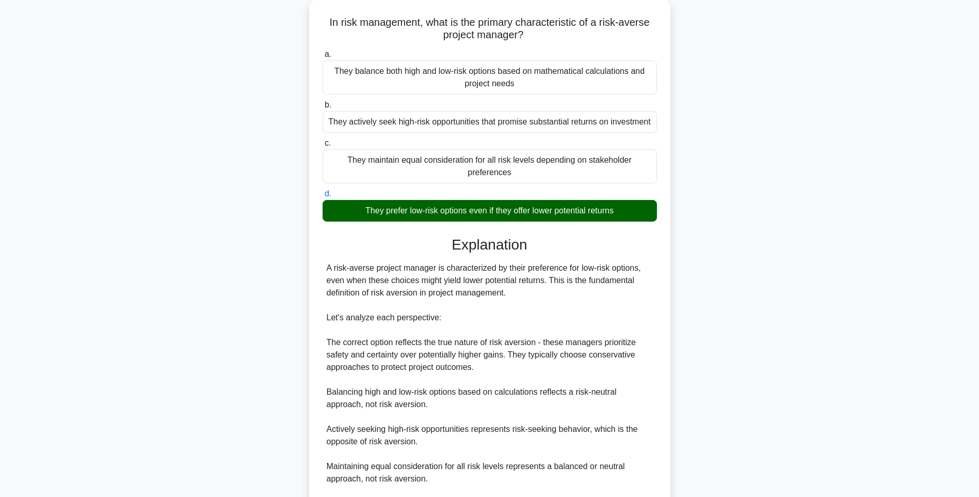
drag, startPoint x: 751, startPoint y: 289, endPoint x: 745, endPoint y: 303, distance: 14.6
click at [751, 289] on div "In risk management, what is the primary characteristic of a risk-averse project…" at bounding box center [489, 315] width 681 height 633
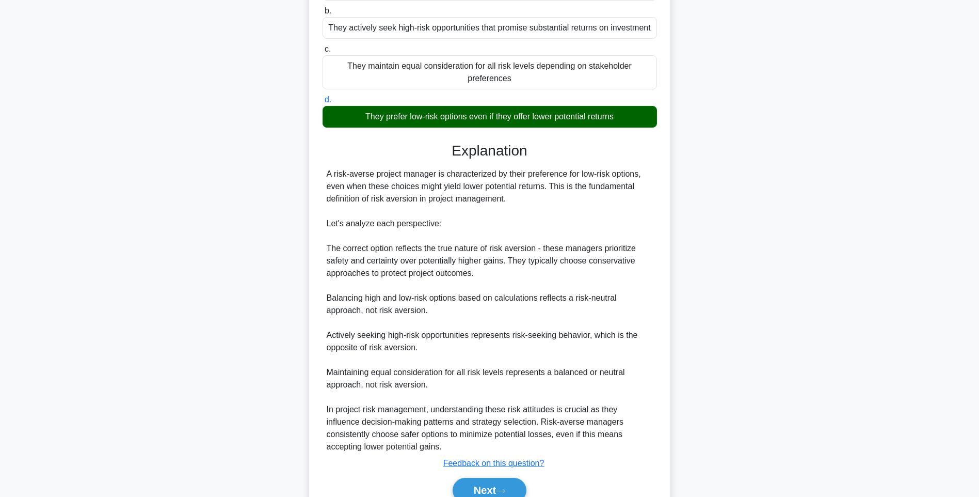
scroll to position [202, 0]
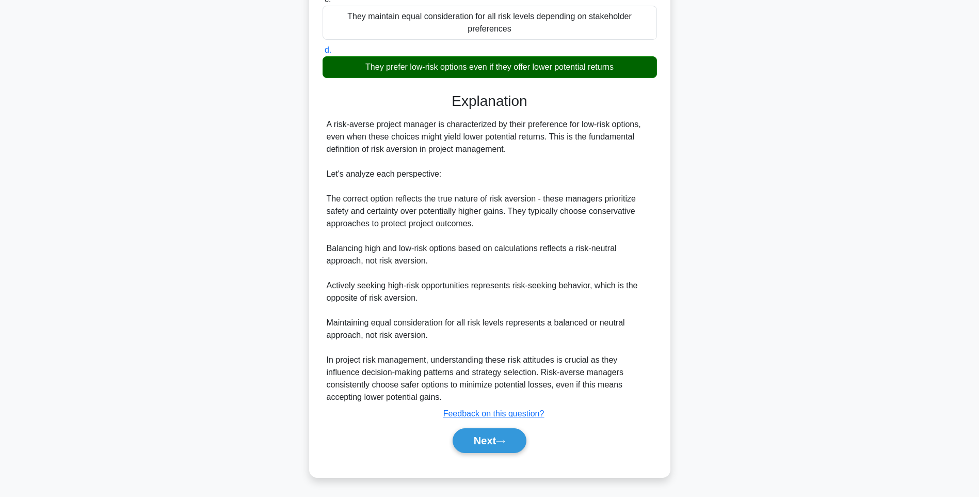
drag, startPoint x: 475, startPoint y: 439, endPoint x: 470, endPoint y: 425, distance: 15.1
click at [476, 439] on button "Next" at bounding box center [490, 440] width 74 height 25
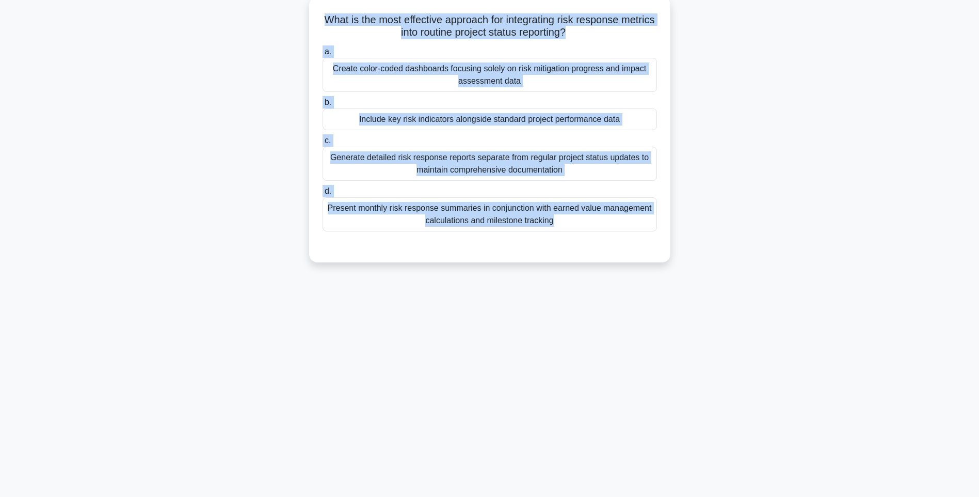
drag, startPoint x: 329, startPoint y: 11, endPoint x: 669, endPoint y: 255, distance: 418.8
click at [669, 255] on div "What is the most effective approach for integrating risk response metrics into …" at bounding box center [489, 129] width 361 height 265
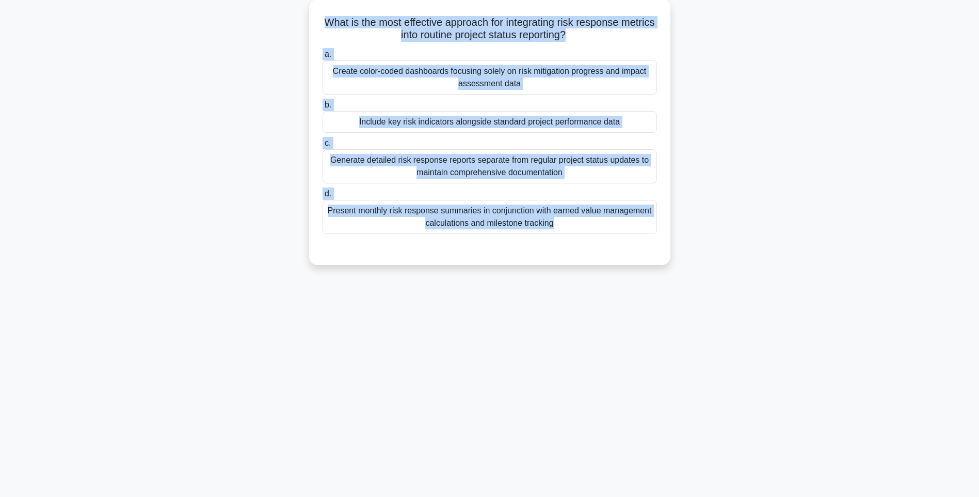
click at [756, 289] on div "133:58 Stop PMI-RMP Intermediate 92/115 What is the most effective approach for…" at bounding box center [489, 234] width 681 height 516
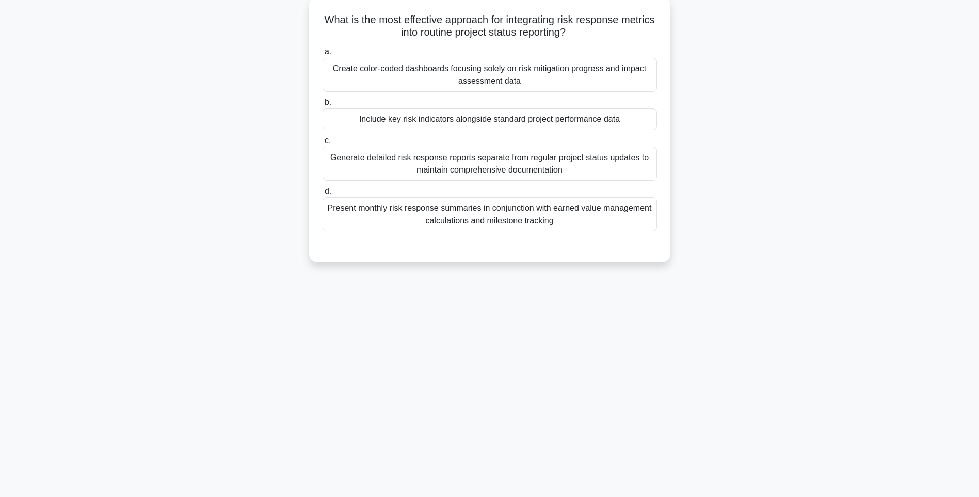
click at [597, 221] on div "Present monthly risk response summaries in conjunction with earned value manage…" at bounding box center [490, 214] width 335 height 34
click at [323, 195] on input "d. Present monthly risk response summaries in conjunction with earned value man…" at bounding box center [323, 191] width 0 height 7
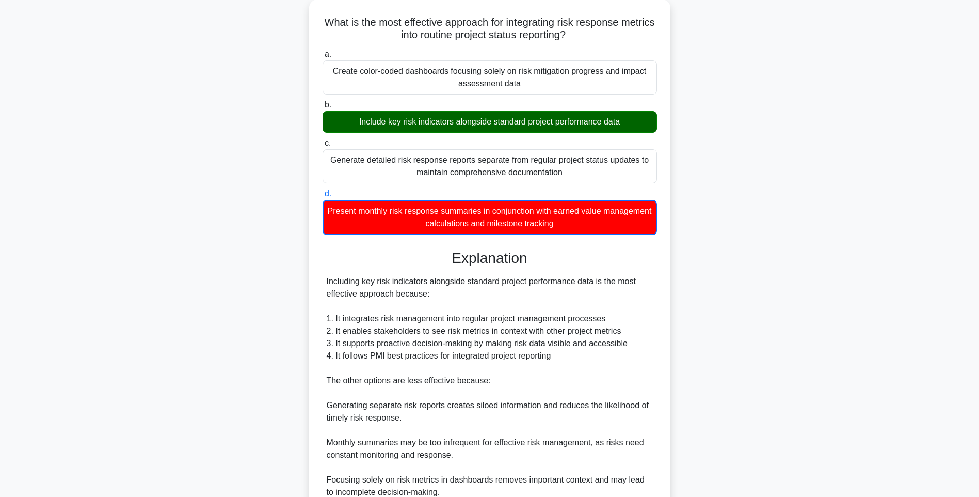
click at [765, 287] on div "What is the most effective approach for integrating risk response metrics into …" at bounding box center [489, 310] width 681 height 622
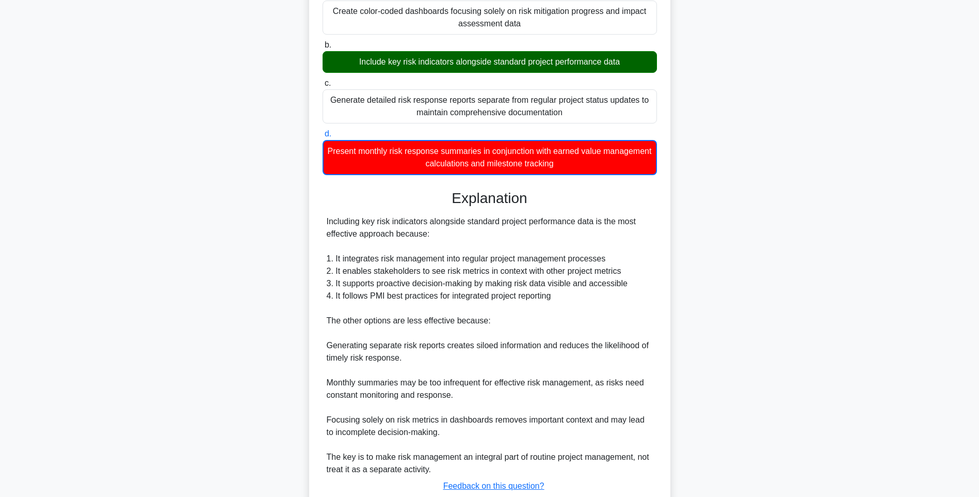
scroll to position [191, 0]
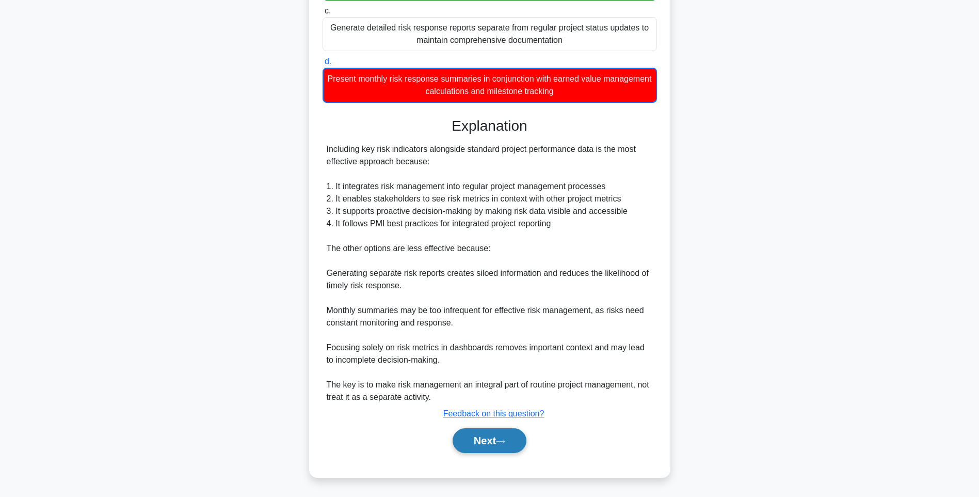
click at [501, 443] on button "Next" at bounding box center [490, 440] width 74 height 25
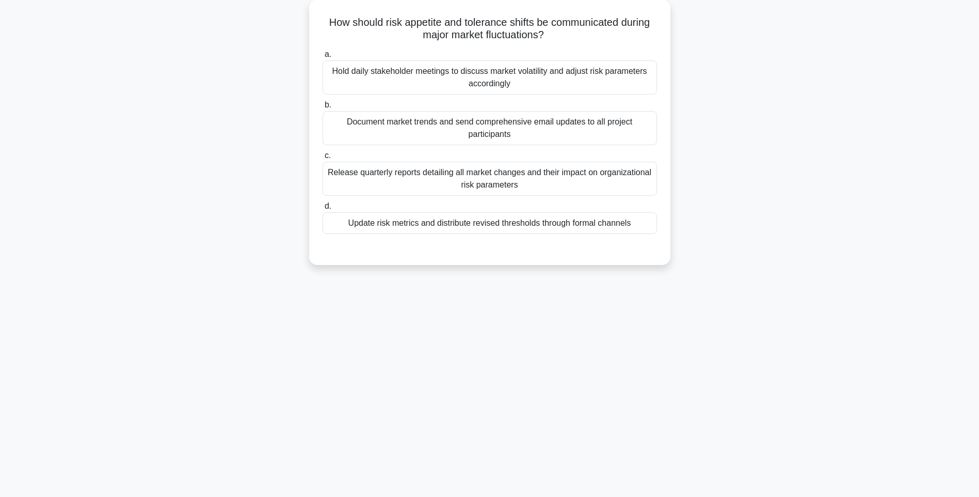
scroll to position [61, 0]
drag, startPoint x: 324, startPoint y: 16, endPoint x: 728, endPoint y: 230, distance: 457.7
click at [729, 230] on div "How should risk appetite and tolerance shifts be communicated during major mark…" at bounding box center [489, 138] width 681 height 278
drag, startPoint x: 829, startPoint y: 255, endPoint x: 817, endPoint y: 253, distance: 12.0
click at [829, 255] on div "How should risk appetite and tolerance shifts be communicated during major mark…" at bounding box center [489, 138] width 681 height 278
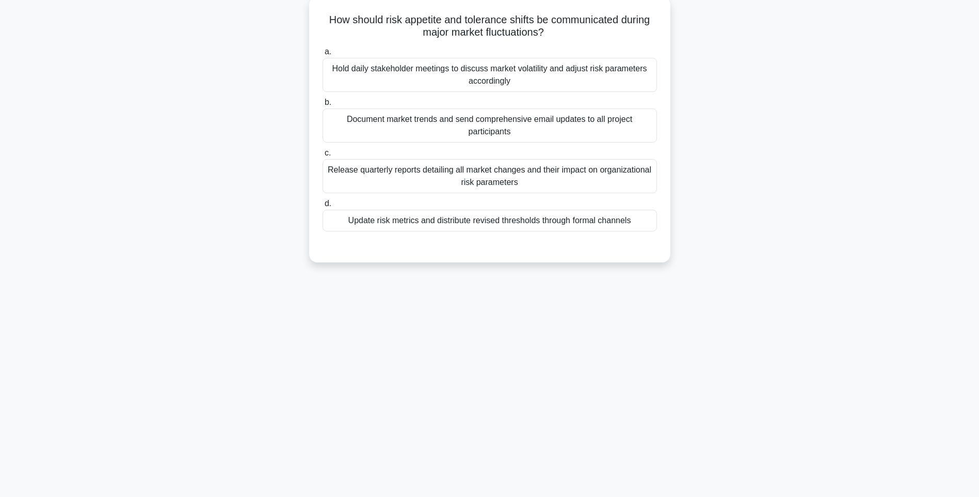
click at [573, 217] on div "Update risk metrics and distribute revised thresholds through formal channels" at bounding box center [490, 221] width 335 height 22
click at [323, 207] on input "d. Update risk metrics and distribute revised thresholds through formal channels" at bounding box center [323, 203] width 0 height 7
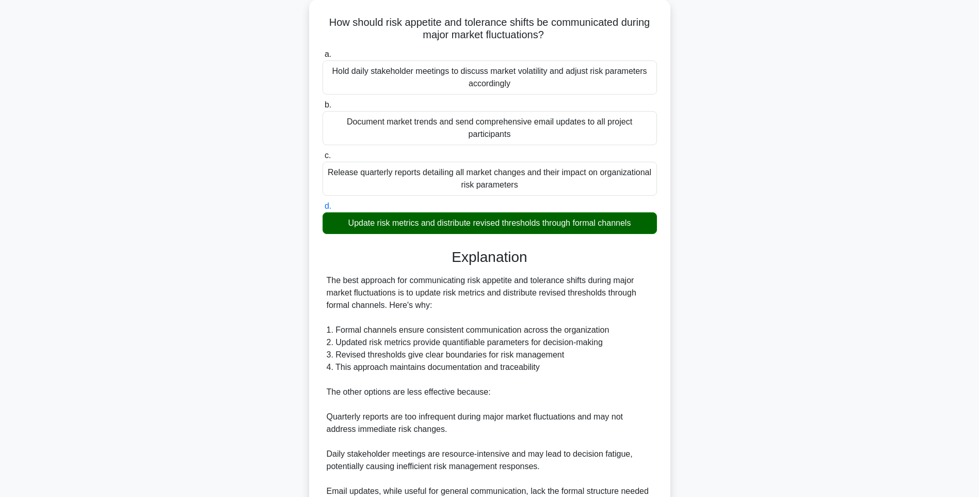
click at [762, 298] on div "How should risk appetite and tolerance shifts be communicated during major mark…" at bounding box center [489, 297] width 681 height 596
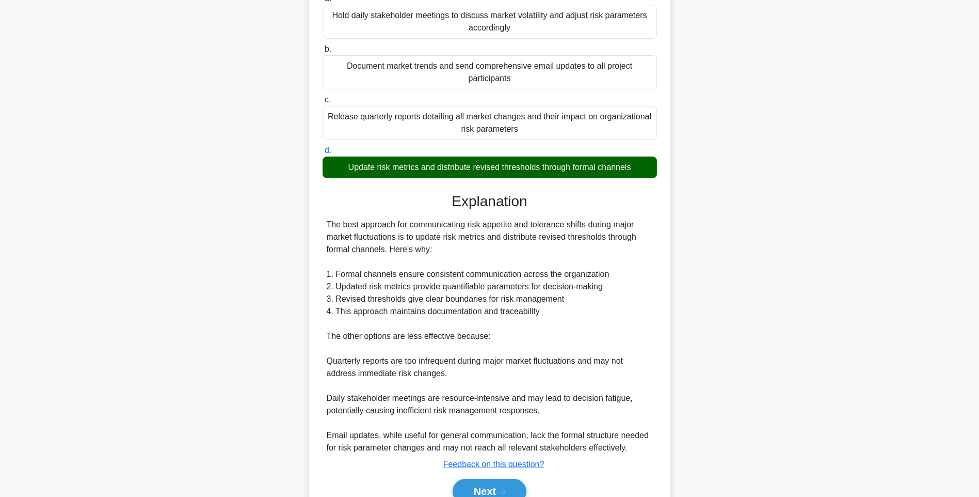
scroll to position [165, 0]
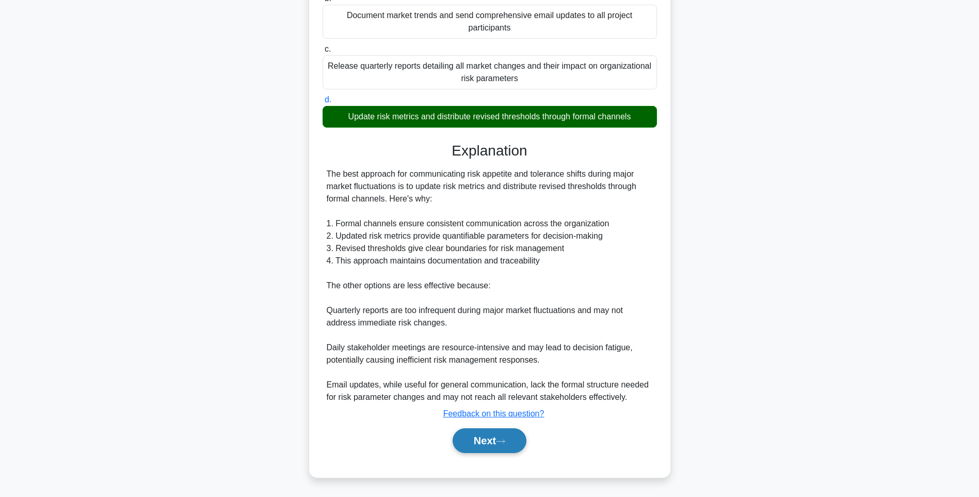
click at [471, 438] on button "Next" at bounding box center [490, 440] width 74 height 25
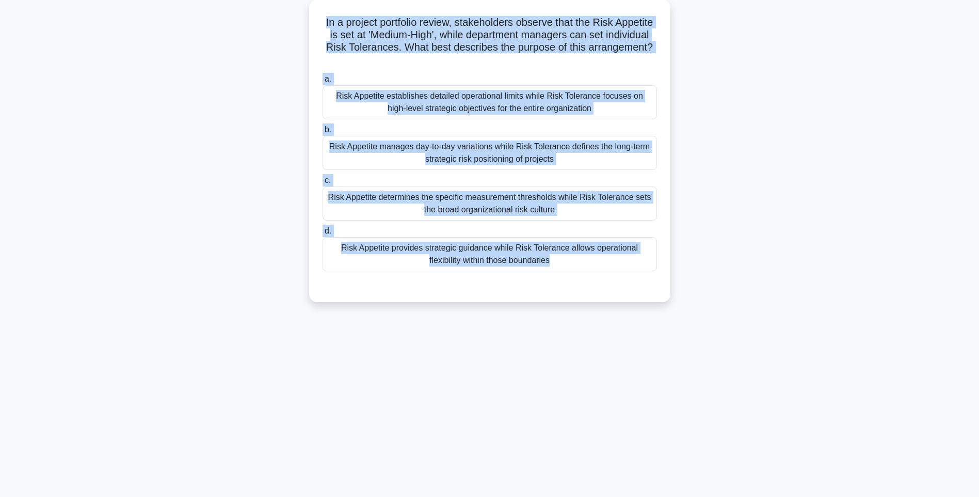
drag, startPoint x: 333, startPoint y: 11, endPoint x: 753, endPoint y: 329, distance: 525.9
click at [753, 329] on div "133:40 Stop PMI-RMP Intermediate 94/115 In a project portfolio review, stakehol…" at bounding box center [489, 234] width 681 height 516
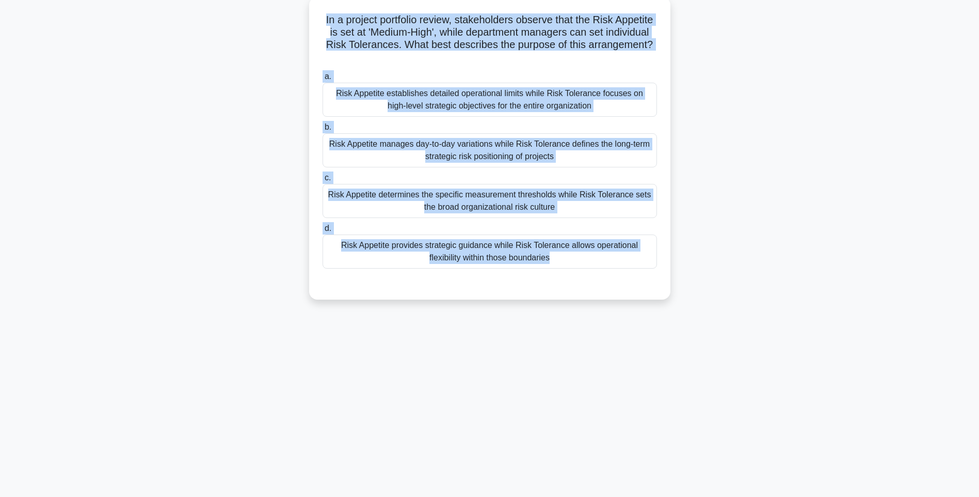
click at [605, 261] on div "Risk Appetite provides strategic guidance while Risk Tolerance allows operation…" at bounding box center [490, 251] width 335 height 34
click at [323, 232] on input "d. Risk Appetite provides strategic guidance while Risk Tolerance allows operat…" at bounding box center [323, 228] width 0 height 7
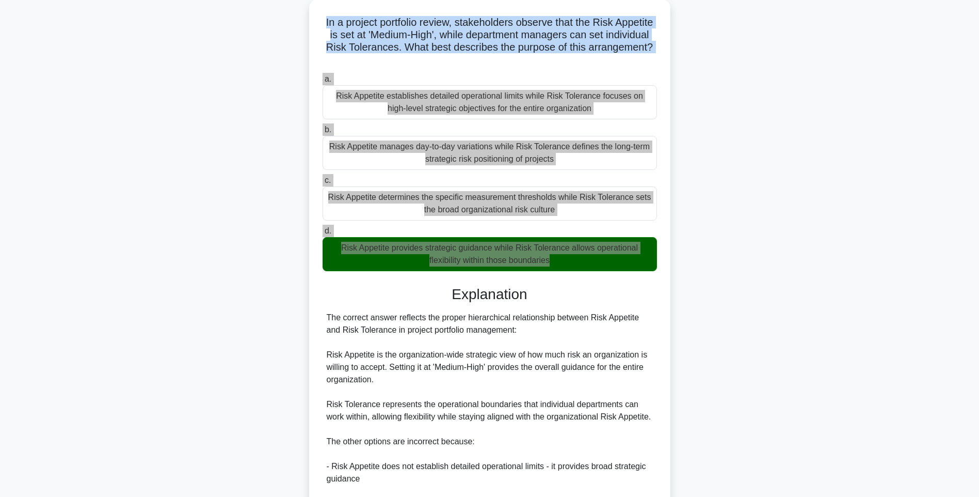
drag, startPoint x: 784, startPoint y: 301, endPoint x: 786, endPoint y: 321, distance: 19.2
click at [784, 301] on div "In a project portfolio review, stakeholders observe that the Risk Appetite is s…" at bounding box center [489, 346] width 681 height 695
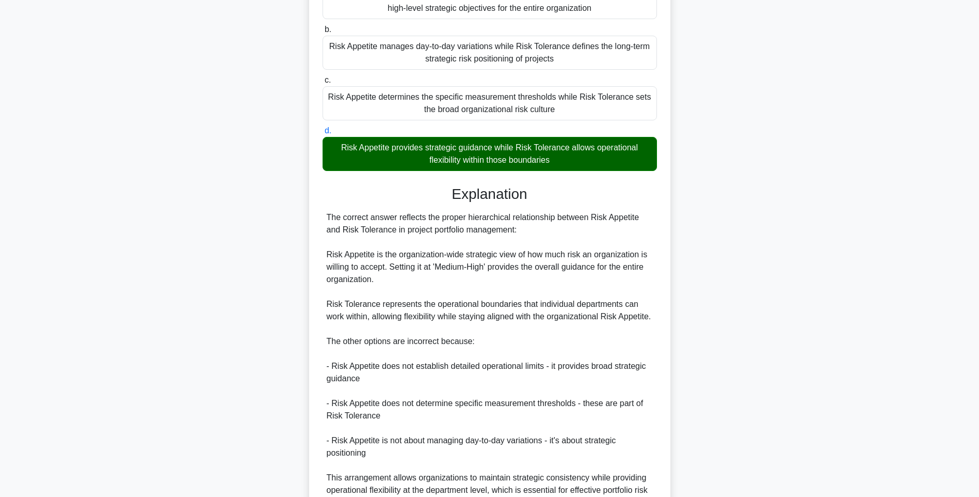
scroll to position [277, 0]
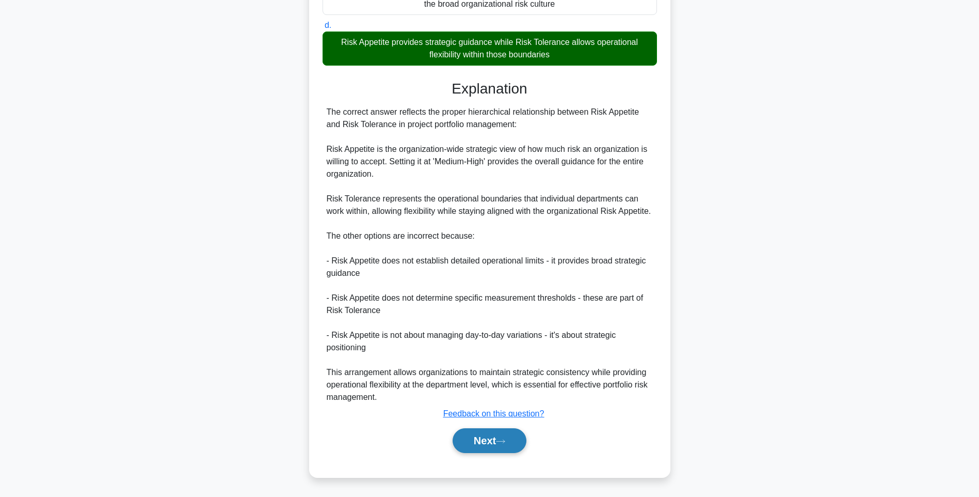
click at [471, 439] on button "Next" at bounding box center [490, 440] width 74 height 25
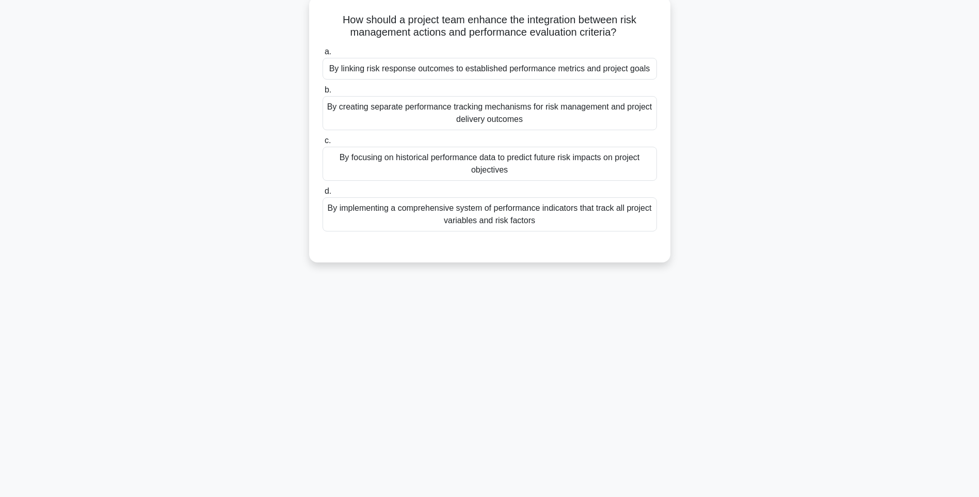
scroll to position [61, 0]
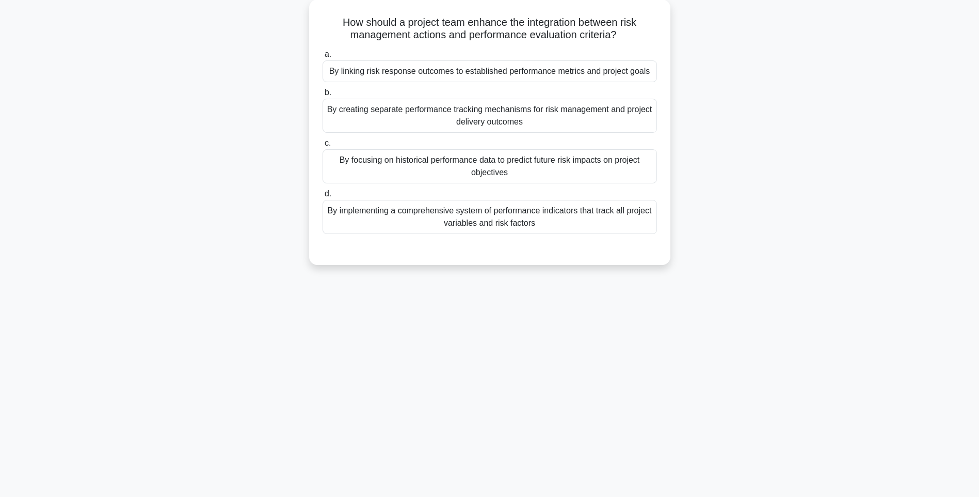
drag, startPoint x: 325, startPoint y: 14, endPoint x: 680, endPoint y: 233, distance: 416.9
click at [680, 233] on div "How should a project team enhance the integration between risk management actio…" at bounding box center [489, 138] width 681 height 278
click at [719, 285] on div "133:30 Stop PMI-RMP Intermediate 95/115 How should a project team enhance the i…" at bounding box center [489, 234] width 681 height 516
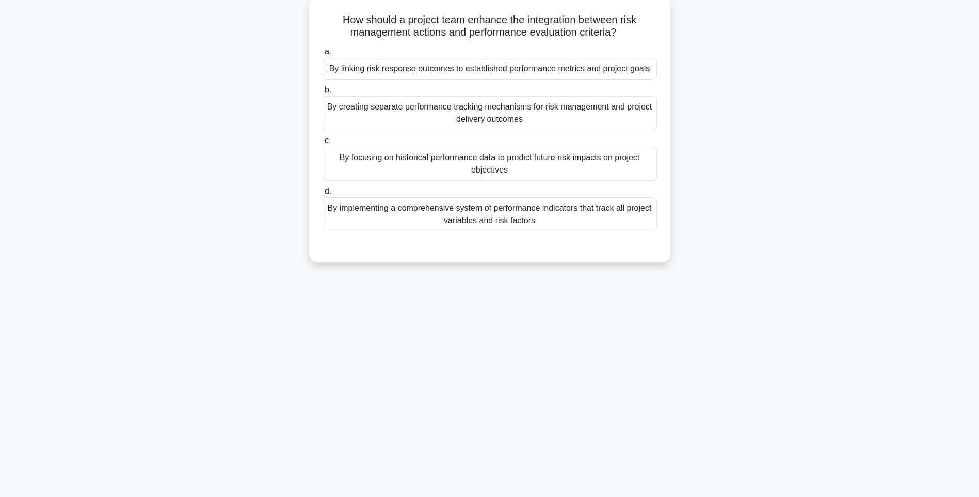
click at [573, 207] on div "By implementing a comprehensive system of performance indicators that track all…" at bounding box center [490, 214] width 335 height 34
click at [323, 195] on input "d. By implementing a comprehensive system of performance indicators that track …" at bounding box center [323, 191] width 0 height 7
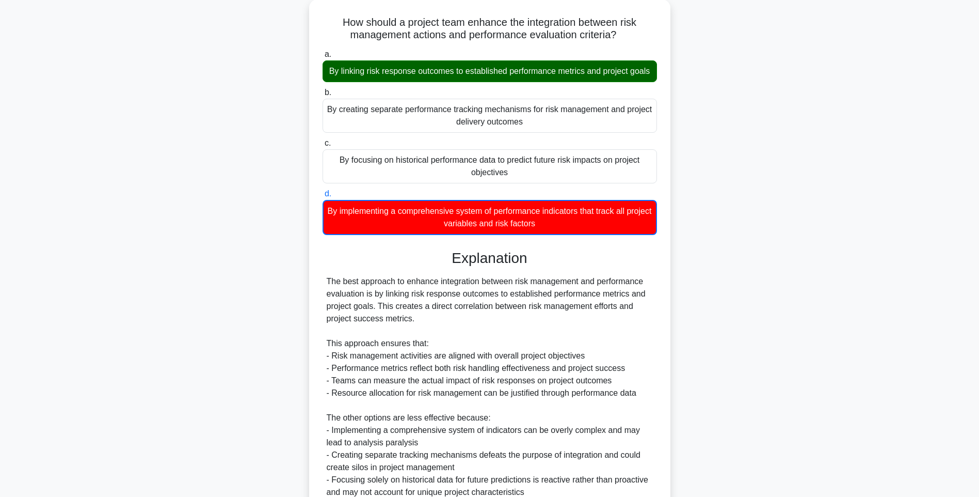
click at [716, 308] on div "How should a project team enhance the integration between risk management actio…" at bounding box center [489, 291] width 681 height 585
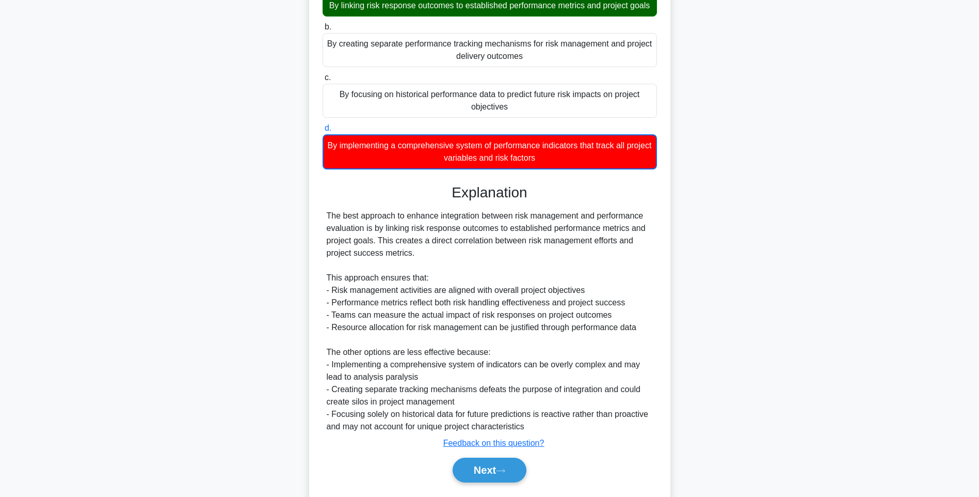
scroll to position [166, 0]
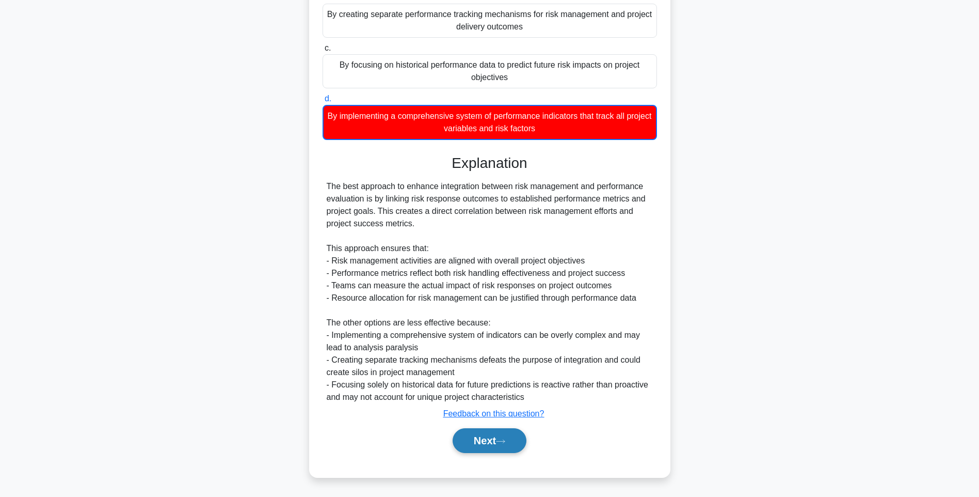
click at [497, 437] on button "Next" at bounding box center [490, 440] width 74 height 25
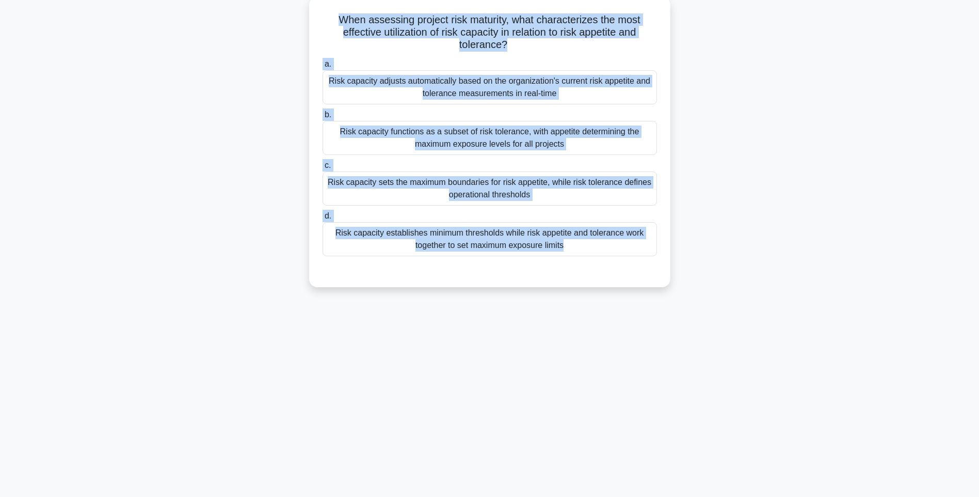
drag, startPoint x: 329, startPoint y: 17, endPoint x: 638, endPoint y: 260, distance: 392.7
click at [638, 260] on div "When assessing project risk maturity, what characterizes the most effective uti…" at bounding box center [489, 142] width 353 height 282
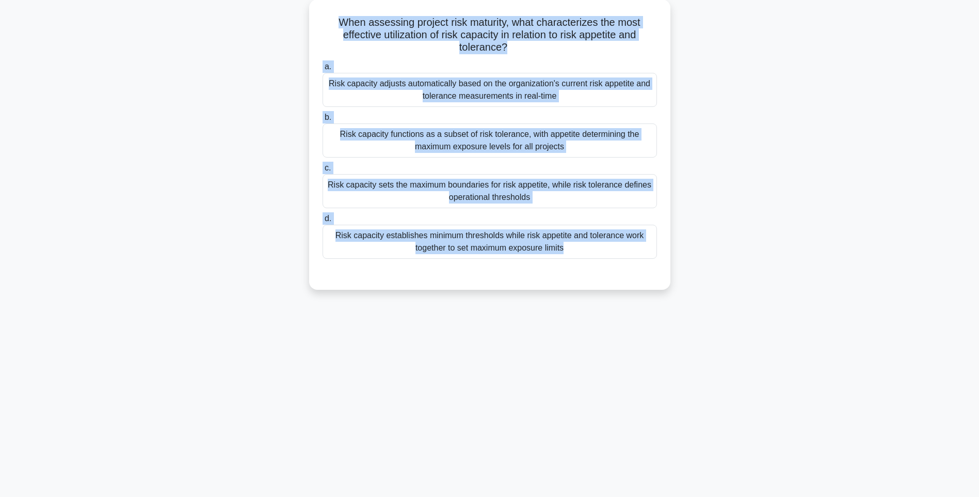
click at [774, 309] on div "133:20 Stop PMI-RMP Intermediate 96/115 When assessing project risk maturity, w…" at bounding box center [489, 234] width 681 height 516
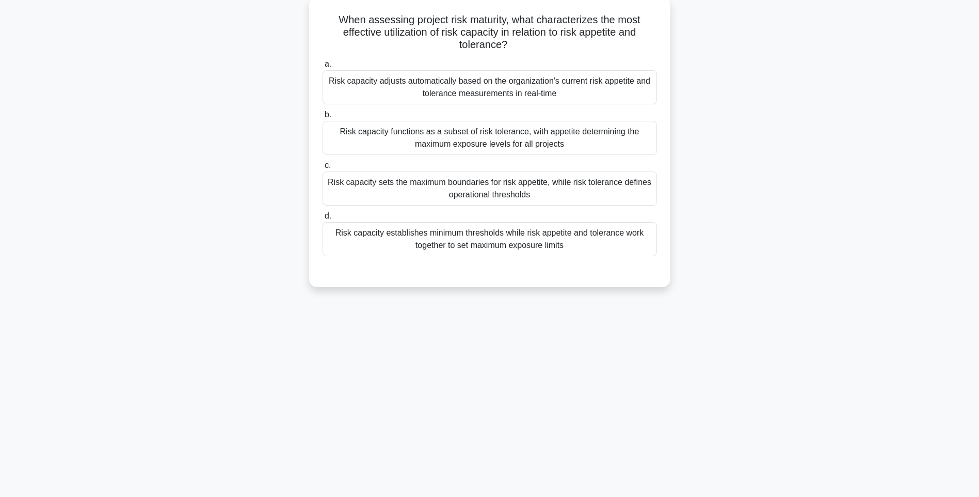
click at [608, 242] on div "Risk capacity establishes minimum thresholds while risk appetite and tolerance …" at bounding box center [490, 239] width 335 height 34
click at [323, 219] on input "d. Risk capacity establishes minimum thresholds while risk appetite and toleran…" at bounding box center [323, 216] width 0 height 7
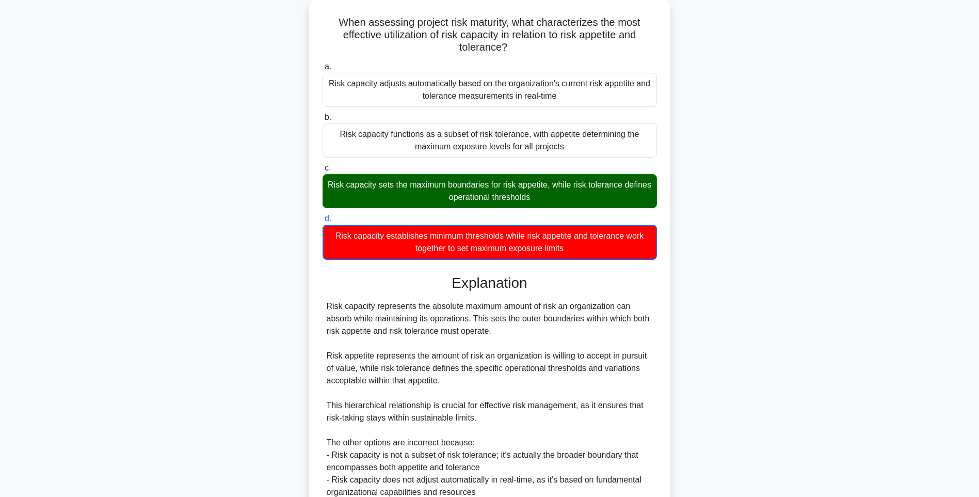
click at [708, 332] on div "When assessing project risk maturity, what characterizes the most effective uti…" at bounding box center [489, 304] width 681 height 610
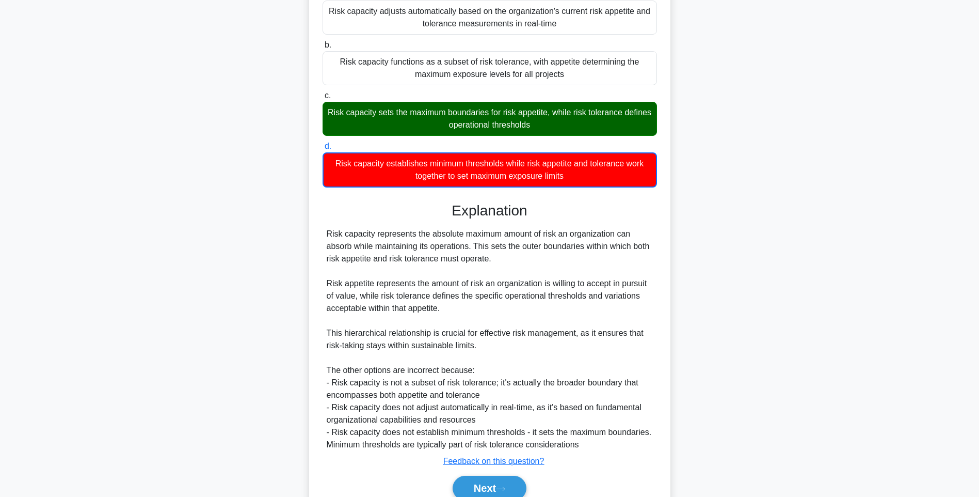
scroll to position [179, 0]
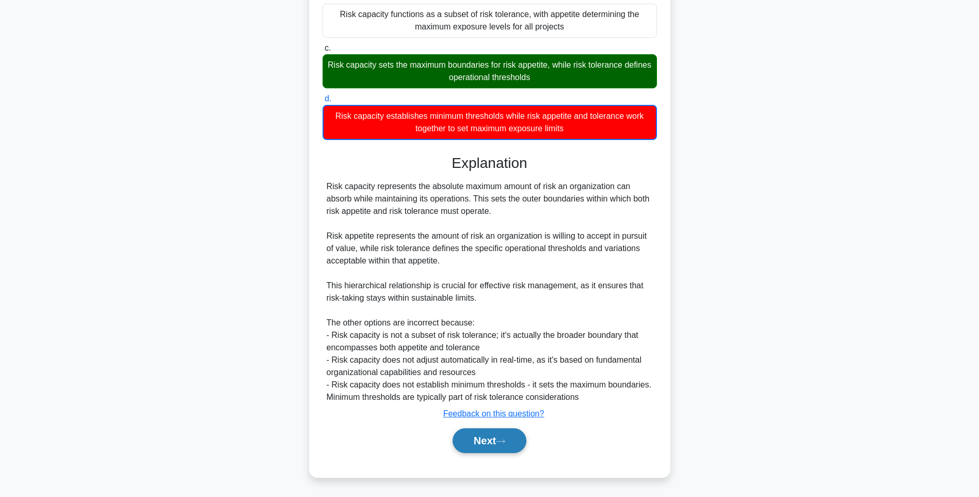
click at [481, 439] on button "Next" at bounding box center [490, 440] width 74 height 25
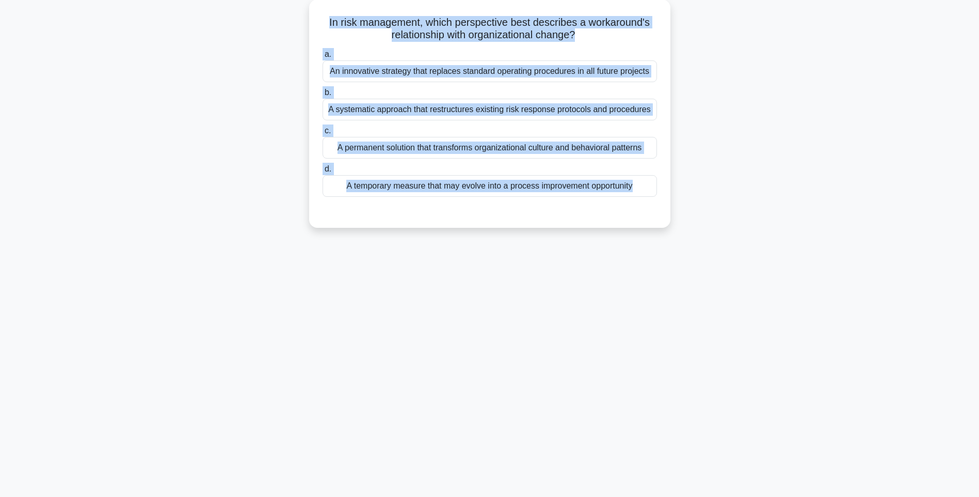
drag, startPoint x: 318, startPoint y: 16, endPoint x: 720, endPoint y: 220, distance: 451.1
click at [720, 220] on div "In risk management, which perspective best describes a workaround's relationshi…" at bounding box center [489, 119] width 681 height 241
drag, startPoint x: 805, startPoint y: 285, endPoint x: 718, endPoint y: 241, distance: 97.4
click at [804, 284] on div "133:12 Stop PMI-RMP Intermediate 97/115 In risk management, which perspective b…" at bounding box center [489, 234] width 681 height 516
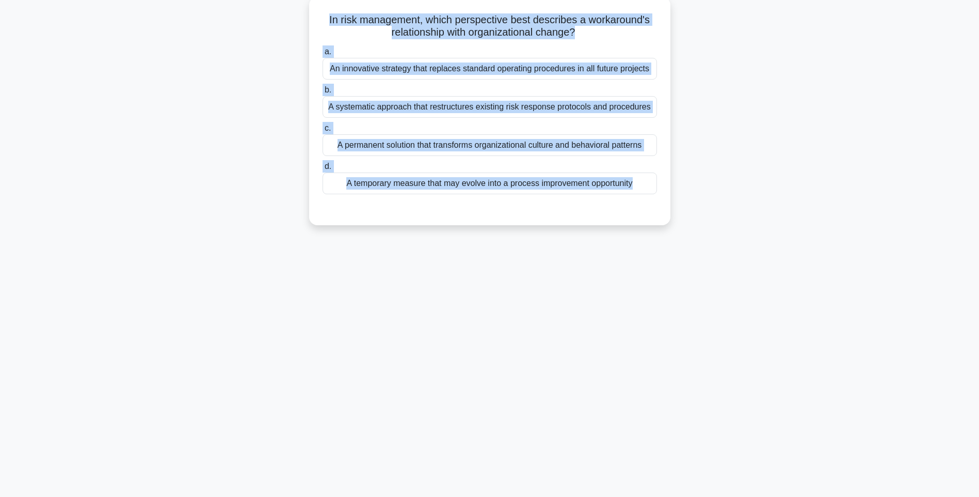
click at [589, 166] on label "d. A temporary measure that may evolve into a process improvement opportunity" at bounding box center [490, 177] width 335 height 34
click at [323, 166] on input "d. A temporary measure that may evolve into a process improvement opportunity" at bounding box center [323, 166] width 0 height 7
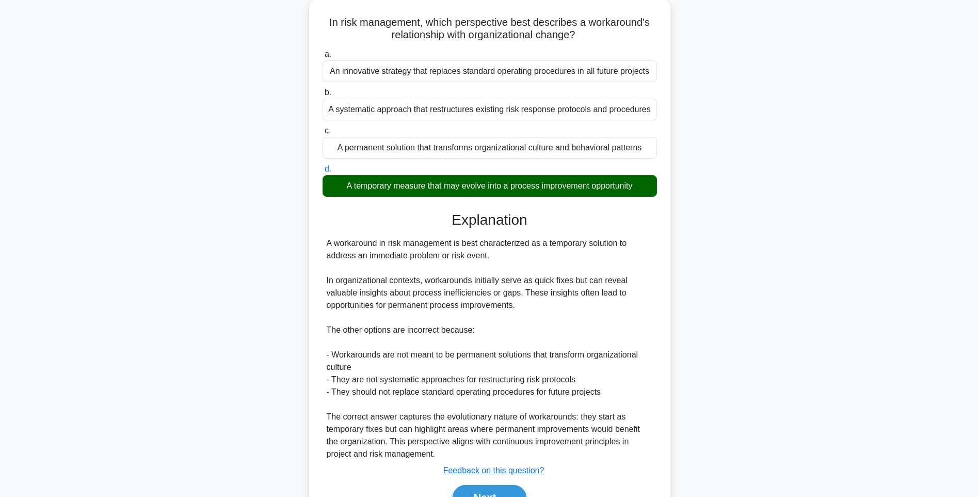
click at [719, 295] on div "In risk management, which perspective best describes a workaround's relationshi…" at bounding box center [489, 272] width 681 height 547
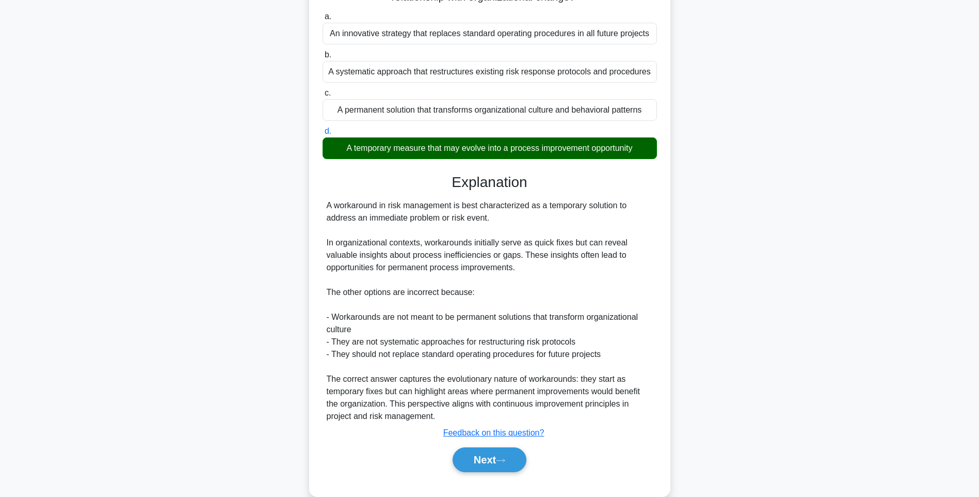
scroll to position [116, 0]
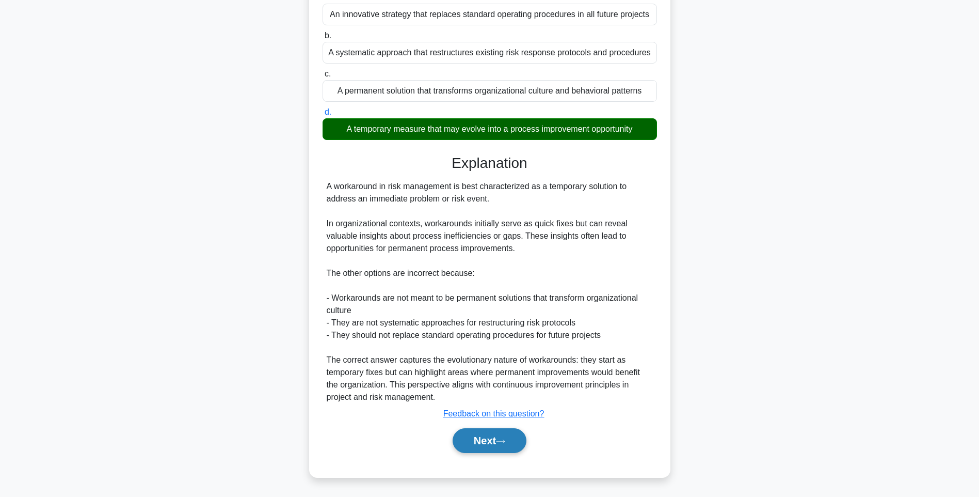
click at [488, 441] on button "Next" at bounding box center [490, 440] width 74 height 25
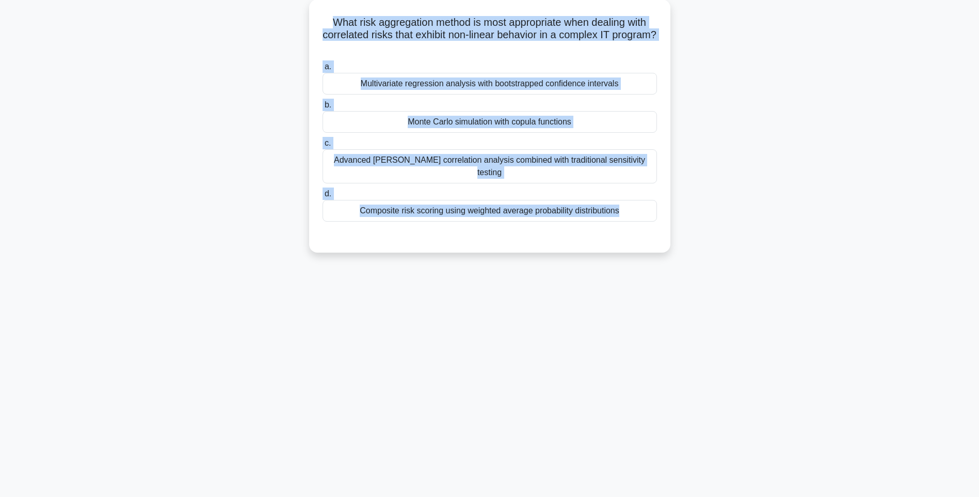
drag, startPoint x: 313, startPoint y: 17, endPoint x: 689, endPoint y: 245, distance: 439.4
click at [689, 245] on div "What risk aggregation method is most appropriate when dealing with correlated r…" at bounding box center [489, 131] width 681 height 265
click at [851, 252] on main "133:04 Stop PMI-RMP Intermediate 98/115 What risk aggregation method is most ap…" at bounding box center [489, 234] width 979 height 525
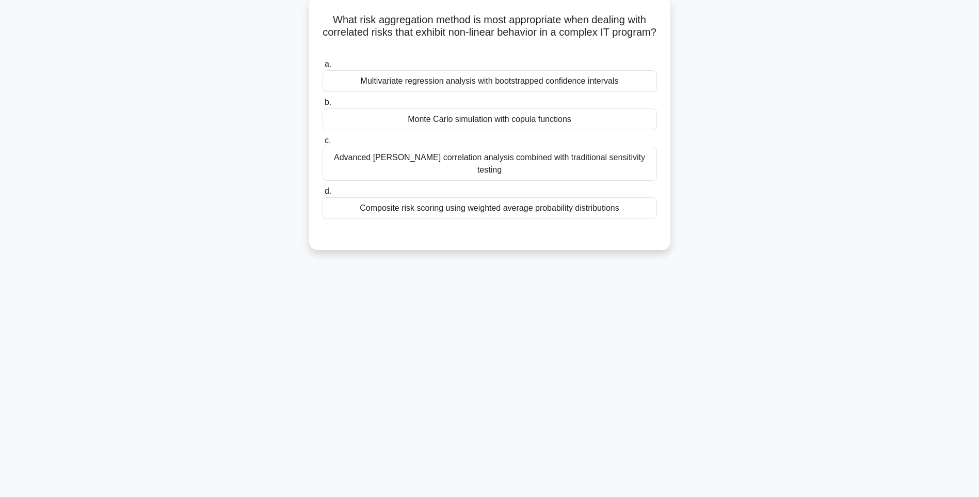
click at [601, 197] on div "Composite risk scoring using weighted average probability distributions" at bounding box center [490, 208] width 335 height 22
click at [323, 189] on input "d. Composite risk scoring using weighted average probability distributions" at bounding box center [323, 191] width 0 height 7
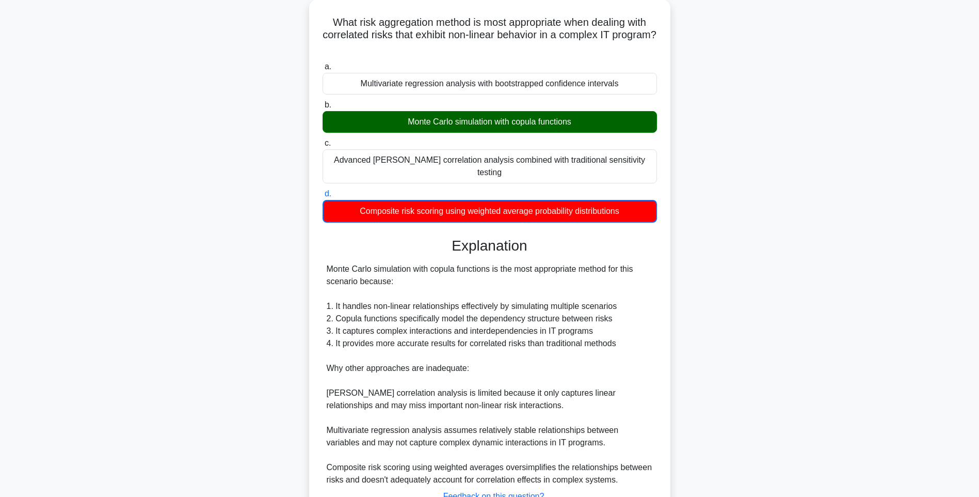
click at [707, 271] on div "What risk aggregation method is most appropriate when dealing with correlated r…" at bounding box center [489, 285] width 681 height 573
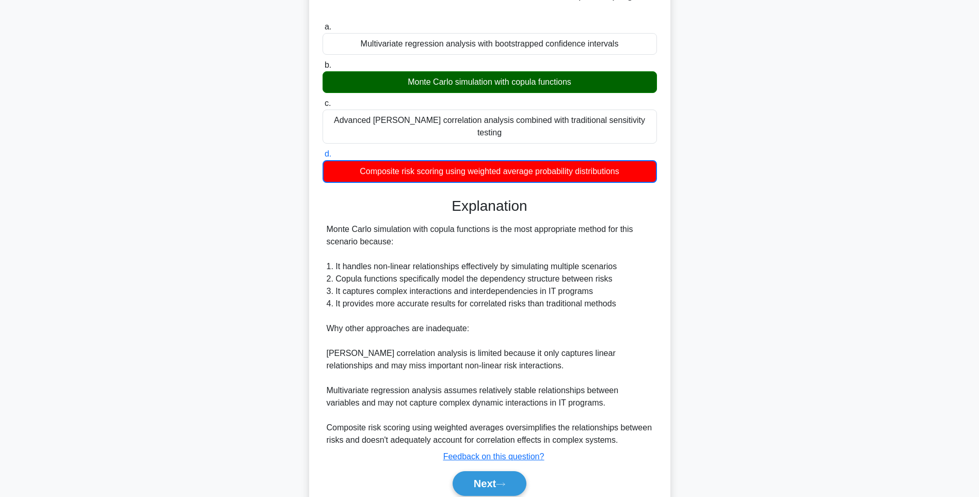
scroll to position [129, 0]
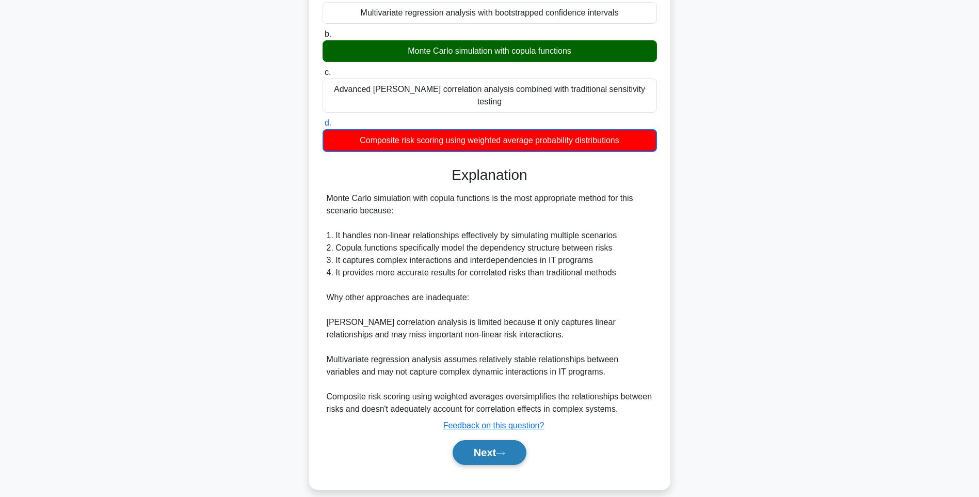
click at [480, 440] on button "Next" at bounding box center [490, 452] width 74 height 25
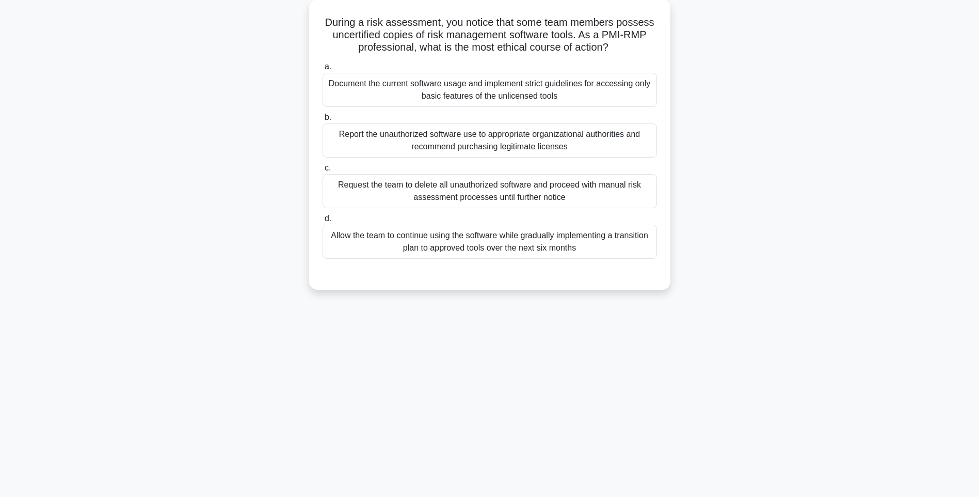
scroll to position [61, 0]
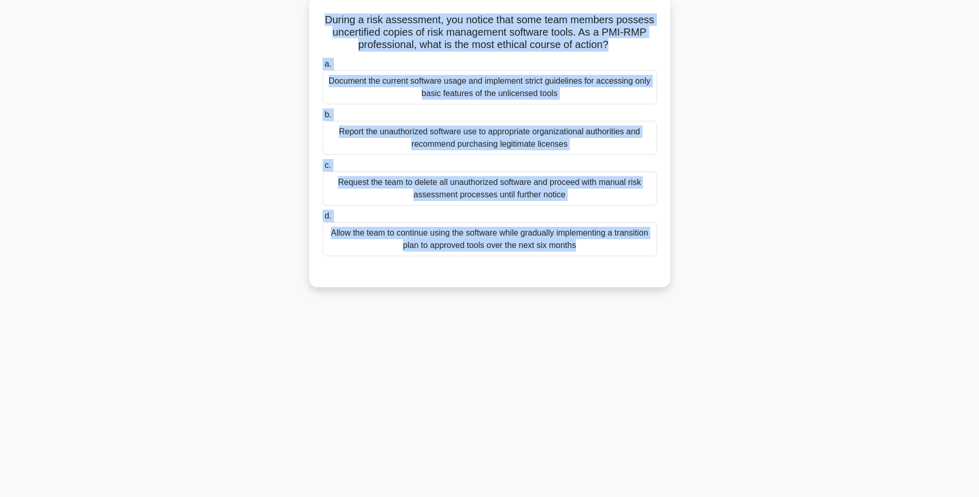
drag, startPoint x: 364, startPoint y: 58, endPoint x: 668, endPoint y: 282, distance: 376.6
click at [668, 282] on div "During a risk assessment, you notice that some team members possess uncertified…" at bounding box center [489, 142] width 361 height 290
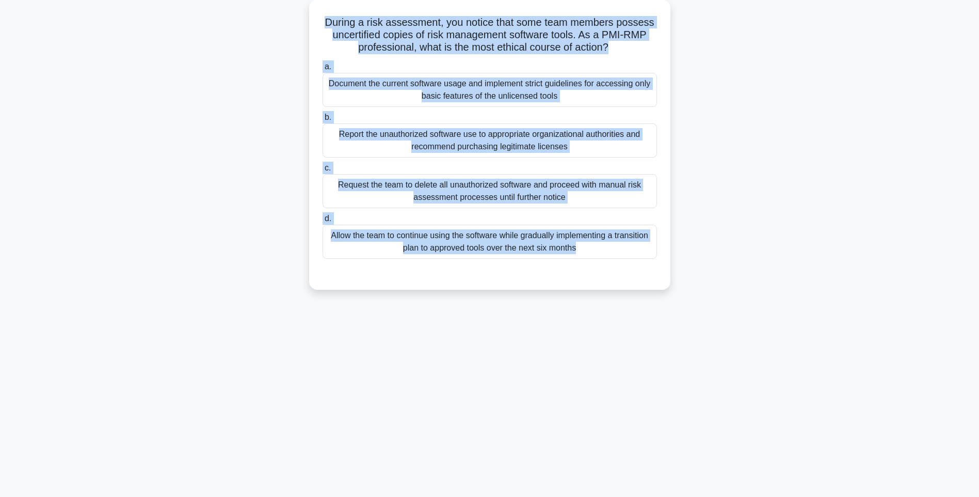
click at [727, 272] on div "During a risk assessment, you notice that some team members possess uncertified…" at bounding box center [489, 150] width 681 height 303
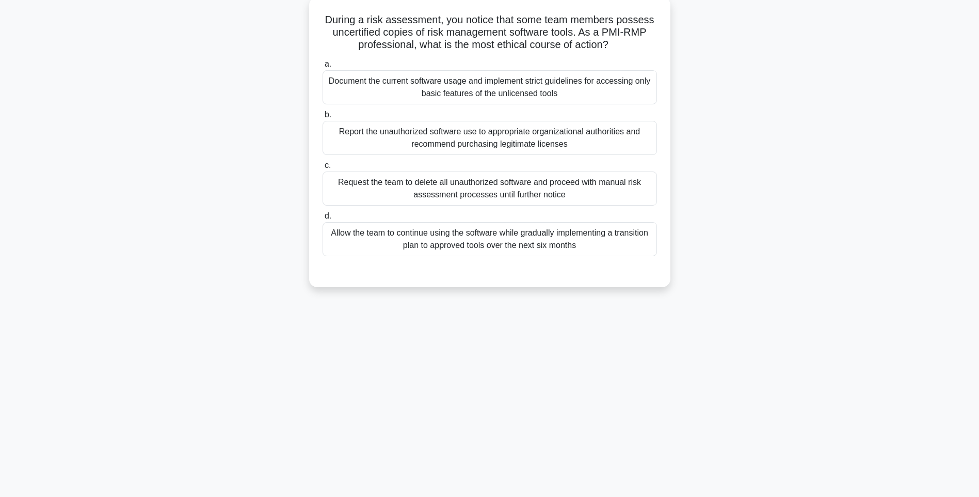
click at [579, 241] on div "Allow the team to continue using the software while gradually implementing a tr…" at bounding box center [490, 239] width 335 height 34
click at [323, 219] on input "d. Allow the team to continue using the software while gradually implementing a…" at bounding box center [323, 216] width 0 height 7
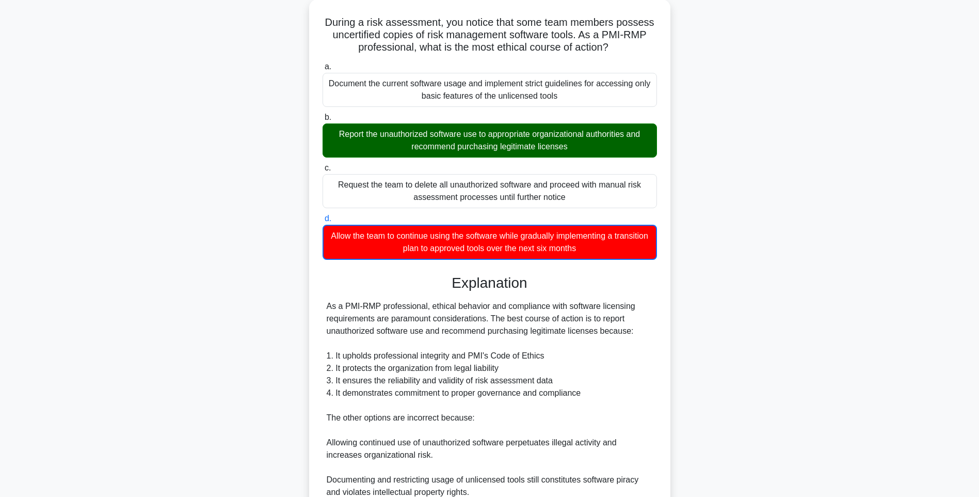
drag, startPoint x: 705, startPoint y: 284, endPoint x: 705, endPoint y: 295, distance: 10.9
click at [705, 284] on div "During a risk assessment, you notice that some team members possess uncertified…" at bounding box center [489, 335] width 681 height 672
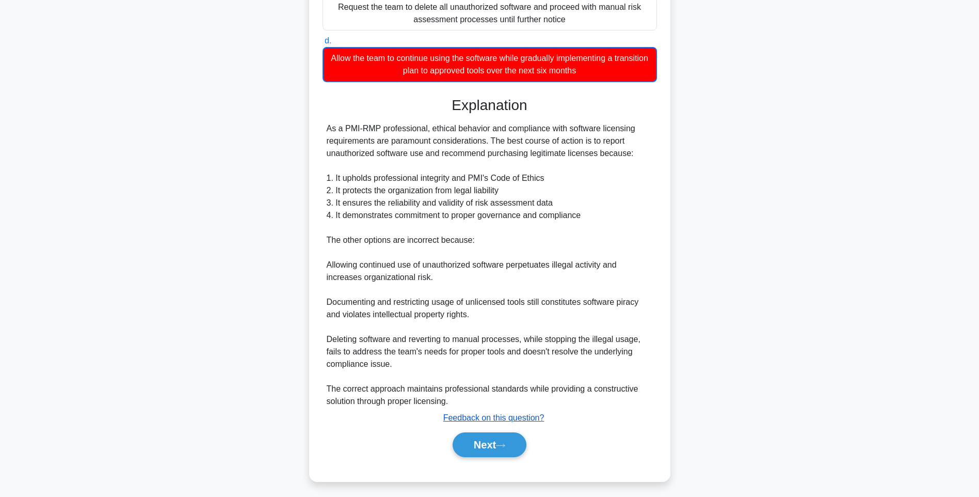
scroll to position [241, 0]
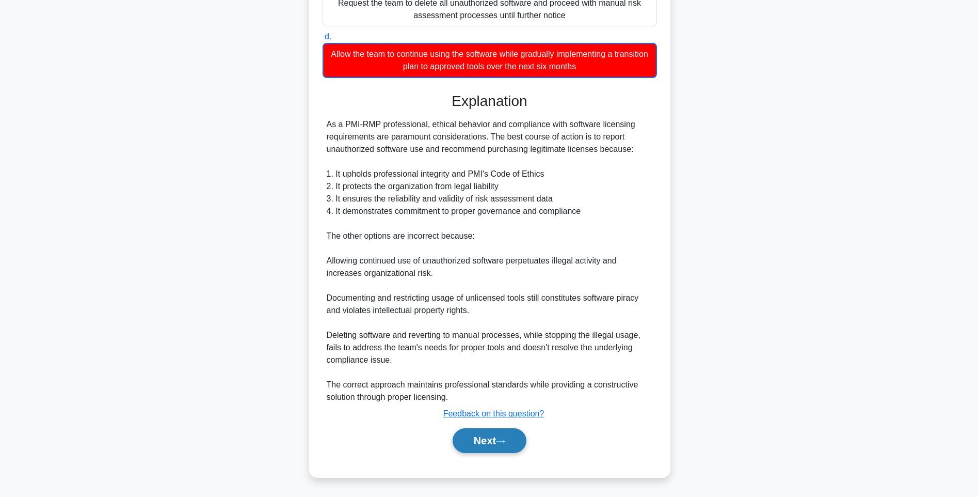
click at [494, 446] on button "Next" at bounding box center [490, 440] width 74 height 25
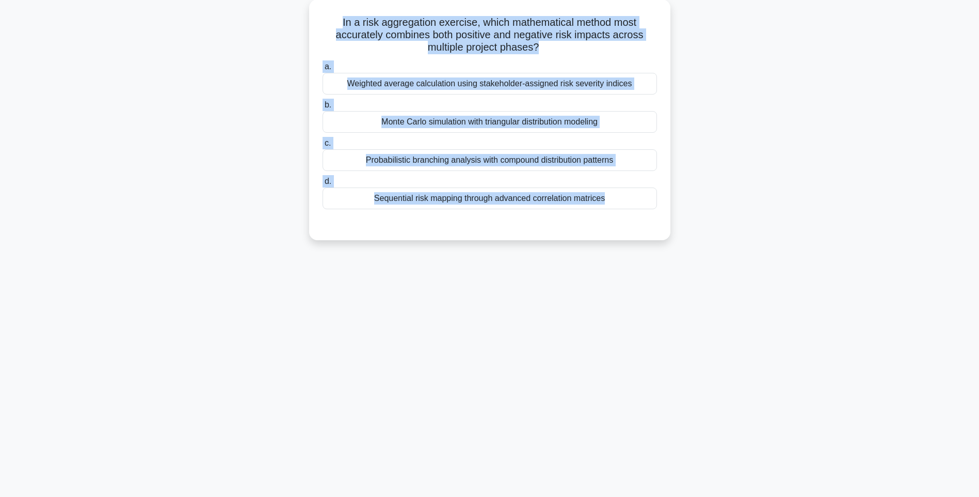
drag, startPoint x: 326, startPoint y: 13, endPoint x: 669, endPoint y: 256, distance: 419.5
click at [669, 256] on div "132:47 Stop PMI-RMP Intermediate 100/115 In a risk aggregation exercise, which …" at bounding box center [489, 234] width 681 height 516
drag, startPoint x: 702, startPoint y: 281, endPoint x: 650, endPoint y: 248, distance: 60.9
click at [701, 280] on div "132:45 Stop PMI-RMP Intermediate 100/115 In a risk aggregation exercise, which …" at bounding box center [489, 234] width 681 height 516
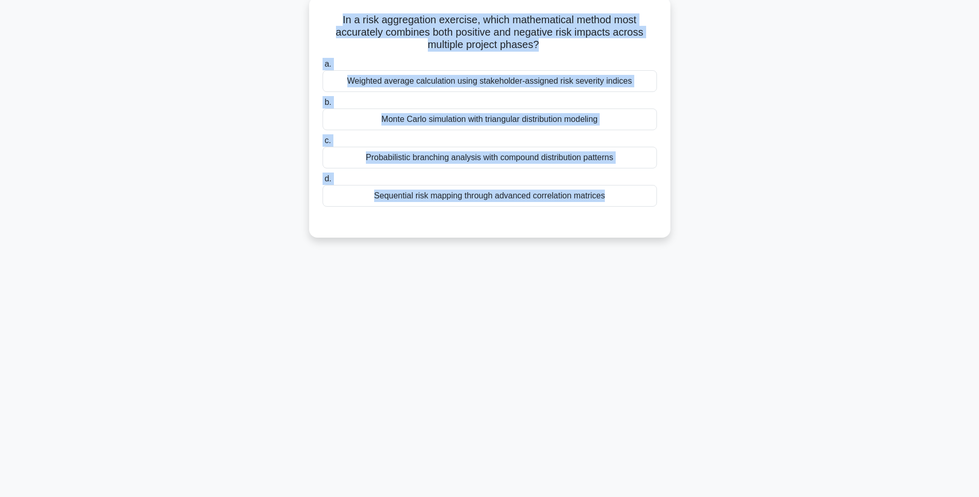
click at [594, 196] on div "Sequential risk mapping through advanced correlation matrices" at bounding box center [490, 196] width 335 height 22
click at [323, 182] on input "d. Sequential risk mapping through advanced correlation matrices" at bounding box center [323, 179] width 0 height 7
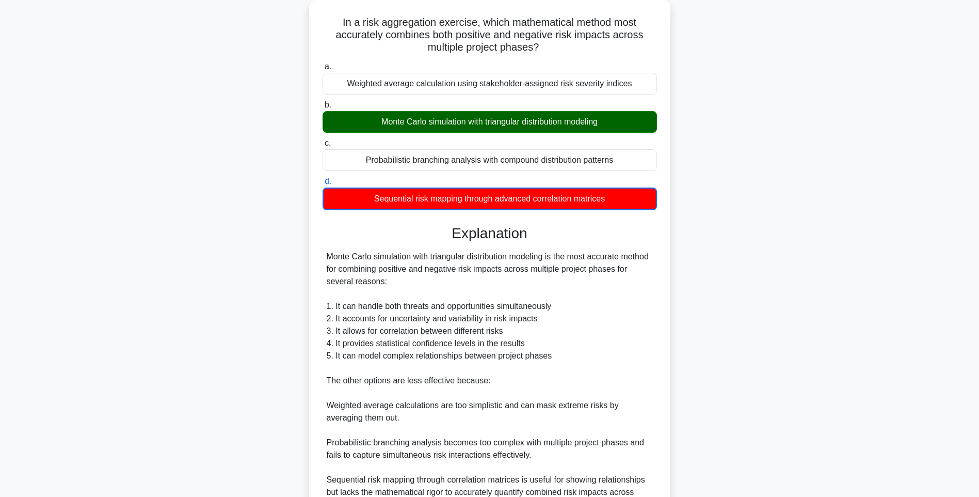
click at [738, 284] on div "In a risk aggregation exercise, which mathematical method most accurately combi…" at bounding box center [489, 297] width 681 height 597
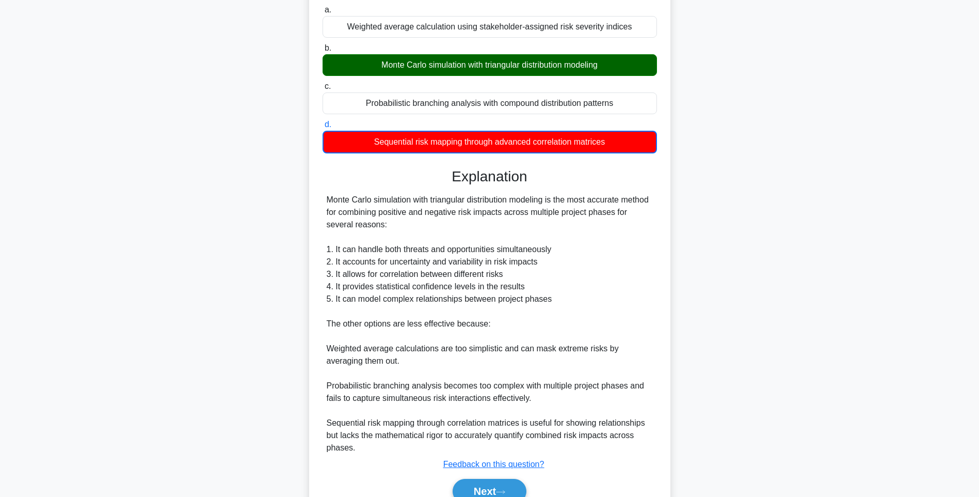
scroll to position [166, 0]
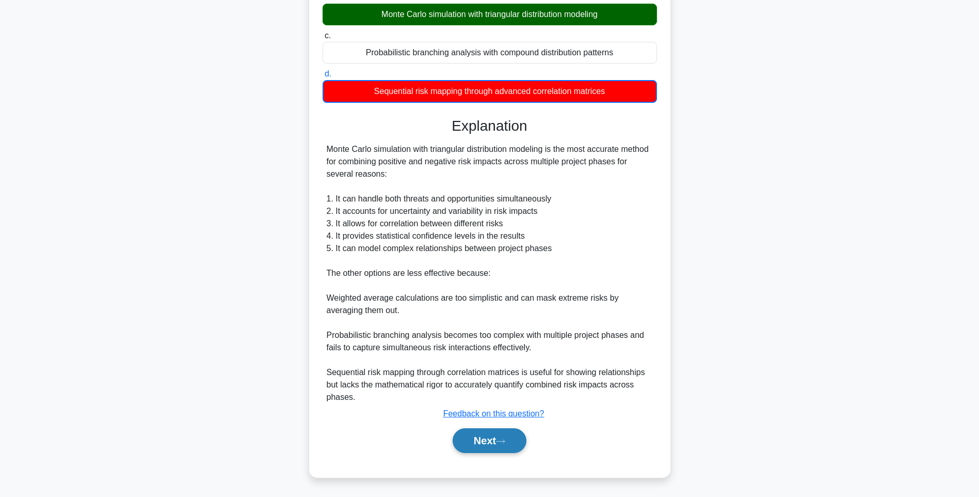
click at [466, 441] on button "Next" at bounding box center [490, 440] width 74 height 25
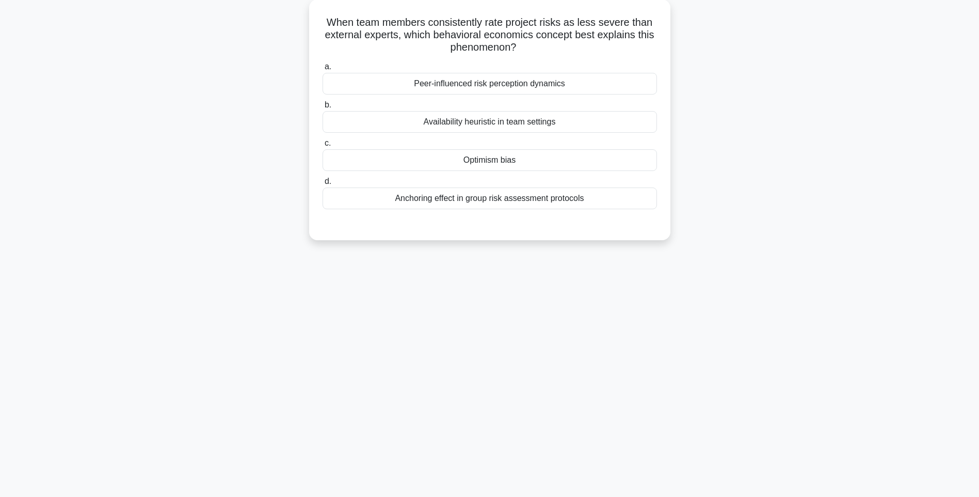
scroll to position [61, 0]
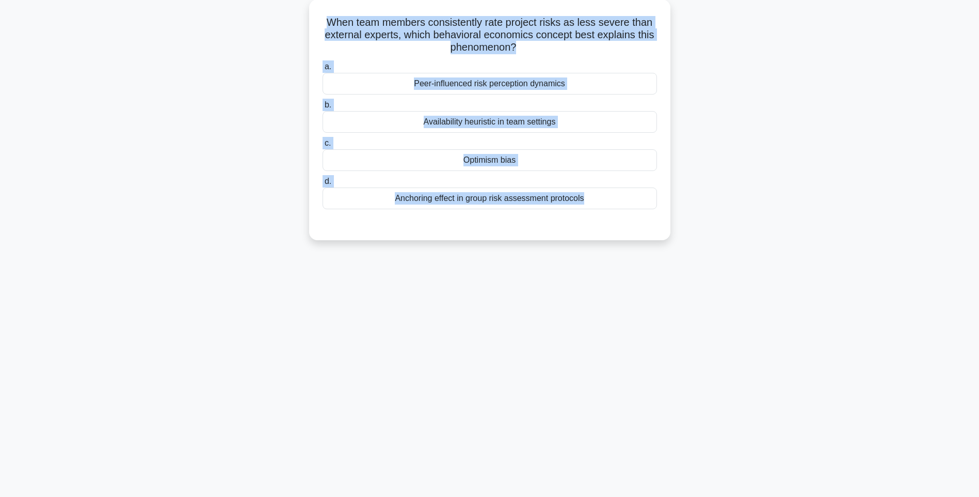
drag, startPoint x: 320, startPoint y: 17, endPoint x: 650, endPoint y: 247, distance: 402.8
click at [650, 247] on div "When team members consistently rate project risks as less severe than external …" at bounding box center [489, 125] width 681 height 253
click at [762, 289] on div "132:36 Stop PMI-RMP Intermediate 101/115 When team members consistently rate pr…" at bounding box center [489, 234] width 681 height 516
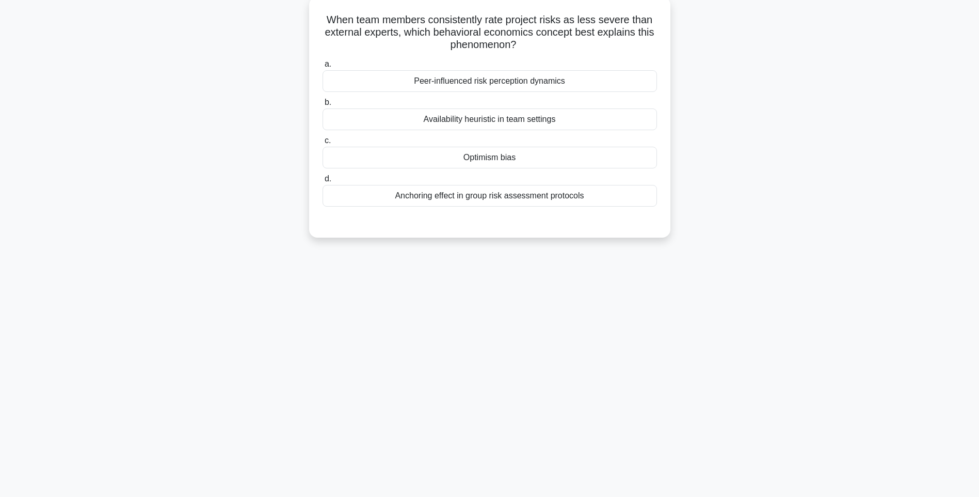
click at [539, 197] on div "Anchoring effect in group risk assessment protocols" at bounding box center [490, 196] width 335 height 22
click at [323, 182] on input "d. Anchoring effect in group risk assessment protocols" at bounding box center [323, 179] width 0 height 7
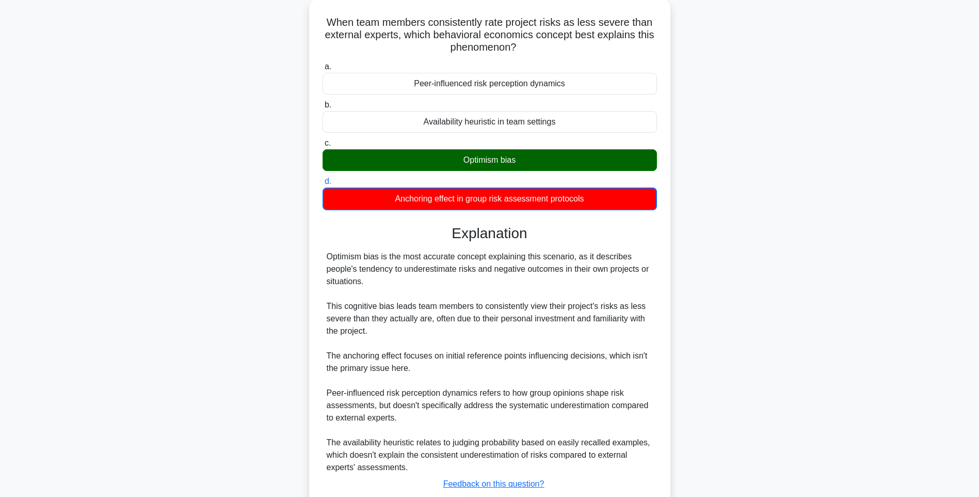
click at [677, 290] on div "When team members consistently rate project risks as less severe than external …" at bounding box center [489, 279] width 681 height 560
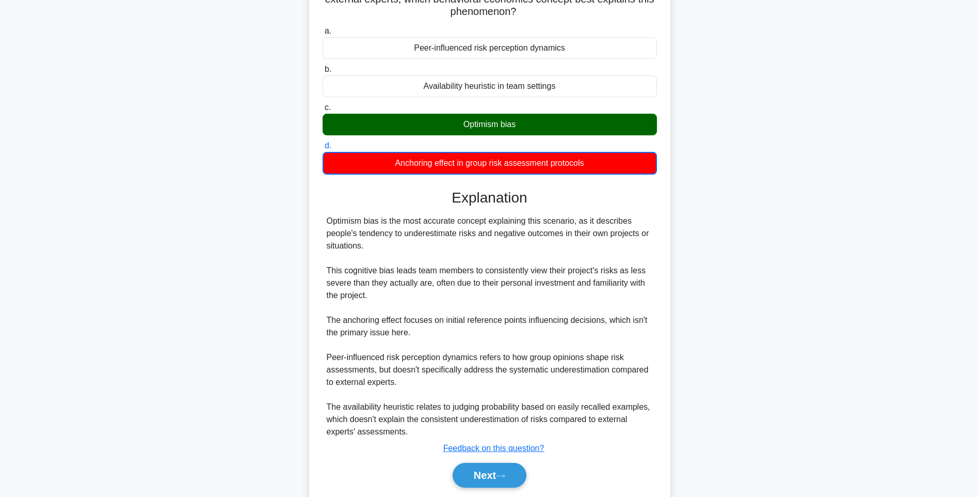
scroll to position [129, 0]
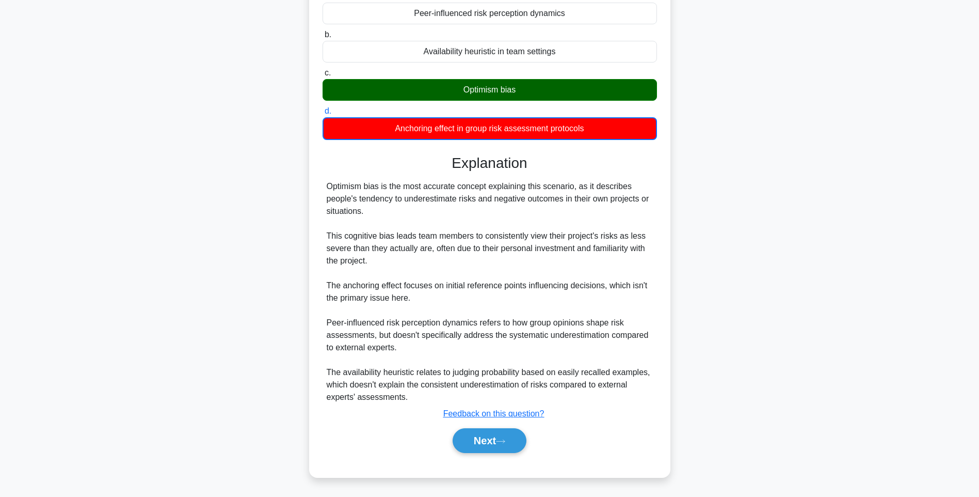
drag, startPoint x: 490, startPoint y: 437, endPoint x: 451, endPoint y: 357, distance: 89.6
click at [489, 437] on button "Next" at bounding box center [490, 440] width 74 height 25
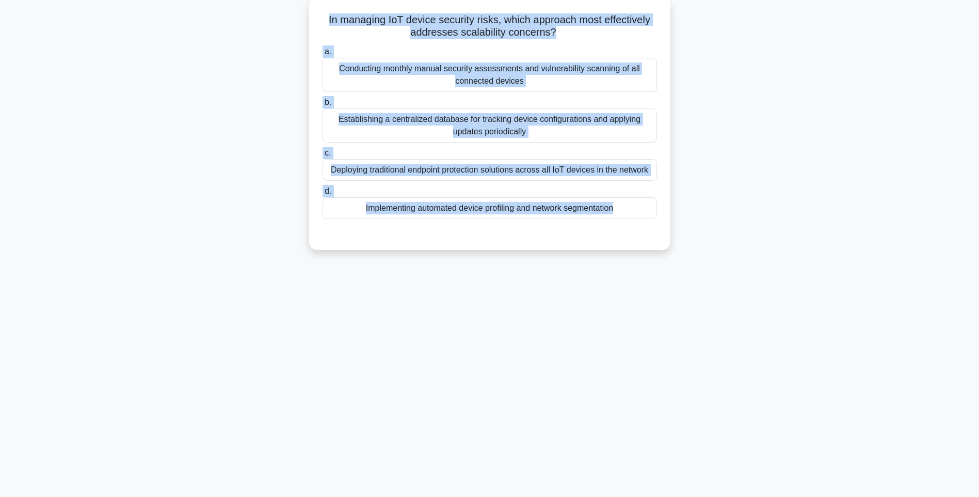
drag, startPoint x: 322, startPoint y: 18, endPoint x: 644, endPoint y: 241, distance: 391.5
click at [644, 241] on div "In managing IoT device security risks, which approach most effectively addresse…" at bounding box center [489, 123] width 353 height 245
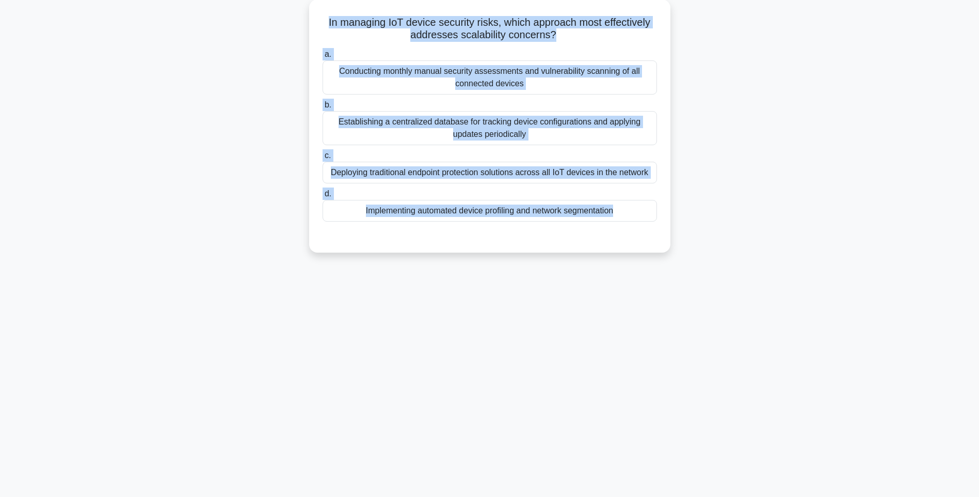
click at [686, 239] on div "In managing IoT device security risks, which approach most effectively addresse…" at bounding box center [489, 131] width 681 height 265
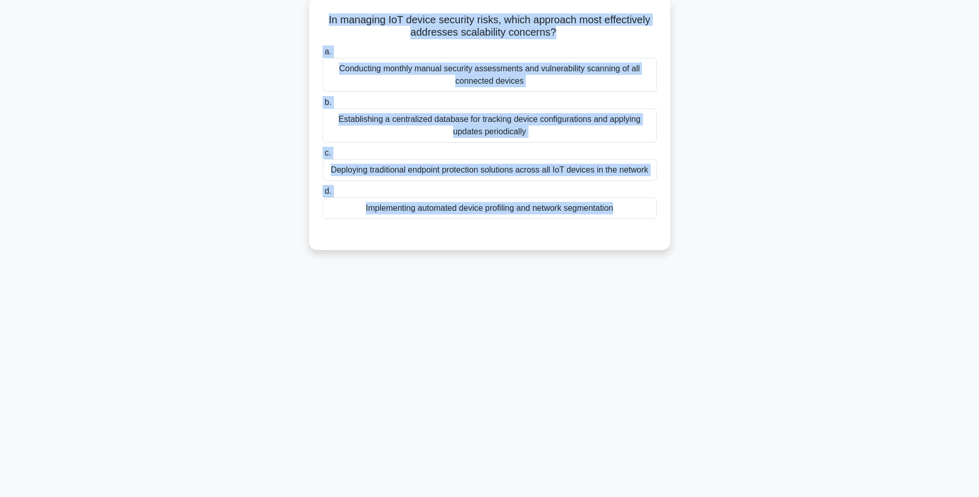
click at [589, 198] on div "Implementing automated device profiling and network segmentation" at bounding box center [490, 208] width 335 height 22
click at [323, 195] on input "d. Implementing automated device profiling and network segmentation" at bounding box center [323, 191] width 0 height 7
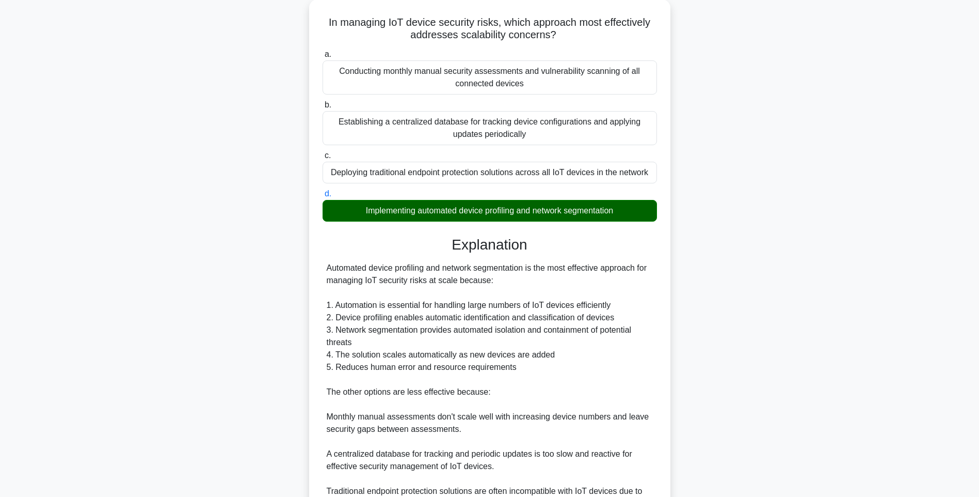
click at [685, 297] on div "In managing IoT device security risks, which approach most effectively addresse…" at bounding box center [489, 297] width 681 height 596
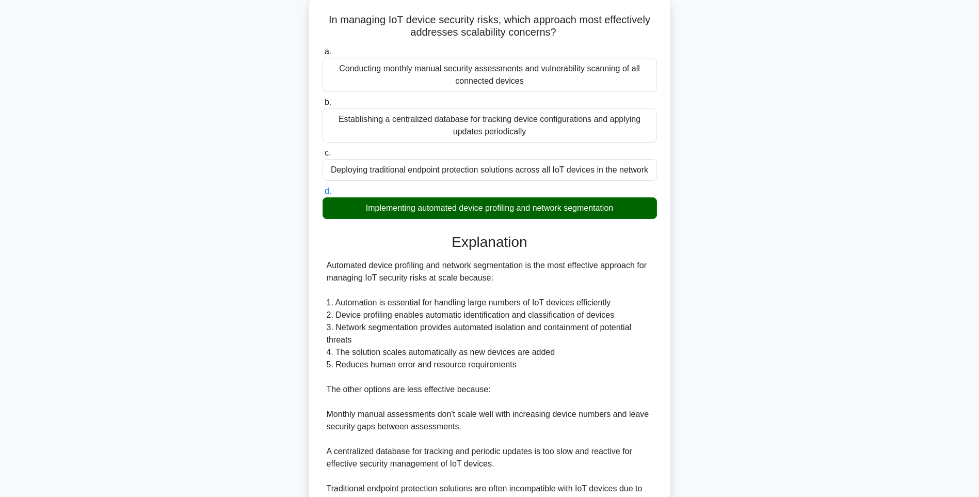
scroll to position [165, 0]
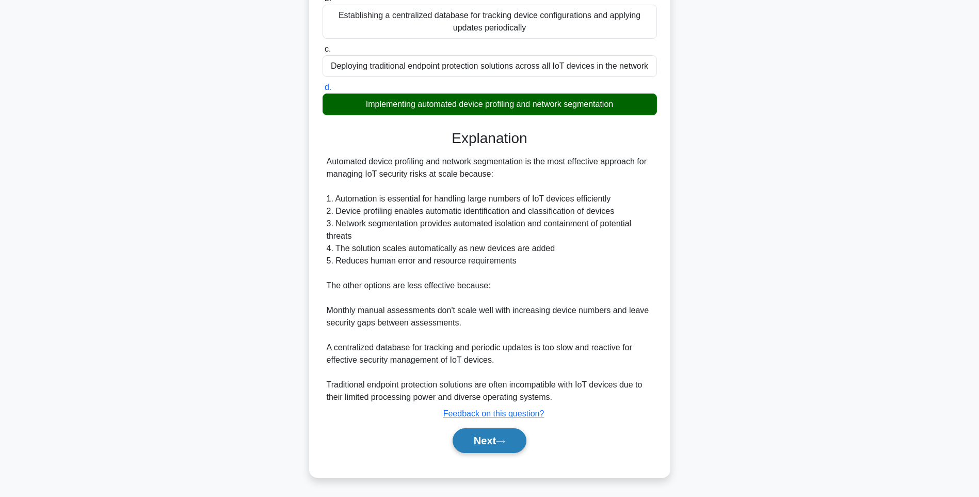
click at [492, 431] on button "Next" at bounding box center [490, 440] width 74 height 25
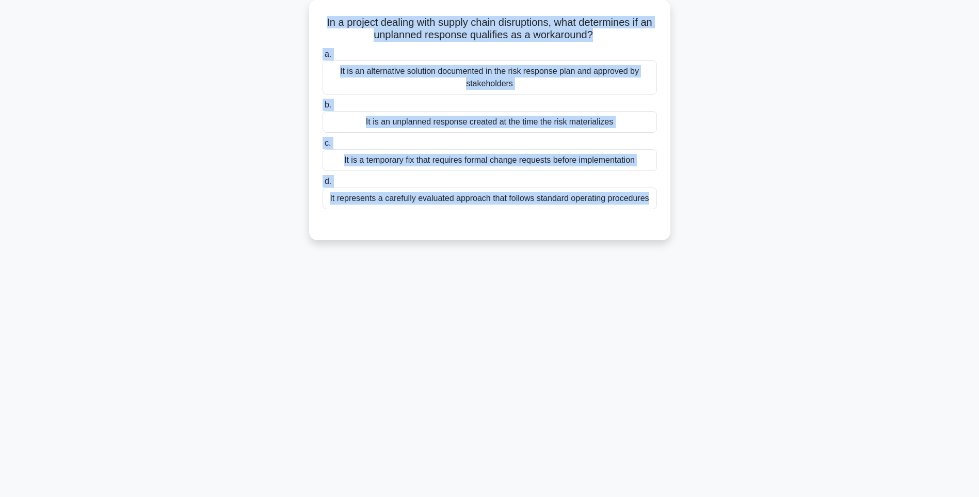
drag, startPoint x: 326, startPoint y: 14, endPoint x: 689, endPoint y: 237, distance: 426.4
click at [689, 237] on div "In a project dealing with supply chain disruptions, what determines if an unpla…" at bounding box center [489, 125] width 681 height 253
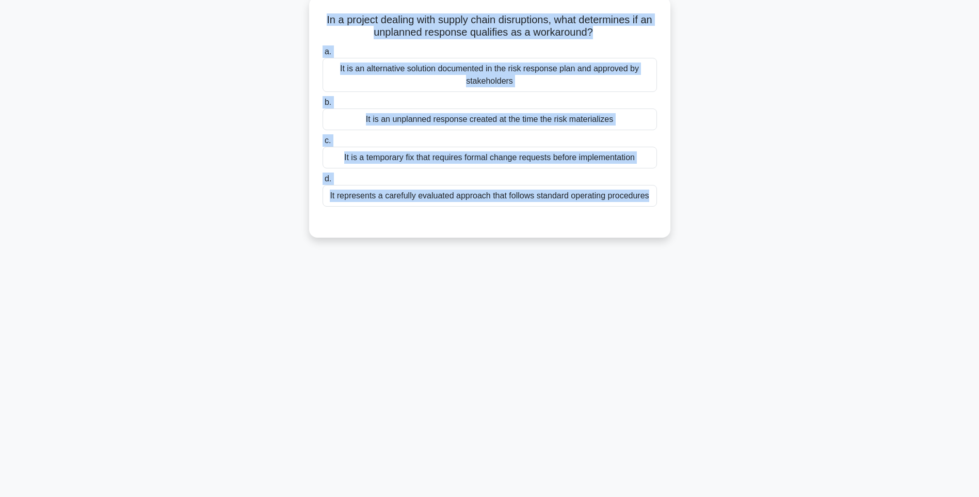
drag, startPoint x: 766, startPoint y: 284, endPoint x: 611, endPoint y: 204, distance: 174.1
click at [766, 284] on div "132:19 Stop PMI-RMP Intermediate 103/115 In a project dealing with supply chain…" at bounding box center [489, 234] width 681 height 516
click at [589, 187] on div "It represents a carefully evaluated approach that follows standard operating pr…" at bounding box center [490, 196] width 335 height 22
click at [323, 182] on input "d. It represents a carefully evaluated approach that follows standard operating…" at bounding box center [323, 179] width 0 height 7
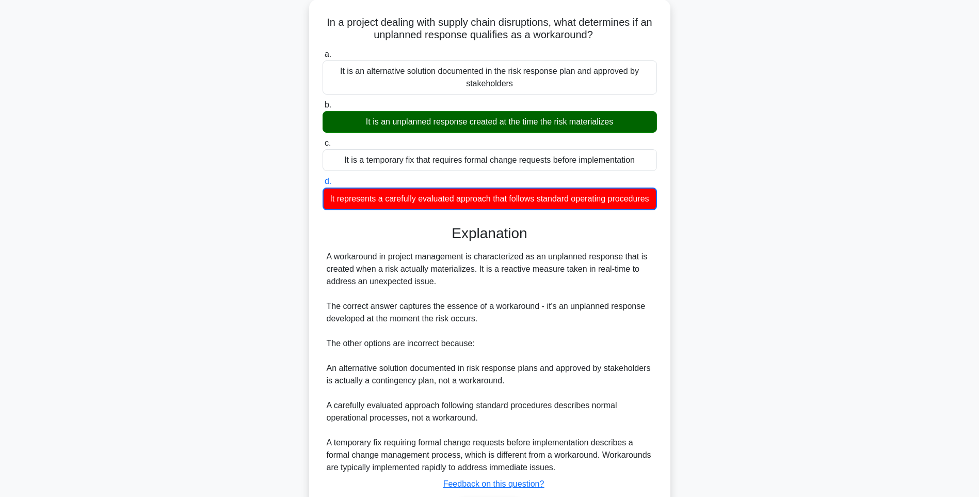
click at [815, 271] on div "In a project dealing with supply chain disruptions, what determines if an unpla…" at bounding box center [489, 279] width 681 height 560
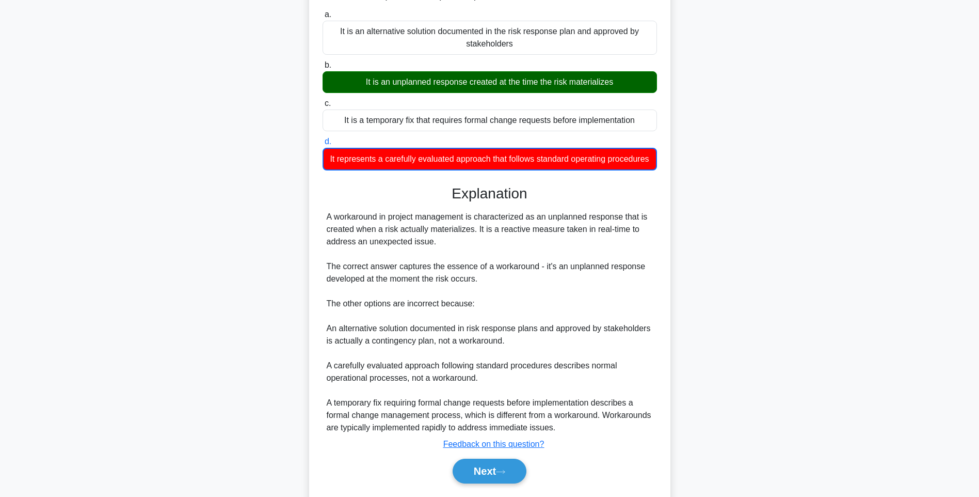
scroll to position [141, 0]
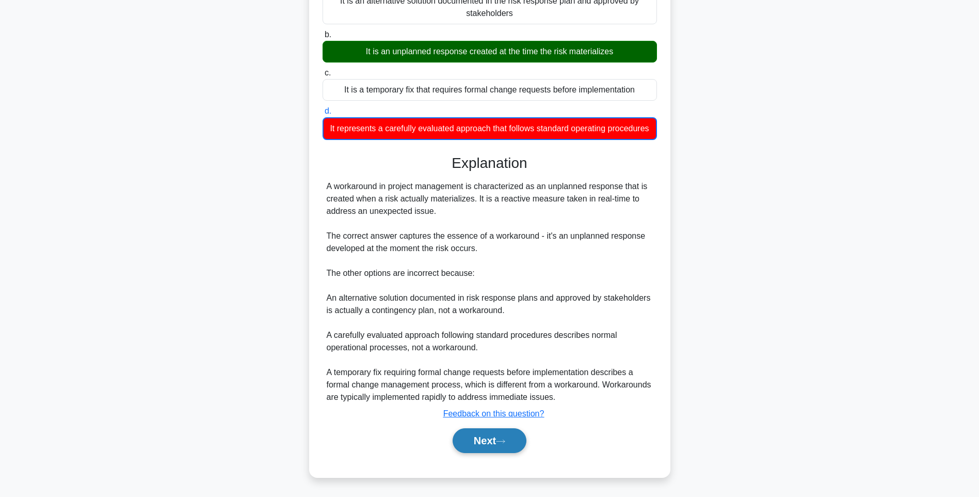
click at [480, 440] on button "Next" at bounding box center [490, 440] width 74 height 25
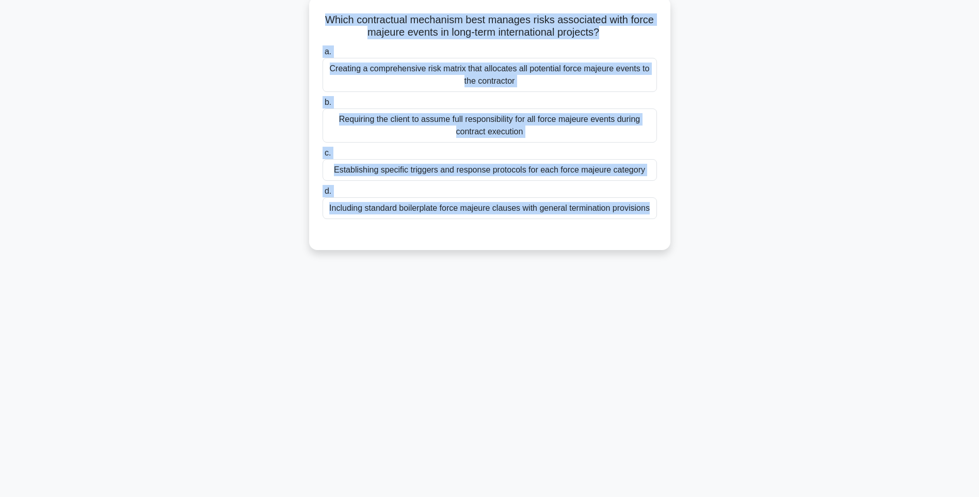
drag, startPoint x: 320, startPoint y: 18, endPoint x: 655, endPoint y: 231, distance: 397.1
click at [655, 231] on div "Which contractual mechanism best manages risks associated with force majeure ev…" at bounding box center [489, 123] width 353 height 245
drag, startPoint x: 791, startPoint y: 262, endPoint x: 668, endPoint y: 219, distance: 130.6
click at [791, 262] on div "Which contractual mechanism best manages risks associated with force majeure ev…" at bounding box center [489, 131] width 681 height 265
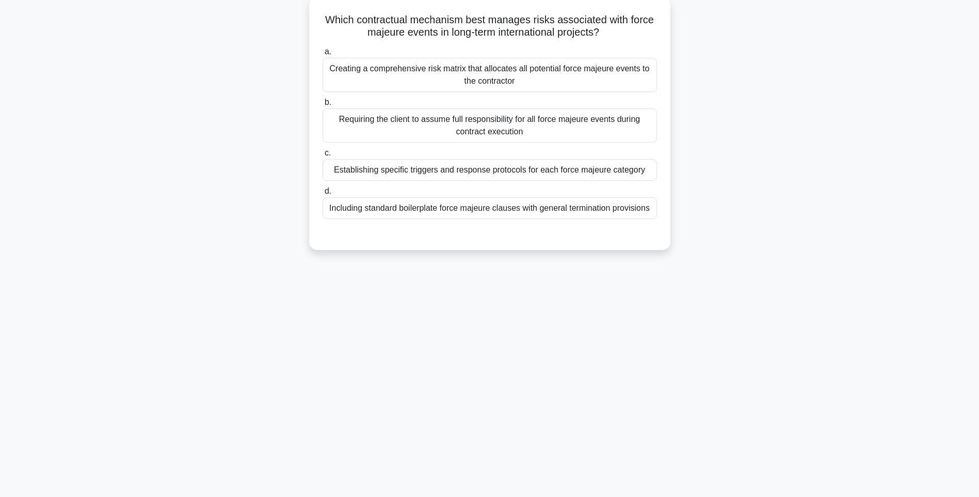
click at [596, 204] on div "Including standard boilerplate force majeure clauses with general termination p…" at bounding box center [490, 208] width 335 height 22
click at [323, 195] on input "d. Including standard boilerplate force majeure clauses with general terminatio…" at bounding box center [323, 191] width 0 height 7
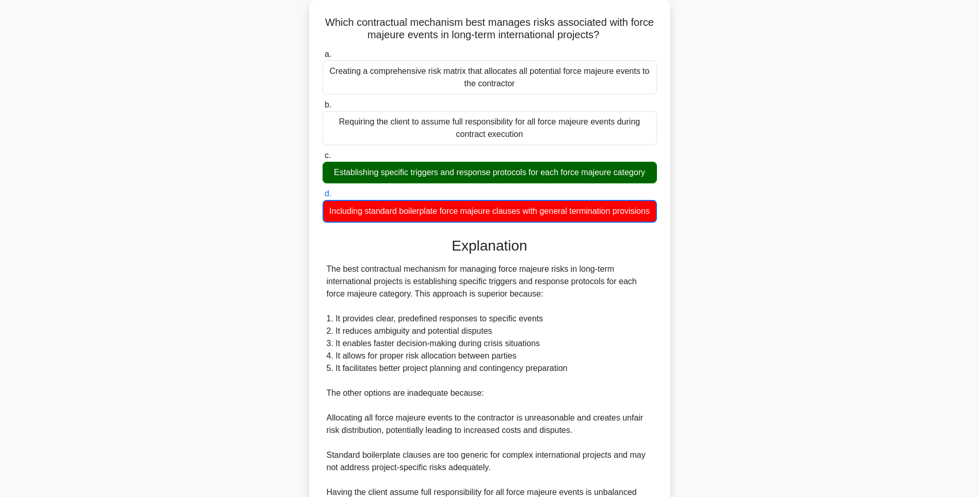
click at [775, 300] on div "Which contractual mechanism best manages risks associated with force majeure ev…" at bounding box center [489, 304] width 681 height 610
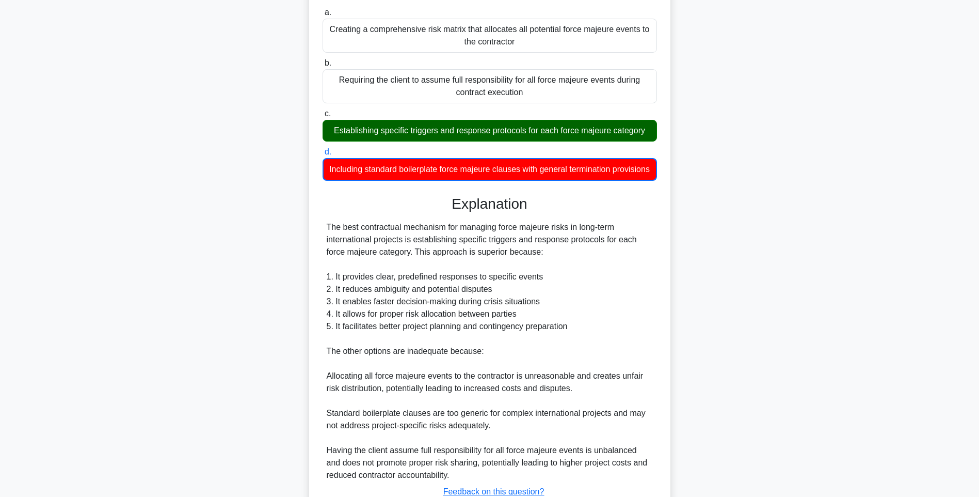
scroll to position [191, 0]
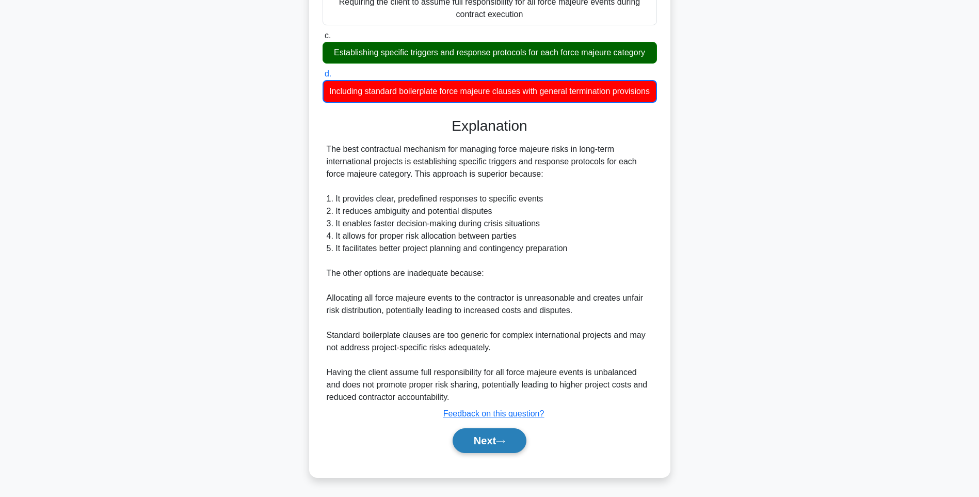
click at [494, 441] on button "Next" at bounding box center [490, 440] width 74 height 25
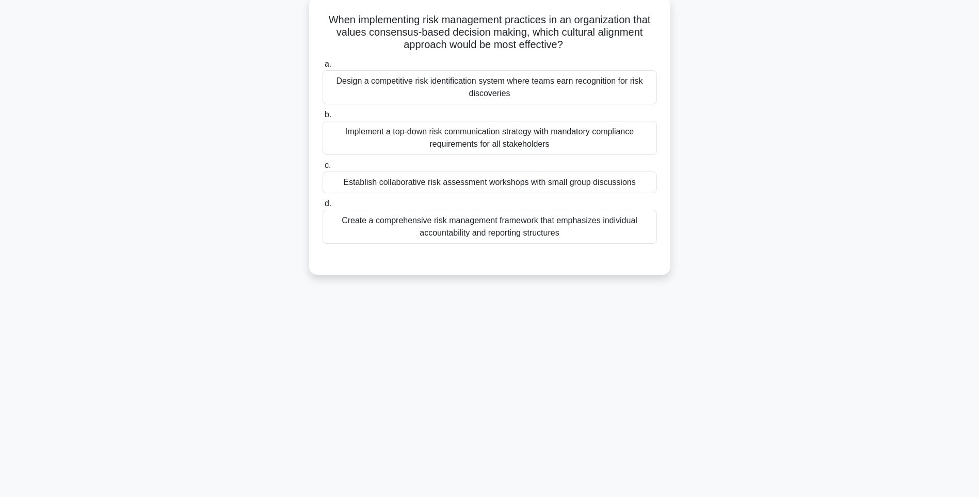
drag, startPoint x: 472, startPoint y: 118, endPoint x: 642, endPoint y: 235, distance: 206.4
click at [642, 235] on div "When implementing risk management practices in an organization that values cons…" at bounding box center [489, 135] width 353 height 269
drag, startPoint x: 765, startPoint y: 282, endPoint x: 645, endPoint y: 253, distance: 123.1
click at [765, 282] on div "When implementing risk management practices in an organization that values cons…" at bounding box center [489, 144] width 681 height 290
click at [571, 221] on div "Create a comprehensive risk management framework that emphasizes individual acc…" at bounding box center [490, 227] width 335 height 34
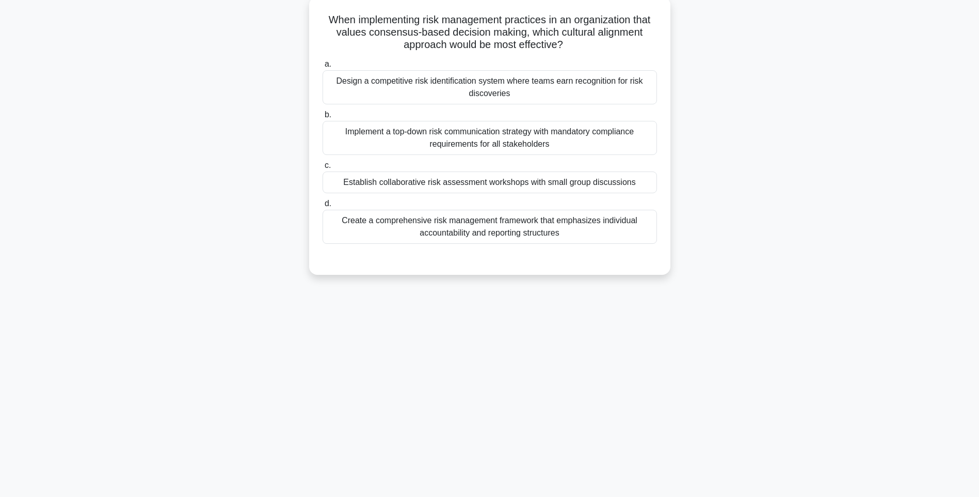
click at [323, 207] on input "d. Create a comprehensive risk management framework that emphasizes individual …" at bounding box center [323, 203] width 0 height 7
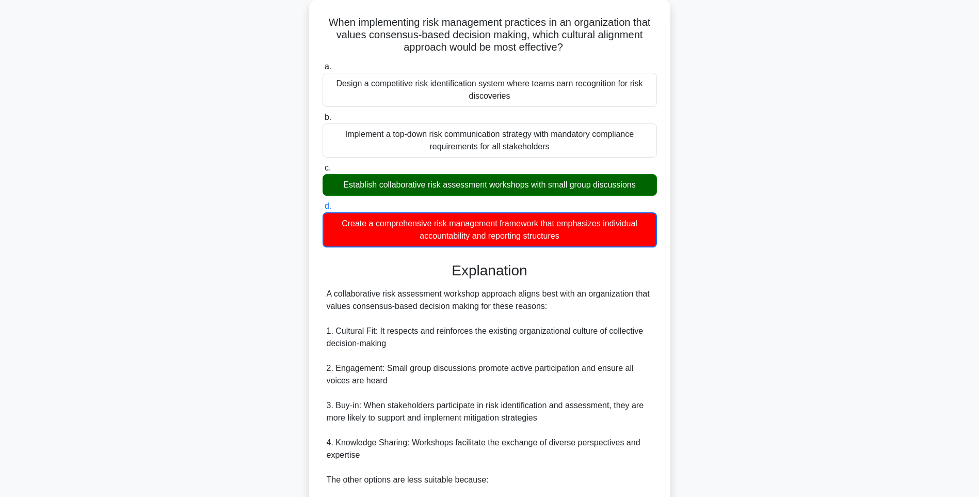
click at [716, 313] on div "When implementing risk management practices in an organization that values cons…" at bounding box center [489, 341] width 681 height 684
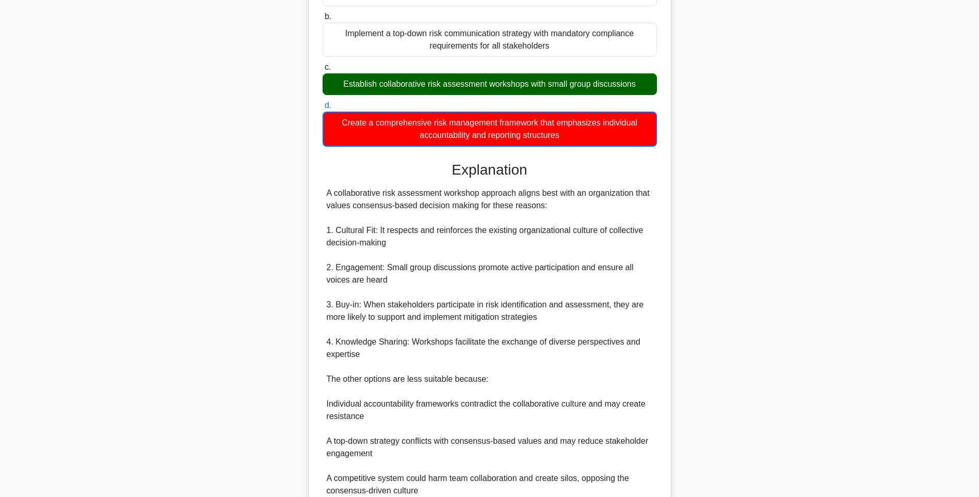
scroll to position [253, 0]
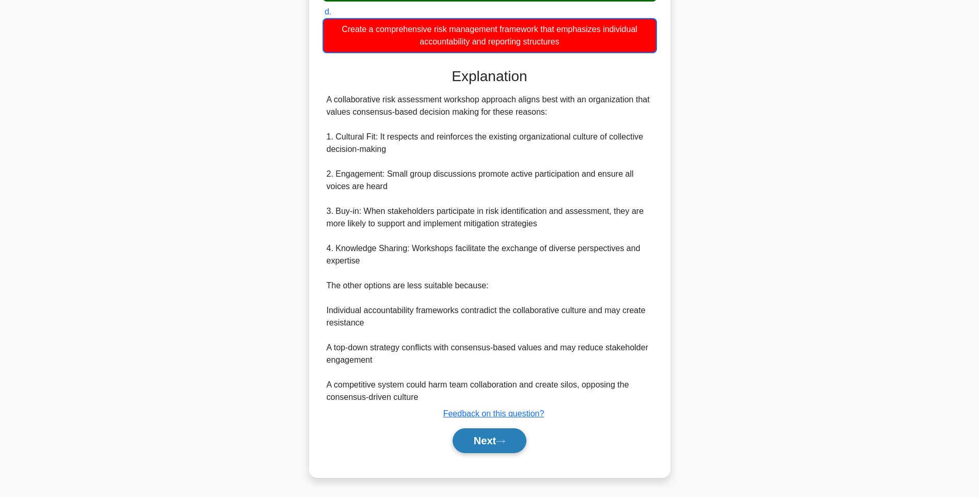
click at [511, 451] on button "Next" at bounding box center [490, 440] width 74 height 25
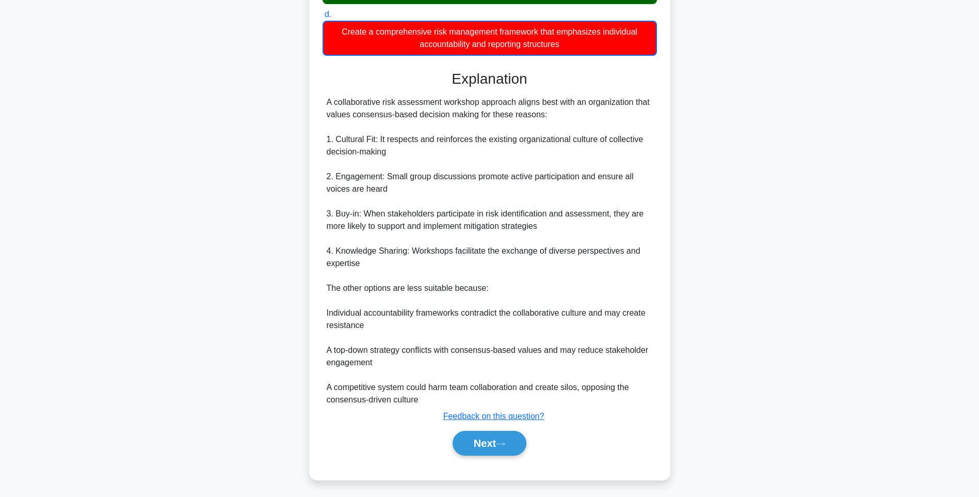
scroll to position [61, 0]
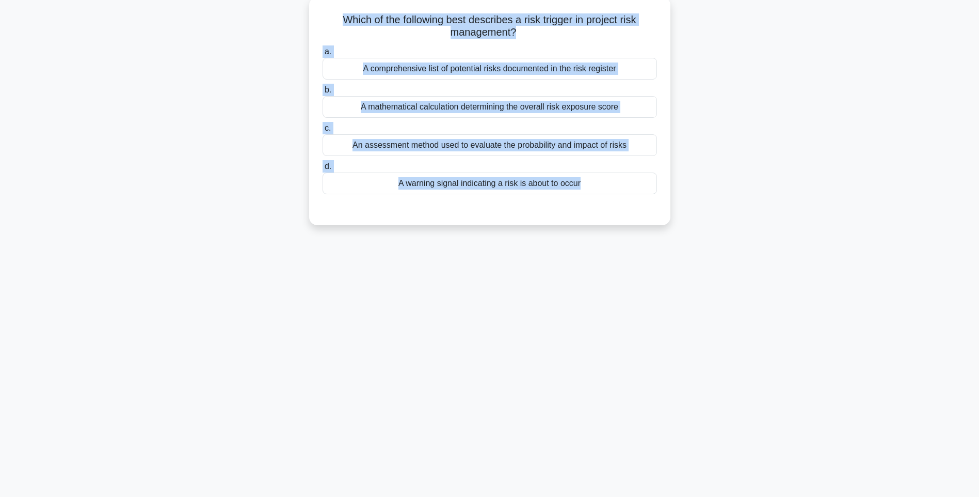
drag, startPoint x: 337, startPoint y: 14, endPoint x: 638, endPoint y: 200, distance: 354.2
click at [638, 200] on div "Which of the following best describes a risk trigger in project risk management…" at bounding box center [489, 111] width 353 height 220
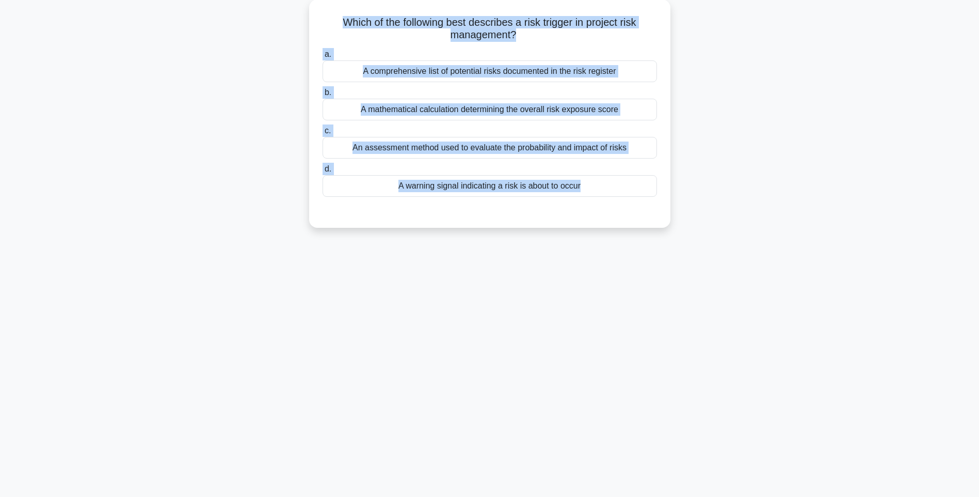
click at [826, 298] on div "131:55 Stop PMI-RMP Intermediate 106/115 Which of the following best describes …" at bounding box center [489, 234] width 681 height 516
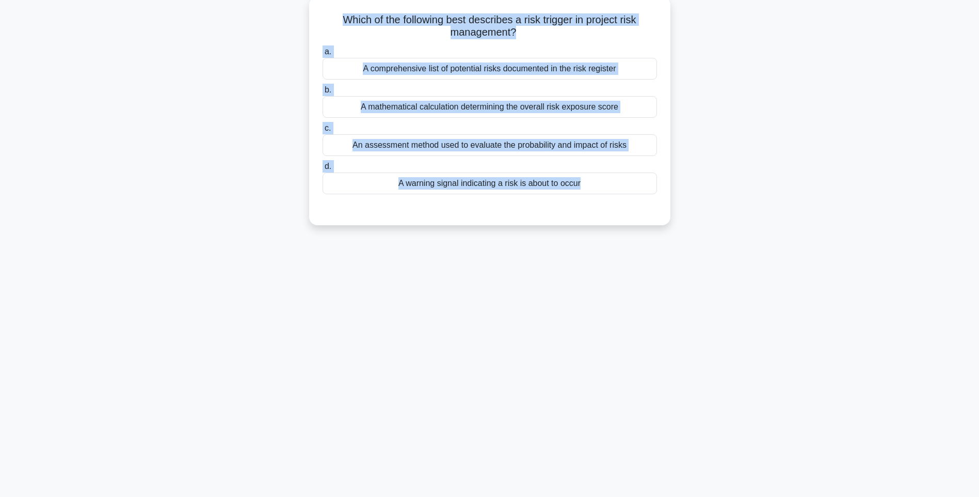
click at [567, 181] on div "A warning signal indicating a risk is about to occur" at bounding box center [490, 183] width 335 height 22
click at [323, 170] on input "d. A warning signal indicating a risk is about to occur" at bounding box center [323, 166] width 0 height 7
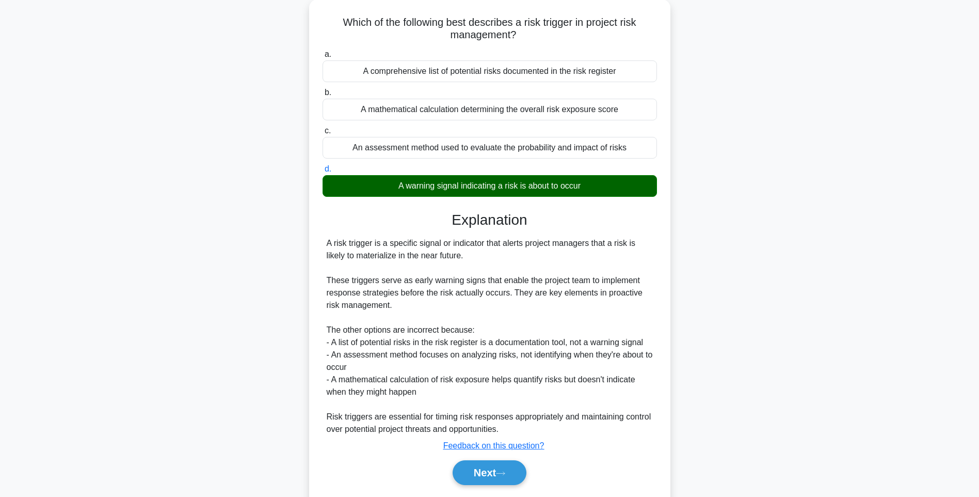
click at [796, 277] on div "Which of the following best describes a risk trigger in project risk management…" at bounding box center [489, 260] width 681 height 522
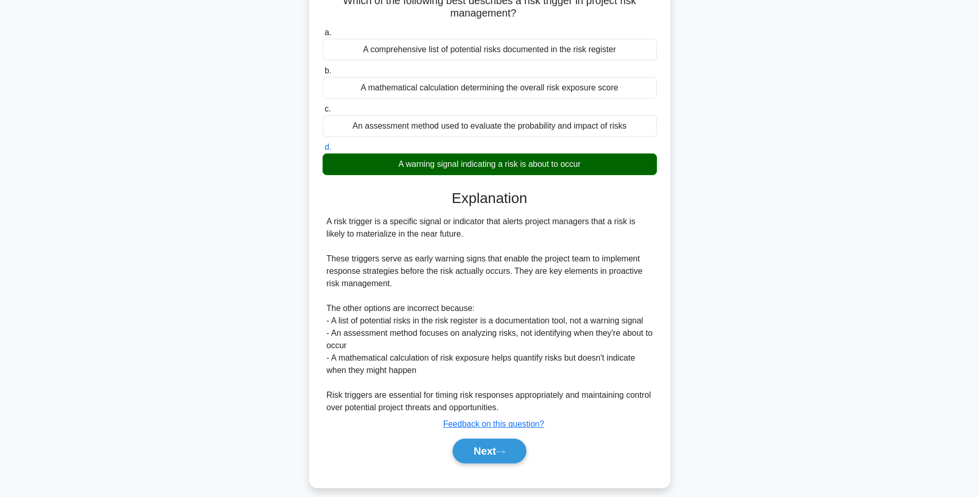
scroll to position [91, 0]
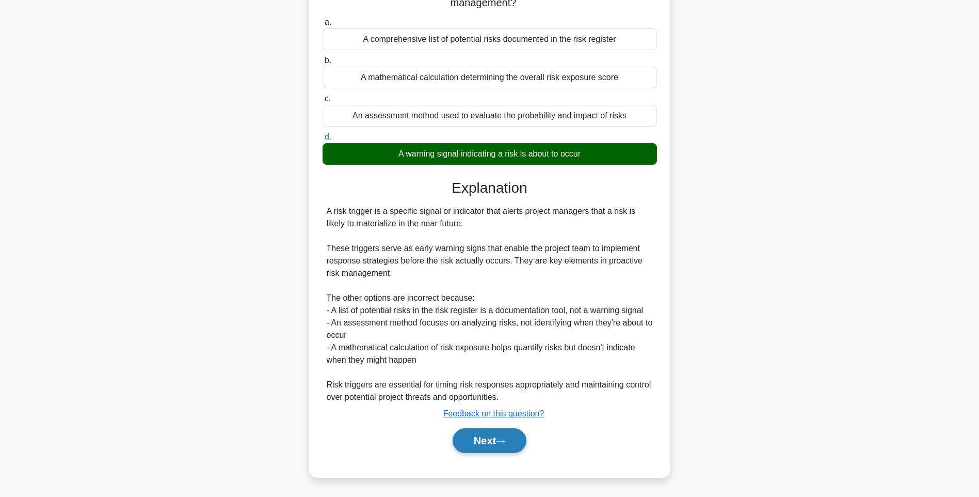
click at [468, 439] on button "Next" at bounding box center [490, 440] width 74 height 25
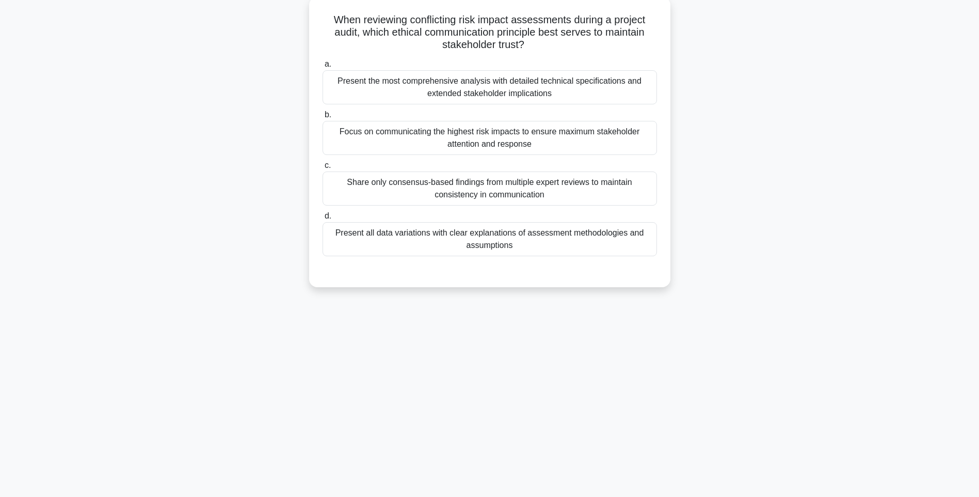
scroll to position [61, 0]
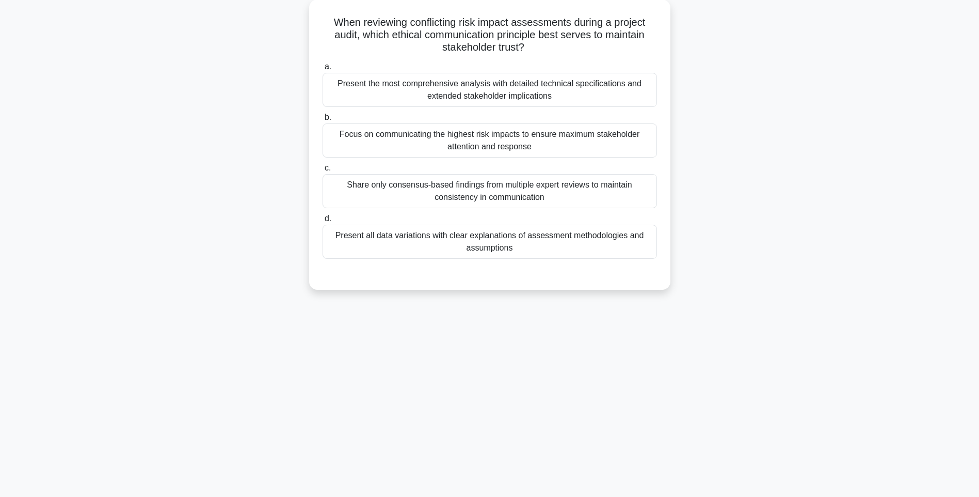
drag, startPoint x: 326, startPoint y: 14, endPoint x: 681, endPoint y: 259, distance: 431.0
click at [681, 259] on div "When reviewing conflicting risk impact assessments during a project audit, whic…" at bounding box center [489, 150] width 681 height 303
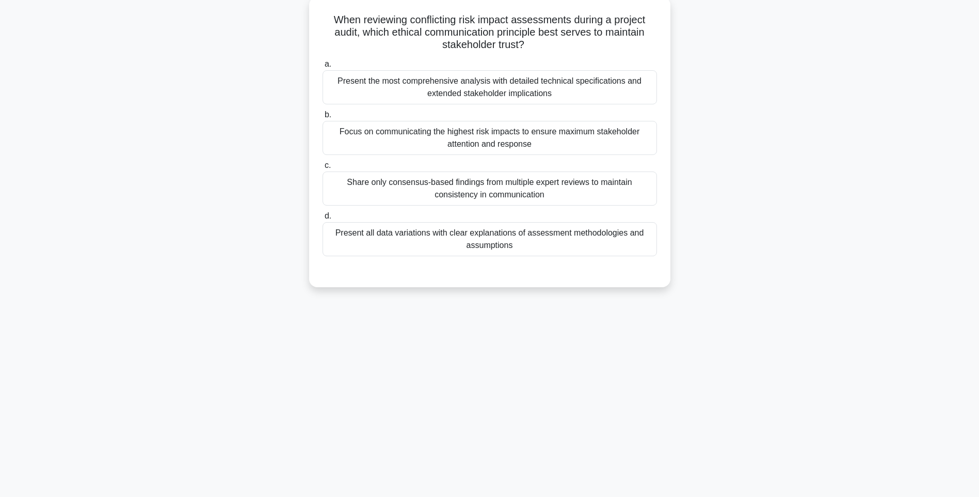
drag, startPoint x: 772, startPoint y: 284, endPoint x: 669, endPoint y: 262, distance: 105.2
click at [772, 284] on div "When reviewing conflicting risk impact assessments during a project audit, whic…" at bounding box center [489, 150] width 681 height 303
click at [584, 251] on div "Present all data variations with clear explanations of assessment methodologies…" at bounding box center [490, 239] width 335 height 34
click at [323, 219] on input "d. Present all data variations with clear explanations of assessment methodolog…" at bounding box center [323, 216] width 0 height 7
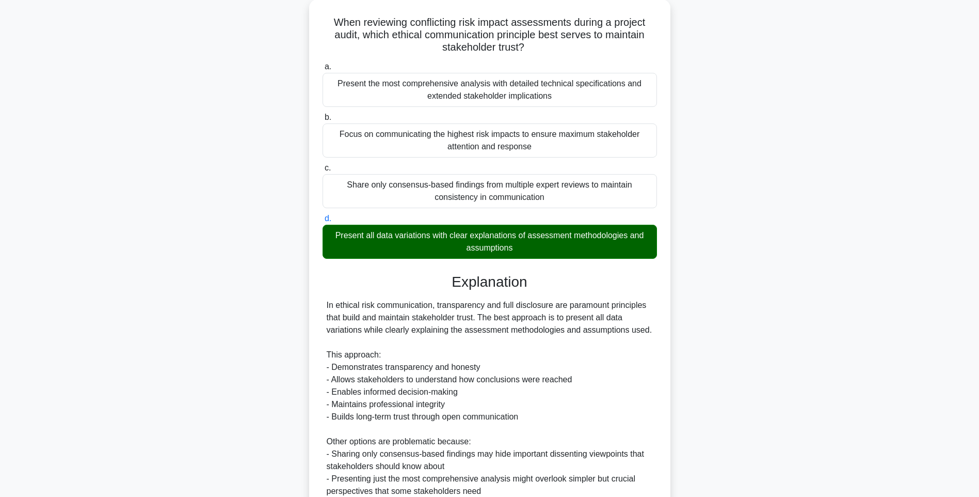
click at [761, 288] on div "When reviewing conflicting risk impact assessments during a project audit, whic…" at bounding box center [489, 328] width 681 height 658
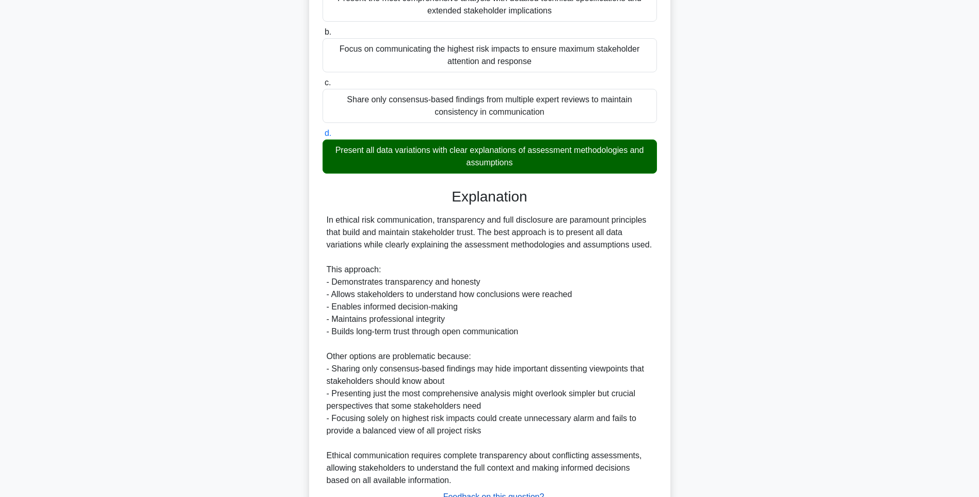
scroll to position [227, 0]
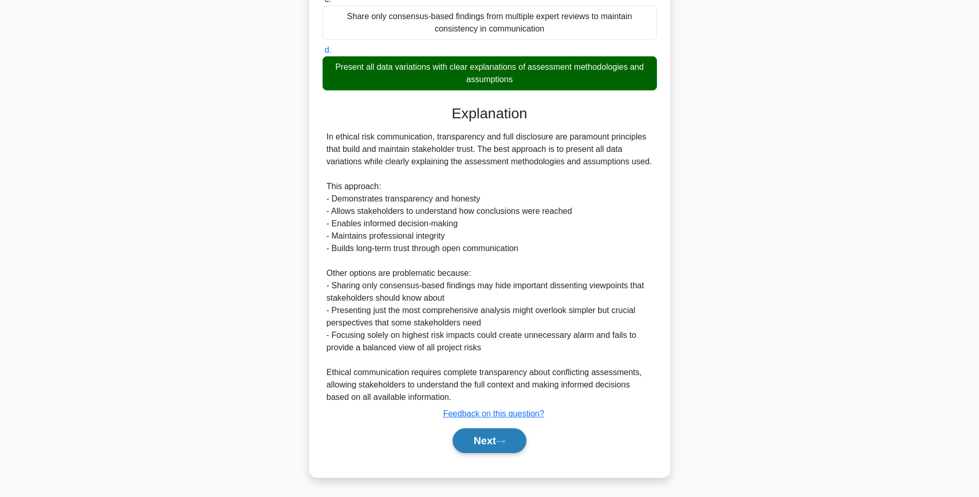
click at [476, 437] on button "Next" at bounding box center [490, 440] width 74 height 25
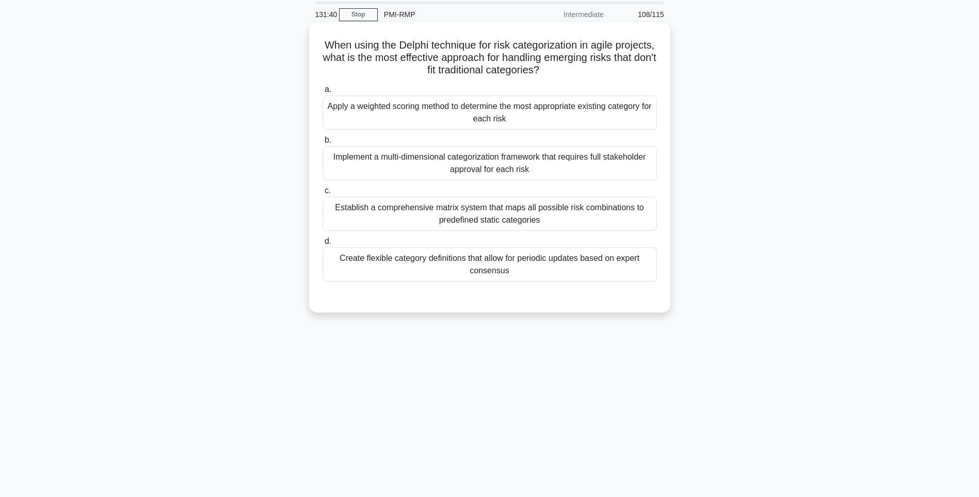
scroll to position [0, 0]
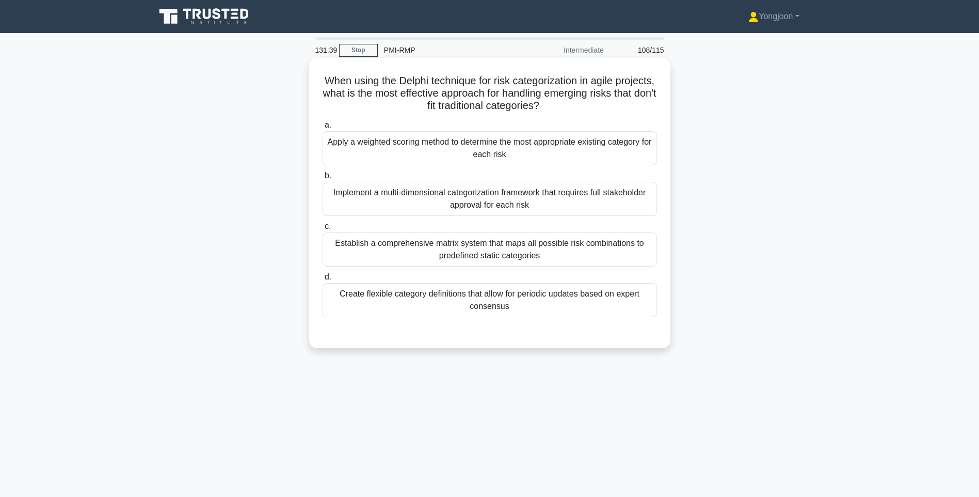
drag, startPoint x: 321, startPoint y: 71, endPoint x: 629, endPoint y: 314, distance: 392.5
click at [629, 314] on div "When using the Delphi technique for risk categorization in agile projects, what…" at bounding box center [489, 203] width 353 height 282
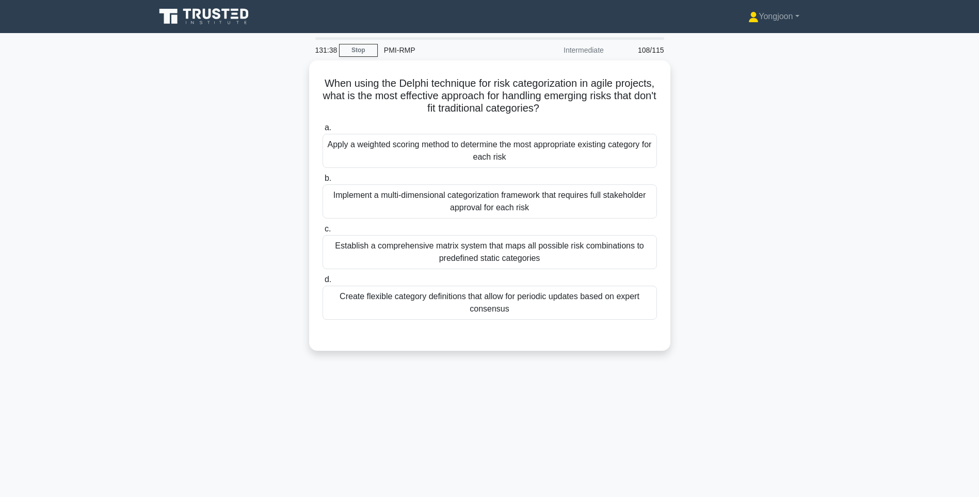
drag, startPoint x: 806, startPoint y: 319, endPoint x: 760, endPoint y: 316, distance: 46.5
click at [806, 319] on div "When using the Delphi technique for risk categorization in agile projects, what…" at bounding box center [489, 211] width 681 height 303
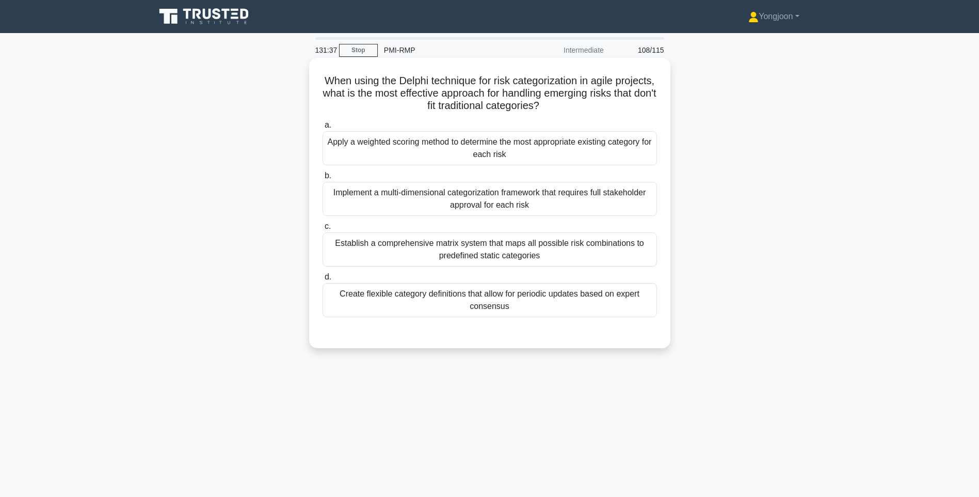
click at [608, 303] on div "Create flexible category definitions that allow for periodic updates based on e…" at bounding box center [490, 300] width 335 height 34
click at [323, 280] on input "d. Create flexible category definitions that allow for periodic updates based o…" at bounding box center [323, 277] width 0 height 7
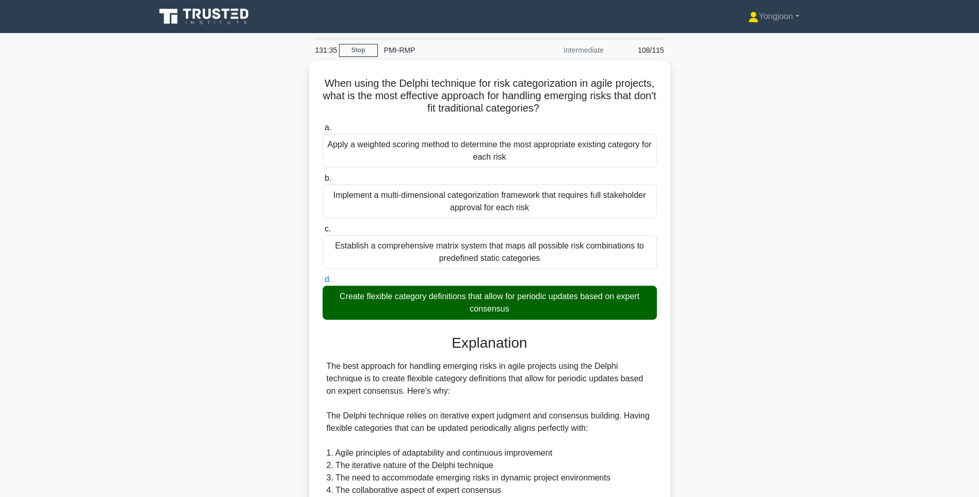
drag, startPoint x: 768, startPoint y: 308, endPoint x: 770, endPoint y: 324, distance: 16.1
click at [768, 308] on div "When using the Delphi technique for risk categorization in agile projects, what…" at bounding box center [489, 383] width 681 height 646
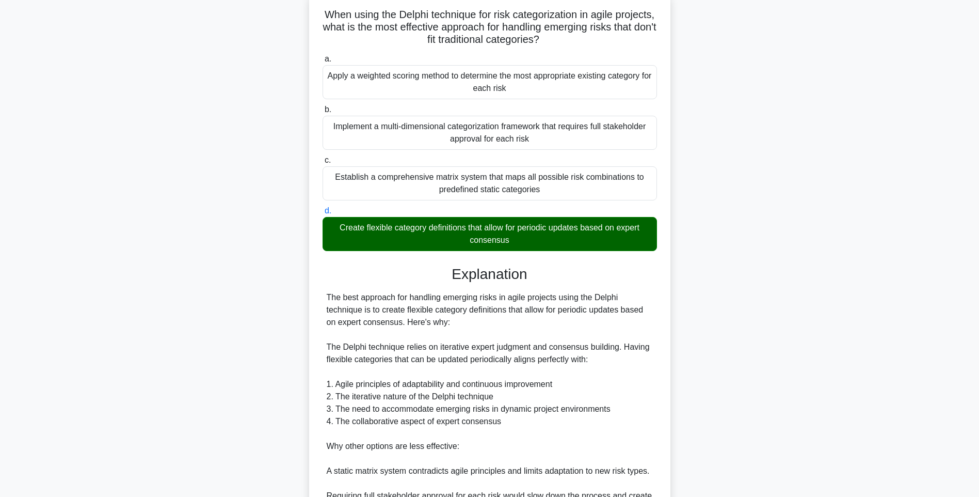
scroll to position [215, 0]
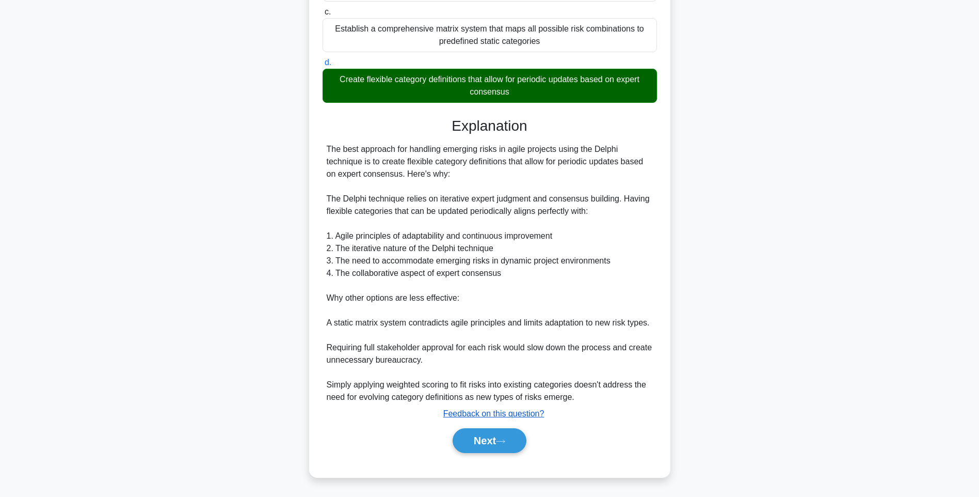
drag, startPoint x: 493, startPoint y: 432, endPoint x: 488, endPoint y: 411, distance: 21.2
click at [493, 432] on button "Next" at bounding box center [490, 440] width 74 height 25
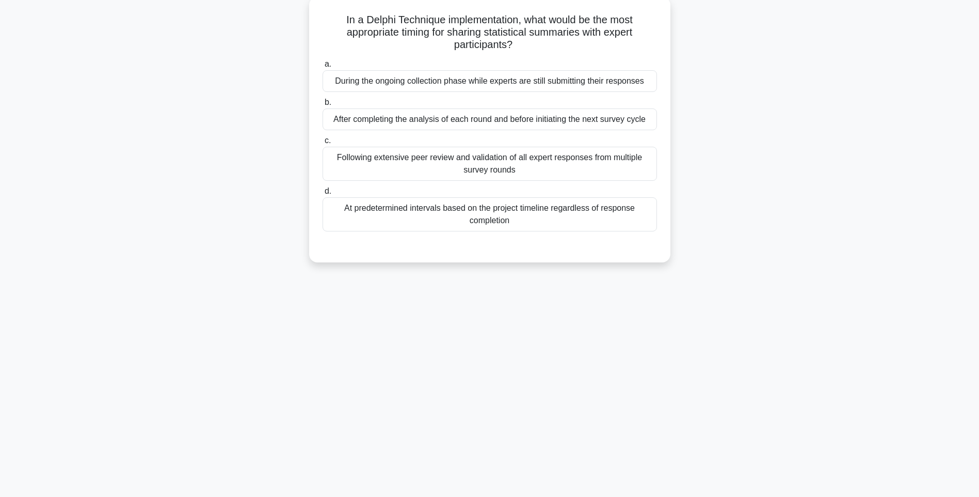
scroll to position [61, 0]
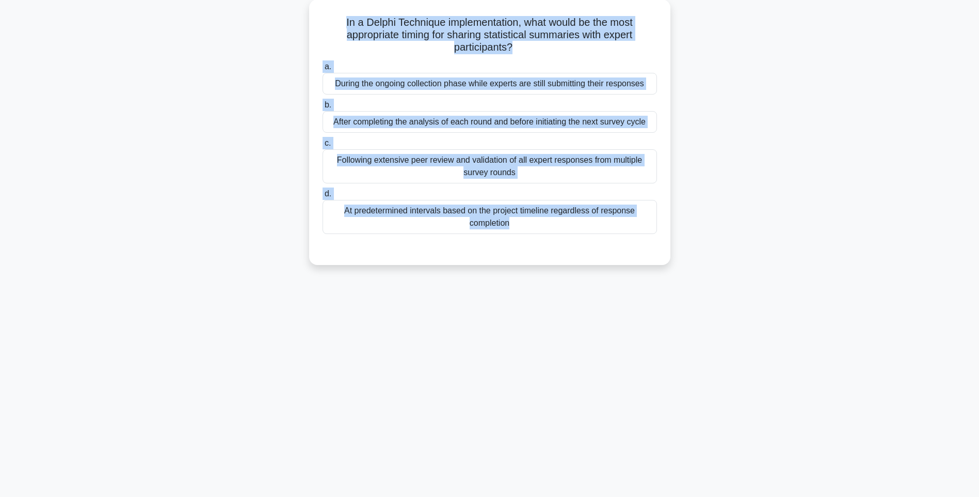
drag, startPoint x: 323, startPoint y: 20, endPoint x: 740, endPoint y: 257, distance: 479.0
click at [740, 257] on div "In a Delphi Technique implementation, what would be the most appropriate timing…" at bounding box center [489, 138] width 681 height 278
click at [758, 274] on div "In a Delphi Technique implementation, what would be the most appropriate timing…" at bounding box center [489, 138] width 681 height 278
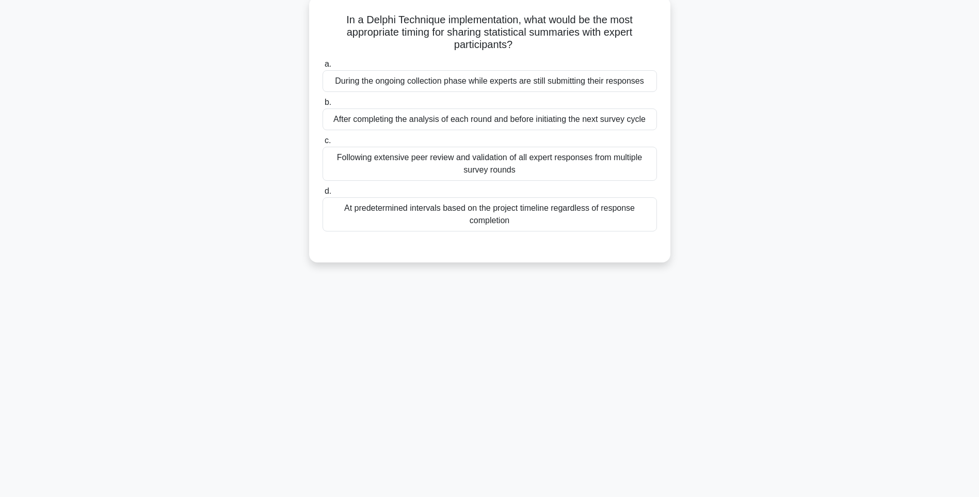
click at [614, 233] on div "a. During the ongoing collection phase while experts are still submitting their…" at bounding box center [489, 145] width 347 height 178
click at [617, 212] on div "At predetermined intervals based on the project timeline regardless of response…" at bounding box center [490, 214] width 335 height 34
click at [323, 195] on input "d. At predetermined intervals based on the project timeline regardless of respo…" at bounding box center [323, 191] width 0 height 7
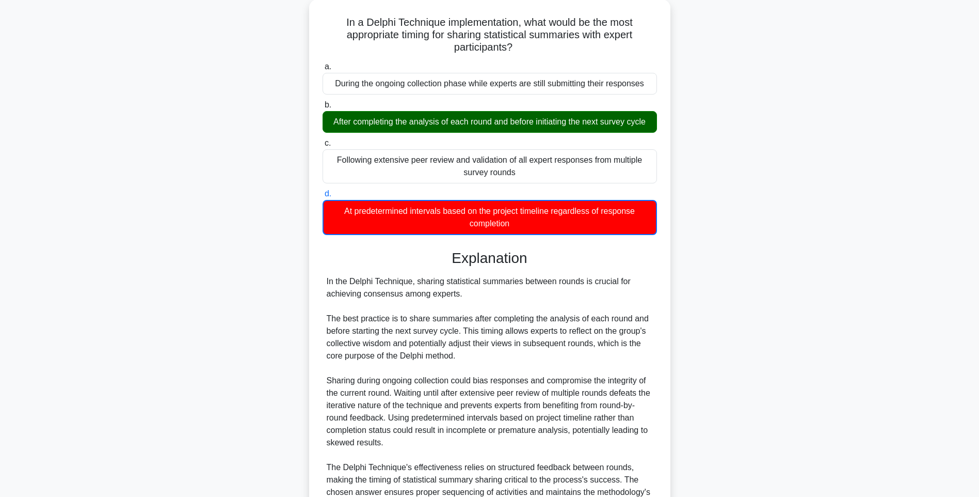
click at [758, 325] on div "In a Delphi Technique implementation, what would be the most appropriate timing…" at bounding box center [489, 297] width 681 height 597
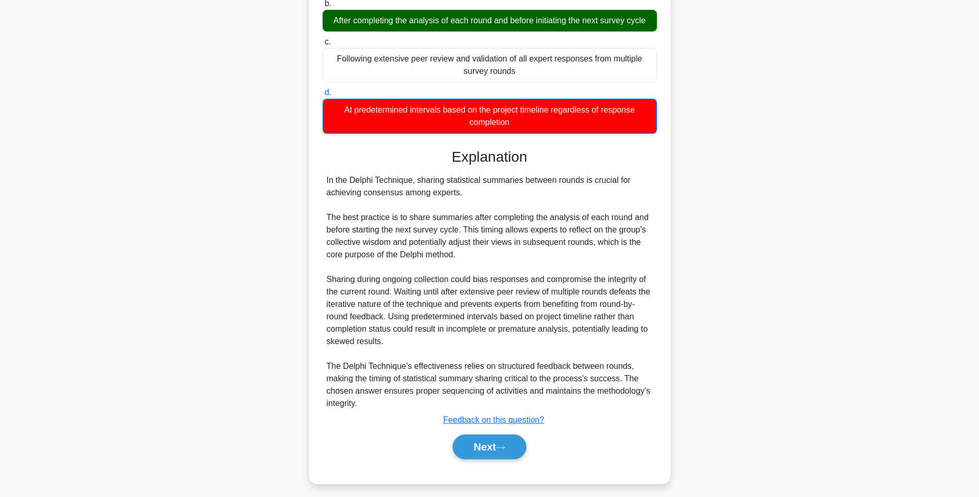
scroll to position [166, 0]
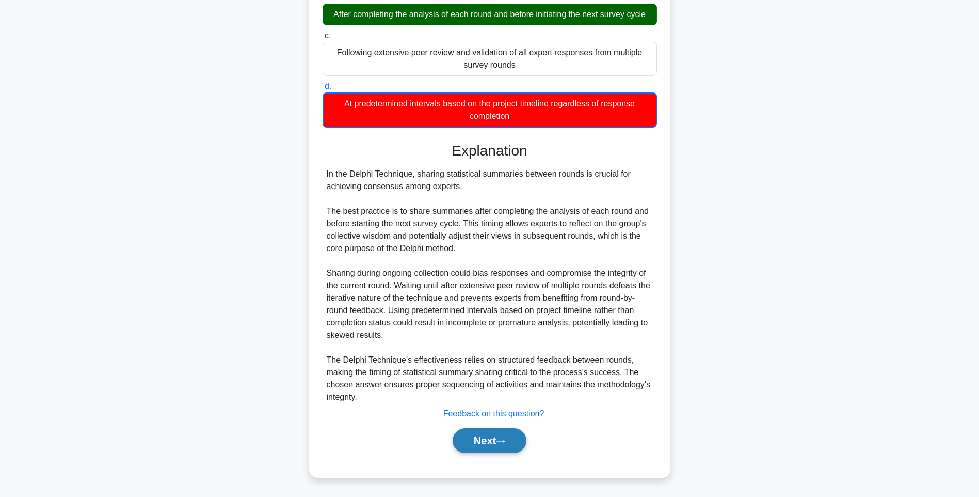
click at [491, 438] on button "Next" at bounding box center [490, 440] width 74 height 25
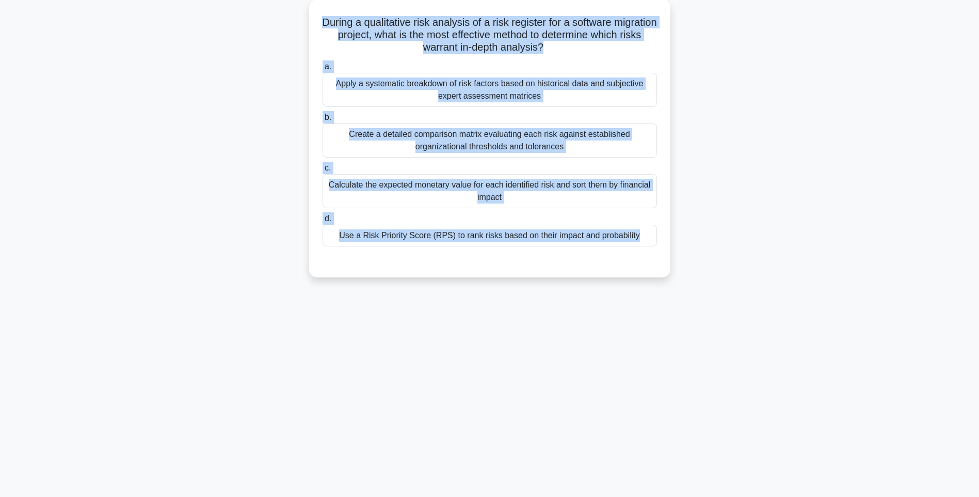
drag, startPoint x: 336, startPoint y: 19, endPoint x: 693, endPoint y: 273, distance: 437.9
click at [693, 273] on div "During a qualitative risk analysis of a risk register for a software migration …" at bounding box center [489, 144] width 681 height 290
drag, startPoint x: 737, startPoint y: 280, endPoint x: 730, endPoint y: 277, distance: 7.6
click at [737, 280] on div "During a qualitative risk analysis of a risk register for a software migration …" at bounding box center [489, 144] width 681 height 290
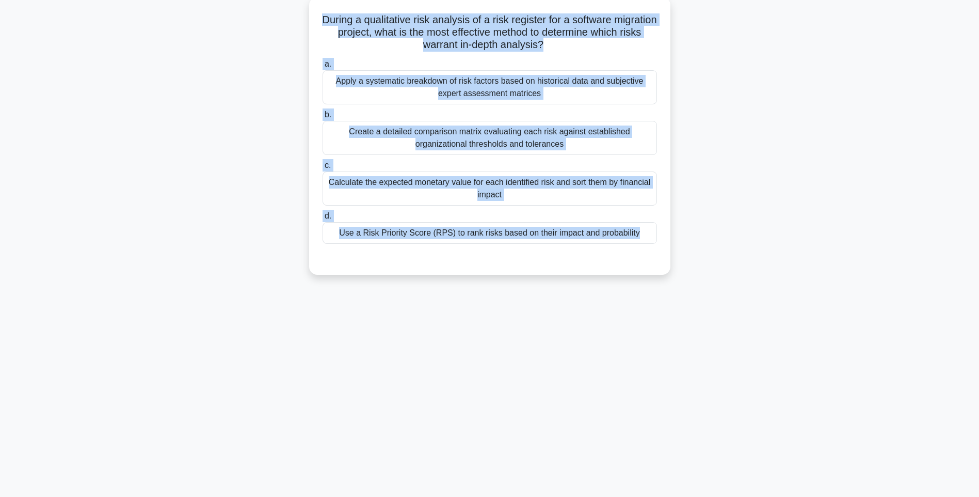
drag, startPoint x: 594, startPoint y: 233, endPoint x: 649, endPoint y: 242, distance: 56.4
click at [593, 233] on div "Use a Risk Priority Score (RPS) to rank risks based on their impact and probabi…" at bounding box center [490, 233] width 335 height 22
click at [323, 219] on input "d. Use a Risk Priority Score (RPS) to rank risks based on their impact and prob…" at bounding box center [323, 216] width 0 height 7
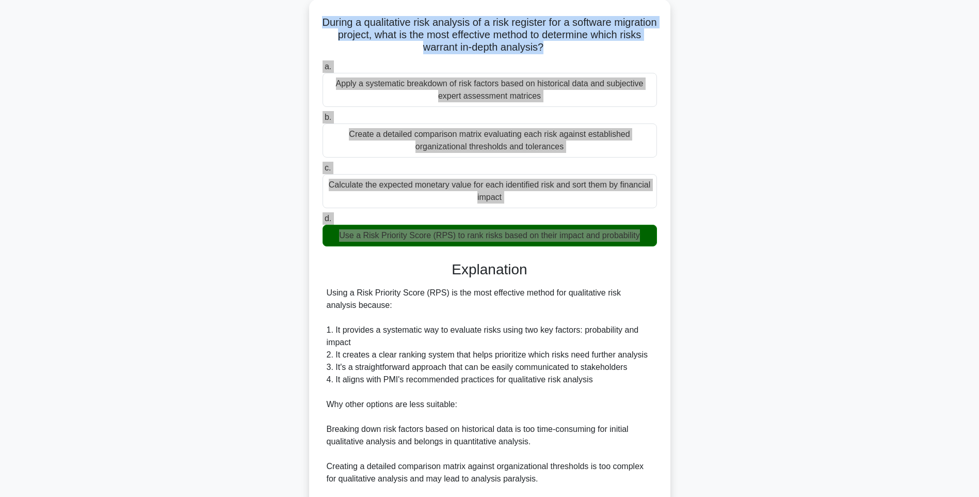
click at [714, 275] on div "During a qualitative risk analysis of a risk register for a software migration …" at bounding box center [489, 309] width 681 height 621
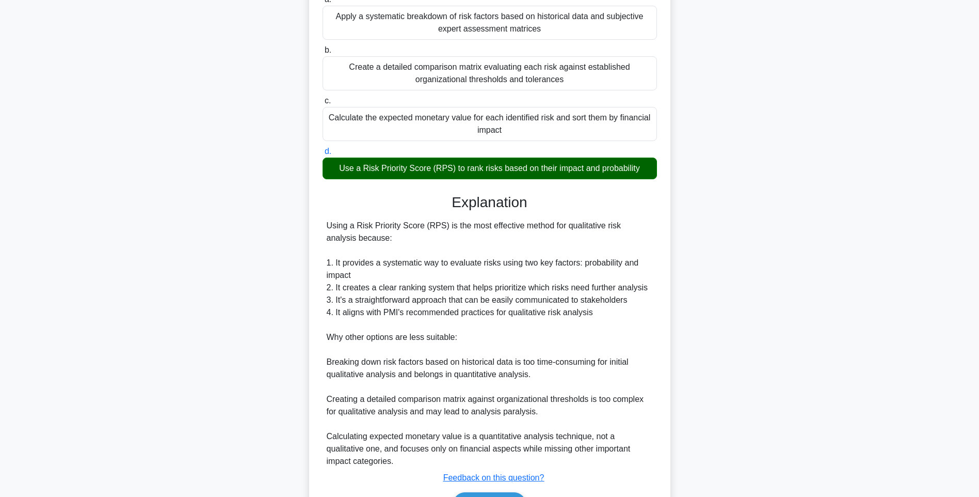
scroll to position [190, 0]
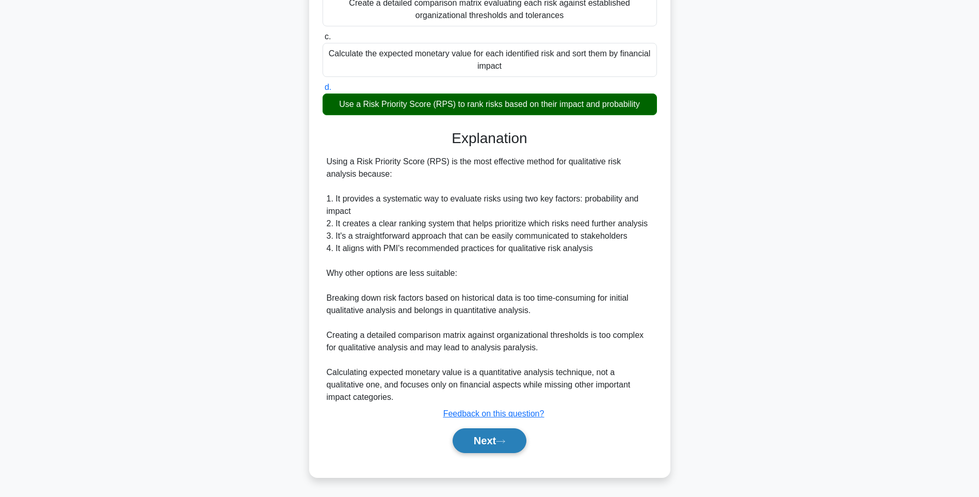
click at [481, 433] on button "Next" at bounding box center [490, 440] width 74 height 25
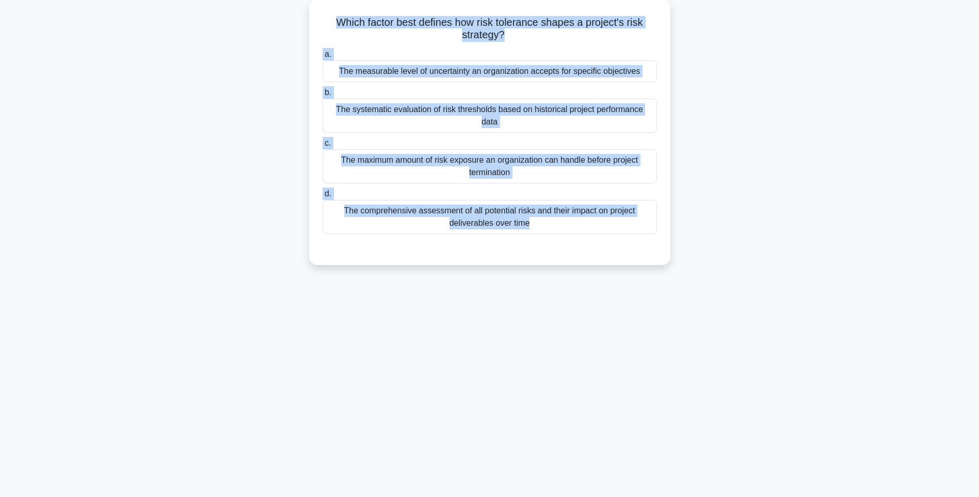
drag, startPoint x: 323, startPoint y: 17, endPoint x: 722, endPoint y: 240, distance: 457.9
click at [722, 240] on div "Which factor best defines how risk tolerance shapes a project's risk strategy? …" at bounding box center [489, 138] width 681 height 278
click at [813, 272] on div "131:10 Stop PMI-RMP Intermediate 111/115 Which factor best defines how risk tol…" at bounding box center [489, 234] width 681 height 516
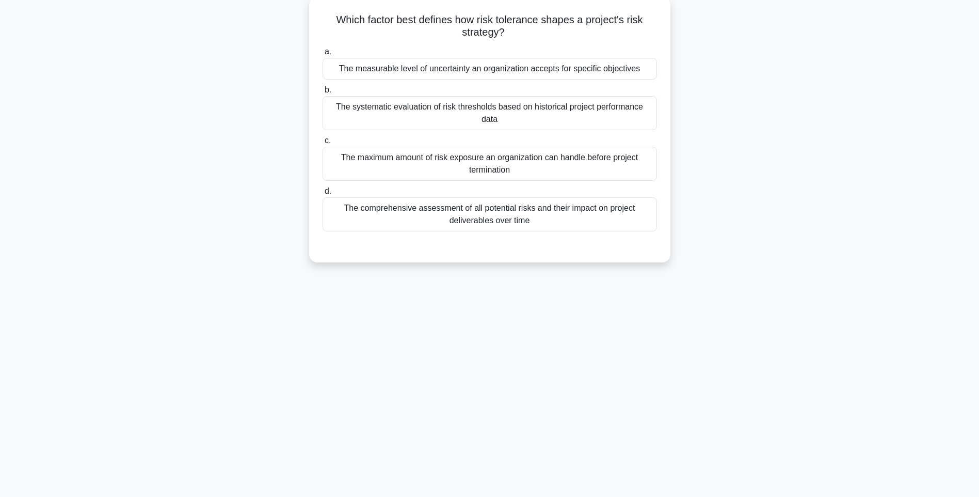
click at [599, 205] on div "The comprehensive assessment of all potential risks and their impact on project…" at bounding box center [490, 214] width 335 height 34
click at [323, 195] on input "d. The comprehensive assessment of all potential risks and their impact on proj…" at bounding box center [323, 191] width 0 height 7
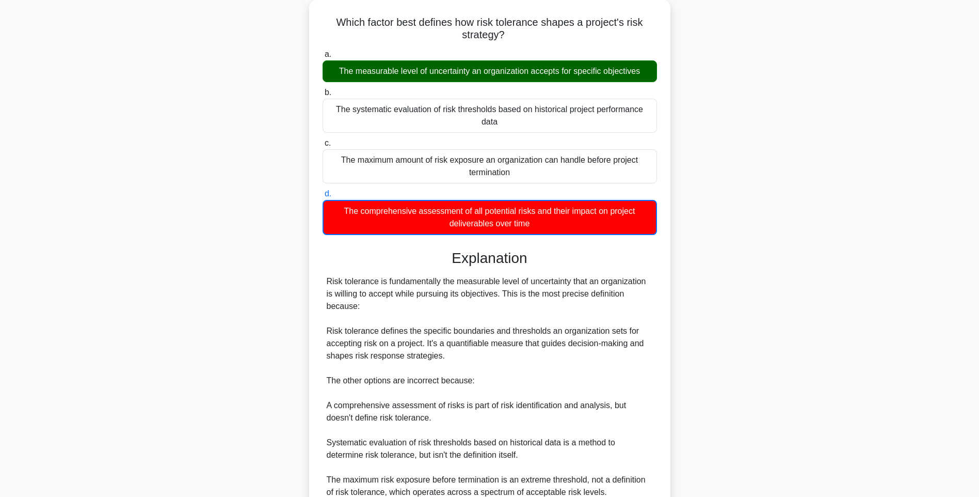
click at [768, 294] on div "Which factor best defines how risk tolerance shapes a project's risk strategy? …" at bounding box center [489, 291] width 681 height 585
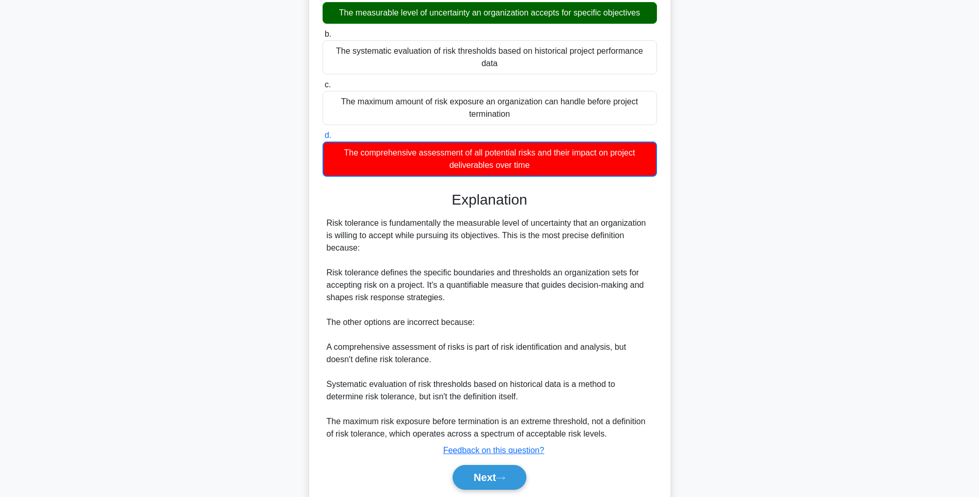
scroll to position [141, 0]
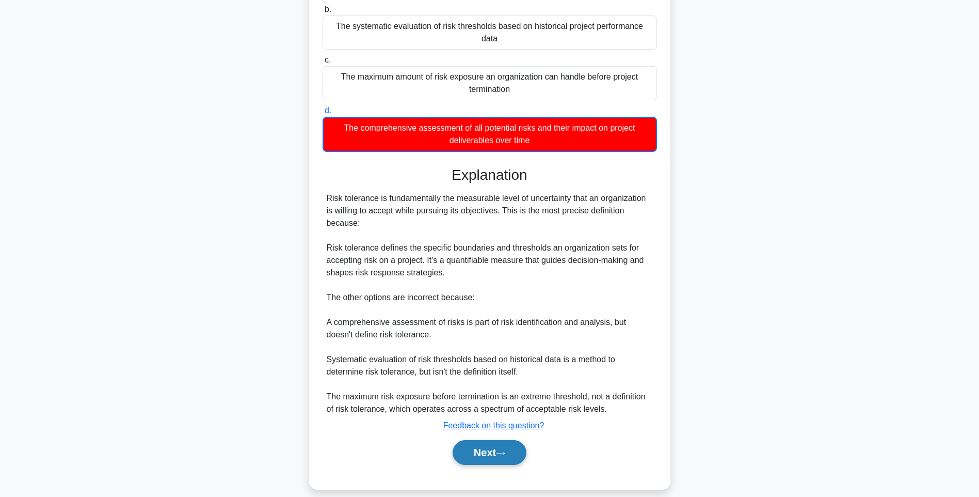
click at [501, 440] on button "Next" at bounding box center [490, 452] width 74 height 25
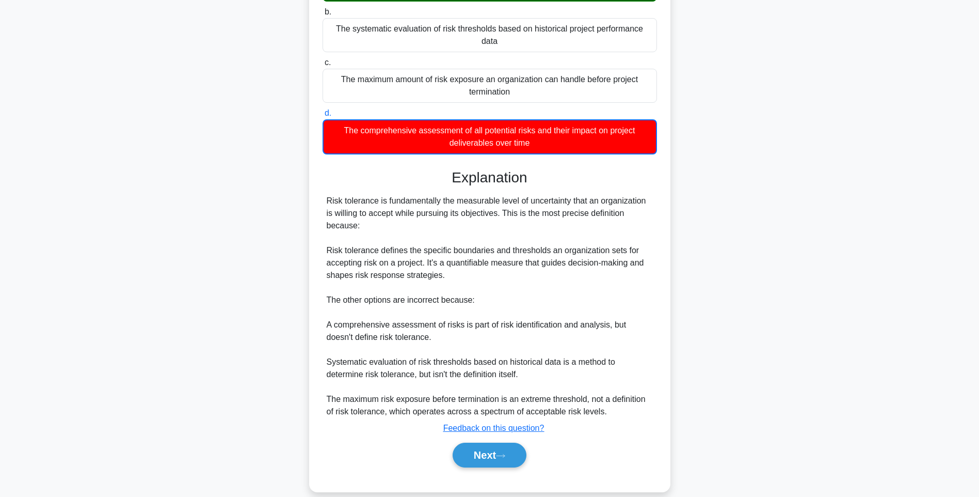
scroll to position [61, 0]
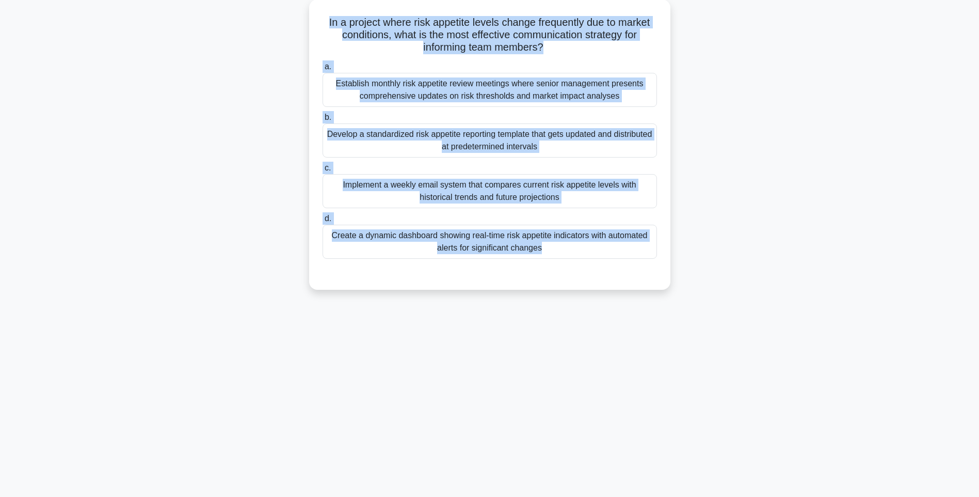
drag, startPoint x: 329, startPoint y: 23, endPoint x: 686, endPoint y: 291, distance: 446.5
click at [686, 291] on div "In a project where risk appetite levels change frequently due to market conditi…" at bounding box center [489, 150] width 681 height 303
drag, startPoint x: 753, startPoint y: 318, endPoint x: 690, endPoint y: 287, distance: 70.2
click at [753, 318] on div "131:03 Stop PMI-RMP Intermediate 112/115 In a project where risk appetite level…" at bounding box center [489, 234] width 681 height 516
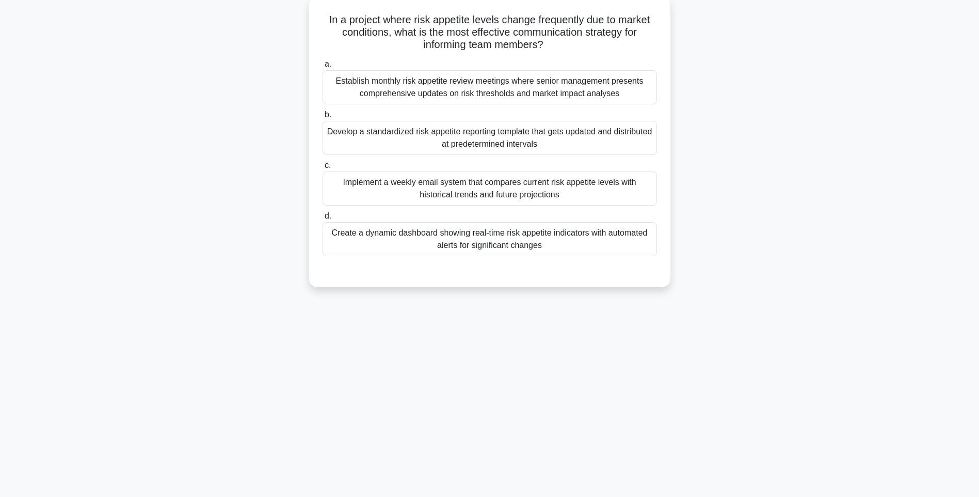
click at [605, 252] on div "Create a dynamic dashboard showing real-time risk appetite indicators with auto…" at bounding box center [490, 239] width 335 height 34
click at [323, 219] on input "d. Create a dynamic dashboard showing real-time risk appetite indicators with a…" at bounding box center [323, 216] width 0 height 7
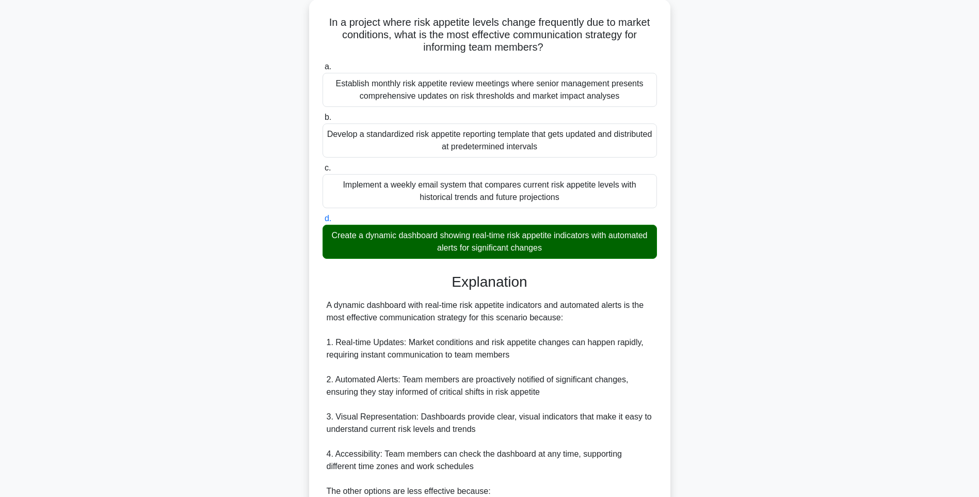
click at [715, 296] on div "In a project where risk appetite levels change frequently due to market conditi…" at bounding box center [489, 346] width 681 height 695
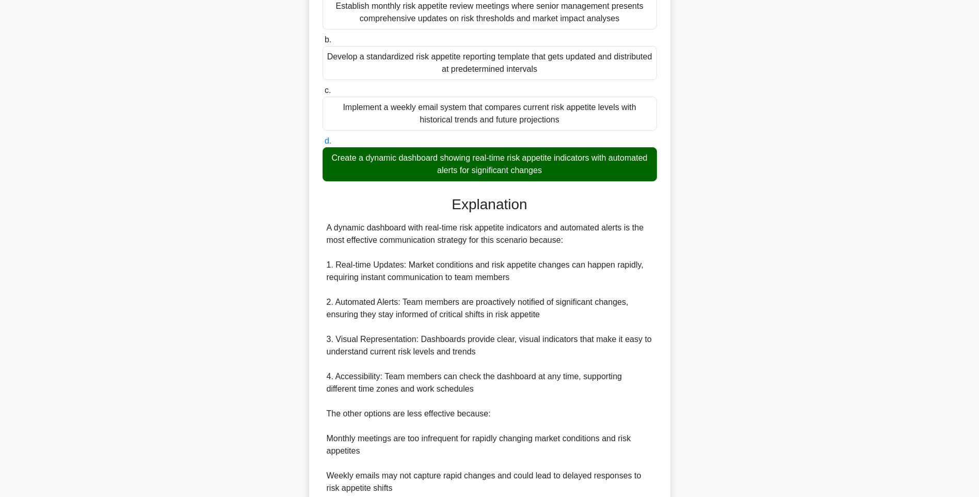
scroll to position [264, 0]
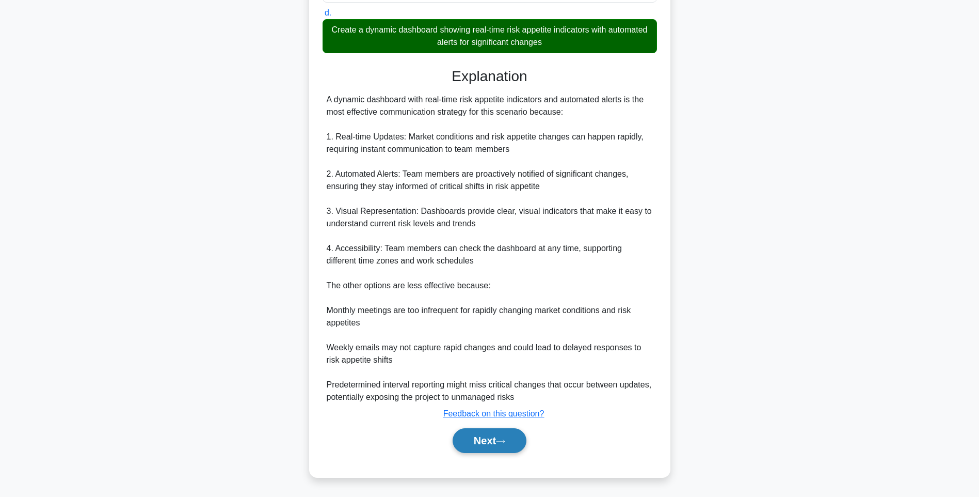
click at [490, 444] on button "Next" at bounding box center [490, 440] width 74 height 25
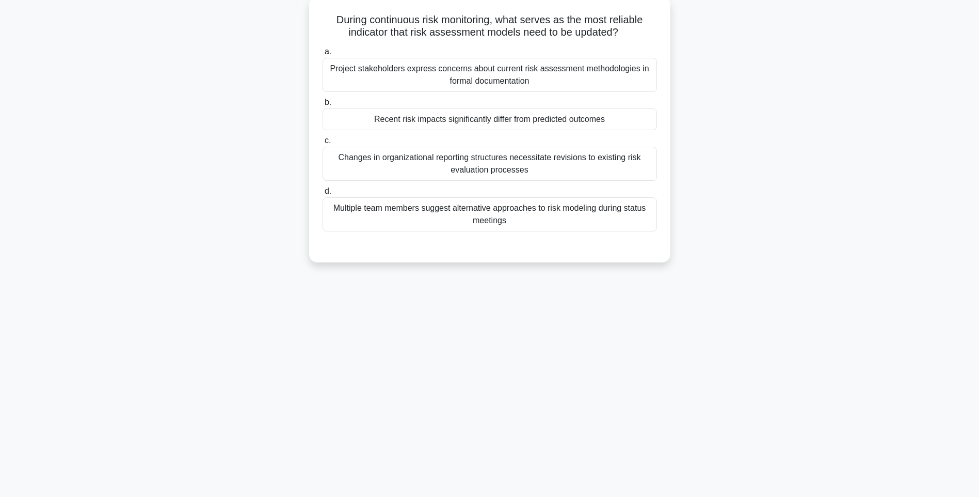
drag, startPoint x: 328, startPoint y: 13, endPoint x: 645, endPoint y: 229, distance: 383.2
click at [645, 229] on div "During continuous risk monitoring, what serves as the most reliable indicator t…" at bounding box center [489, 129] width 353 height 257
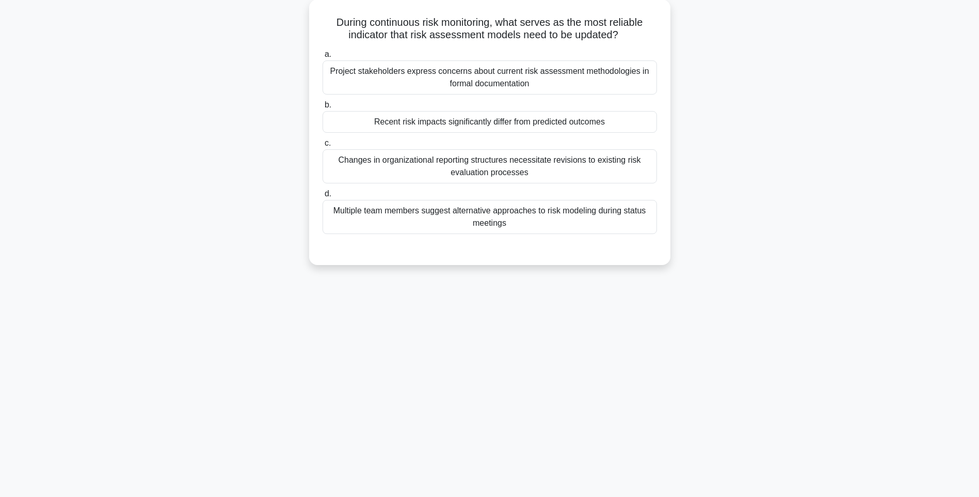
click at [802, 295] on div "130:52 Stop PMI-RMP Intermediate 113/115 During continuous risk monitoring, wha…" at bounding box center [489, 234] width 681 height 516
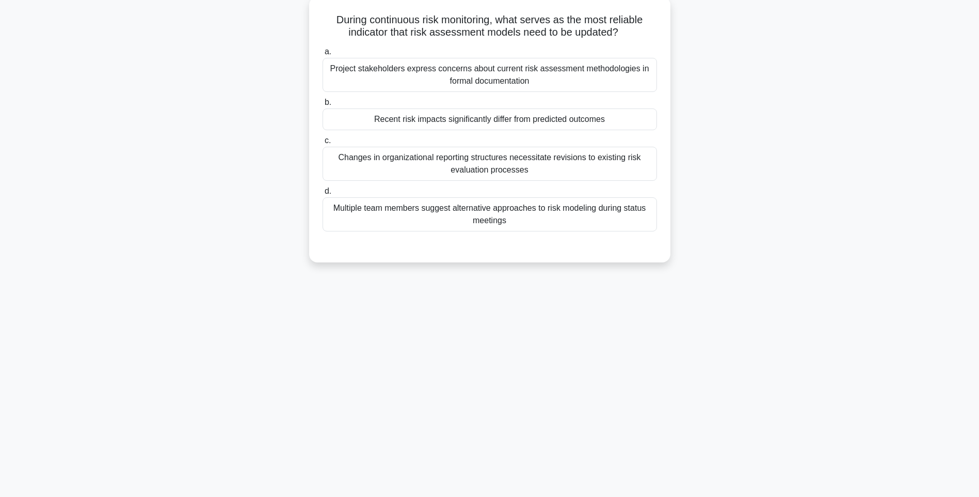
click at [645, 220] on div "Multiple team members suggest alternative approaches to risk modeling during st…" at bounding box center [490, 214] width 335 height 34
click at [323, 195] on input "d. Multiple team members suggest alternative approaches to risk modeling during…" at bounding box center [323, 191] width 0 height 7
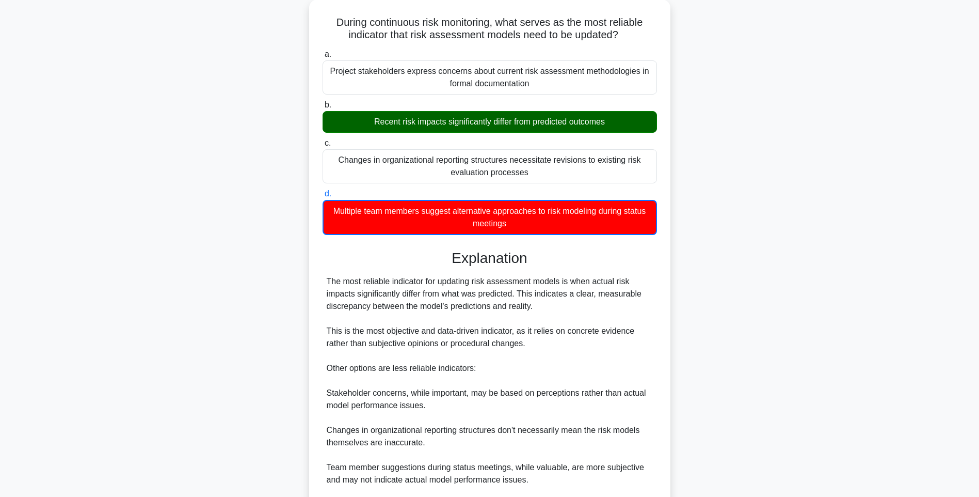
click at [743, 313] on div "During continuous risk monitoring, what serves as the most reliable indicator t…" at bounding box center [489, 304] width 681 height 610
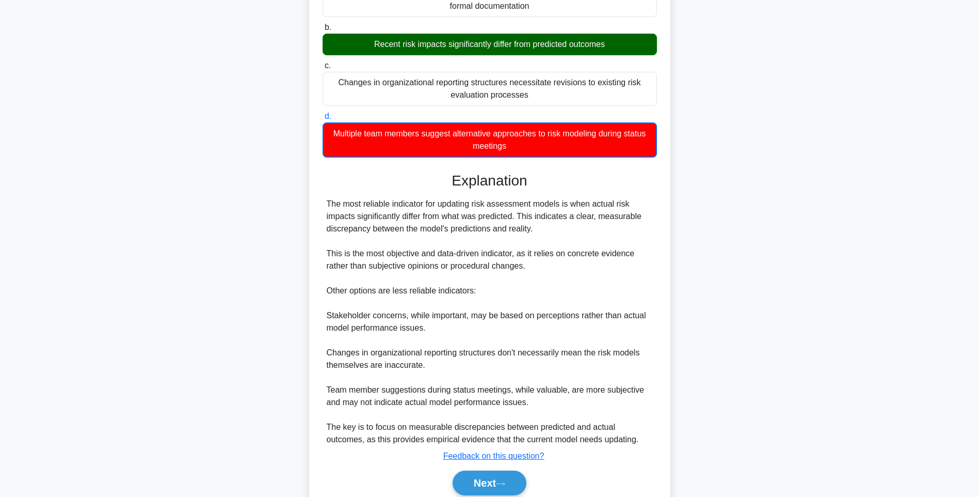
scroll to position [179, 0]
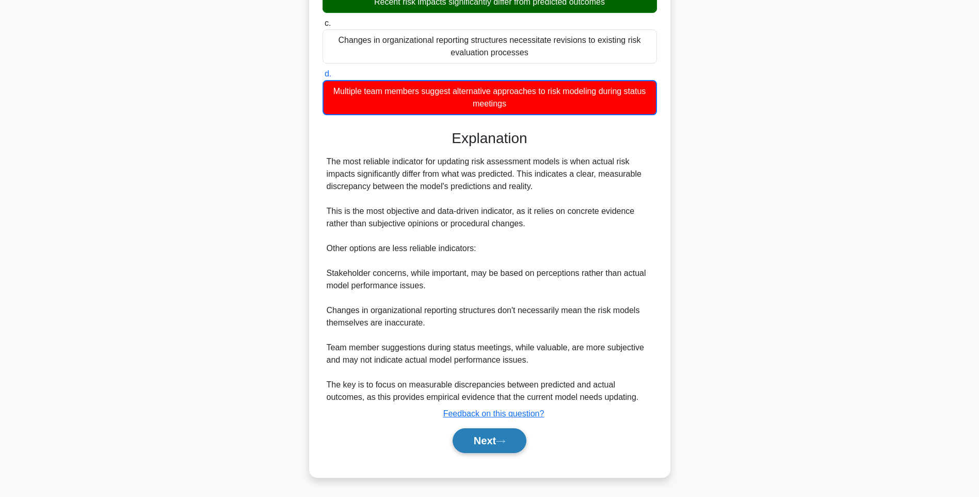
click at [494, 430] on button "Next" at bounding box center [490, 440] width 74 height 25
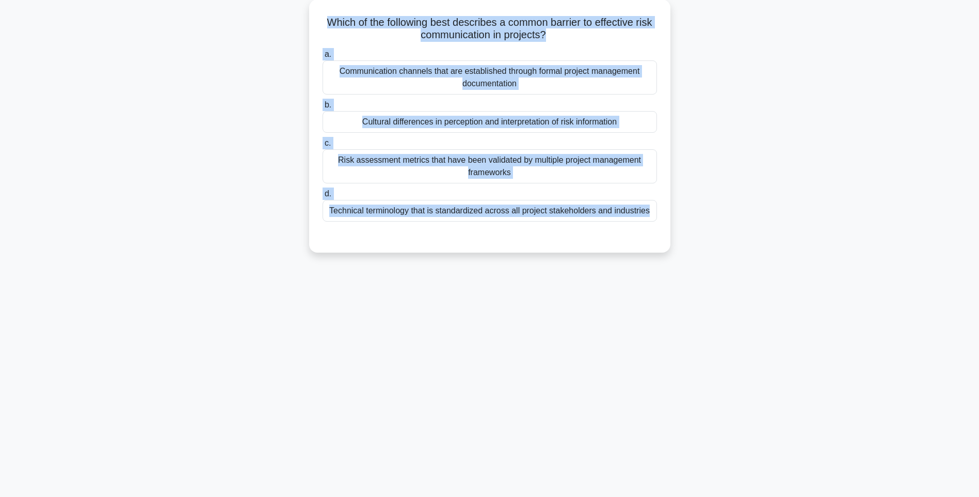
drag, startPoint x: 328, startPoint y: 14, endPoint x: 686, endPoint y: 240, distance: 423.4
click at [686, 240] on div "Which of the following best describes a common barrier to effective risk commun…" at bounding box center [489, 131] width 681 height 265
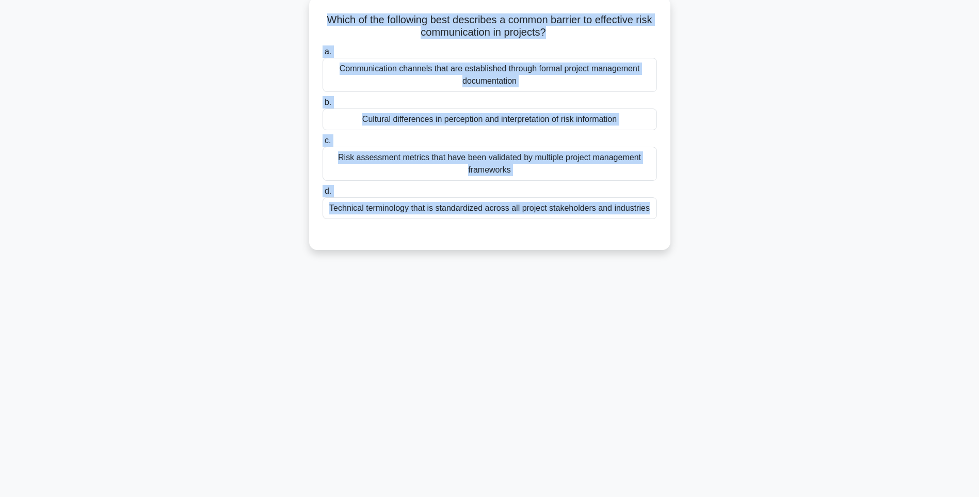
drag, startPoint x: 754, startPoint y: 282, endPoint x: 614, endPoint y: 240, distance: 146.2
click at [754, 282] on div "130:44 Stop PMI-RMP Intermediate 114/115 Which of the following best describes …" at bounding box center [489, 234] width 681 height 516
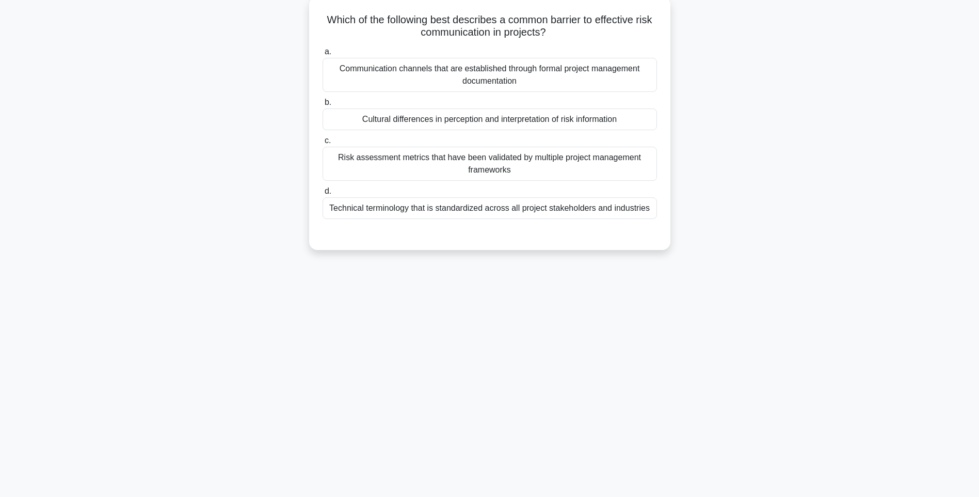
click at [585, 219] on div "Technical terminology that is standardized across all project stakeholders and …" at bounding box center [490, 208] width 335 height 22
click at [323, 195] on input "d. Technical terminology that is standardized across all project stakeholders a…" at bounding box center [323, 191] width 0 height 7
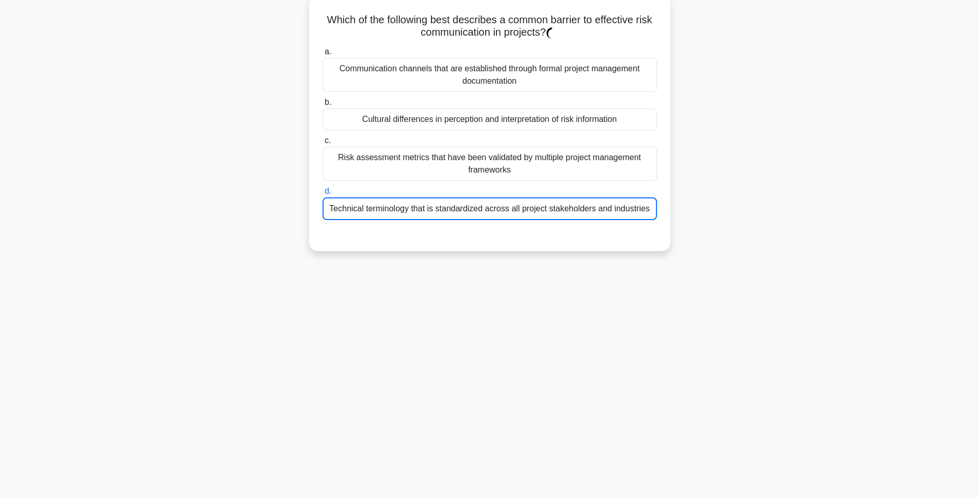
click at [610, 209] on div "Technical terminology that is standardized across all project stakeholders and …" at bounding box center [490, 208] width 335 height 23
click at [323, 195] on input "d. Technical terminology that is standardized across all project stakeholders a…" at bounding box center [323, 191] width 0 height 7
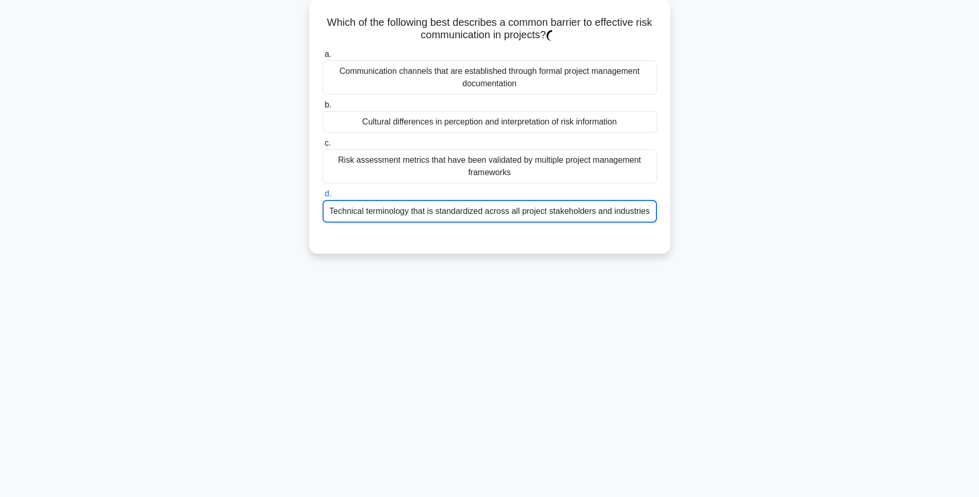
drag, startPoint x: 551, startPoint y: 212, endPoint x: 696, endPoint y: 210, distance: 145.1
click at [551, 212] on div "Technical terminology that is standardized across all project stakeholders and …" at bounding box center [490, 211] width 335 height 23
click at [323, 197] on input "d. Technical terminology that is standardized across all project stakeholders a…" at bounding box center [323, 193] width 0 height 7
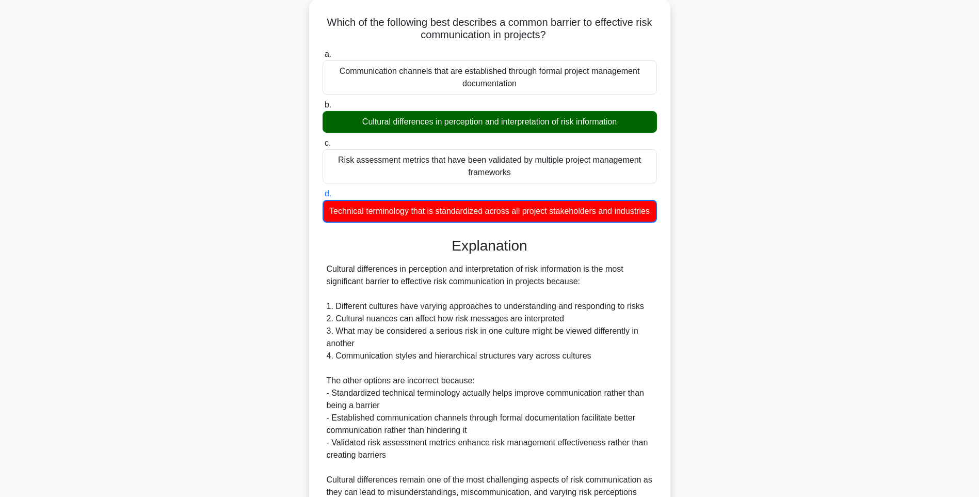
click at [801, 218] on div "Which of the following best describes a common barrier to effective risk commun…" at bounding box center [489, 297] width 681 height 597
click at [681, 287] on div "Which of the following best describes a common barrier to effective risk commun…" at bounding box center [489, 297] width 681 height 597
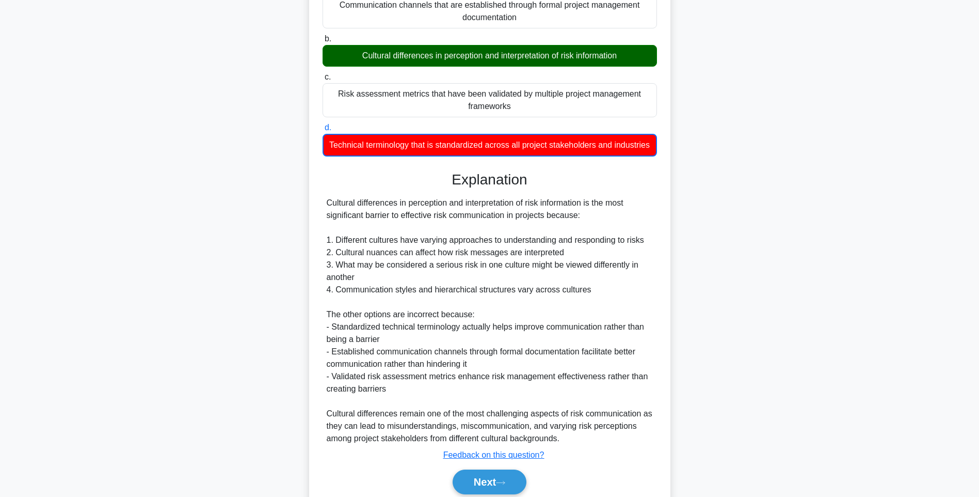
scroll to position [179, 0]
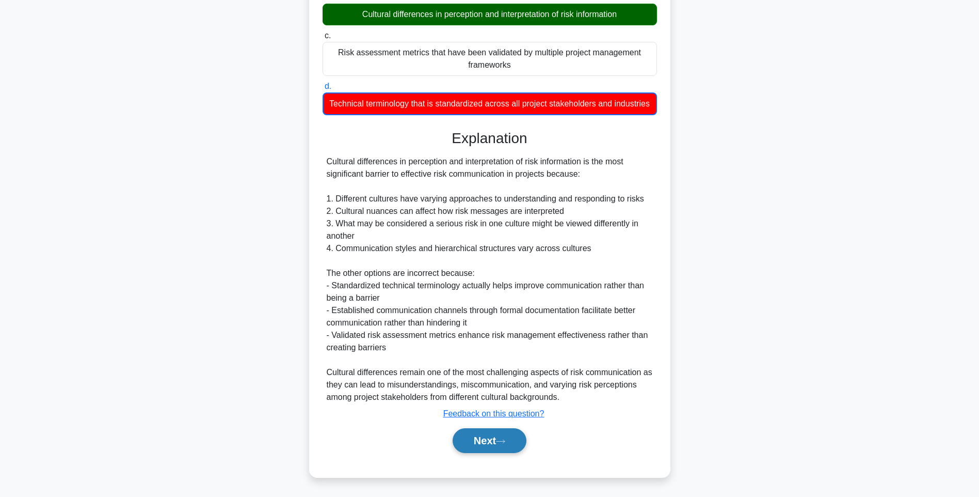
click at [491, 438] on button "Next" at bounding box center [490, 440] width 74 height 25
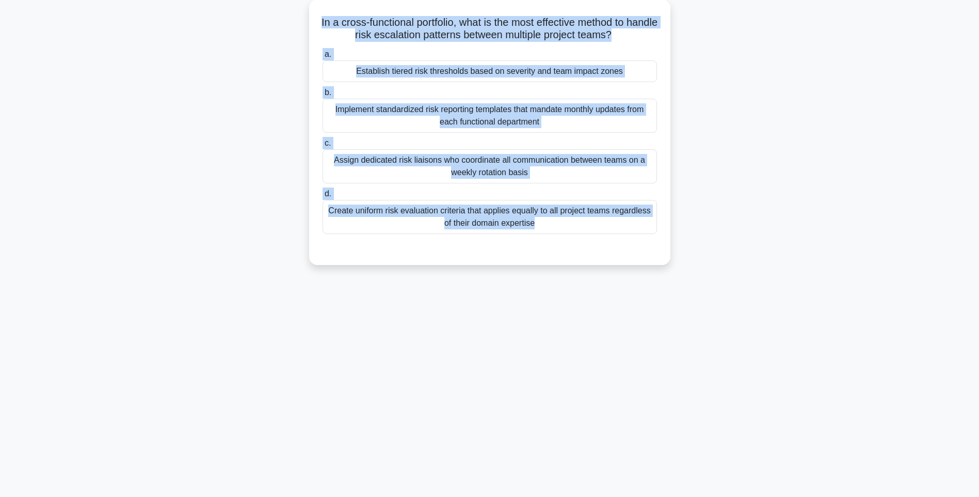
drag, startPoint x: 341, startPoint y: 30, endPoint x: 684, endPoint y: 262, distance: 413.8
click at [684, 262] on div "In a cross-functional portfolio, what is the most effective method to handle ri…" at bounding box center [489, 138] width 681 height 278
drag, startPoint x: 832, startPoint y: 302, endPoint x: 730, endPoint y: 285, distance: 103.0
click at [832, 302] on main "130:27 Stop PMI-RMP Intermediate 115/115 In a cross-functional portfolio, what …" at bounding box center [489, 234] width 979 height 525
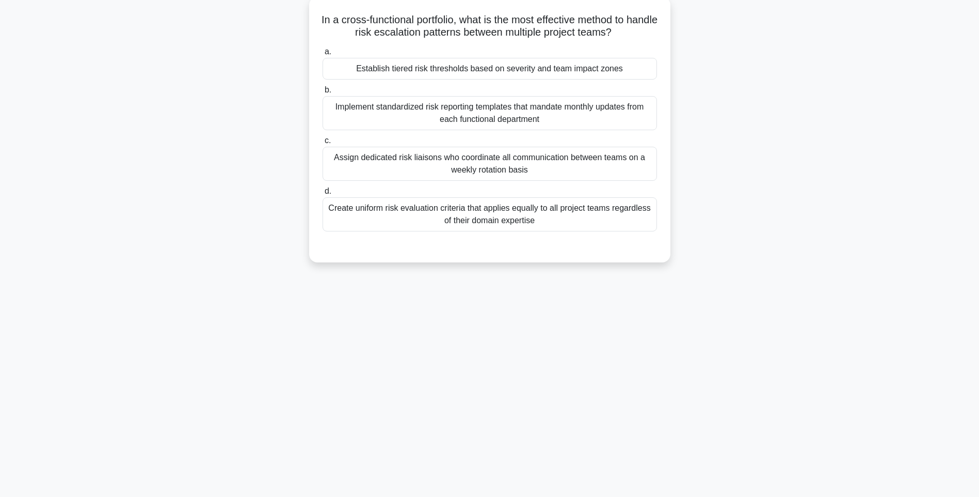
click at [546, 205] on div "Create uniform risk evaluation criteria that applies equally to all project tea…" at bounding box center [490, 214] width 335 height 34
click at [323, 195] on input "d. Create uniform risk evaluation criteria that applies equally to all project …" at bounding box center [323, 191] width 0 height 7
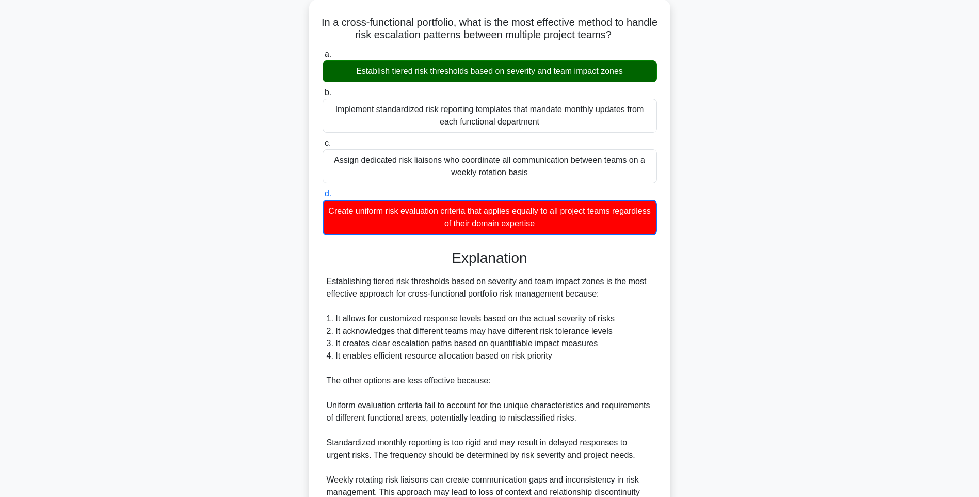
click at [745, 284] on div "In a cross-functional portfolio, what is the most effective method to handle ri…" at bounding box center [489, 297] width 681 height 597
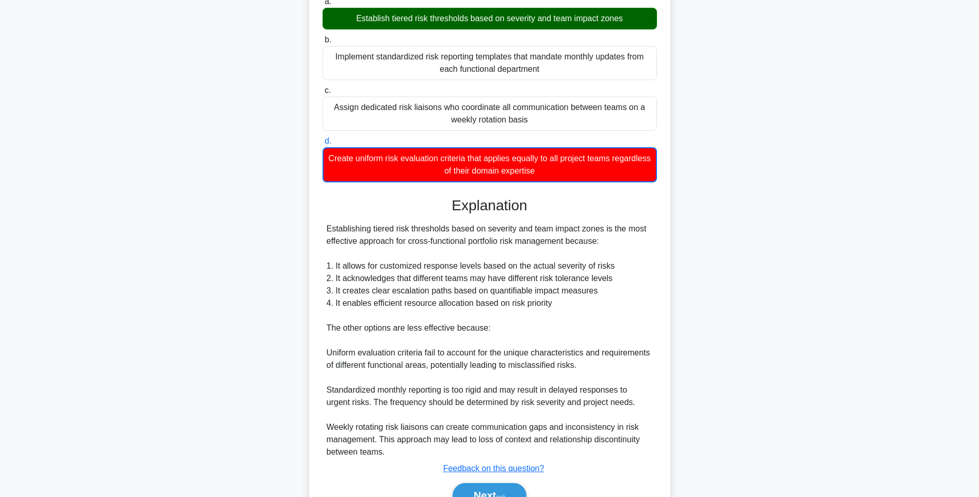
scroll to position [166, 0]
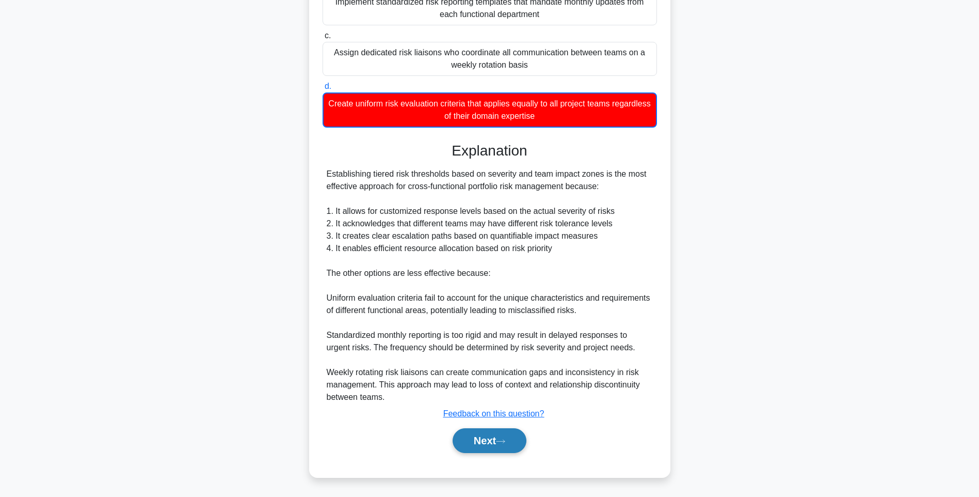
click at [484, 439] on button "Next" at bounding box center [490, 440] width 74 height 25
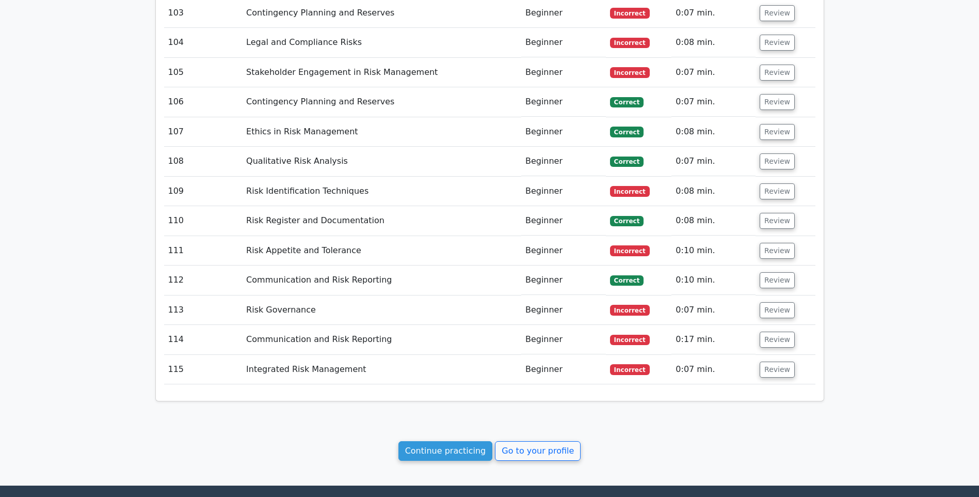
scroll to position [4823, 0]
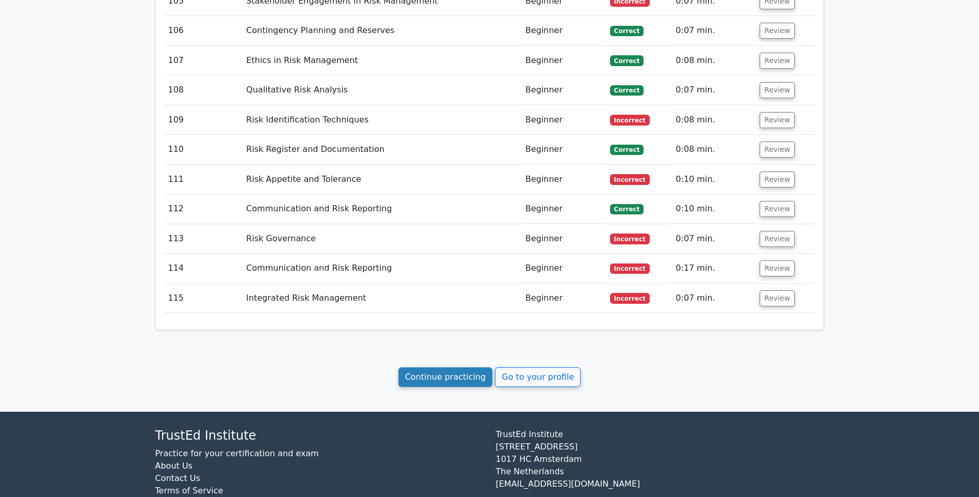
click at [455, 367] on link "Continue practicing" at bounding box center [446, 377] width 94 height 20
